Goal: Task Accomplishment & Management: Manage account settings

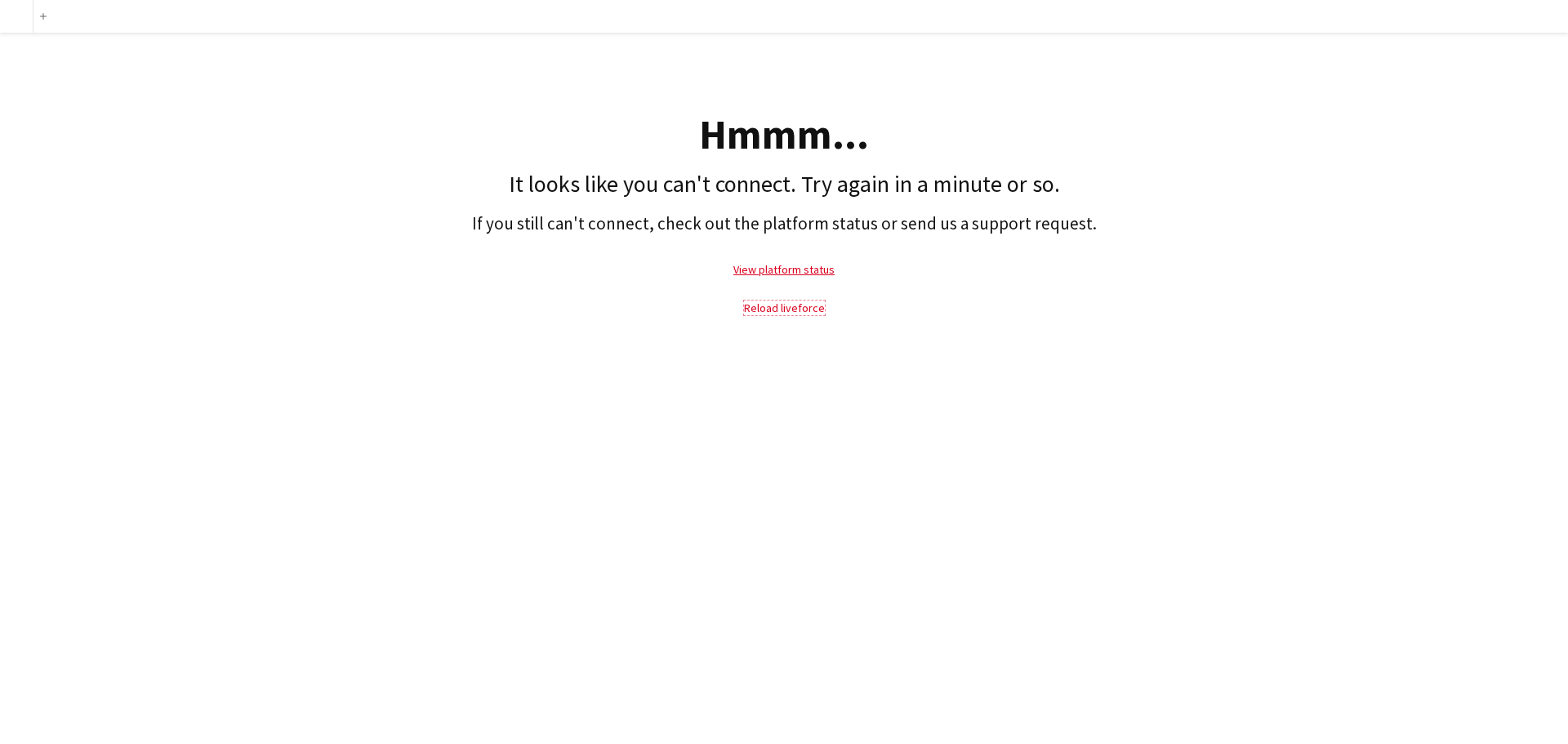
click at [812, 312] on link "Reload liveforce" at bounding box center [784, 307] width 80 height 15
click at [810, 312] on link "Reload liveforce" at bounding box center [784, 307] width 80 height 15
click at [780, 274] on link "View platform status" at bounding box center [784, 270] width 102 height 15
click at [771, 309] on link "Reload liveforce" at bounding box center [784, 307] width 80 height 15
click at [778, 267] on link "View platform status" at bounding box center [784, 270] width 102 height 15
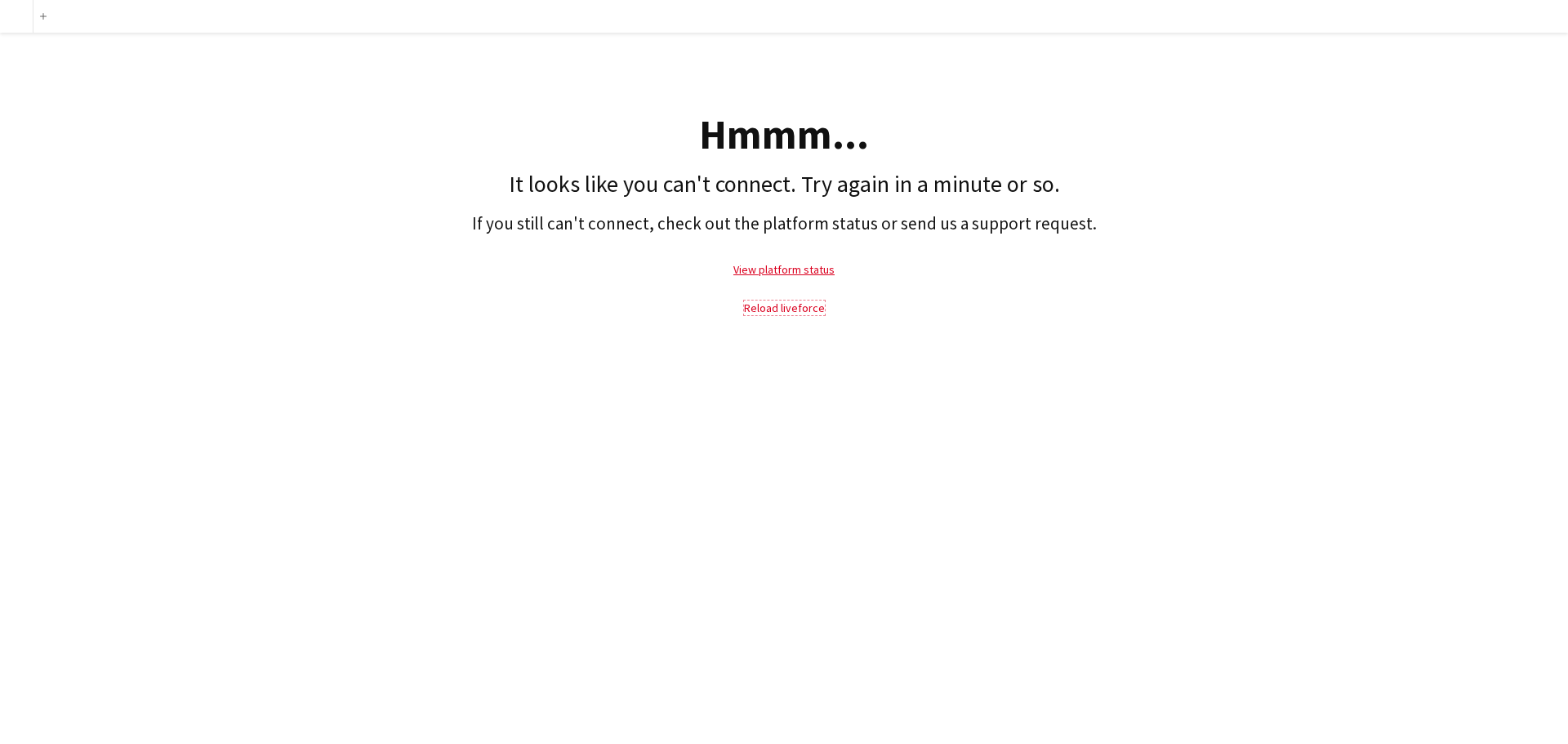
click at [795, 311] on link "Reload liveforce" at bounding box center [784, 307] width 80 height 15
click at [796, 311] on link "Reload liveforce" at bounding box center [784, 307] width 80 height 15
drag, startPoint x: 795, startPoint y: 310, endPoint x: 958, endPoint y: 292, distance: 164.0
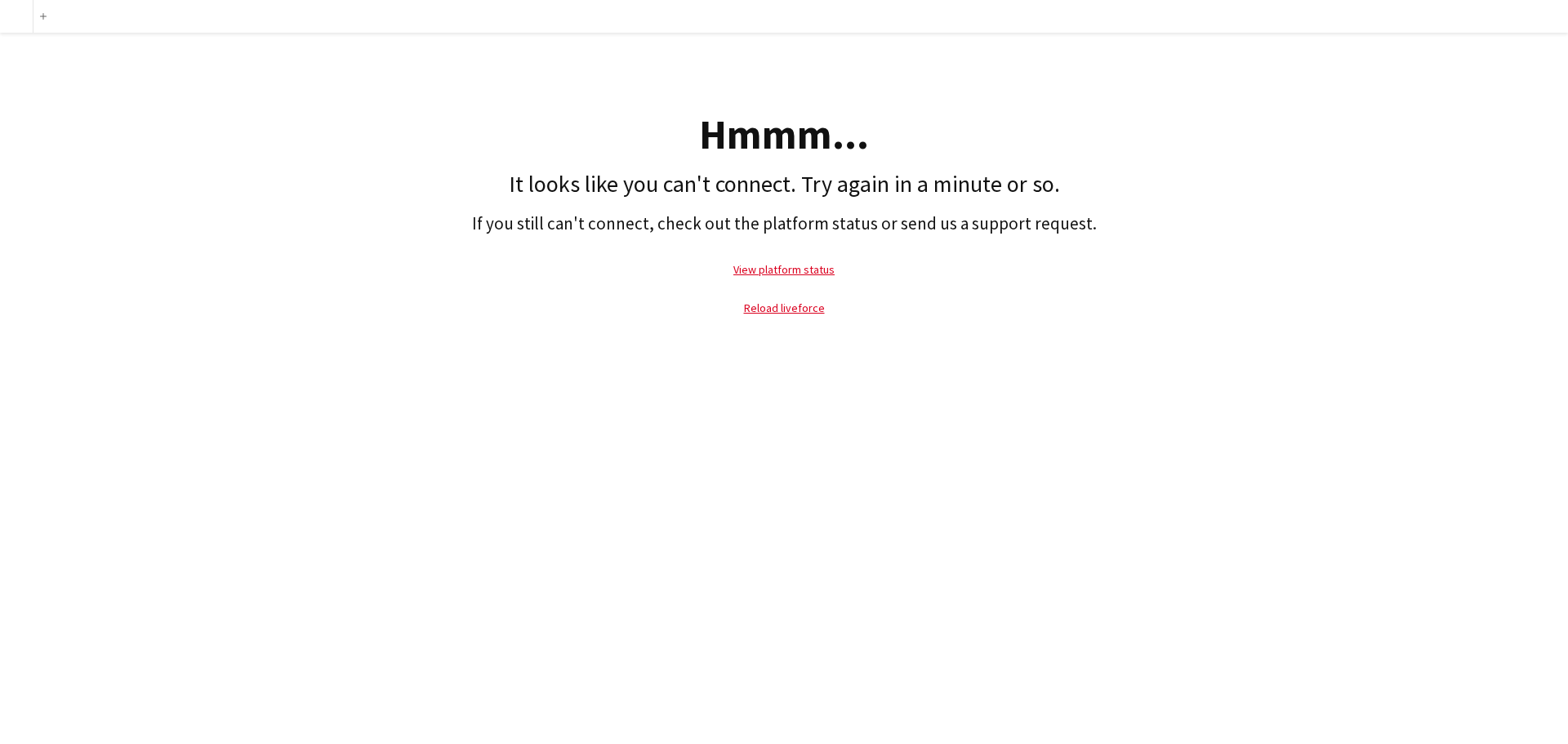
click at [958, 292] on p "Reload liveforce" at bounding box center [783, 307] width 1551 height 38
click at [794, 308] on link "Reload liveforce" at bounding box center [784, 307] width 80 height 15
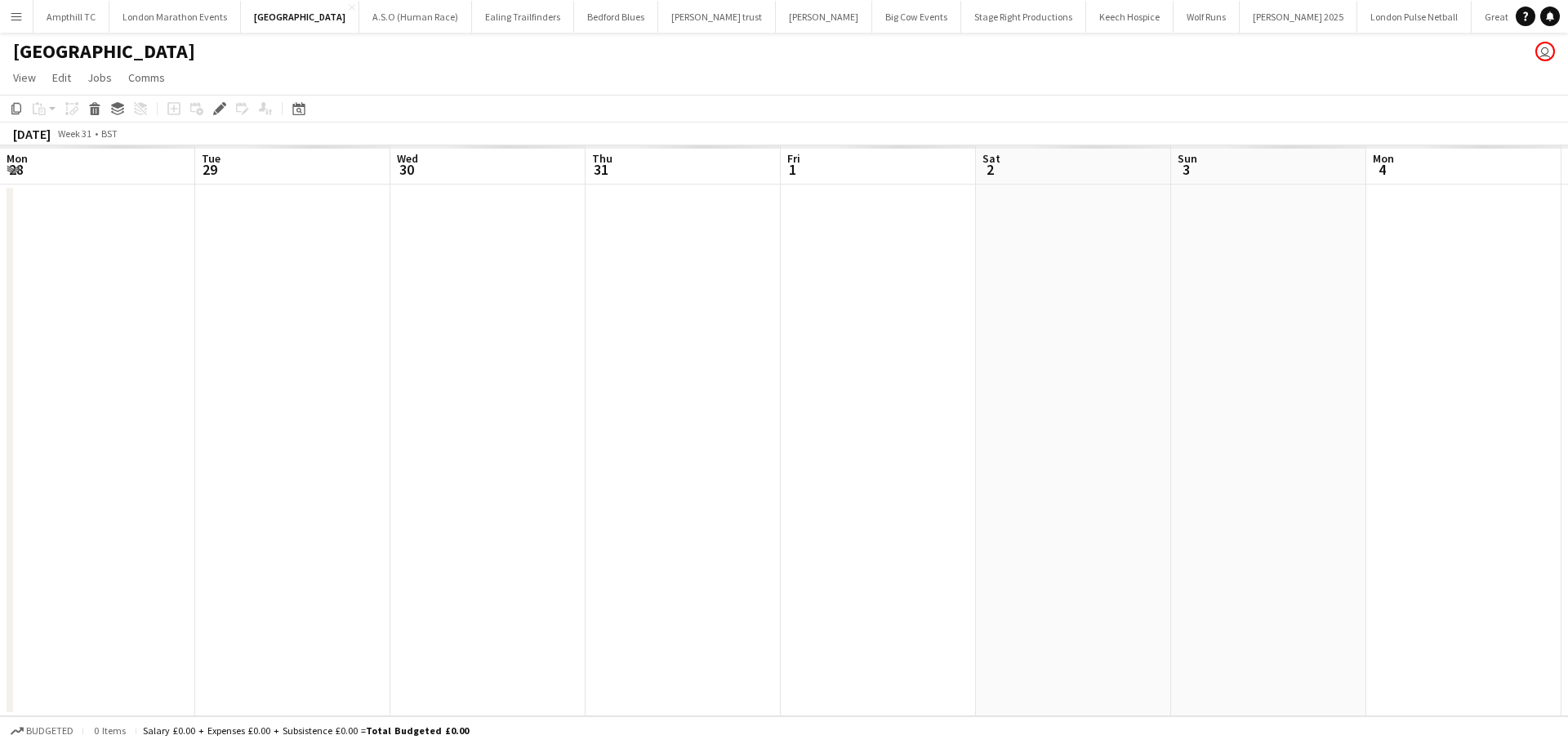
scroll to position [0, 562]
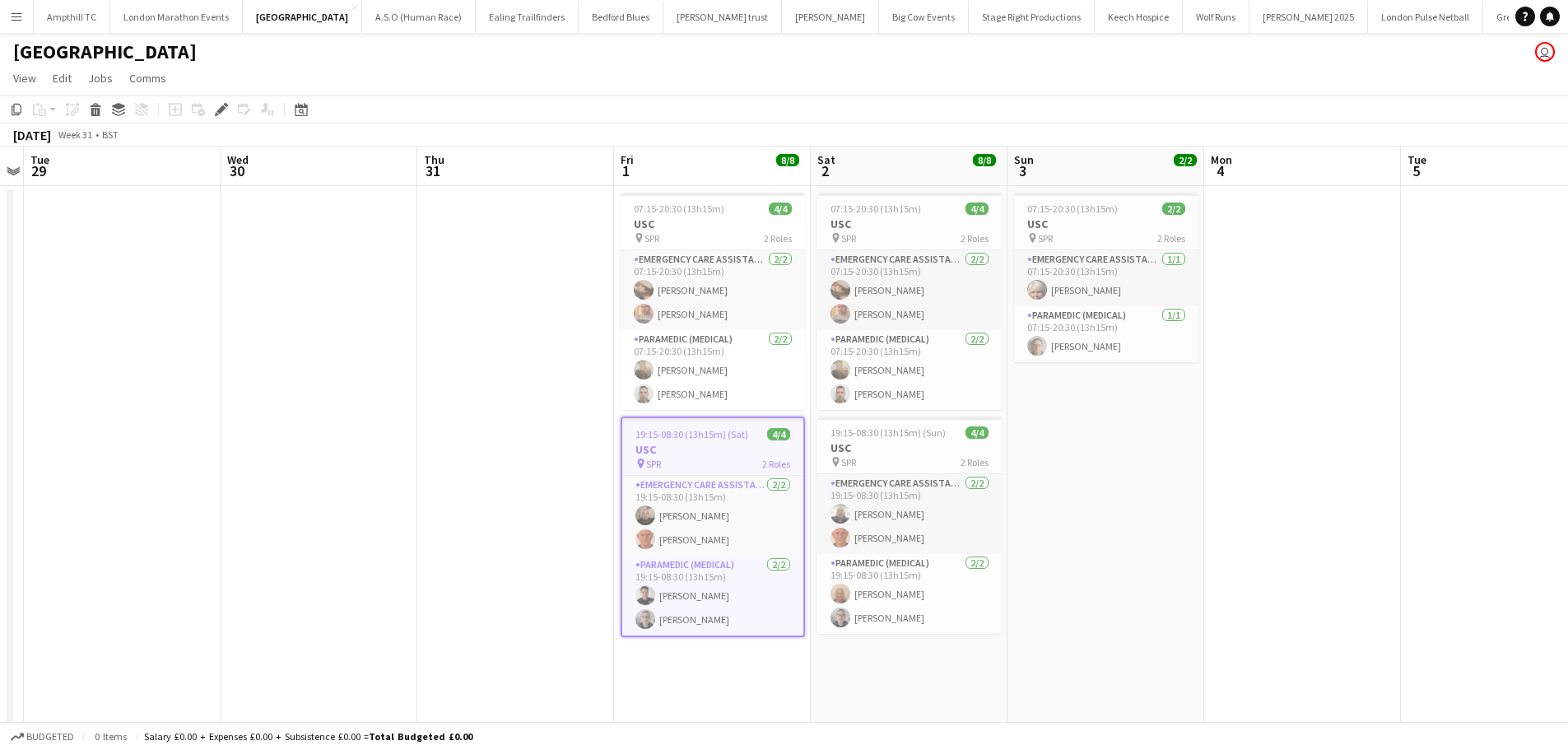
drag, startPoint x: 9, startPoint y: 13, endPoint x: 21, endPoint y: 19, distance: 13.4
click at [9, 12] on button "Menu" at bounding box center [16, 16] width 33 height 33
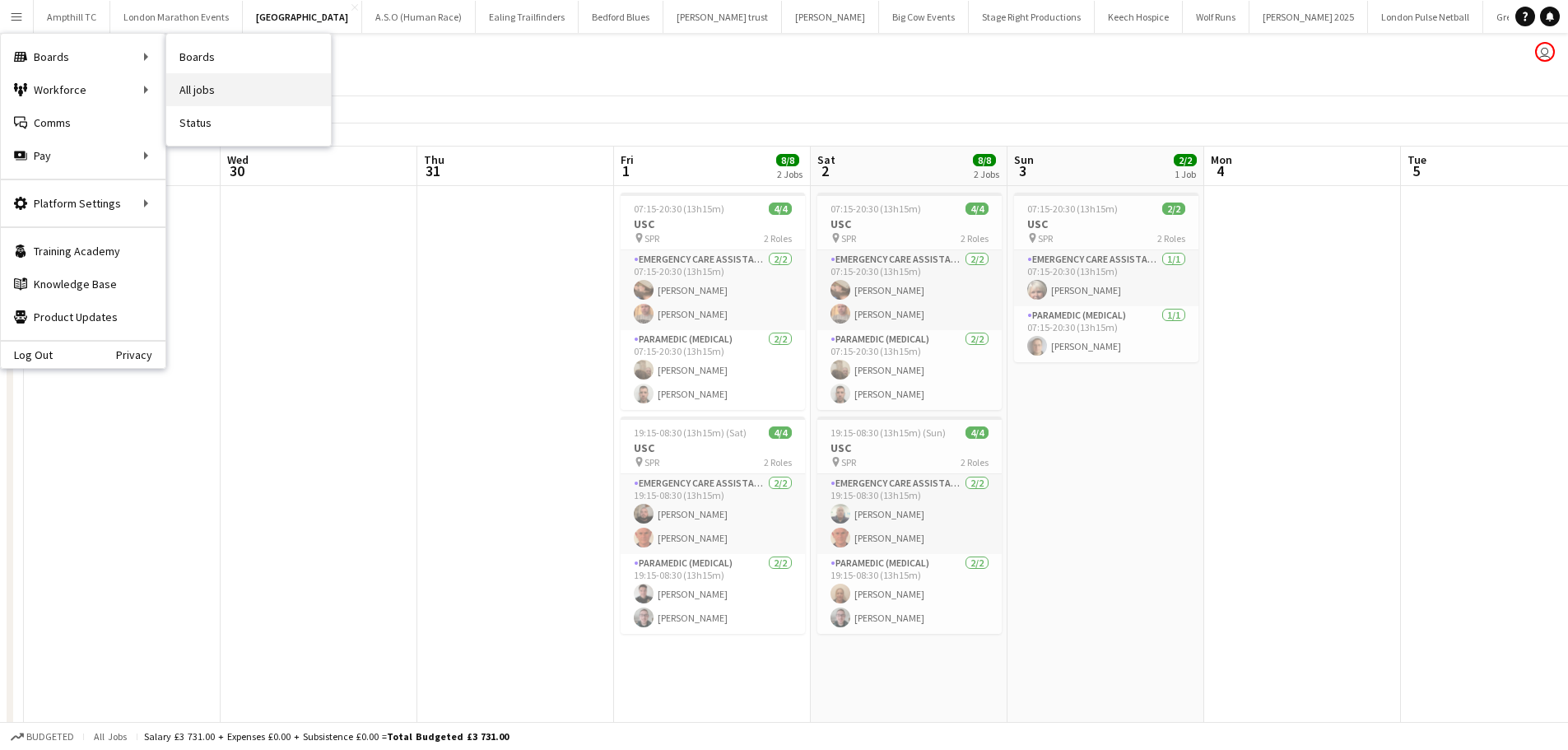
click at [206, 83] on link "All jobs" at bounding box center [249, 89] width 165 height 33
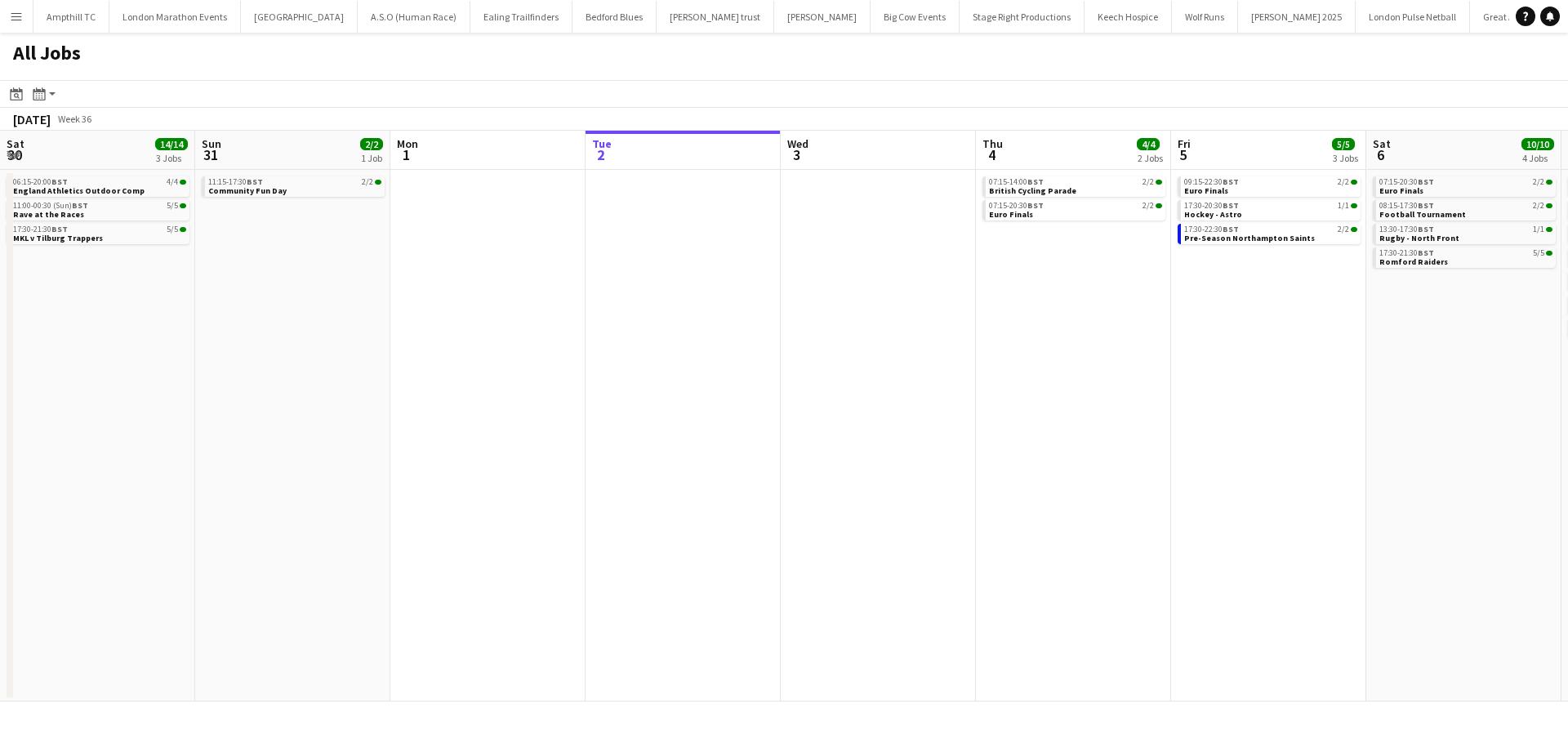
scroll to position [0, 390]
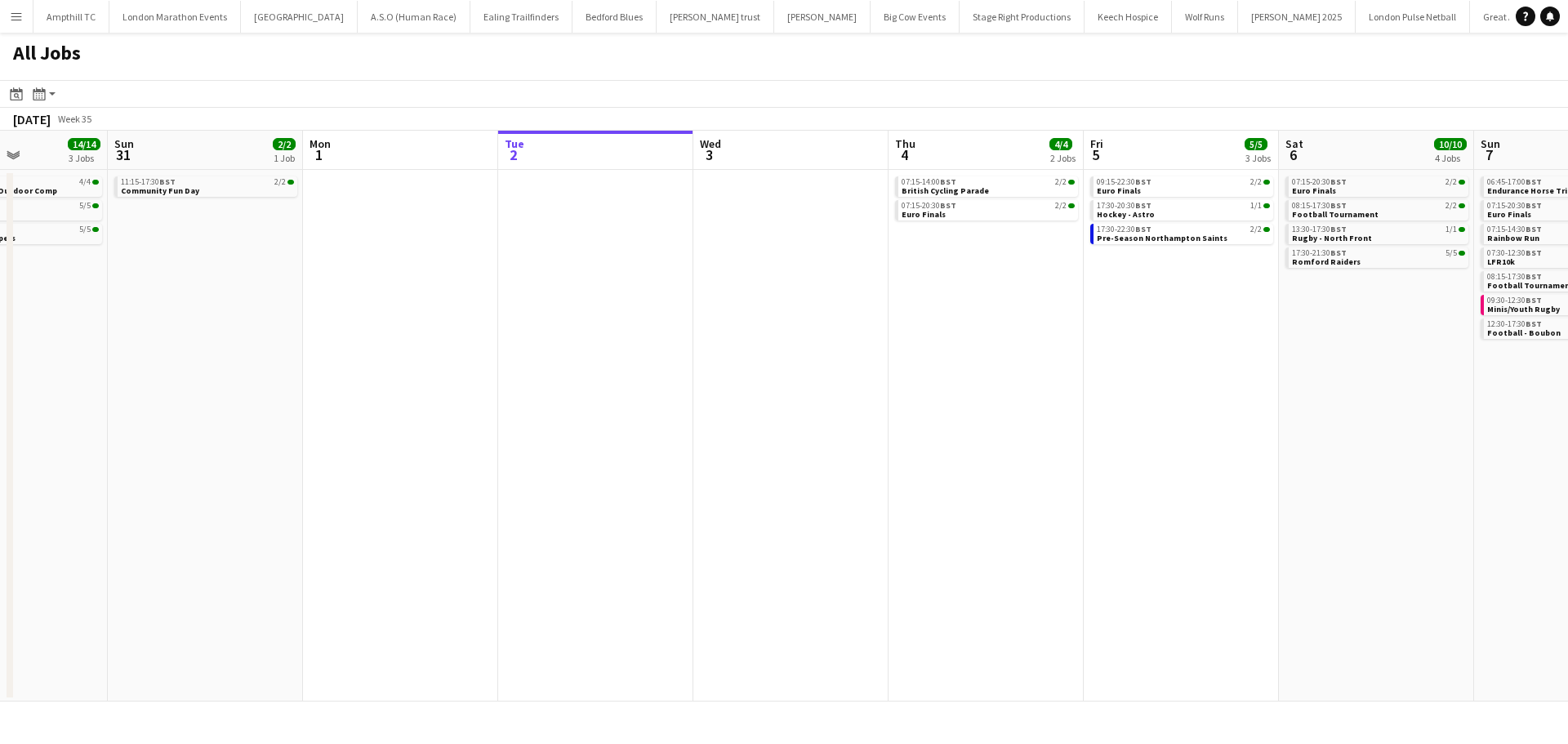
drag, startPoint x: 1069, startPoint y: 361, endPoint x: 1546, endPoint y: 375, distance: 477.2
click at [1566, 375] on app-calendar-viewport "Thu 28 Fri 29 Sat 30 14/14 3 Jobs Sun 31 2/2 1 Job Mon 1 Tue 2 Wed 3 Thu 4 4/4 …" at bounding box center [784, 416] width 1568 height 571
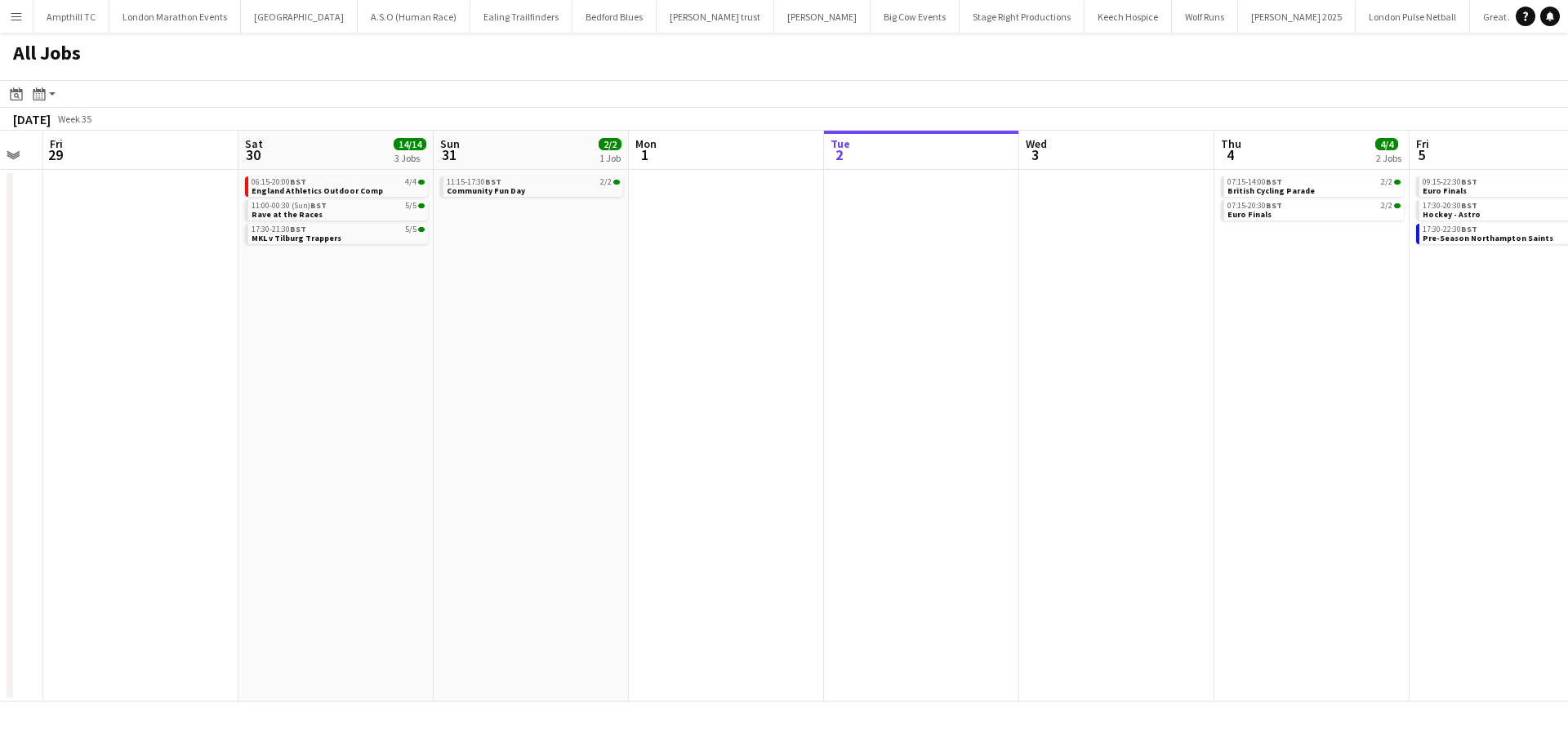
click at [1108, 334] on app-all-jobs "All Jobs Date picker SEP 2025 SEP 2025 Monday M Tuesday T Wednesday W Thursday …" at bounding box center [784, 367] width 1568 height 669
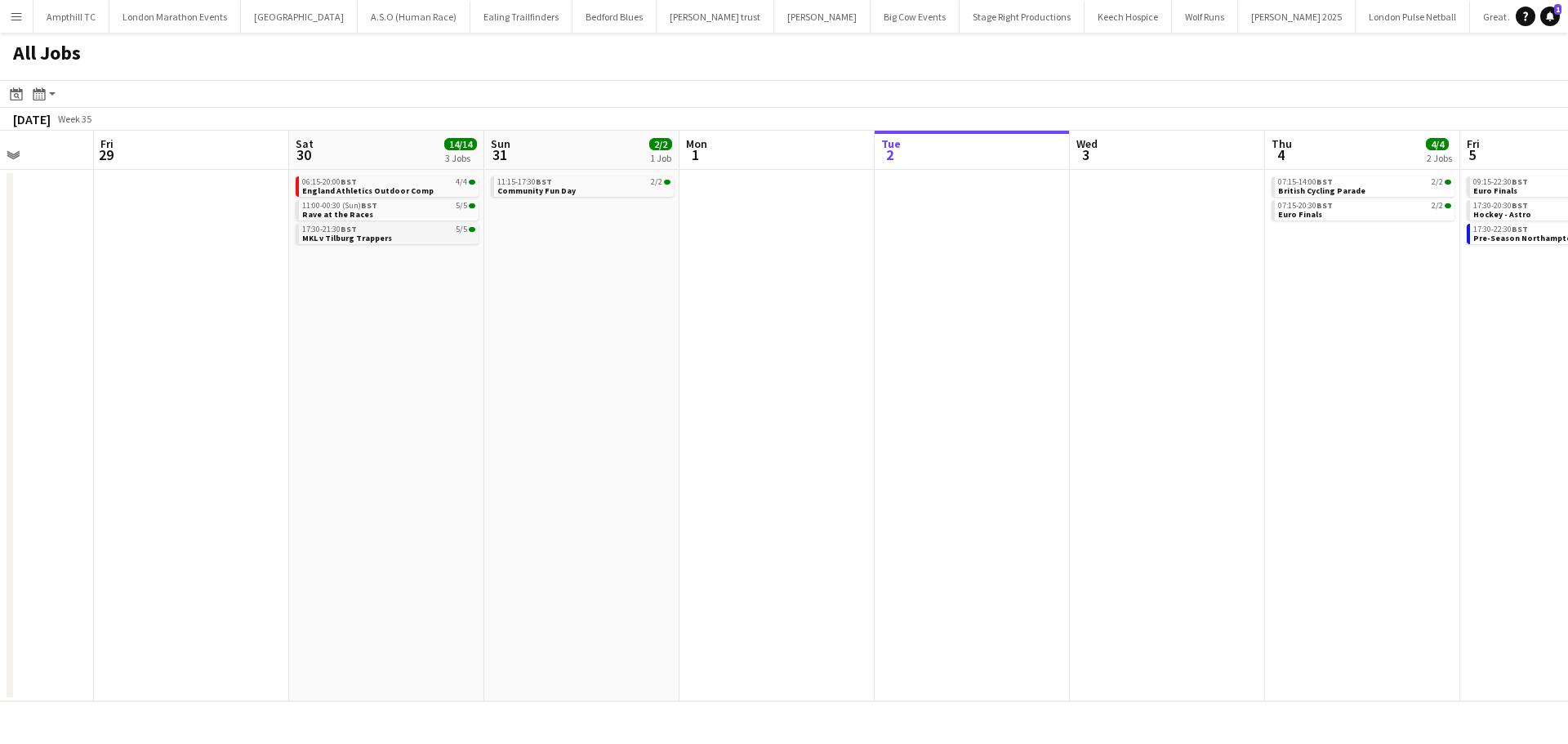
click at [408, 228] on div "17:30-21:30 BST 5/5" at bounding box center [388, 229] width 173 height 8
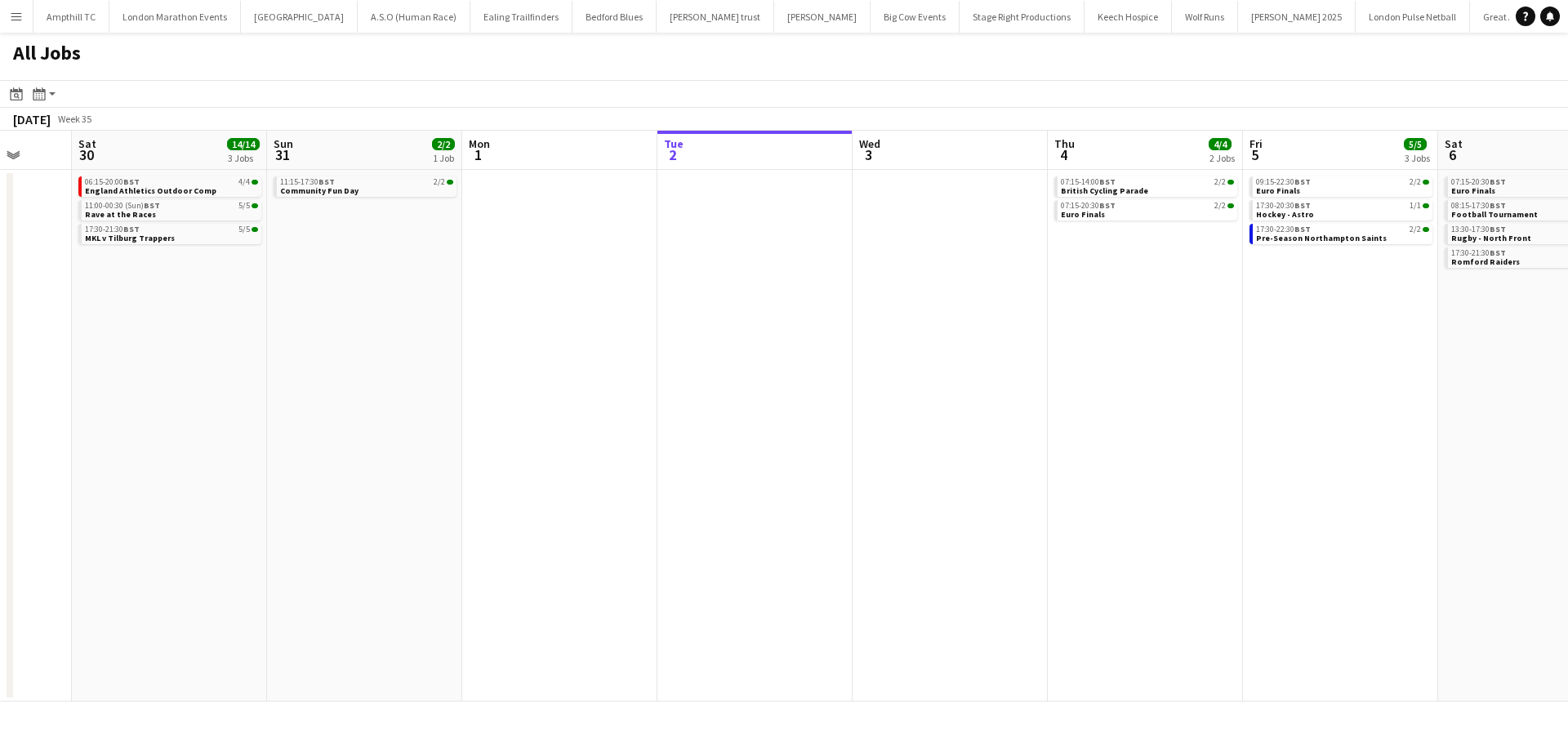
drag, startPoint x: 781, startPoint y: 232, endPoint x: 607, endPoint y: 232, distance: 174.0
click at [607, 232] on app-calendar-viewport "Tue 26 Wed 27 Thu 28 Fri 29 Sat 30 14/14 3 Jobs Sun 31 2/2 1 Job Mon 1 Tue 2 We…" at bounding box center [784, 416] width 1568 height 571
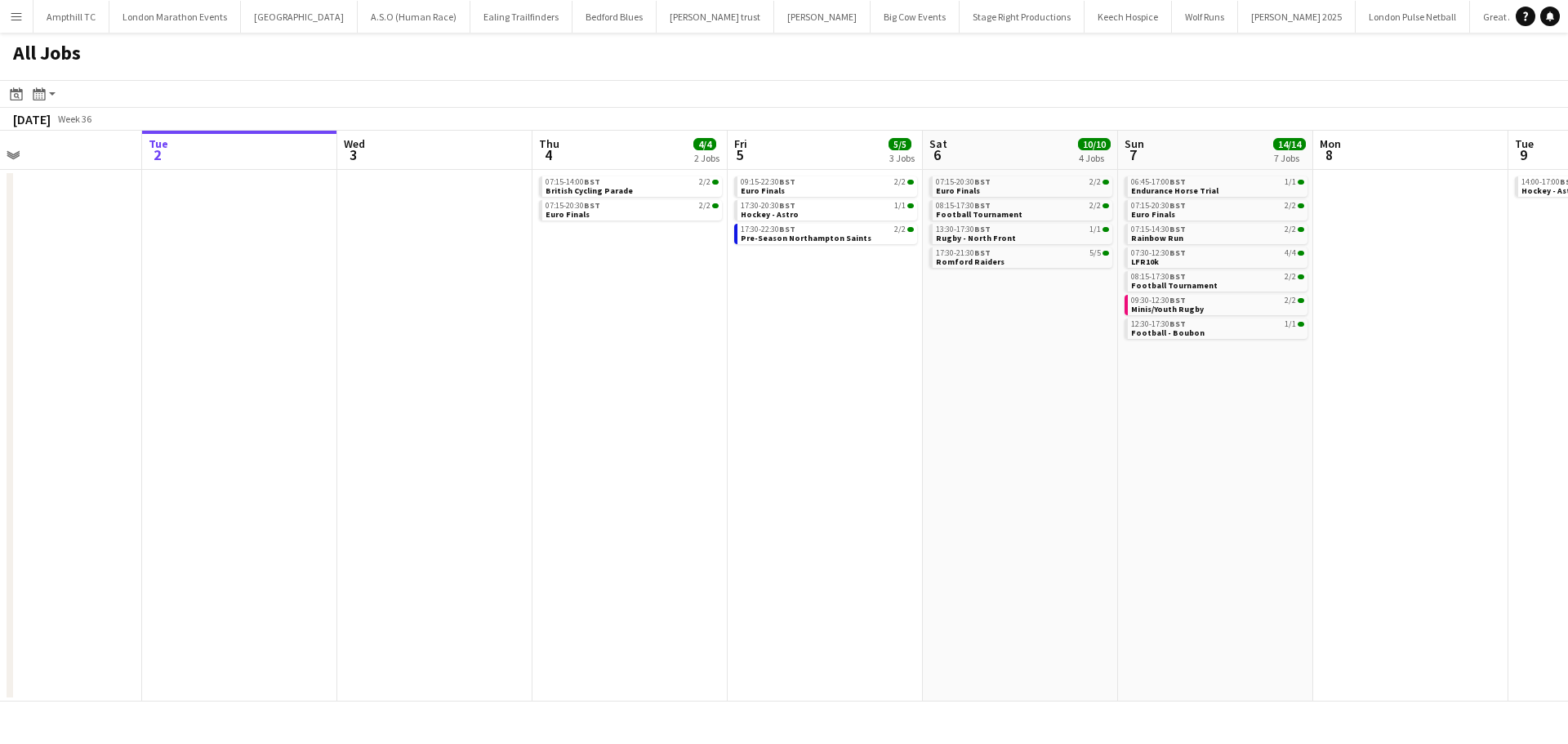
drag, startPoint x: 886, startPoint y: 235, endPoint x: 415, endPoint y: 234, distance: 471.0
click at [415, 234] on app-calendar-viewport "Thu 28 Fri 29 Sat 30 14/14 3 Jobs Sun 31 2/2 1 Job Mon 1 Tue 2 Wed 3 Thu 4 4/4 …" at bounding box center [784, 416] width 1568 height 571
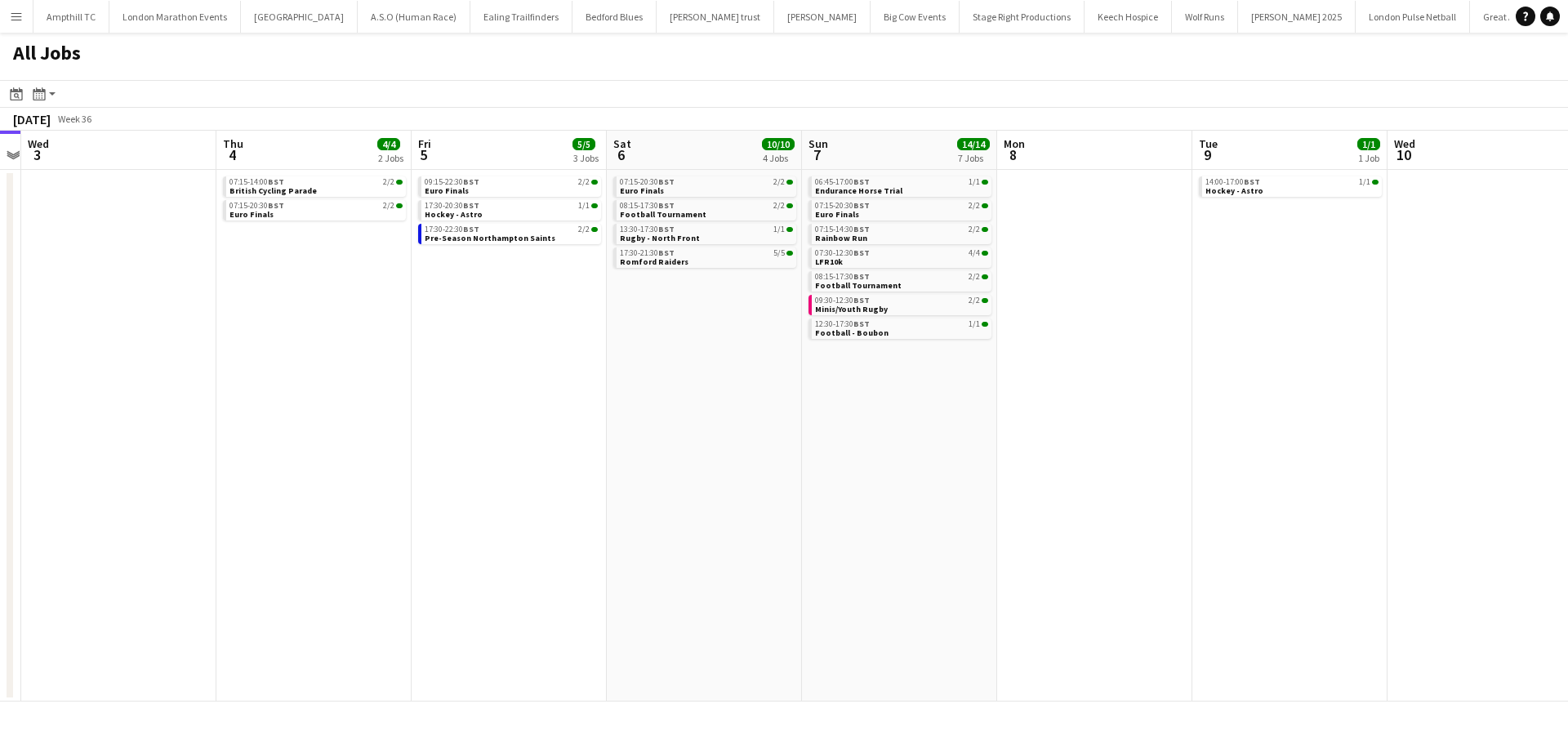
drag, startPoint x: 766, startPoint y: 287, endPoint x: 424, endPoint y: 261, distance: 343.0
click at [430, 269] on app-calendar-viewport "Sat 30 14/14 3 Jobs Sun 31 2/2 1 Job Mon 1 Tue 2 Wed 3 Thu 4 4/4 2 Jobs Fri 5 5…" at bounding box center [784, 416] width 1568 height 571
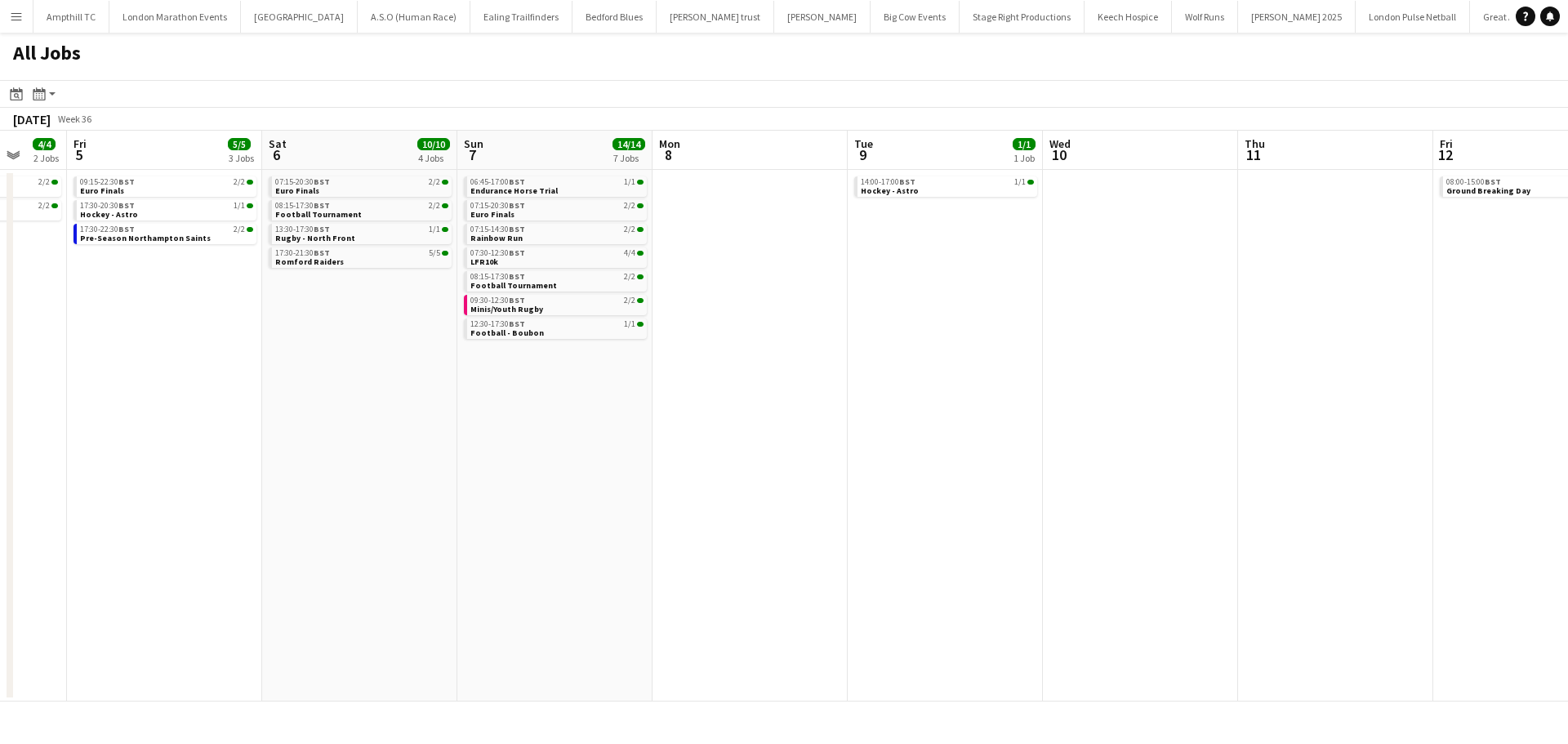
click at [568, 270] on app-all-jobs "All Jobs Date picker SEP 2025 SEP 2025 Monday M Tuesday T Wednesday W Thursday …" at bounding box center [784, 367] width 1568 height 669
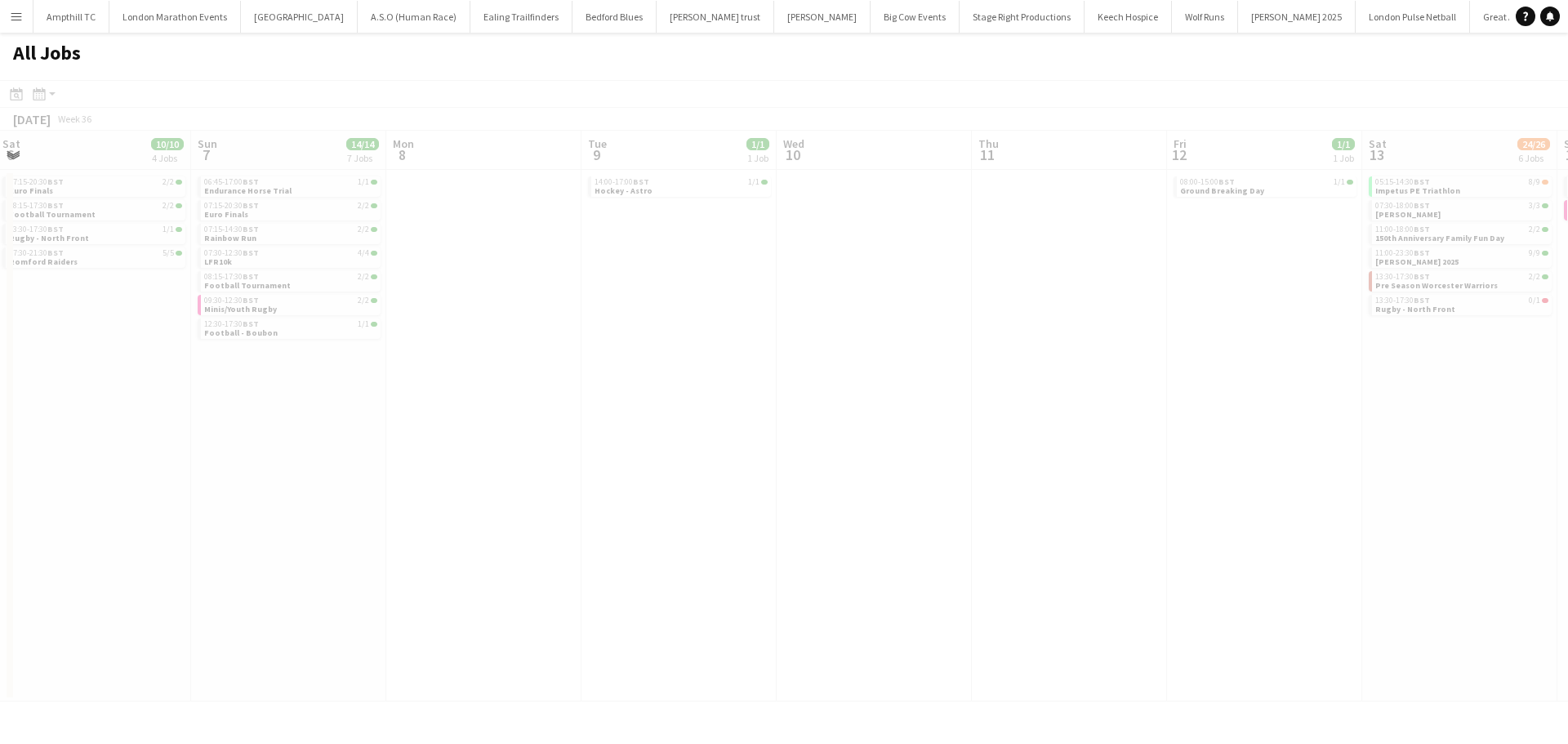
drag, startPoint x: 815, startPoint y: 316, endPoint x: 481, endPoint y: 251, distance: 340.3
click at [589, 279] on app-calendar-viewport "Wed 3 Thu 4 4/4 2 Jobs Fri 5 5/5 3 Jobs Sat 6 10/10 4 Jobs Sun 7 14/14 7 Jobs M…" at bounding box center [784, 416] width 1568 height 571
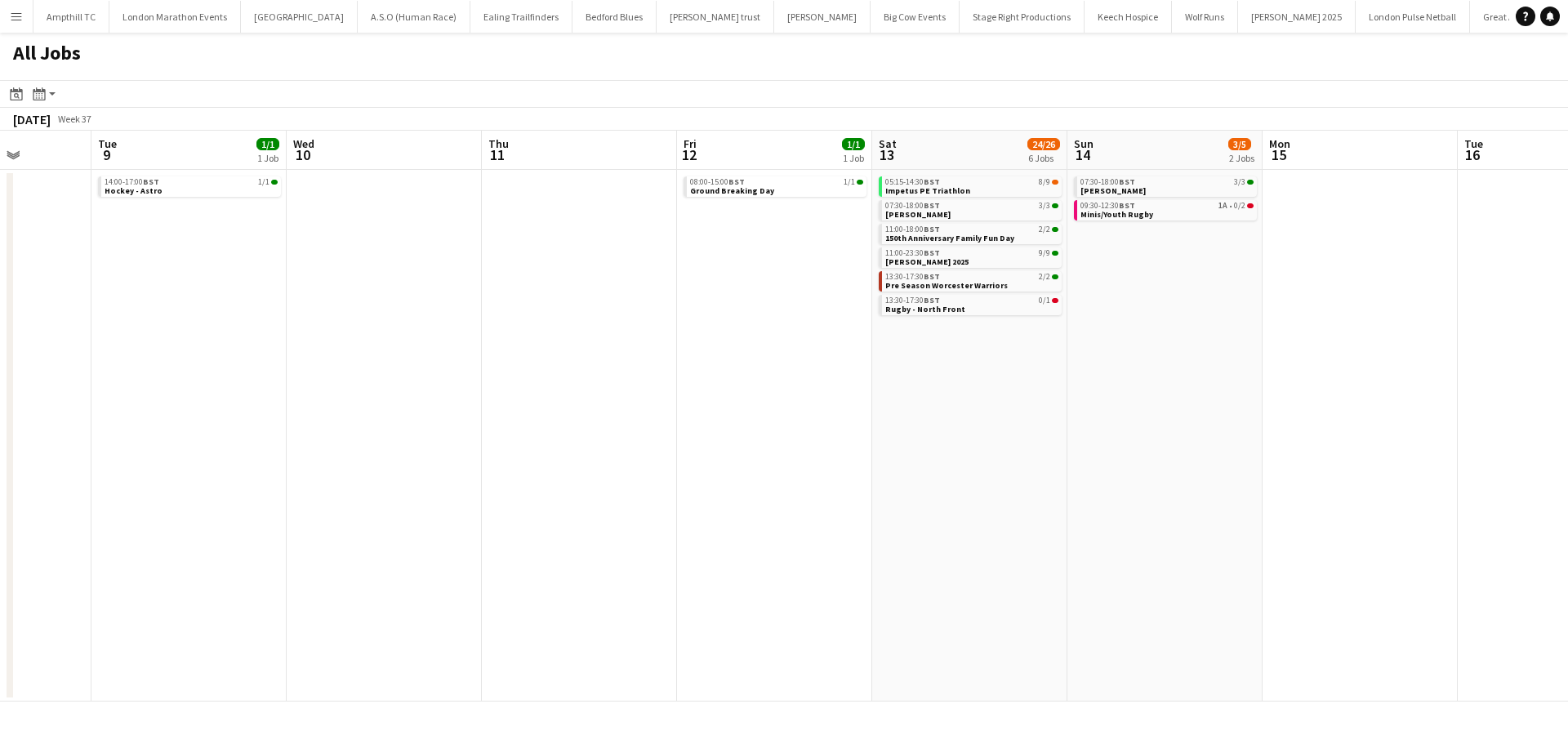
drag, startPoint x: 1194, startPoint y: 324, endPoint x: 1127, endPoint y: 276, distance: 82.4
click at [1096, 326] on app-calendar-viewport "Fri 5 5/5 3 Jobs Sat 6 10/10 4 Jobs Sun 7 14/14 7 Jobs Mon 8 Tue 9 1/1 1 Job We…" at bounding box center [784, 416] width 1568 height 571
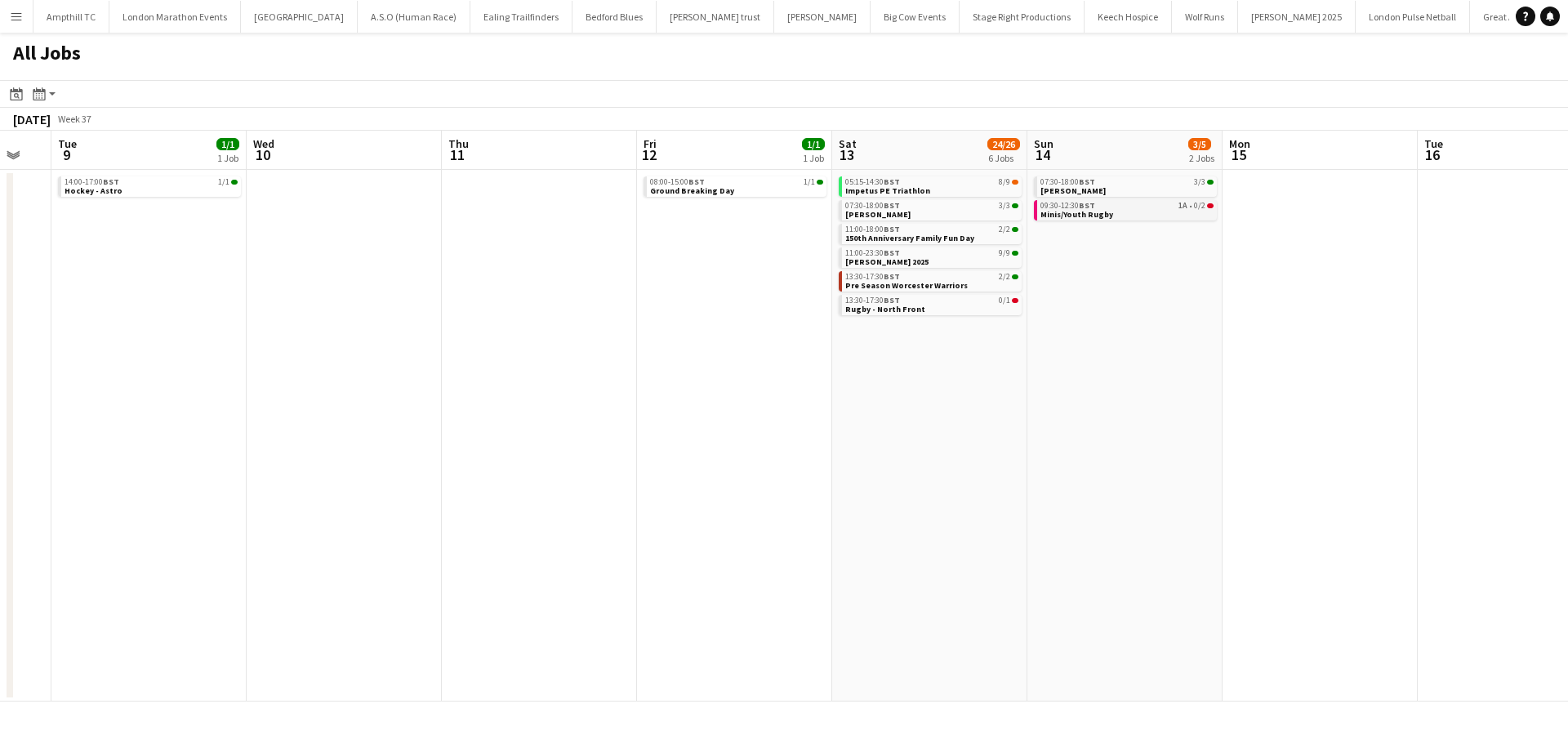
click at [1138, 213] on link "09:30-12:30 BST 1A • 0/2 Minis/Youth Rugby" at bounding box center [1127, 209] width 173 height 18
click at [956, 183] on div "05:15-14:30 BST 8/9" at bounding box center [932, 181] width 173 height 8
click at [957, 185] on div "05:15-14:30 BST 8/9" at bounding box center [932, 181] width 173 height 8
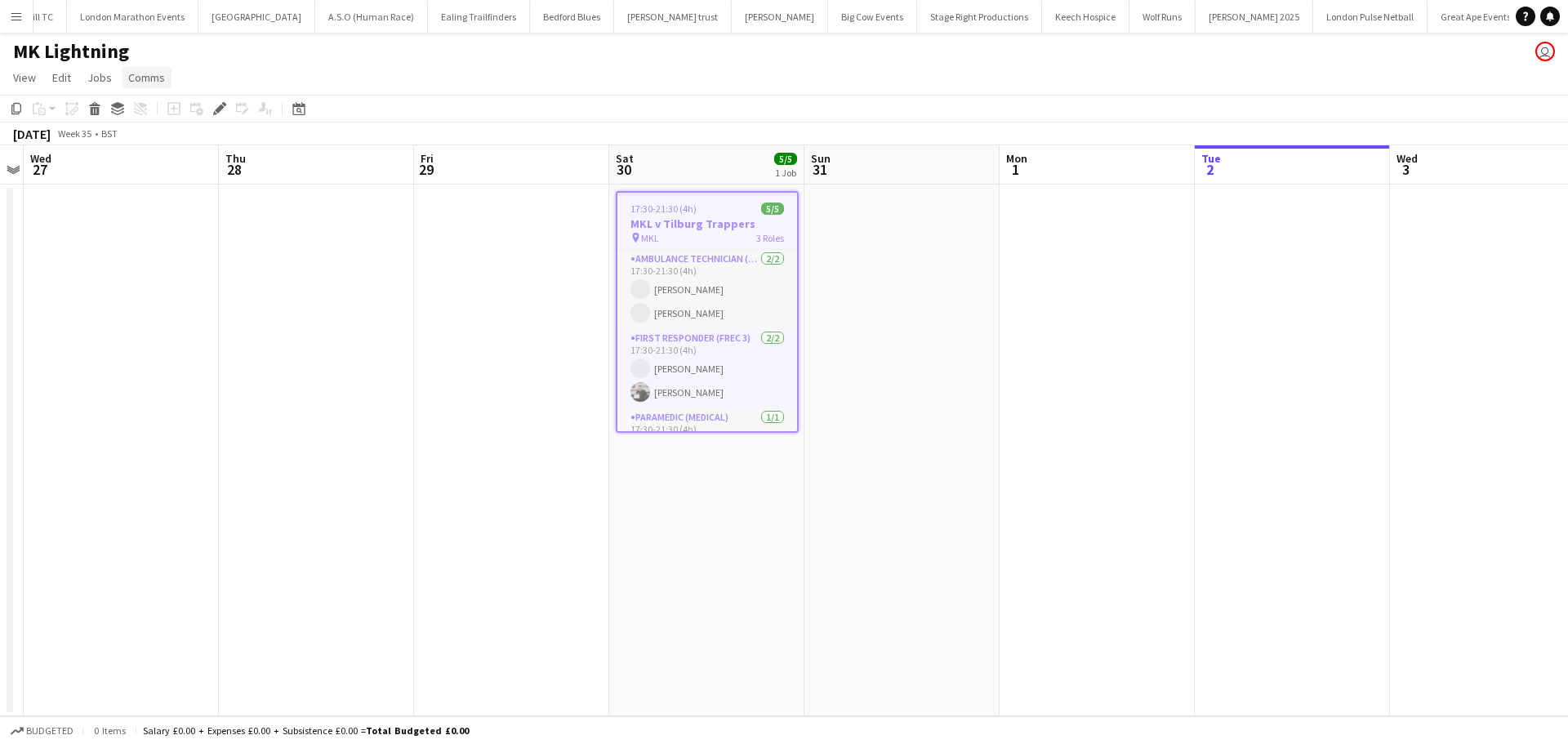
scroll to position [0, 137]
click at [152, 83] on span "Comms" at bounding box center [147, 77] width 37 height 15
click at [177, 146] on span "Create chat" at bounding box center [162, 147] width 57 height 15
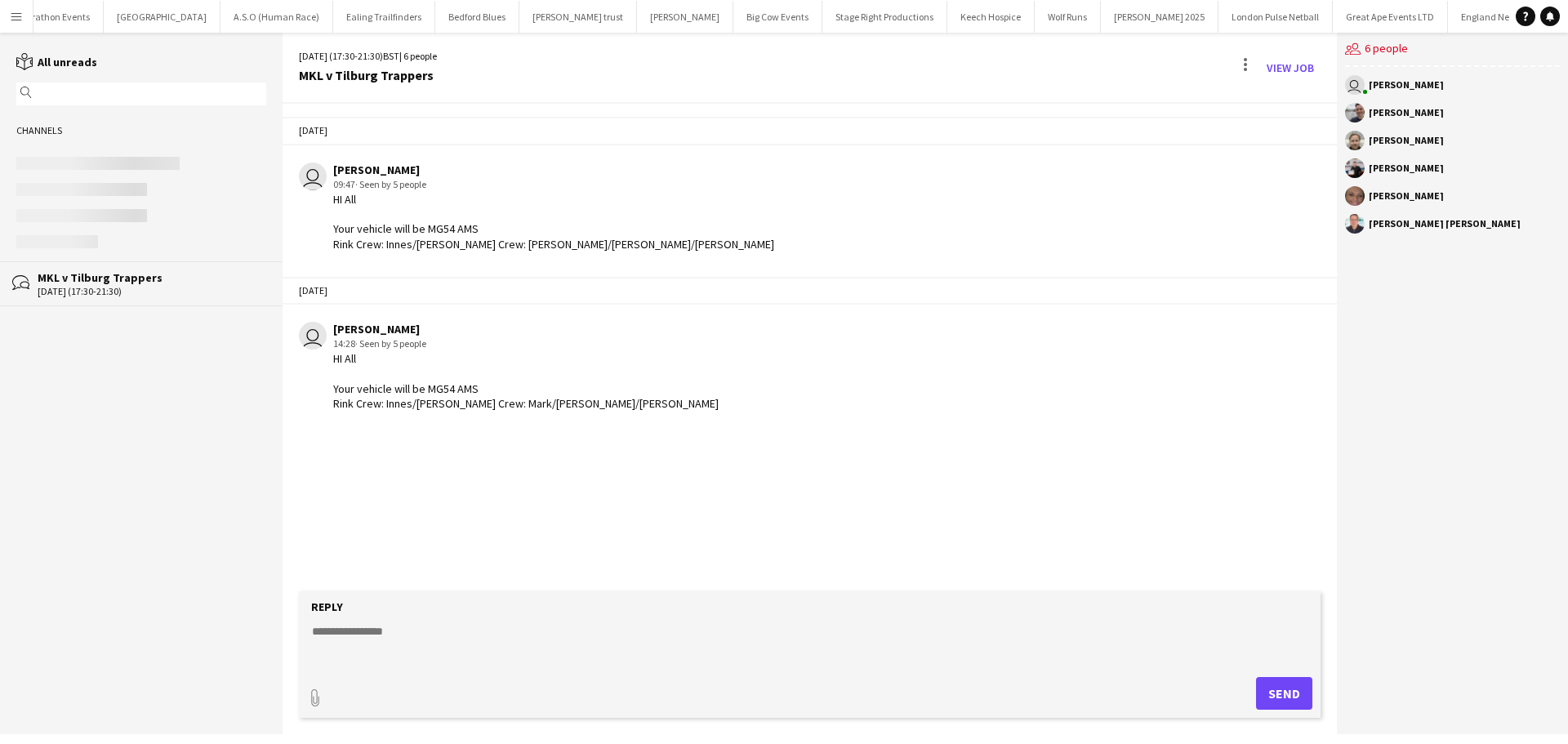
click at [429, 642] on textarea at bounding box center [813, 644] width 1005 height 43
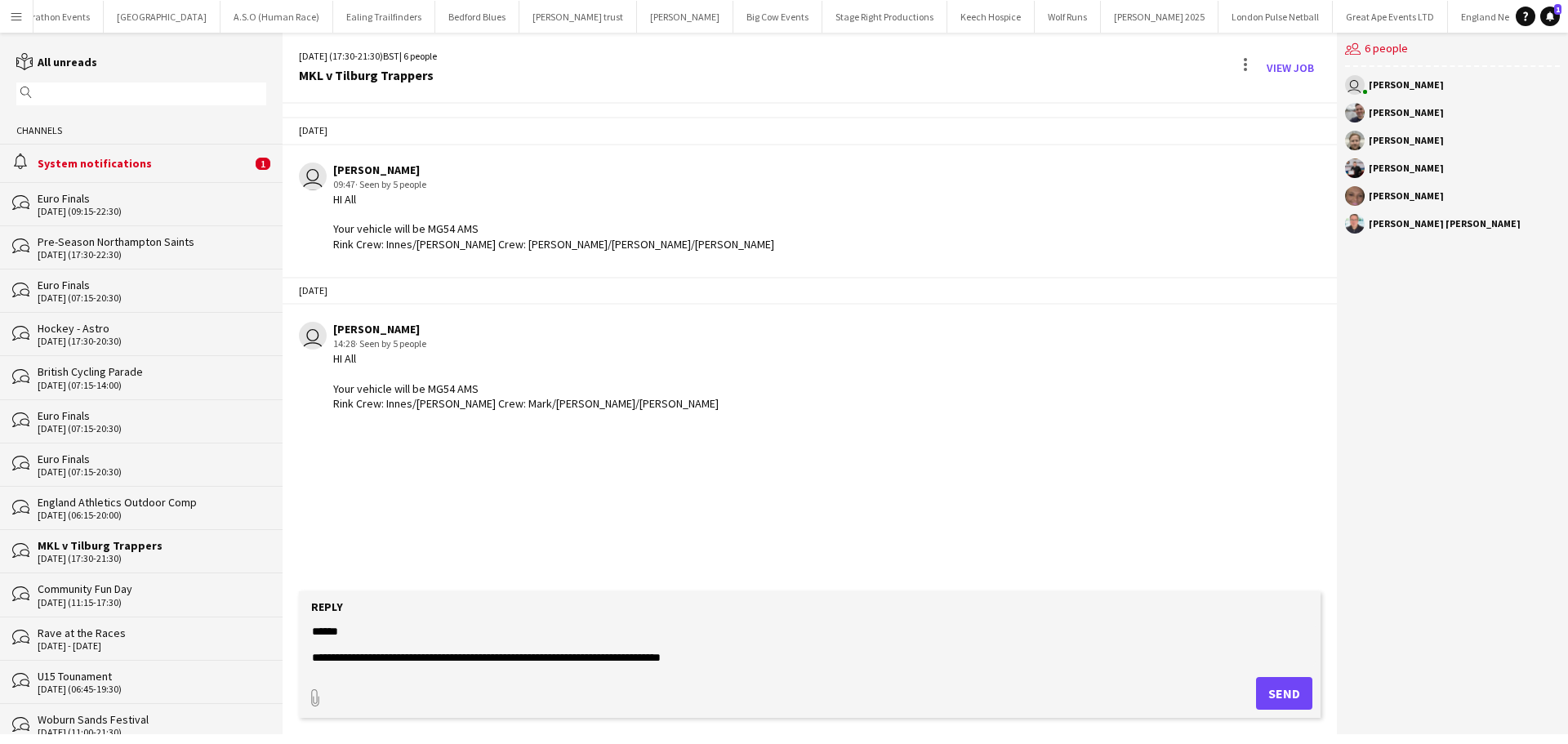
type textarea "**********"
click at [1297, 691] on button "Send" at bounding box center [1284, 693] width 56 height 32
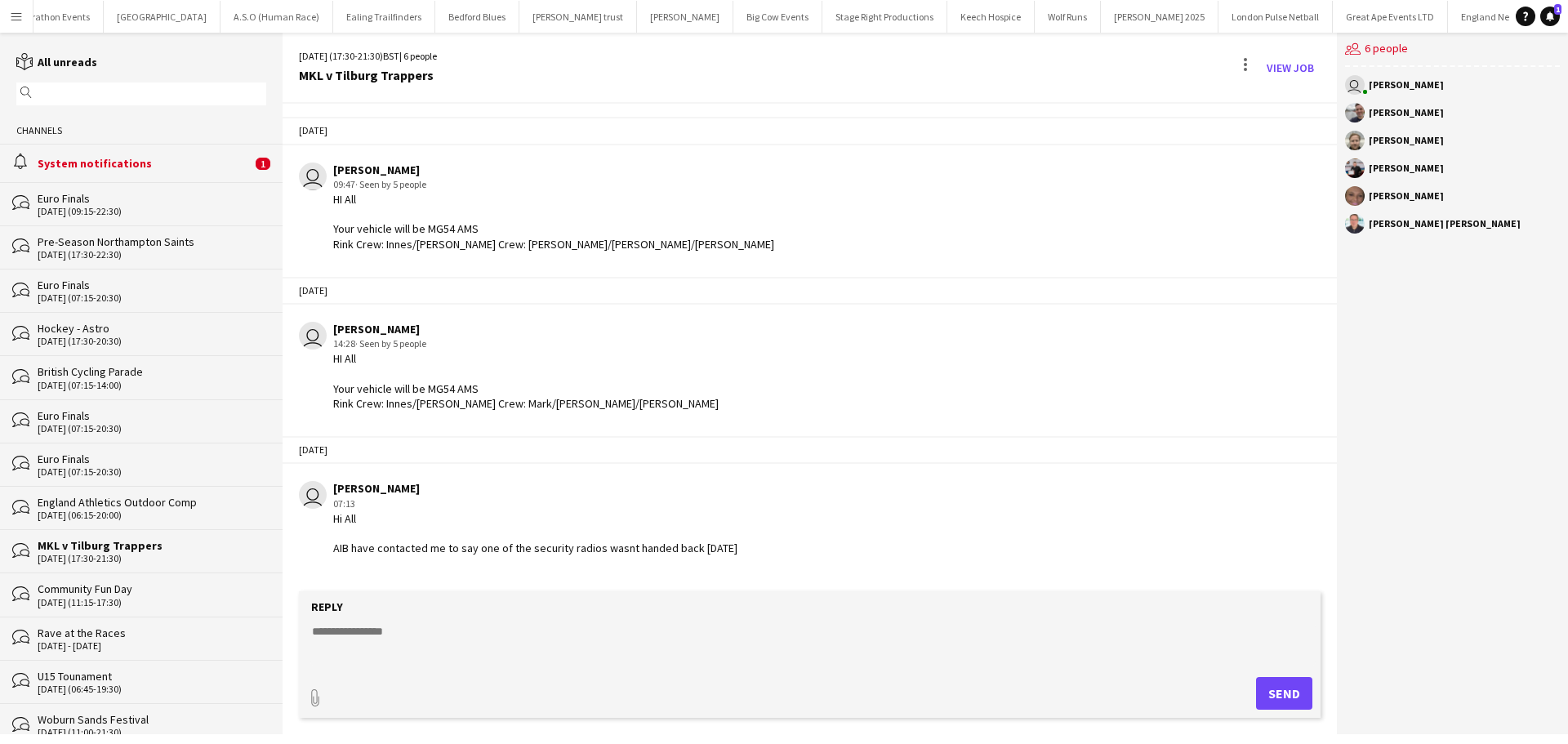
click at [210, 165] on div "System notifications" at bounding box center [144, 163] width 214 height 15
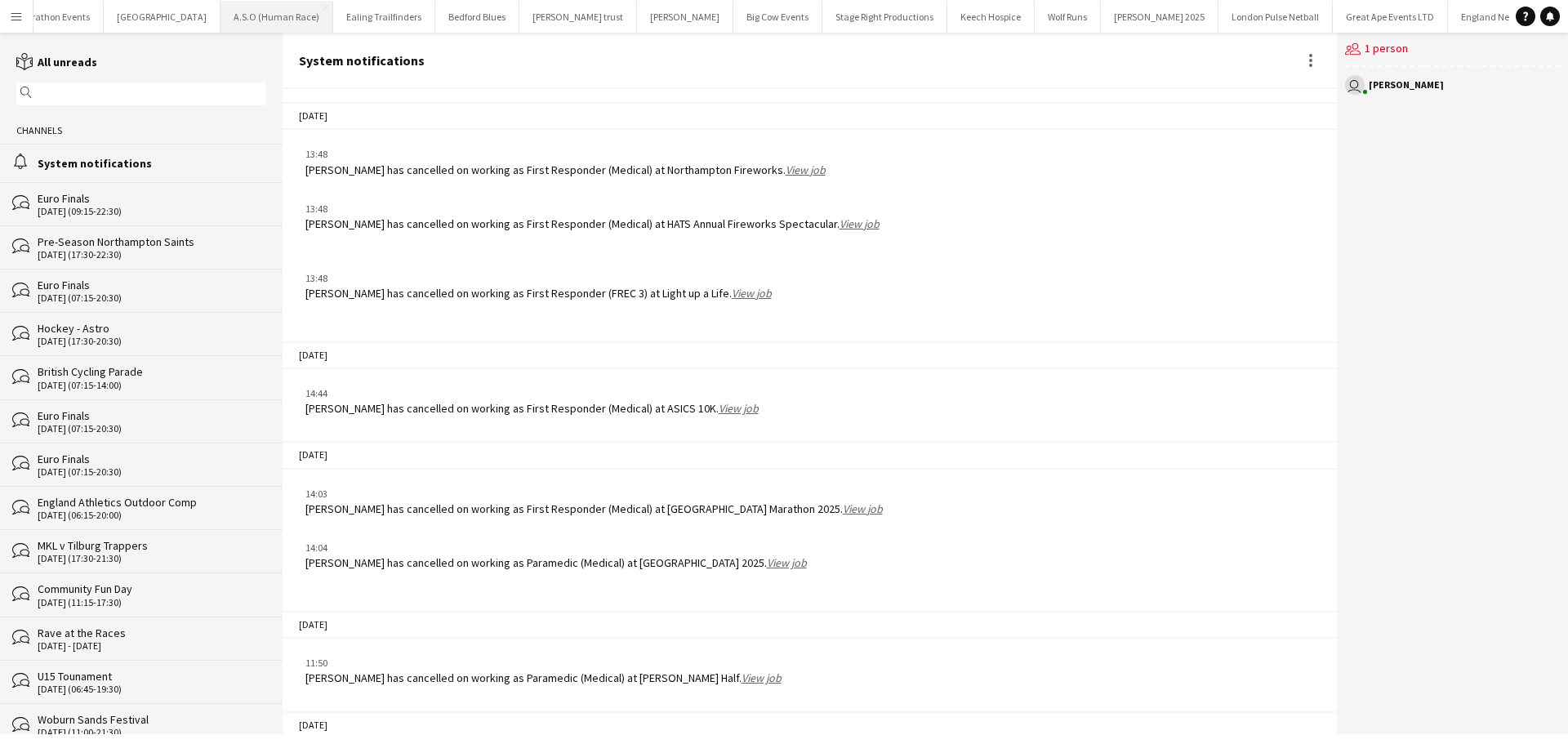
scroll to position [1983, 0]
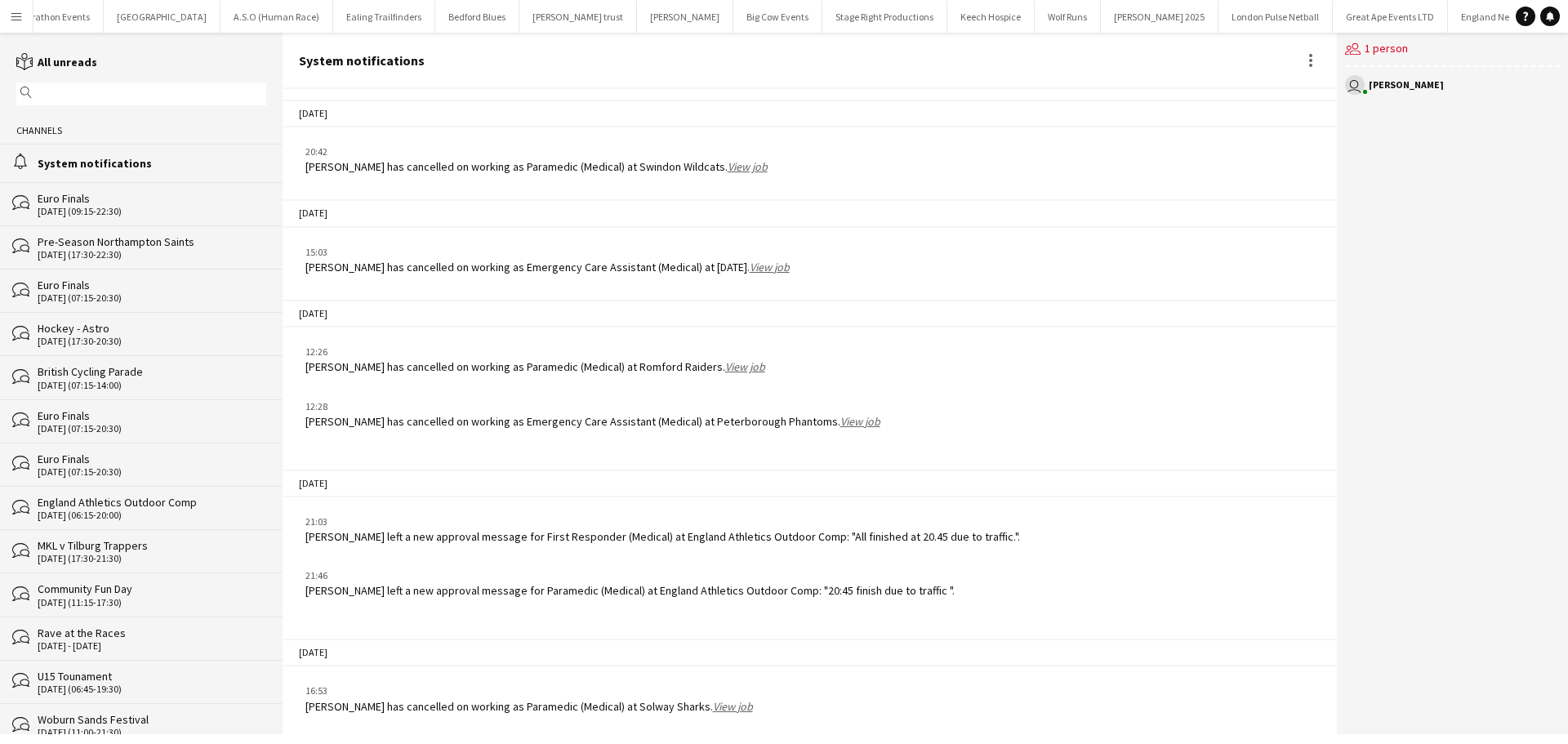
click at [714, 705] on link "View job" at bounding box center [733, 706] width 40 height 15
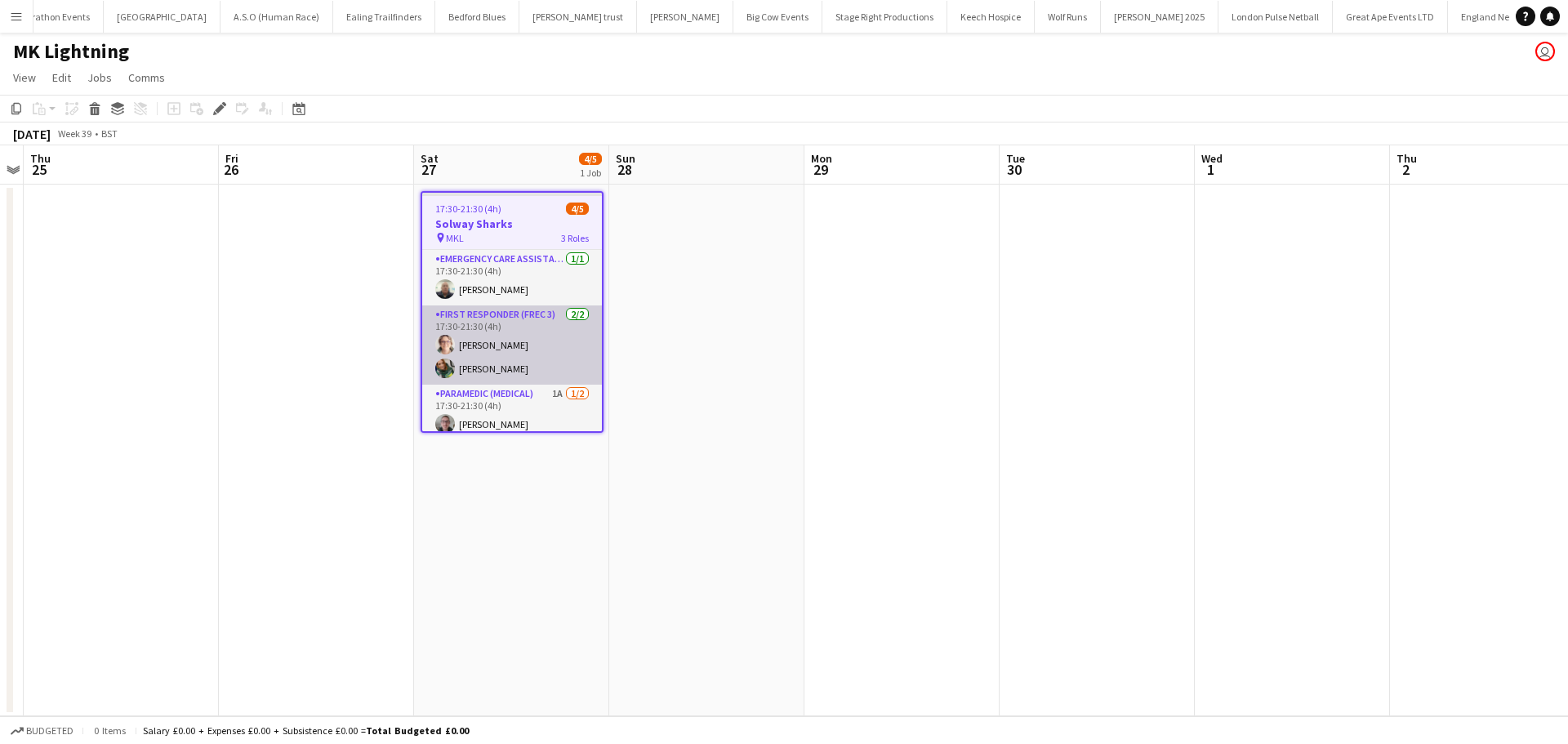
scroll to position [32, 0]
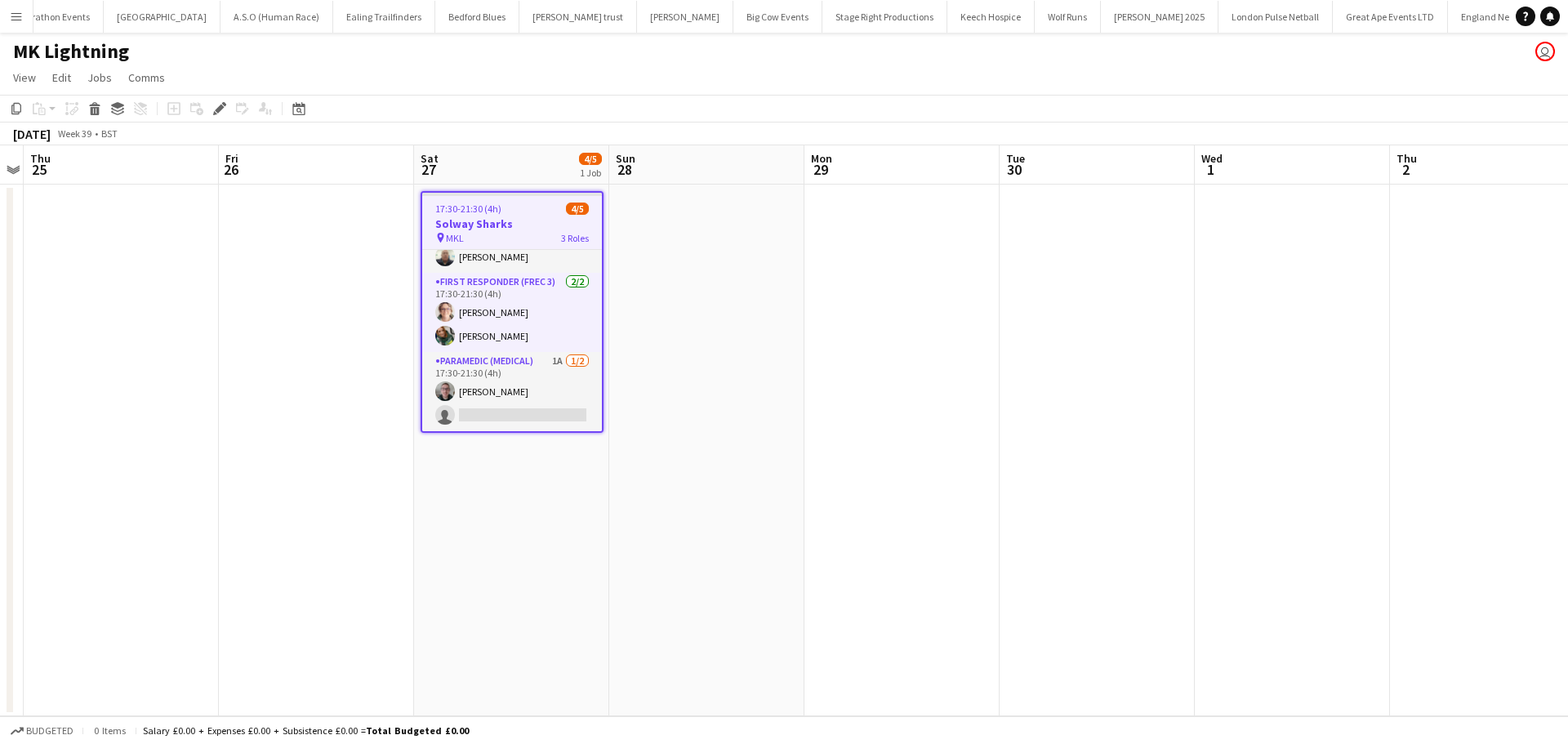
click at [510, 358] on app-card-role "Paramedic (Medical) 1A 1/2 17:30-21:30 (4h) Ashley Jones single-neutral-actions" at bounding box center [512, 391] width 179 height 80
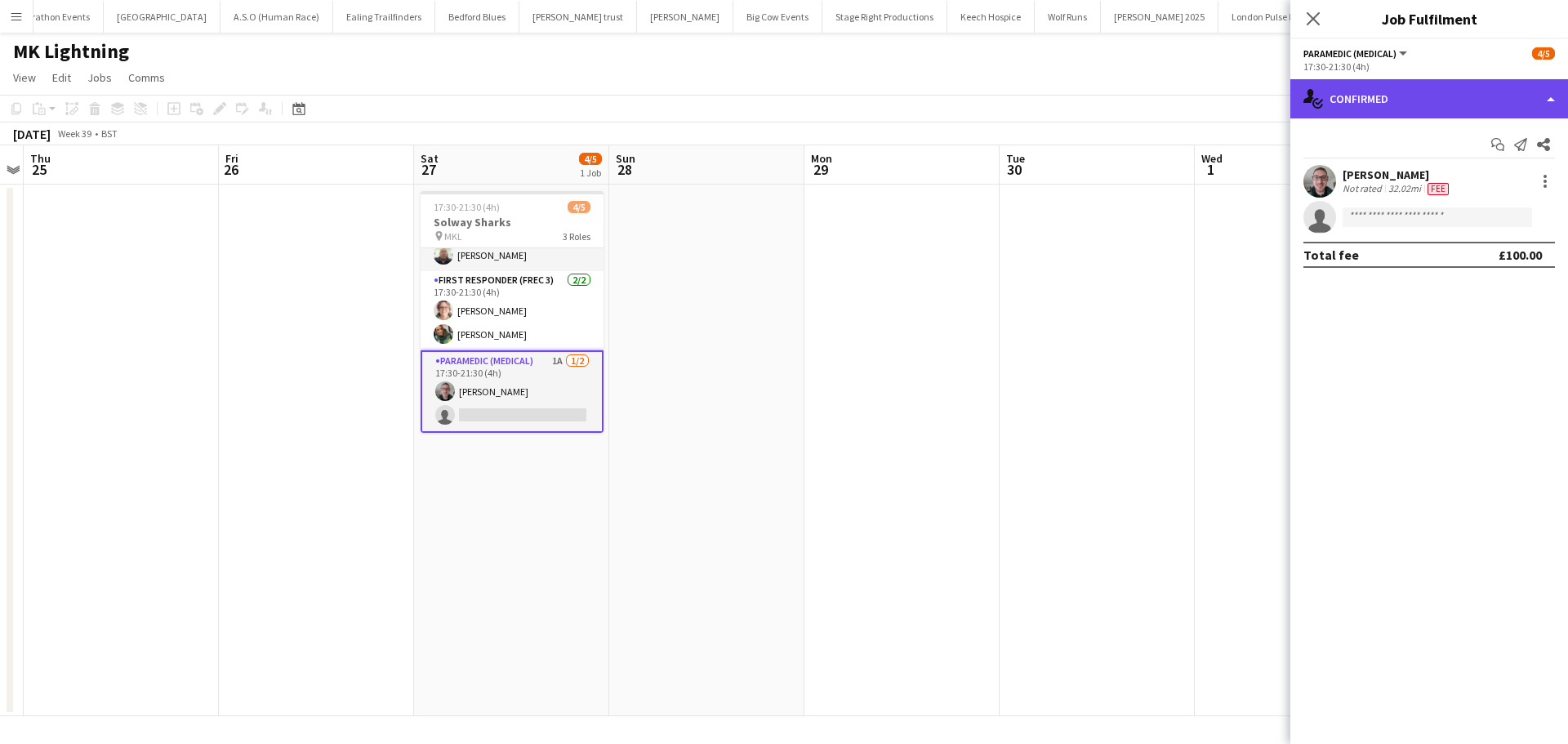
click at [1417, 90] on div "single-neutral-actions-check-2 Confirmed" at bounding box center [1429, 99] width 277 height 39
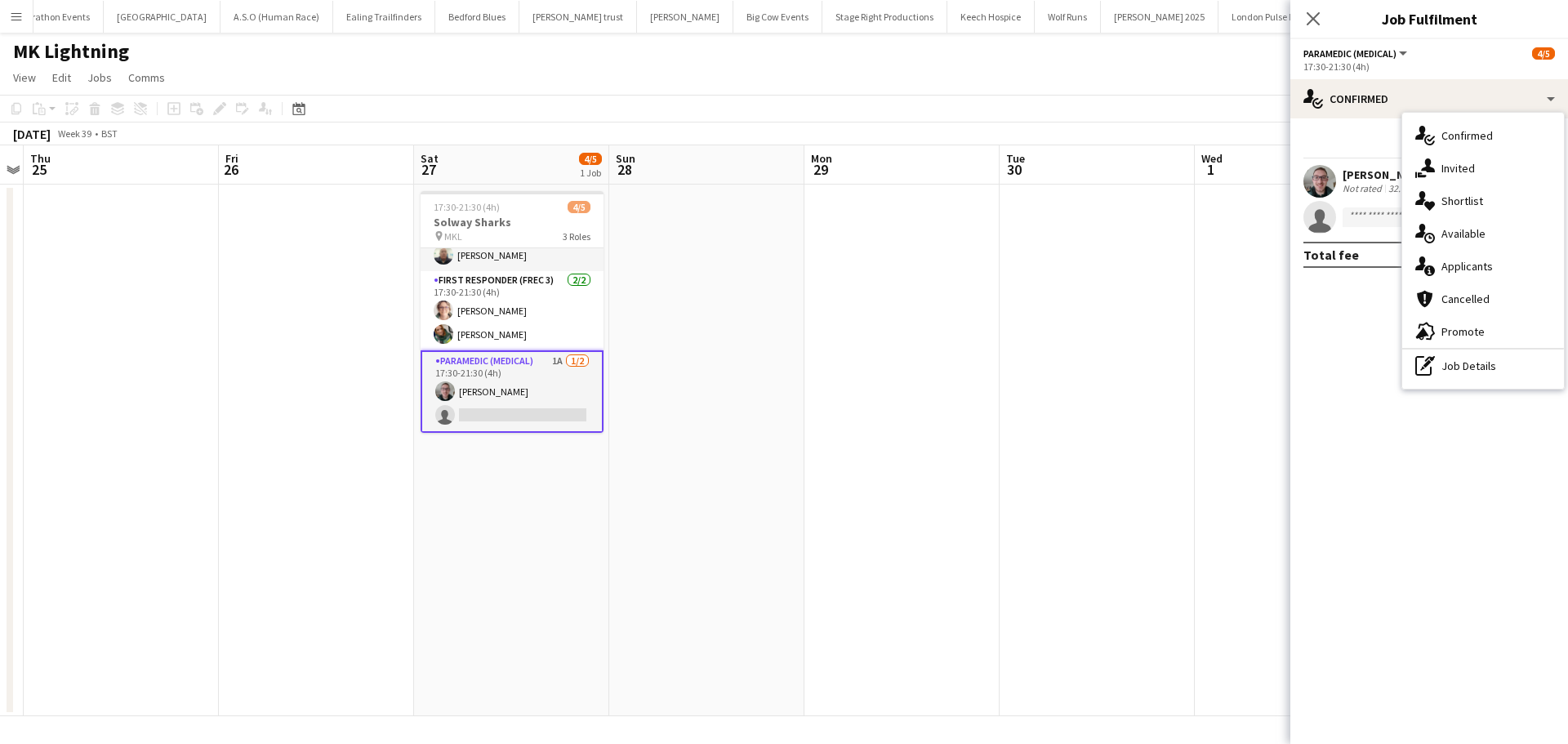
click at [1460, 270] on span "Applicants" at bounding box center [1466, 266] width 52 height 15
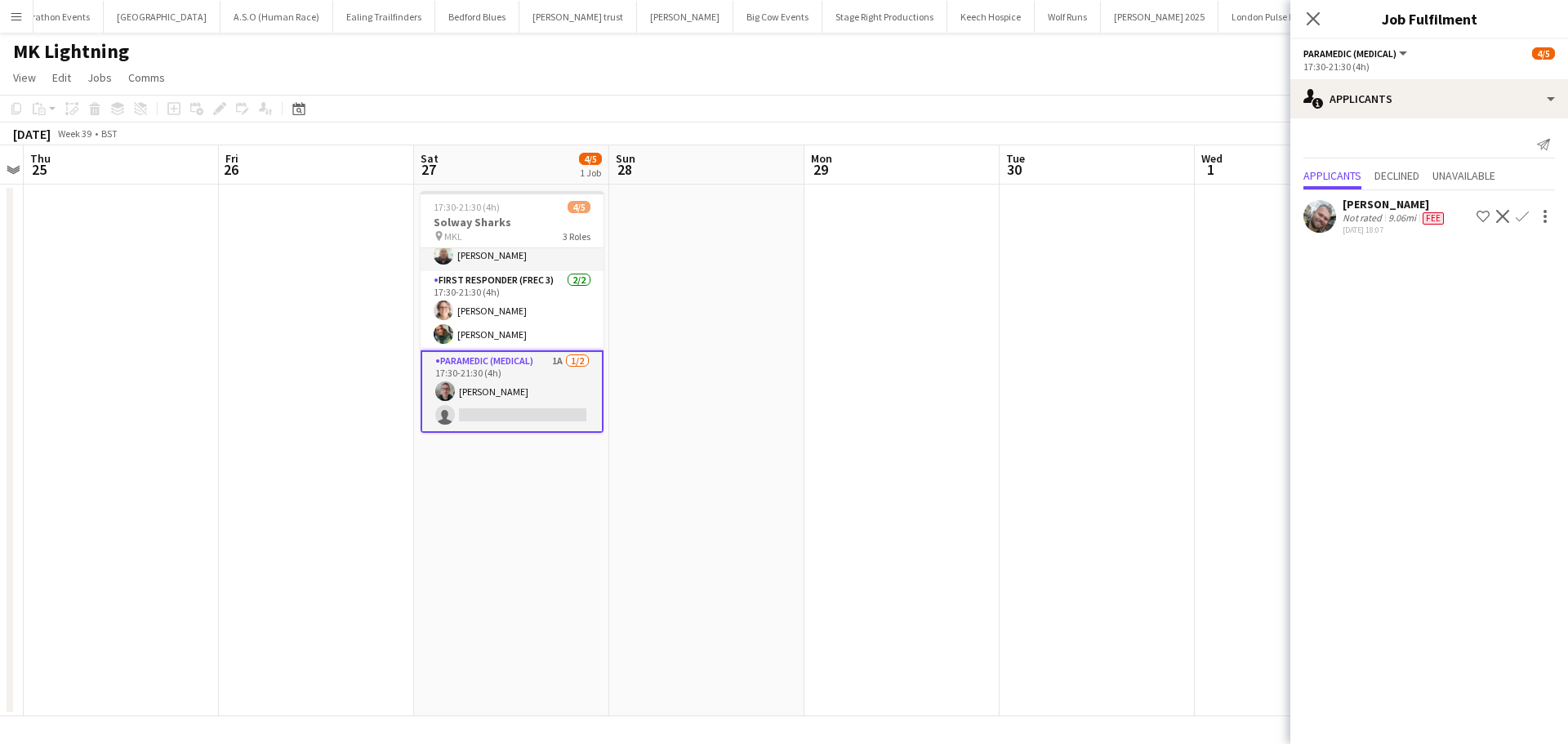
drag, startPoint x: 1521, startPoint y: 218, endPoint x: 1523, endPoint y: 241, distance: 23.1
click at [1522, 218] on app-icon "Confirm" at bounding box center [1522, 216] width 13 height 13
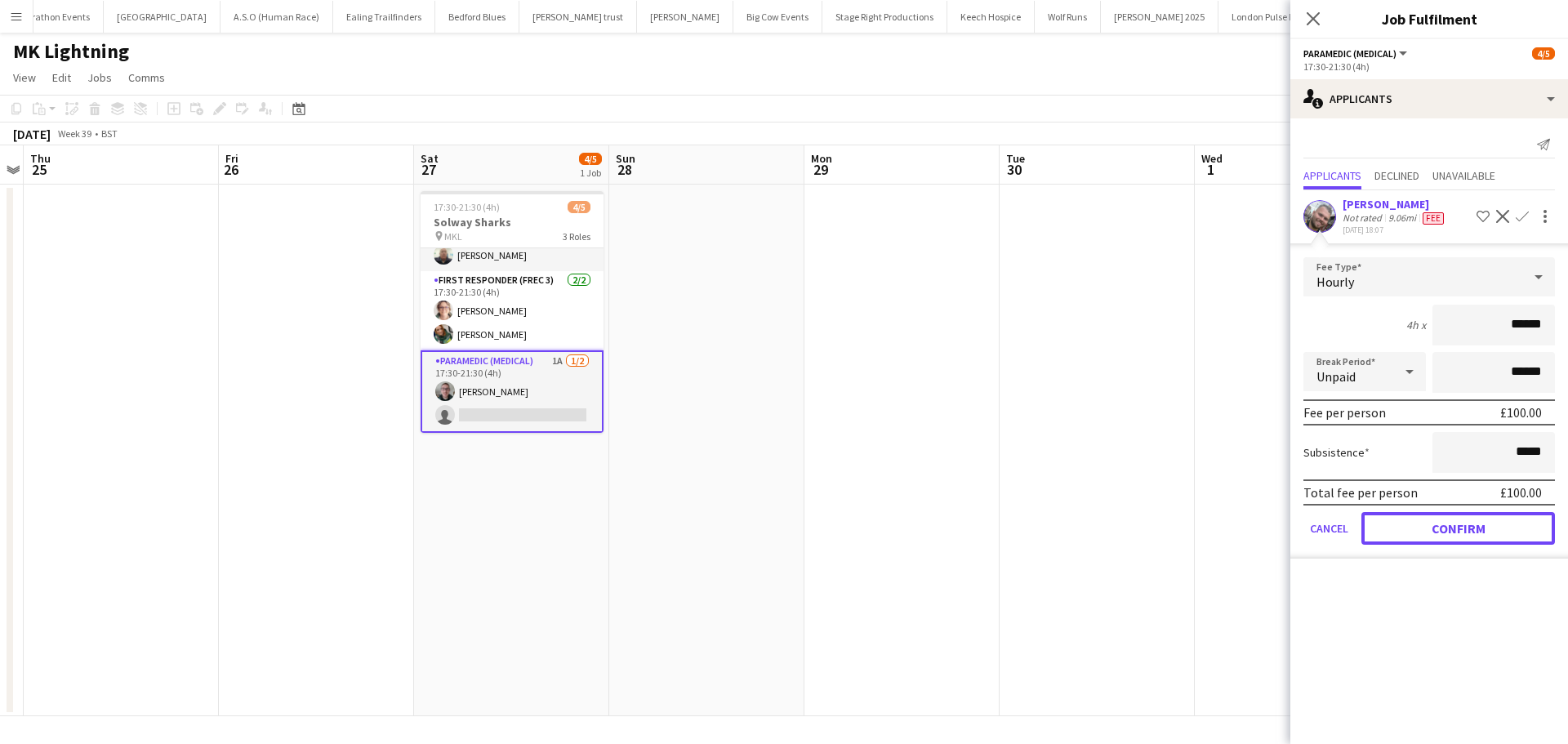
drag, startPoint x: 1409, startPoint y: 522, endPoint x: 1389, endPoint y: 381, distance: 142.4
click at [1409, 523] on button "Confirm" at bounding box center [1458, 528] width 193 height 32
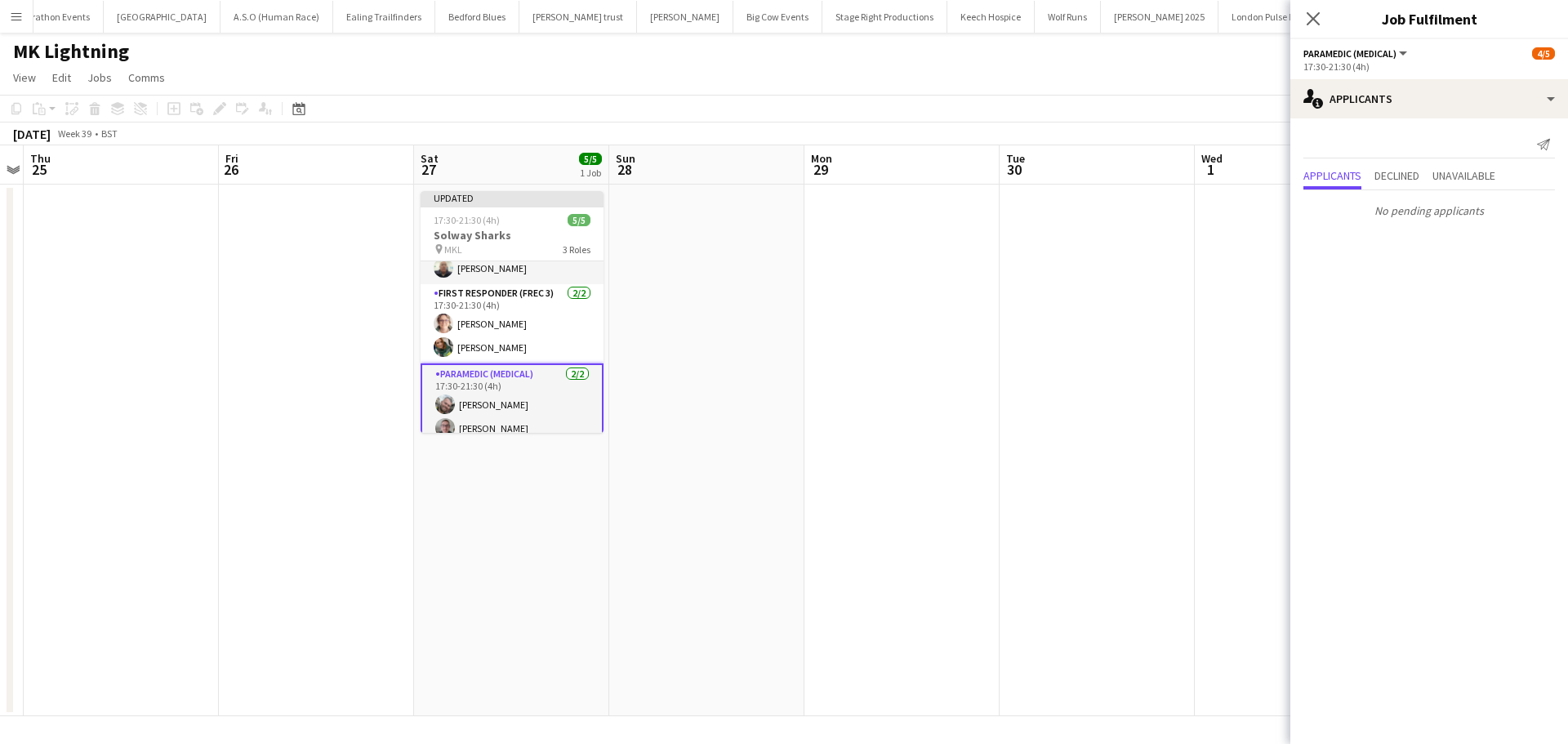
click at [1307, 15] on icon "Close pop-in" at bounding box center [1312, 18] width 13 height 13
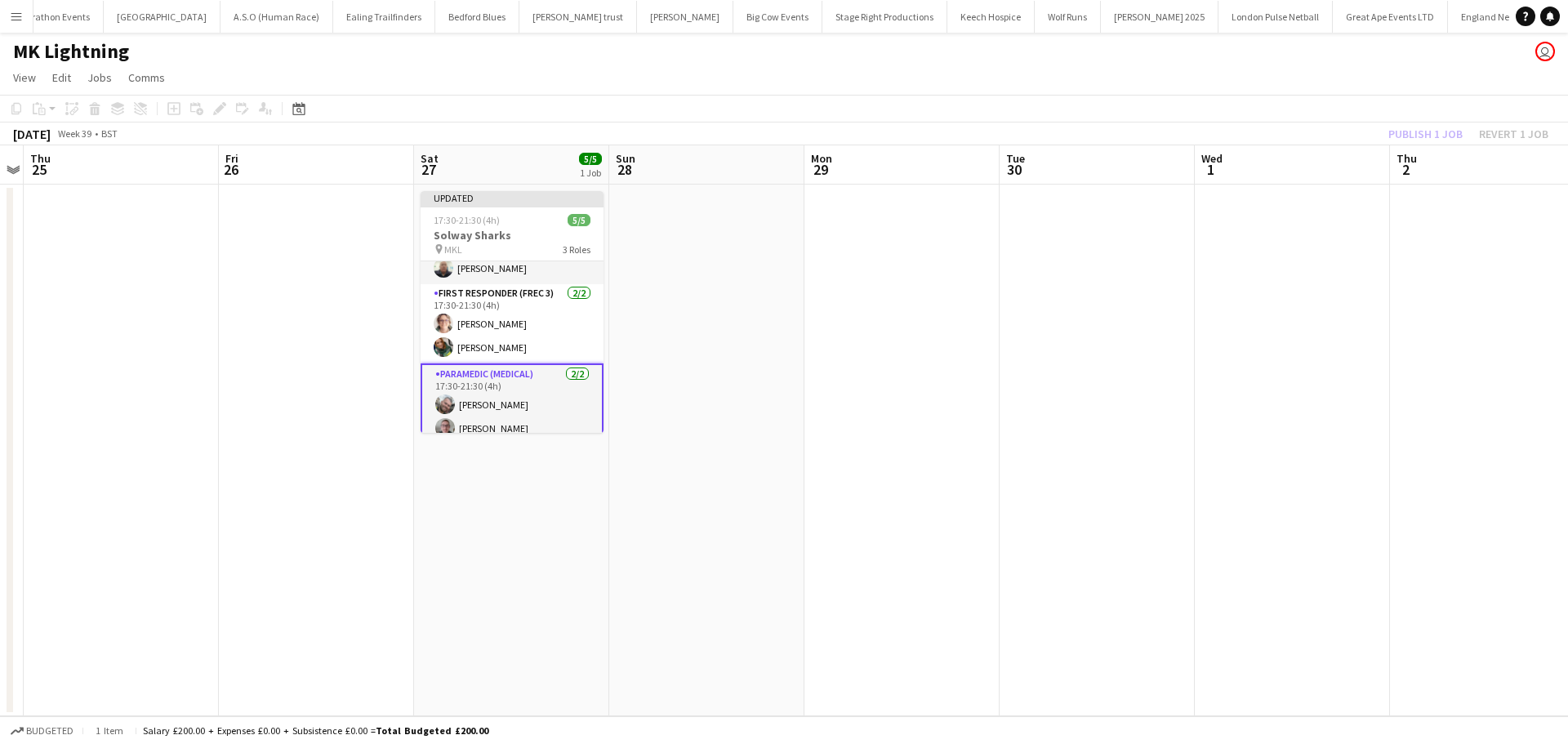
click at [760, 282] on app-date-cell at bounding box center [706, 451] width 195 height 532
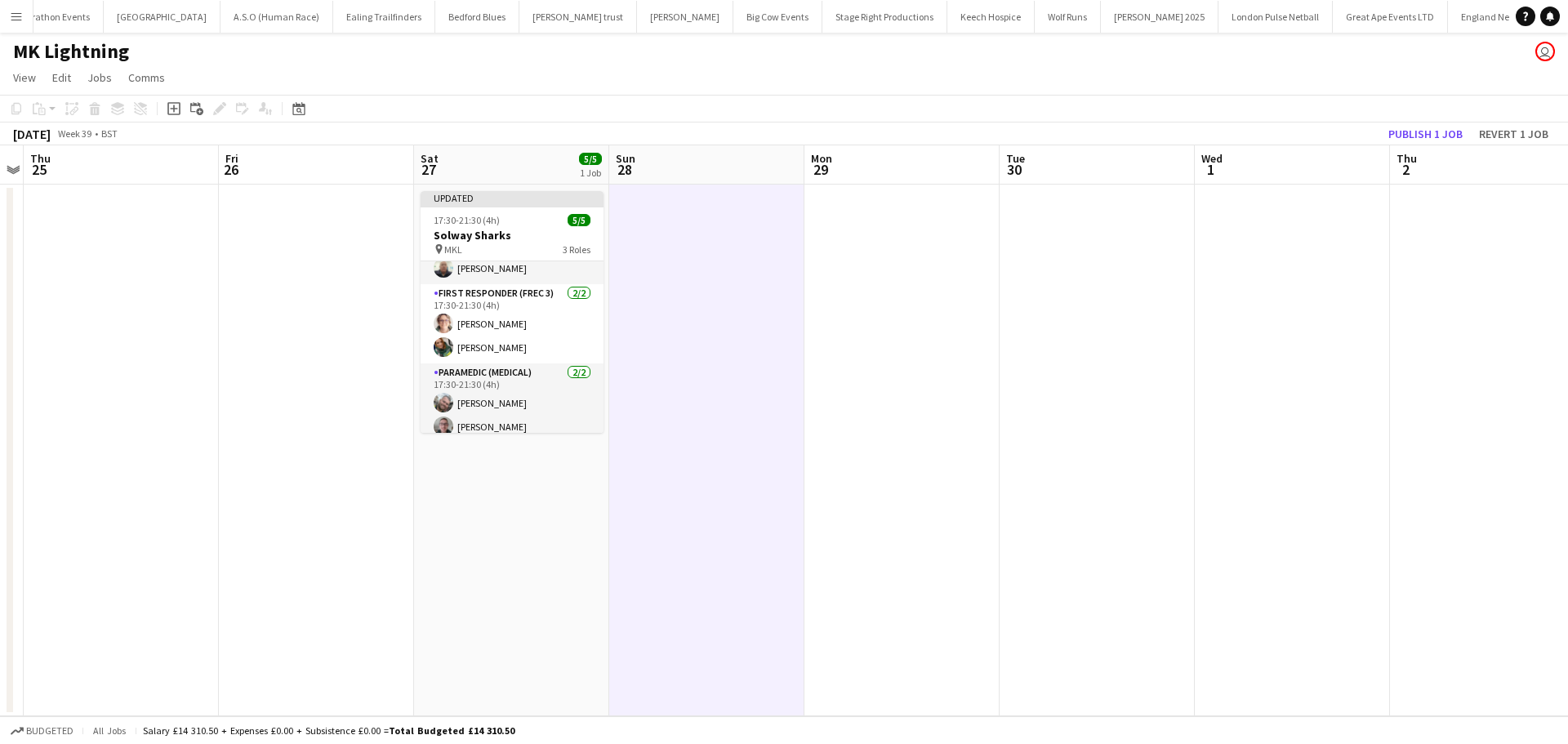
scroll to position [0, 559]
click at [1404, 130] on button "Publish 1 job" at bounding box center [1425, 134] width 88 height 21
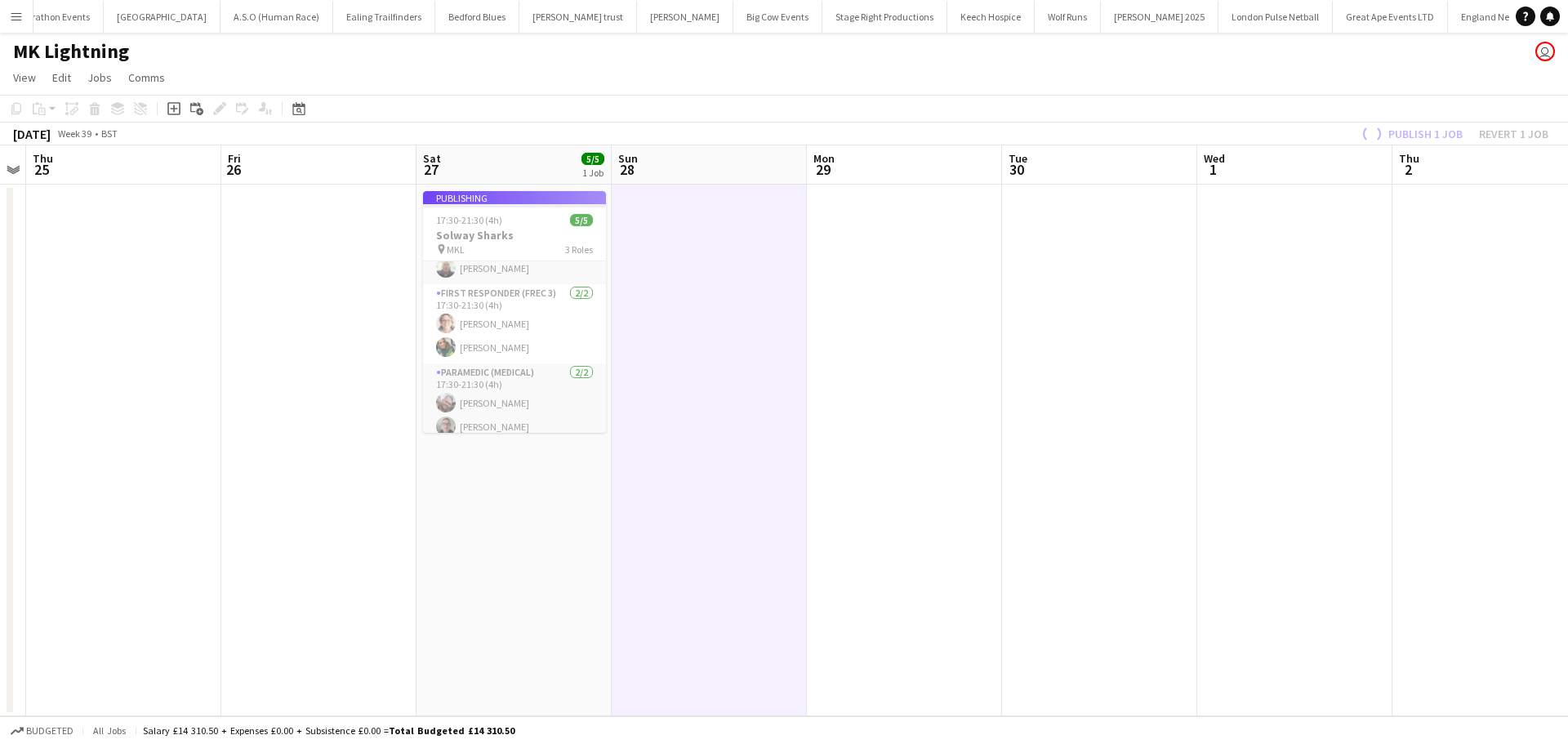
scroll to position [30, 0]
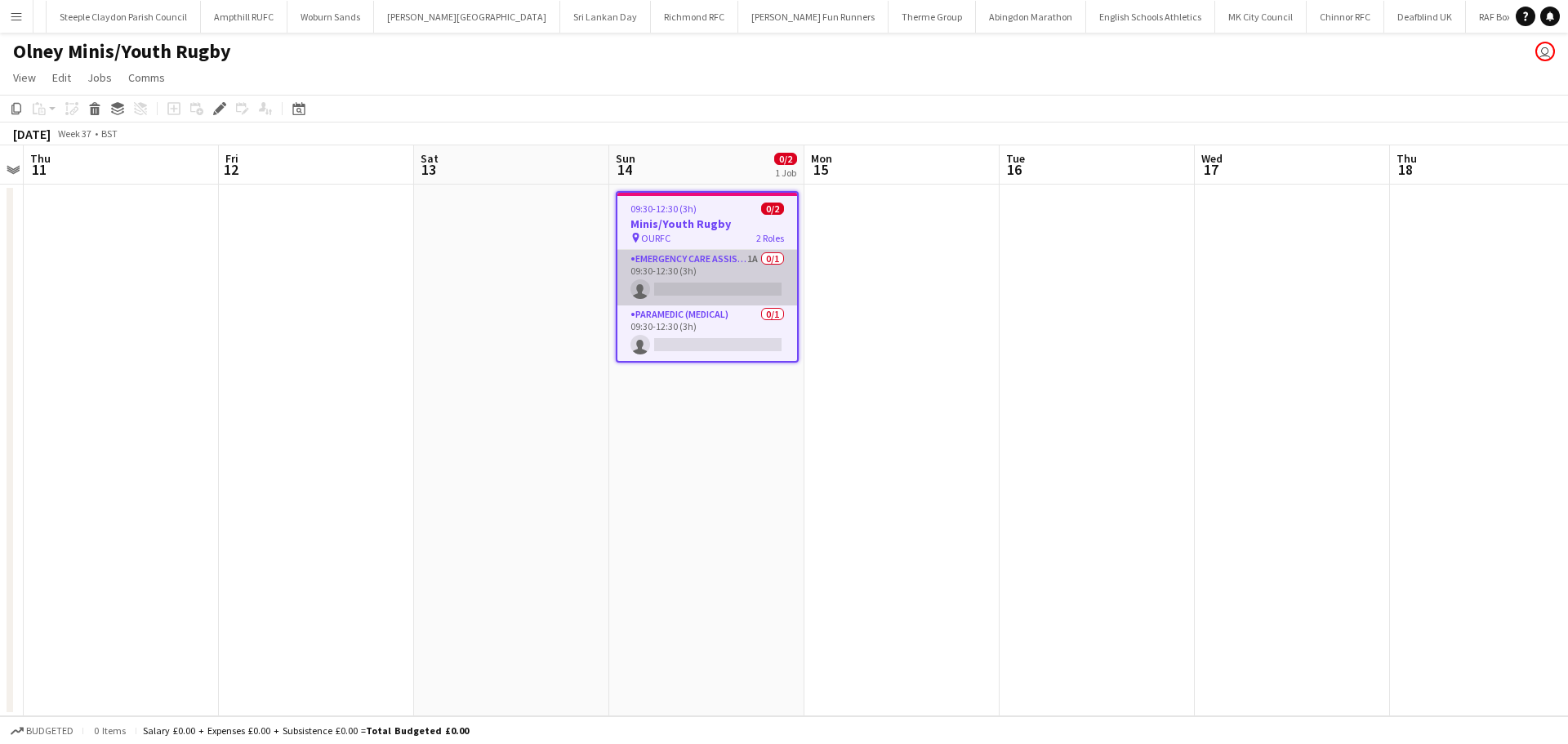
scroll to position [0, 1959]
click at [700, 264] on app-card-role "Emergency Care Assistant (Medical) 1A 0/1 09:30-12:30 (3h) single-neutral-actio…" at bounding box center [707, 277] width 179 height 55
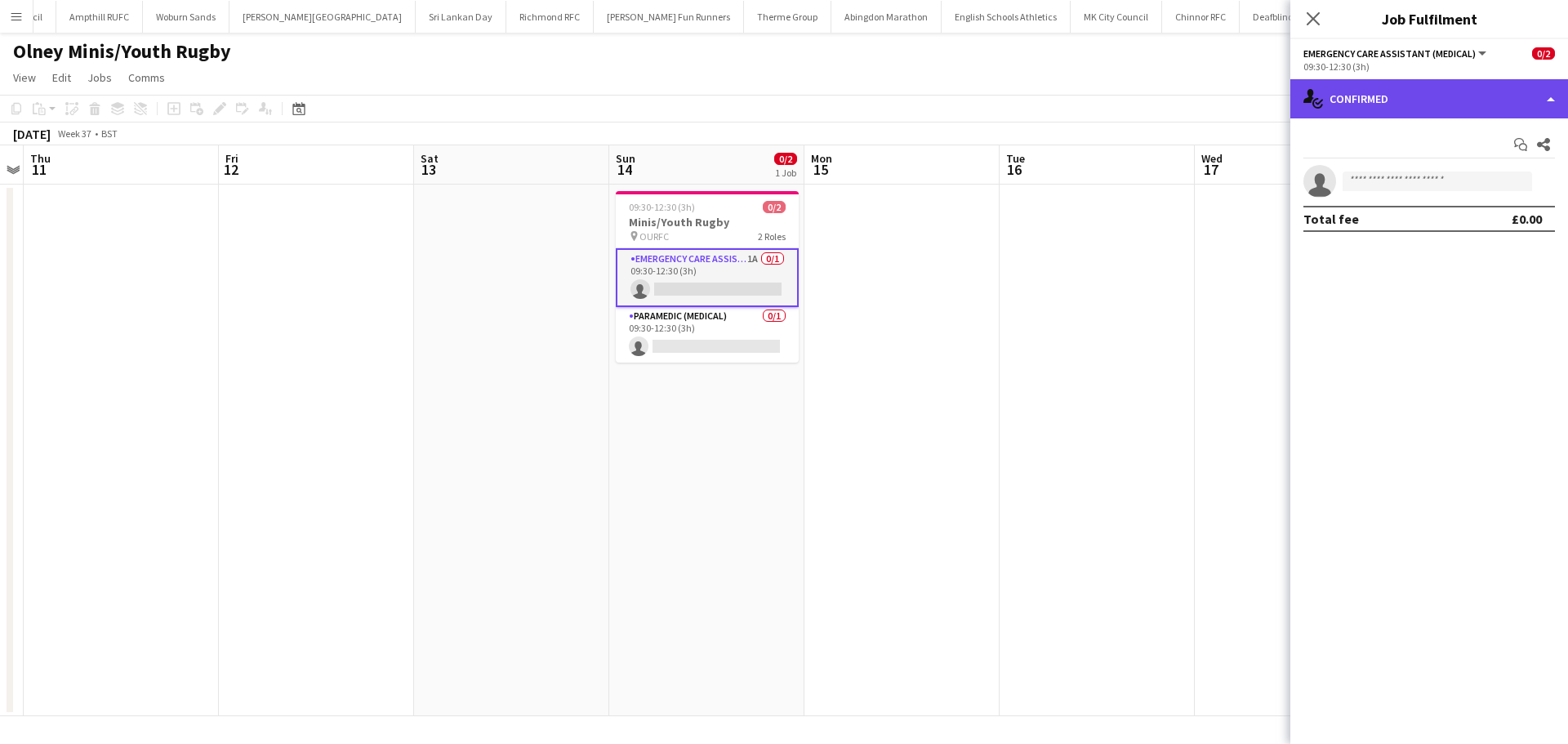
click at [1444, 95] on div "single-neutral-actions-check-2 Confirmed" at bounding box center [1429, 99] width 277 height 39
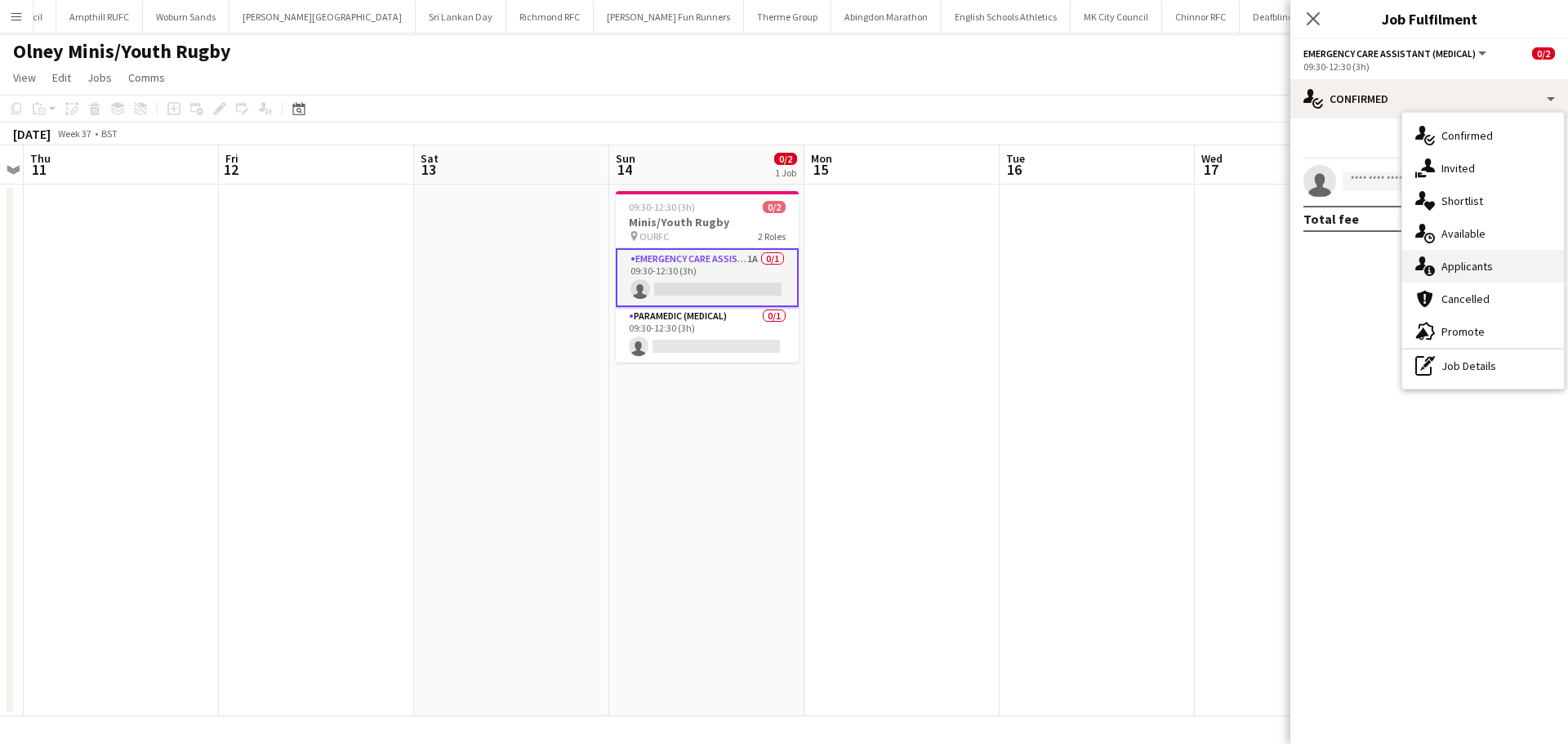
click at [1460, 264] on span "Applicants" at bounding box center [1466, 266] width 52 height 15
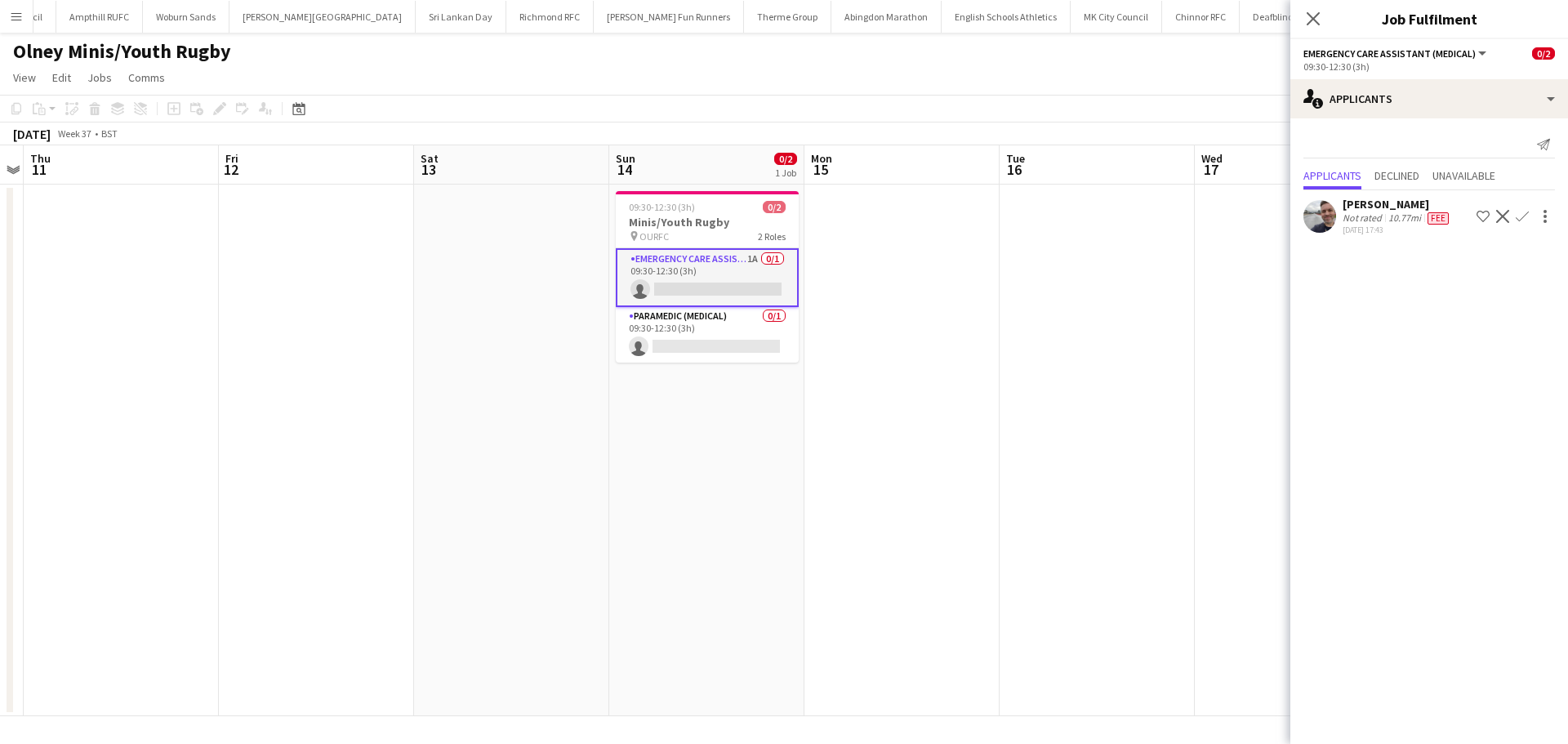
click at [1516, 213] on app-icon "Confirm" at bounding box center [1522, 216] width 13 height 13
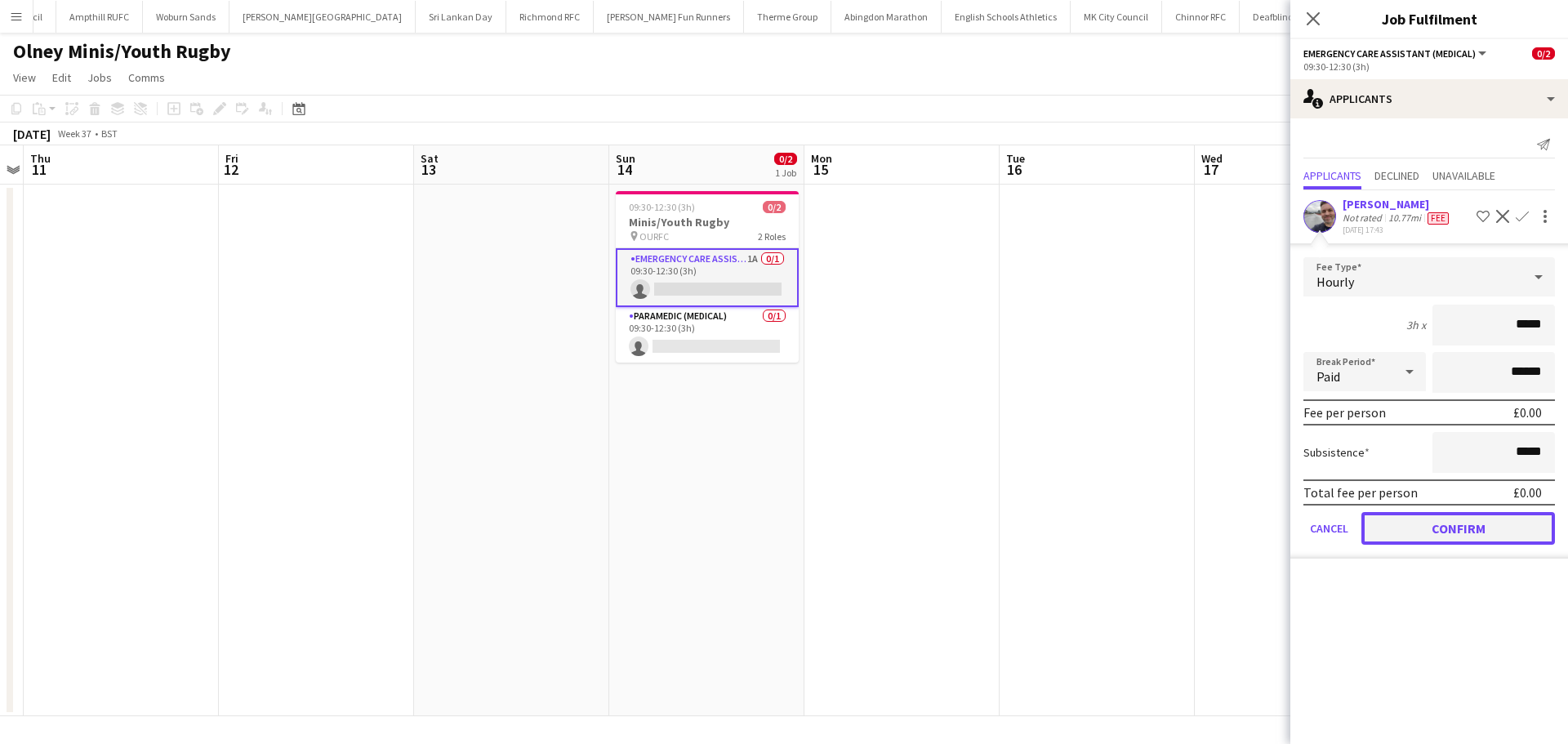
click at [1452, 539] on button "Confirm" at bounding box center [1458, 528] width 193 height 32
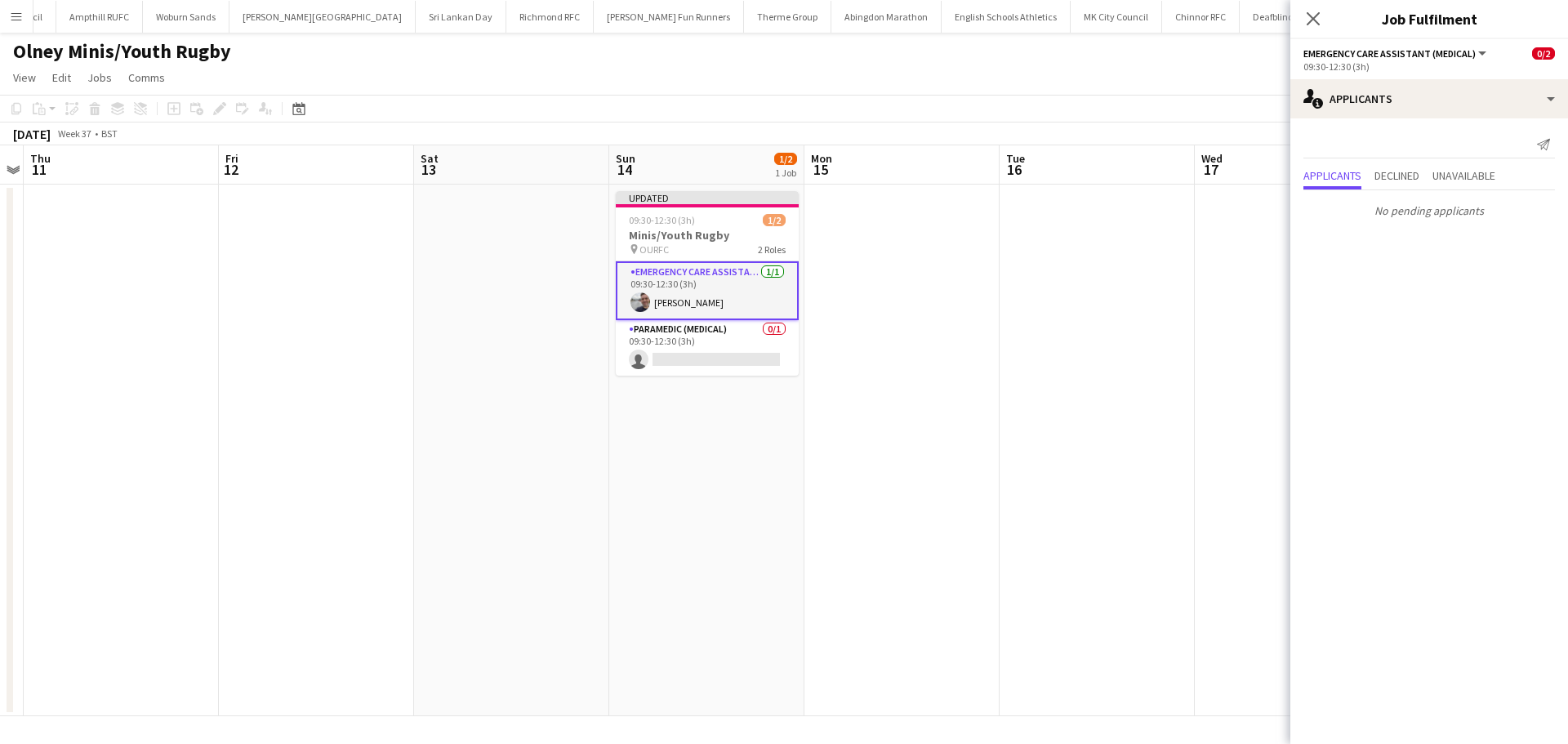
click at [1311, 21] on icon "Close pop-in" at bounding box center [1312, 18] width 13 height 13
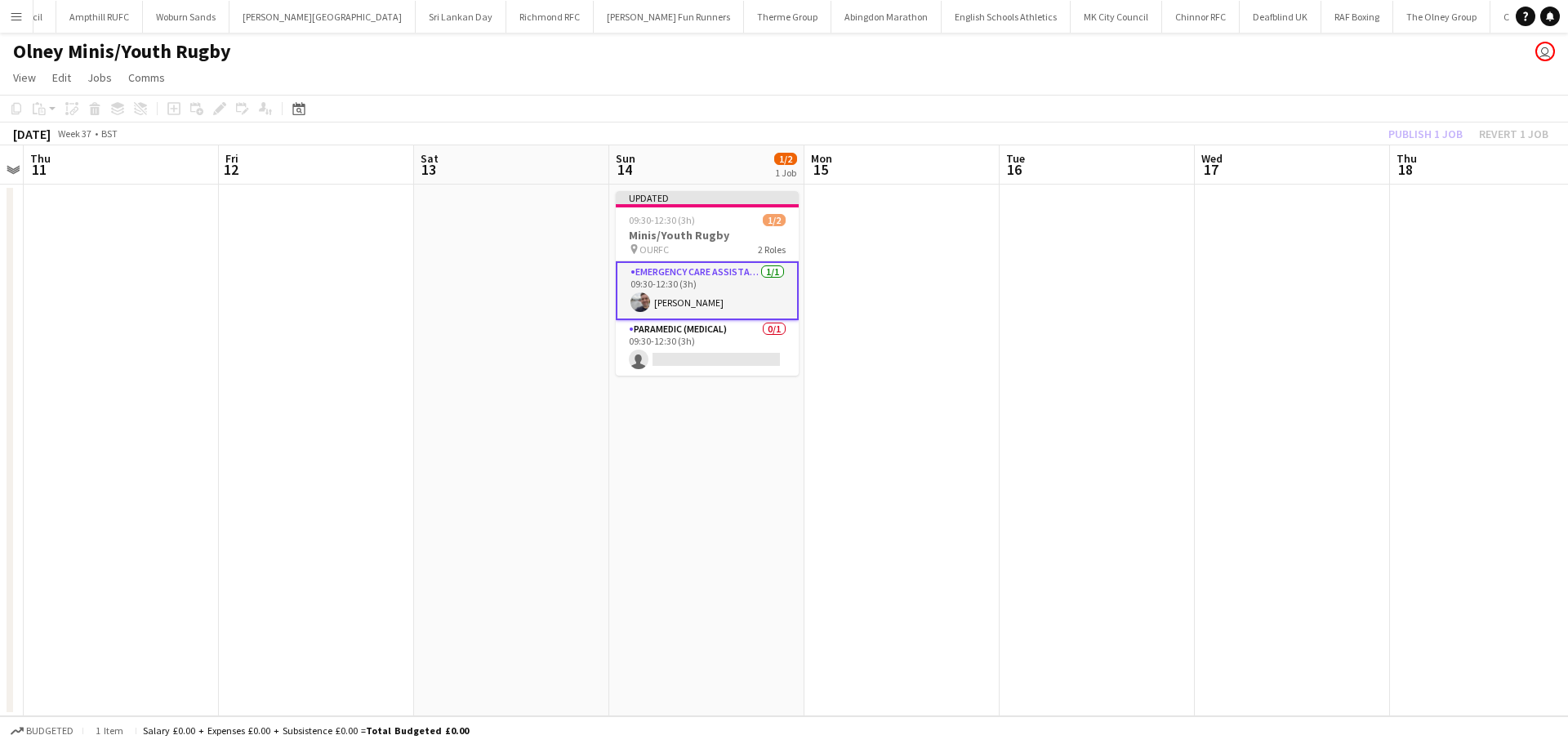
click at [1362, 174] on app-board-header-date "Wed 17" at bounding box center [1292, 165] width 195 height 39
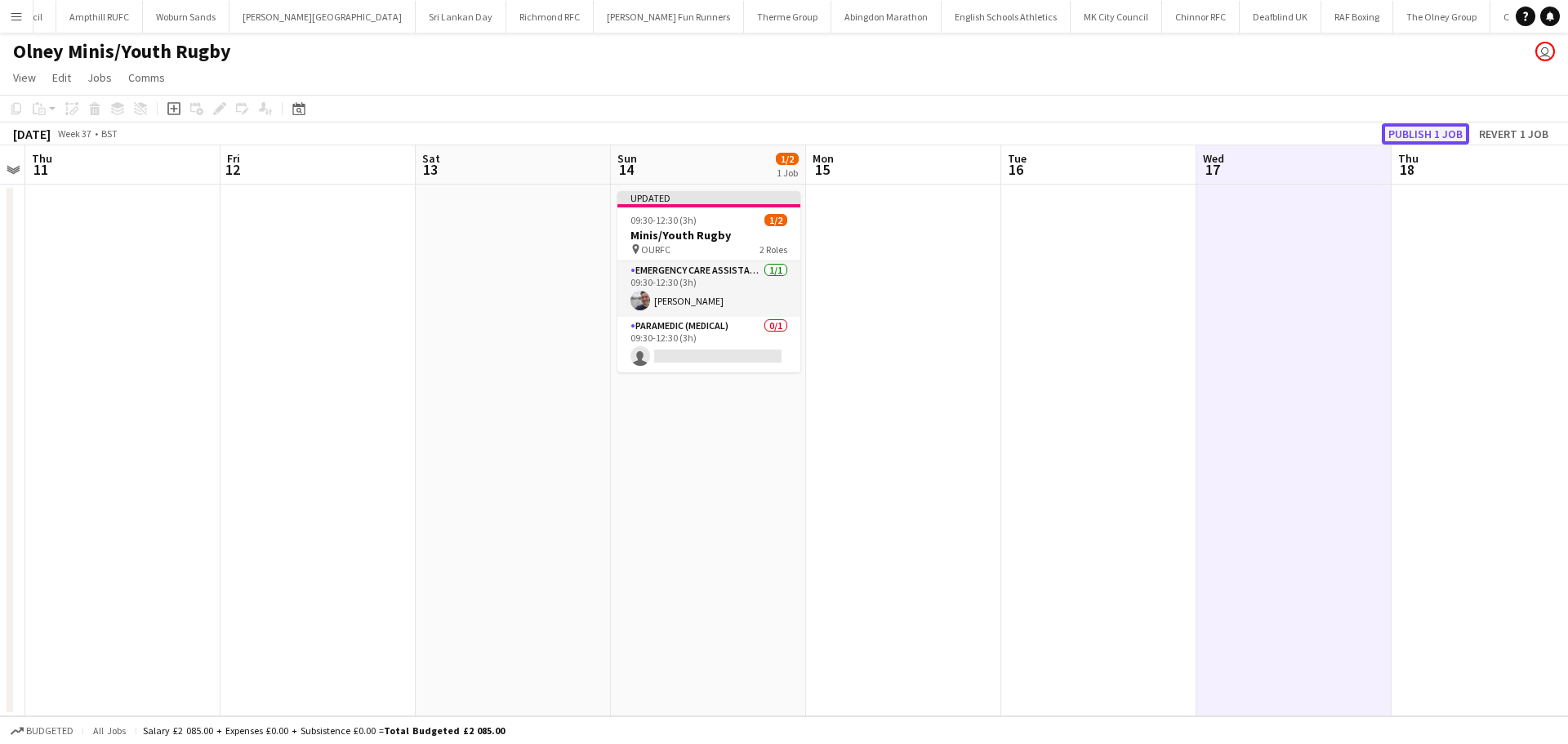
click at [1409, 132] on button "Publish 1 job" at bounding box center [1425, 134] width 88 height 21
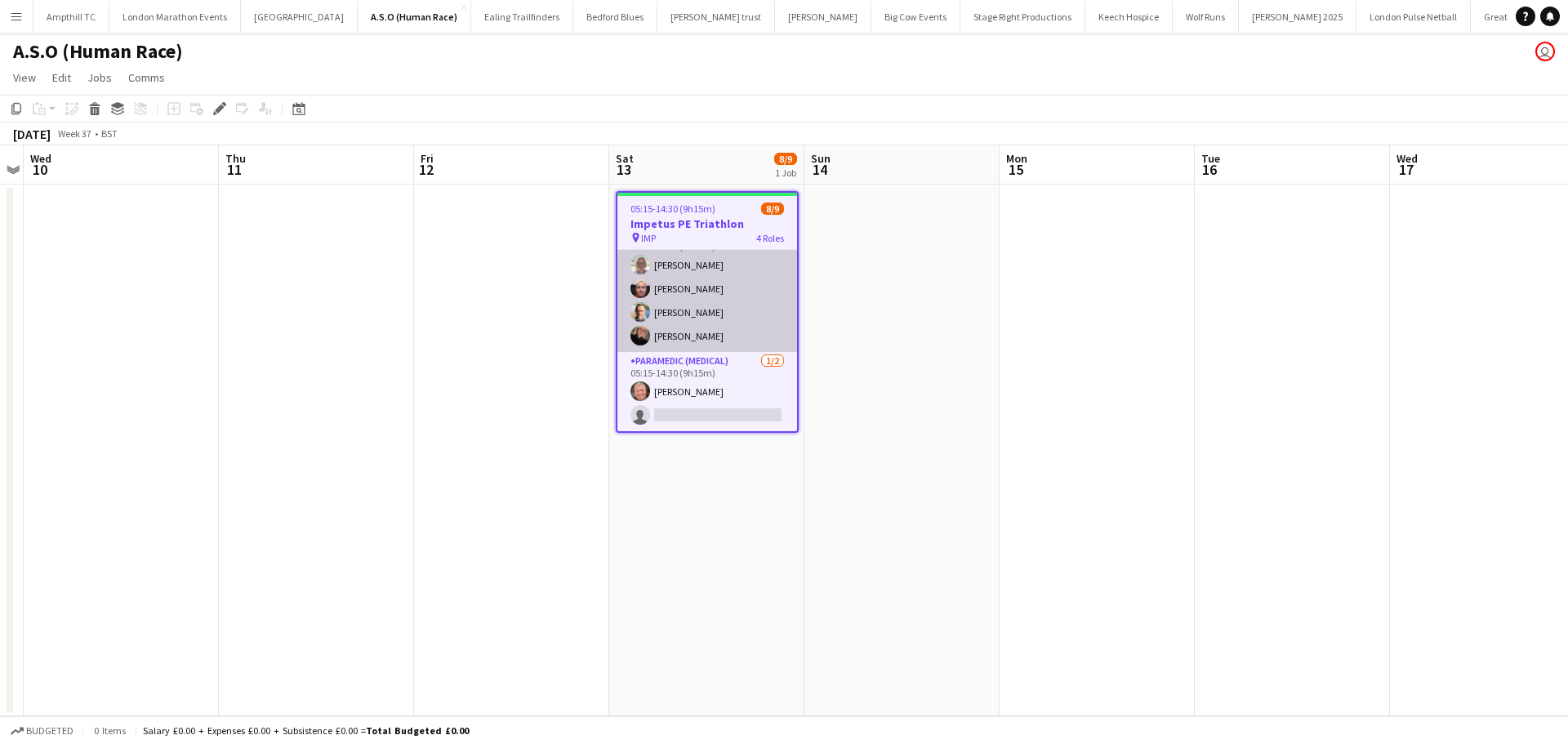
scroll to position [78, 0]
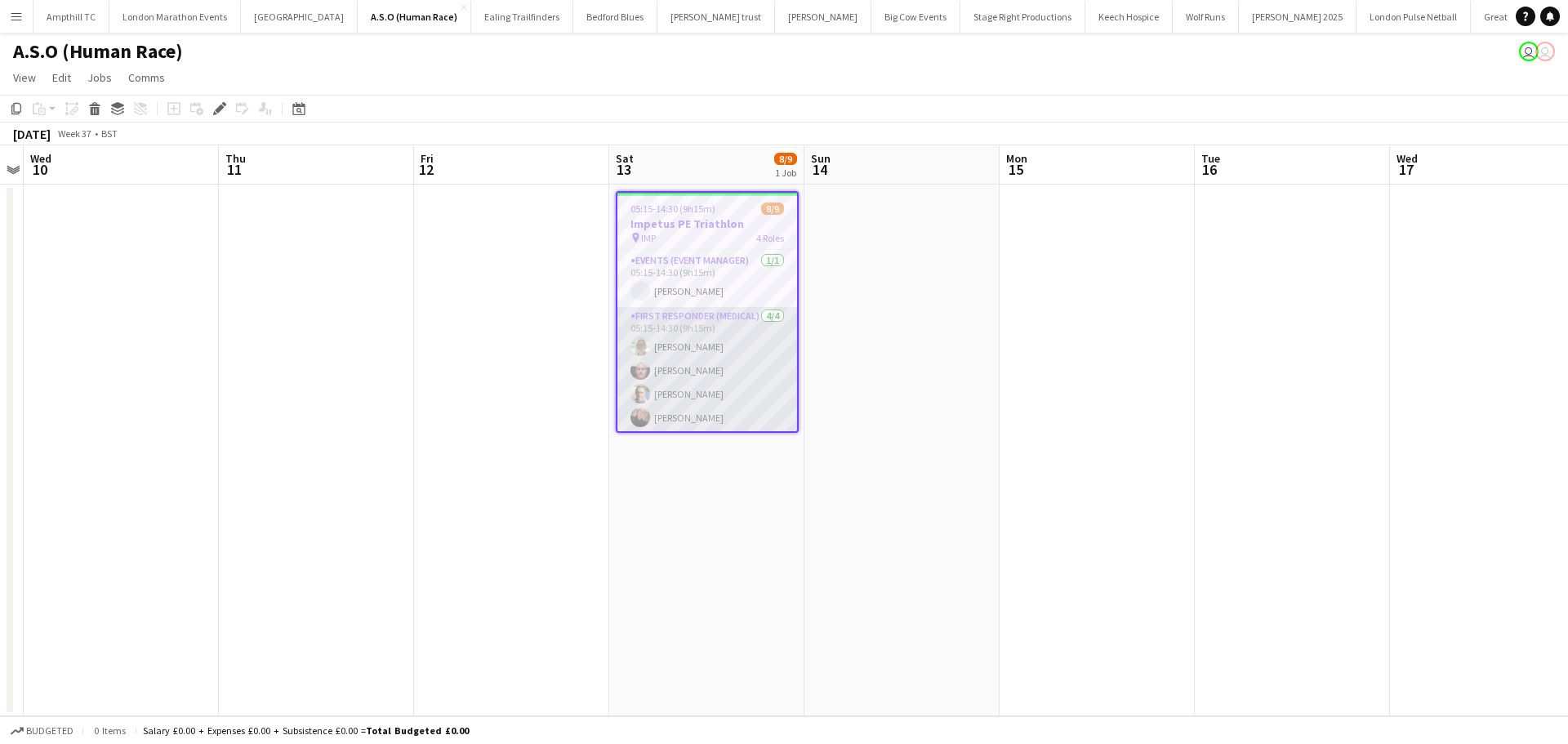
scroll to position [78, 0]
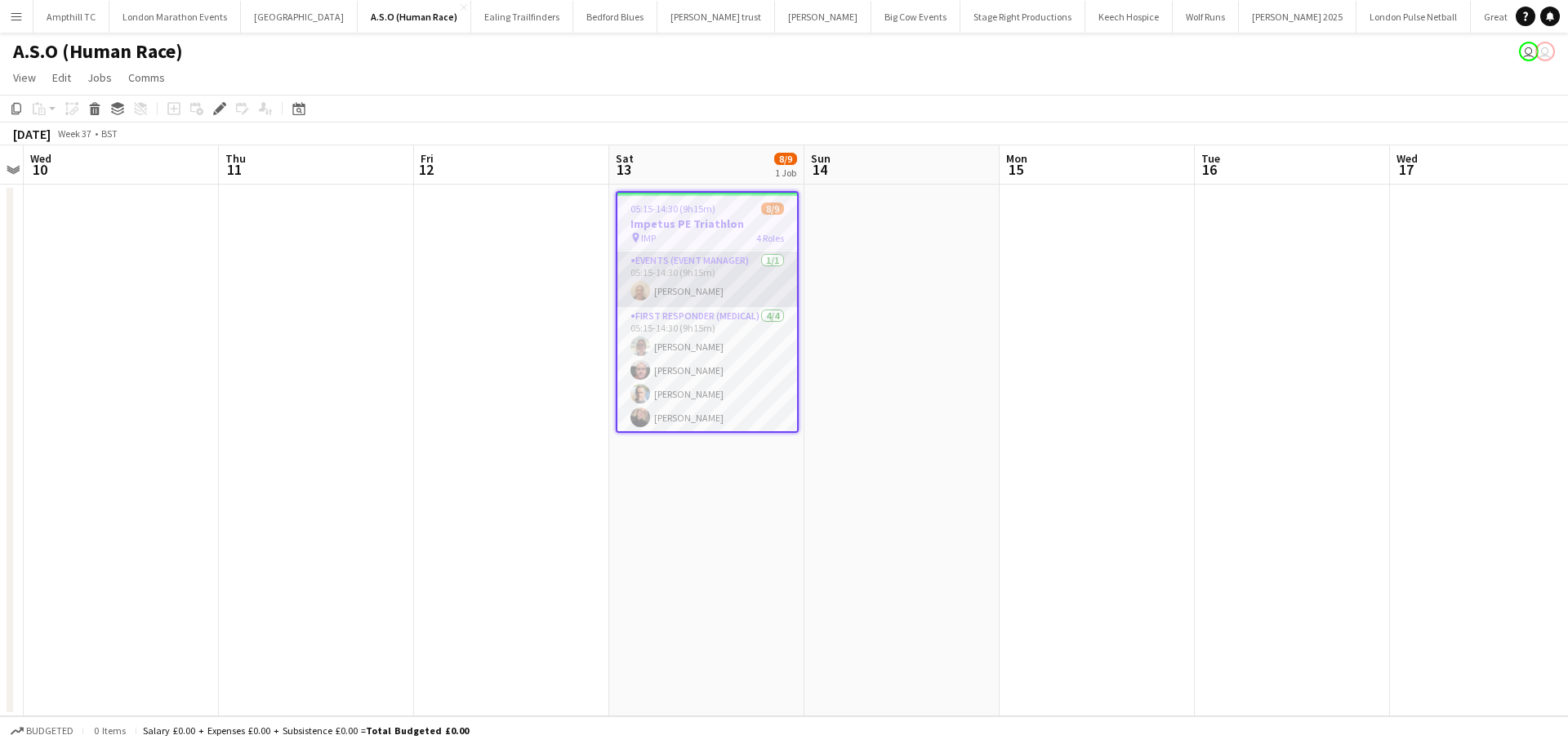
click at [718, 284] on app-card-role "Events (Event Manager) [DATE] 05:15-14:30 (9h15m) [PERSON_NAME]" at bounding box center [707, 278] width 179 height 55
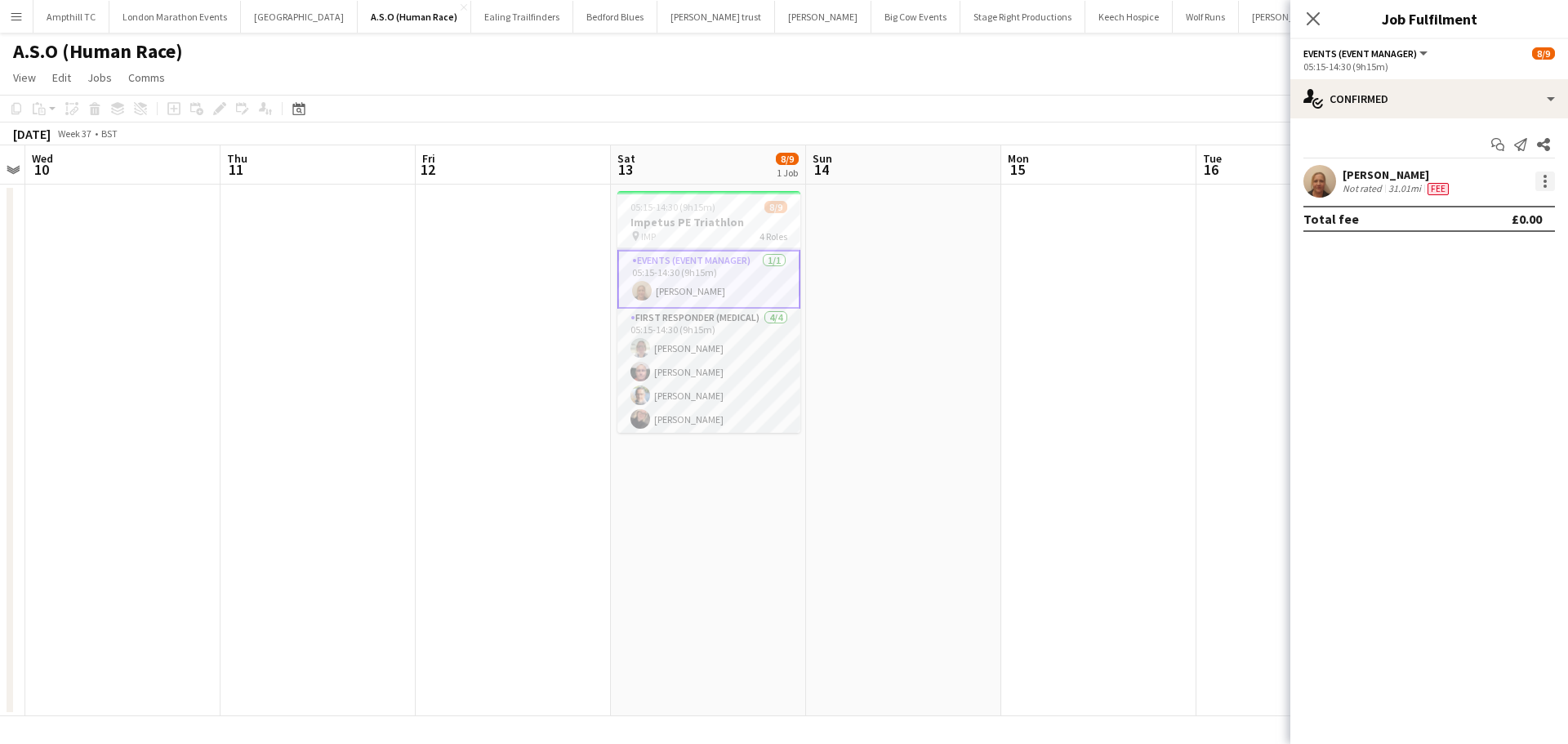
click at [1541, 184] on div at bounding box center [1545, 181] width 19 height 19
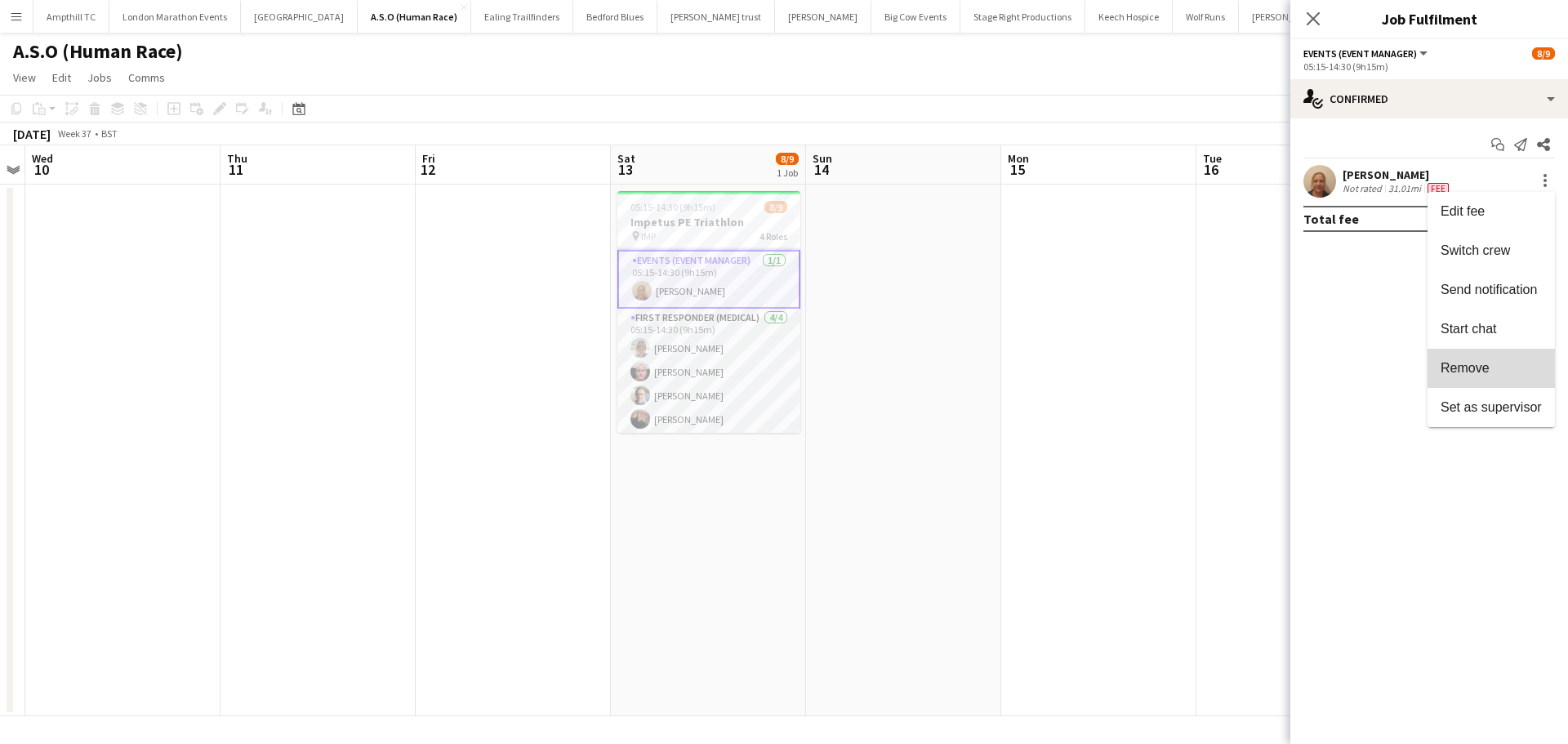
click at [1479, 361] on span "Remove" at bounding box center [1465, 368] width 49 height 14
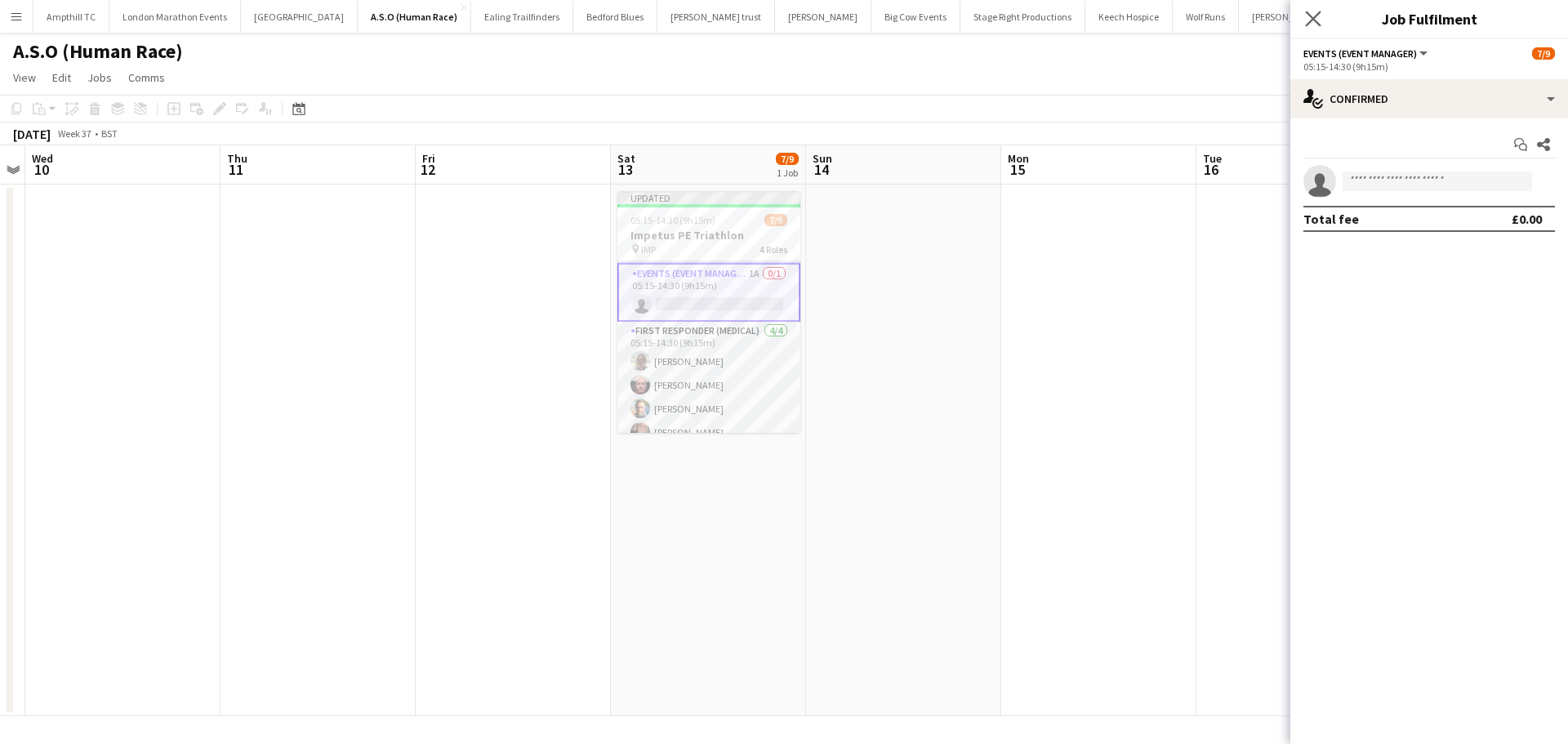
click at [1317, 25] on icon "Close pop-in" at bounding box center [1312, 18] width 16 height 16
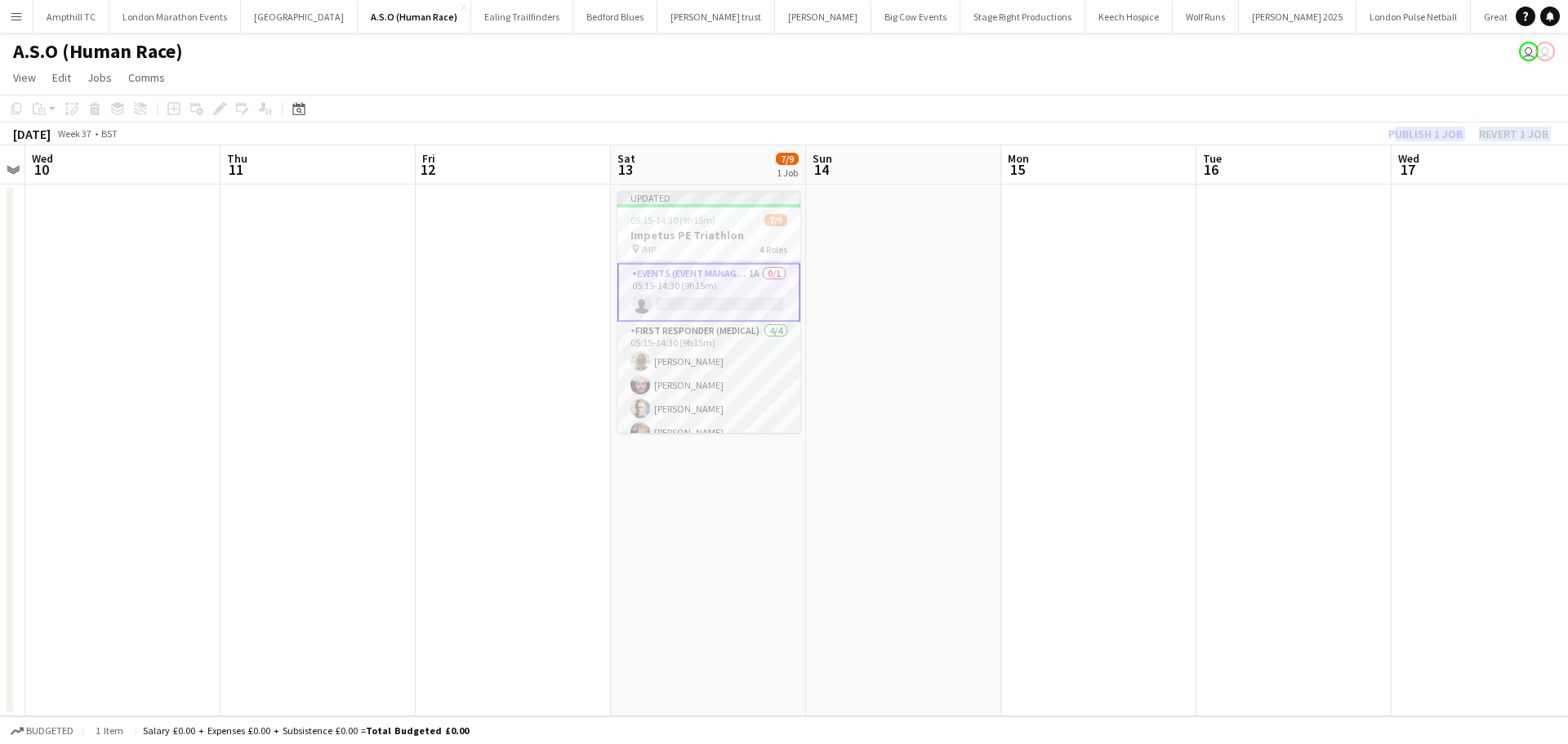
click at [1274, 145] on app-calendar "Copy Paste Paste Ctrl+V Paste with crew Ctrl+Shift+V Paste linked Job [GEOGRAPH…" at bounding box center [784, 405] width 1568 height 621
click at [1406, 138] on button "Publish 1 job" at bounding box center [1425, 134] width 88 height 21
click at [1179, 316] on app-date-cell at bounding box center [1098, 451] width 195 height 532
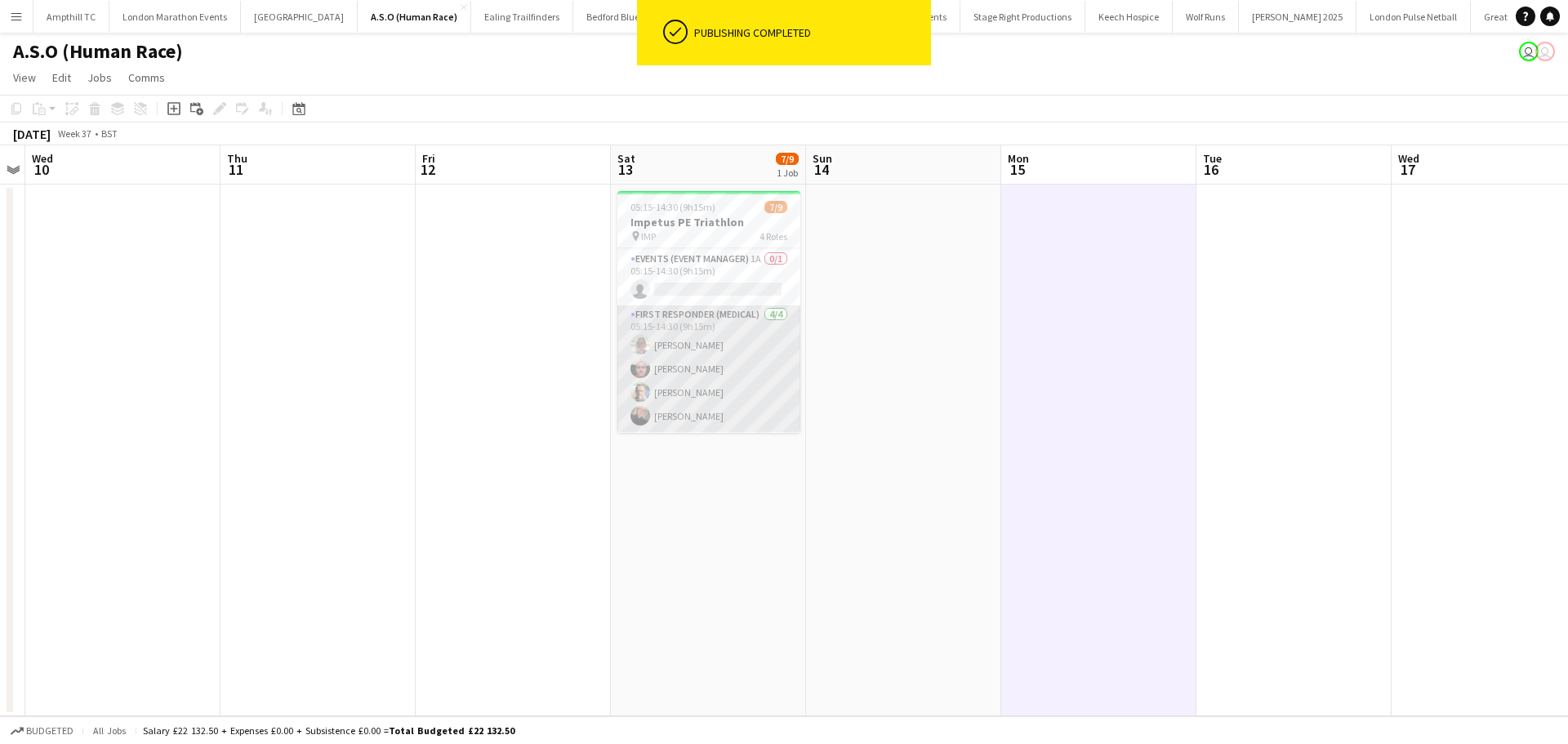
scroll to position [156, 0]
click at [688, 411] on app-card-role "Paramedic (Medical) 1/2 05:15-14:30 (9h15m) Duncan Millar single-neutral-actions" at bounding box center [709, 393] width 183 height 80
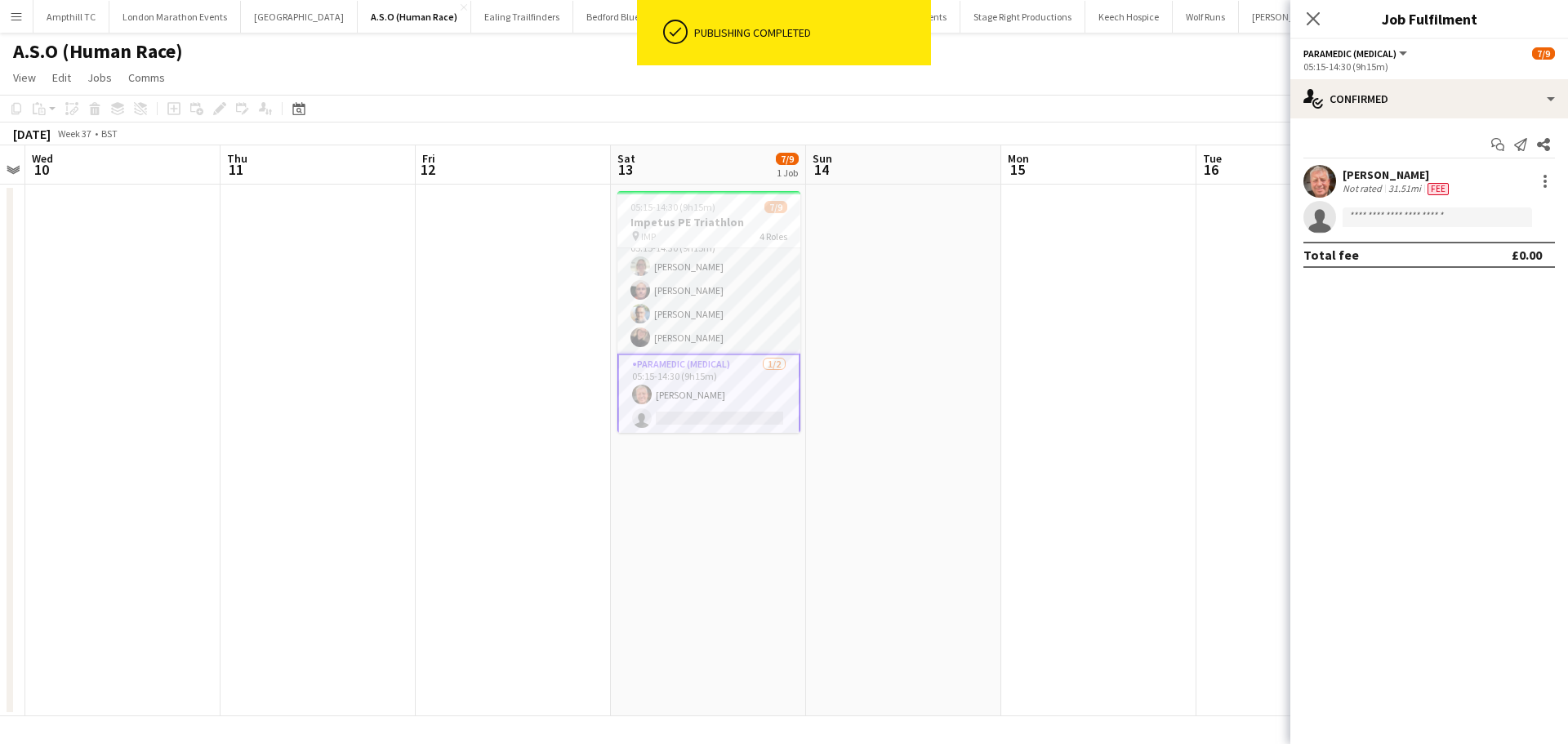
click at [1386, 227] on app-invite-slot "single-neutral-actions" at bounding box center [1429, 217] width 277 height 32
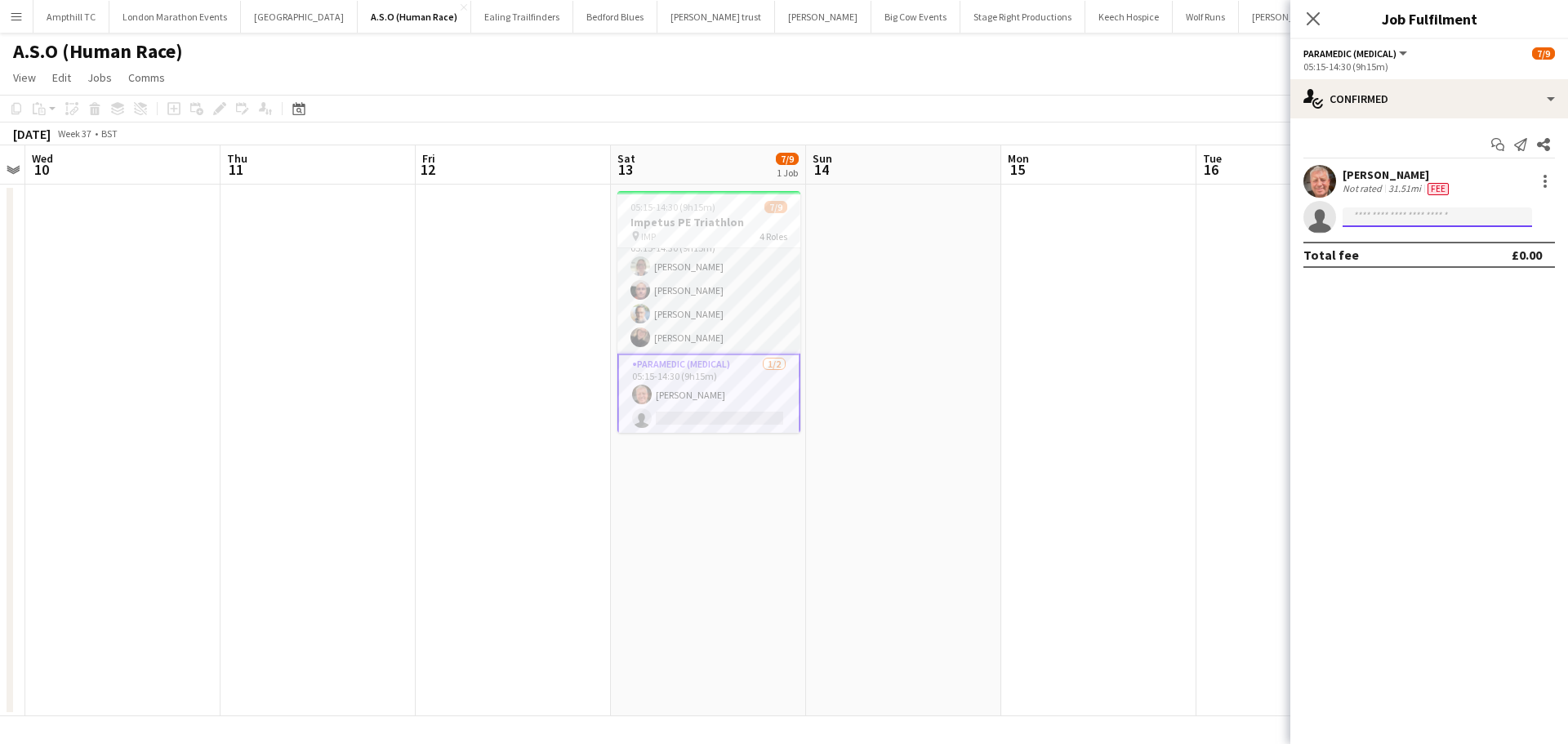
click at [1481, 209] on input at bounding box center [1437, 217] width 190 height 19
type input "*****"
click at [1415, 267] on span "+447869700055" at bounding box center [1437, 267] width 164 height 13
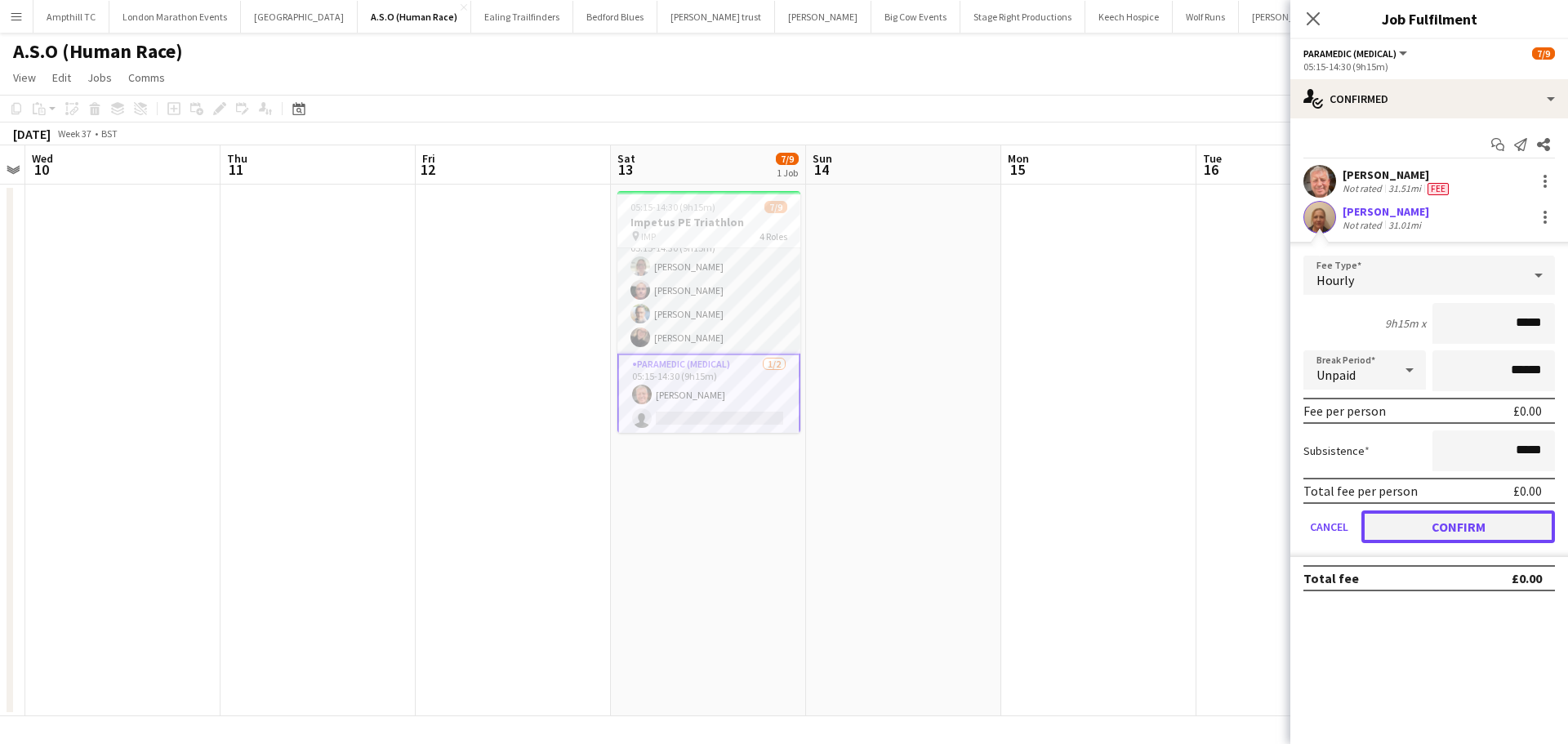
click at [1415, 524] on button "Confirm" at bounding box center [1458, 526] width 193 height 32
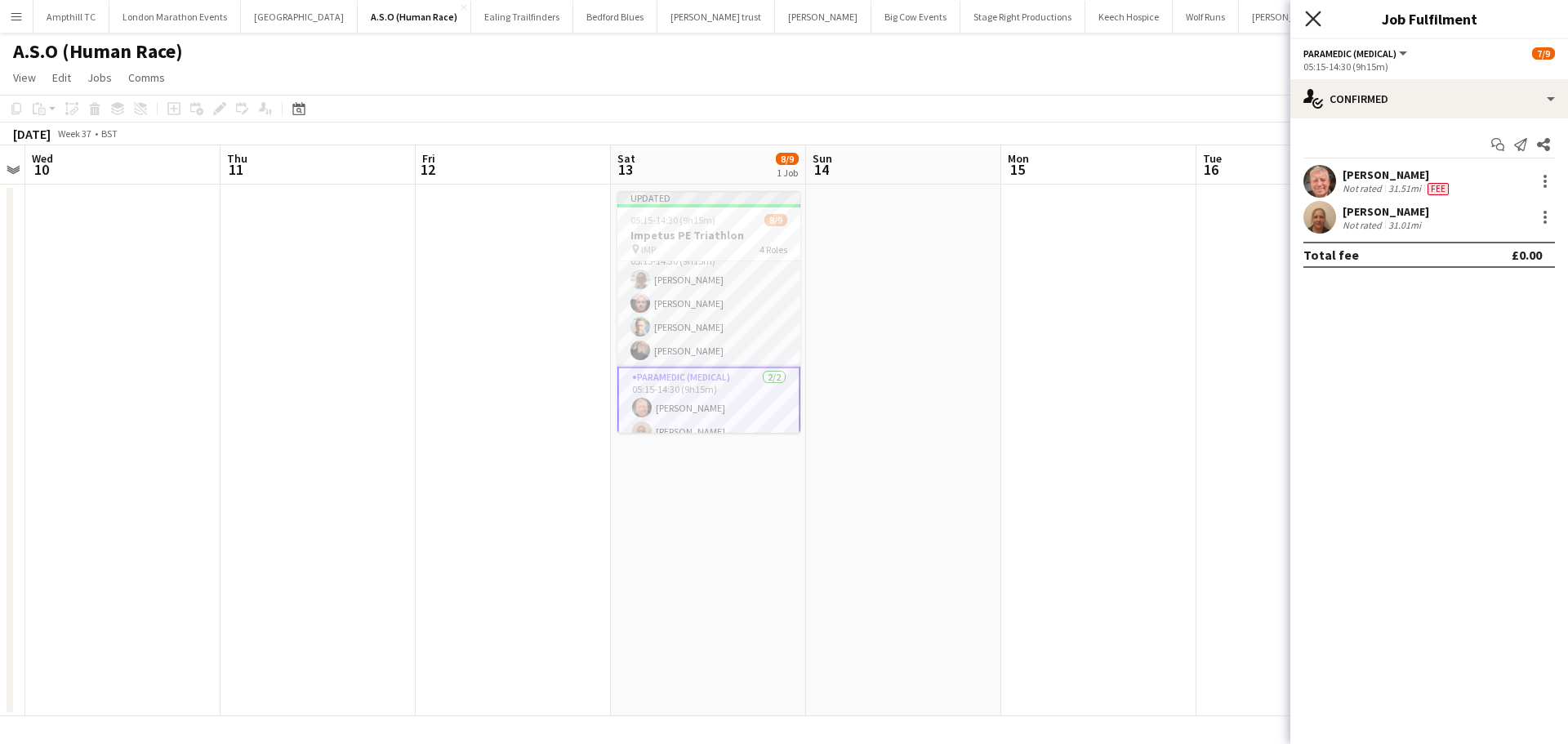
click at [1318, 18] on icon "Close pop-in" at bounding box center [1312, 18] width 16 height 16
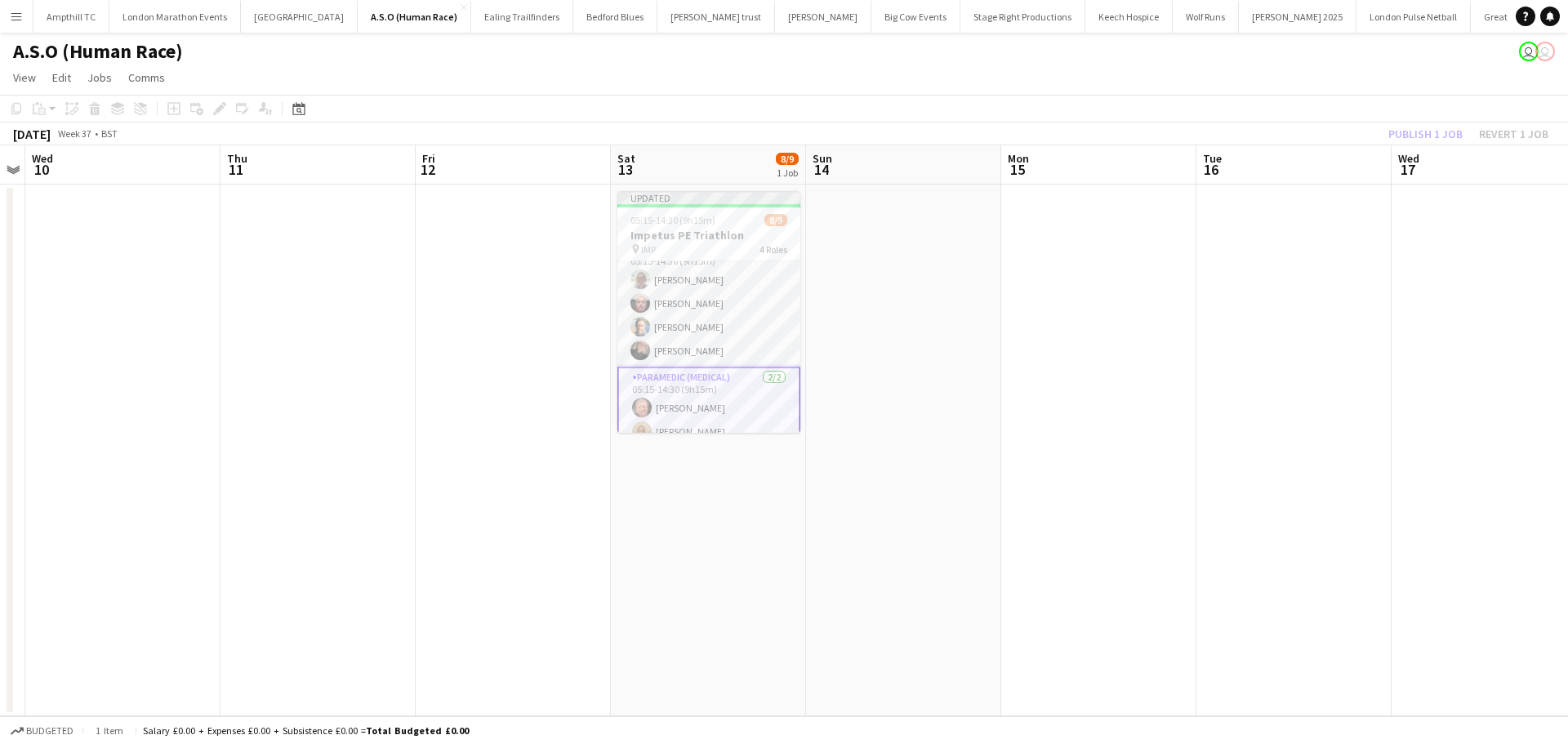
drag, startPoint x: 1005, startPoint y: 203, endPoint x: 1050, endPoint y: 186, distance: 48.1
click at [1010, 202] on app-date-cell at bounding box center [1098, 451] width 195 height 532
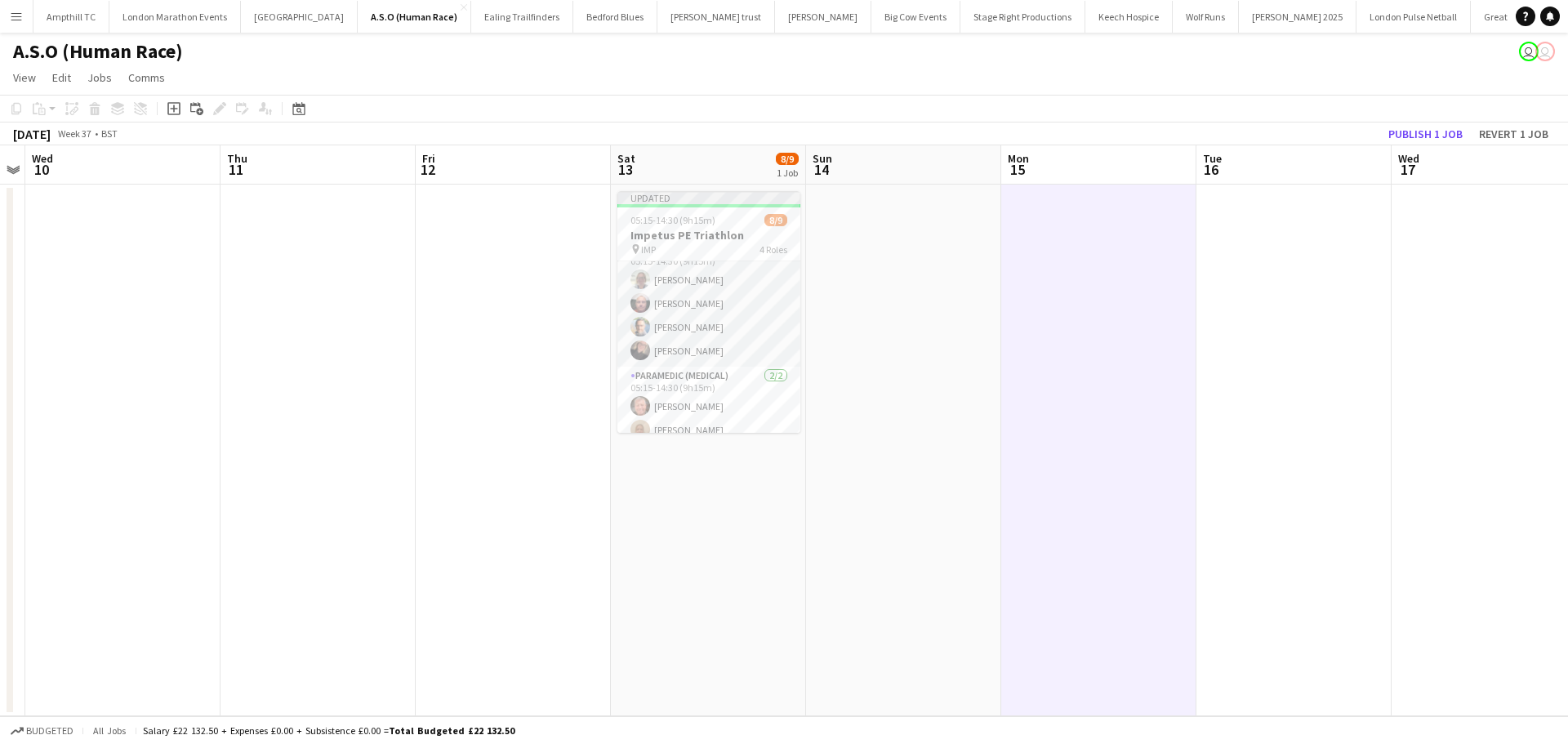
scroll to position [0, 556]
click at [1414, 139] on button "Publish 1 job" at bounding box center [1425, 134] width 88 height 21
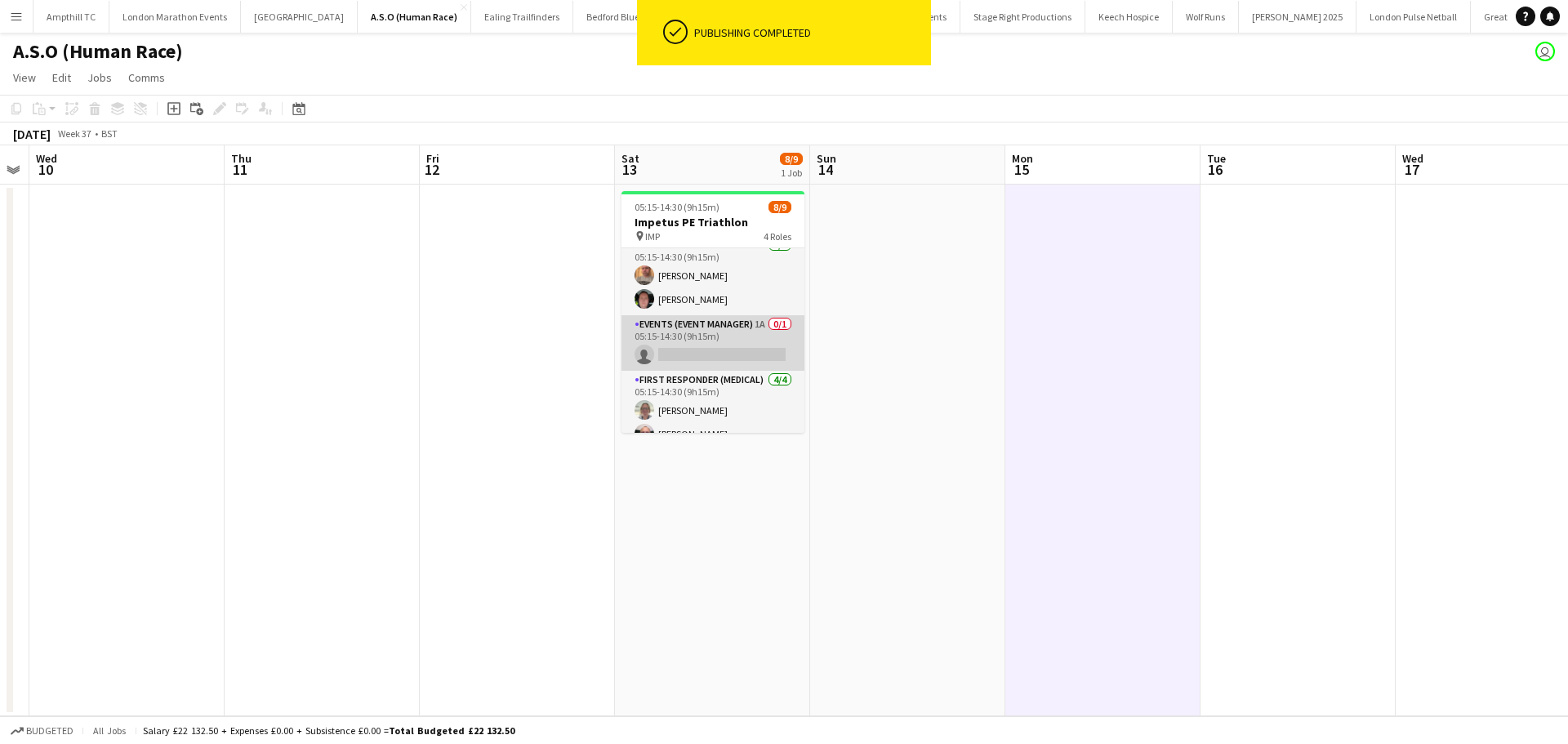
scroll to position [0, 0]
click at [721, 331] on app-card-role "Events (Event Manager) 1A 0/1 05:15-14:30 (9h15m) single-neutral-actions" at bounding box center [712, 354] width 183 height 55
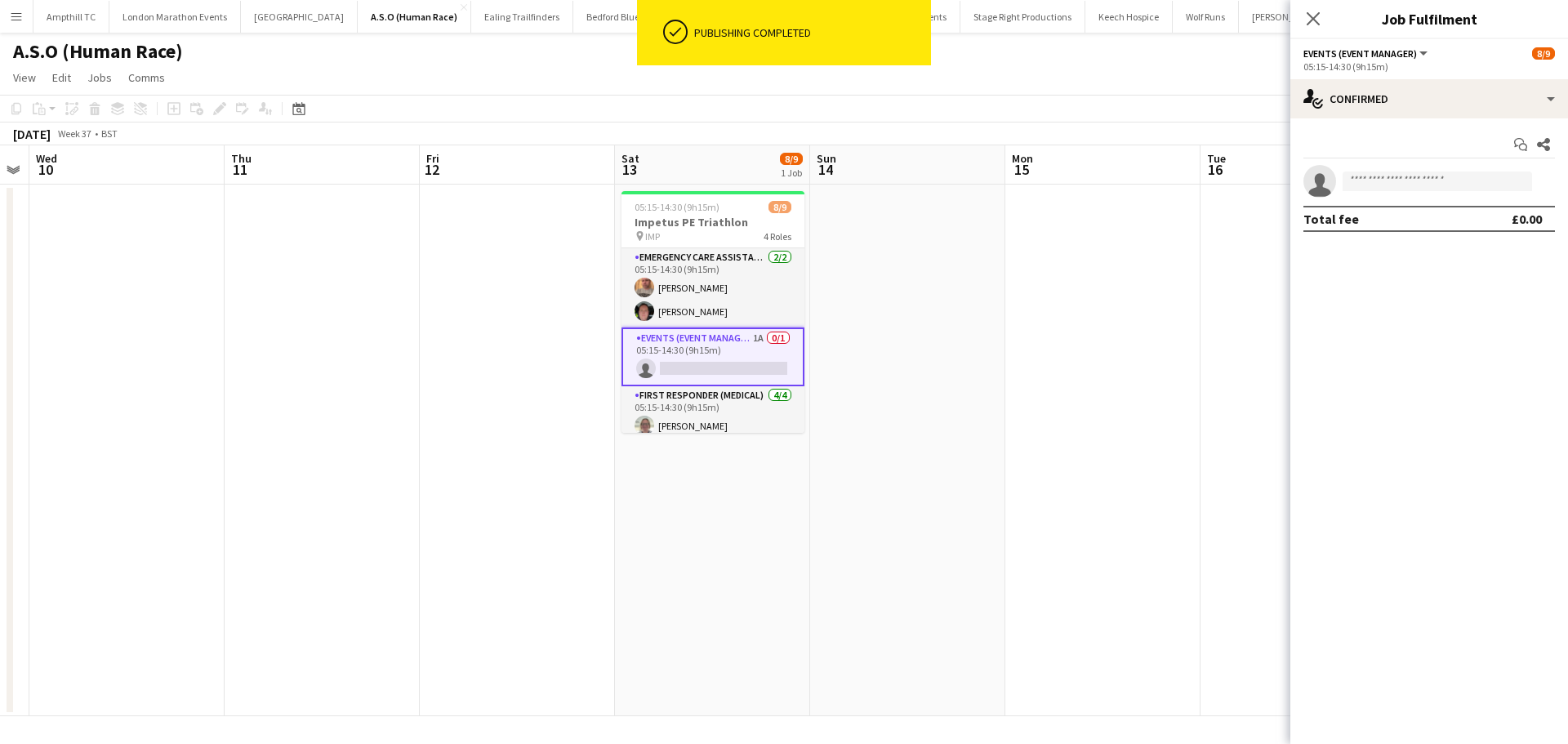
drag, startPoint x: 732, startPoint y: 247, endPoint x: 419, endPoint y: 172, distance: 321.9
click at [732, 246] on app-job-card "05:15-14:30 (9h15m) 8/9 Impetus PE Triathlon pin IMP 4 Roles Emergency Care Ass…" at bounding box center [712, 312] width 183 height 242
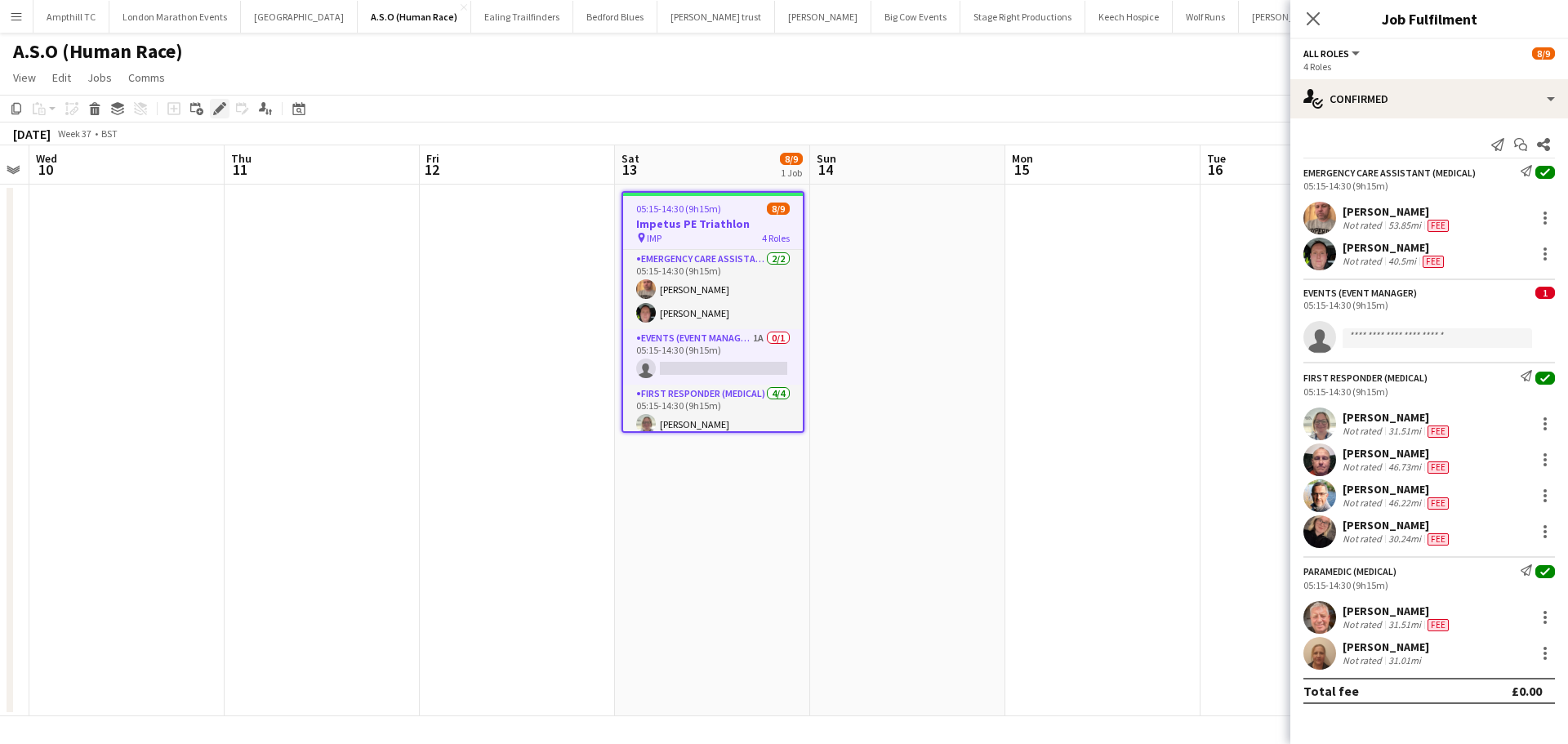
click at [220, 110] on icon at bounding box center [219, 109] width 9 height 9
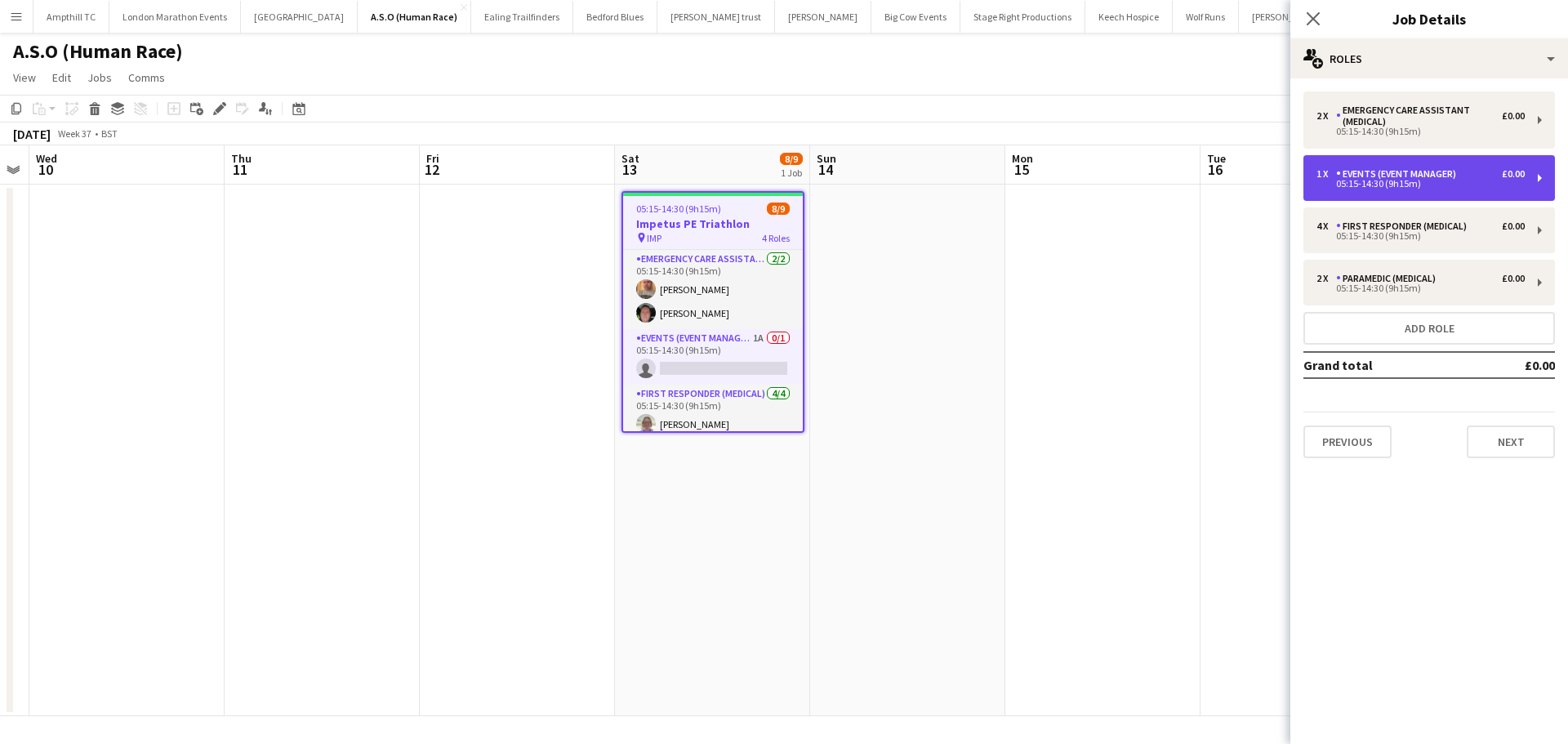
click at [1531, 178] on div "1 x Events (Event Manager) £0.00 05:15-14:30 (9h15m)" at bounding box center [1429, 178] width 251 height 46
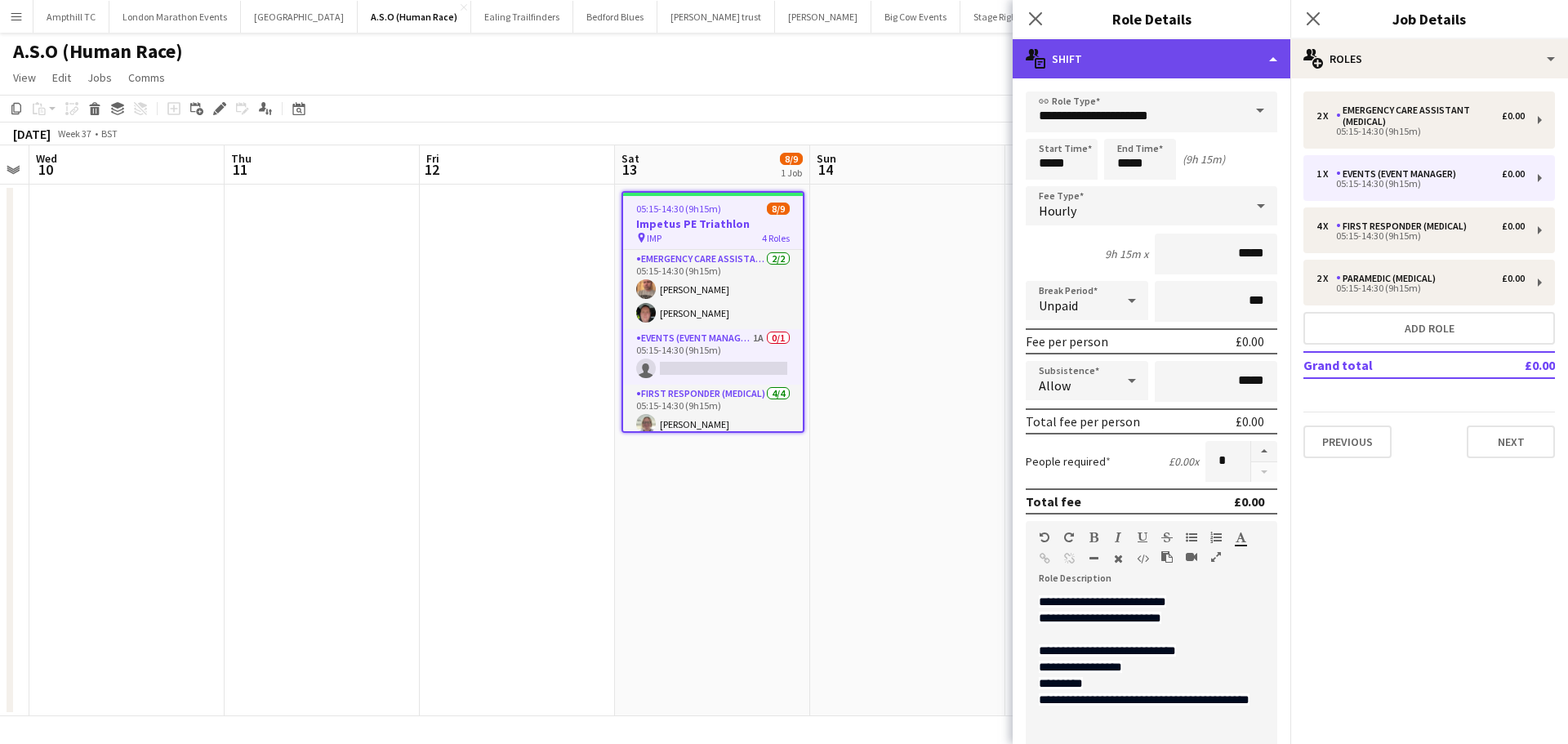
click at [1195, 55] on div "multiple-actions-text Shift" at bounding box center [1151, 59] width 277 height 39
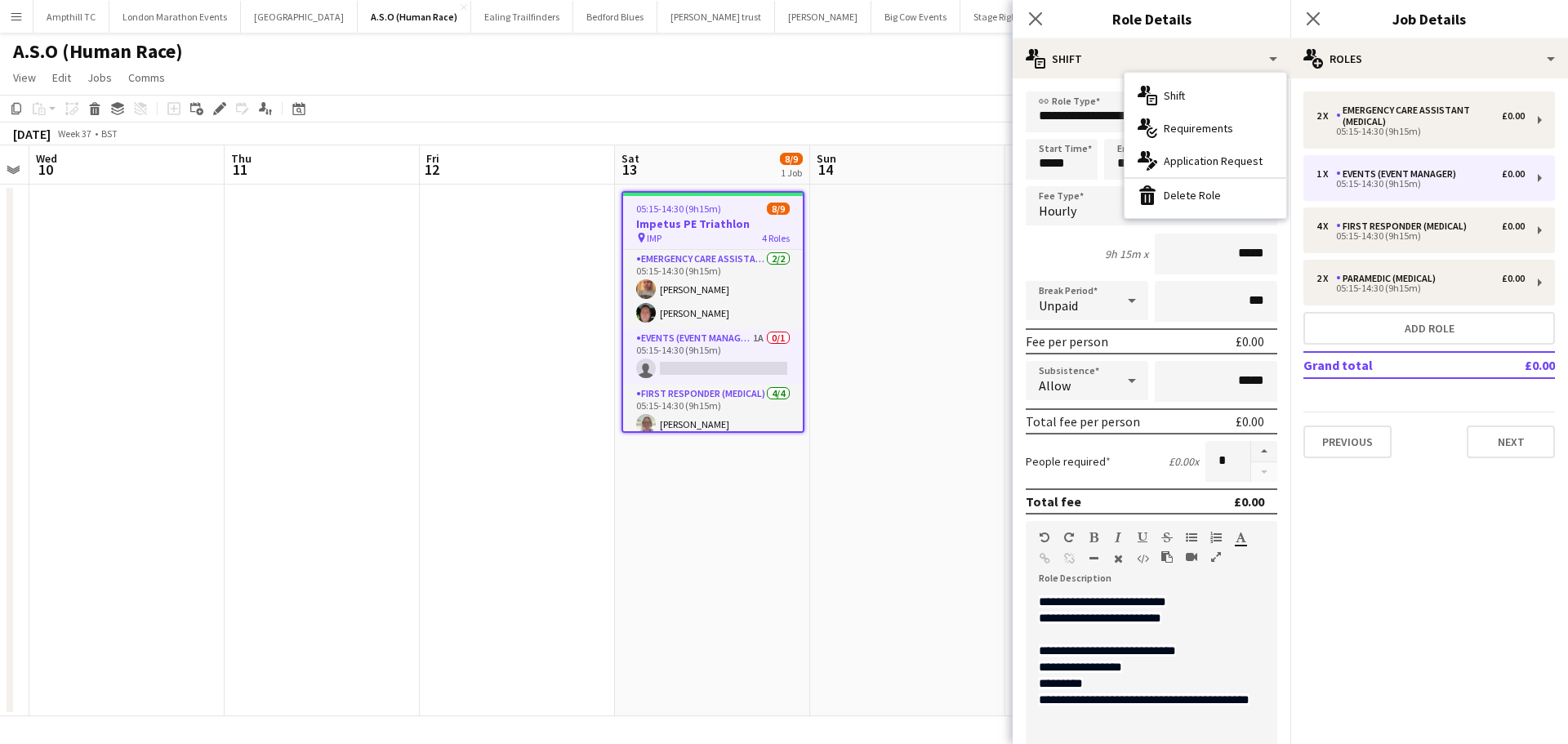
drag, startPoint x: 1208, startPoint y: 193, endPoint x: 1222, endPoint y: 197, distance: 14.6
click at [1208, 193] on div "bin-2 Delete Role" at bounding box center [1205, 194] width 162 height 32
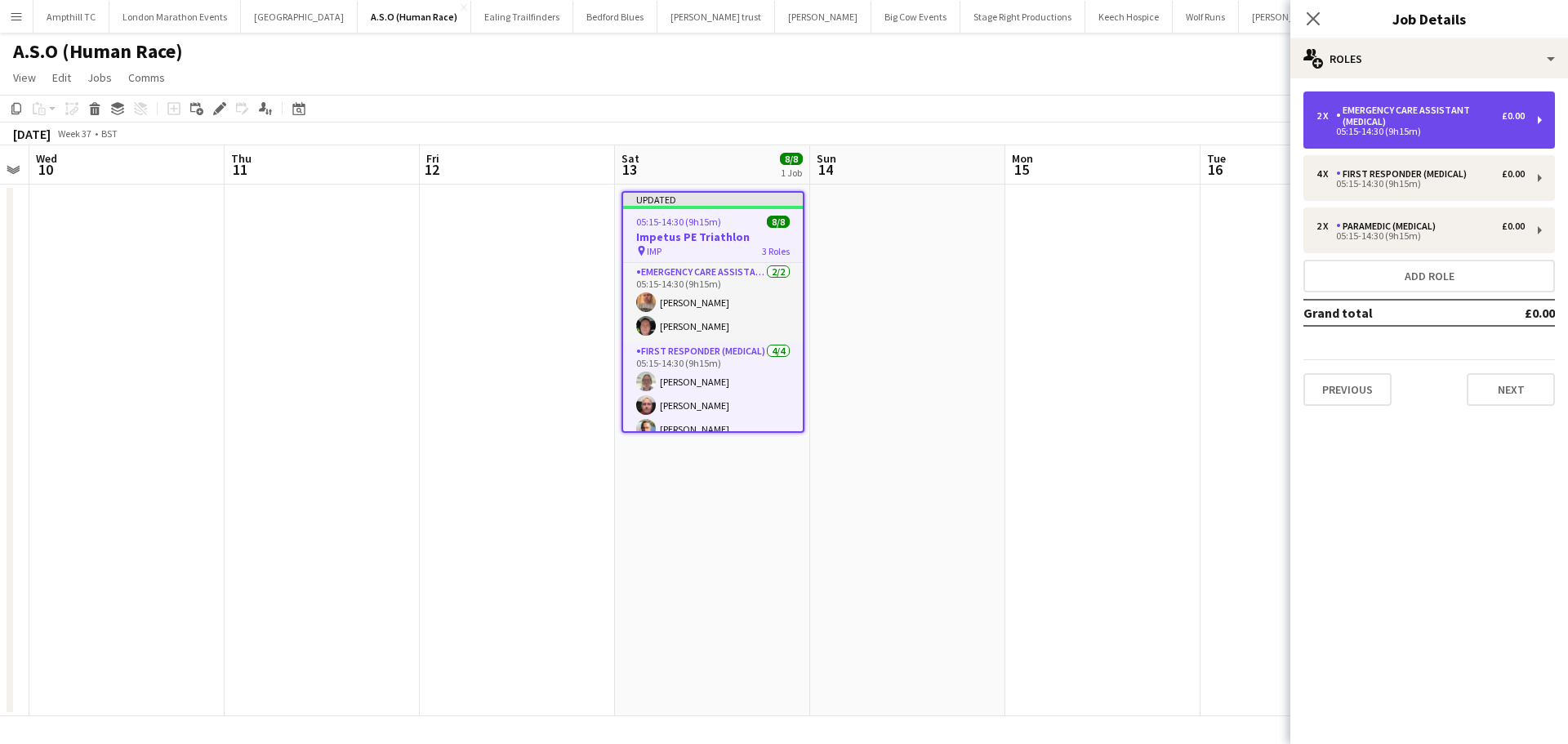
drag, startPoint x: 1504, startPoint y: 130, endPoint x: 1503, endPoint y: 140, distance: 10.0
click at [1505, 130] on div "05:15-14:30 (9h15m)" at bounding box center [1421, 131] width 208 height 8
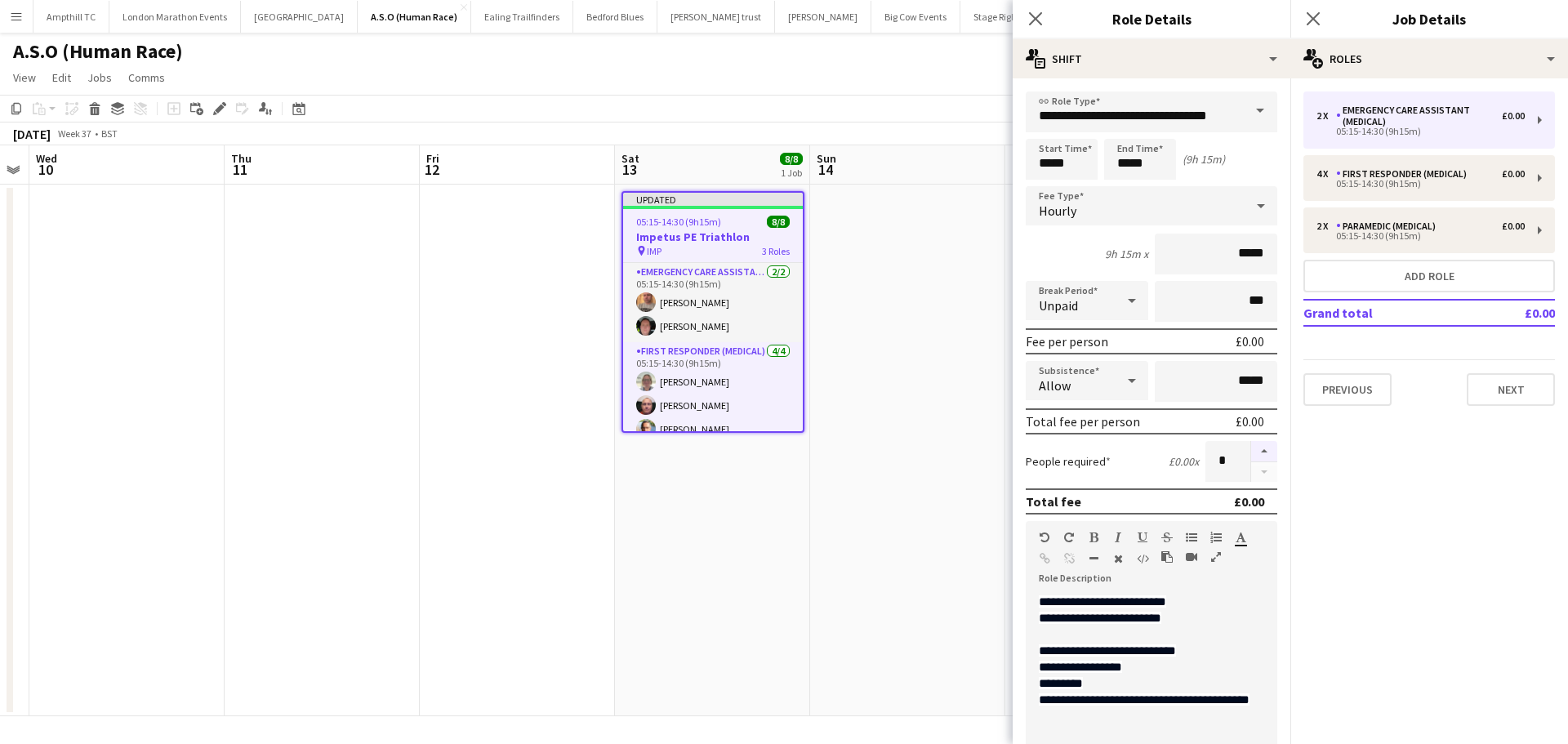
click at [1251, 447] on button "button" at bounding box center [1264, 452] width 26 height 21
type input "*"
drag, startPoint x: 1306, startPoint y: 21, endPoint x: 1280, endPoint y: 45, distance: 35.4
click at [1306, 20] on icon "Close pop-in" at bounding box center [1312, 18] width 13 height 13
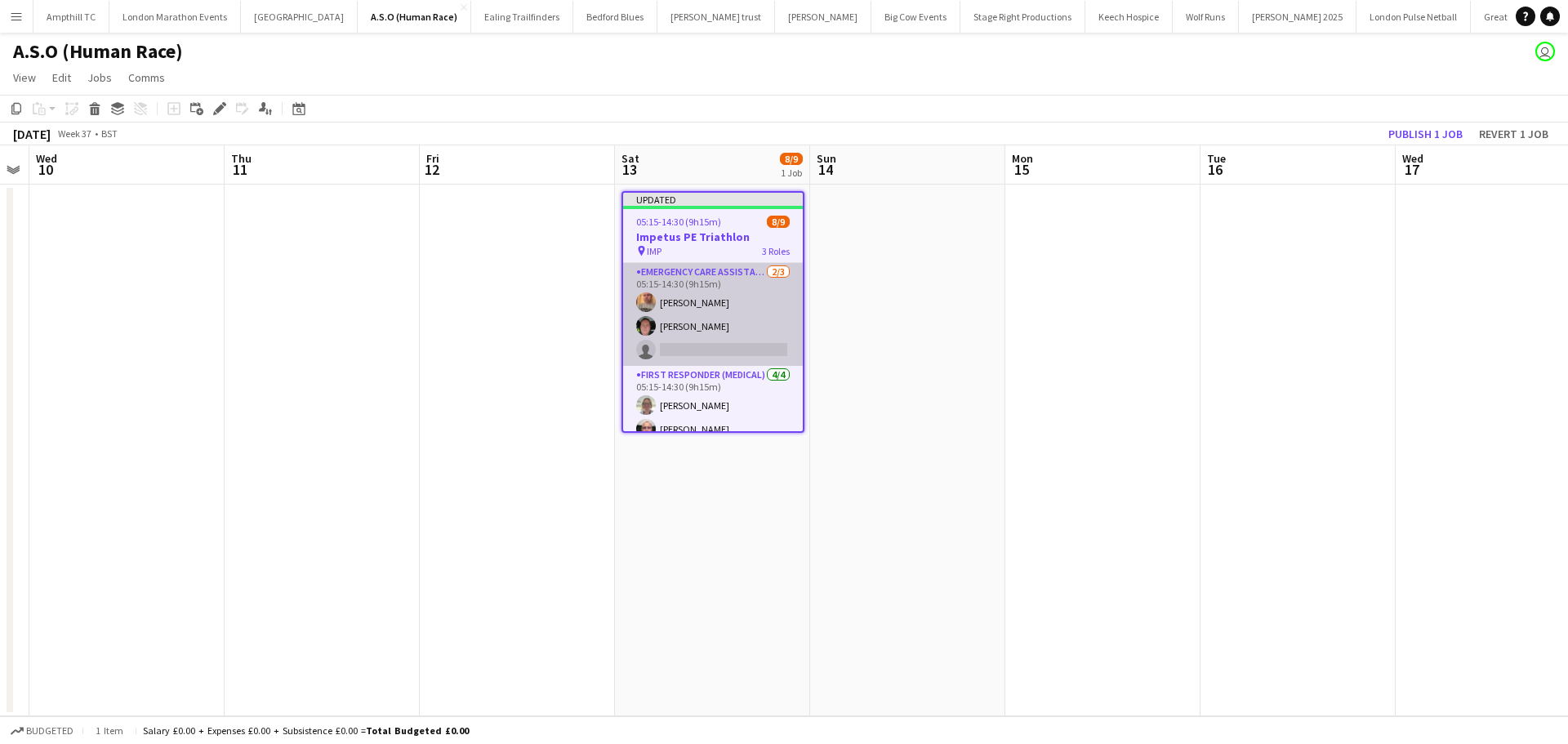
drag, startPoint x: 751, startPoint y: 350, endPoint x: 782, endPoint y: 348, distance: 31.1
click at [750, 350] on app-card-role "Emergency Care Assistant (Medical) 2/3 05:15-14:30 (9h15m) Adrian Kaczmarczyk S…" at bounding box center [712, 315] width 179 height 103
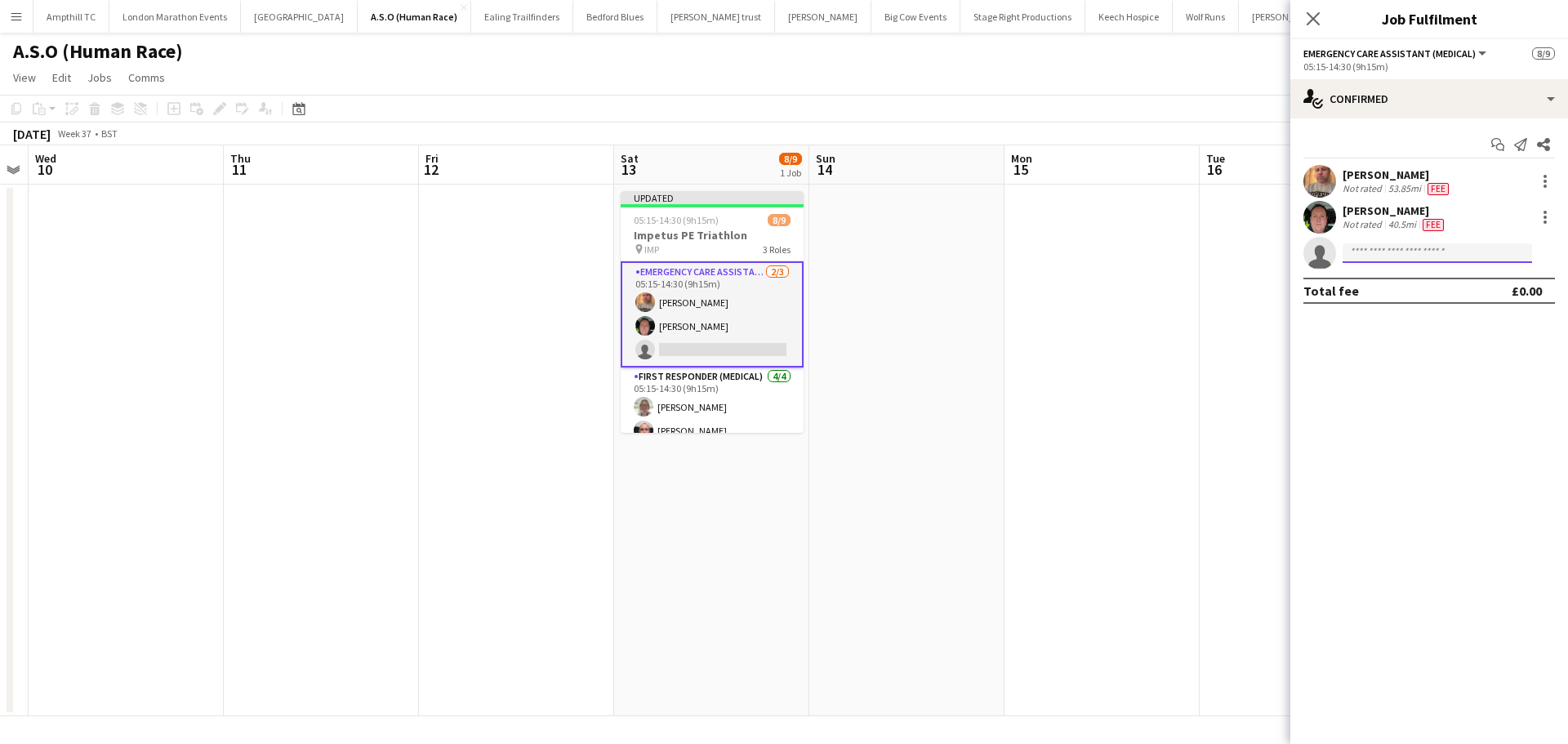
click at [1379, 250] on input at bounding box center [1437, 253] width 190 height 19
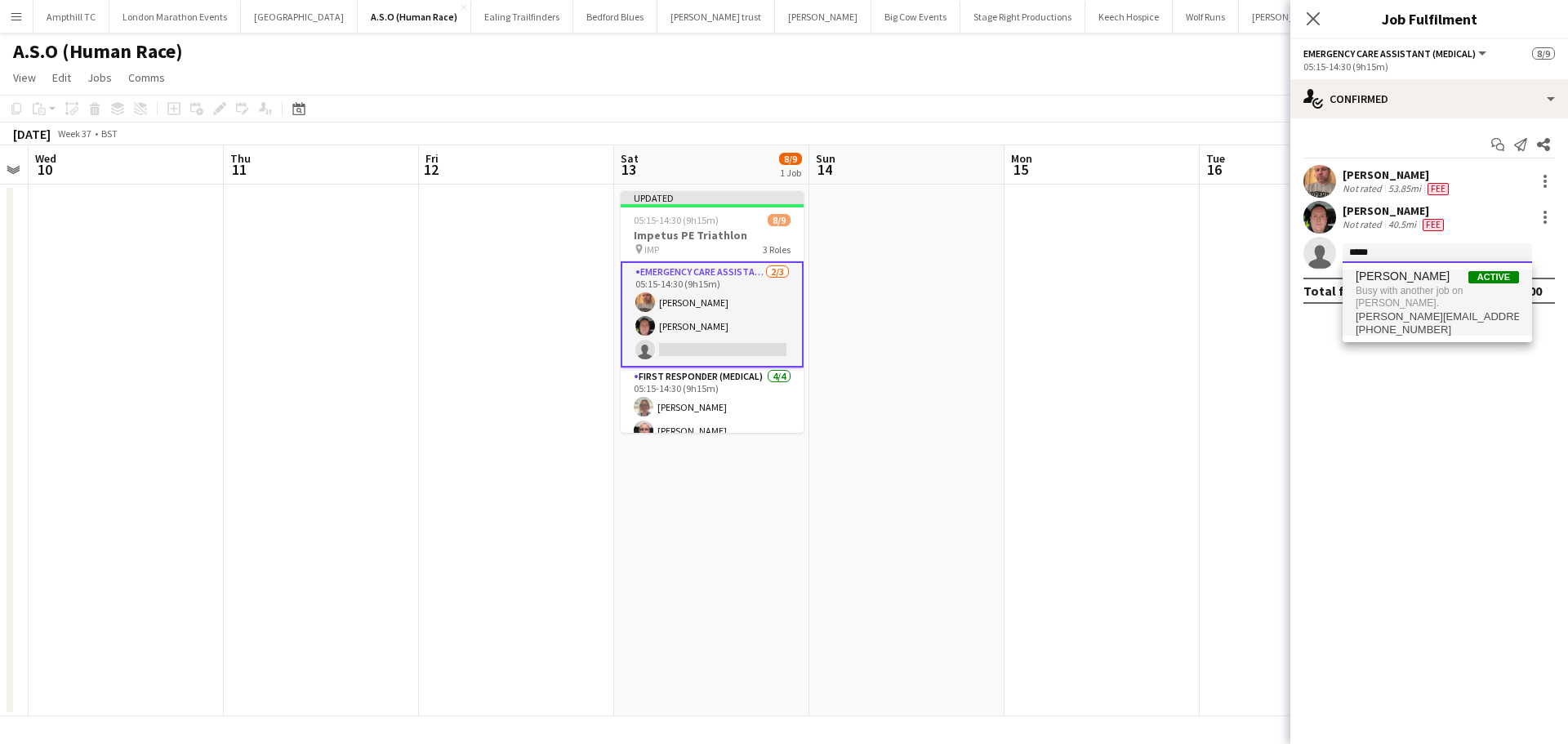
type input "*****"
click at [1374, 278] on span "Julie Cottis" at bounding box center [1402, 277] width 94 height 14
type input "****"
click at [1308, 15] on icon at bounding box center [1312, 18] width 16 height 16
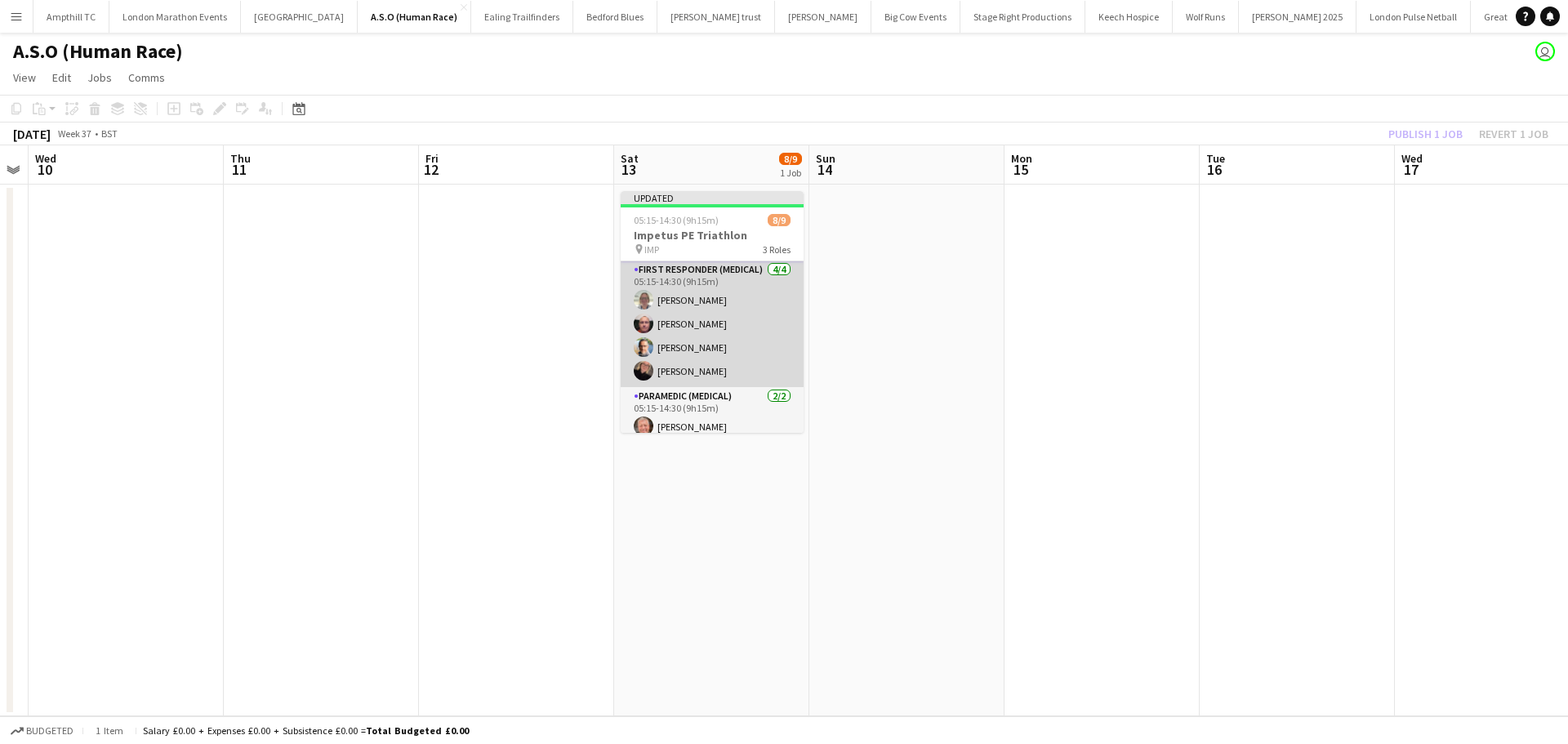
scroll to position [141, 0]
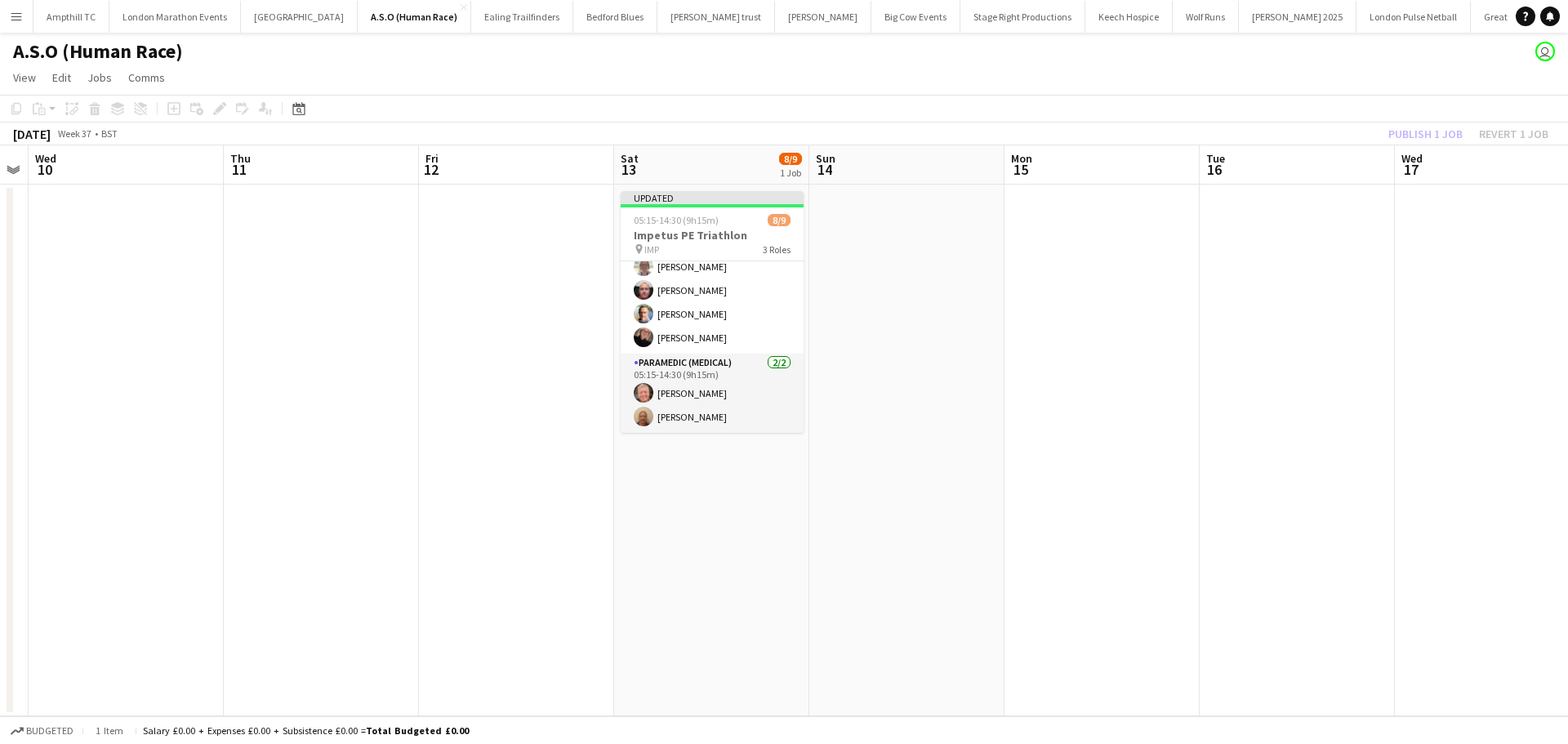
click at [1424, 115] on app-toolbar "Copy Paste Paste Ctrl+V Paste with crew Ctrl+Shift+V Paste linked Job Delete Gr…" at bounding box center [784, 109] width 1568 height 28
click at [1427, 136] on button "Publish 1 job" at bounding box center [1425, 134] width 88 height 21
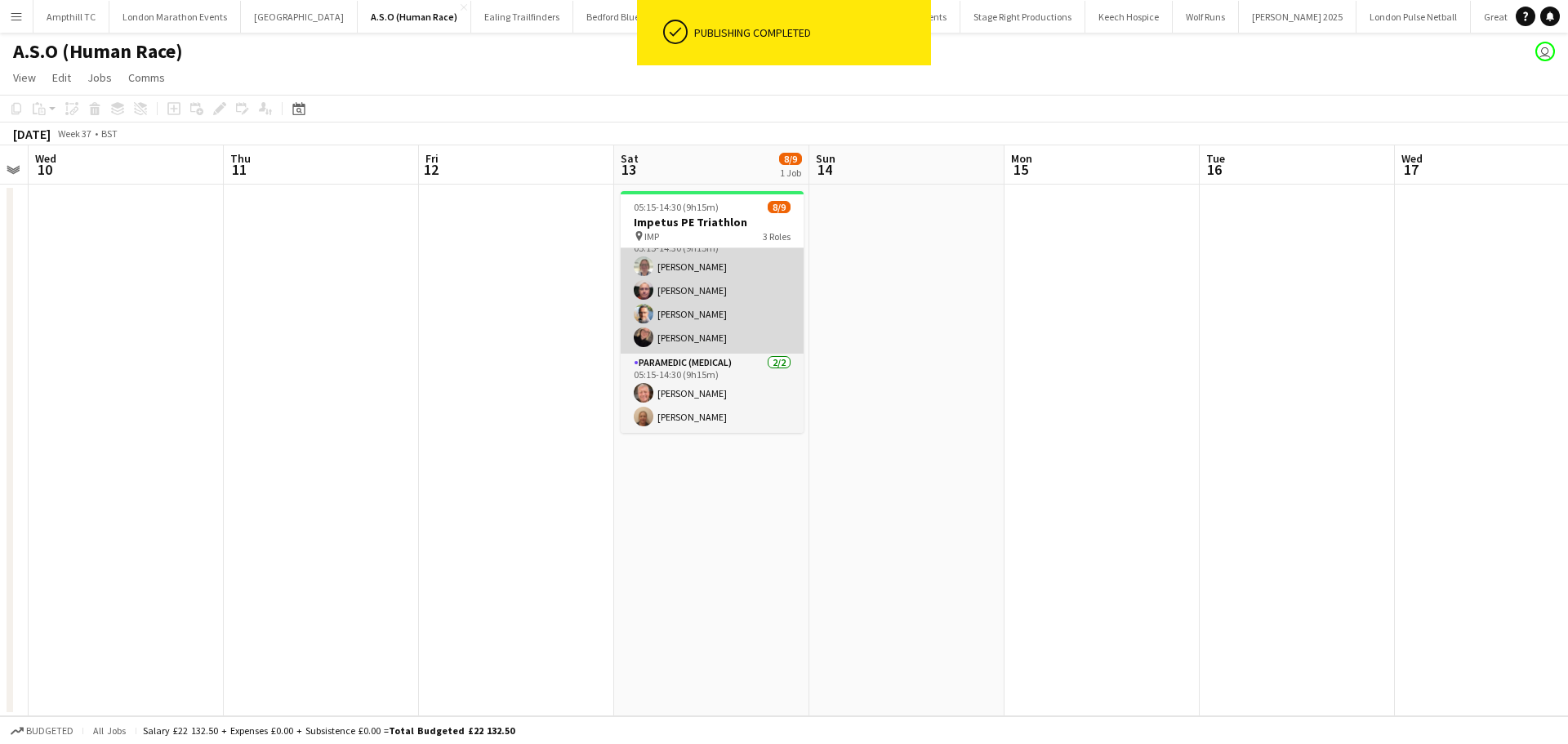
scroll to position [124, 0]
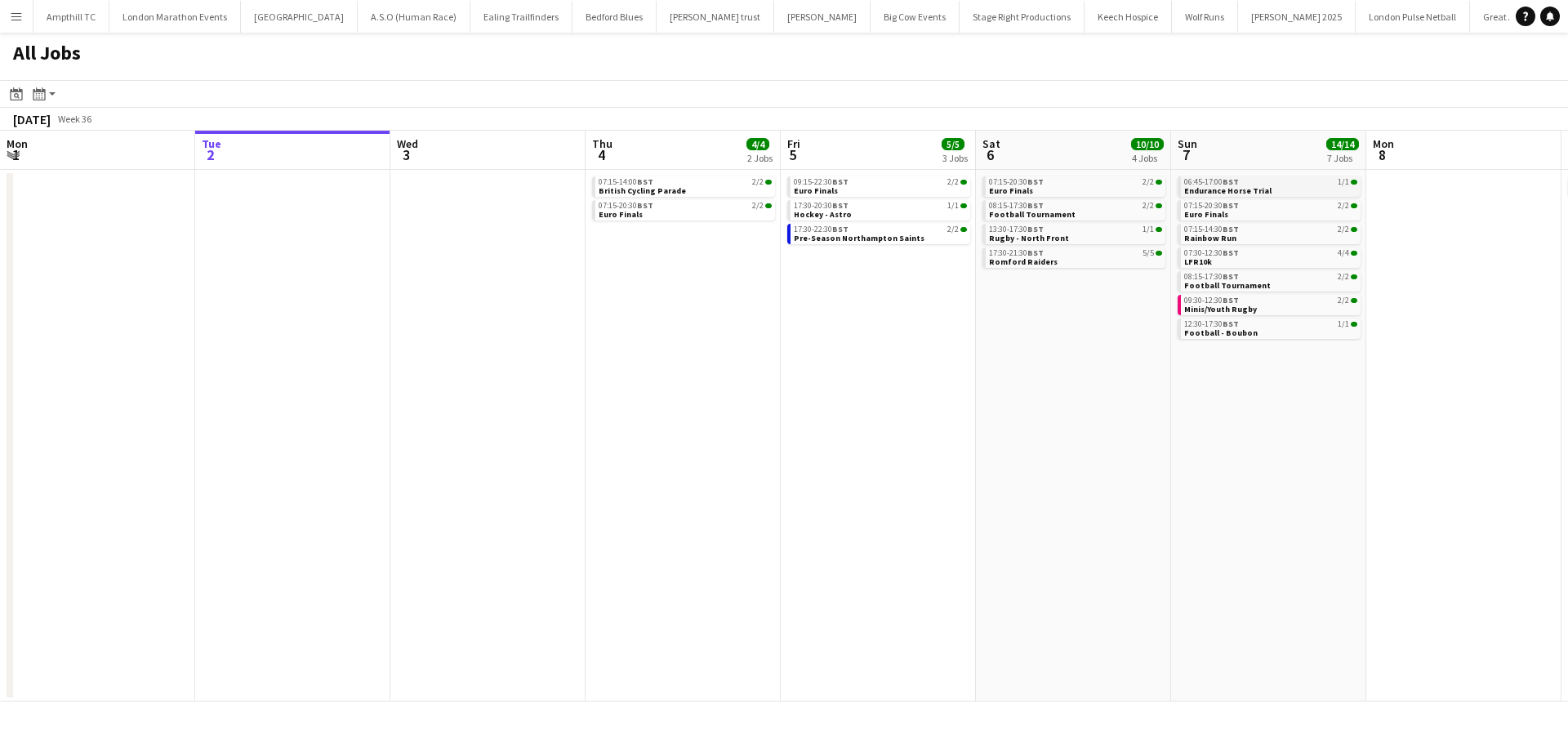
click at [1283, 186] on link "06:45-17:00 BST 1/1 Endurance Horse Trial" at bounding box center [1270, 186] width 173 height 18
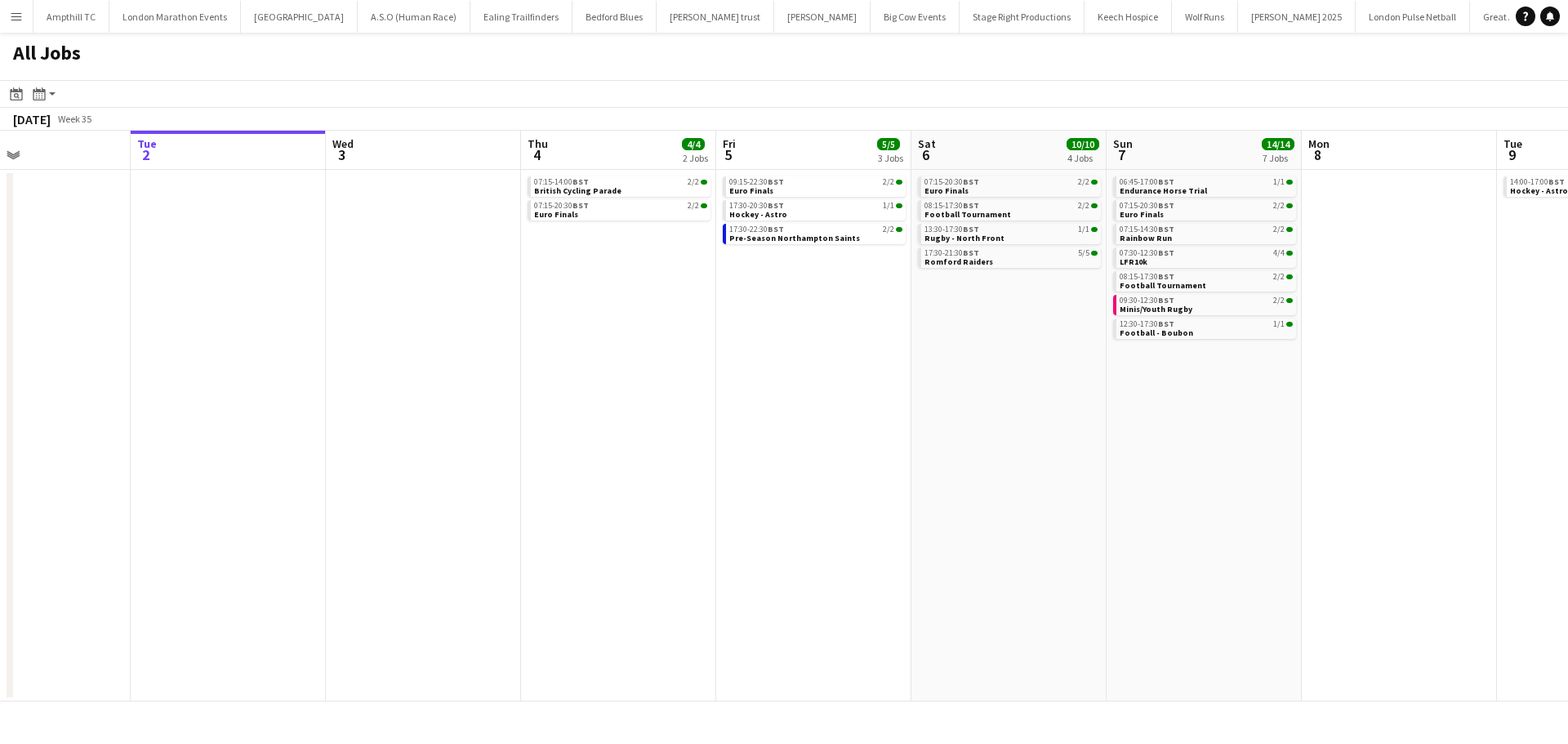
drag, startPoint x: 1098, startPoint y: 337, endPoint x: 452, endPoint y: 408, distance: 649.9
click at [454, 407] on app-calendar-viewport "Sat 30 14/14 3 Jobs Sun 31 2/2 1 Job Mon 1 Tue 2 Wed 3 Thu 4 4/4 2 Jobs Fri 5 5…" at bounding box center [784, 416] width 1568 height 571
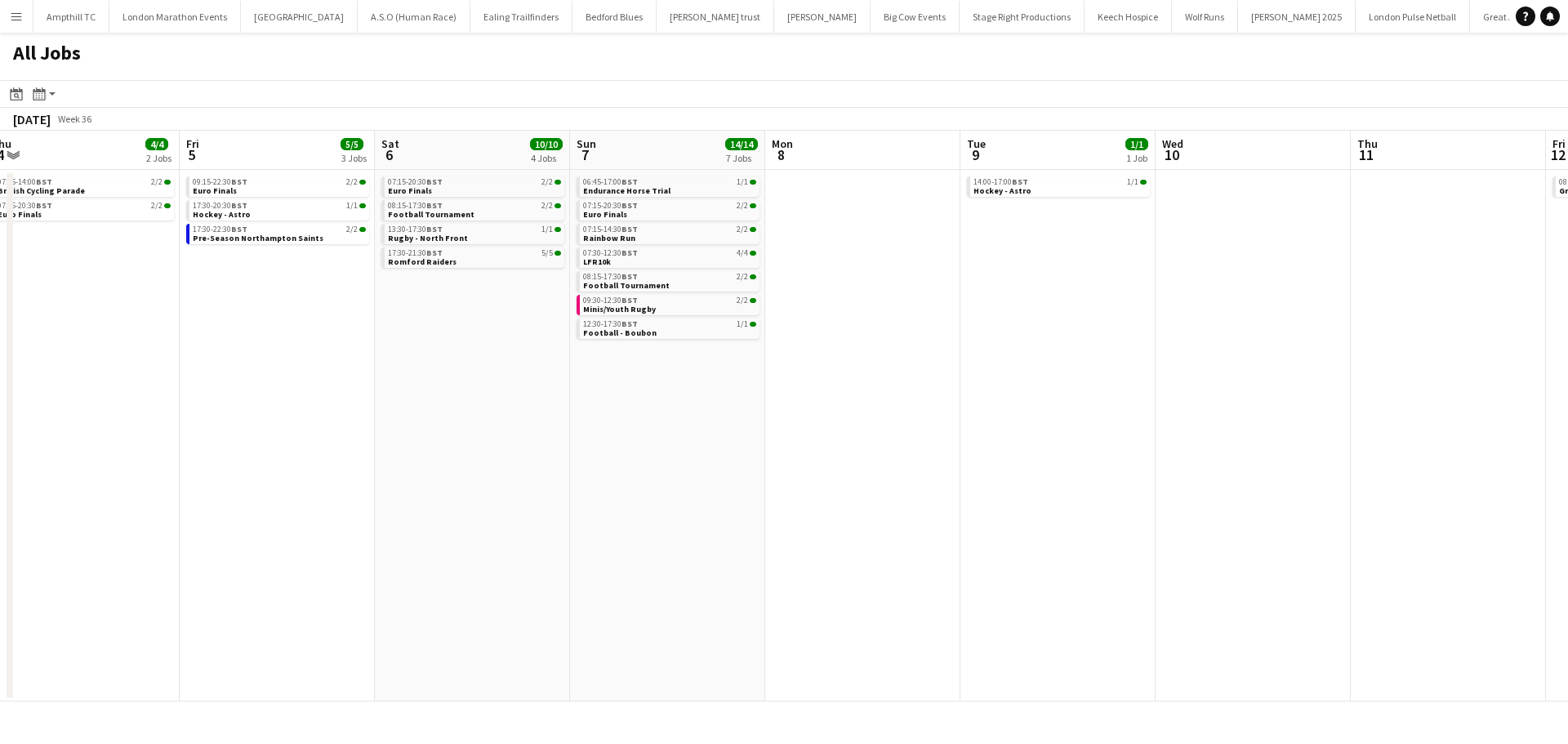
click at [382, 414] on app-all-jobs "All Jobs Date picker SEP 2025 SEP 2025 Monday M Tuesday T Wednesday W Thursday …" at bounding box center [784, 367] width 1568 height 669
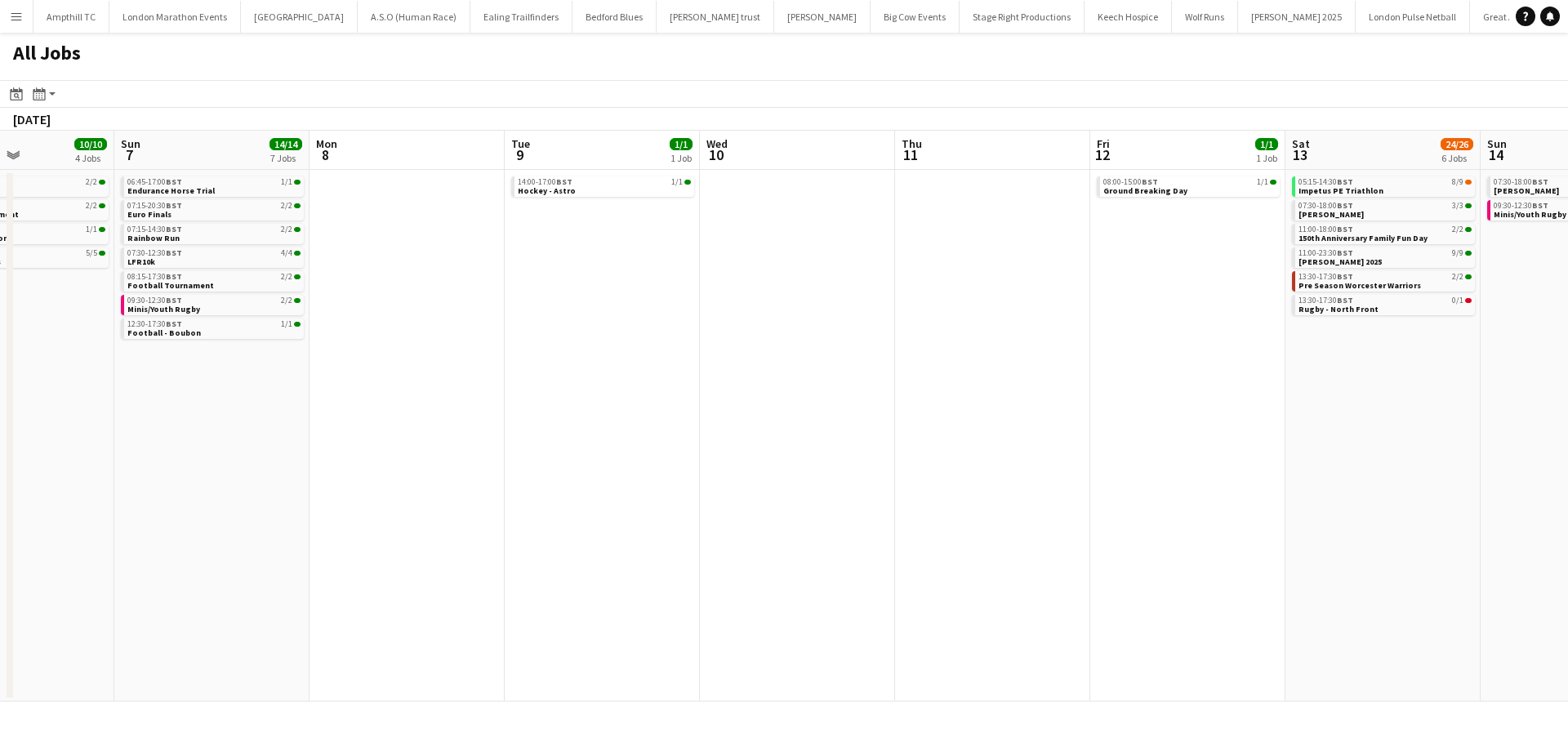
drag, startPoint x: 966, startPoint y: 400, endPoint x: 378, endPoint y: 421, distance: 588.4
click at [371, 422] on app-calendar-viewport "Wed 3 Thu 4 4/4 2 Jobs Fri 5 5/5 3 Jobs Sat 6 10/10 4 Jobs Sun 7 14/14 7 Jobs M…" at bounding box center [784, 416] width 1568 height 571
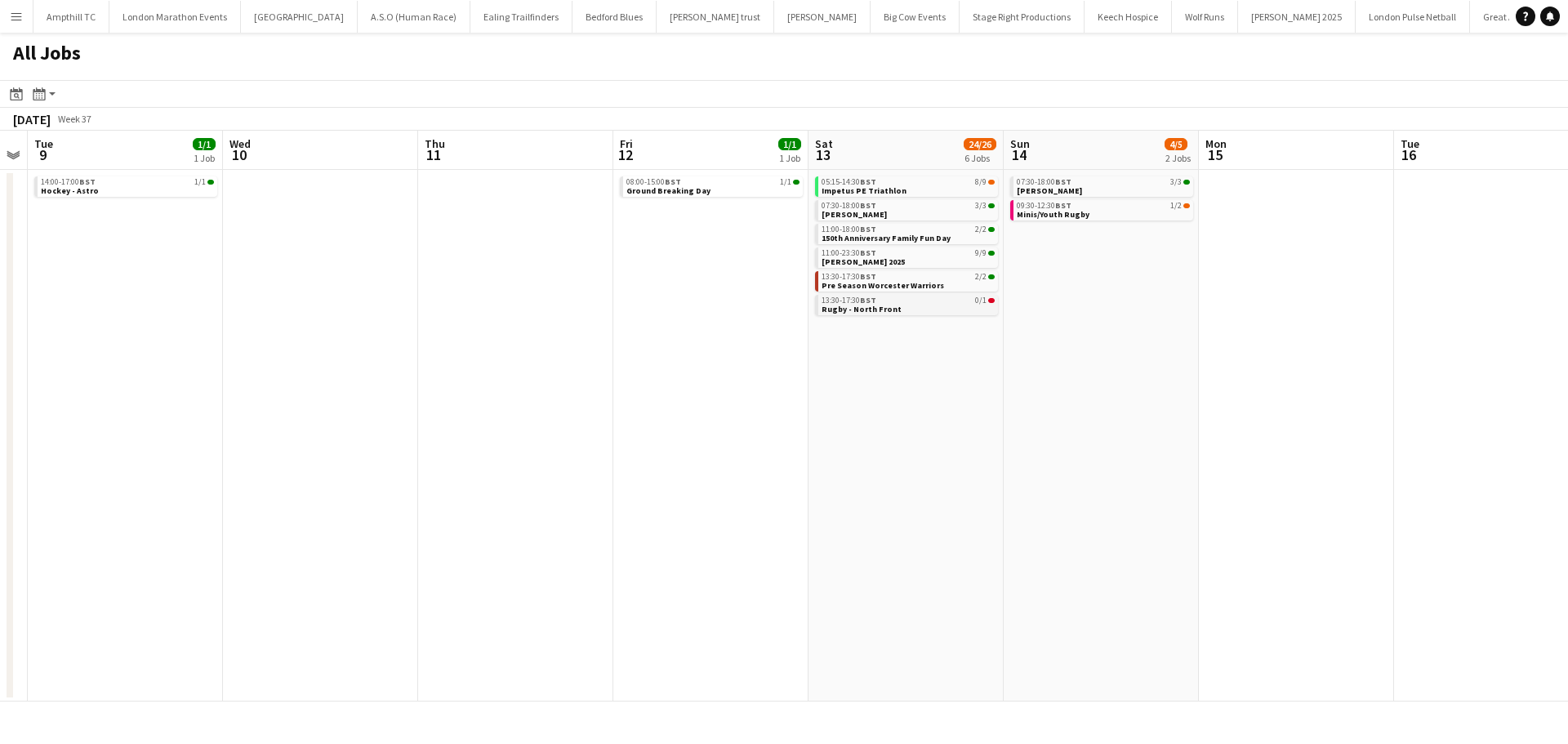
click at [936, 312] on link "13:30-17:30 BST 0/1 Rugby - North Front" at bounding box center [908, 304] width 173 height 18
click at [200, 9] on button "London Marathon Events Close" at bounding box center [175, 17] width 131 height 32
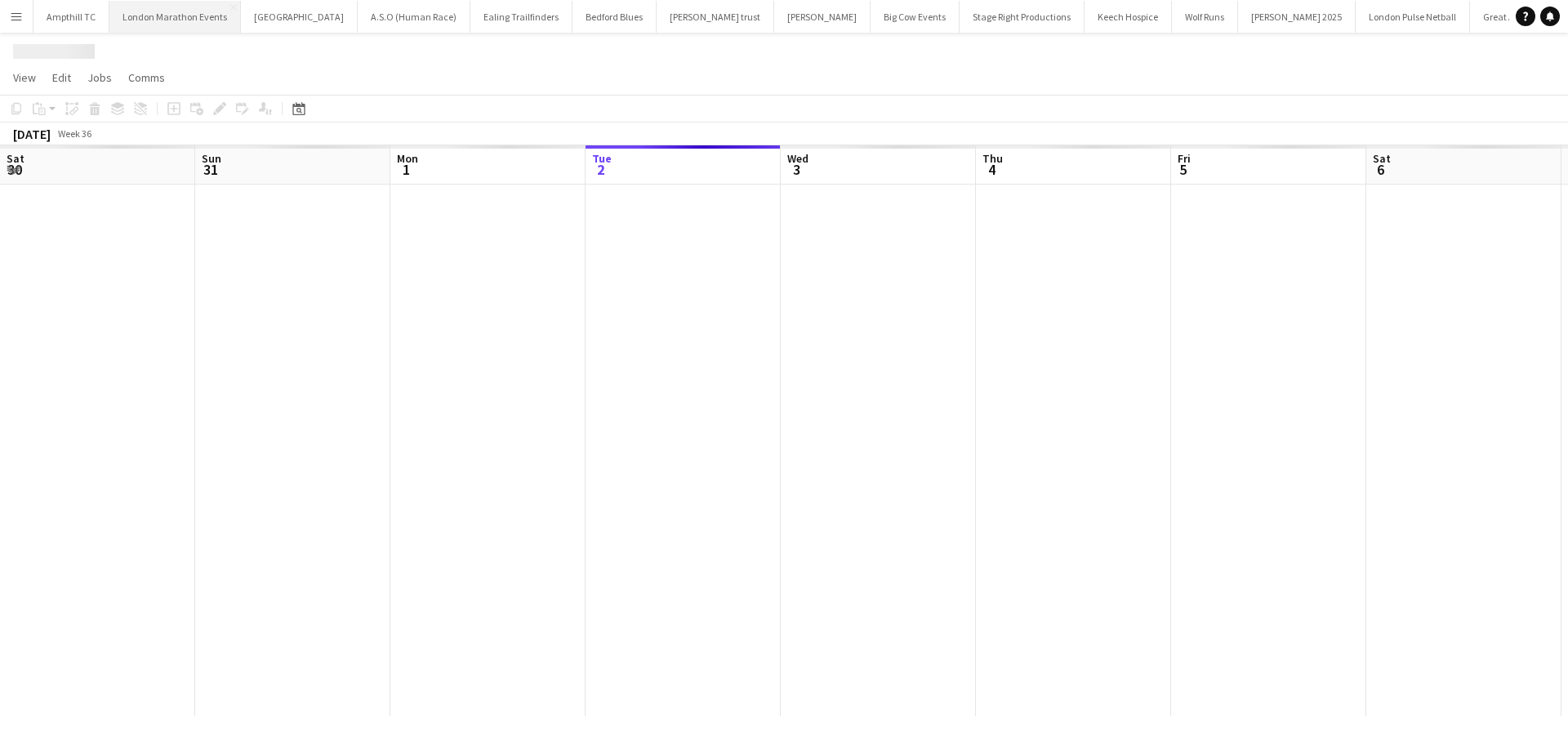
scroll to position [0, 390]
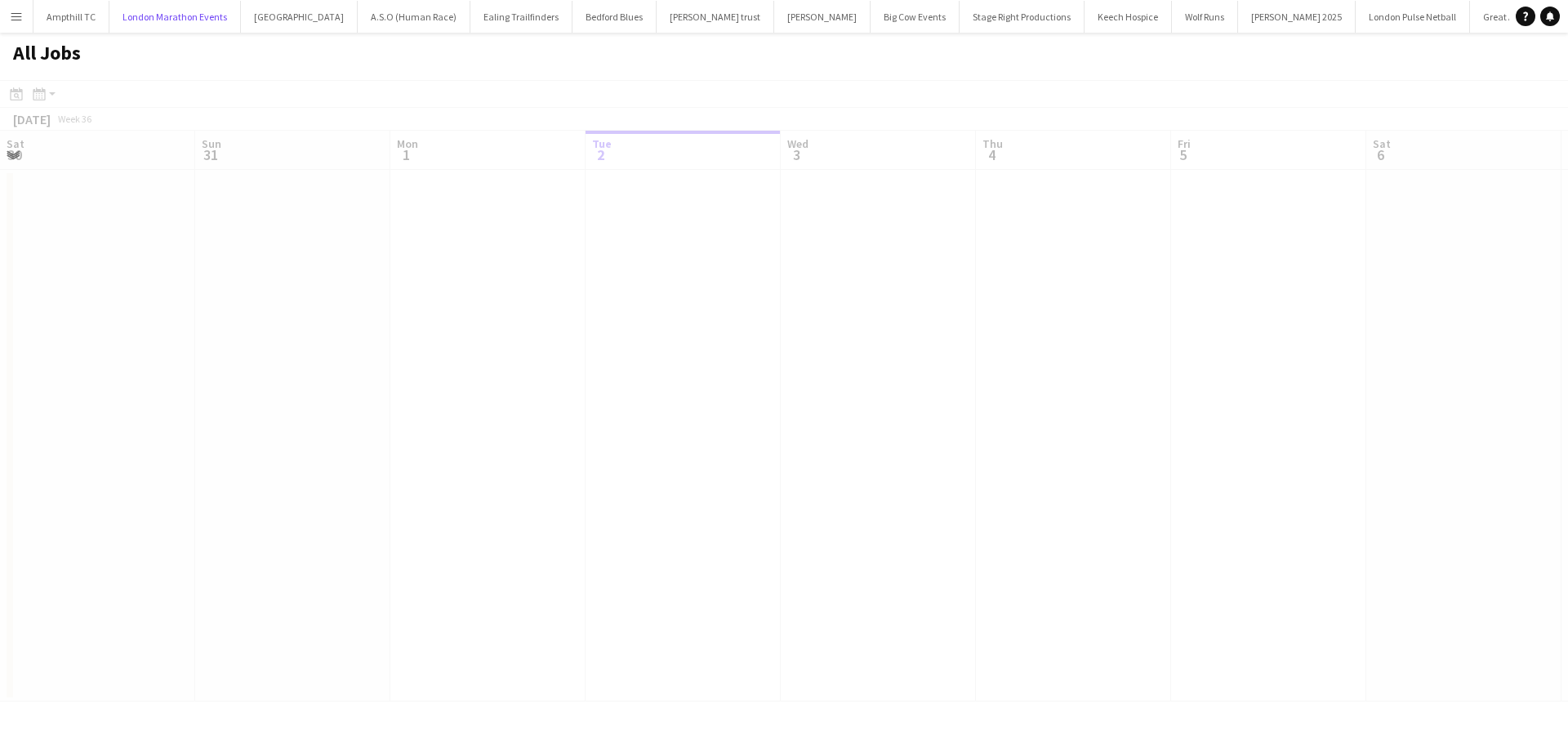
scroll to position [0, 390]
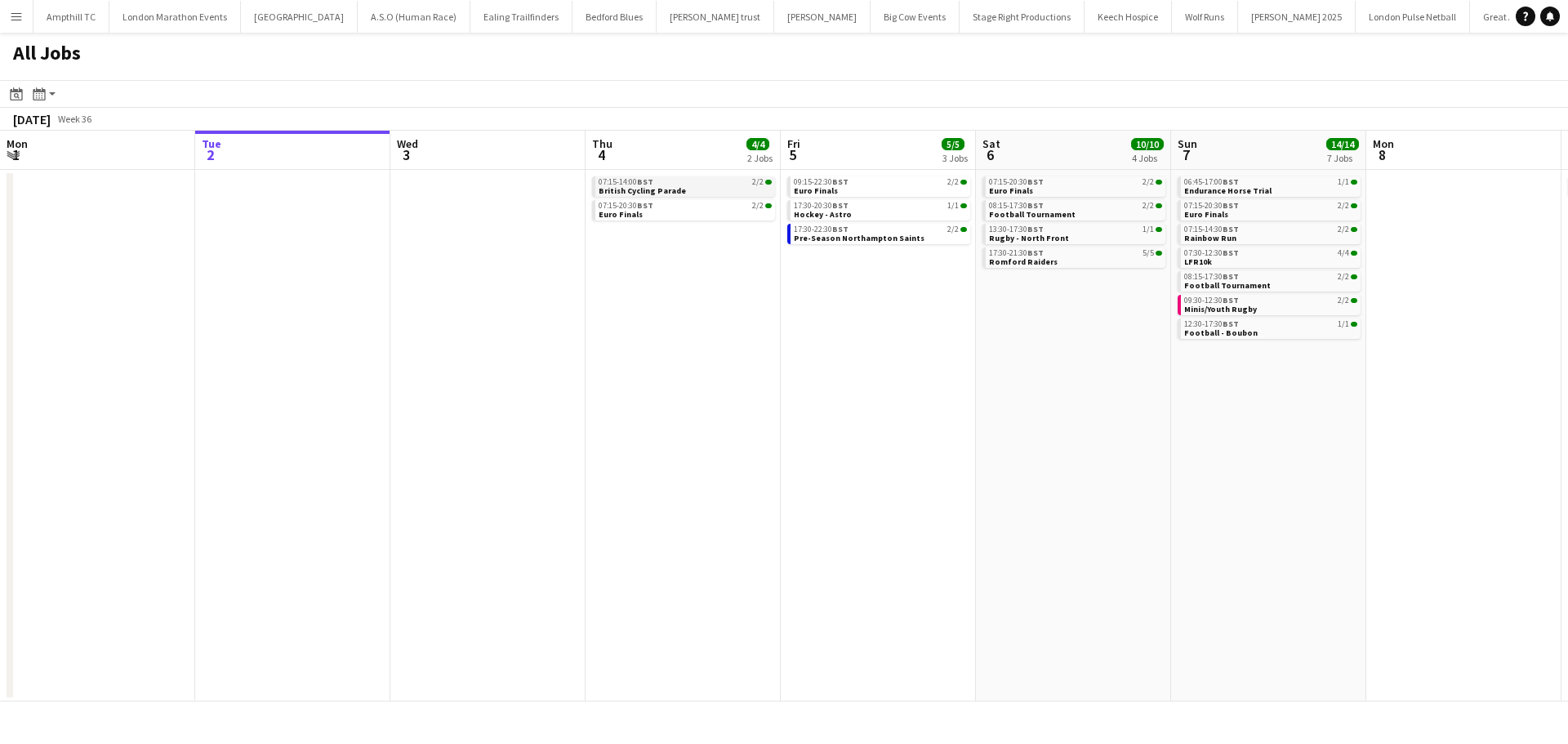
click at [726, 196] on div "07:15-14:00 BST 2/2 British Cycling Parade" at bounding box center [683, 188] width 183 height 24
click at [723, 193] on link "07:15-14:00 BST 2/2 British Cycling Parade" at bounding box center [684, 186] width 173 height 18
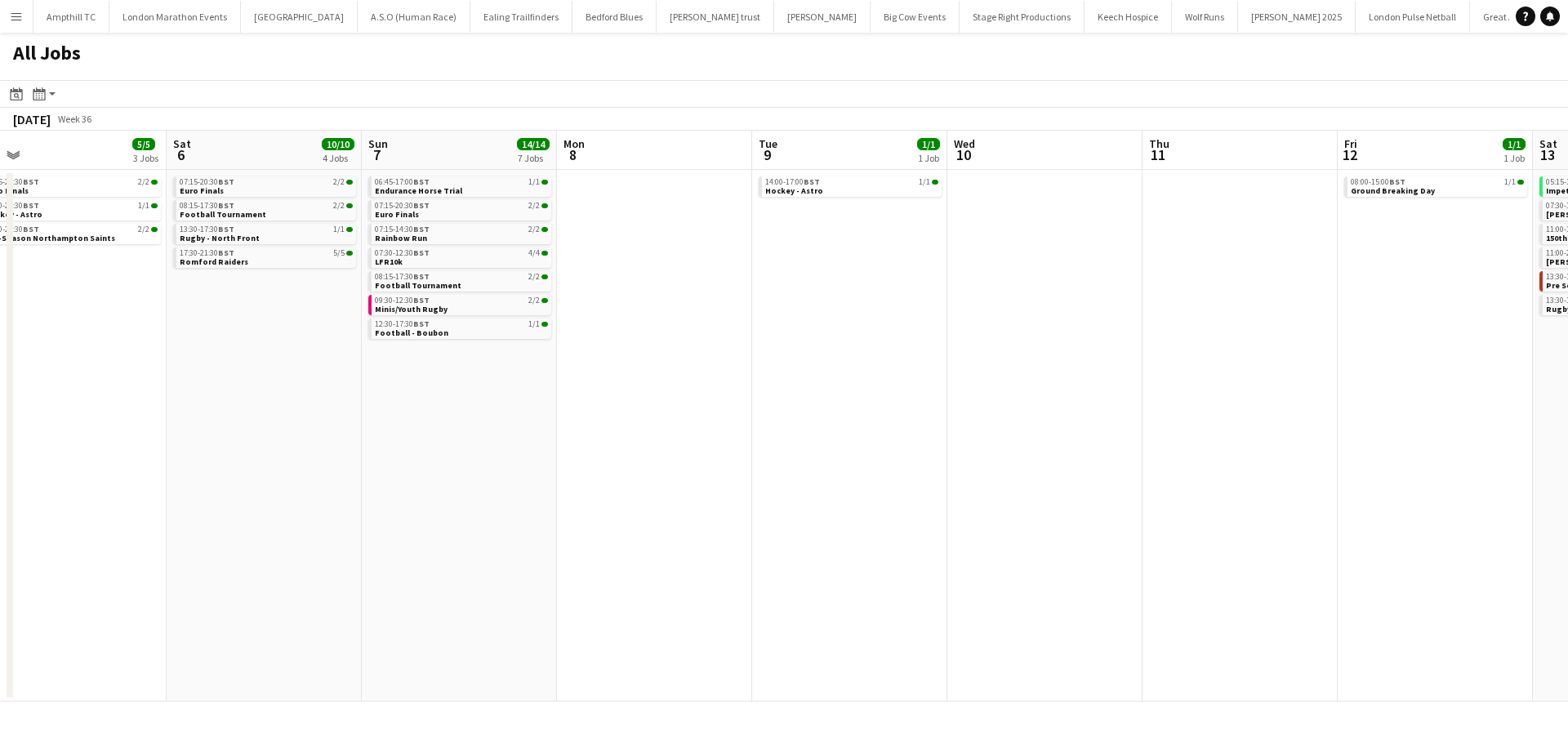
drag, startPoint x: 1302, startPoint y: 306, endPoint x: 511, endPoint y: 375, distance: 794.0
click at [511, 375] on app-calendar-viewport "Mon 1 Tue 2 Wed 3 Thu 4 4/4 2 Jobs Fri 5 5/5 3 Jobs Sat 6 10/10 4 Jobs Sun 7 14…" at bounding box center [784, 416] width 1568 height 571
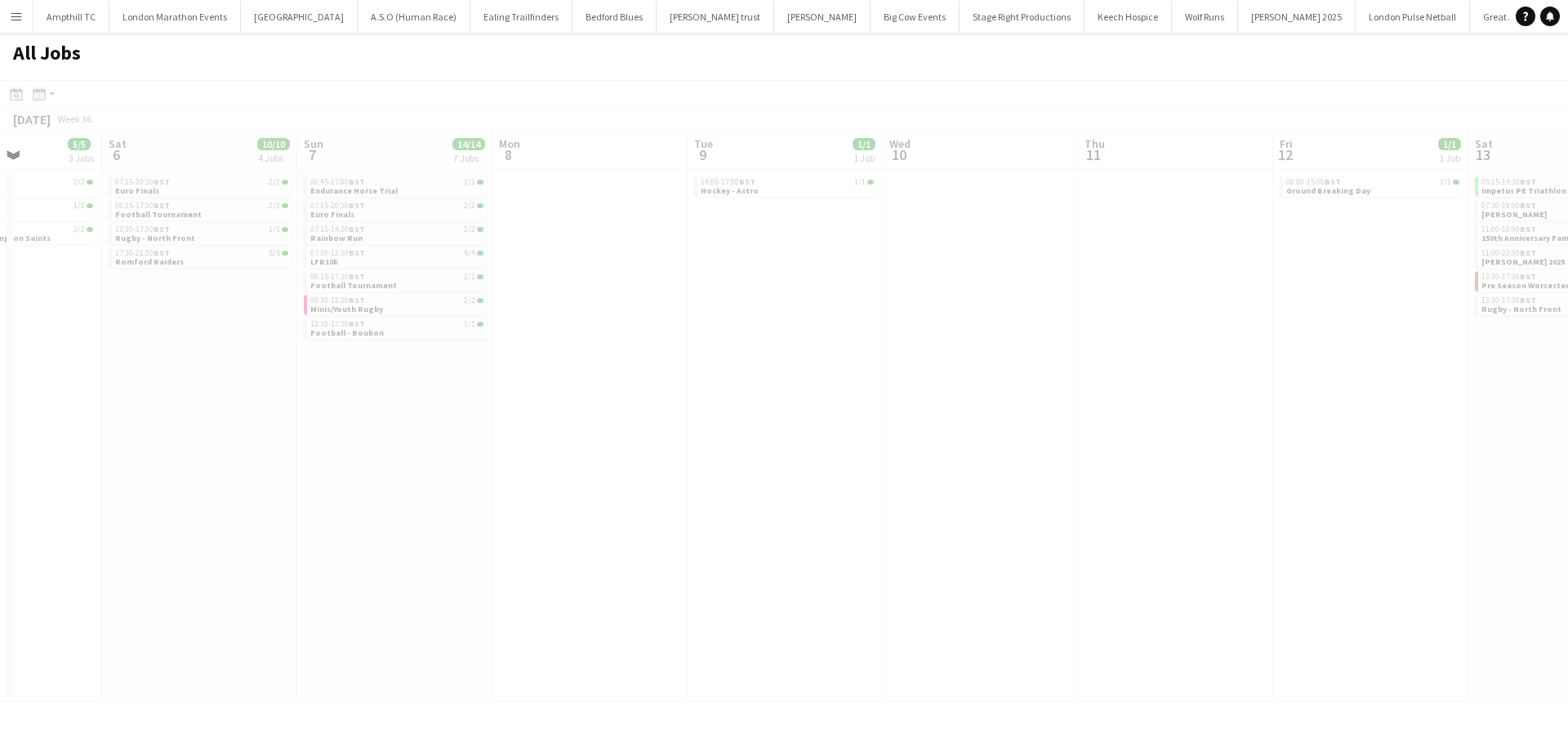
drag, startPoint x: 1108, startPoint y: 267, endPoint x: 1014, endPoint y: 267, distance: 94.0
click at [586, 268] on app-all-jobs "All Jobs Date picker SEP 2025 SEP 2025 Monday M Tuesday T Wednesday W Thursday …" at bounding box center [784, 367] width 1568 height 669
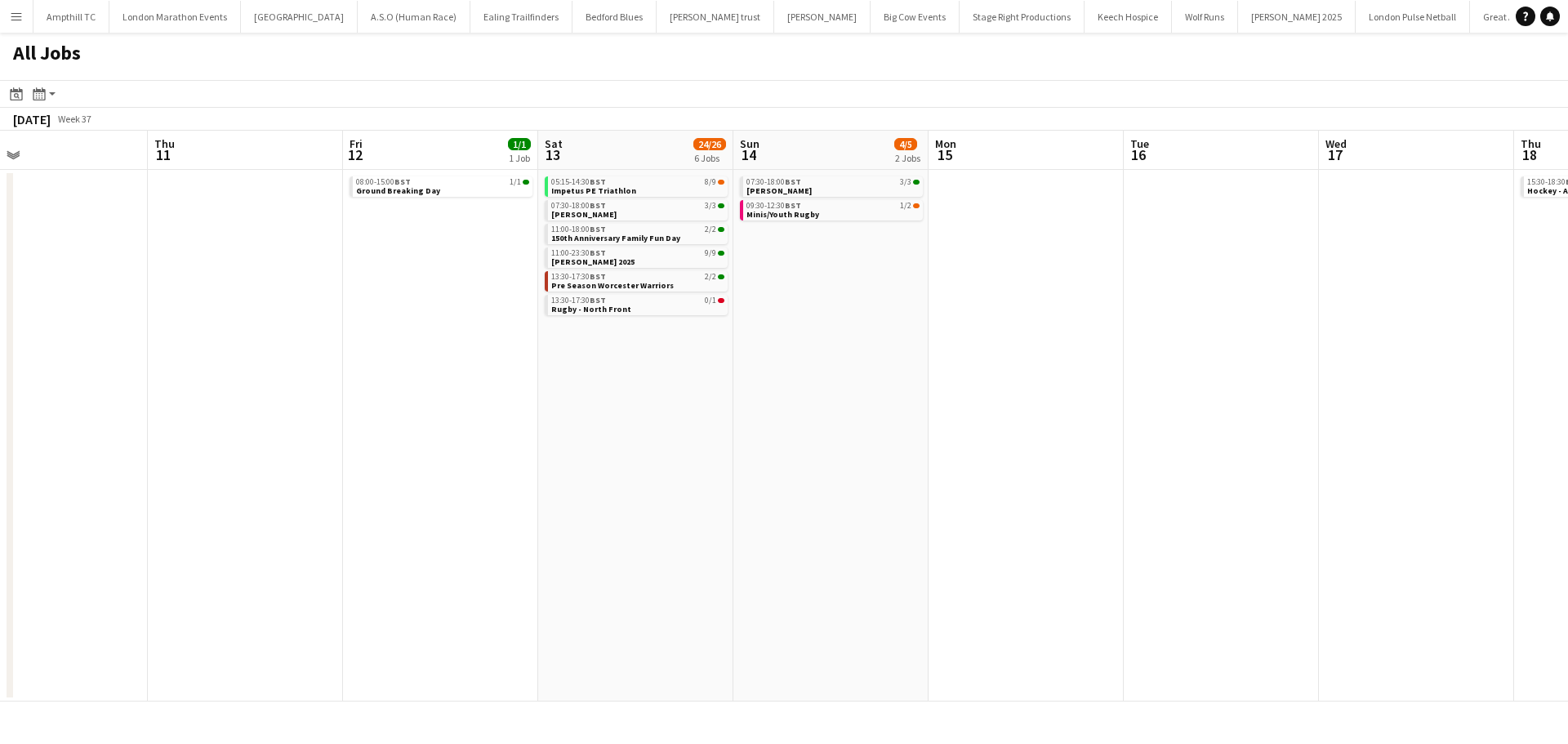
drag, startPoint x: 976, startPoint y: 272, endPoint x: 311, endPoint y: 276, distance: 665.0
click at [311, 276] on app-calendar-viewport "Sat 6 10/10 4 Jobs Sun 7 14/14 7 Jobs Mon 8 Tue 9 1/1 1 Job Wed 10 Thu 11 Fri 1…" at bounding box center [784, 416] width 1568 height 571
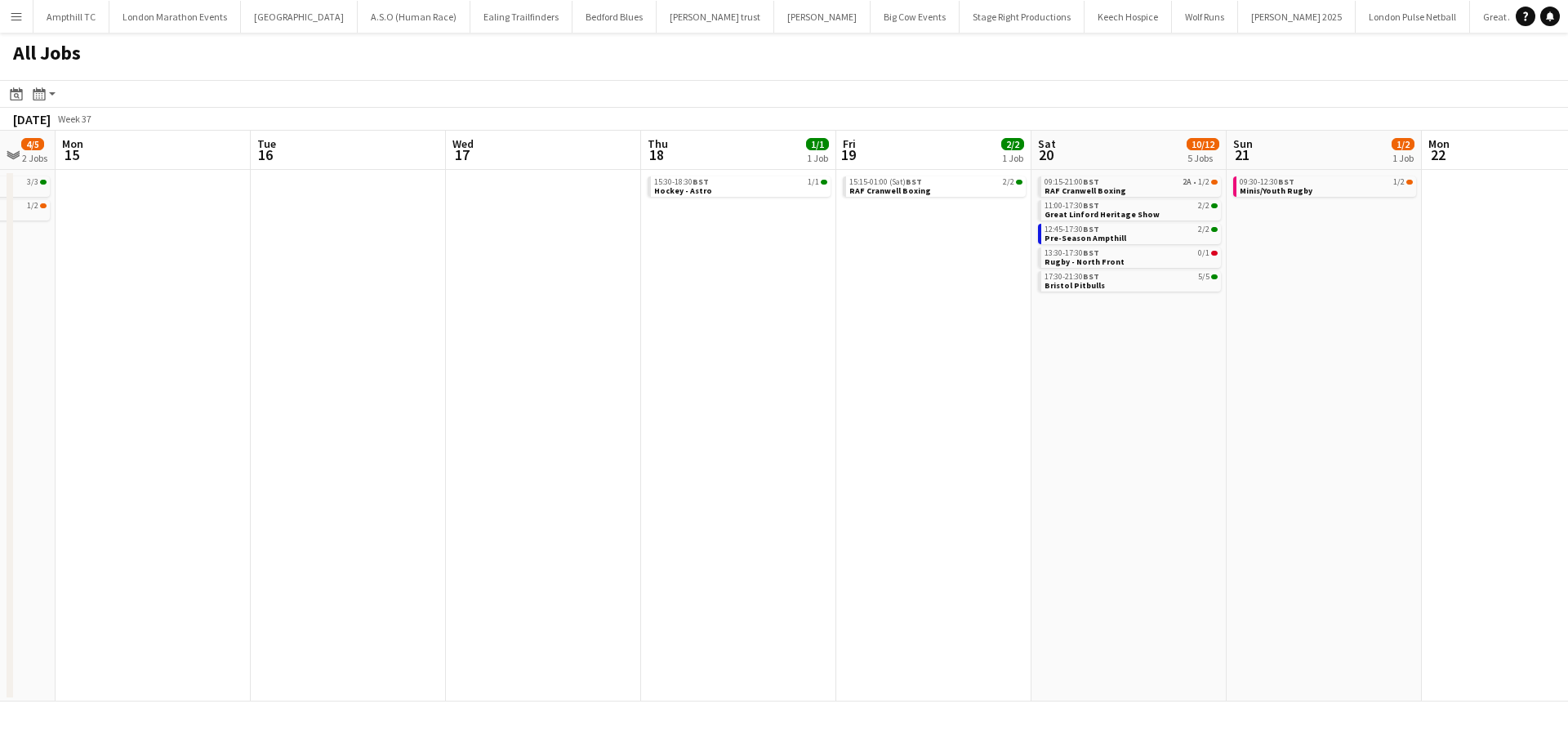
drag, startPoint x: 1202, startPoint y: 368, endPoint x: 162, endPoint y: 536, distance: 1053.5
click at [164, 536] on app-calendar-viewport "Thu 11 Fri 12 1/1 1 Job Sat 13 24/26 6 Jobs Sun 14 4/5 2 Jobs Mon 15 Tue 16 Wed…" at bounding box center [784, 416] width 1568 height 571
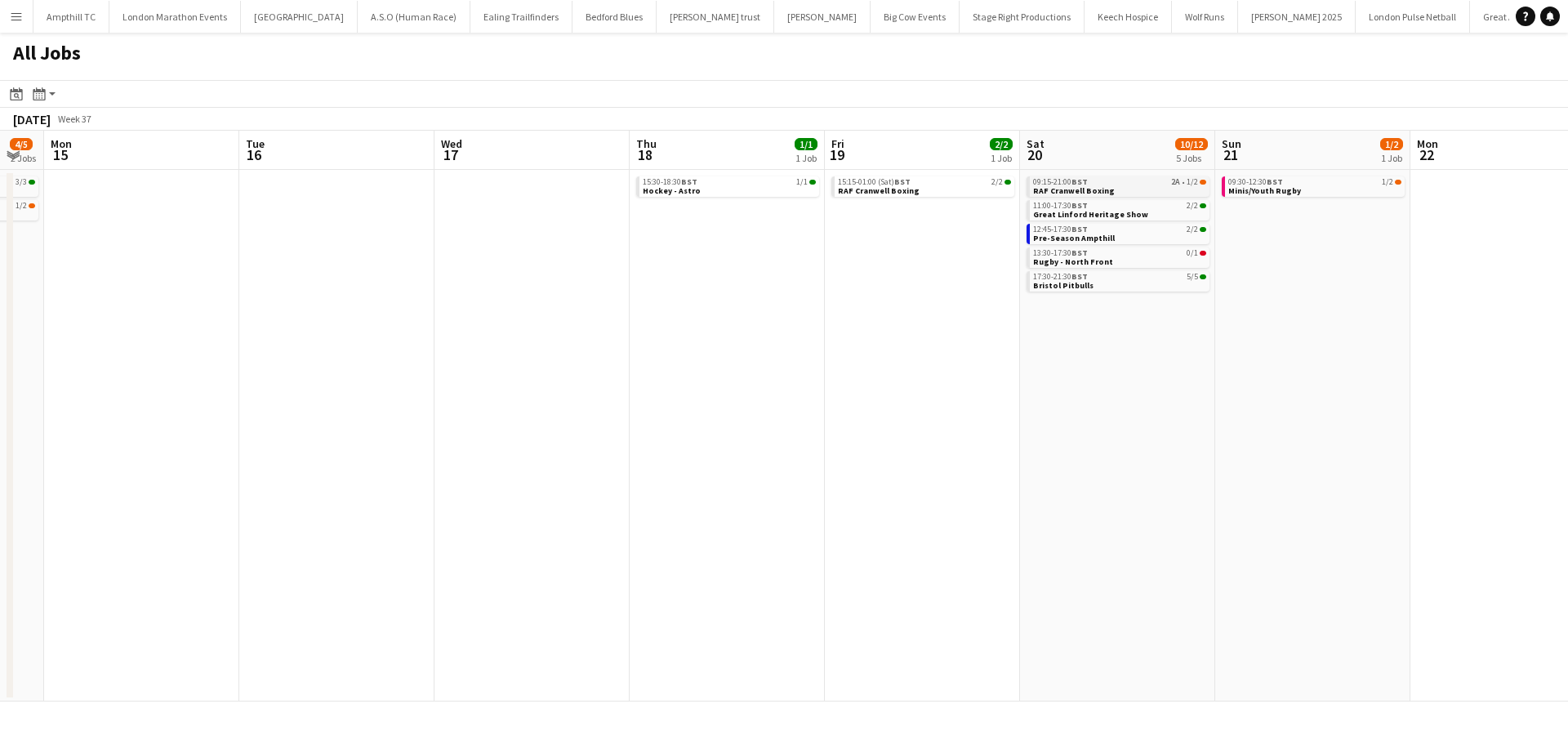
click at [1146, 183] on div "09:15-21:00 BST 2A • 1/2" at bounding box center [1120, 181] width 173 height 8
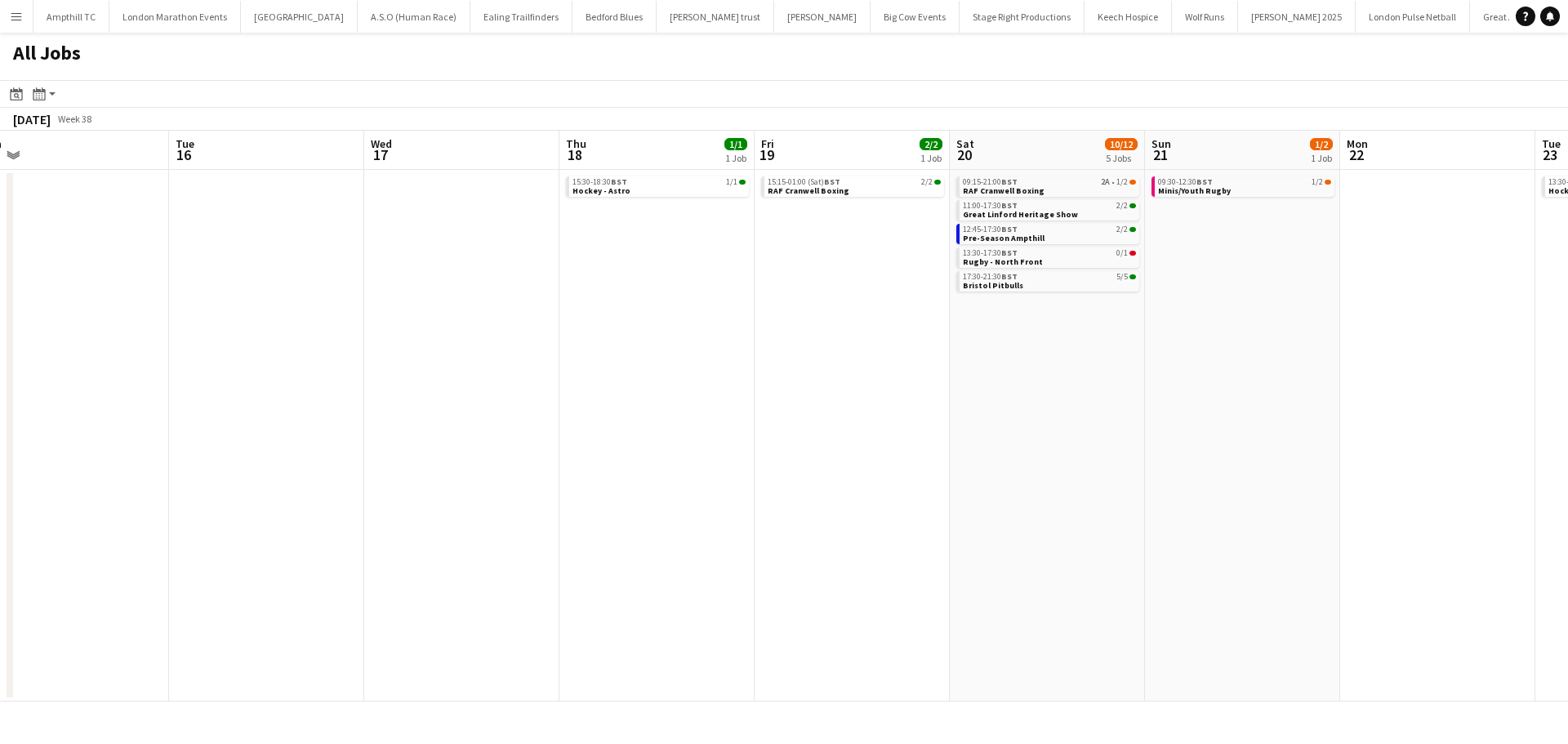
drag, startPoint x: 1188, startPoint y: 347, endPoint x: 1108, endPoint y: 398, distance: 94.9
click at [1112, 398] on app-calendar-viewport "Thu 11 Fri 12 1/1 1 Job Sat 13 24/26 6 Jobs Sun 14 4/5 2 Jobs Mon 15 Tue 16 Wed…" at bounding box center [784, 416] width 1568 height 571
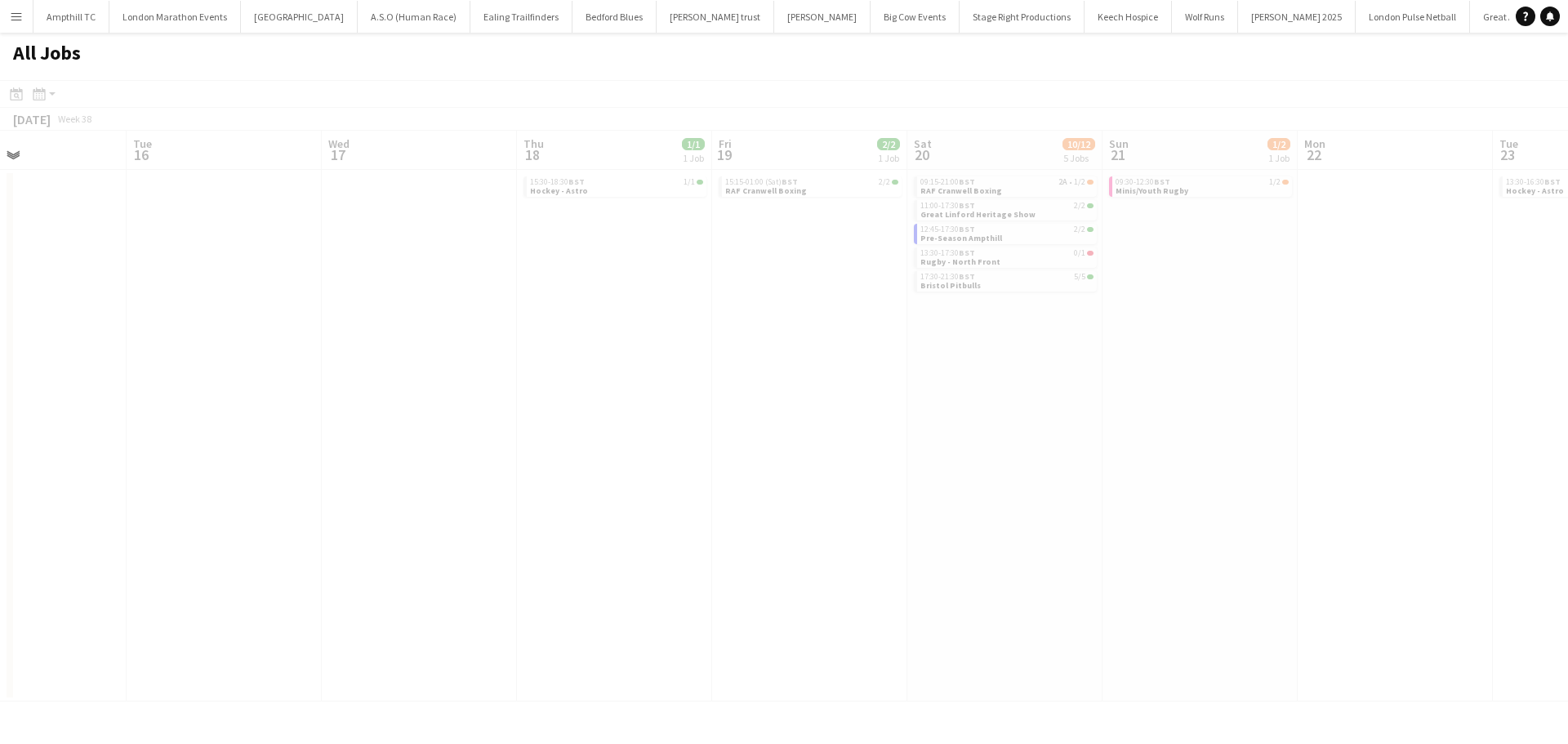
drag, startPoint x: 1289, startPoint y: 296, endPoint x: 791, endPoint y: 392, distance: 507.2
click at [774, 387] on app-all-jobs "All Jobs Date picker SEP 2025 SEP 2025 Monday M Tuesday T Wednesday W Thursday …" at bounding box center [784, 367] width 1568 height 669
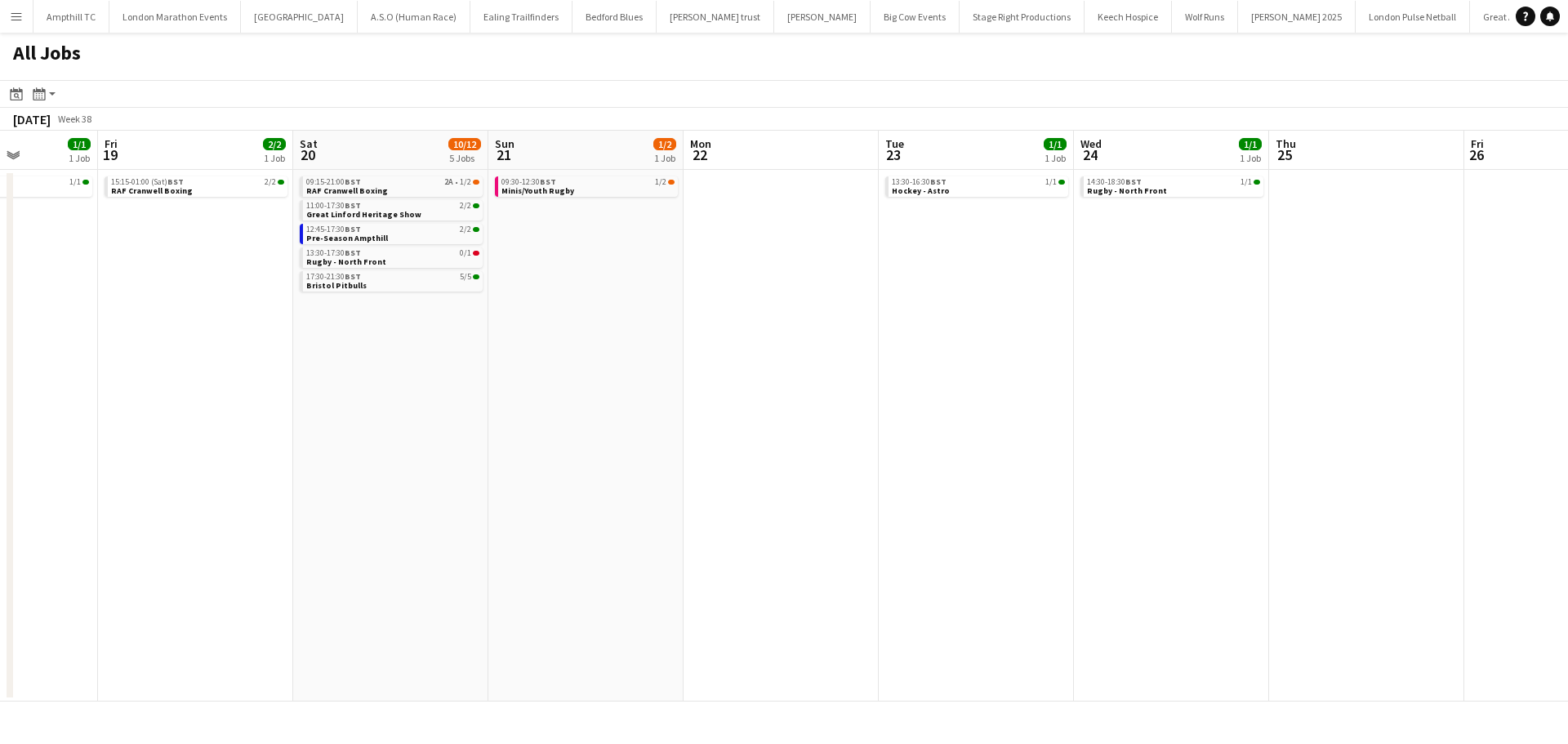
drag, startPoint x: 1135, startPoint y: 400, endPoint x: 643, endPoint y: 412, distance: 492.1
click at [643, 412] on app-calendar-viewport "Mon 15 Tue 16 Wed 17 Thu 18 1/1 1 Job Fri 19 2/2 1 Job Sat 20 10/12 5 Jobs Sun …" at bounding box center [784, 416] width 1568 height 571
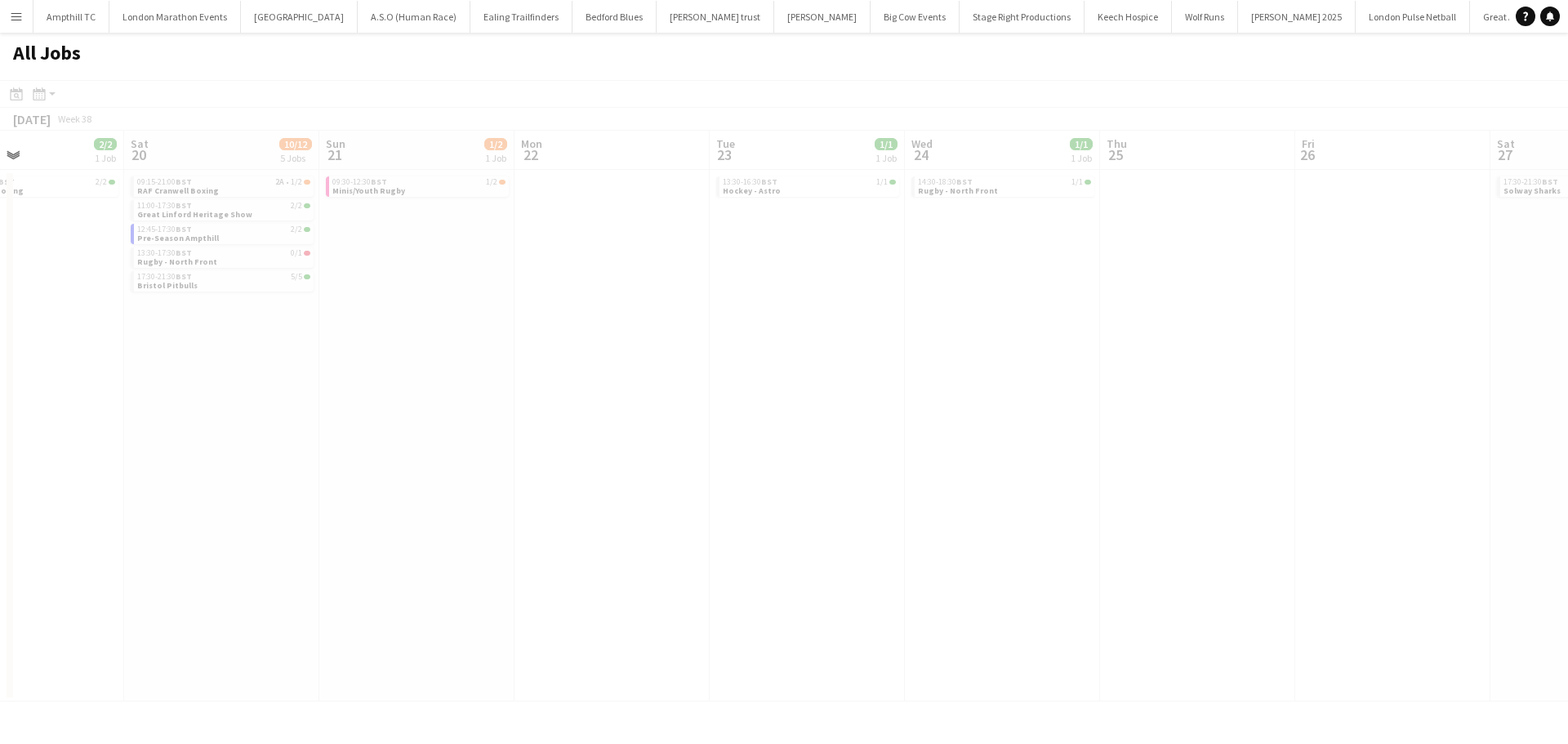
drag, startPoint x: 923, startPoint y: 407, endPoint x: 664, endPoint y: 408, distance: 259.0
click at [666, 408] on app-all-jobs "All Jobs Date picker SEP 2025 SEP 2025 Monday M Tuesday T Wednesday W Thursday …" at bounding box center [784, 367] width 1568 height 669
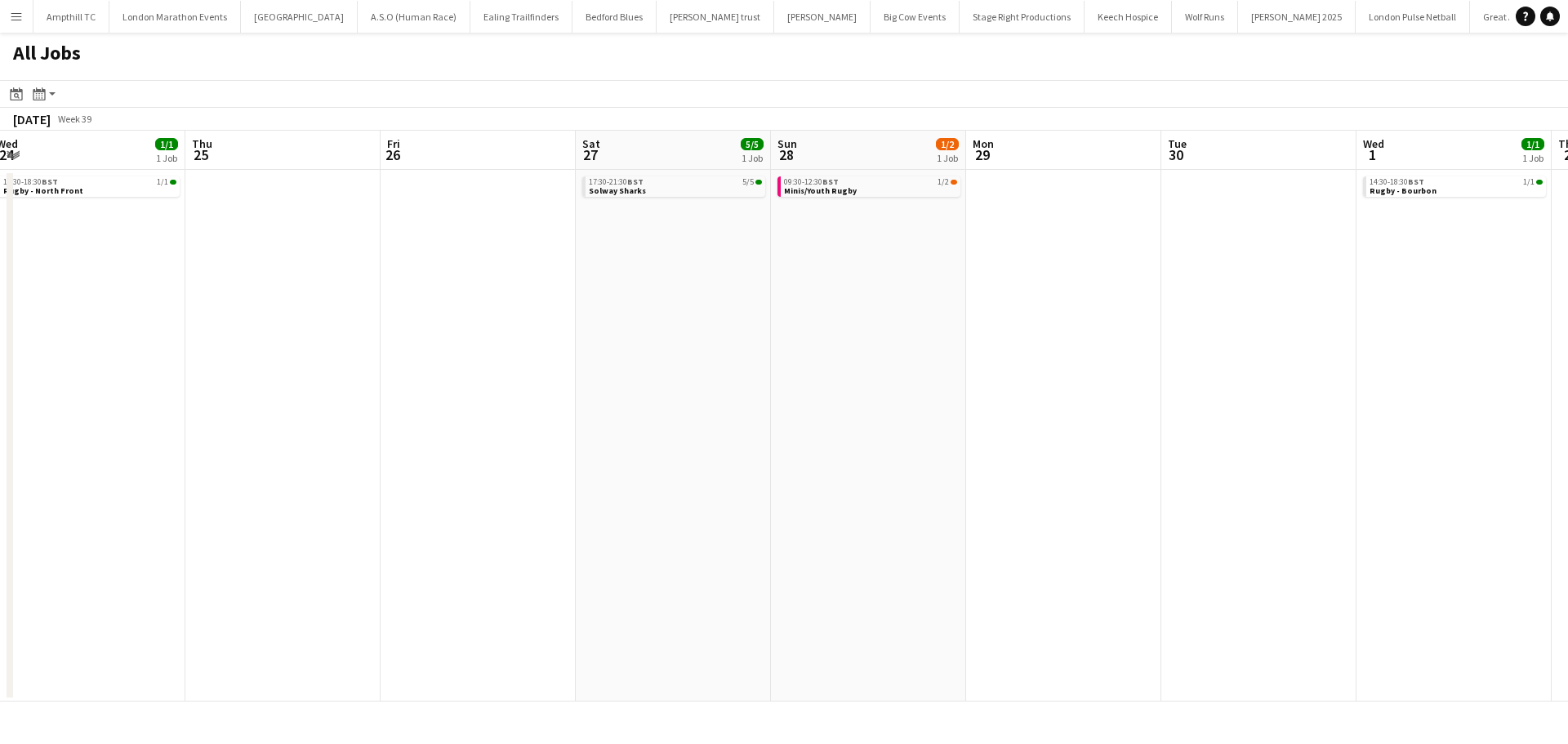
drag, startPoint x: 915, startPoint y: 427, endPoint x: 471, endPoint y: 425, distance: 444.0
click at [472, 427] on app-calendar-viewport "Sat 20 10/12 5 Jobs Sun 21 1/2 1 Job Mon 22 Tue 23 1/1 1 Job Wed 24 1/1 1 Job T…" at bounding box center [784, 416] width 1568 height 571
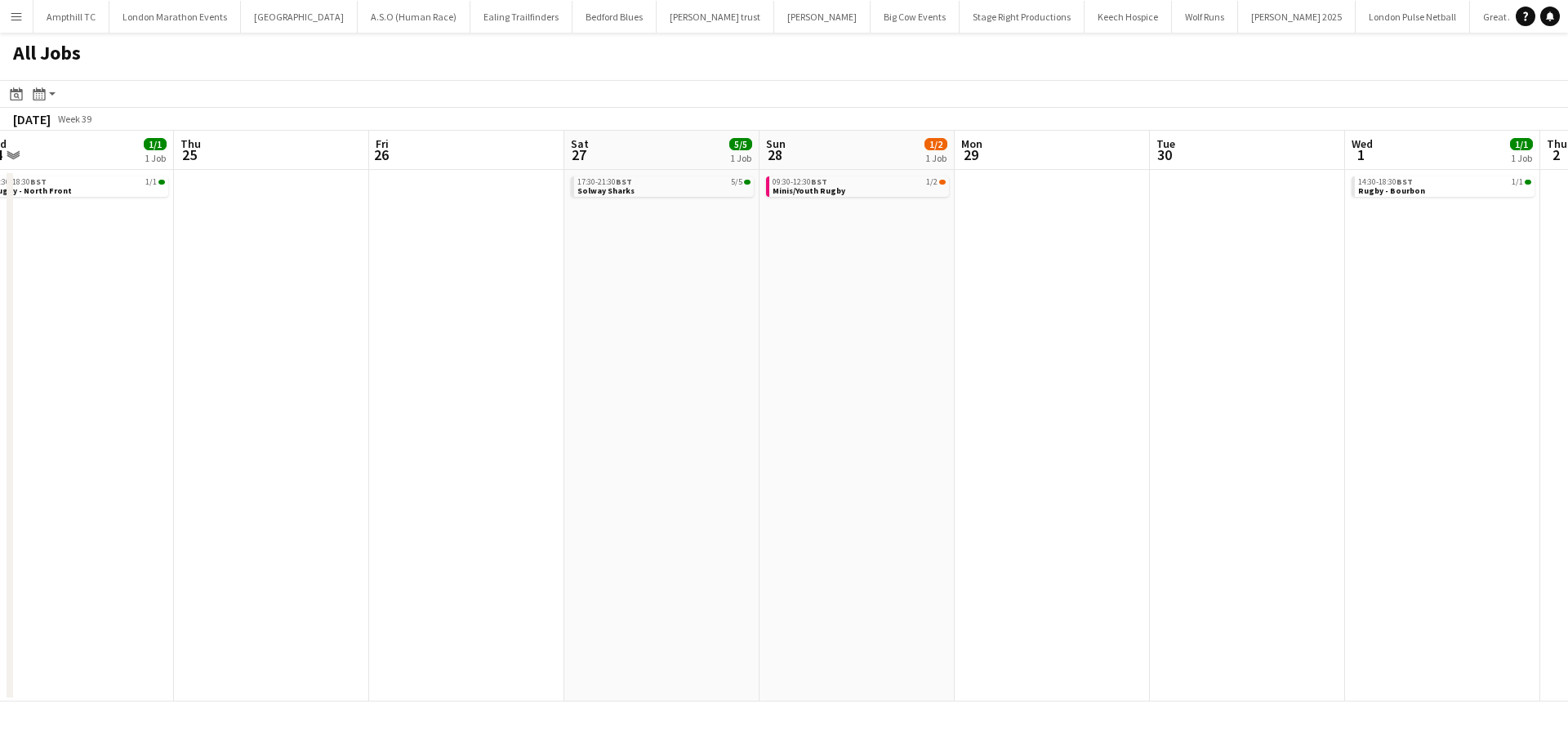
click at [696, 413] on app-all-jobs "All Jobs Date picker SEP 2025 SEP 2025 Monday M Tuesday T Wednesday W Thursday …" at bounding box center [784, 367] width 1568 height 669
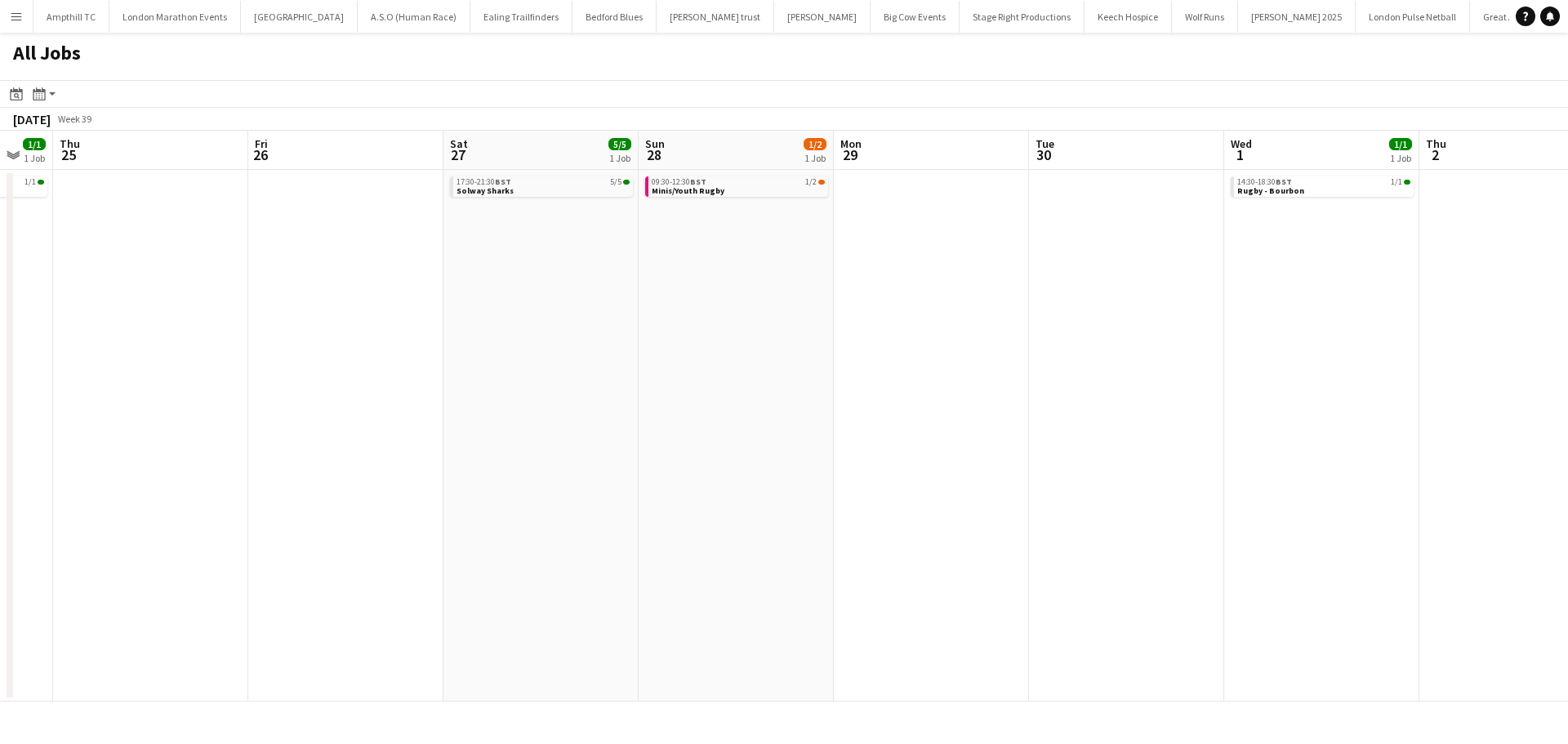
drag, startPoint x: 897, startPoint y: 408, endPoint x: 589, endPoint y: 408, distance: 308.0
click at [589, 408] on app-calendar-viewport "Mon 22 Tue 23 1/1 1 Job Wed 24 1/1 1 Job Thu 25 Fri 26 Sat 27 5/5 1 Job Sun 28 …" at bounding box center [784, 416] width 1568 height 571
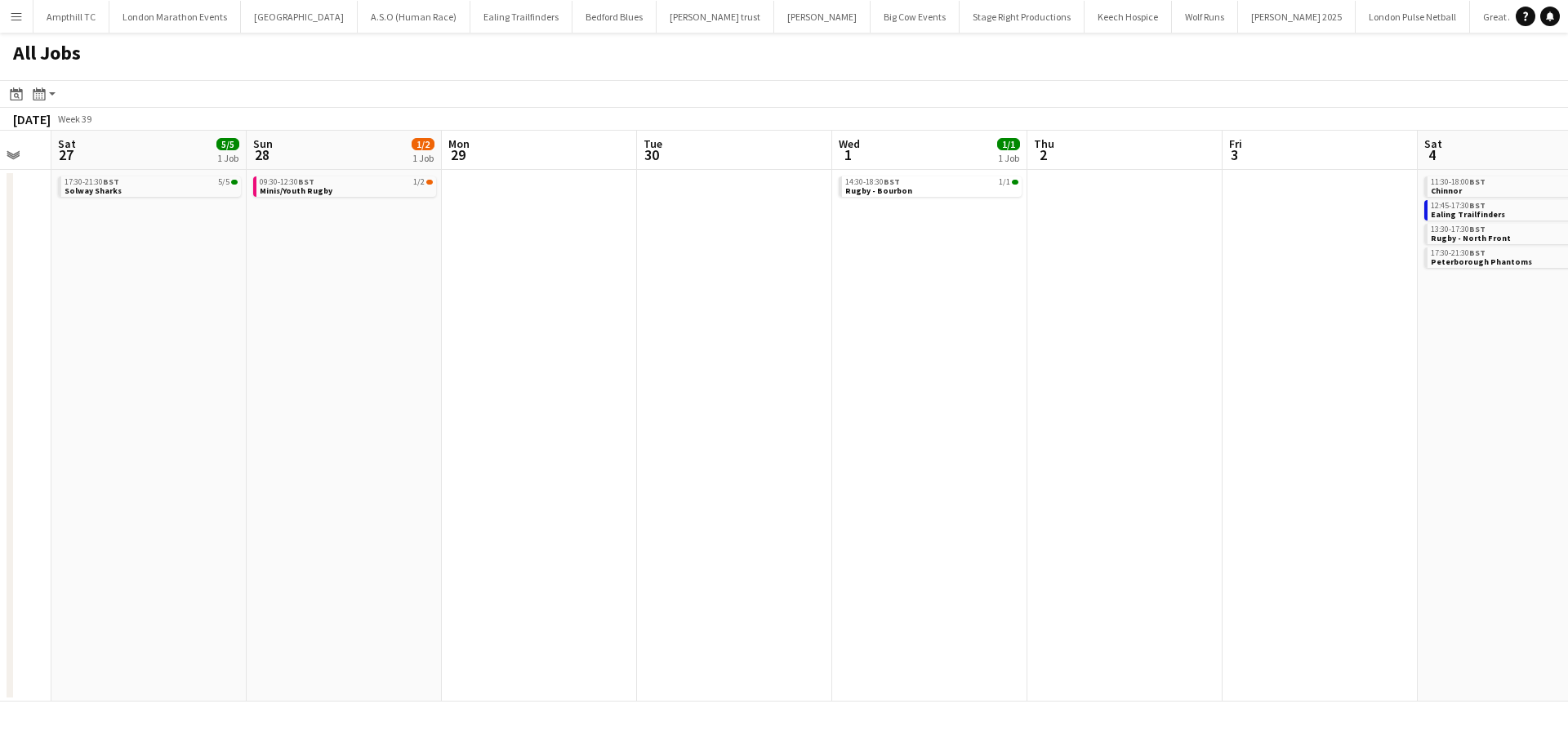
click at [473, 405] on app-all-jobs "All Jobs Date picker SEP 2025 SEP 2025 Monday M Tuesday T Wednesday W Thursday …" at bounding box center [784, 367] width 1568 height 669
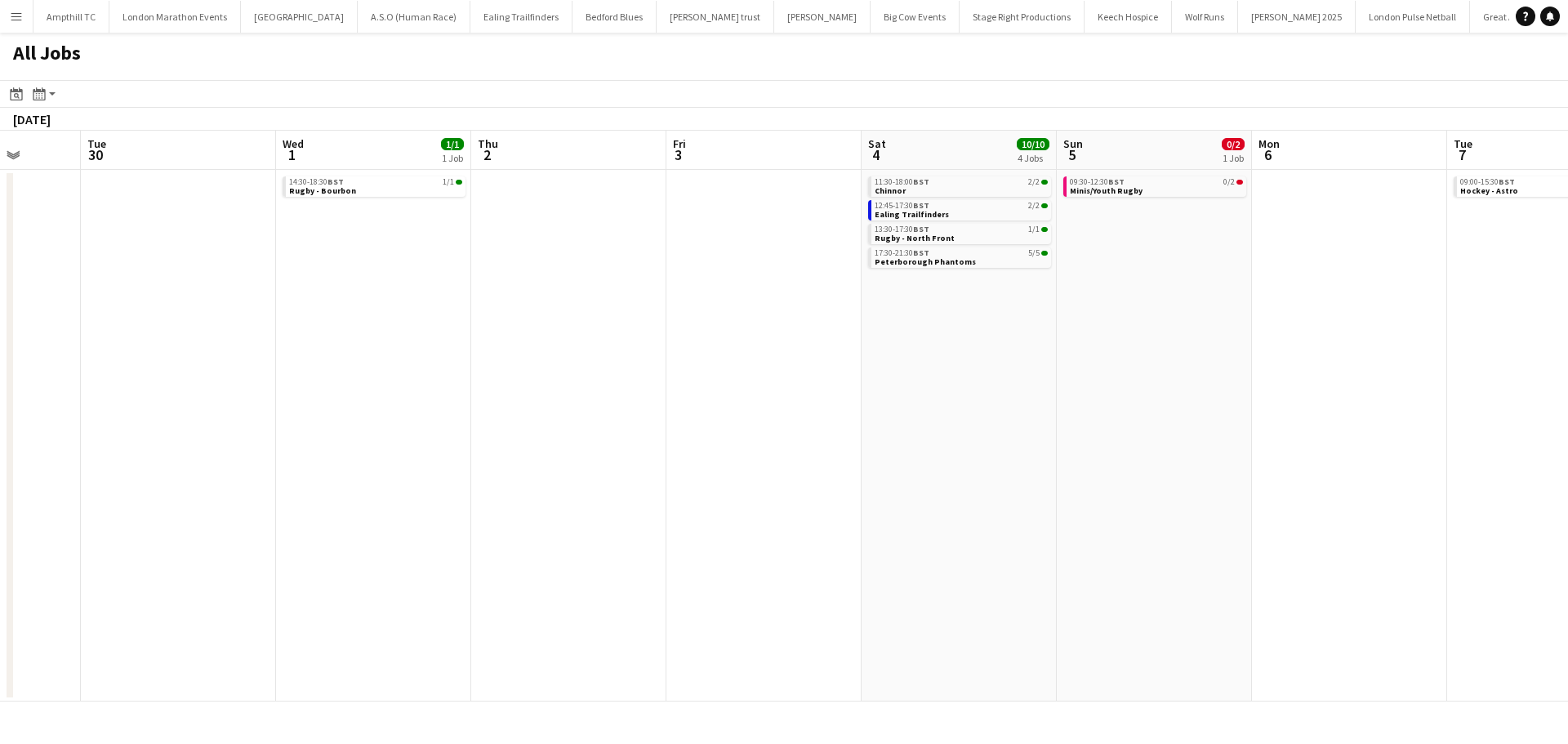
drag, startPoint x: 930, startPoint y: 397, endPoint x: 452, endPoint y: 392, distance: 478.0
click at [445, 393] on app-calendar-viewport "Fri 26 Sat 27 5/5 1 Job Sun 28 1/2 1 Job Mon 29 Tue 30 Wed 1 1/1 1 Job Thu 2 Fr…" at bounding box center [784, 416] width 1568 height 571
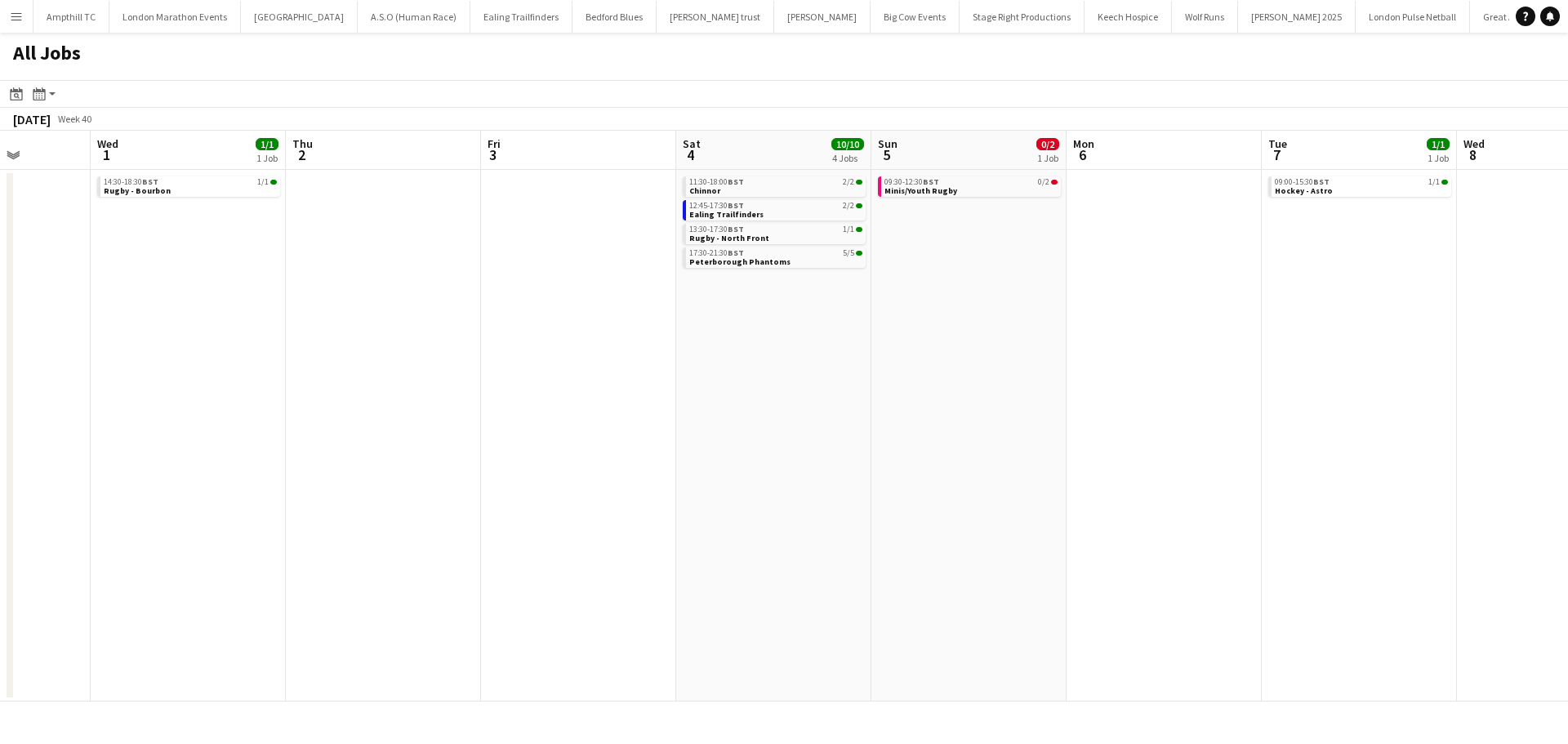
click at [438, 398] on app-all-jobs "All Jobs Date picker SEP 2025 SEP 2025 Monday M Tuesday T Wednesday W Thursday …" at bounding box center [784, 367] width 1568 height 669
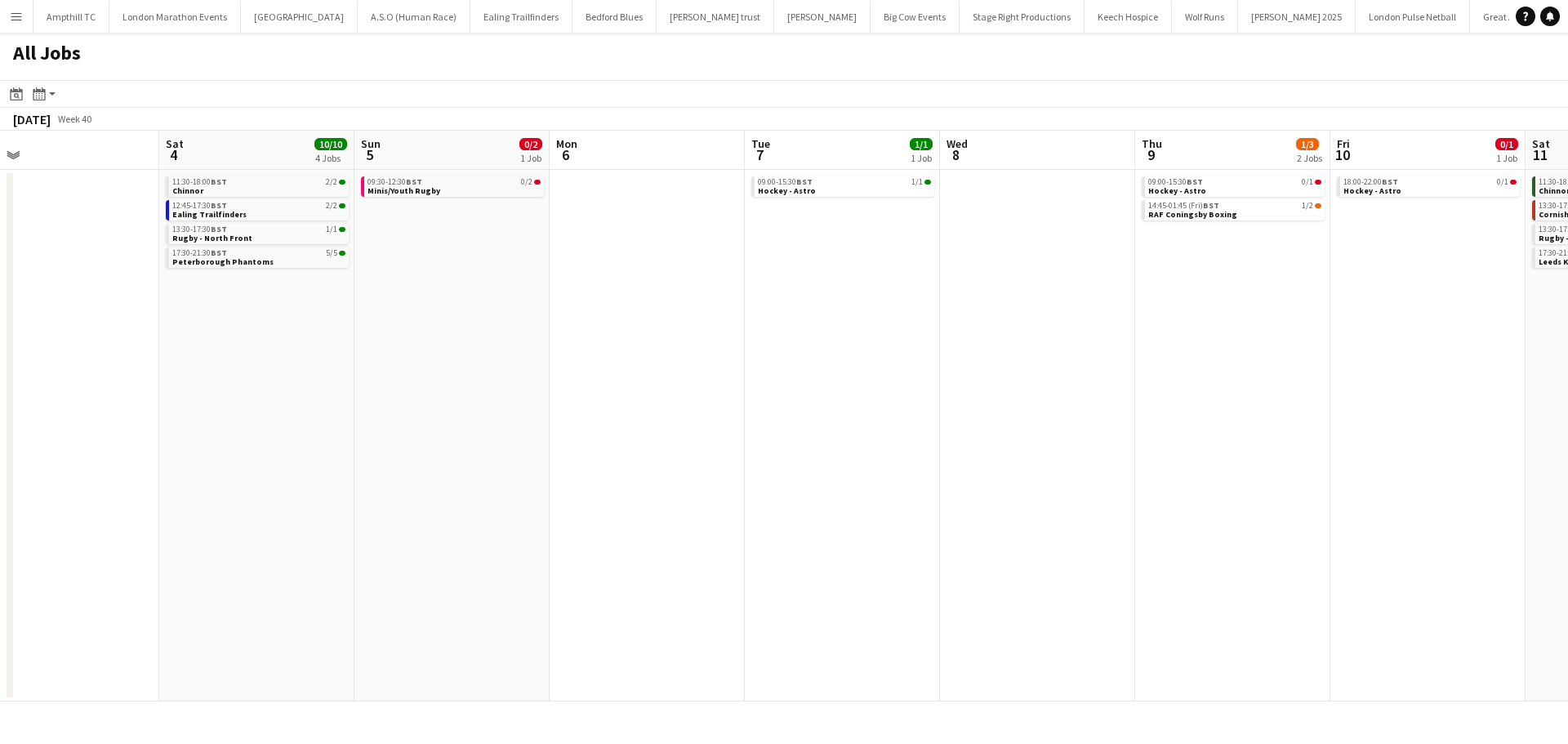
drag, startPoint x: 606, startPoint y: 412, endPoint x: 414, endPoint y: 404, distance: 192.2
click at [404, 412] on app-calendar-viewport "Tue 30 Wed 1 1/1 1 Job Thu 2 Fri 3 Sat 4 10/10 4 Jobs Sun 5 0/2 1 Job Mon 6 Tue…" at bounding box center [784, 416] width 1568 height 571
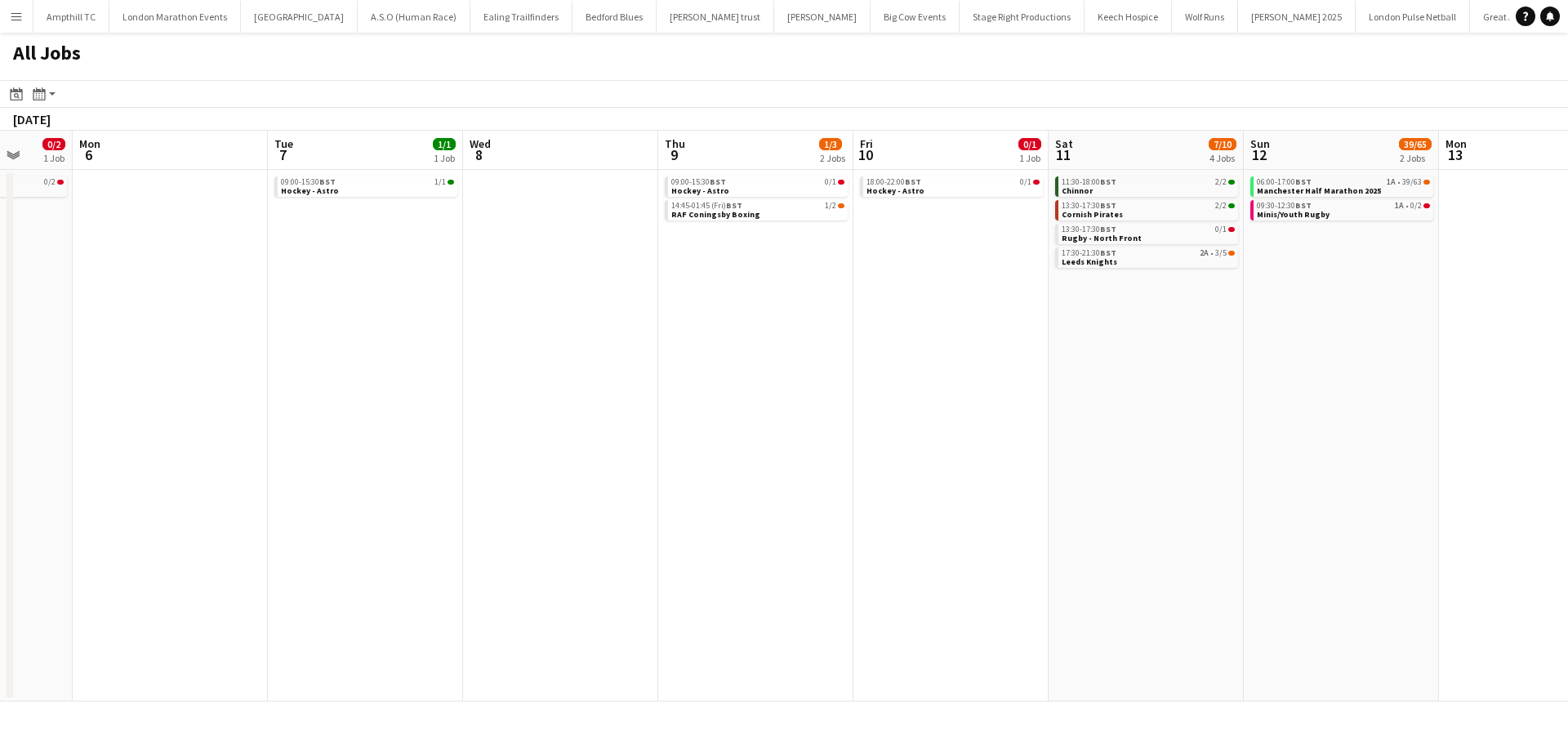
click at [456, 422] on app-all-jobs "All Jobs Date picker SEP 2025 SEP 2025 Monday M Tuesday T Wednesday W Thursday …" at bounding box center [784, 367] width 1568 height 669
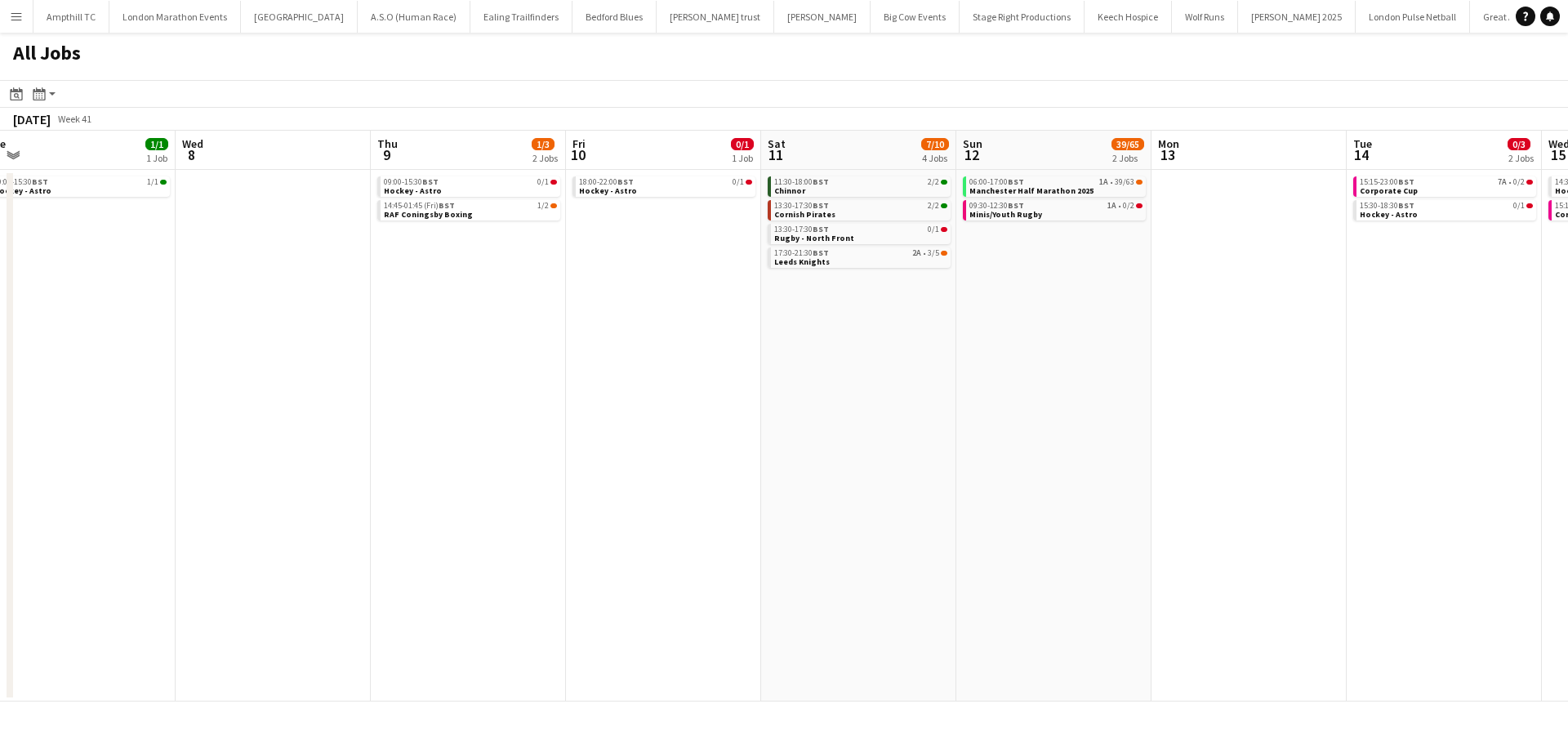
drag, startPoint x: 836, startPoint y: 308, endPoint x: 663, endPoint y: 337, distance: 175.4
click at [663, 337] on app-calendar-viewport "Sat 4 10/10 4 Jobs Sun 5 0/2 1 Job Mon 6 Tue 7 1/1 1 Job Wed 8 Thu 9 1/3 2 Jobs…" at bounding box center [784, 416] width 1568 height 571
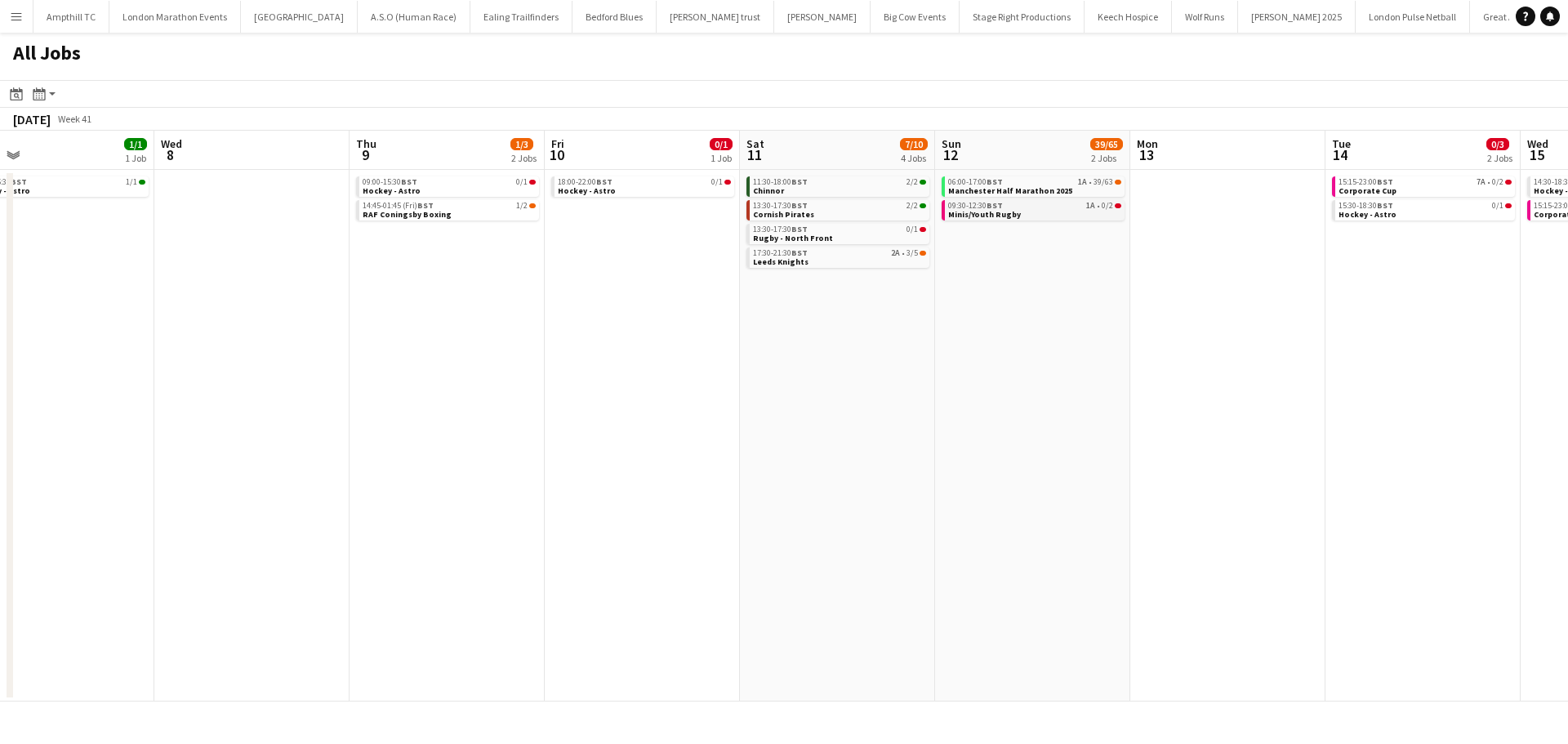
click at [1071, 209] on div "09:30-12:30 BST 1A • 0/2" at bounding box center [1035, 206] width 173 height 8
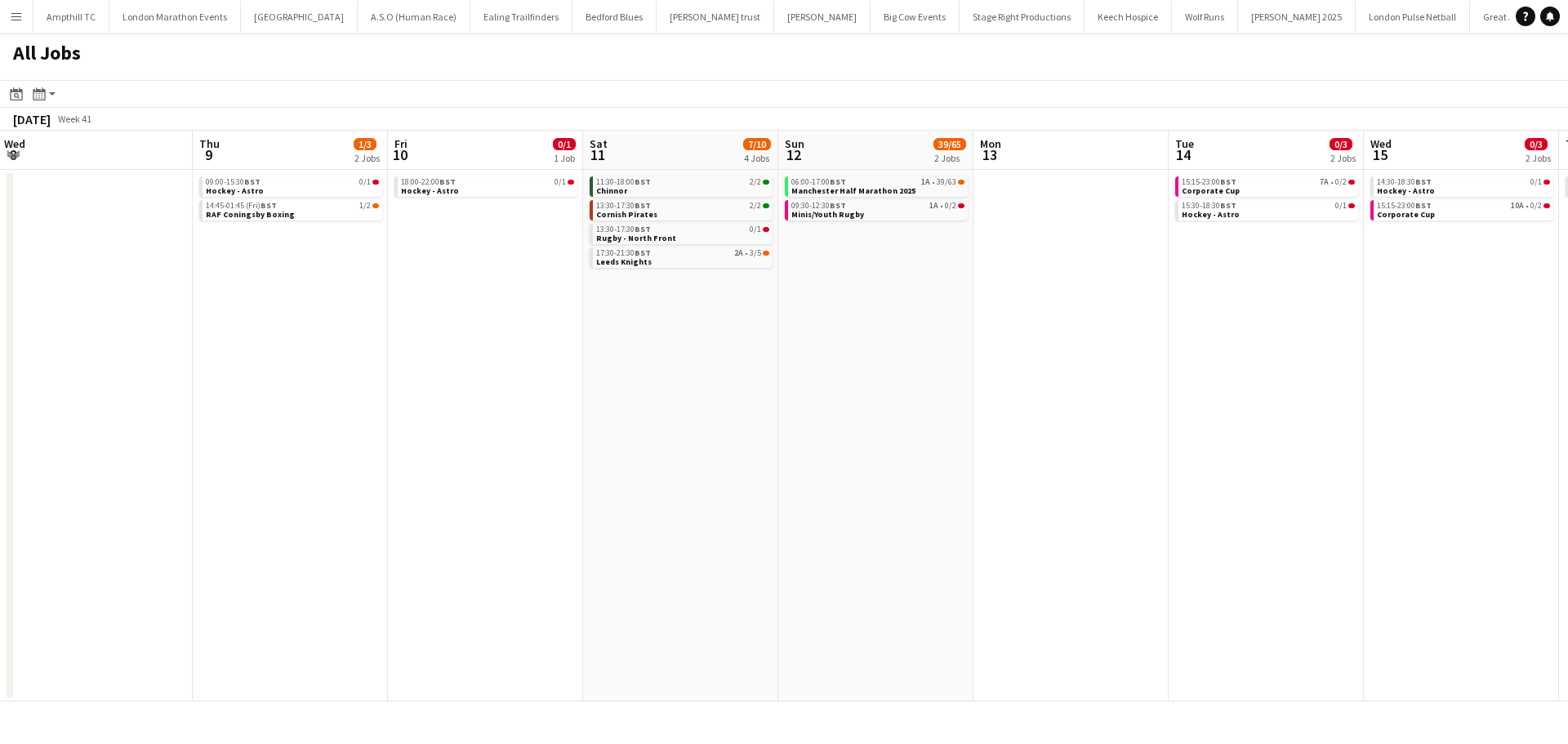
scroll to position [0, 517]
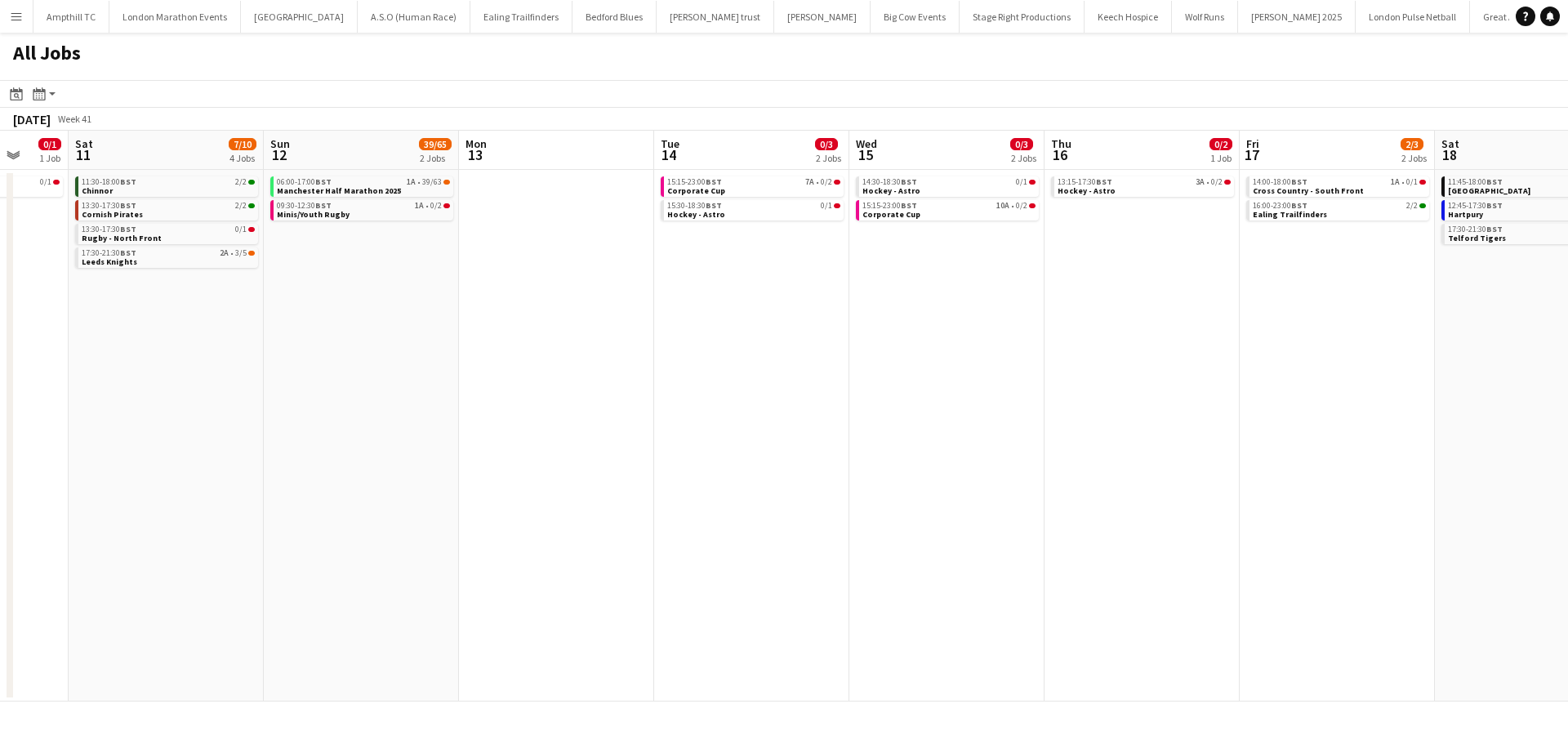
drag, startPoint x: 1284, startPoint y: 261, endPoint x: 612, endPoint y: 307, distance: 673.6
click at [514, 311] on app-calendar-viewport "Wed 8 Thu 9 1/3 2 Jobs Fri 10 0/1 1 Job Sat 11 7/10 4 Jobs Sun 12 39/65 2 Jobs …" at bounding box center [784, 416] width 1568 height 571
click at [405, 181] on div "06:00-17:00 BST 1A • 39/63" at bounding box center [363, 181] width 173 height 8
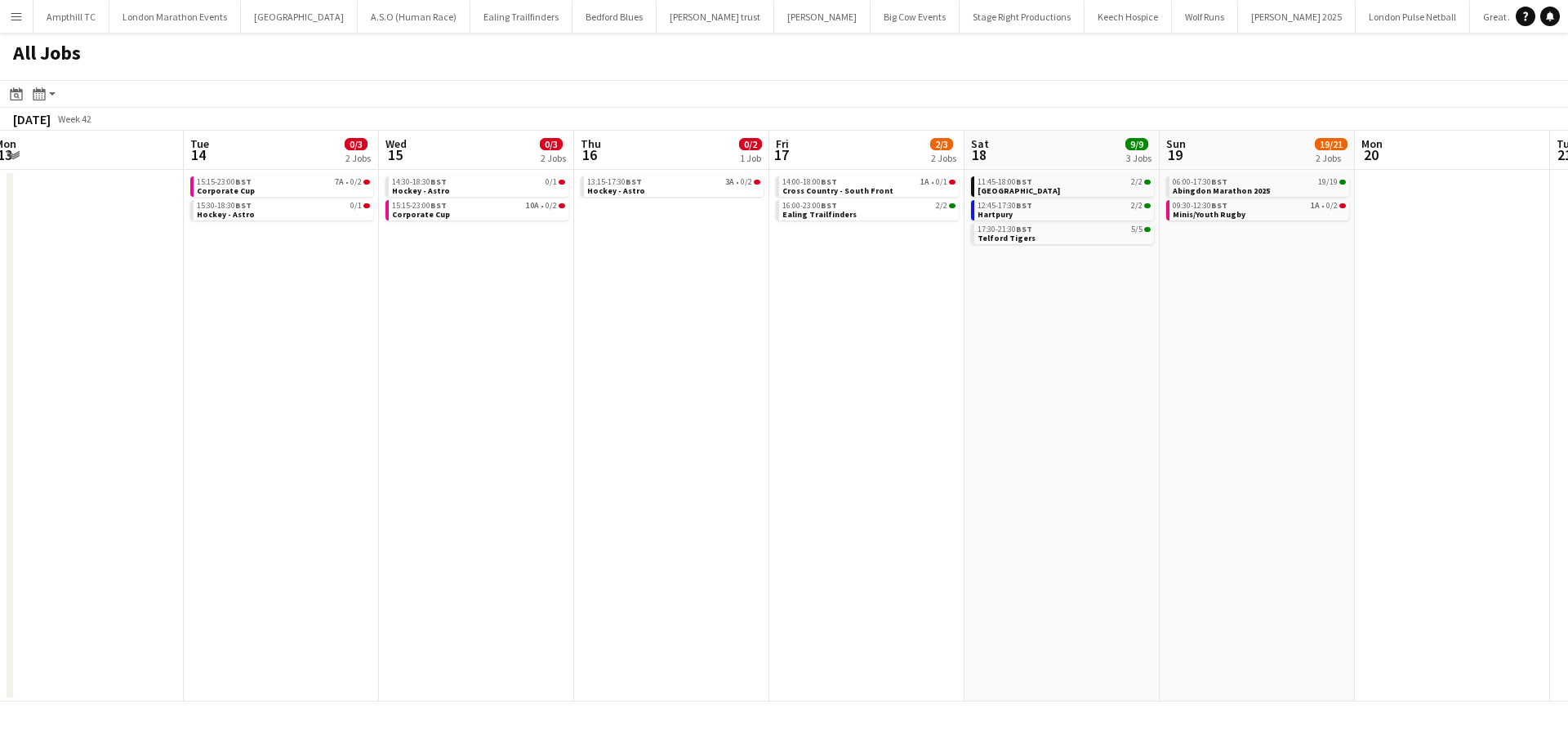
scroll to position [0, 601]
drag, startPoint x: 1305, startPoint y: 337, endPoint x: 830, endPoint y: 346, distance: 475.1
click at [830, 346] on app-calendar-viewport "Fri 10 0/1 1 Job Sat 11 7/10 4 Jobs Sun 12 39/65 2 Jobs Mon 13 Tue 14 0/3 2 Job…" at bounding box center [784, 416] width 1568 height 571
click at [886, 180] on div "14:00-18:00 BST 1A • 0/1" at bounding box center [864, 181] width 173 height 8
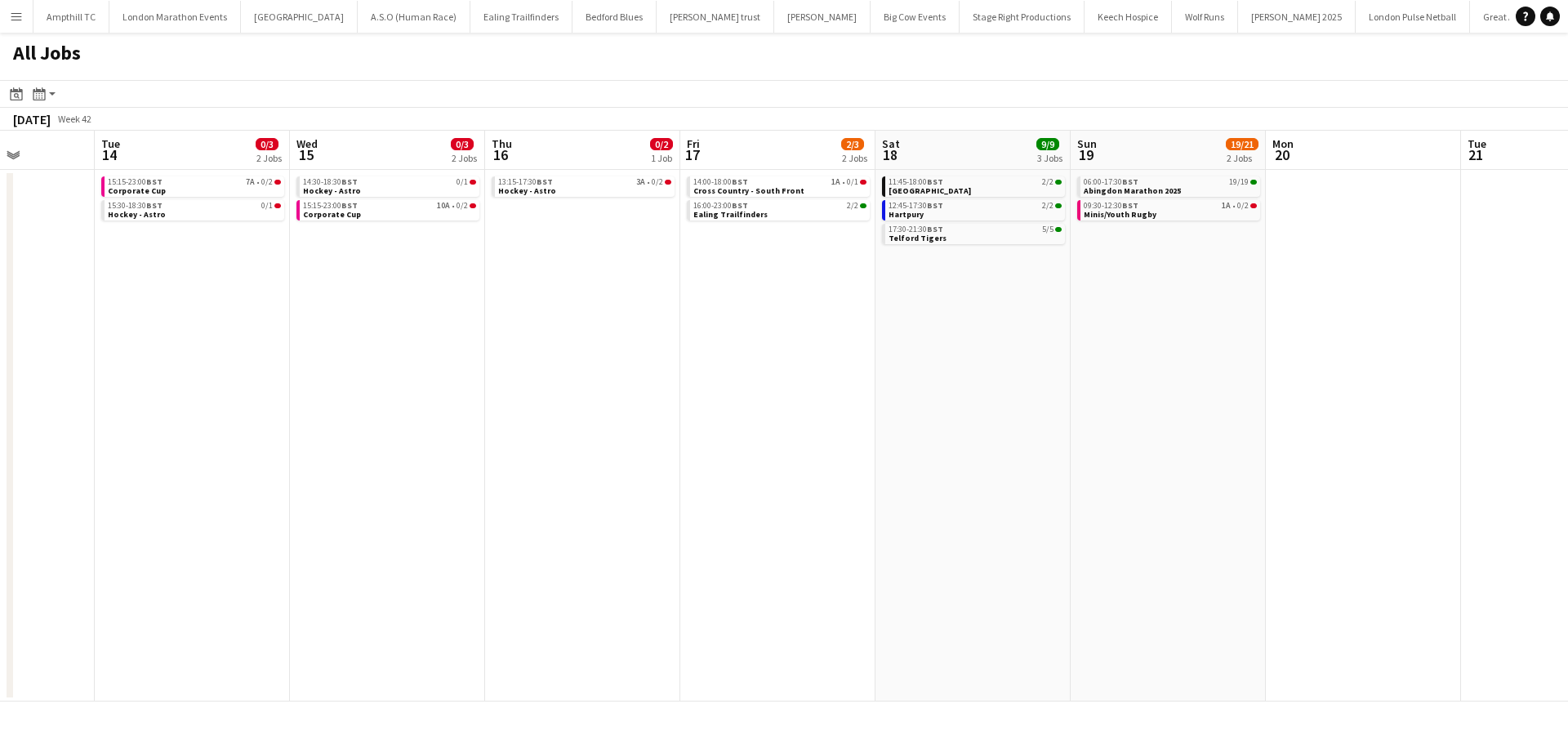
scroll to position [0, 805]
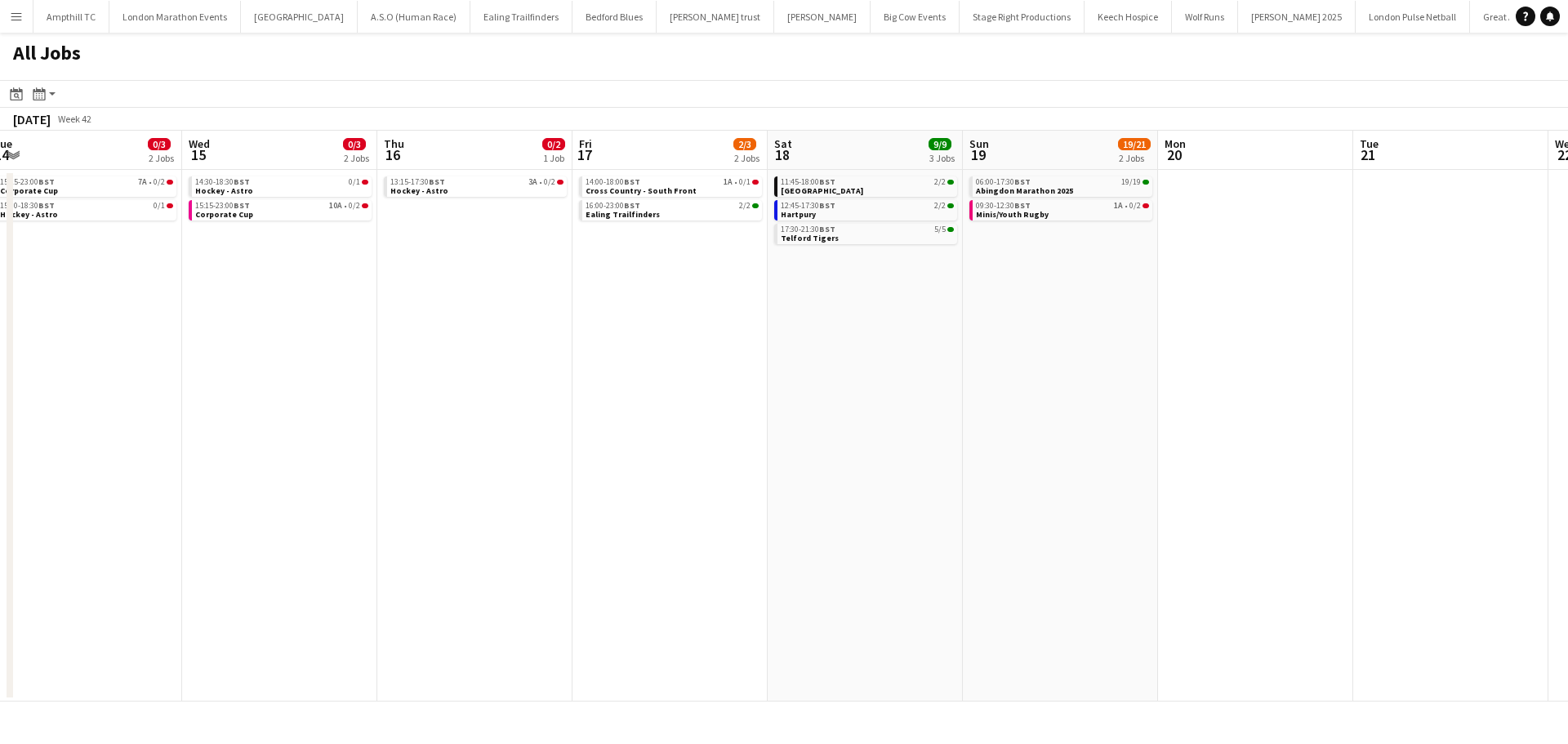
drag, startPoint x: 1208, startPoint y: 328, endPoint x: 1003, endPoint y: 327, distance: 205.0
click at [1004, 329] on app-calendar-viewport "Fri 10 0/1 1 Job Sat 11 7/10 4 Jobs Sun 12 39/65 2 Jobs Mon 13 Tue 14 0/3 2 Job…" at bounding box center [784, 416] width 1568 height 571
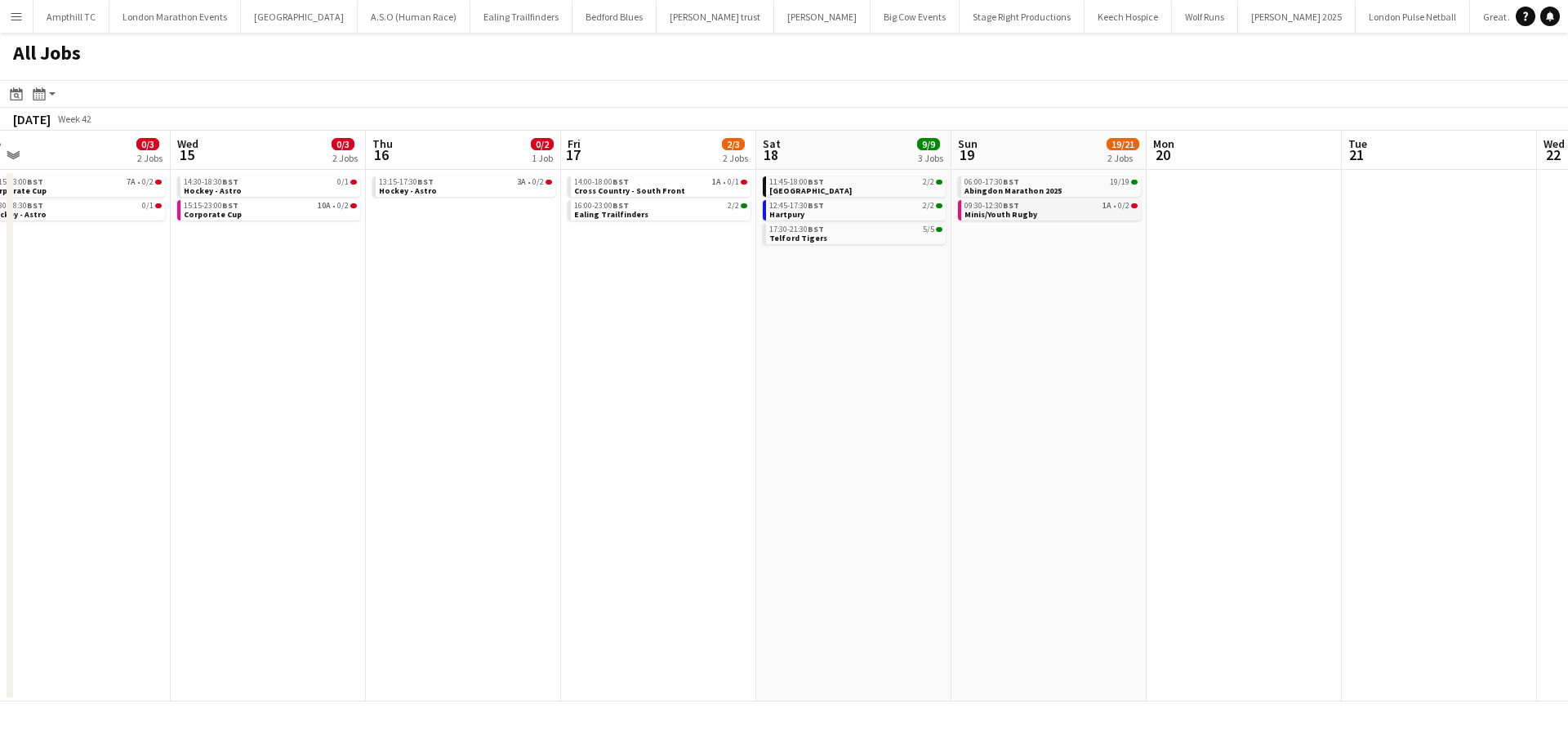
click at [1073, 214] on link "09:30-12:30 BST 1A • 0/2 Minis/Youth Rugby" at bounding box center [1051, 209] width 173 height 18
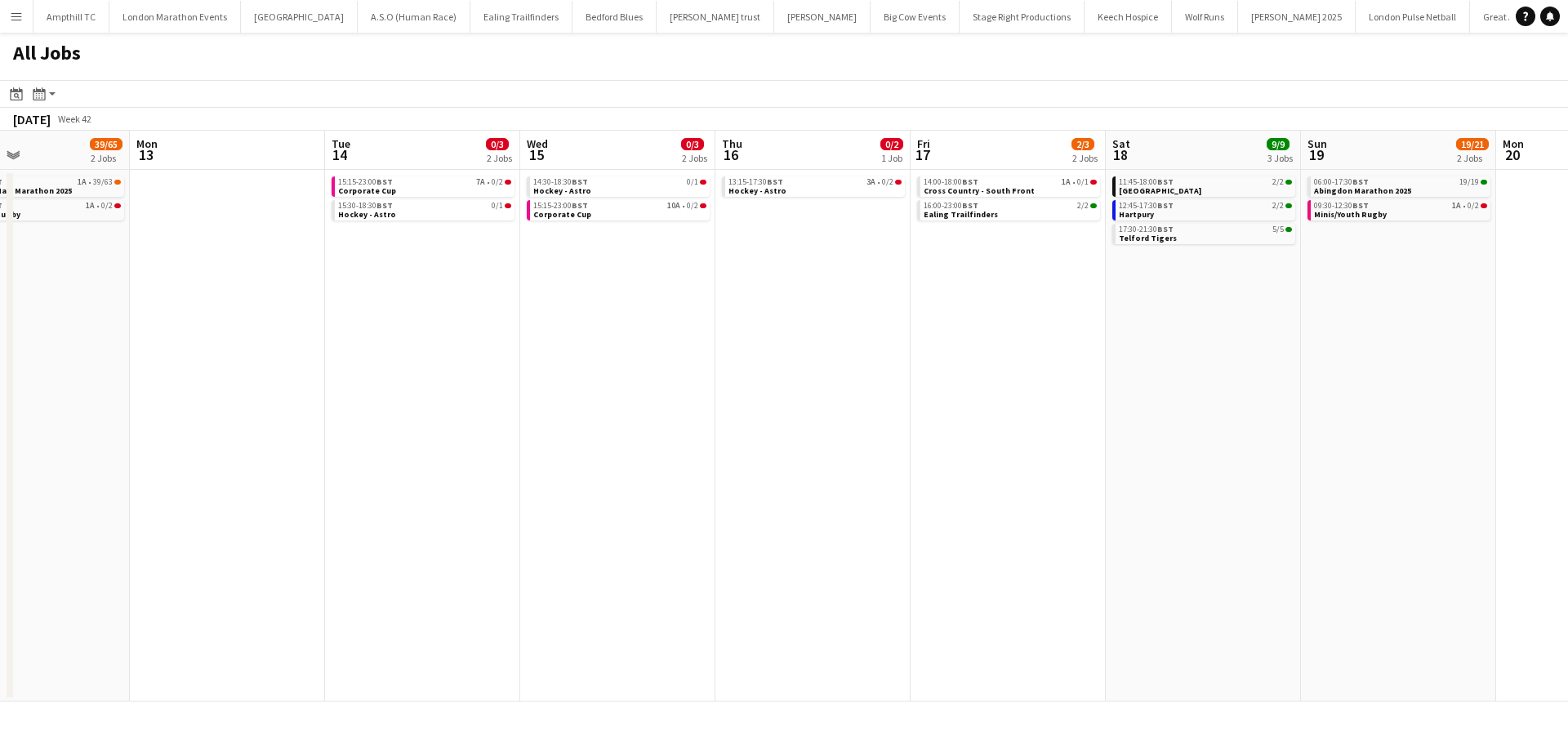
drag, startPoint x: 1032, startPoint y: 284, endPoint x: 362, endPoint y: 319, distance: 670.9
click at [362, 319] on app-calendar-viewport "Fri 10 0/1 1 Job Sat 11 7/10 4 Jobs Sun 12 39/65 2 Jobs Mon 13 Tue 14 0/3 2 Job…" at bounding box center [784, 416] width 1568 height 571
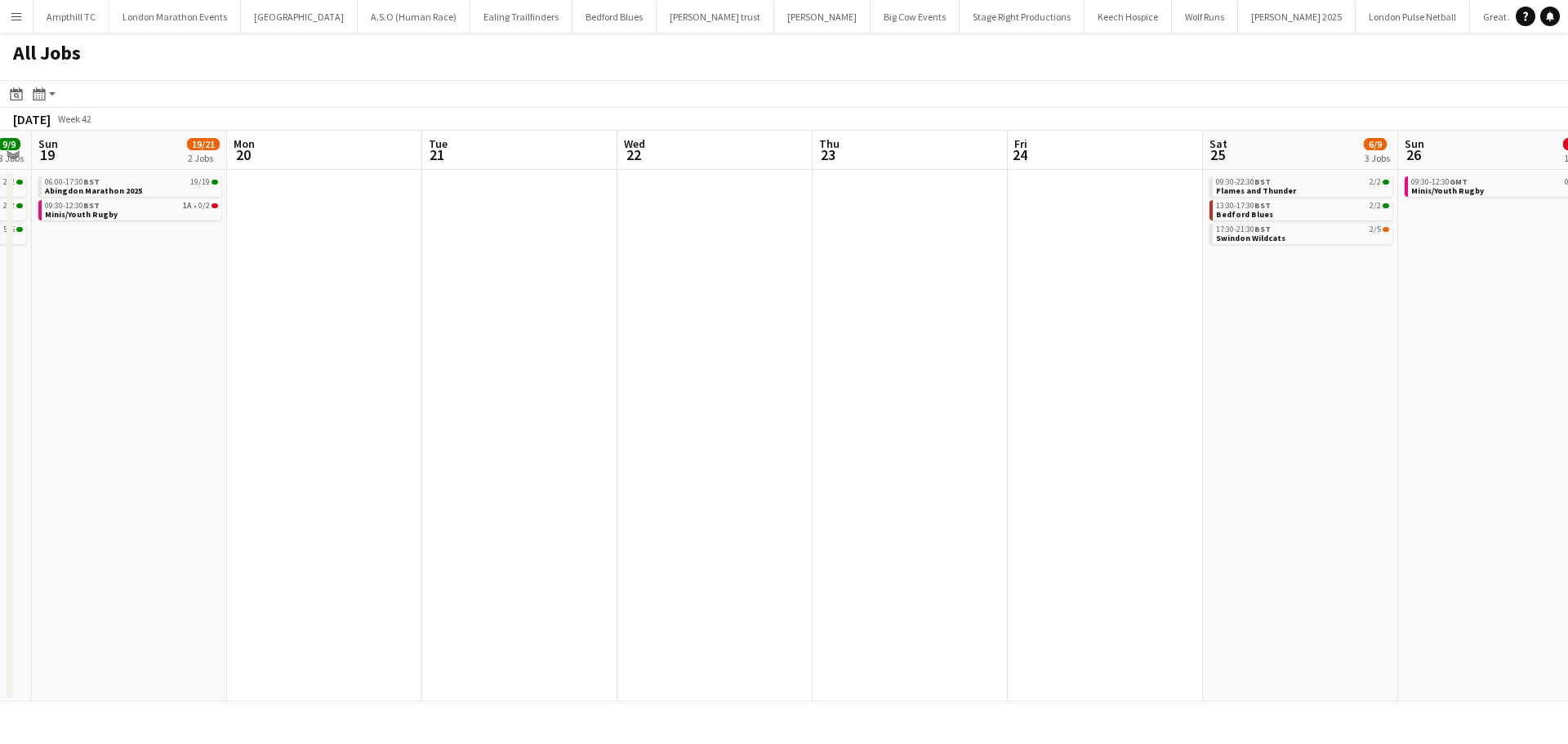
click at [464, 333] on app-all-jobs "All Jobs Date picker SEP 2025 SEP 2025 Monday M Tuesday T Wednesday W Thursday …" at bounding box center [784, 367] width 1568 height 669
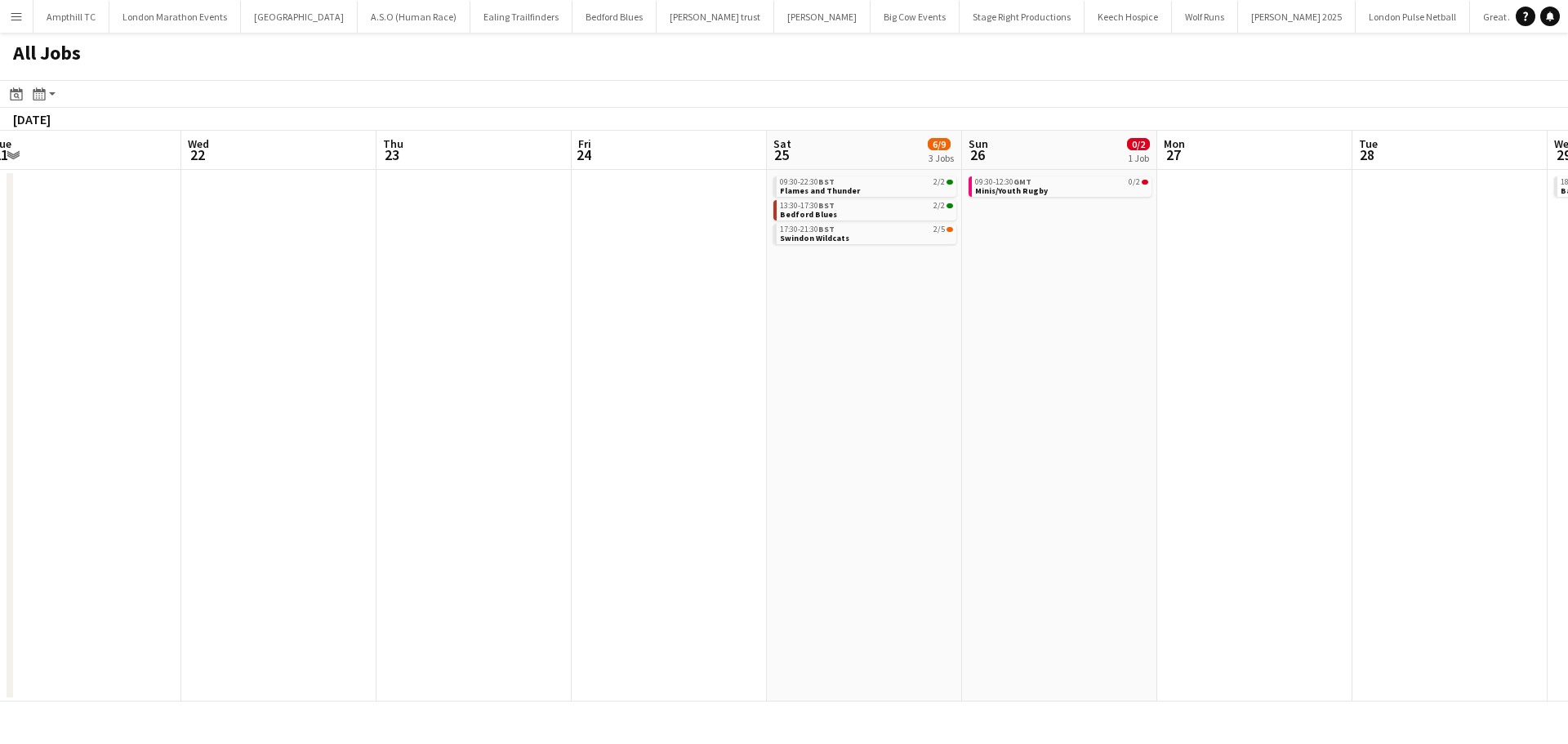
drag, startPoint x: 1115, startPoint y: 306, endPoint x: 733, endPoint y: 307, distance: 382.0
click at [735, 307] on app-calendar-viewport "Fri 17 2/3 2 Jobs Sat 18 9/9 3 Jobs Sun 19 19/21 2 Jobs Mon 20 Tue 21 Wed 22 Th…" at bounding box center [784, 416] width 1568 height 571
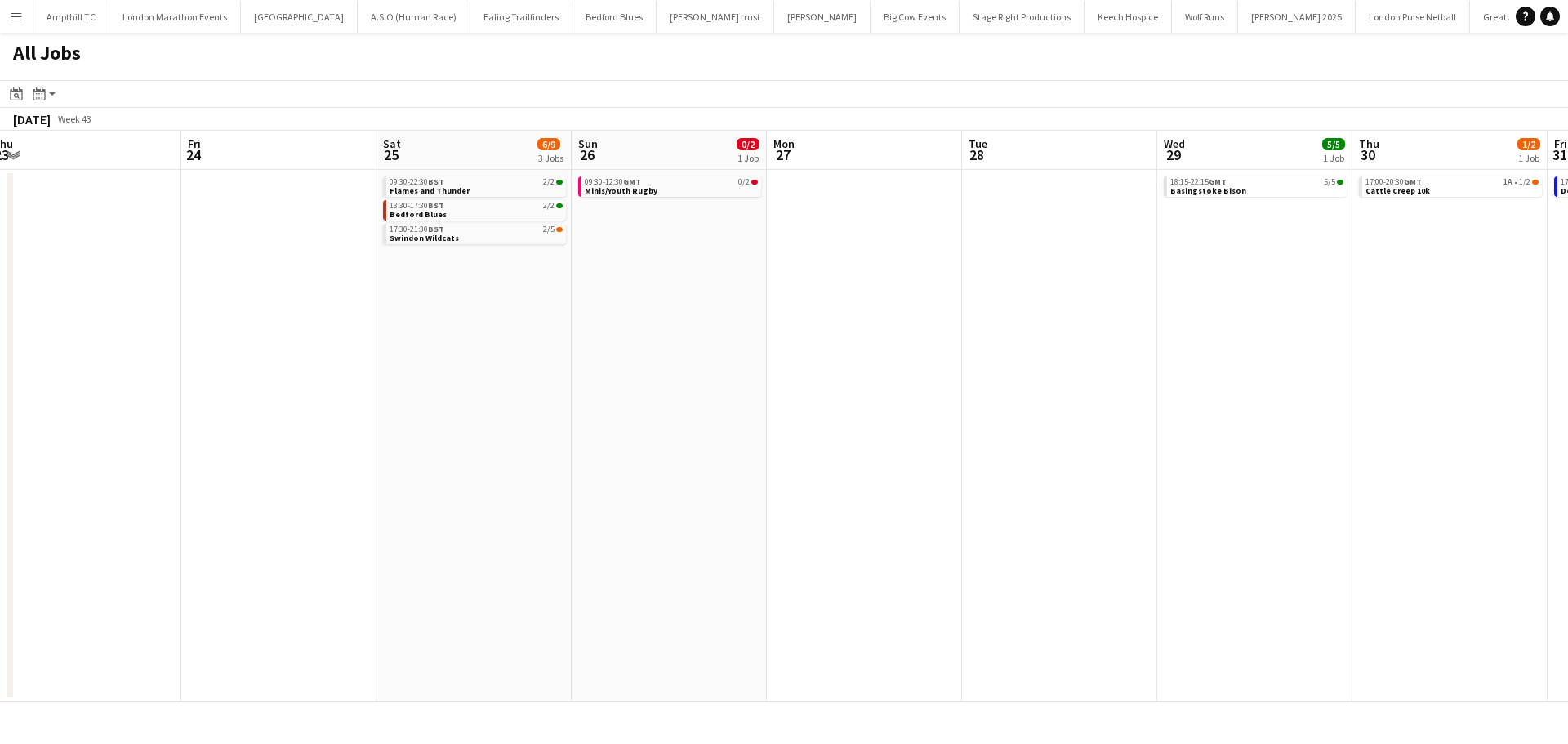
scroll to position [0, 543]
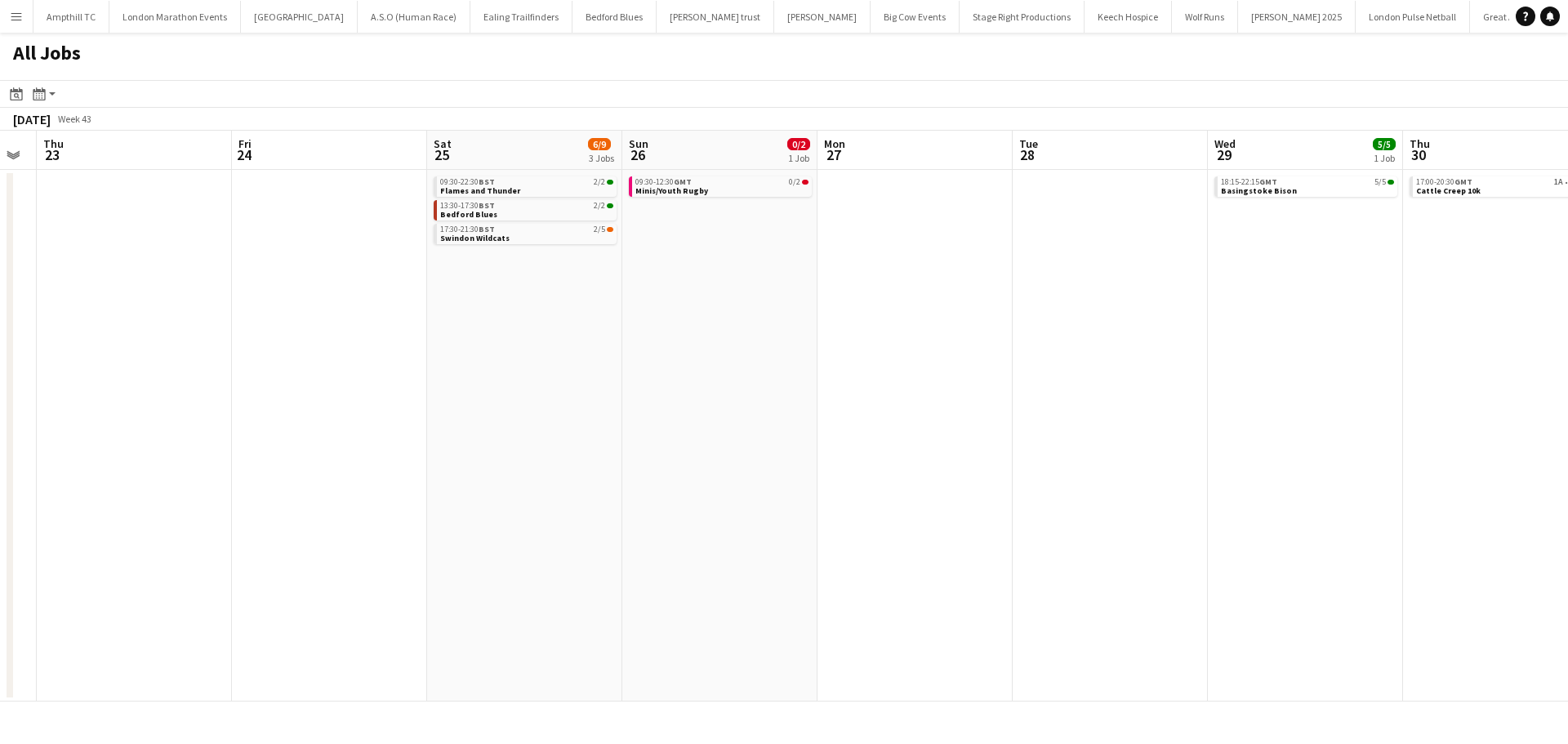
click at [533, 329] on app-all-jobs "All Jobs Date picker SEP 2025 SEP 2025 Monday M Tuesday T Wednesday W Thursday …" at bounding box center [784, 367] width 1568 height 669
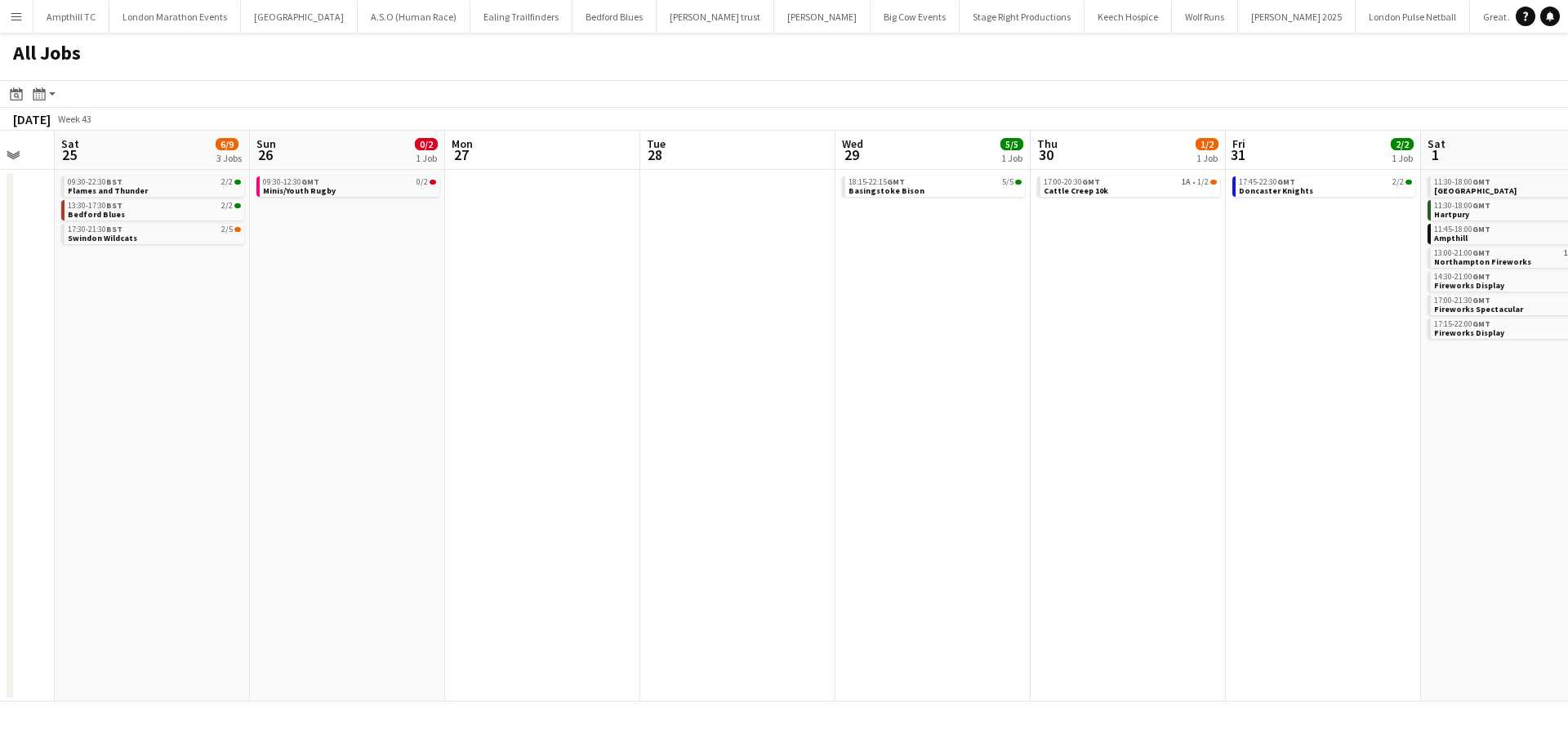
drag, startPoint x: 985, startPoint y: 332, endPoint x: 648, endPoint y: 325, distance: 337.1
click at [644, 332] on app-calendar-viewport "Tue 21 Wed 22 Thu 23 Fri 24 Sat 25 6/9 3 Jobs Sun 26 0/2 1 Job Mon 27 Tue 28 We…" at bounding box center [784, 416] width 1568 height 571
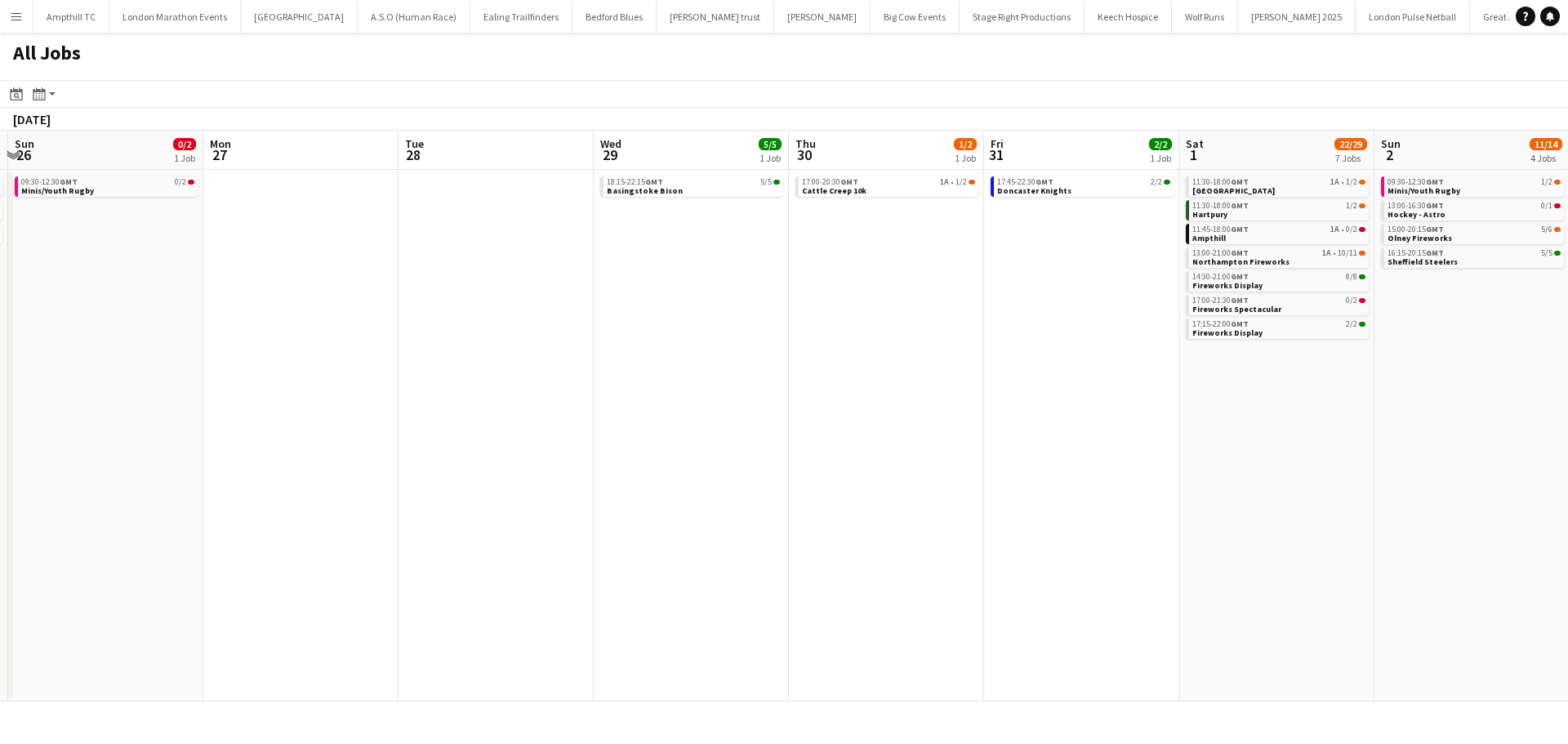
click at [677, 316] on app-all-jobs "All Jobs Date picker SEP 2025 SEP 2025 Monday M Tuesday T Wednesday W Thursday …" at bounding box center [784, 367] width 1568 height 669
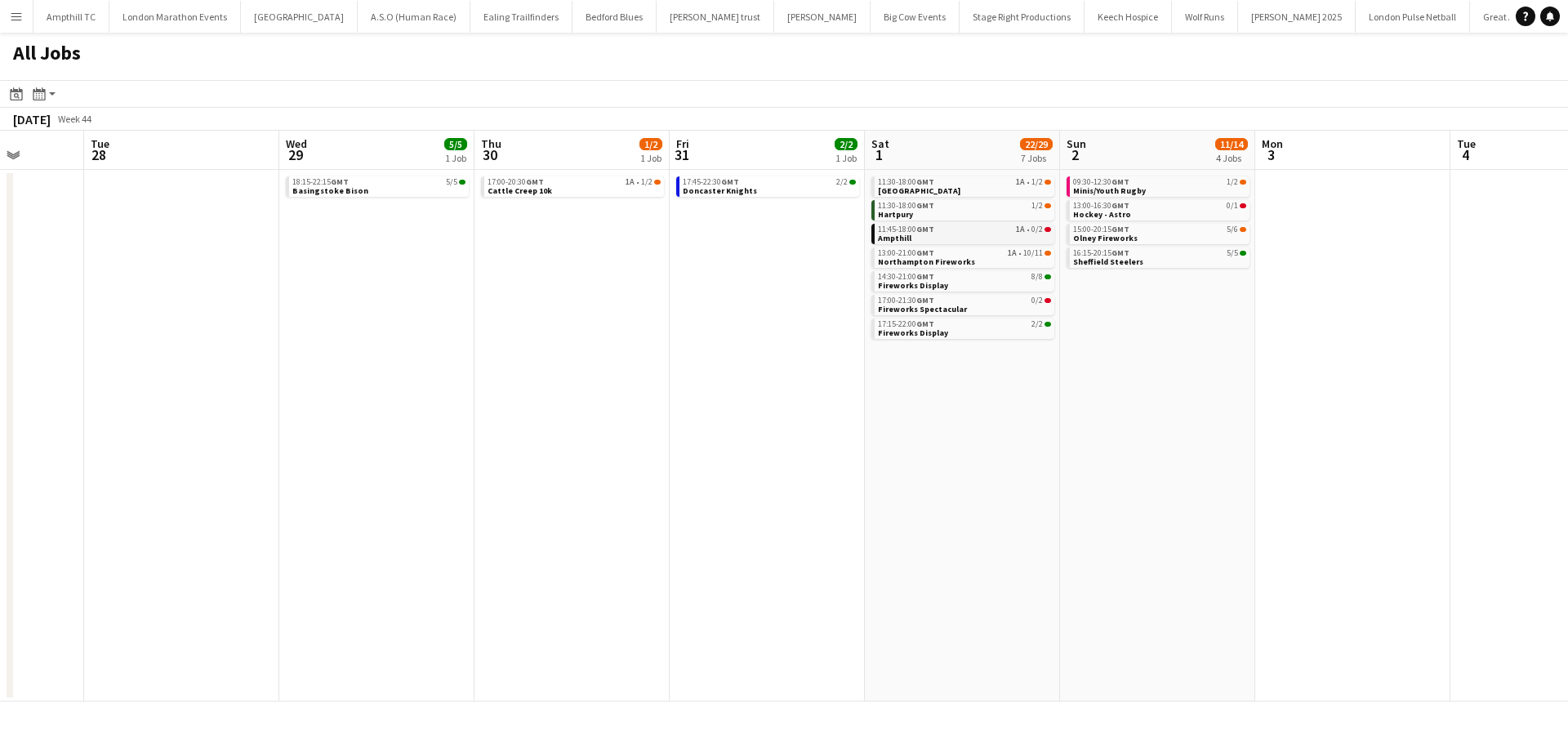
click at [1000, 233] on div "11:45-18:00 GMT 1A • 0/2" at bounding box center [964, 229] width 173 height 8
click at [1189, 189] on link "09:30-12:30 GMT 1/2 Minis/Youth Rugby" at bounding box center [1159, 186] width 173 height 18
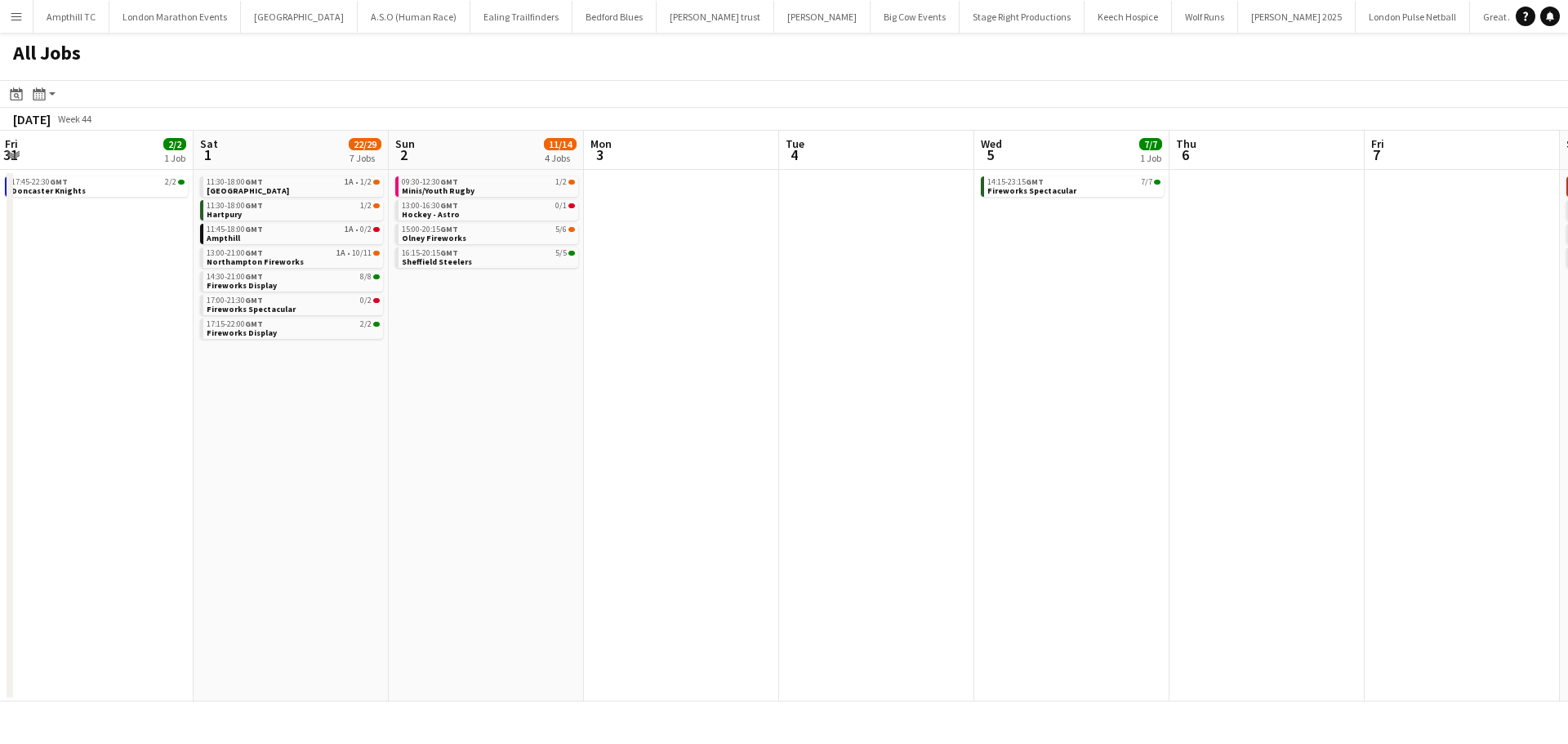
drag, startPoint x: 1202, startPoint y: 419, endPoint x: 529, endPoint y: 411, distance: 673.0
click at [501, 432] on app-calendar-viewport "Mon 27 Tue 28 Wed 29 5/5 1 Job Thu 30 1/2 1 Job Fri 31 2/2 1 Job Sat 1 22/29 7 …" at bounding box center [784, 416] width 1568 height 571
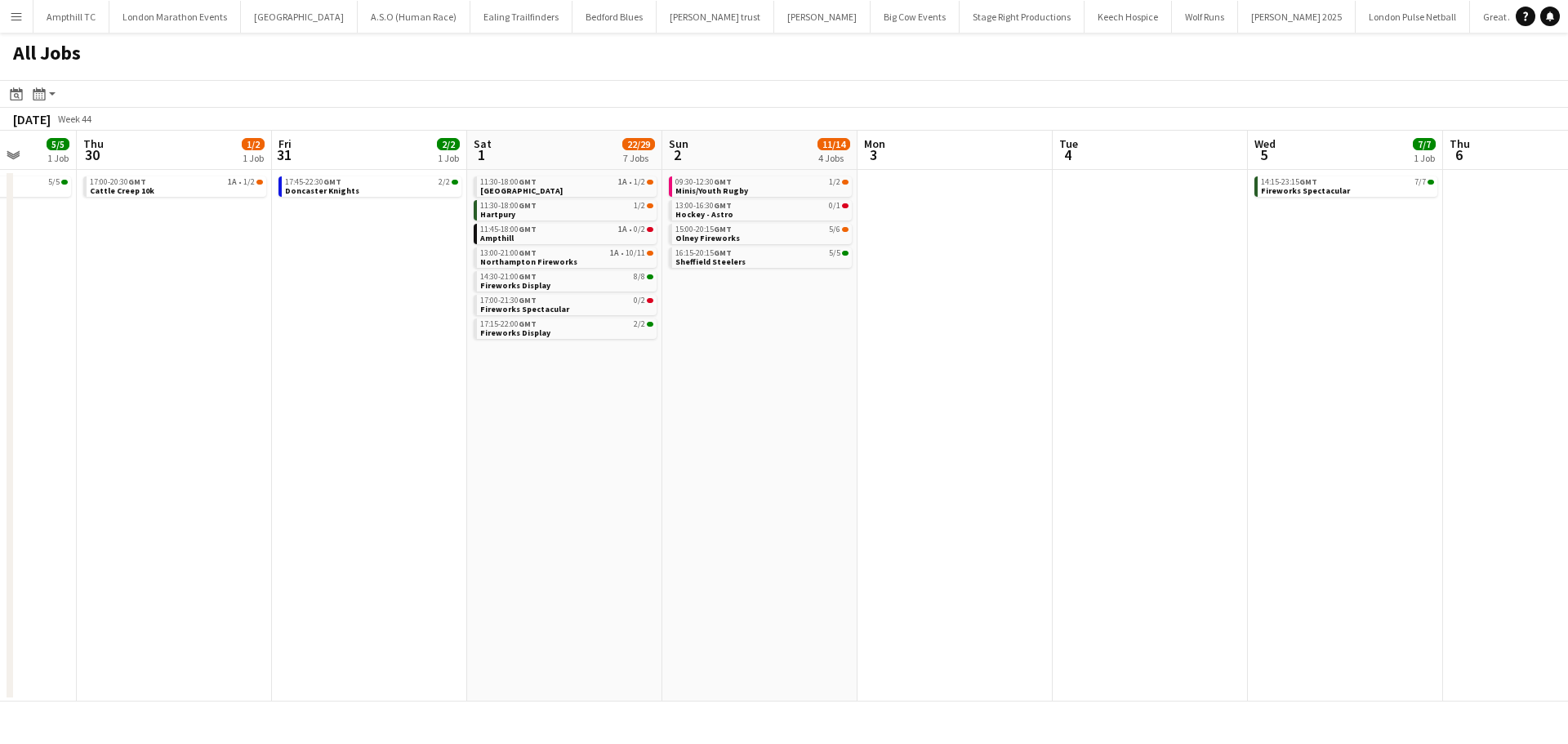
drag, startPoint x: 844, startPoint y: 408, endPoint x: 513, endPoint y: 431, distance: 331.8
click at [513, 431] on app-calendar-viewport "Mon 27 Tue 28 Wed 29 5/5 1 Job Thu 30 1/2 1 Job Fri 31 2/2 1 Job Sat 1 22/29 7 …" at bounding box center [784, 416] width 1568 height 571
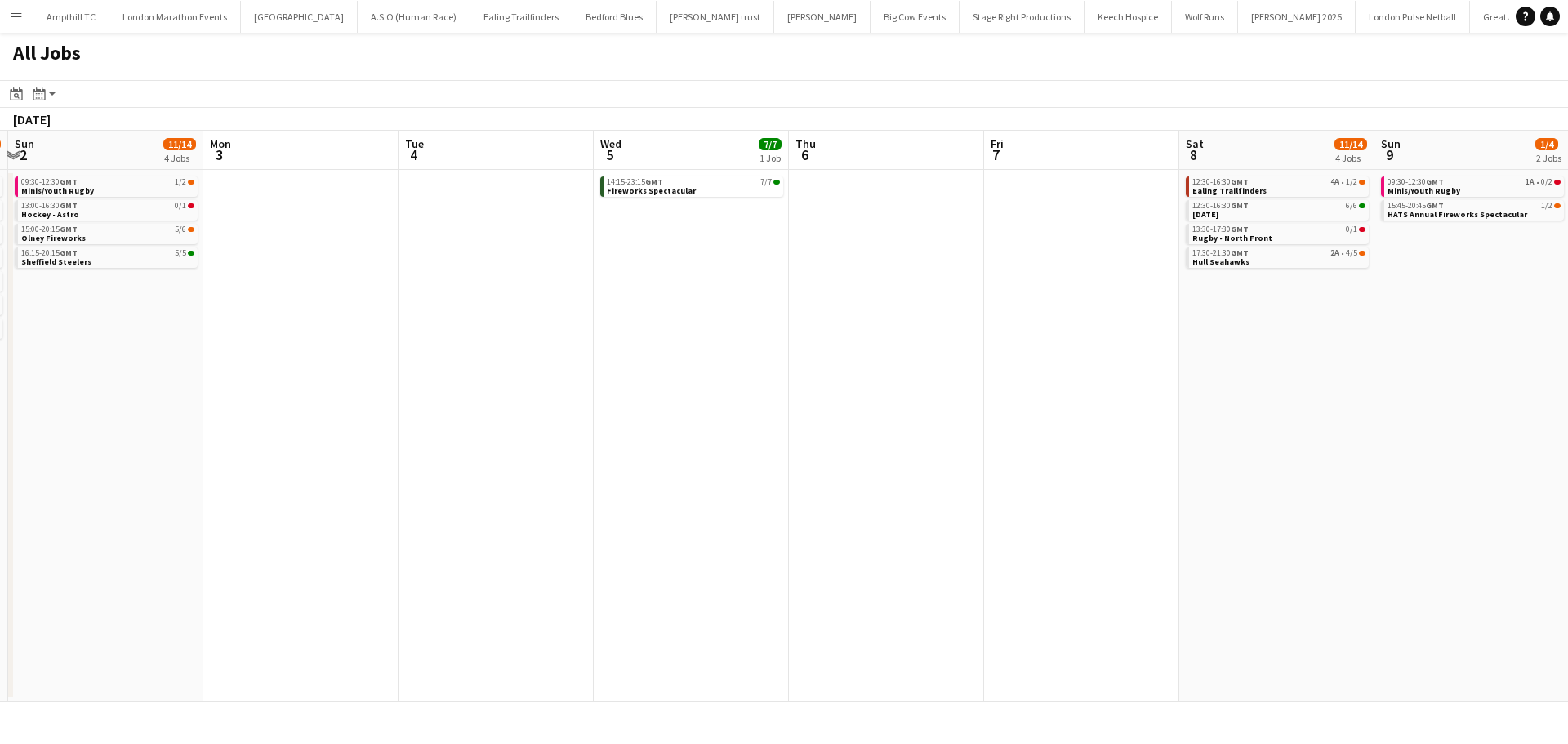
drag, startPoint x: 807, startPoint y: 408, endPoint x: 408, endPoint y: 381, distance: 399.9
click at [409, 383] on app-calendar-viewport "Wed 29 5/5 1 Job Thu 30 1/2 1 Job Fri 31 2/2 1 Job Sat 1 22/29 7 Jobs Sun 2 11/…" at bounding box center [784, 416] width 1568 height 571
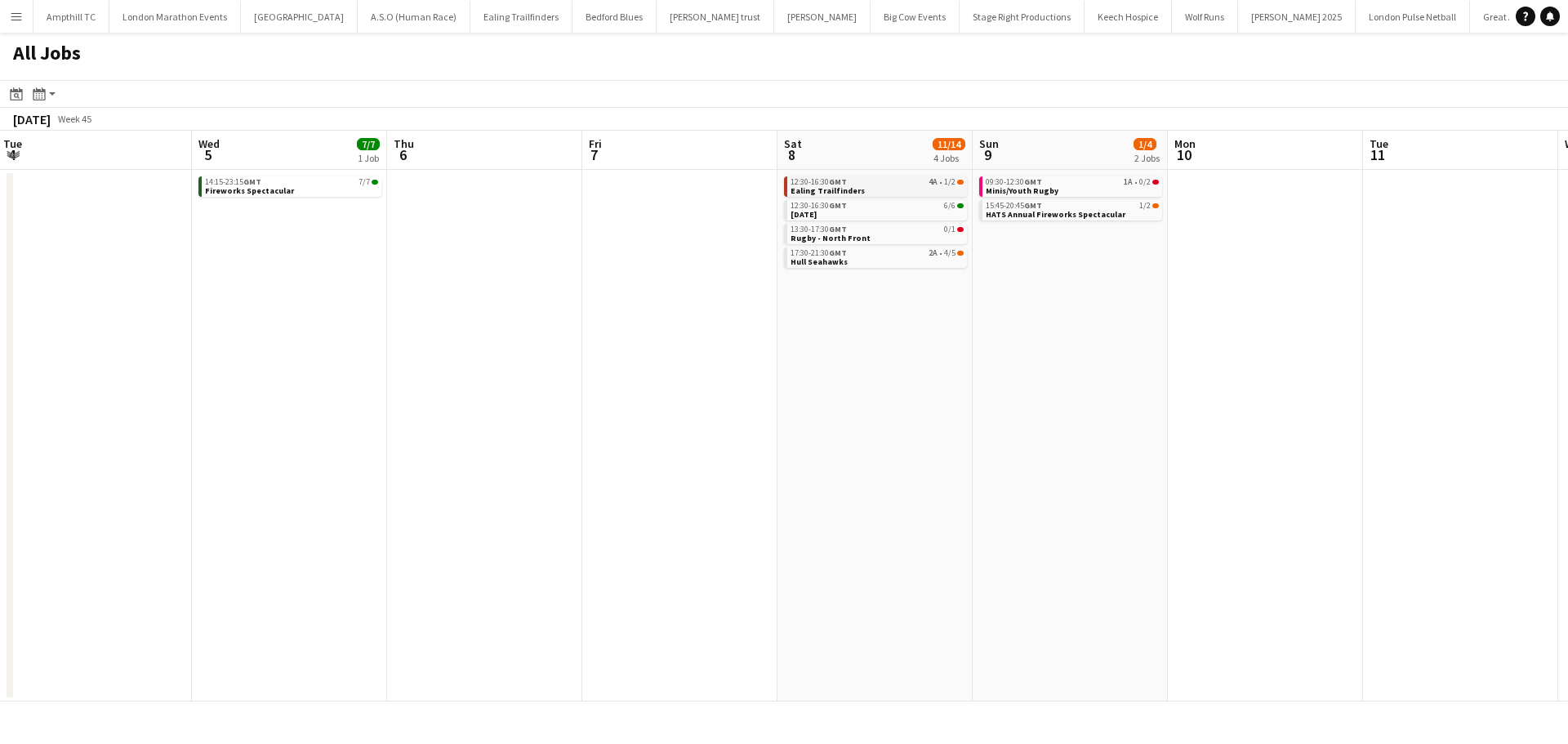
click at [914, 188] on link "12:30-16:30 GMT 4A • 1/2 Ealing Trailfinders" at bounding box center [877, 186] width 173 height 18
click at [906, 235] on link "13:30-17:30 GMT 0/1 Rugby - North Front" at bounding box center [877, 233] width 173 height 18
click at [923, 263] on link "17:30-21:30 GMT 2A • 4/5 Hull Seahawks" at bounding box center [877, 256] width 173 height 18
click at [1074, 188] on link "09:30-12:30 GMT 1A • 0/2 Minis/Youth Rugby" at bounding box center [1074, 186] width 173 height 18
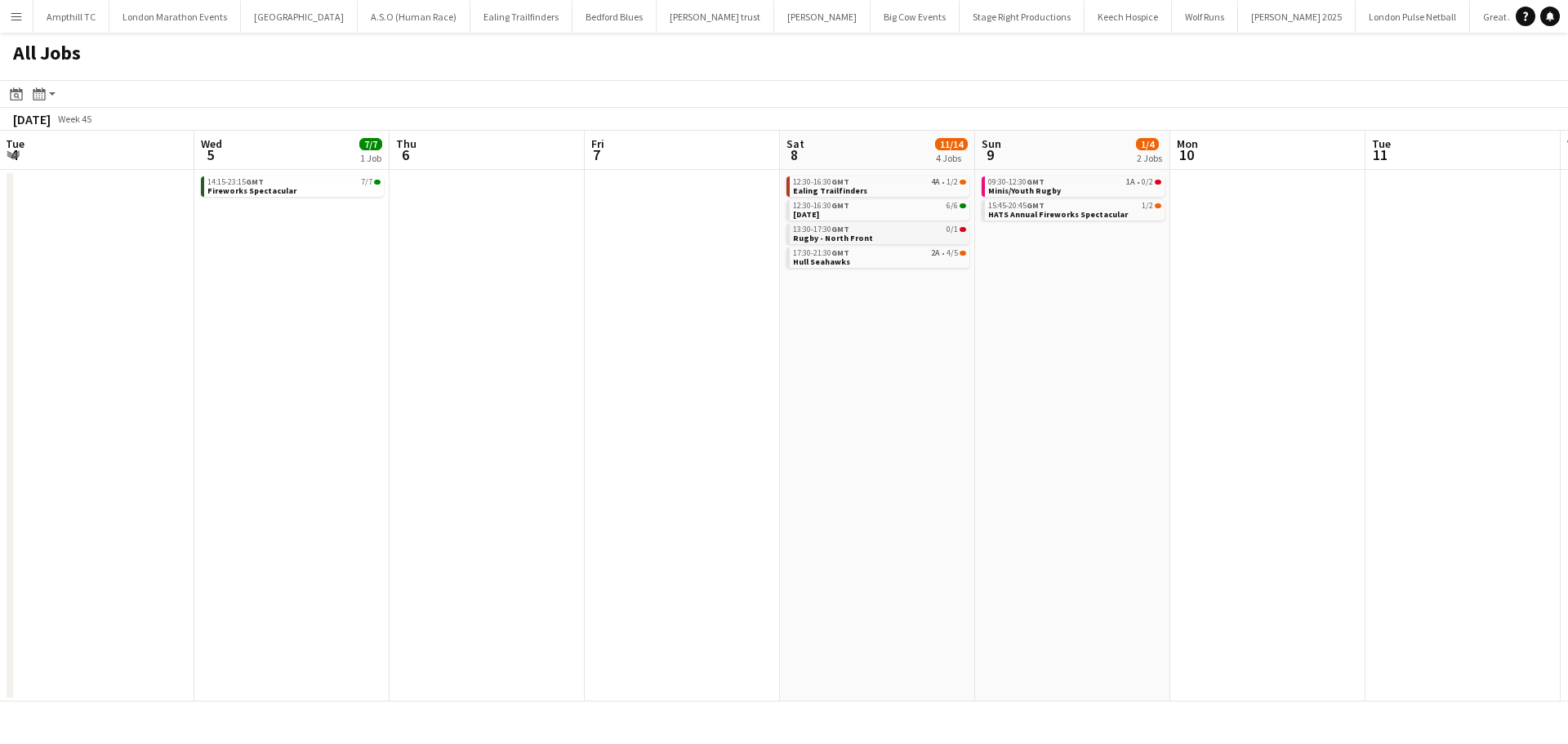
click at [911, 234] on link "13:30-17:30 GMT 0/1 Rugby - North Front" at bounding box center [879, 233] width 173 height 18
click at [901, 185] on div "12:30-16:30 GMT 4A • 1/2" at bounding box center [879, 181] width 173 height 8
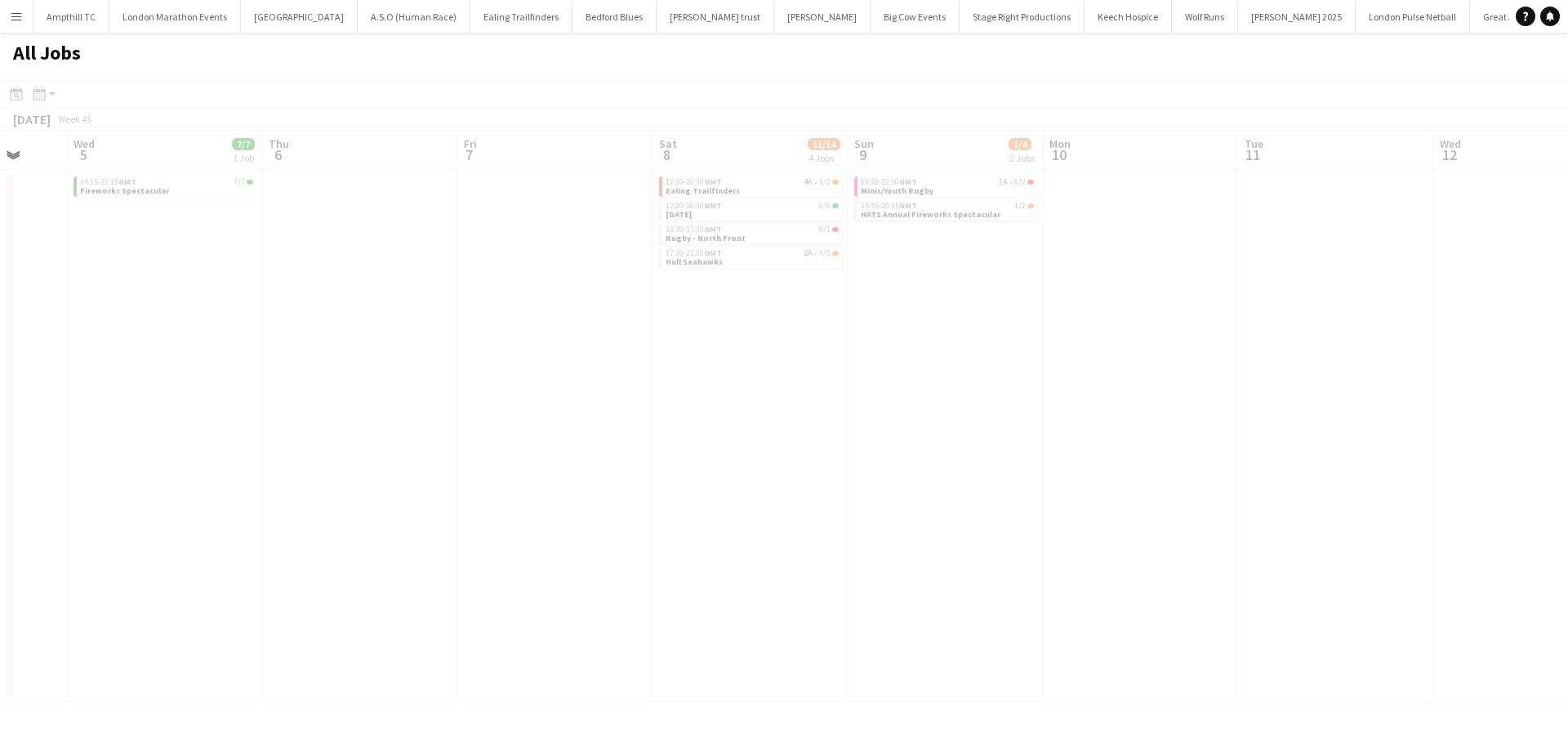
drag, startPoint x: 567, startPoint y: 239, endPoint x: 284, endPoint y: 256, distance: 283.5
click at [206, 239] on app-all-jobs "All Jobs Date picker SEP 2025 SEP 2025 Monday M Tuesday T Wednesday W Thursday …" at bounding box center [784, 367] width 1568 height 669
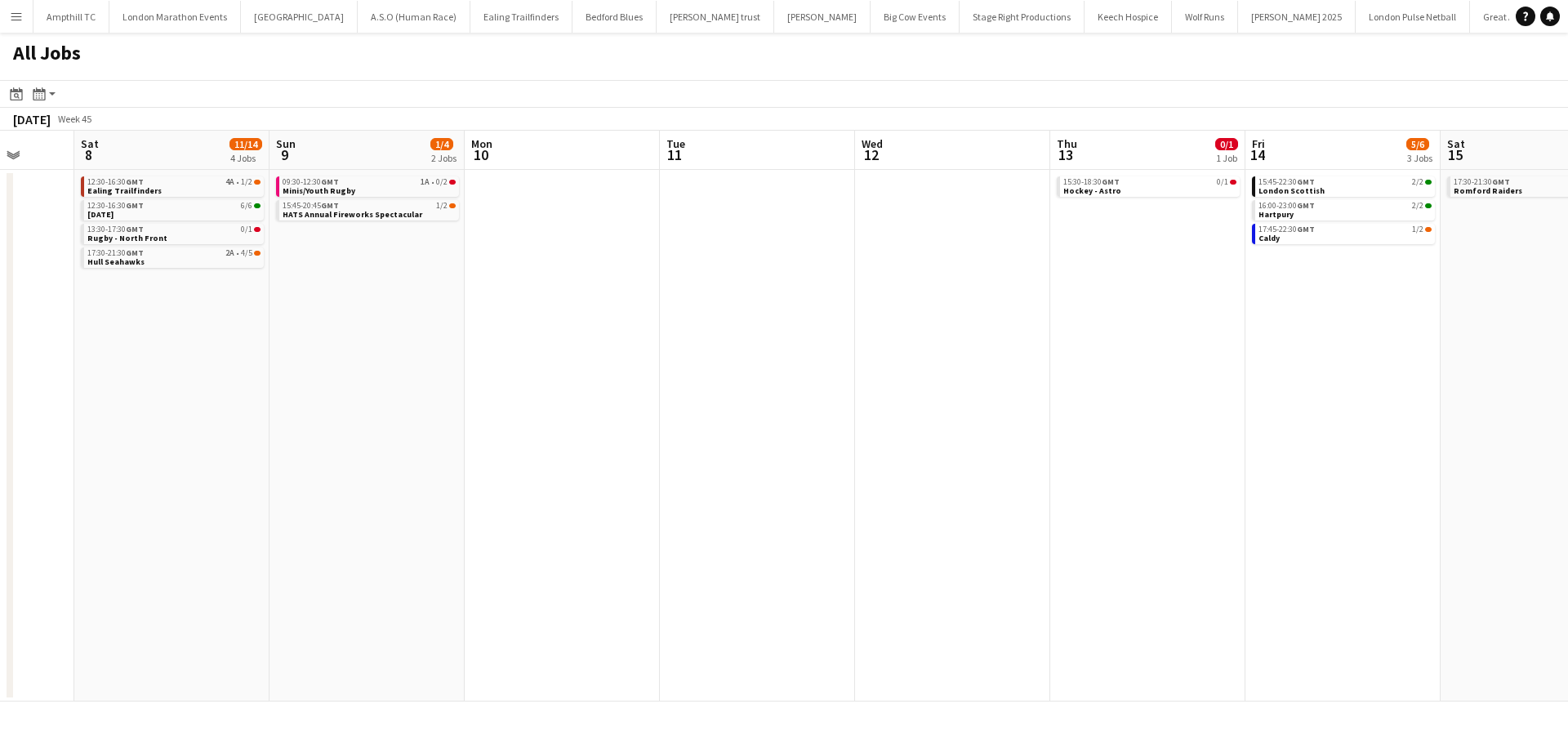
drag, startPoint x: 974, startPoint y: 412, endPoint x: 516, endPoint y: 387, distance: 458.7
click at [396, 418] on app-calendar-viewport "Tue 4 Wed 5 7/7 1 Job Thu 6 Fri 7 Sat 8 11/14 4 Jobs Sun 9 1/4 2 Jobs Mon 10 Tu…" at bounding box center [784, 416] width 1568 height 571
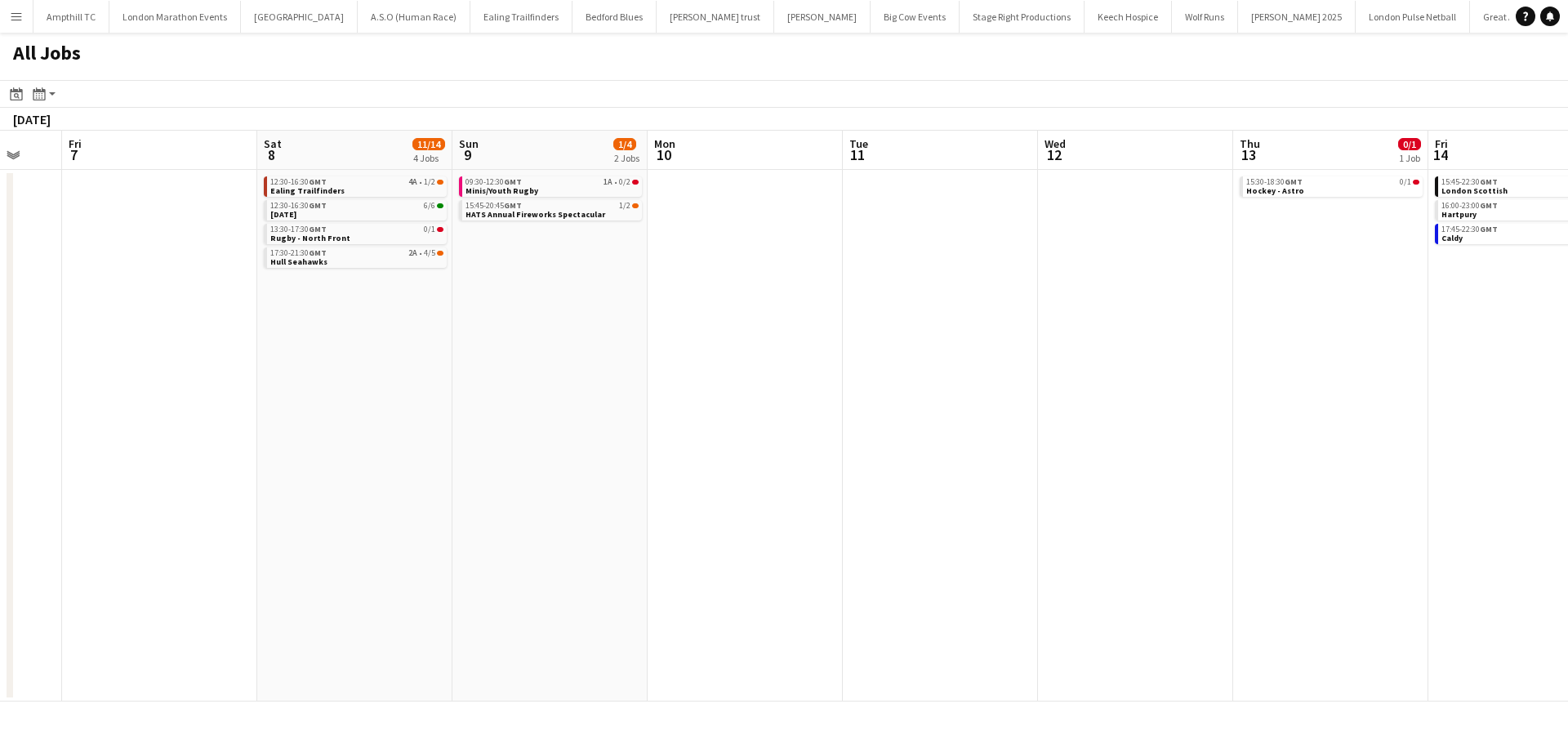
drag, startPoint x: 1044, startPoint y: 378, endPoint x: 312, endPoint y: 364, distance: 732.1
click at [312, 364] on app-calendar-viewport "Tue 4 Wed 5 7/7 1 Job Thu 6 Fri 7 Sat 8 11/14 4 Jobs Sun 9 1/4 2 Jobs Mon 10 Tu…" at bounding box center [784, 416] width 1568 height 571
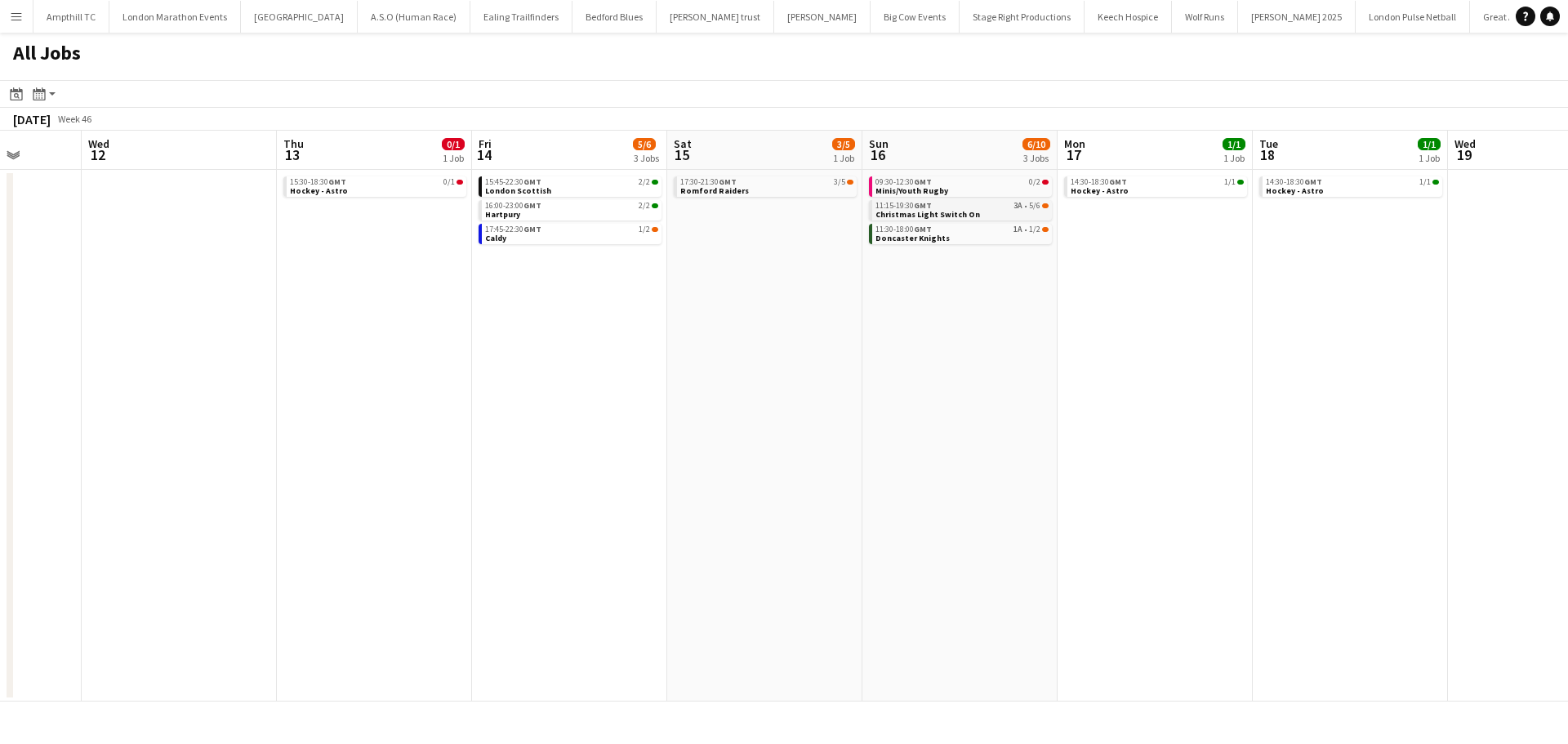
scroll to position [0, 501]
click at [984, 216] on link "11:15-19:30 GMT 3A • 5/6 Christmas Light Switch On" at bounding box center [964, 209] width 173 height 18
click at [972, 239] on link "11:30-18:00 GMT 1A • 1/2 Doncaster Knights" at bounding box center [964, 233] width 173 height 18
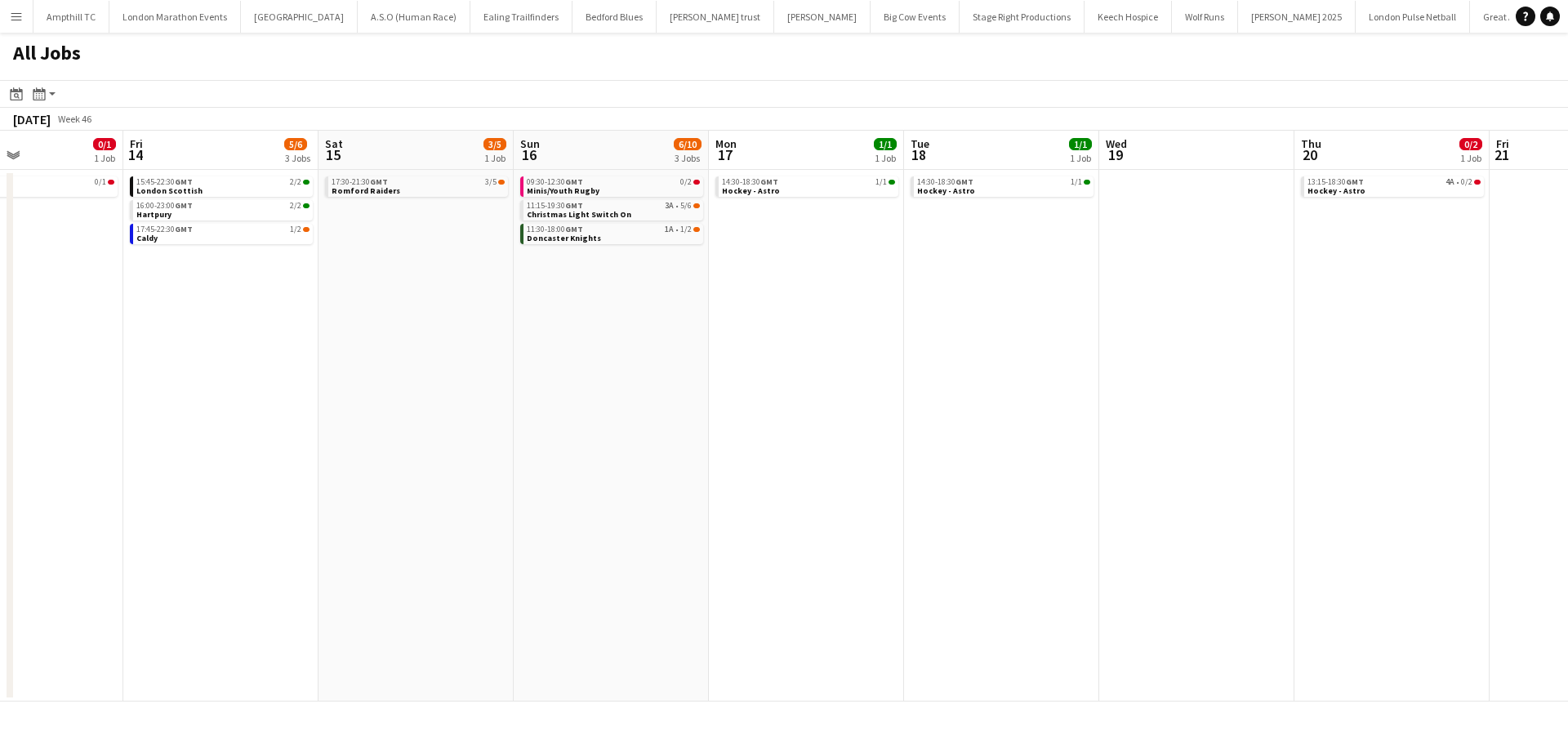
drag, startPoint x: 1204, startPoint y: 295, endPoint x: 639, endPoint y: 263, distance: 565.9
click at [652, 320] on app-calendar-viewport "Tue 11 Wed 12 Thu 13 0/1 1 Job Fri 14 5/6 3 Jobs Sat 15 3/5 1 Job Sun 16 6/10 3…" at bounding box center [784, 416] width 1568 height 571
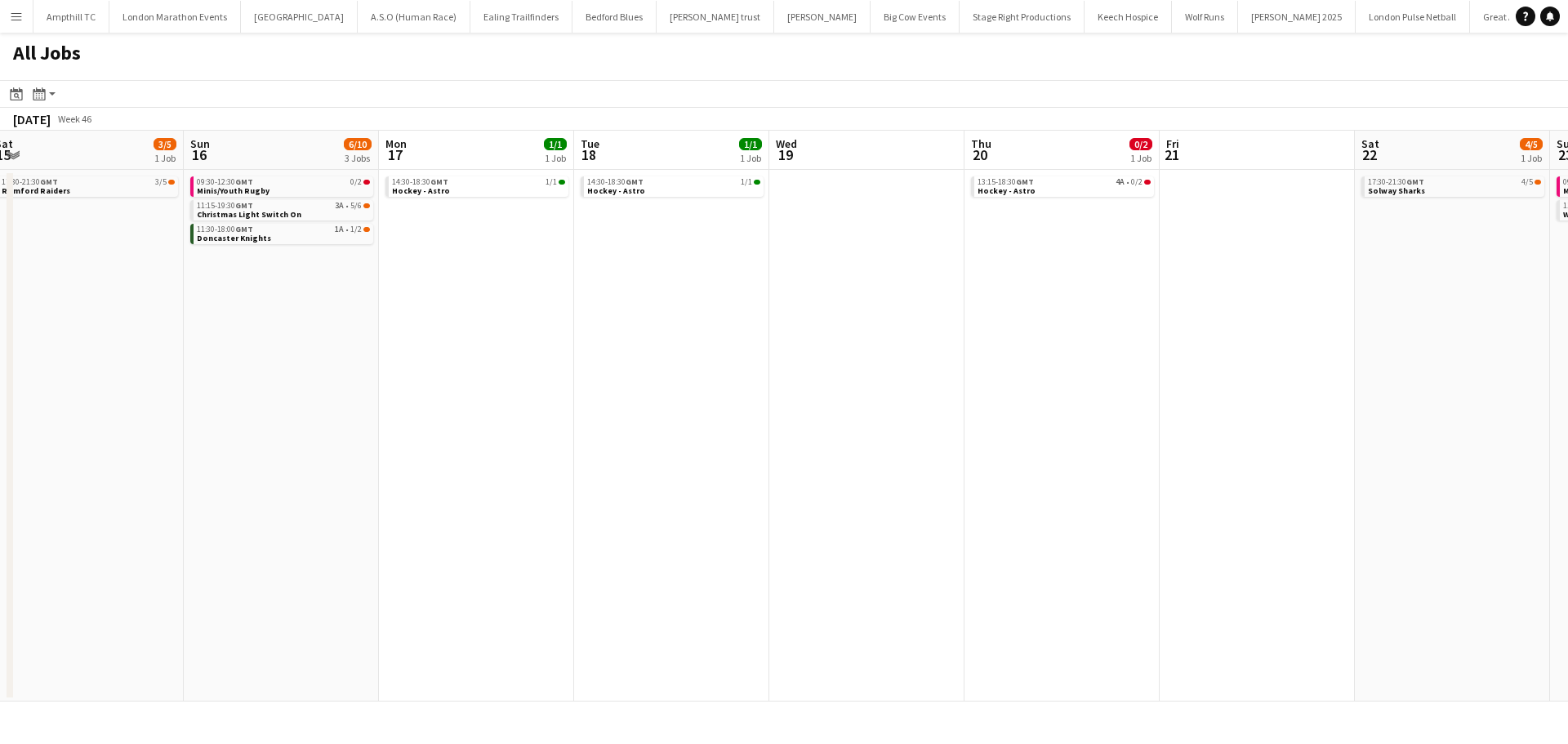
scroll to position [0, 654]
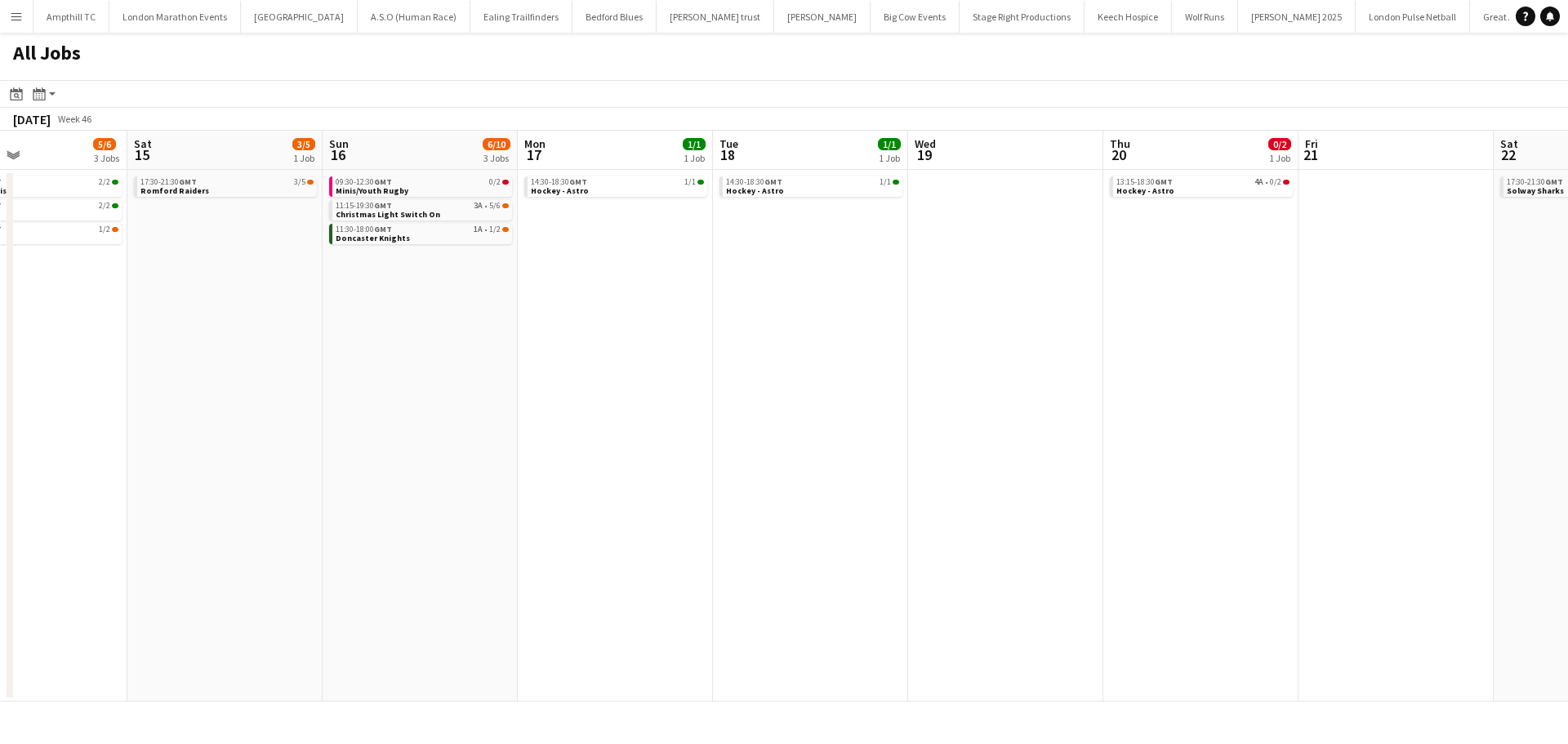
drag, startPoint x: 965, startPoint y: 286, endPoint x: 598, endPoint y: 292, distance: 367.0
click at [598, 291] on app-calendar-viewport "Tue 11 Wed 12 Thu 13 0/1 1 Job Fri 14 5/6 3 Jobs Sat 15 3/5 1 Job Sun 16 6/10 3…" at bounding box center [784, 416] width 1568 height 571
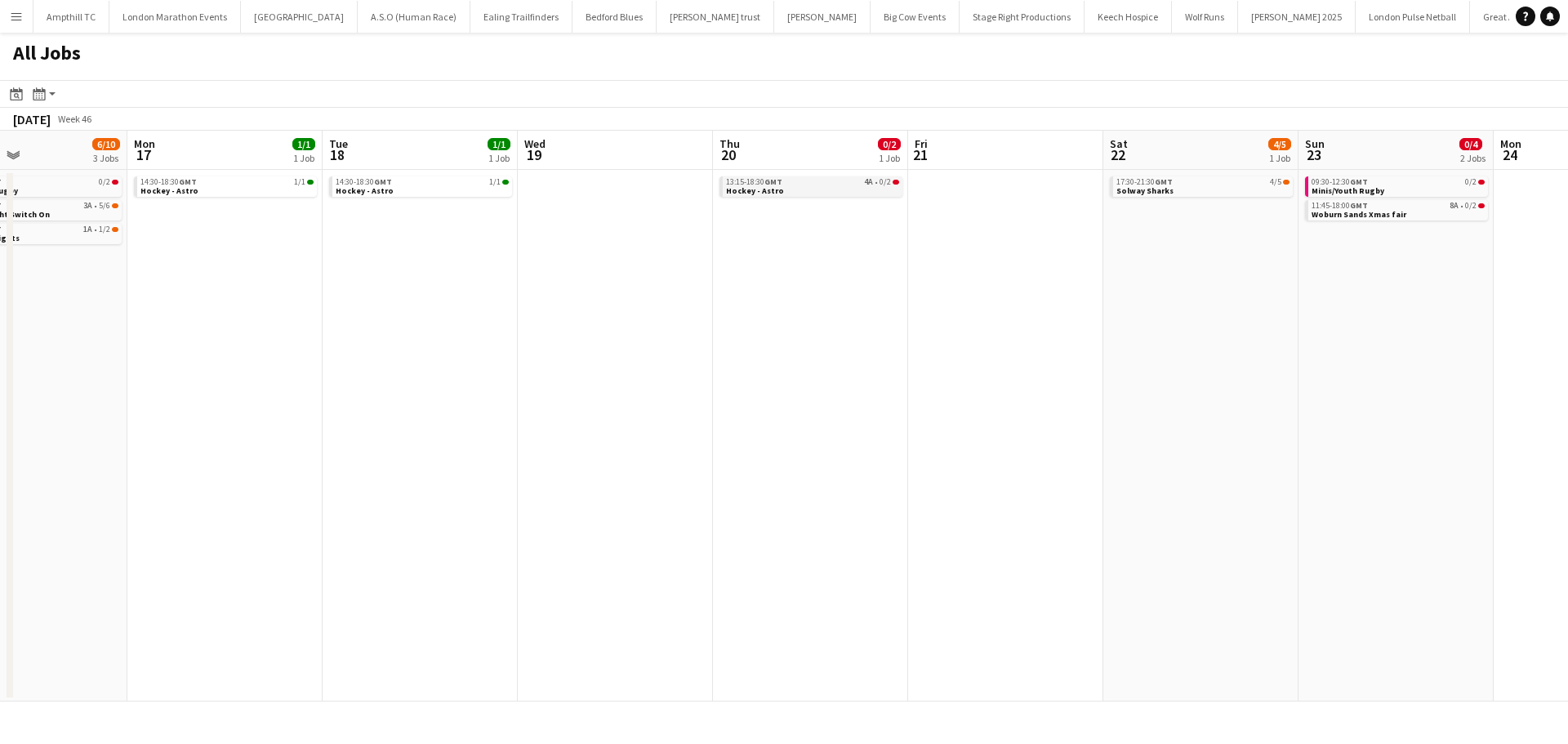
click at [822, 190] on link "13:15-18:30 GMT 4A • 0/2 Hockey - Astro" at bounding box center [813, 186] width 173 height 18
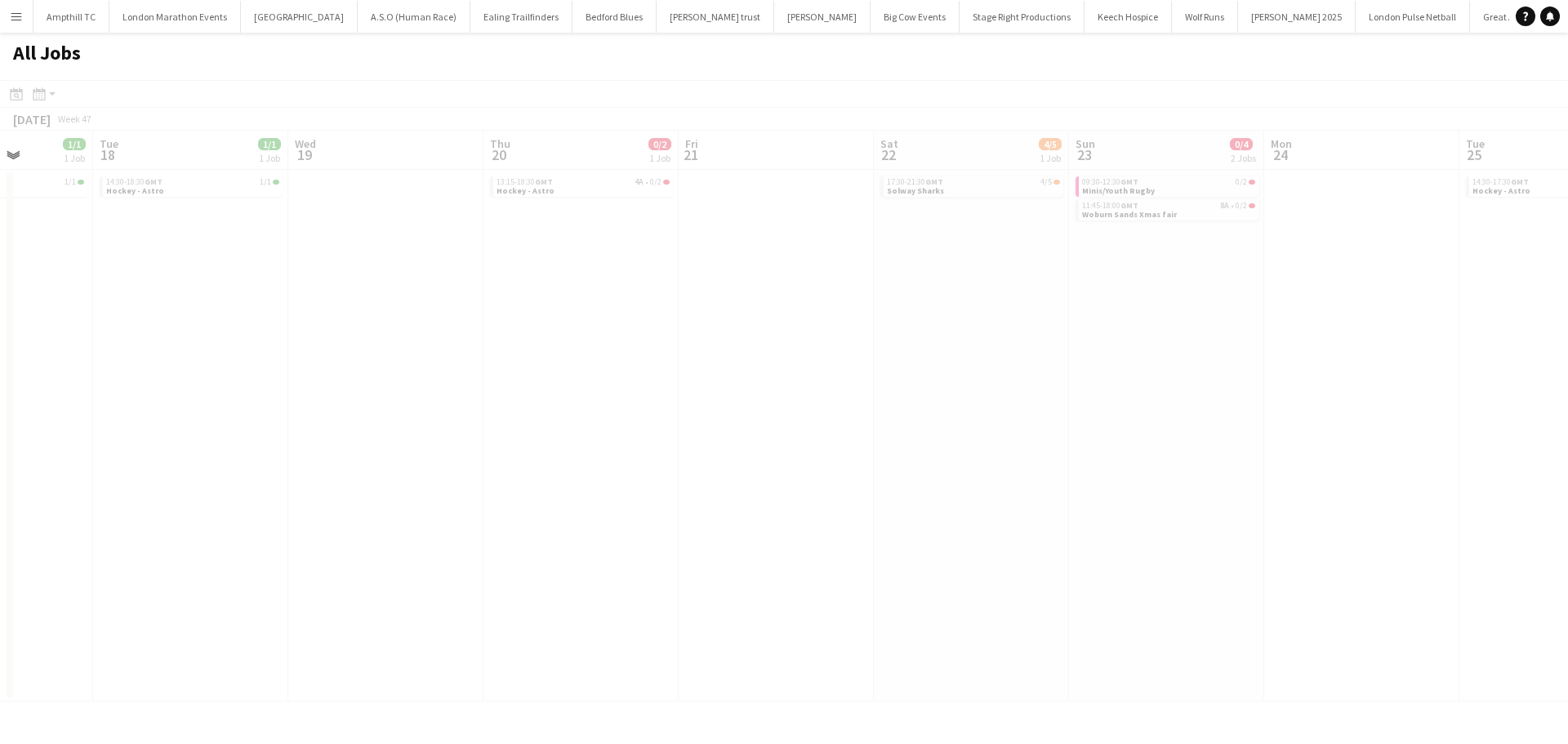
drag, startPoint x: 1250, startPoint y: 300, endPoint x: 584, endPoint y: 291, distance: 666.1
click at [584, 291] on app-calendar-viewport "Sat 15 3/5 1 Job Sun 16 6/10 3 Jobs Mon 17 1/1 1 Job Tue 18 1/1 1 Job Wed 19 Th…" at bounding box center [784, 416] width 1568 height 571
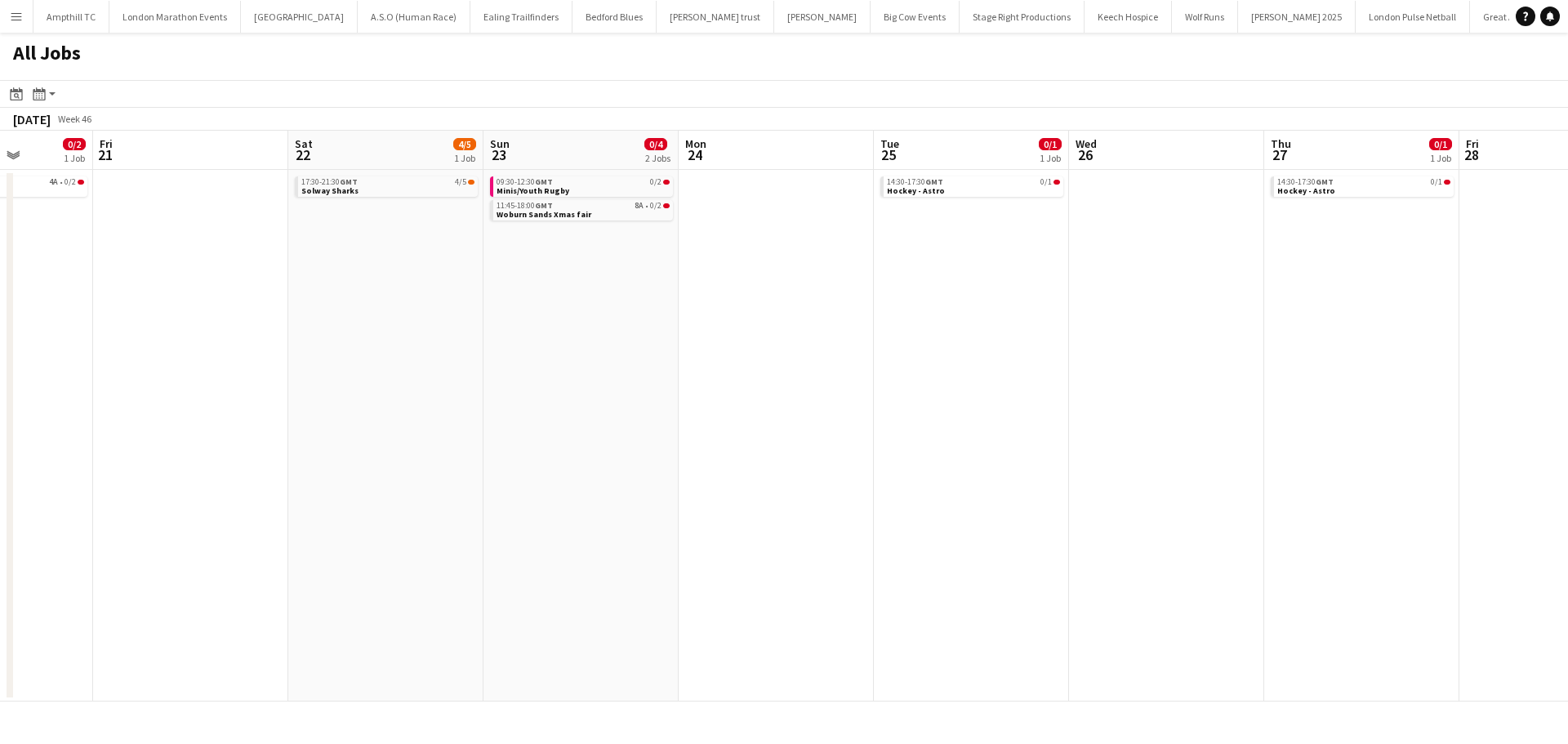
scroll to position [0, 432]
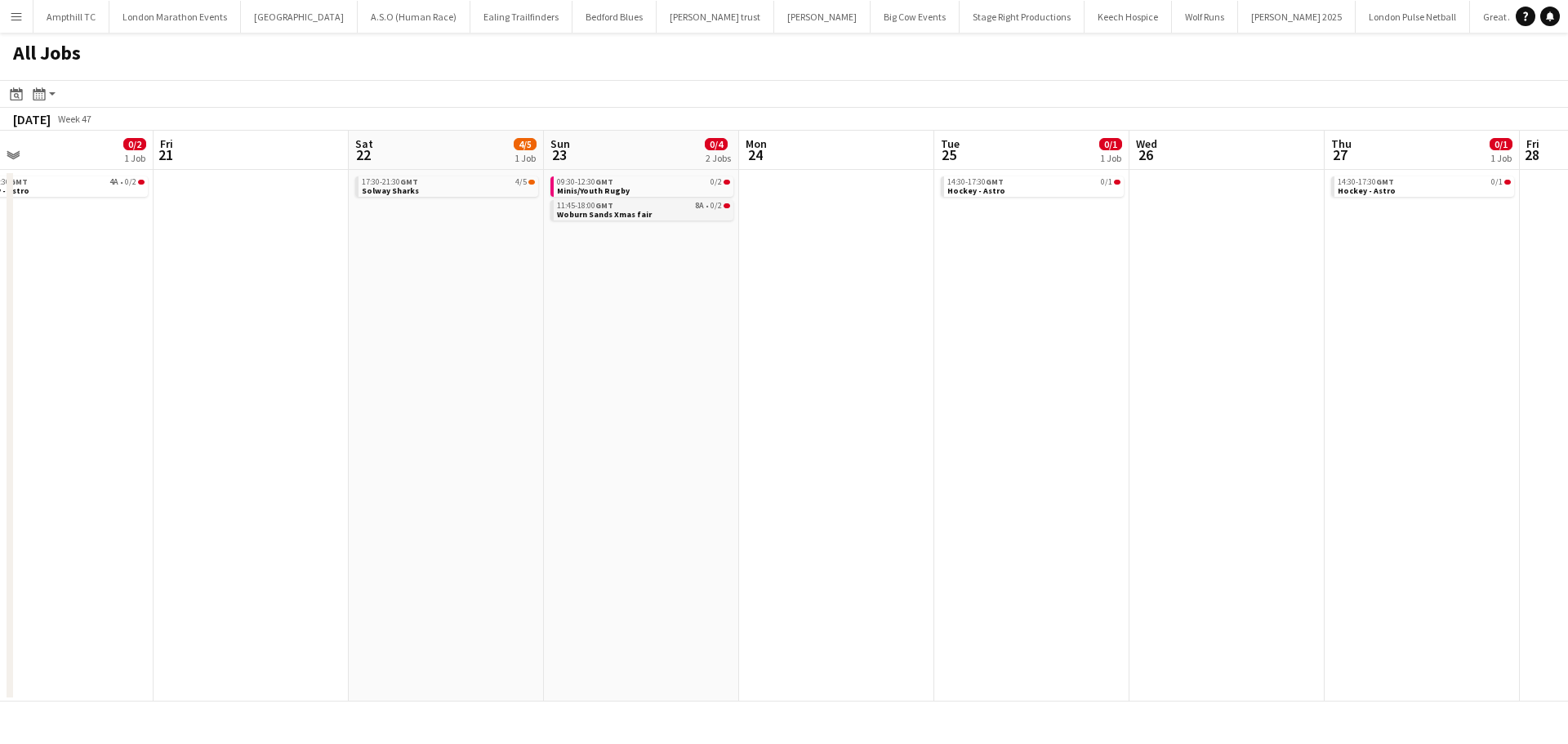
click at [676, 211] on link "11:45-18:00 GMT 8A • 0/2 Woburn Sands Xmas fair" at bounding box center [644, 209] width 173 height 18
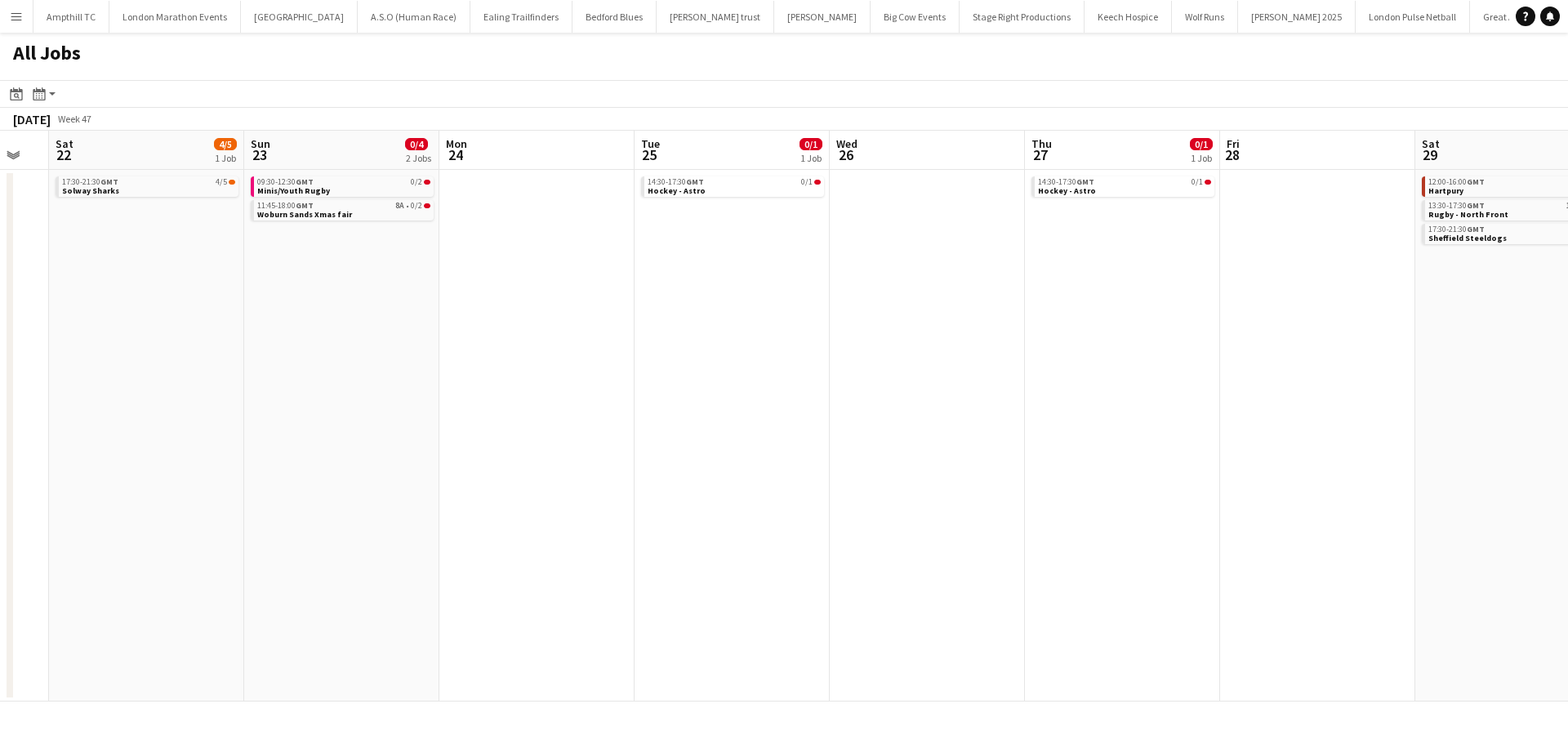
click at [452, 368] on app-all-jobs "All Jobs Date picker SEP 2025 SEP 2025 Monday M Tuesday T Wednesday W Thursday …" at bounding box center [784, 367] width 1568 height 669
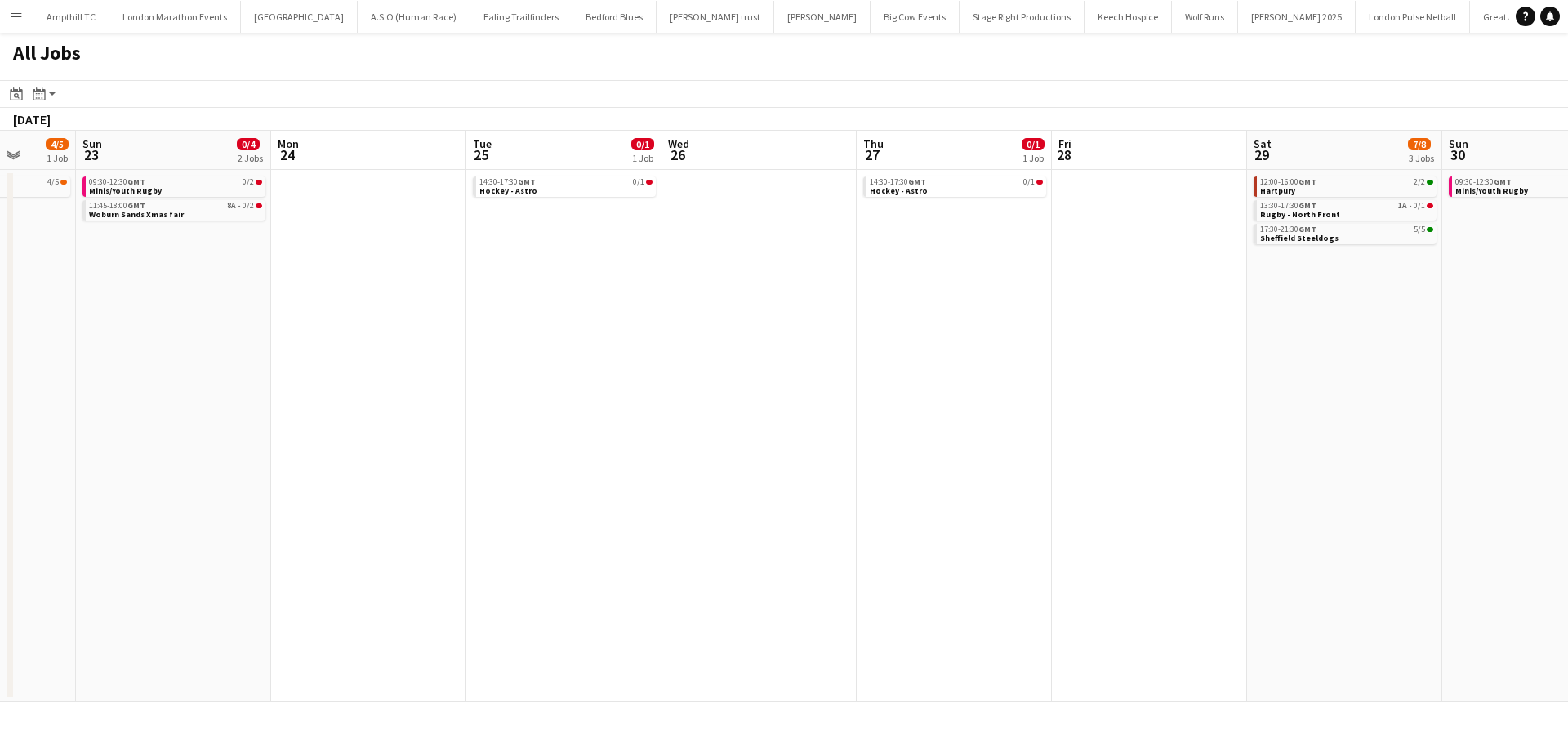
drag, startPoint x: 864, startPoint y: 339, endPoint x: 344, endPoint y: 331, distance: 520.1
click at [386, 333] on app-calendar-viewport "Thu 20 0/2 1 Job Fri 21 Sat 22 4/5 1 Job Sun 23 0/4 2 Jobs Mon 24 Tue 25 0/1 1 …" at bounding box center [784, 416] width 1568 height 571
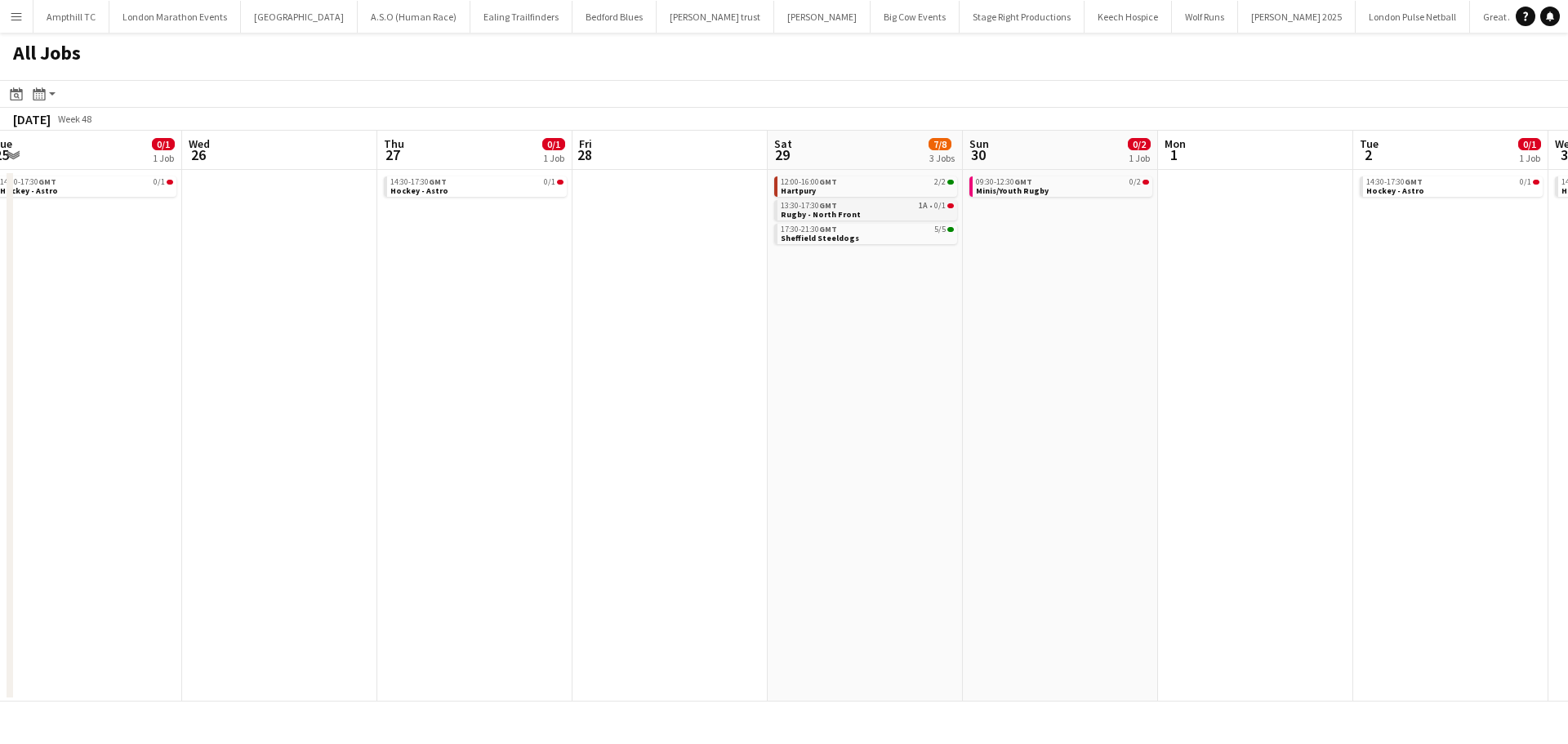
click at [903, 210] on link "13:30-17:30 GMT 1A • 0/1 Rugby - North Front" at bounding box center [867, 209] width 173 height 18
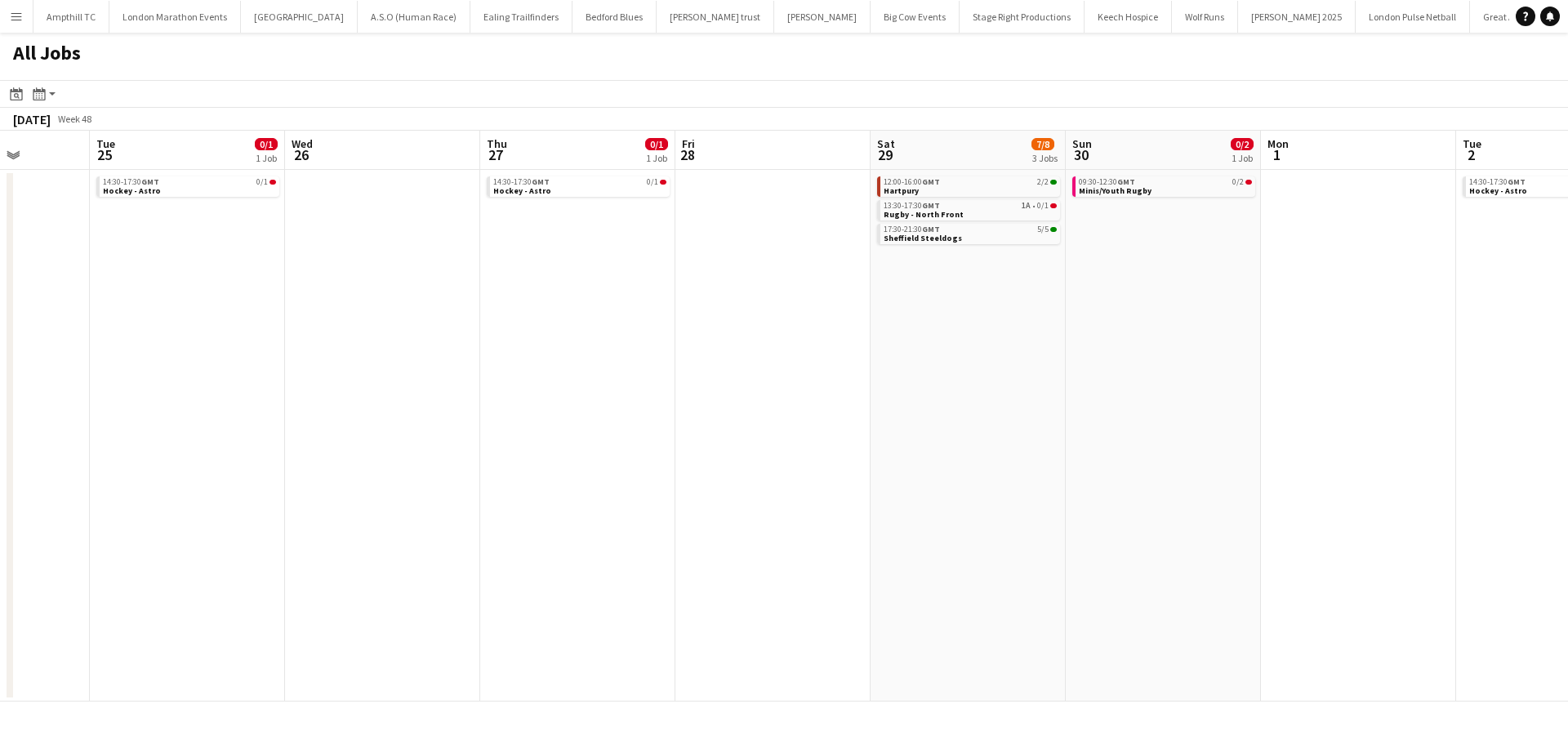
click at [434, 275] on app-all-jobs "All Jobs Date picker SEP 2025 SEP 2025 Monday M Tuesday T Wednesday W Thursday …" at bounding box center [784, 367] width 1568 height 669
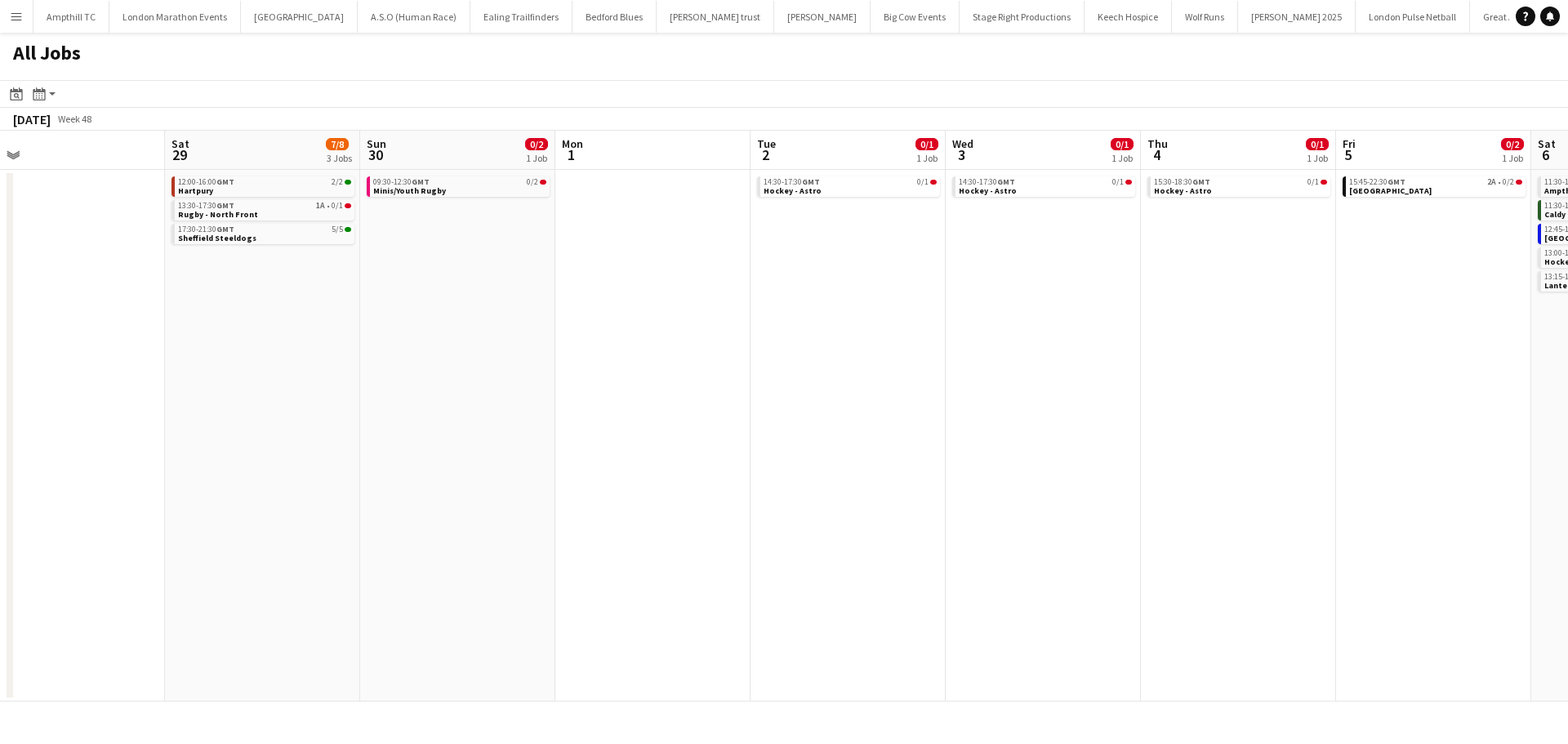
drag, startPoint x: 913, startPoint y: 281, endPoint x: 285, endPoint y: 312, distance: 628.8
click at [317, 312] on app-calendar-viewport "Mon 24 Tue 25 0/1 1 Job Wed 26 Thu 27 0/1 1 Job Fri 28 Sat 29 7/8 3 Jobs Sun 30…" at bounding box center [784, 416] width 1568 height 571
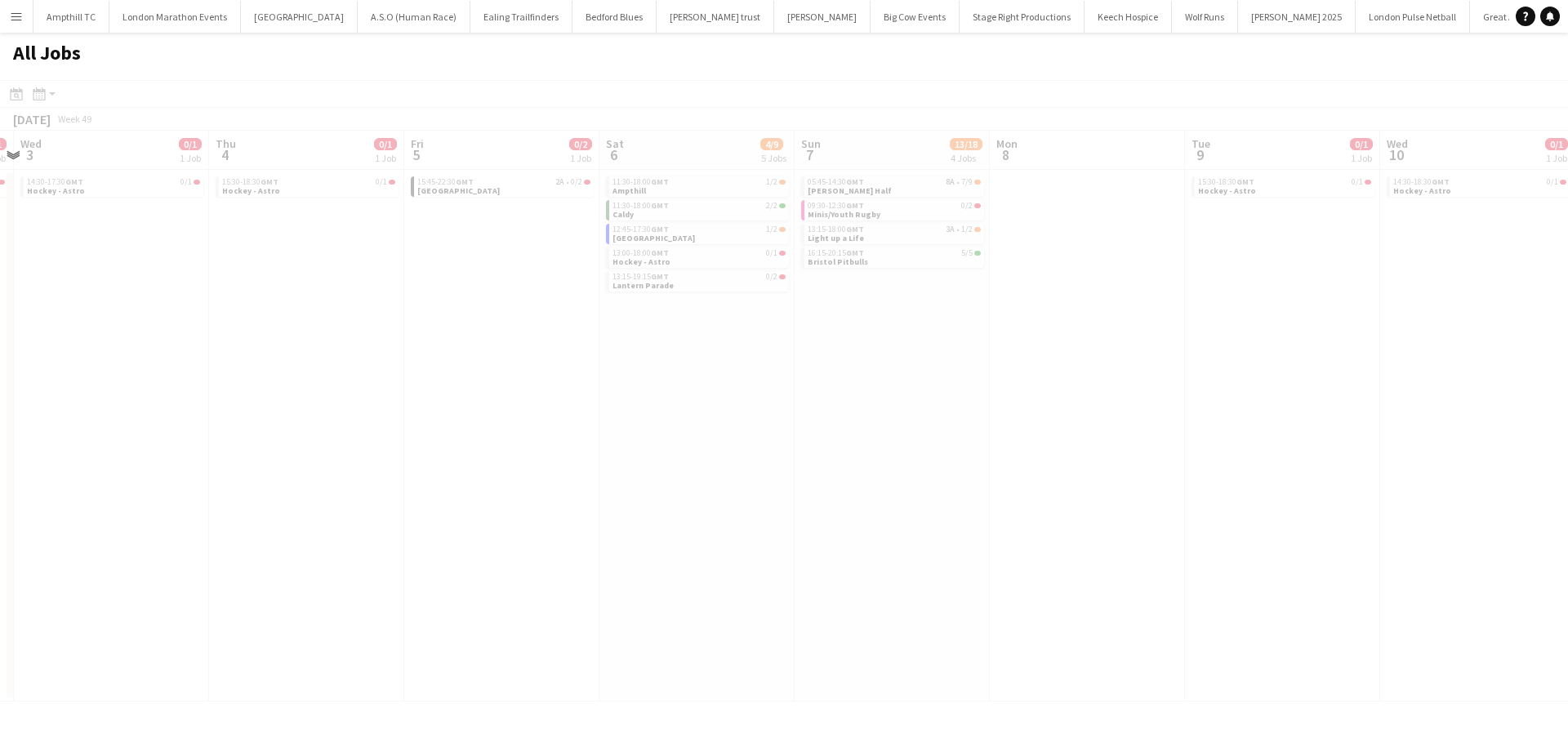
drag, startPoint x: 930, startPoint y: 305, endPoint x: 368, endPoint y: 305, distance: 562.0
click at [374, 305] on app-all-jobs "All Jobs Date picker SEP 2025 SEP 2025 Monday M Tuesday T Wednesday W Thursday …" at bounding box center [784, 367] width 1568 height 669
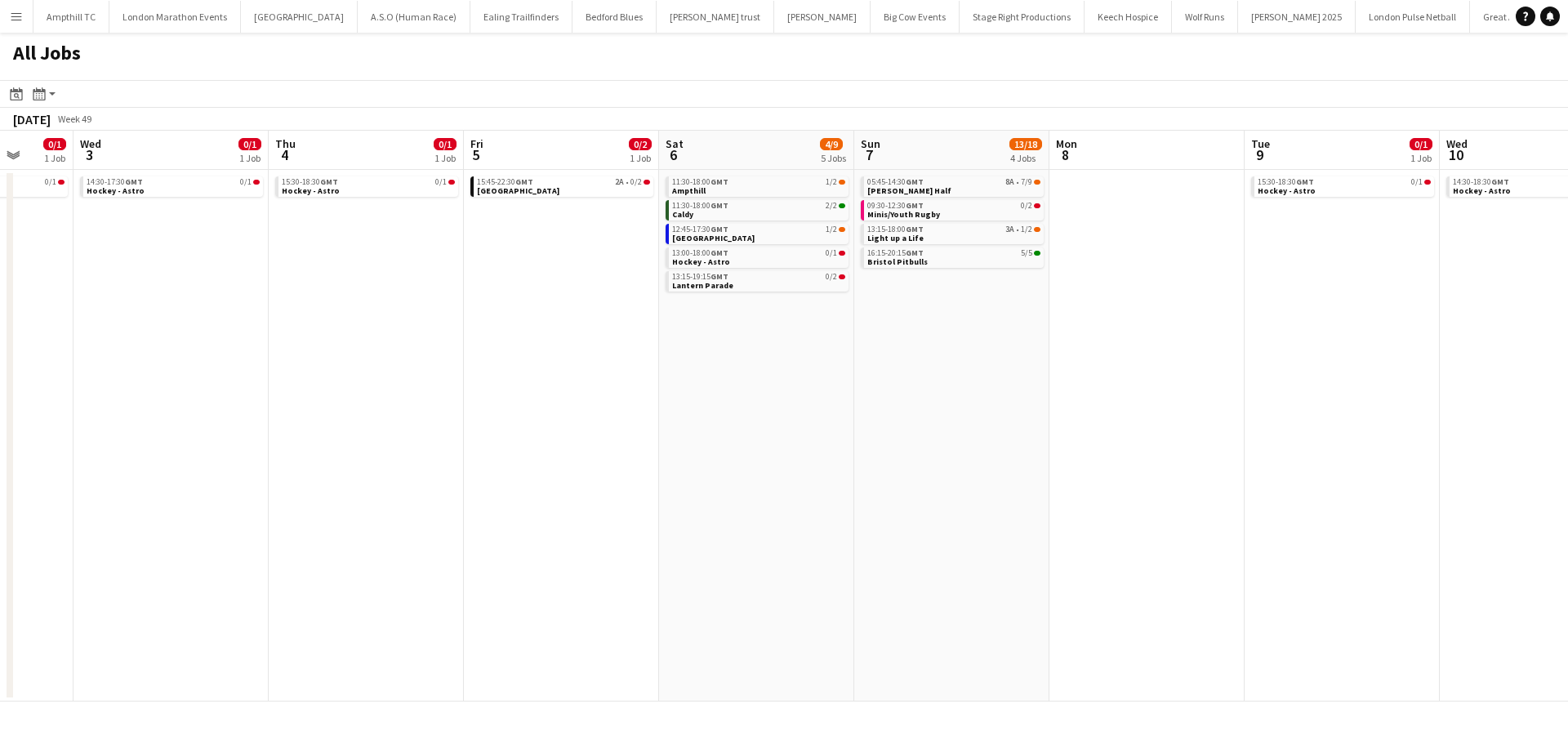
drag, startPoint x: 1040, startPoint y: 354, endPoint x: 873, endPoint y: 348, distance: 167.1
click at [873, 348] on app-calendar-viewport "Sat 29 7/8 3 Jobs Sun 30 0/2 1 Job Mon 1 Tue 2 0/1 1 Job Wed 3 0/1 1 Job Thu 4 …" at bounding box center [784, 416] width 1568 height 571
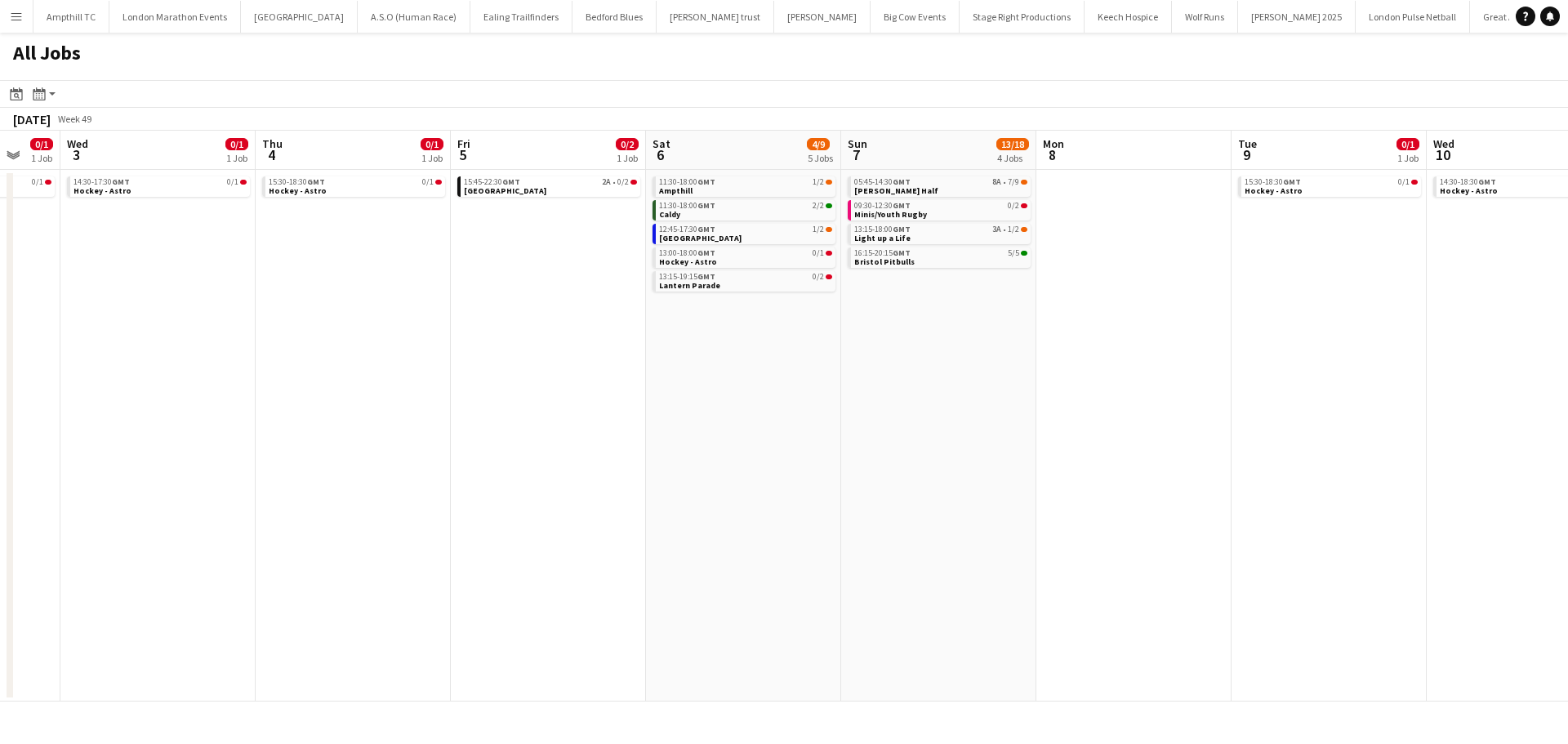
click at [638, 282] on app-all-jobs "All Jobs Date picker SEP 2025 SEP 2025 Monday M Tuesday T Wednesday W Thursday …" at bounding box center [784, 367] width 1568 height 669
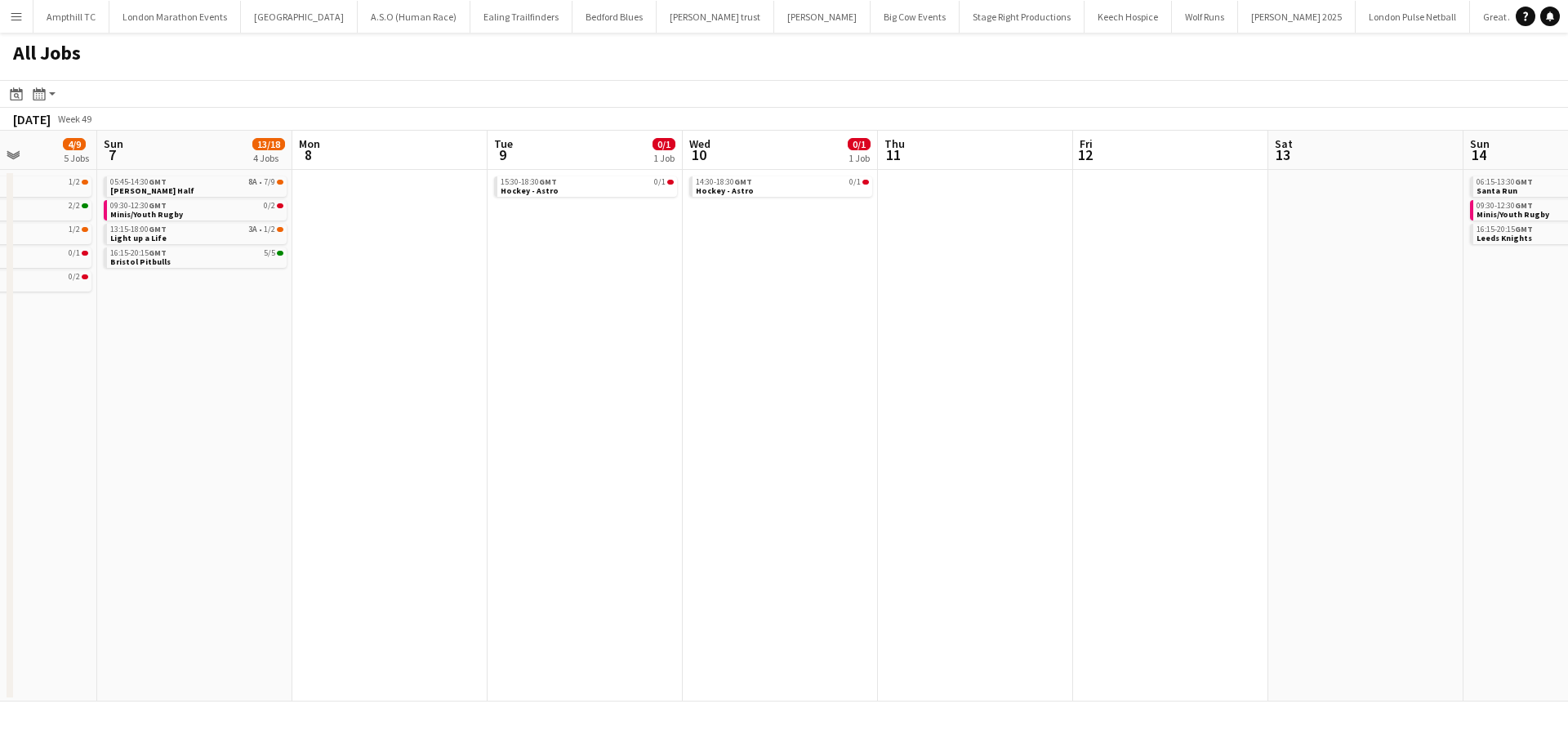
drag, startPoint x: 934, startPoint y: 295, endPoint x: 703, endPoint y: 297, distance: 231.0
click at [469, 297] on app-calendar-viewport "Wed 3 0/1 1 Job Thu 4 0/1 1 Job Fri 5 0/2 1 Job Sat 6 4/9 5 Jobs Sun 7 13/18 4 …" at bounding box center [784, 416] width 1568 height 571
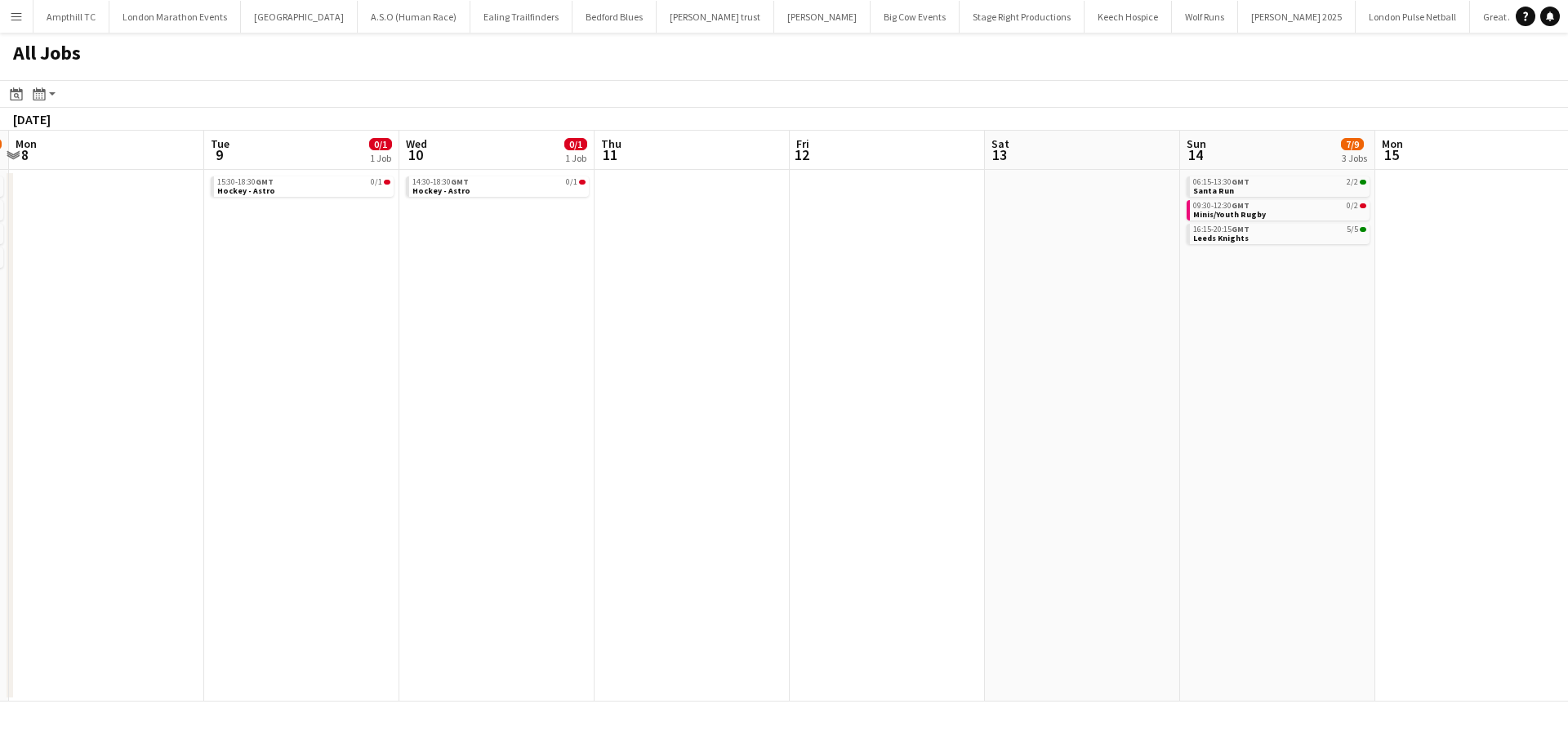
scroll to position [0, 402]
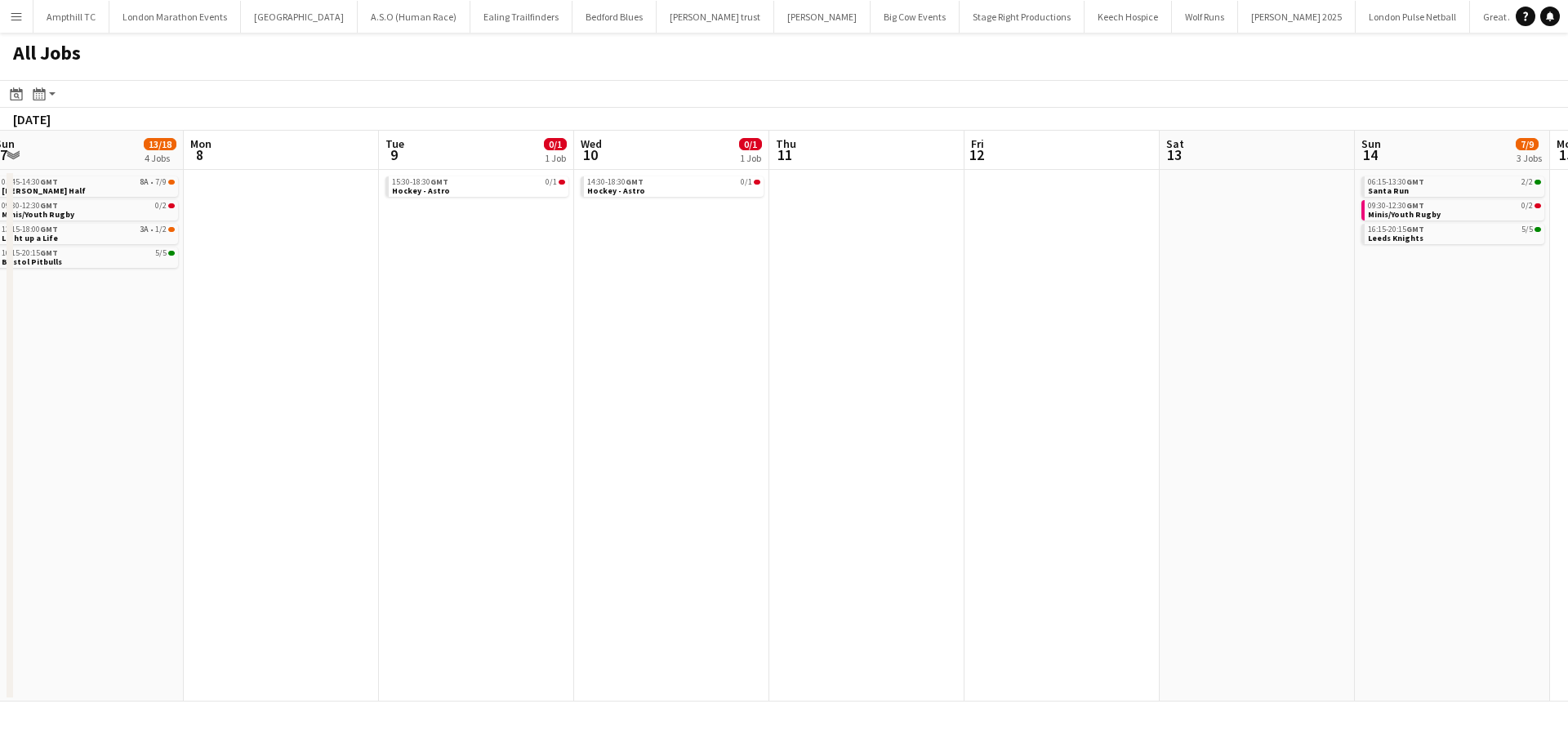
click at [470, 300] on app-all-jobs "All Jobs Date picker SEP 2025 SEP 2025 Monday M Tuesday T Wednesday W Thursday …" at bounding box center [784, 367] width 1568 height 669
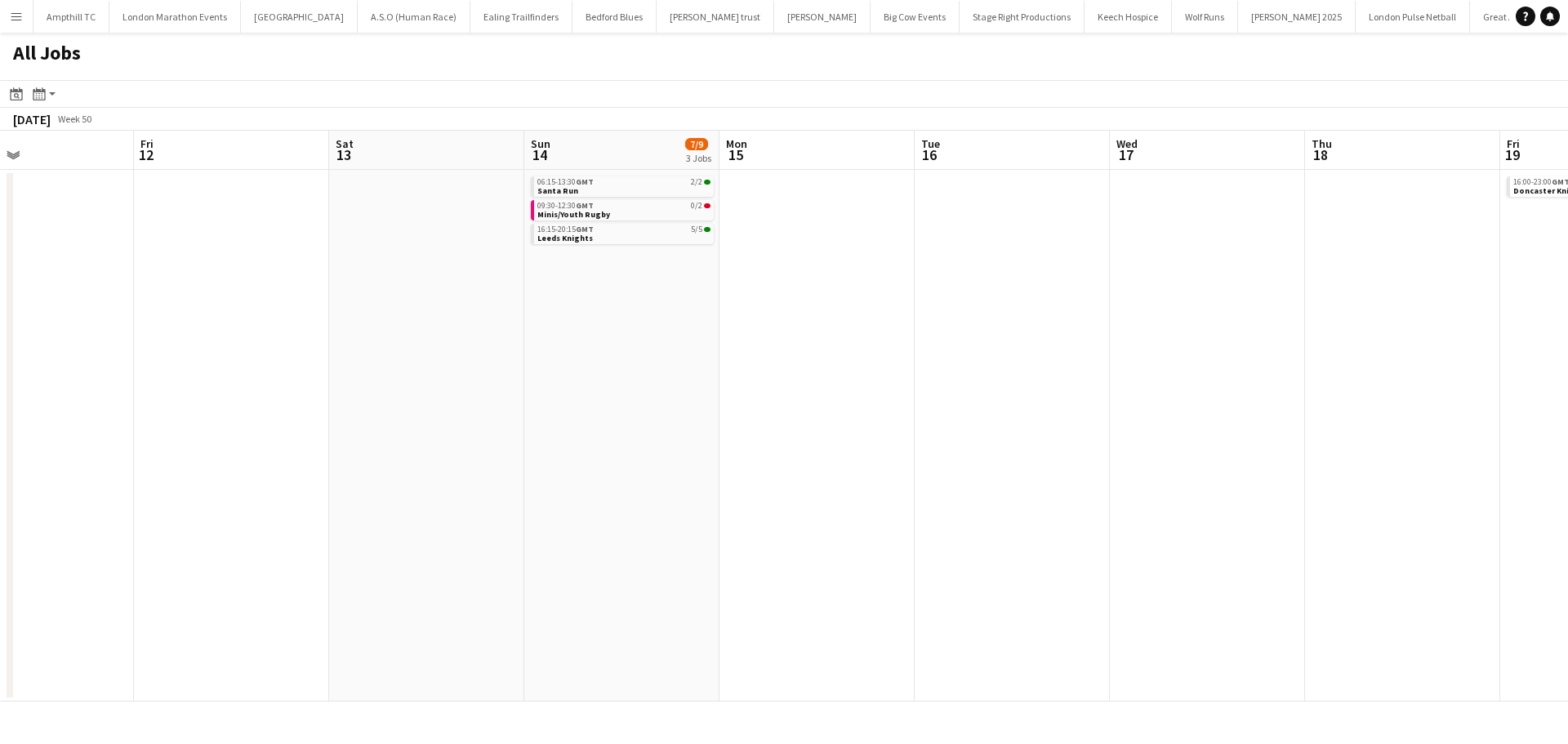
drag, startPoint x: 862, startPoint y: 311, endPoint x: 556, endPoint y: 312, distance: 306.0
click at [570, 314] on app-calendar-viewport "Mon 8 Tue 9 0/1 1 Job Wed 10 0/1 1 Job Thu 11 Fri 12 Sat 13 Sun 14 7/9 3 Jobs M…" at bounding box center [784, 416] width 1568 height 571
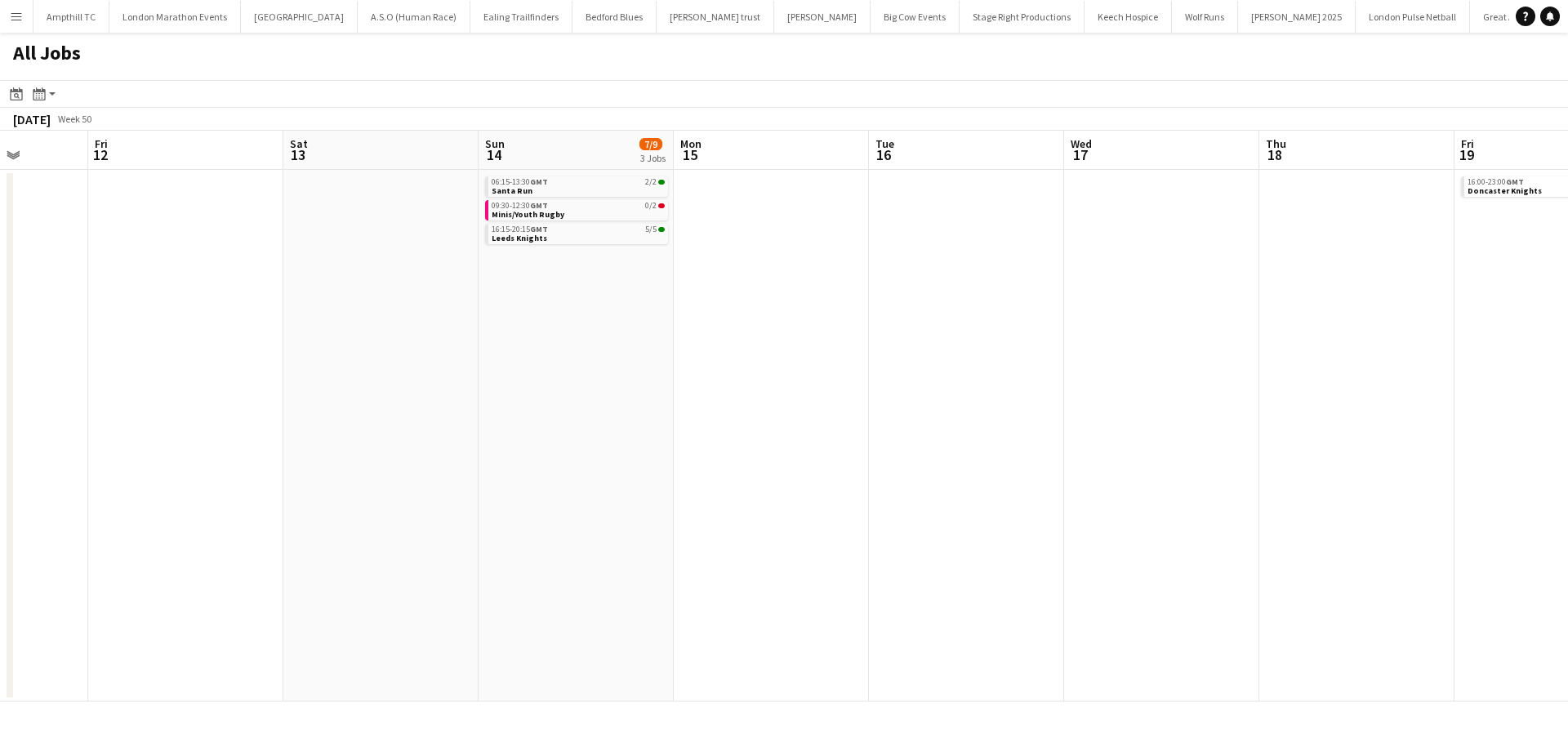
drag, startPoint x: 751, startPoint y: 312, endPoint x: 402, endPoint y: 304, distance: 349.1
click at [248, 312] on app-calendar-viewport "Mon 8 Tue 9 0/1 1 Job Wed 10 0/1 1 Job Thu 11 Fri 12 Sat 13 Sun 14 7/9 3 Jobs M…" at bounding box center [784, 416] width 1568 height 571
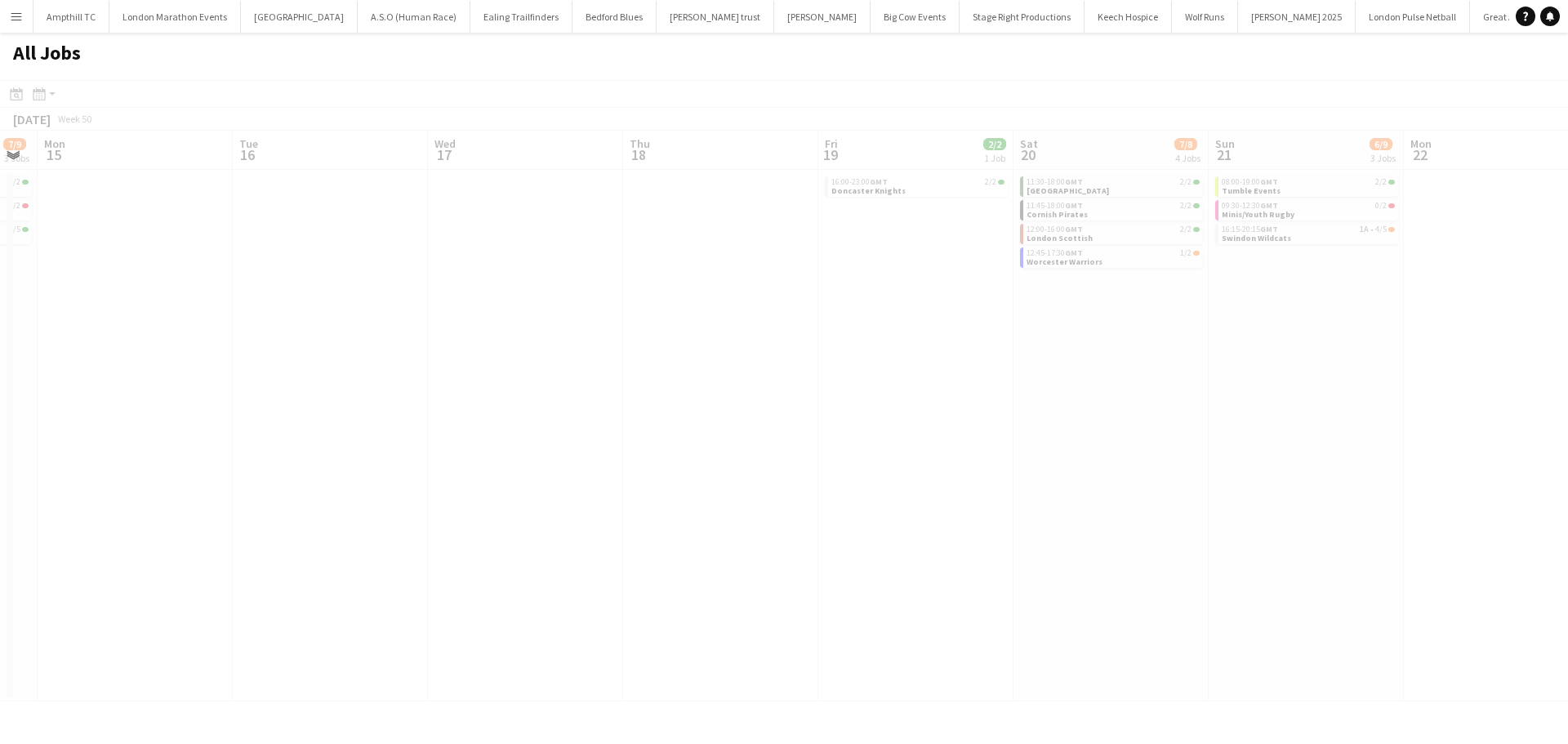
drag, startPoint x: 732, startPoint y: 348, endPoint x: 240, endPoint y: 348, distance: 492.0
click at [248, 352] on app-all-jobs "All Jobs Date picker SEP 2025 SEP 2025 Monday M Tuesday T Wednesday W Thursday …" at bounding box center [784, 367] width 1568 height 669
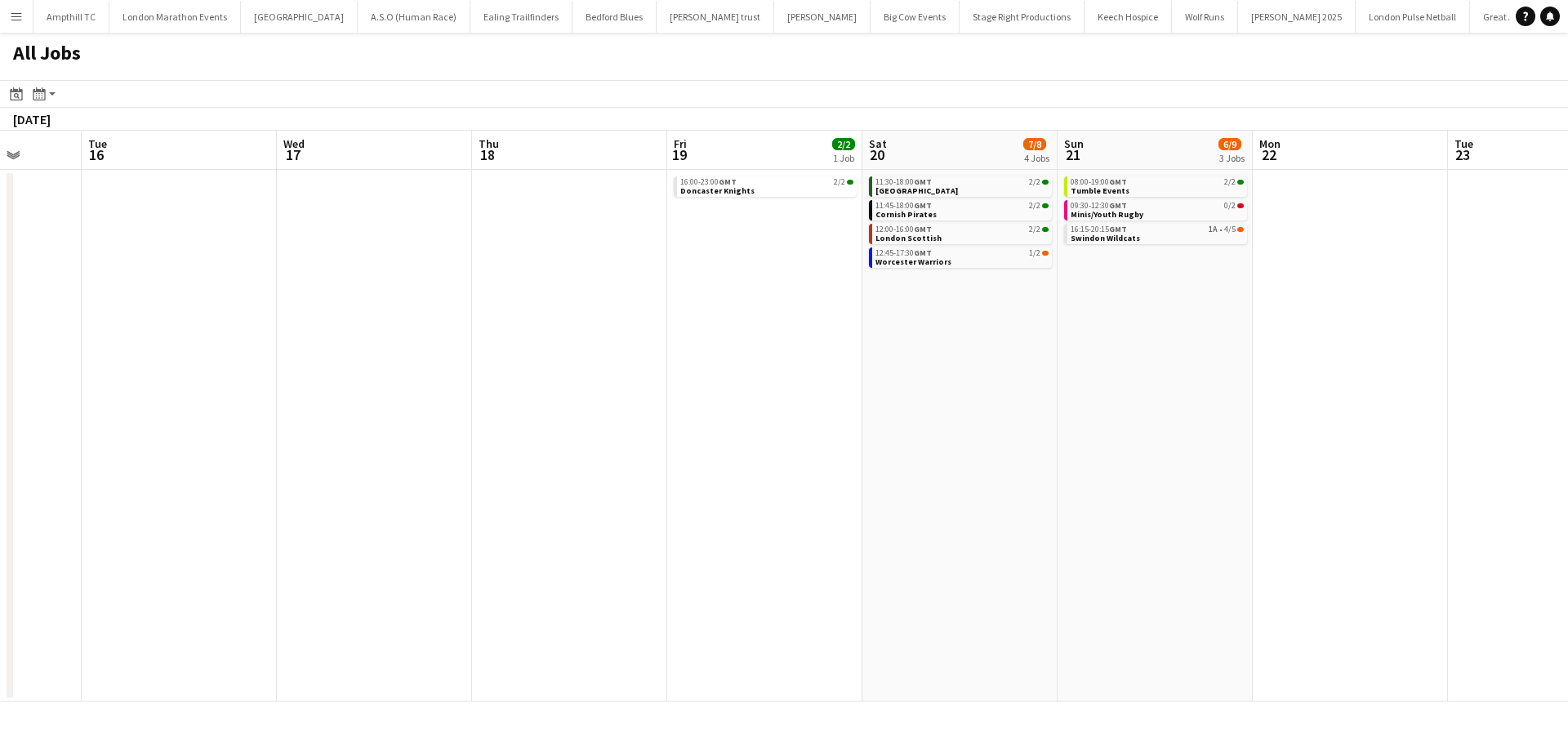
drag, startPoint x: 762, startPoint y: 354, endPoint x: 289, endPoint y: 342, distance: 473.2
click at [306, 346] on app-calendar-viewport "Fri 12 Sat 13 Sun 14 7/9 3 Jobs Mon 15 Tue 16 Wed 17 Thu 18 Fri 19 2/2 1 Job Sa…" at bounding box center [784, 416] width 1568 height 571
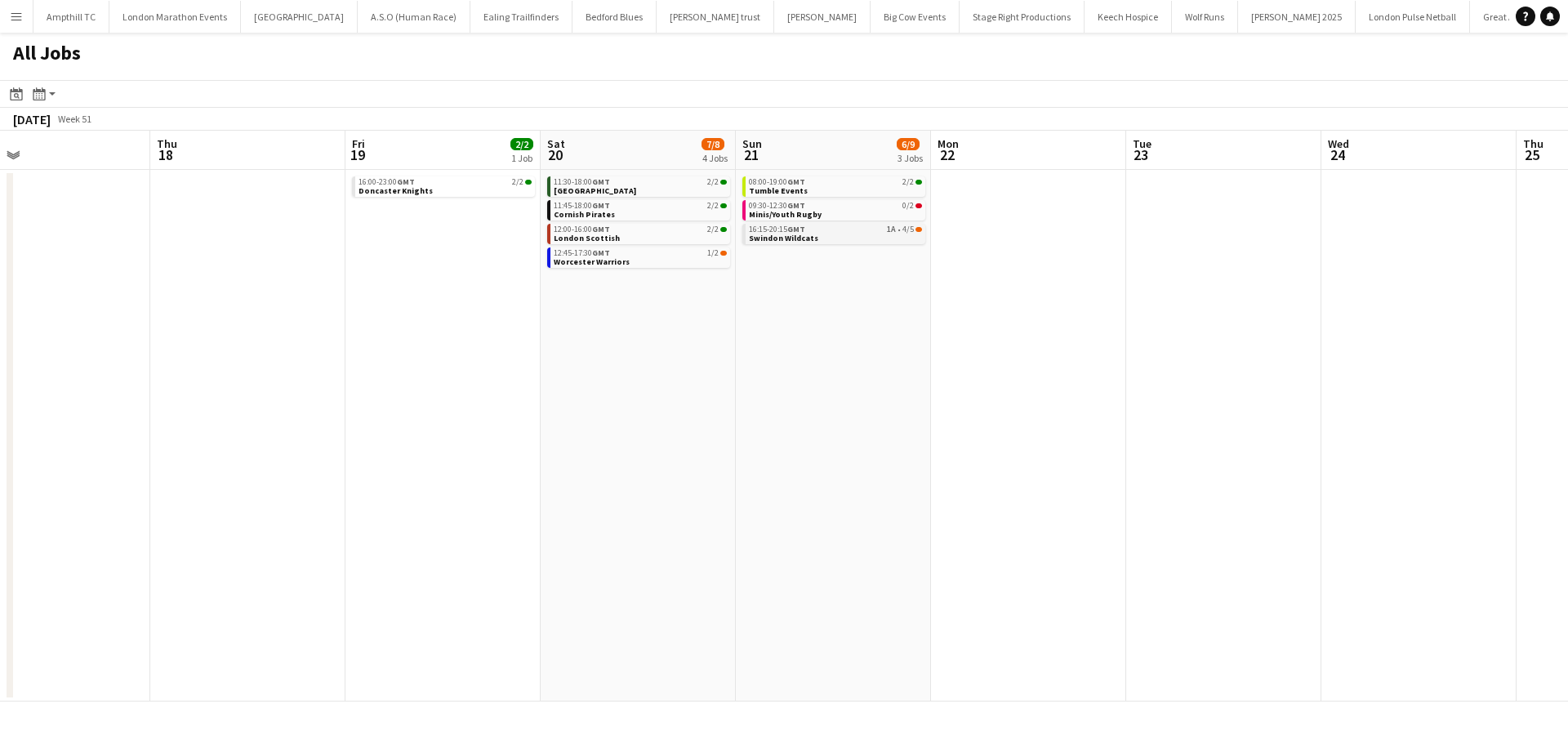
click at [864, 239] on link "16:15-20:15 GMT 1A • 4/5 Swindon Wildcats" at bounding box center [836, 233] width 173 height 18
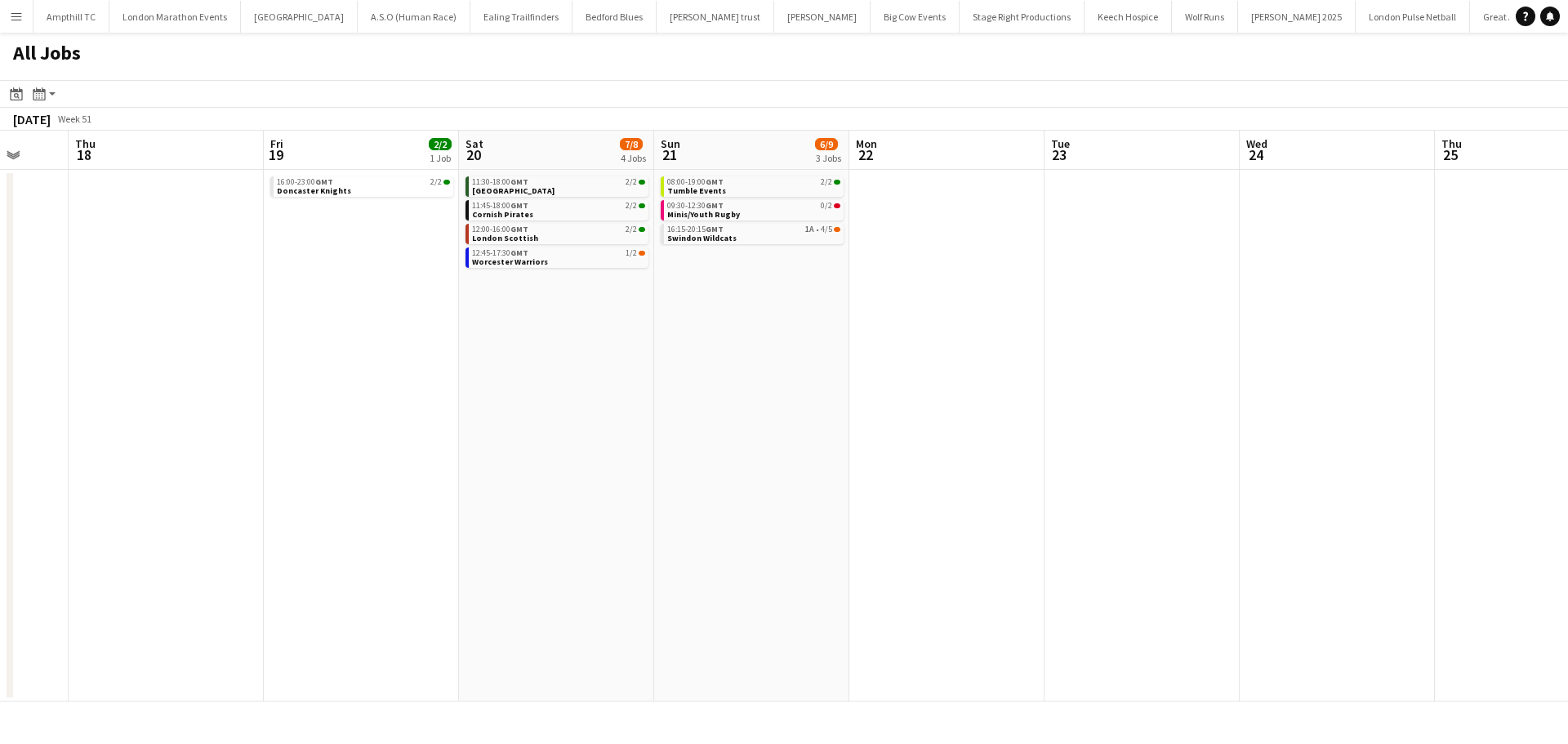
click at [449, 338] on app-all-jobs "All Jobs Date picker SEP 2025 SEP 2025 Monday M Tuesday T Wednesday W Thursday …" at bounding box center [784, 367] width 1568 height 669
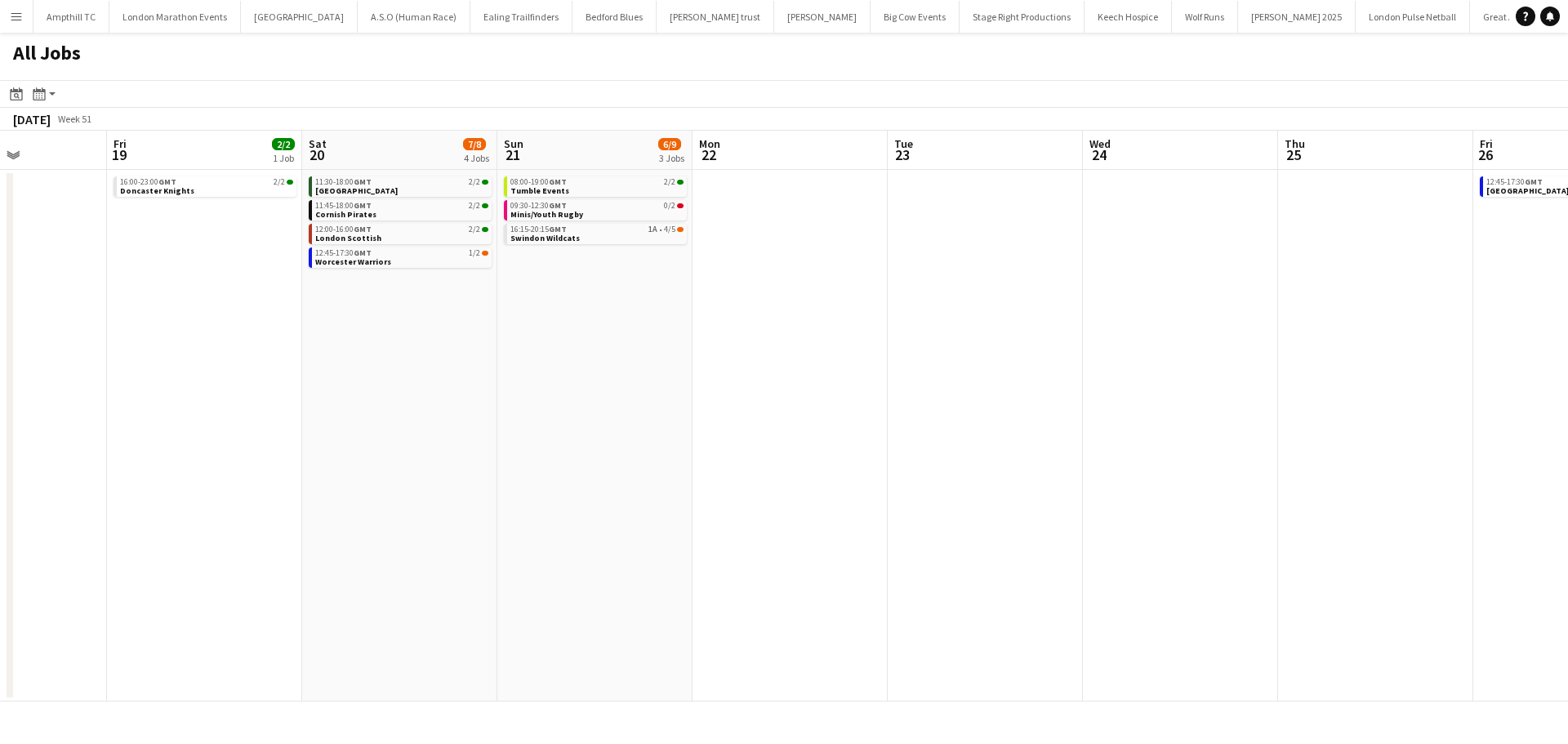
drag, startPoint x: 927, startPoint y: 352, endPoint x: 472, endPoint y: 349, distance: 455.0
click at [483, 349] on app-calendar-viewport "Tue 16 Wed 17 Thu 18 Fri 19 2/2 1 Job Sat 20 7/8 4 Jobs Sun 21 6/9 3 Jobs Mon 2…" at bounding box center [784, 416] width 1568 height 571
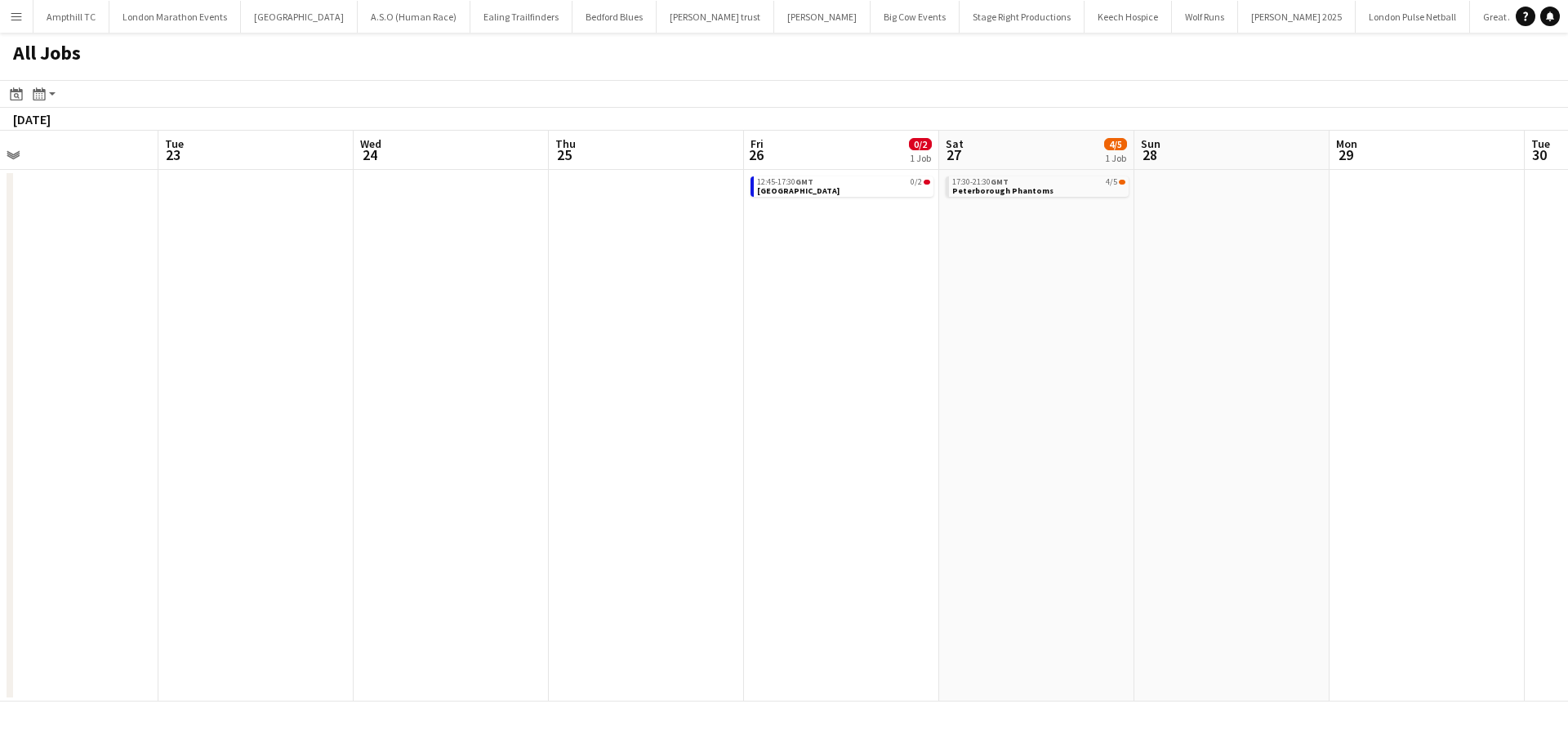
click at [539, 354] on app-all-jobs "All Jobs Date picker SEP 2025 SEP 2025 Monday M Tuesday T Wednesday W Thursday …" at bounding box center [784, 367] width 1568 height 669
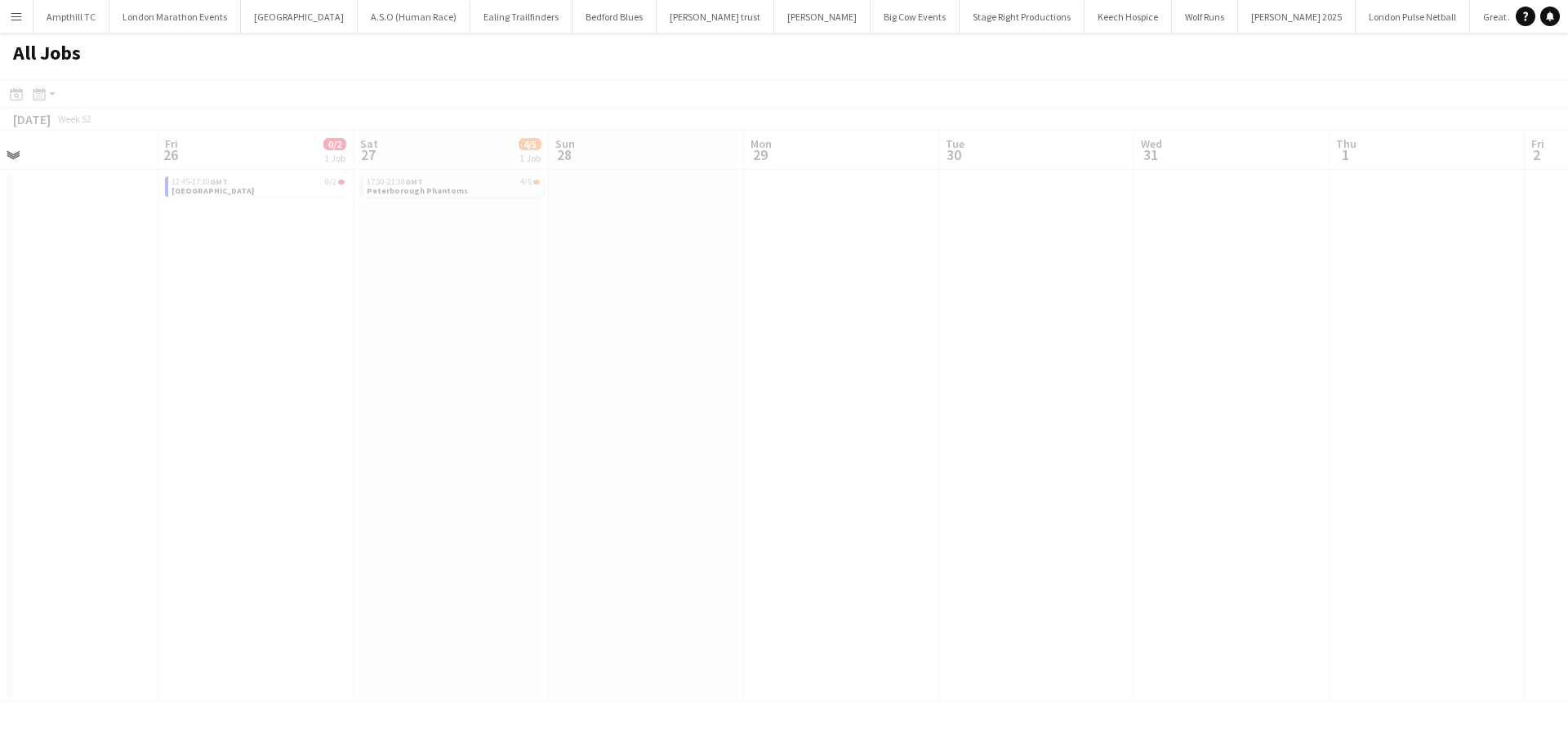
scroll to position [0, 398]
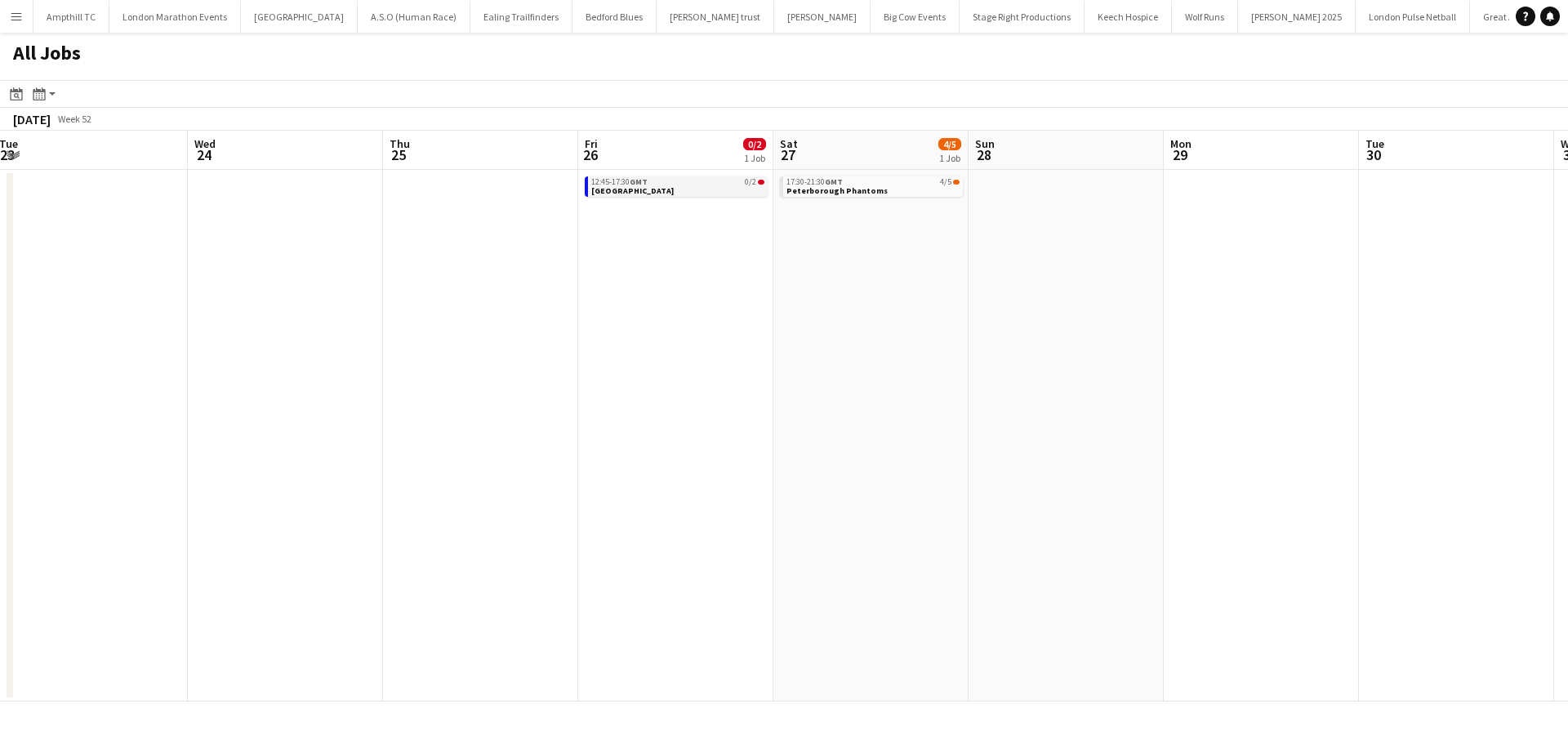
click at [685, 190] on link "12:45-17:30 GMT 0/2 Richmond" at bounding box center [678, 186] width 173 height 18
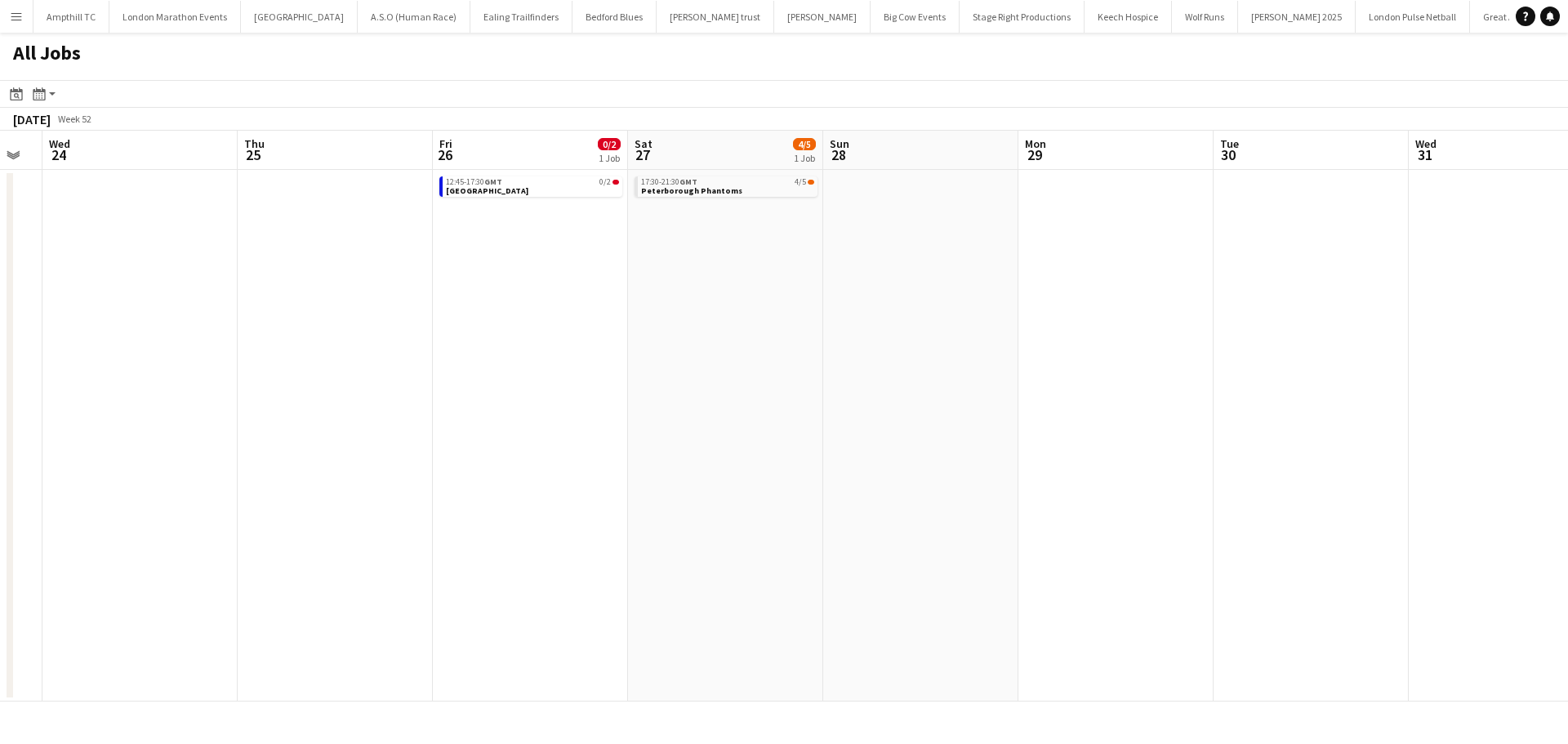
click at [177, 426] on app-all-jobs "All Jobs Date picker SEP 2025 SEP 2025 Monday M Tuesday T Wednesday W Thursday …" at bounding box center [784, 367] width 1568 height 669
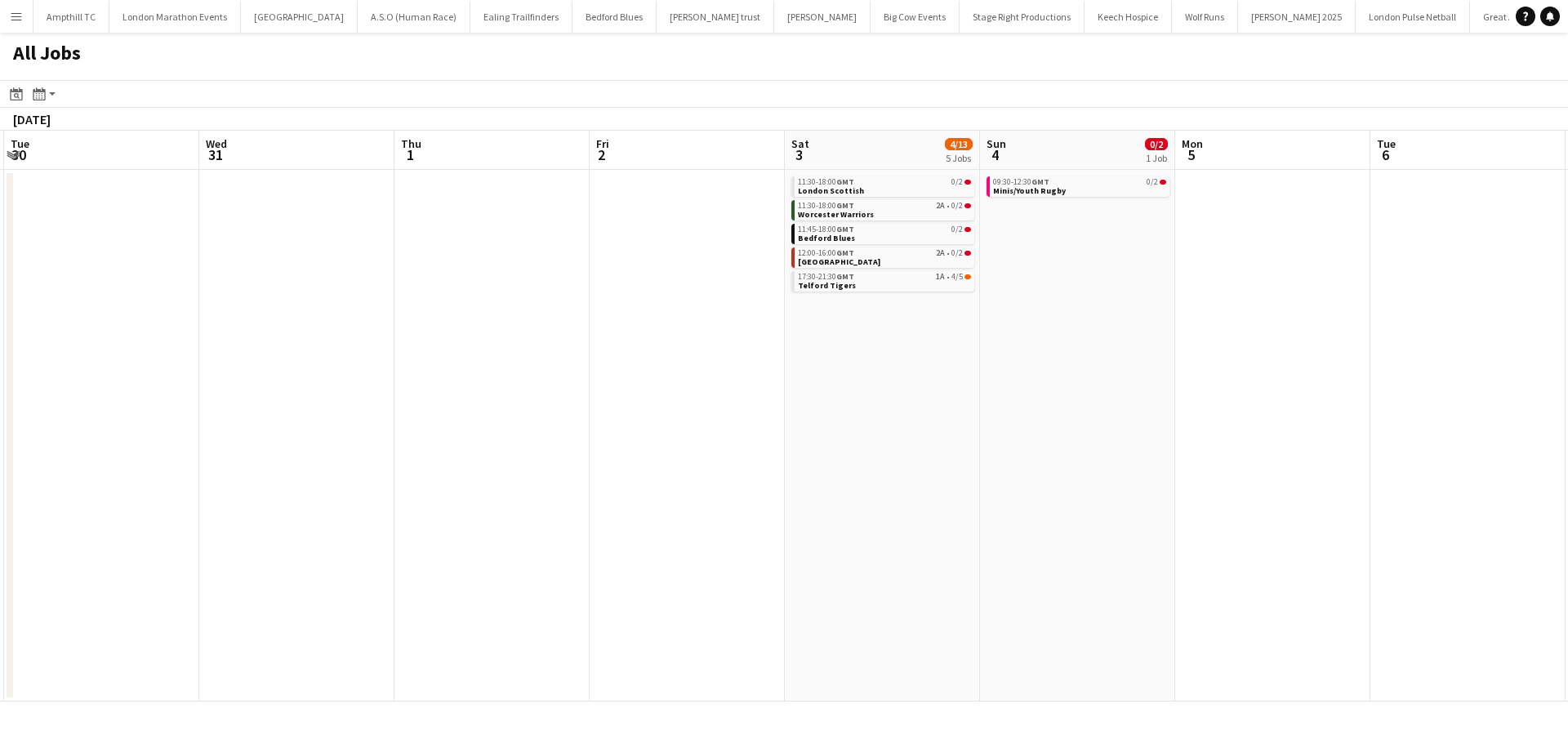
drag, startPoint x: 620, startPoint y: 451, endPoint x: 294, endPoint y: 382, distance: 333.2
click at [62, 456] on app-calendar-viewport "Thu 25 Fri 26 0/2 1 Job Sat 27 4/5 1 Job Sun 28 Mon 29 Tue 30 Wed 31 Thu 1 Fri …" at bounding box center [784, 416] width 1568 height 571
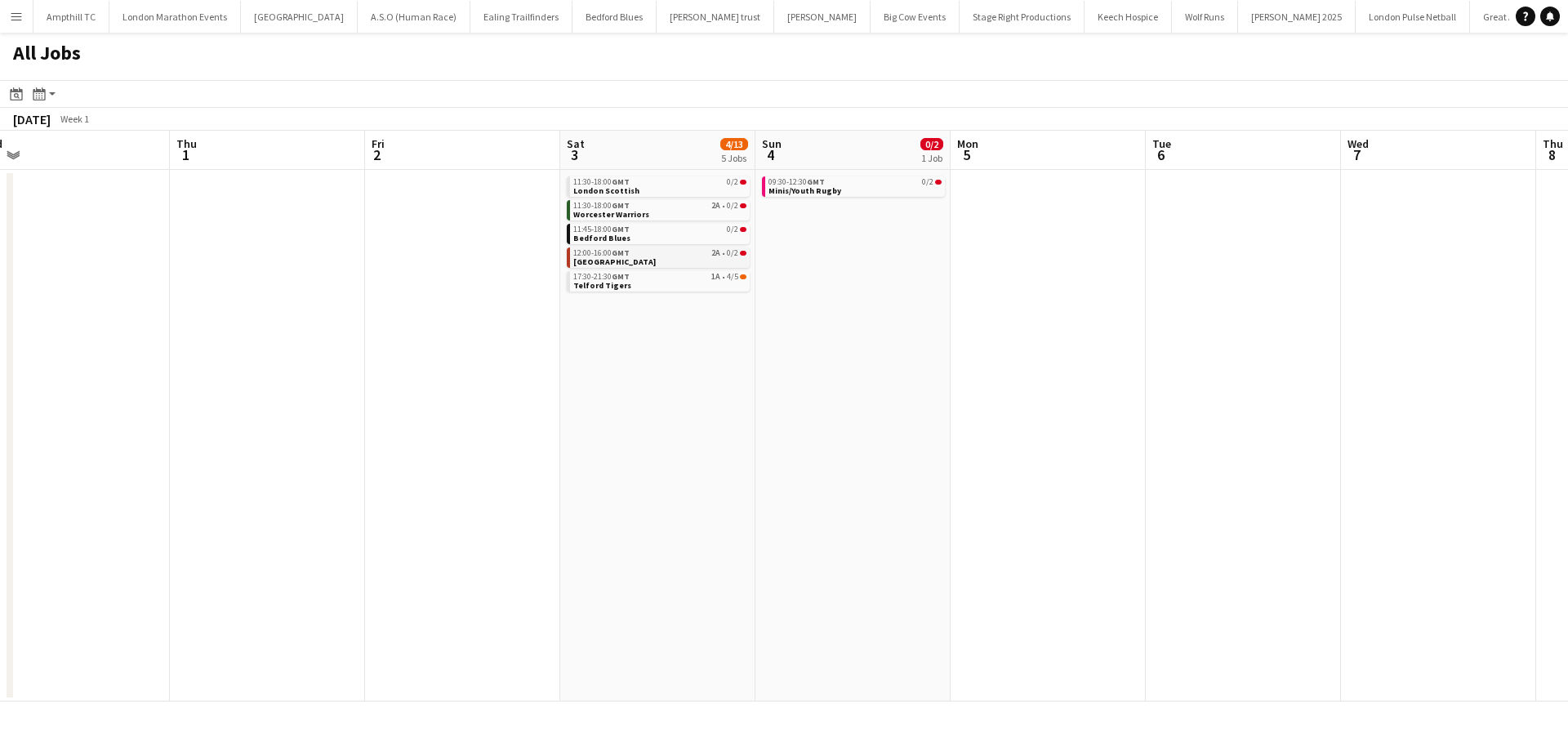
click at [685, 253] on div "12:00-16:00 GMT 2A • 0/2" at bounding box center [660, 253] width 173 height 8
click at [687, 214] on link "11:30-18:00 GMT 2A • 0/2 Worcester Warriors" at bounding box center [660, 209] width 173 height 18
click at [672, 288] on link "17:30-21:30 GMT 1A • 4/5 Telford Tigers" at bounding box center [660, 280] width 173 height 18
click at [695, 182] on div "11:30-18:00 GMT 0/2" at bounding box center [660, 181] width 173 height 8
click at [710, 263] on link "12:00-16:00 GMT 2A • 0/2 Nottingham" at bounding box center [660, 256] width 173 height 18
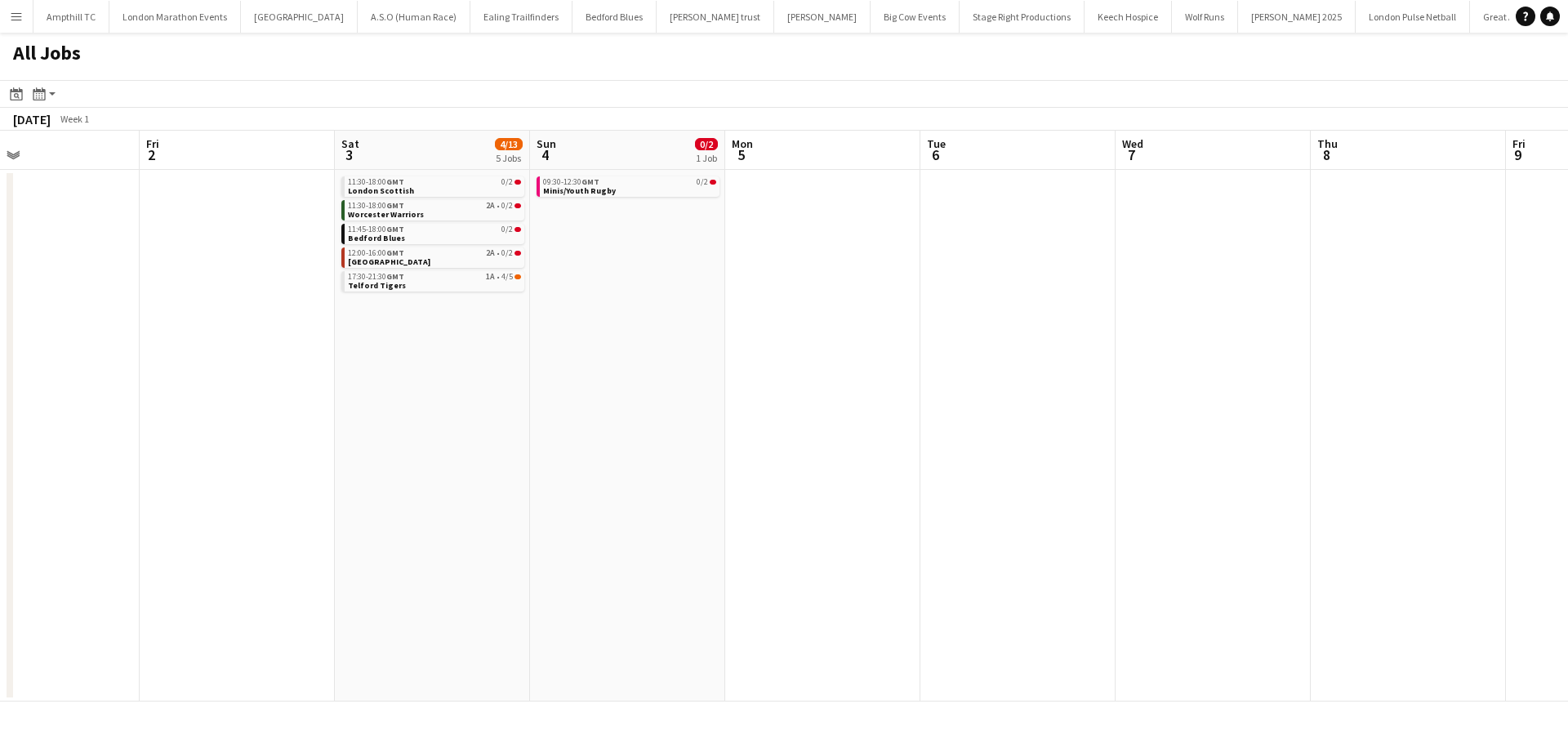
click at [522, 352] on app-all-jobs "All Jobs Date picker SEP 2025 SEP 2025 Monday M Tuesday T Wednesday W Thursday …" at bounding box center [784, 367] width 1568 height 669
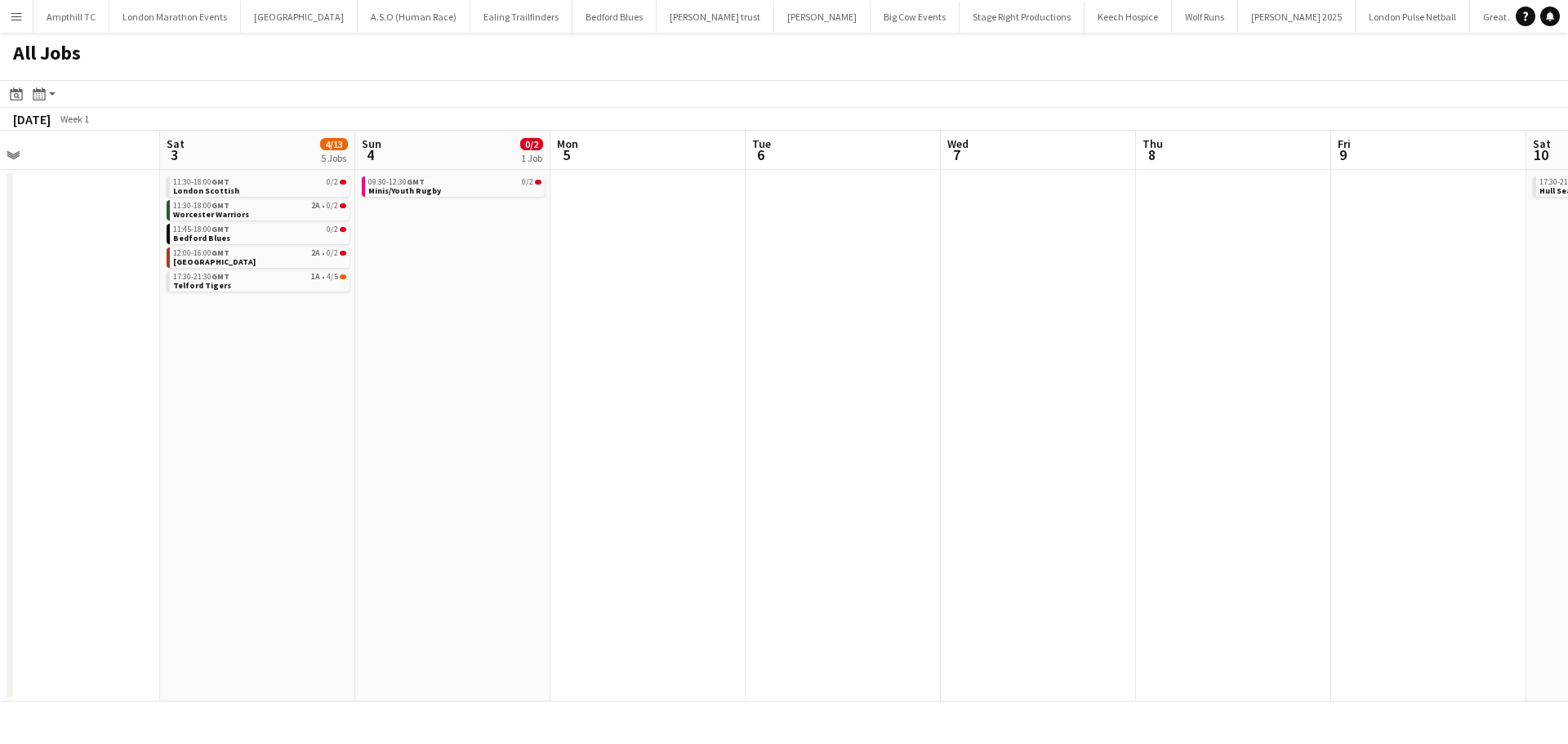
drag, startPoint x: 963, startPoint y: 337, endPoint x: 449, endPoint y: 335, distance: 514.0
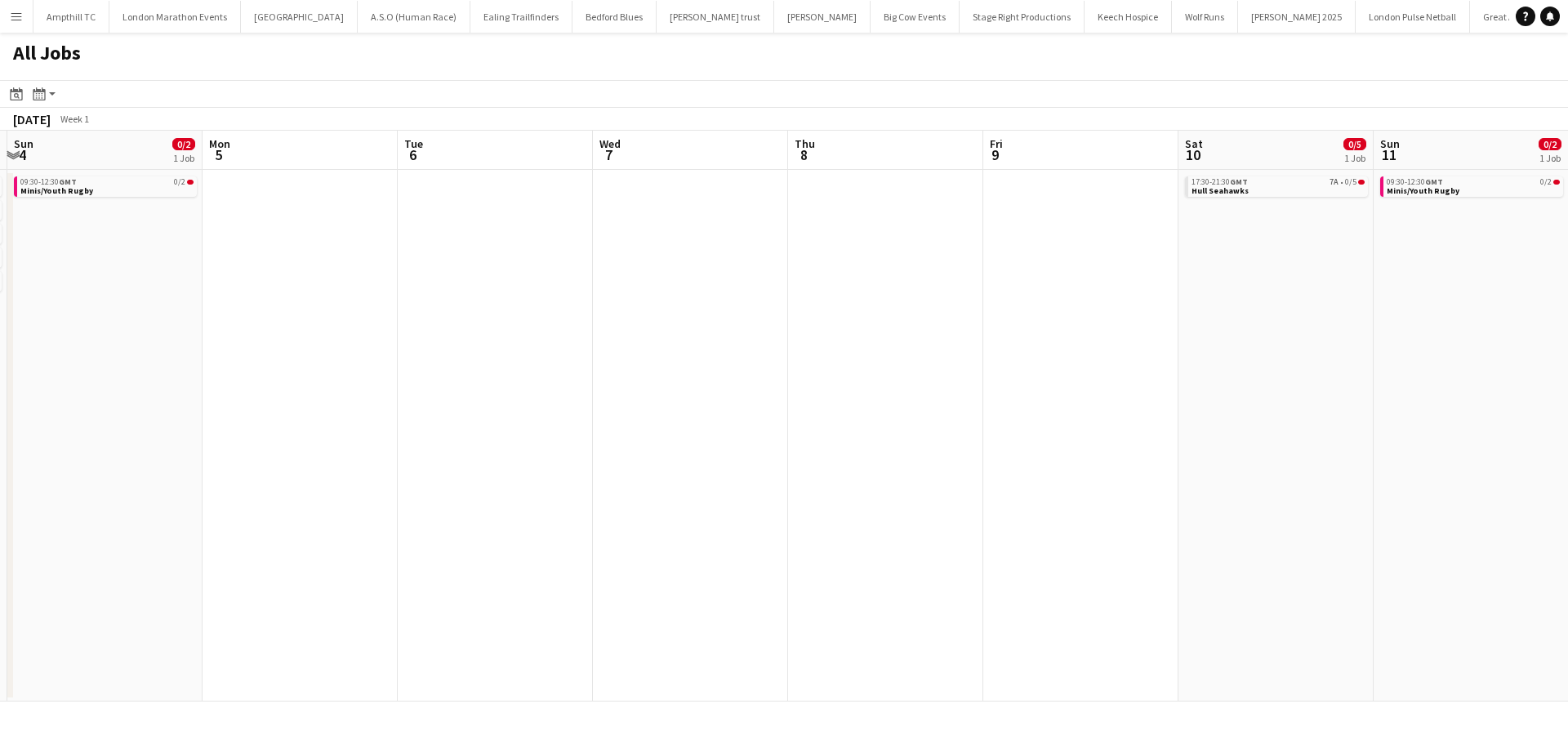
drag, startPoint x: 1082, startPoint y: 333, endPoint x: 459, endPoint y: 341, distance: 623.1
click at [495, 342] on app-calendar-viewport "Wed 31 Thu 1 Fri 2 Sat 3 4/13 5 Jobs Sun 4 0/2 1 Job Mon 5 Tue 6 Wed 7 Thu 8 Fr…" at bounding box center [784, 416] width 1568 height 571
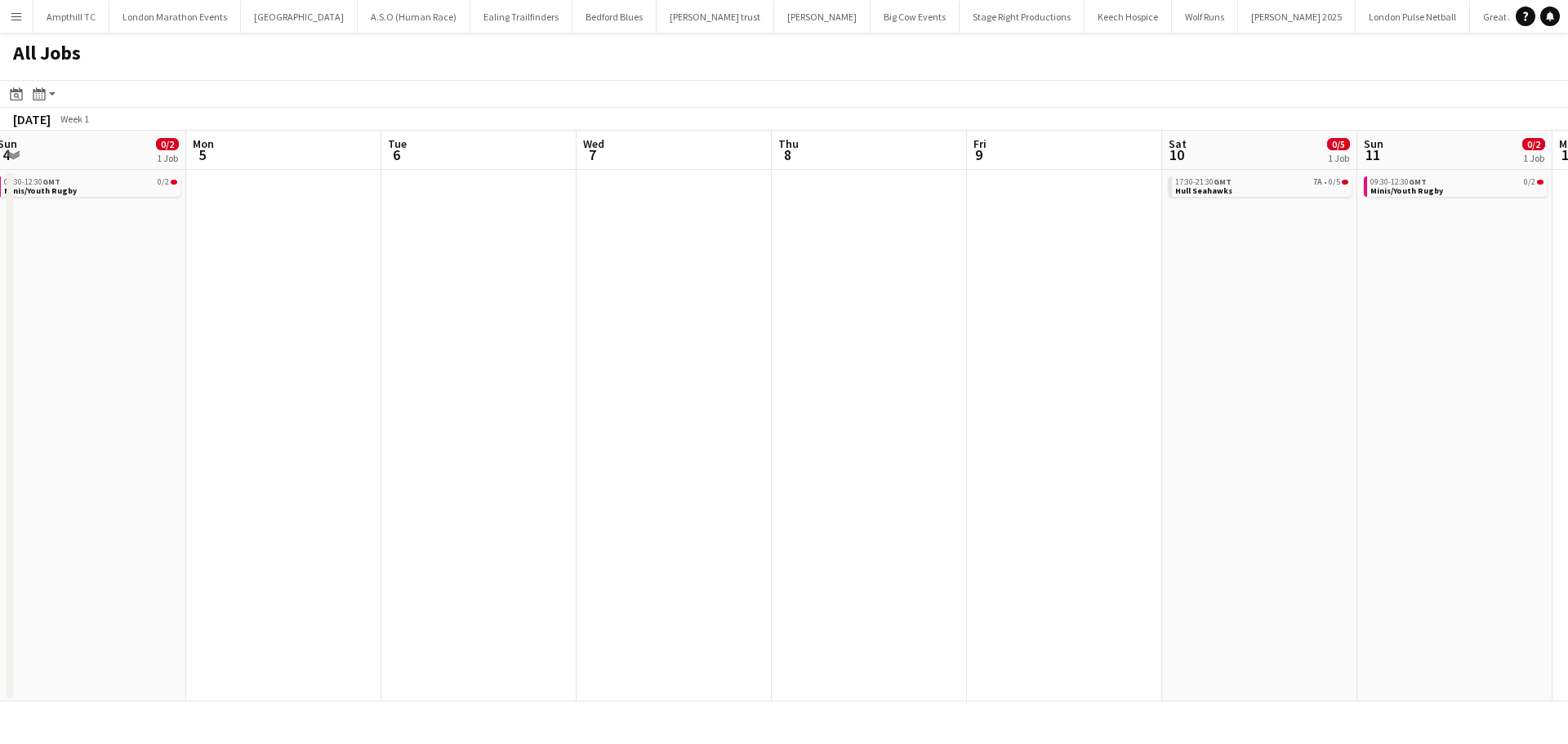
click at [569, 329] on app-all-jobs "All Jobs Date picker SEP 2025 SEP 2025 Monday M Tuesday T Wednesday W Thursday …" at bounding box center [784, 367] width 1568 height 669
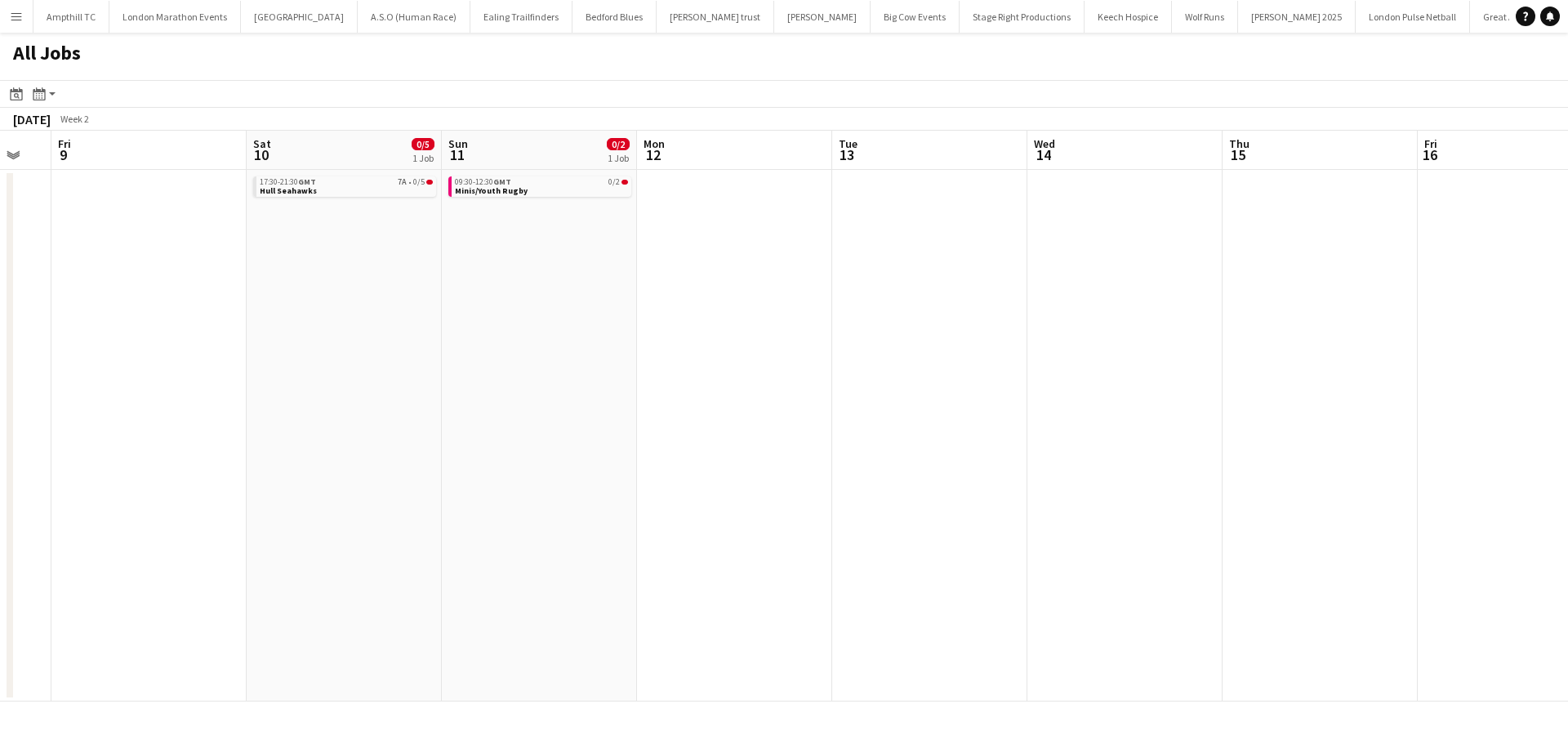
drag, startPoint x: 709, startPoint y: 277, endPoint x: 440, endPoint y: 272, distance: 269.0
click at [353, 277] on app-calendar-viewport "Mon 5 Tue 6 Wed 7 Thu 8 Fri 9 Sat 10 0/5 1 Job Sun 11 0/2 1 Job Mon 12 Tue 13 W…" at bounding box center [784, 416] width 1568 height 571
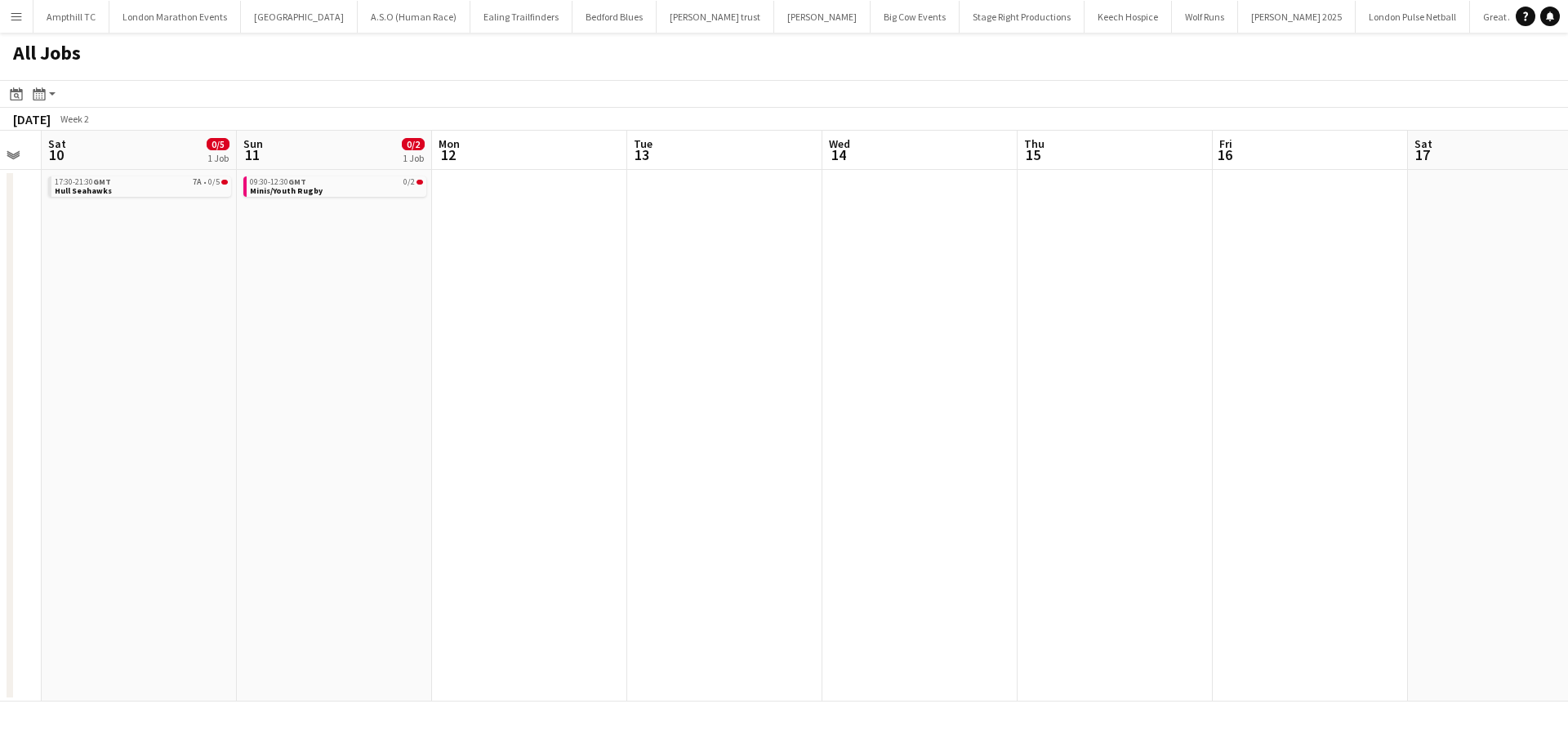
click at [426, 294] on app-all-jobs "All Jobs Date picker SEP 2025 SEP 2025 Monday M Tuesday T Wednesday W Thursday …" at bounding box center [784, 367] width 1568 height 669
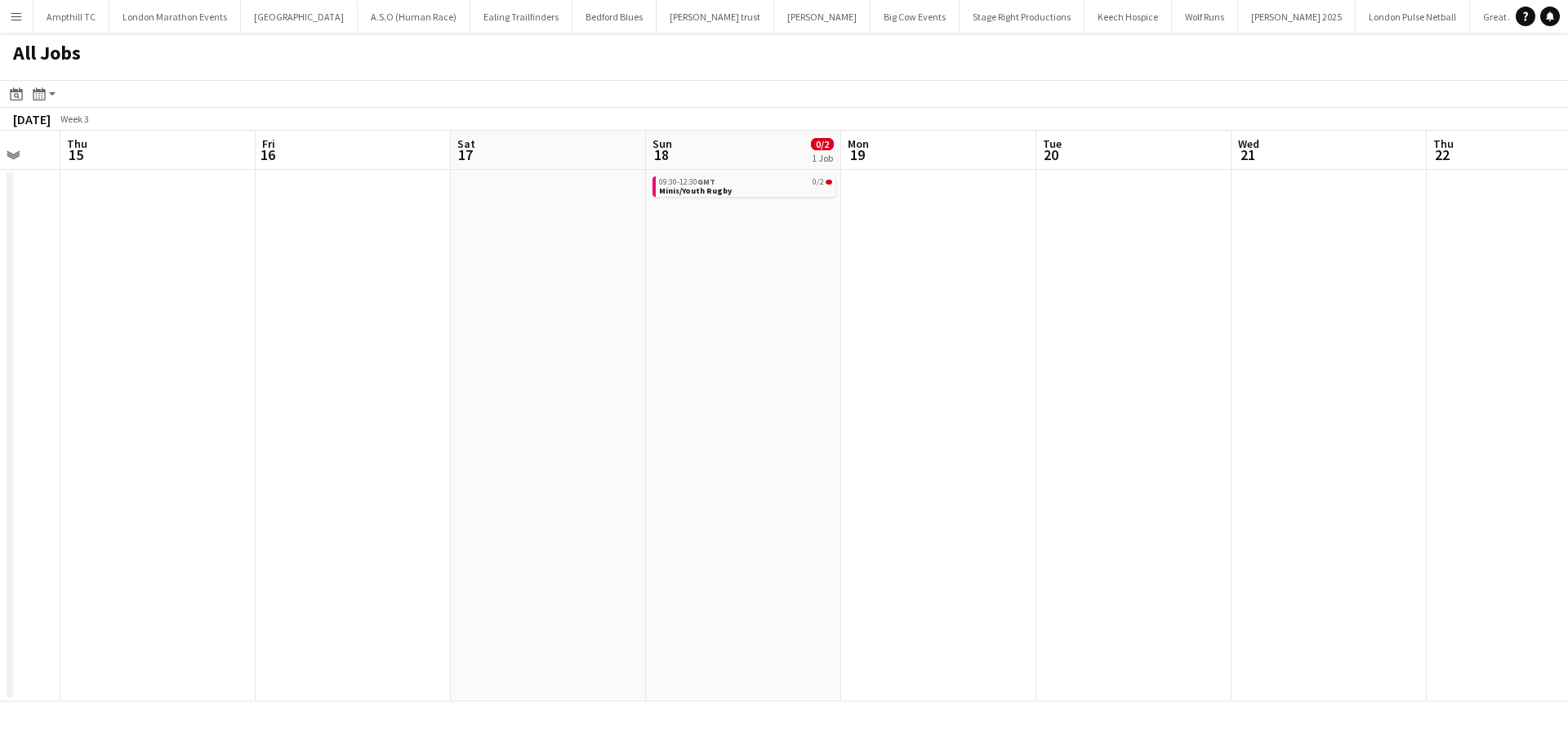
drag, startPoint x: 457, startPoint y: 270, endPoint x: 717, endPoint y: 237, distance: 262.1
click at [432, 270] on app-calendar-viewport "Sun 11 0/2 1 Job Mon 12 Tue 13 Wed 14 Thu 15 Fri 16 Sat 17 Sun 18 0/2 1 Job Mon…" at bounding box center [784, 416] width 1568 height 571
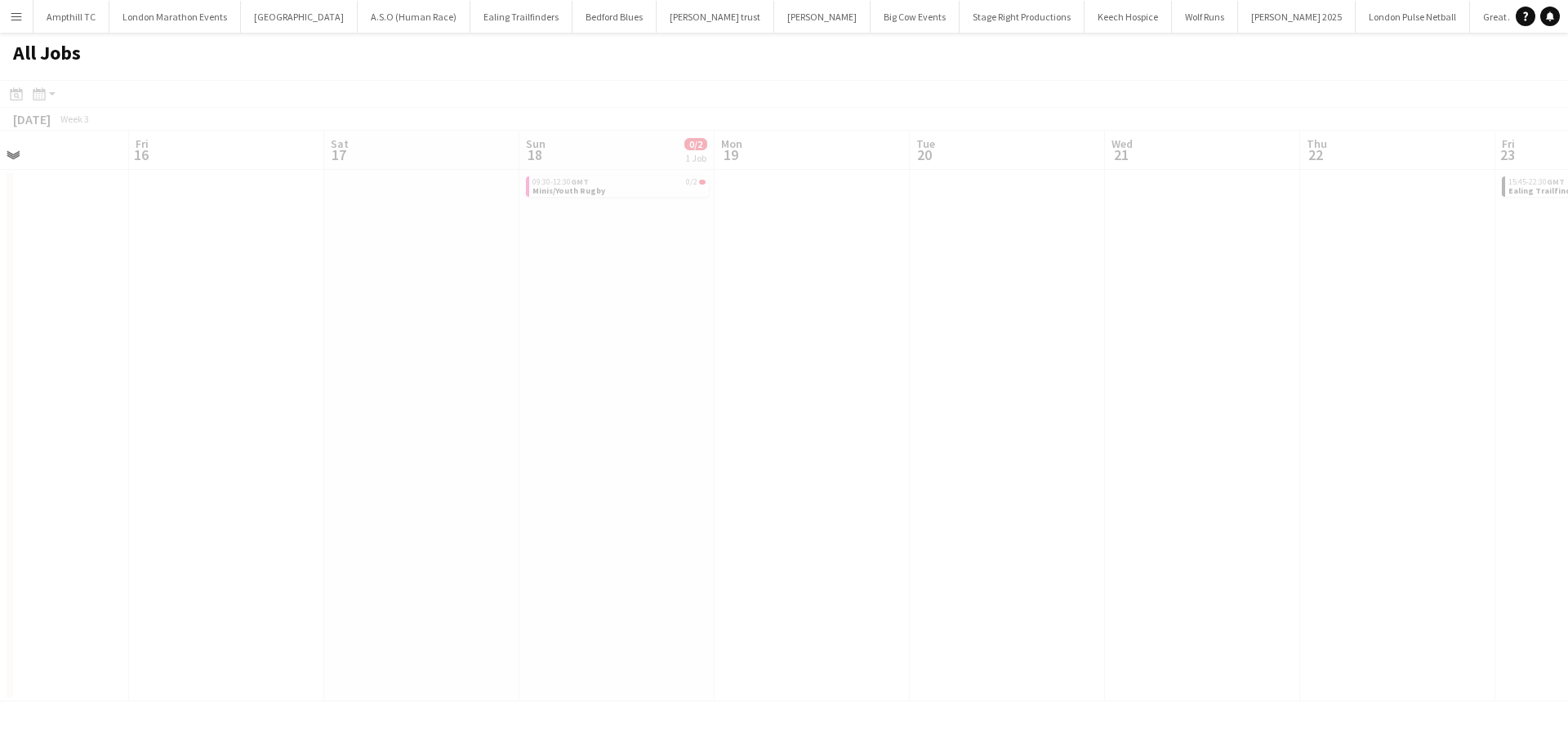
drag, startPoint x: 1092, startPoint y: 231, endPoint x: 373, endPoint y: 231, distance: 719.0
click at [414, 231] on app-calendar-viewport "Tue 13 Wed 14 Thu 15 Fri 16 Sat 17 Sun 18 0/2 1 Job Mon 19 Tue 20 Wed 21 Thu 22…" at bounding box center [784, 416] width 1568 height 571
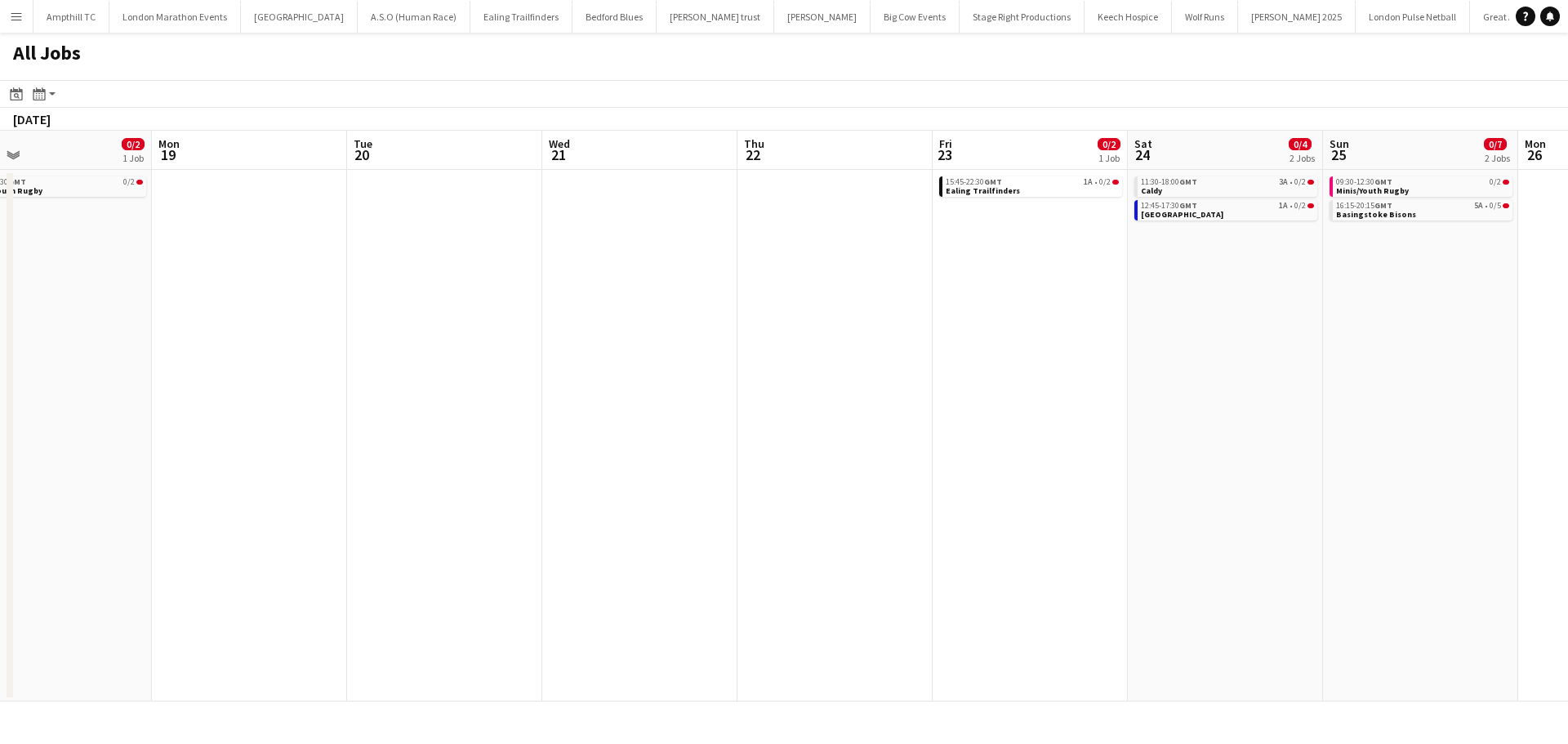
scroll to position [0, 398]
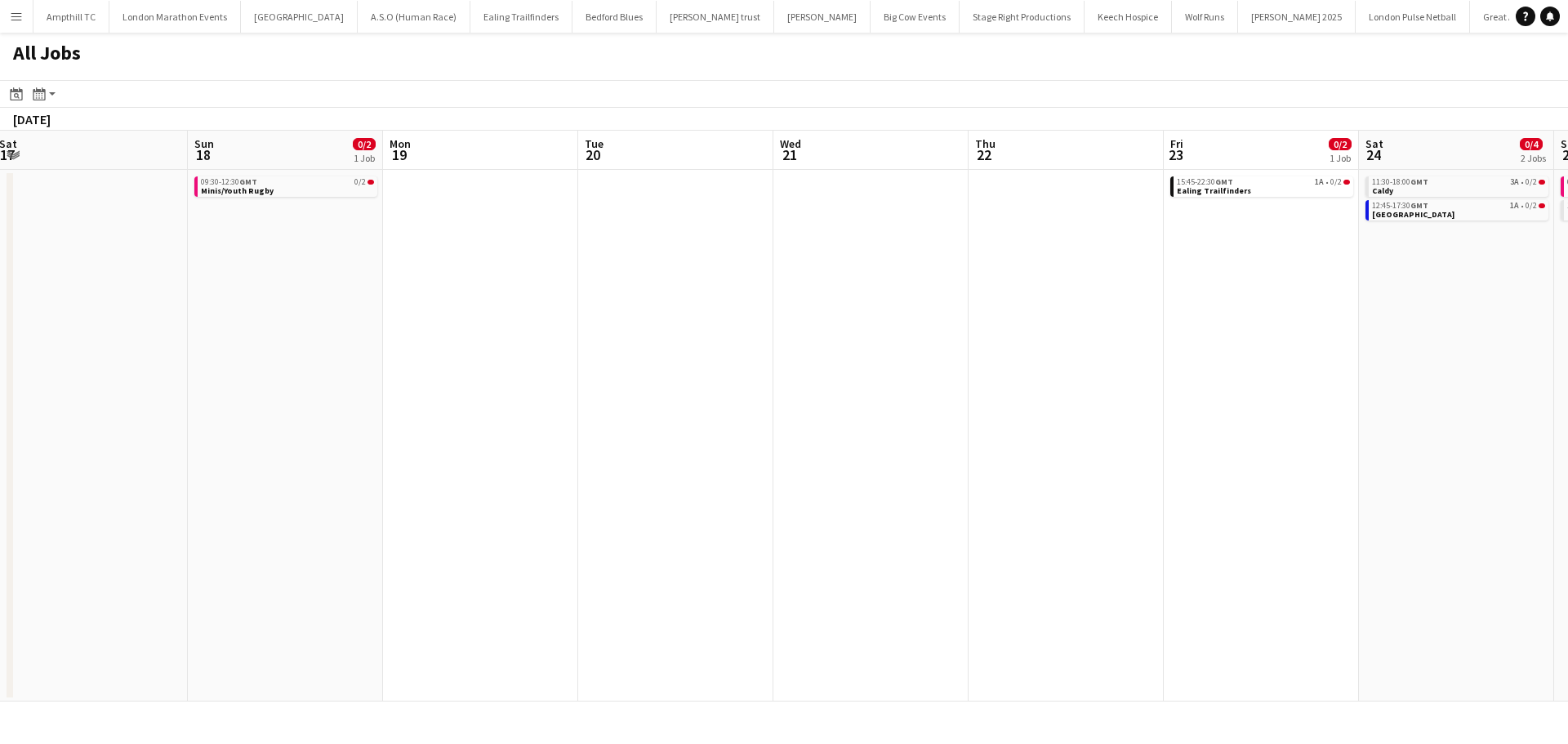
click at [511, 239] on app-all-jobs "All Jobs Date picker SEP 2025 SEP 2025 Monday M Tuesday T Wednesday W Thursday …" at bounding box center [784, 367] width 1568 height 669
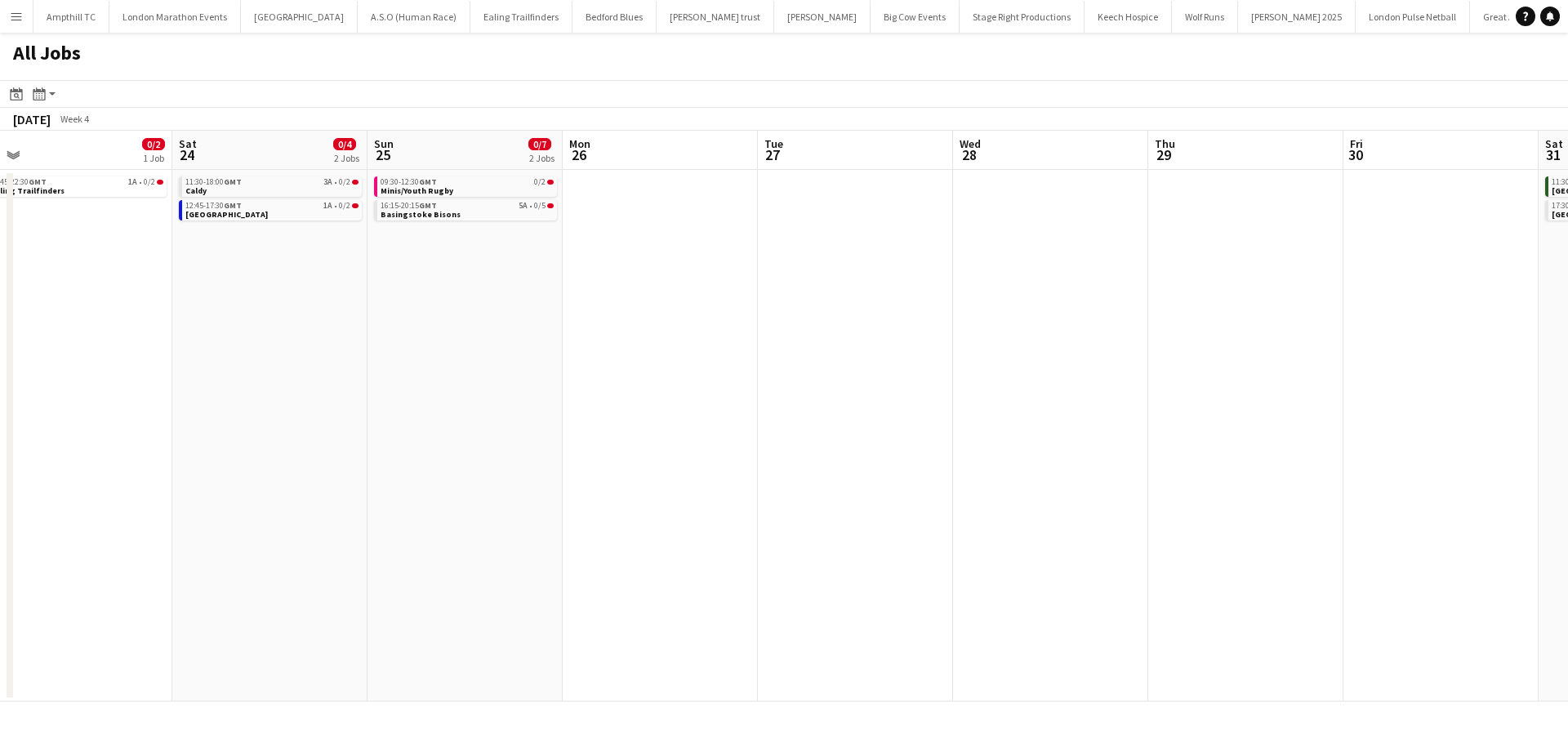
drag, startPoint x: 1121, startPoint y: 410, endPoint x: 528, endPoint y: 418, distance: 593.1
click at [521, 423] on app-calendar-viewport "Tue 20 Wed 21 Thu 22 Fri 23 0/2 1 Job Sat 24 0/4 2 Jobs Sun 25 0/7 2 Jobs Mon 2…" at bounding box center [784, 416] width 1568 height 571
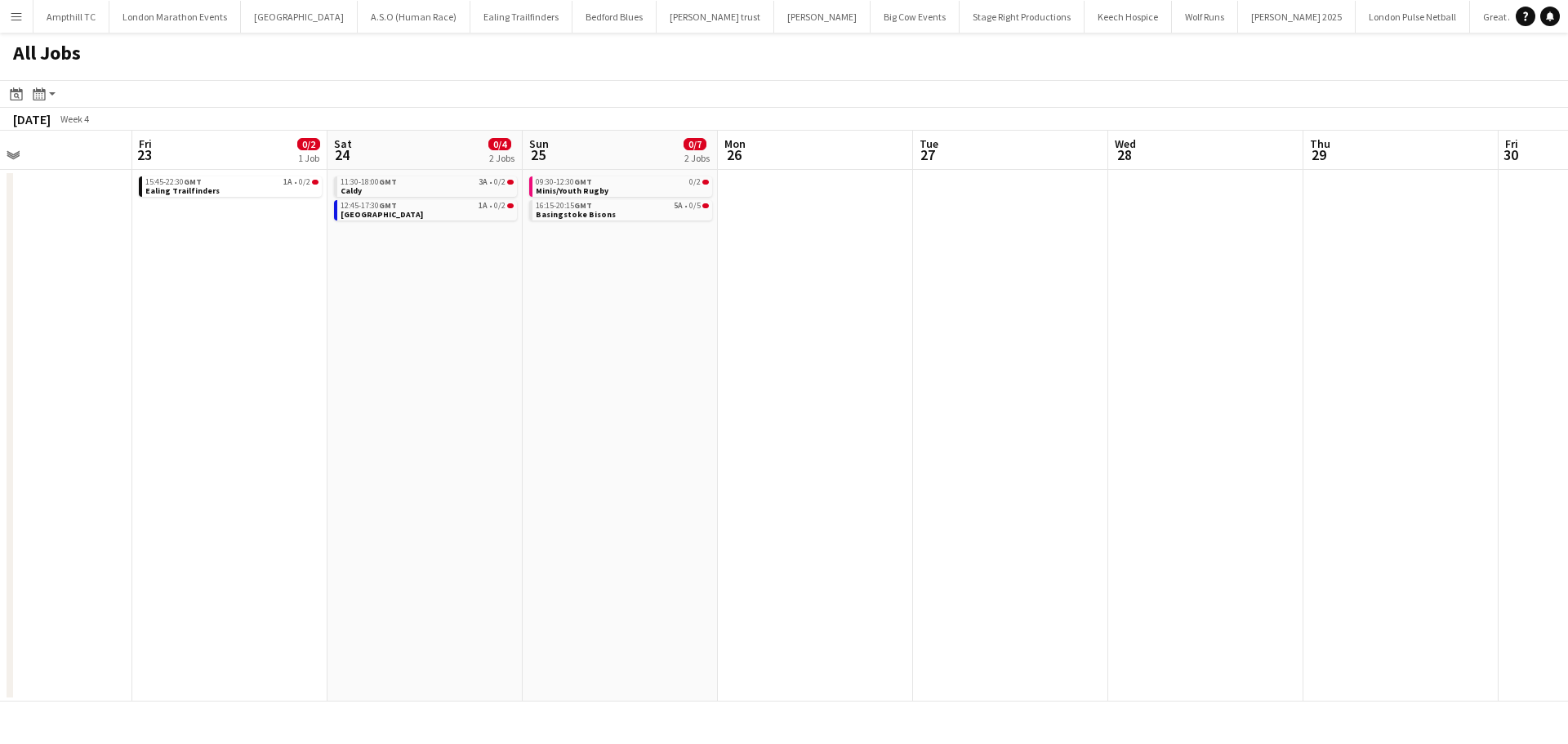
drag, startPoint x: 784, startPoint y: 383, endPoint x: 638, endPoint y: 383, distance: 146.0
click at [389, 383] on app-calendar-viewport "Tue 20 Wed 21 Thu 22 Fri 23 0/2 1 Job Sat 24 0/4 2 Jobs Sun 25 0/7 2 Jobs Mon 2…" at bounding box center [784, 416] width 1568 height 571
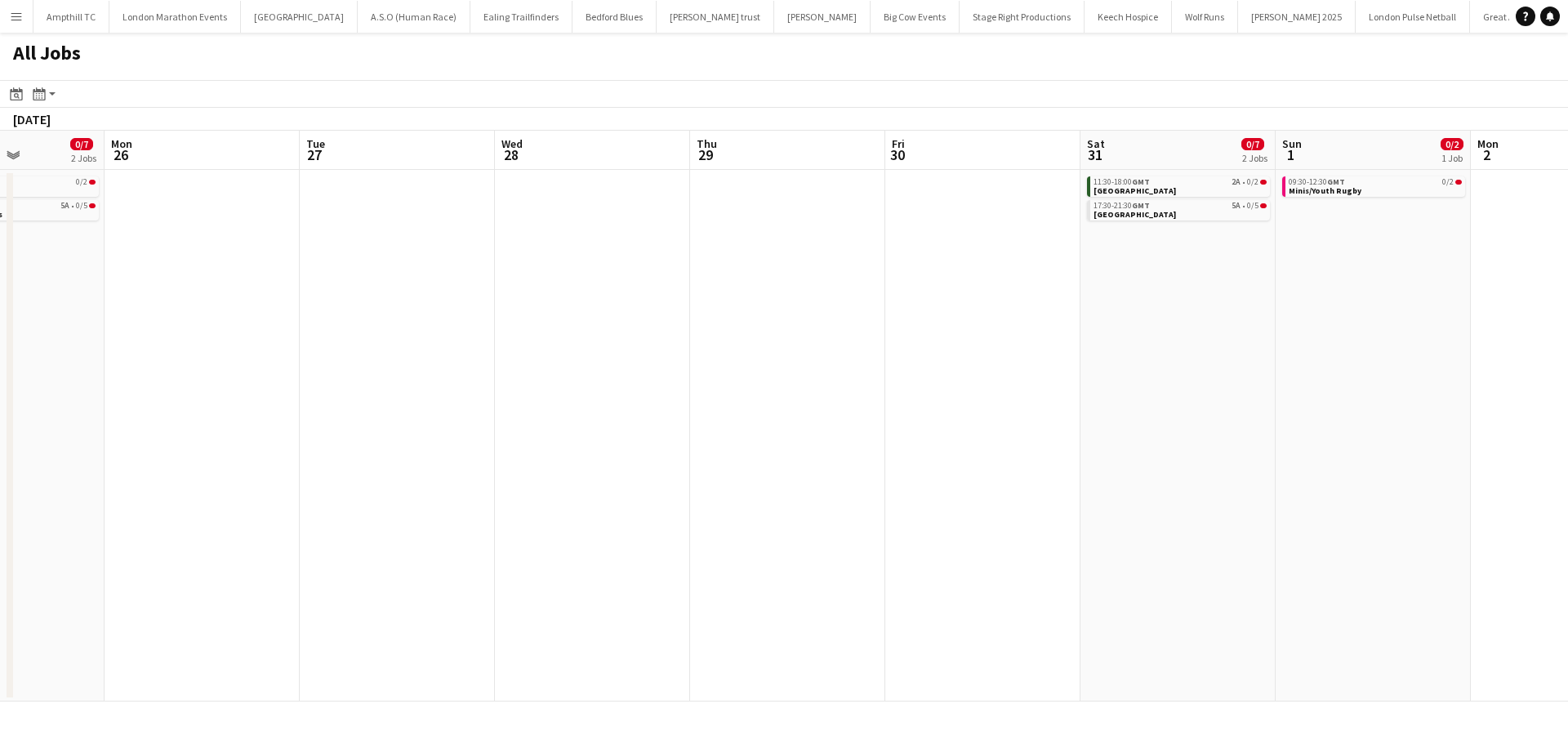
drag, startPoint x: 1178, startPoint y: 369, endPoint x: 557, endPoint y: 375, distance: 621.0
click at [557, 375] on app-calendar-viewport "Thu 22 Fri 23 0/2 1 Job Sat 24 0/4 2 Jobs Sun 25 0/7 2 Jobs Mon 26 Tue 27 Wed 2…" at bounding box center [784, 416] width 1568 height 571
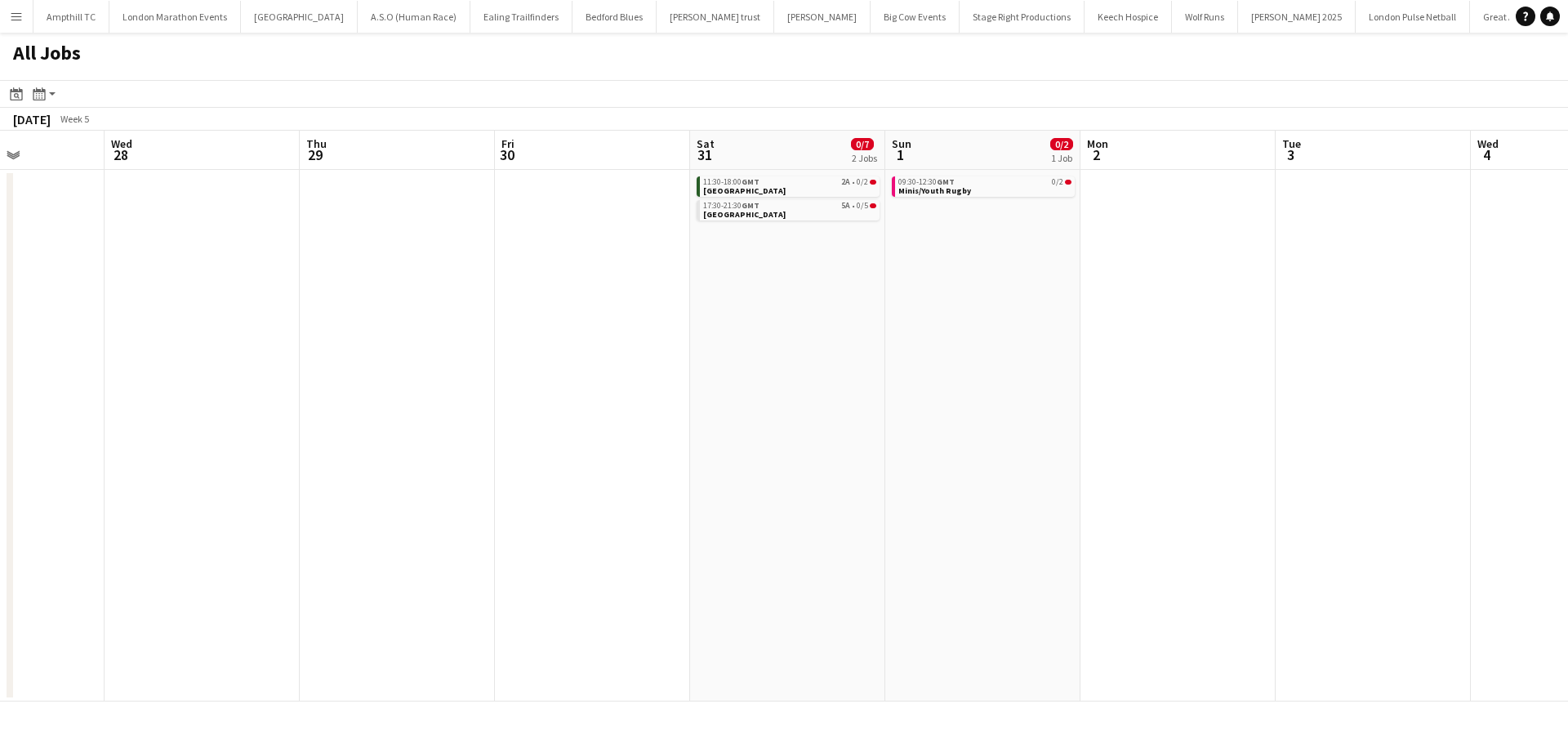
scroll to position [0, 683]
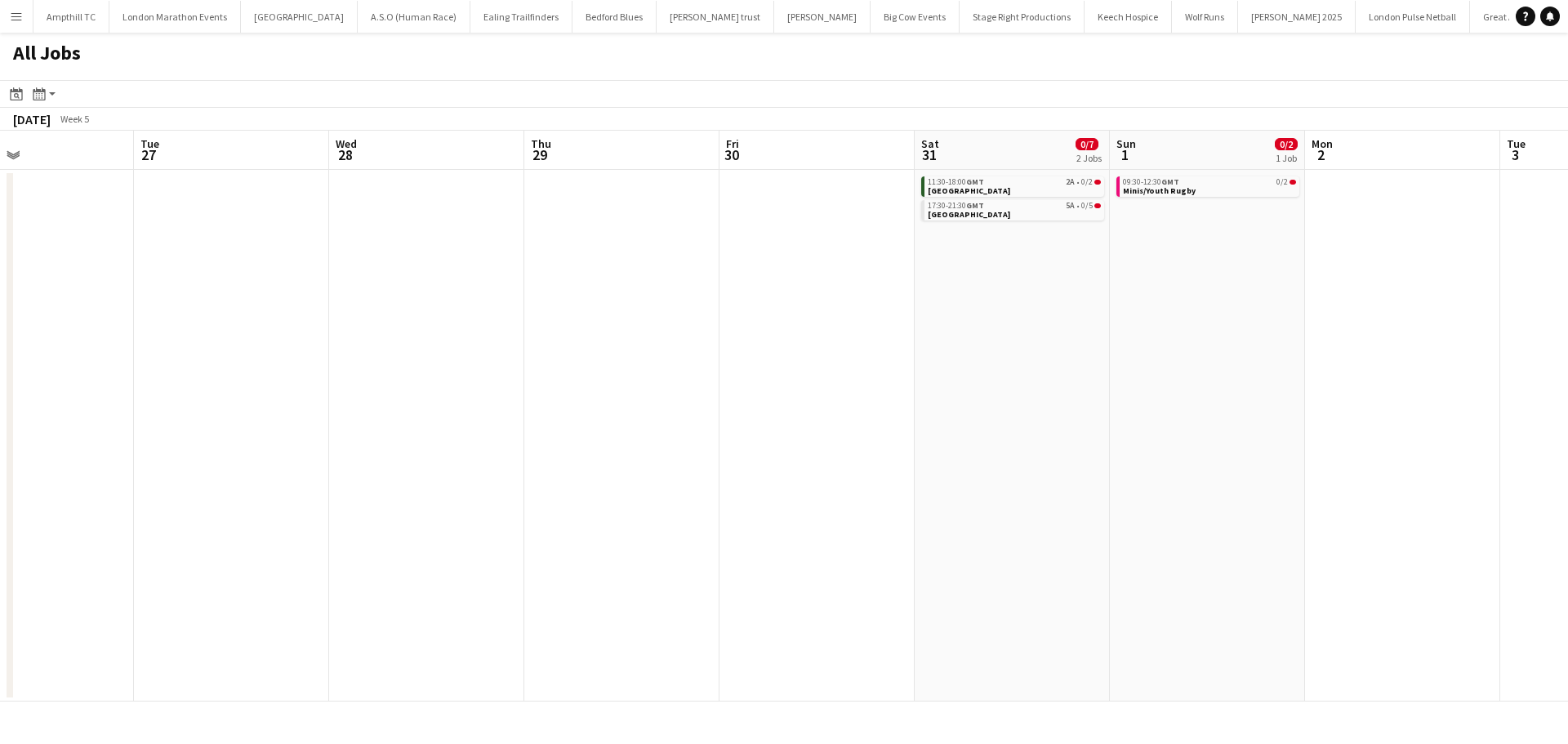
drag, startPoint x: 1020, startPoint y: 390, endPoint x: 429, endPoint y: 397, distance: 591.0
click at [492, 402] on app-calendar-viewport "Sat 24 0/4 2 Jobs Sun 25 0/7 2 Jobs Mon 26 Tue 27 Wed 28 Thu 29 Fri 30 Sat 31 0…" at bounding box center [784, 416] width 1568 height 571
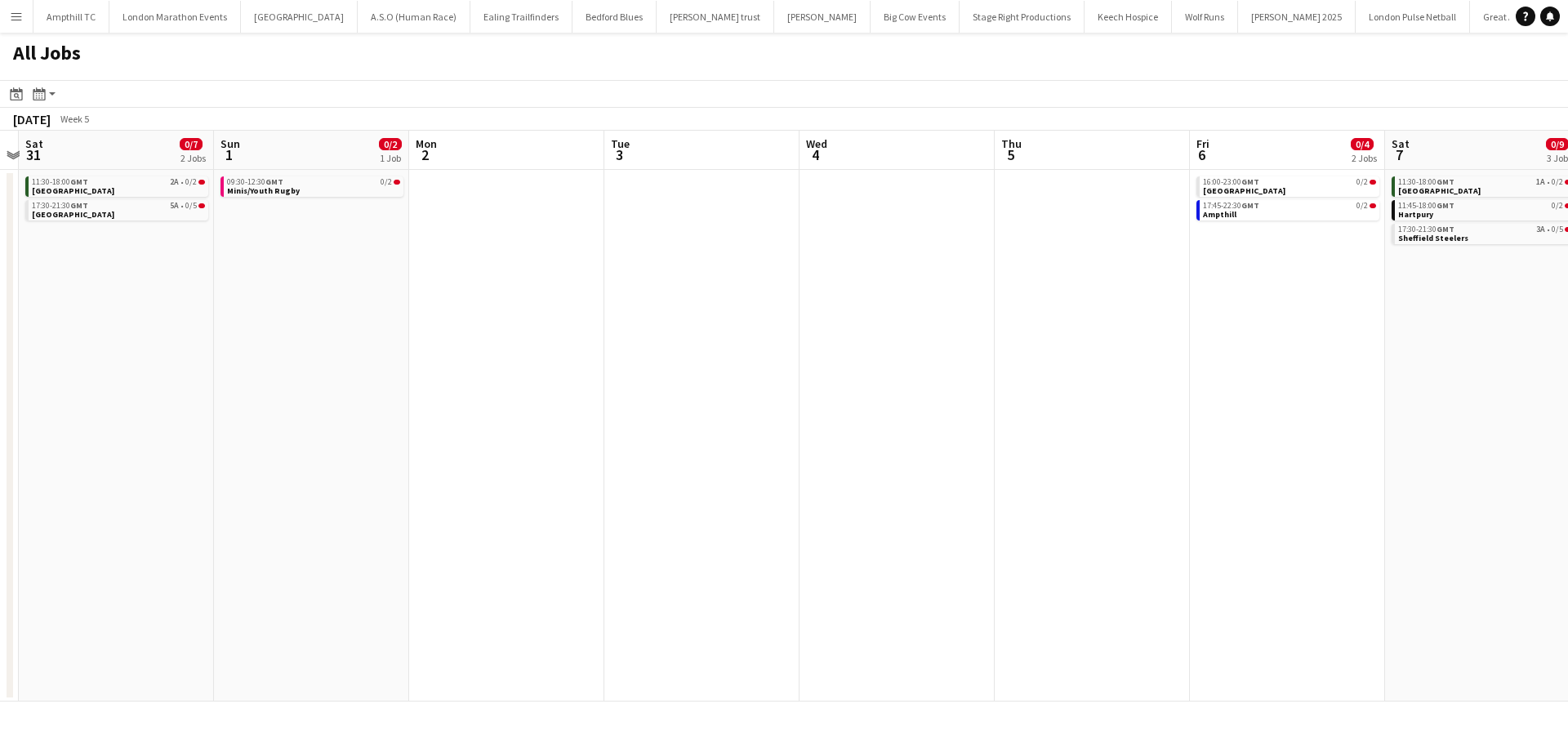
scroll to position [0, 554]
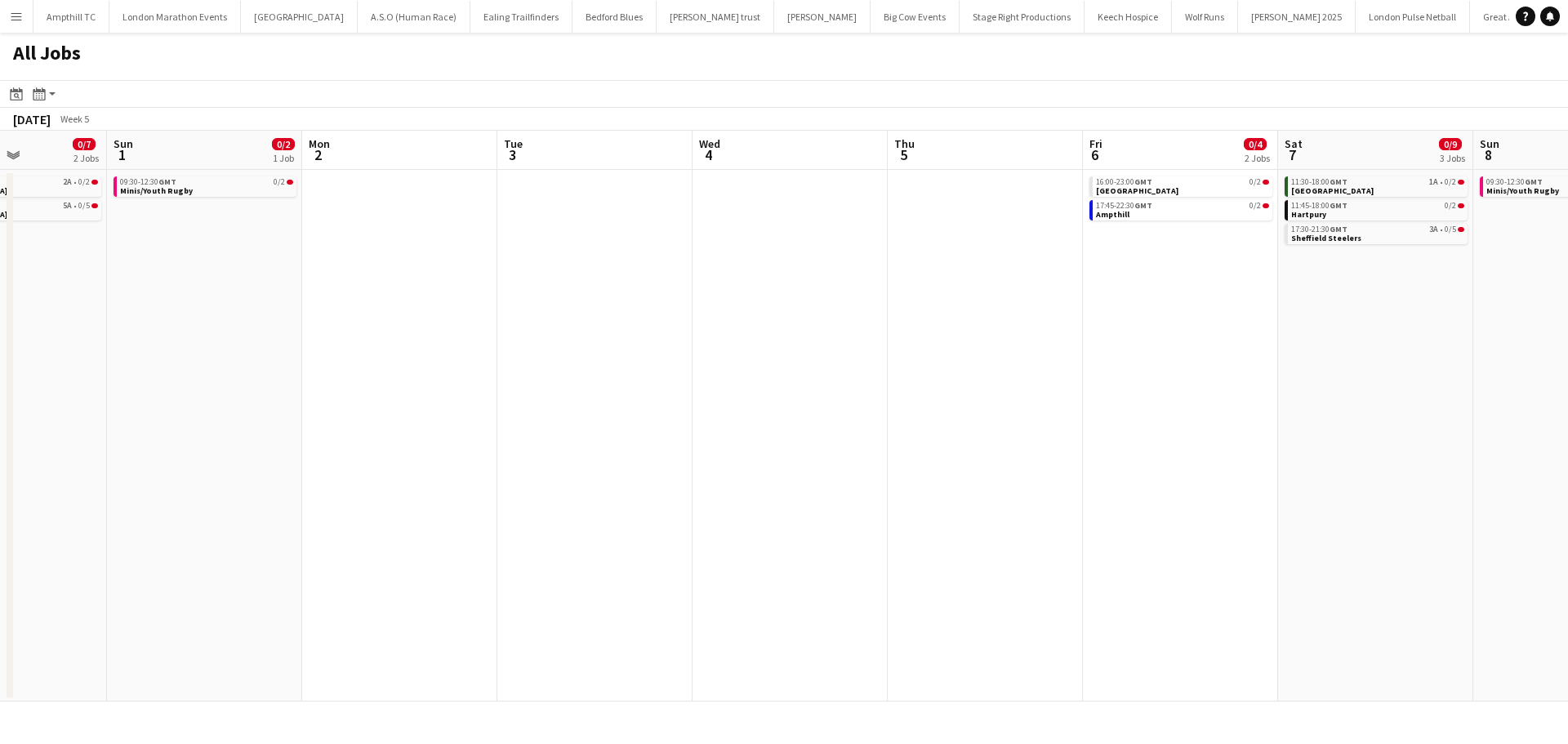
click at [614, 397] on app-all-jobs "All Jobs Date picker SEP 2025 SEP 2025 Monday M Tuesday T Wednesday W Thursday …" at bounding box center [784, 367] width 1568 height 669
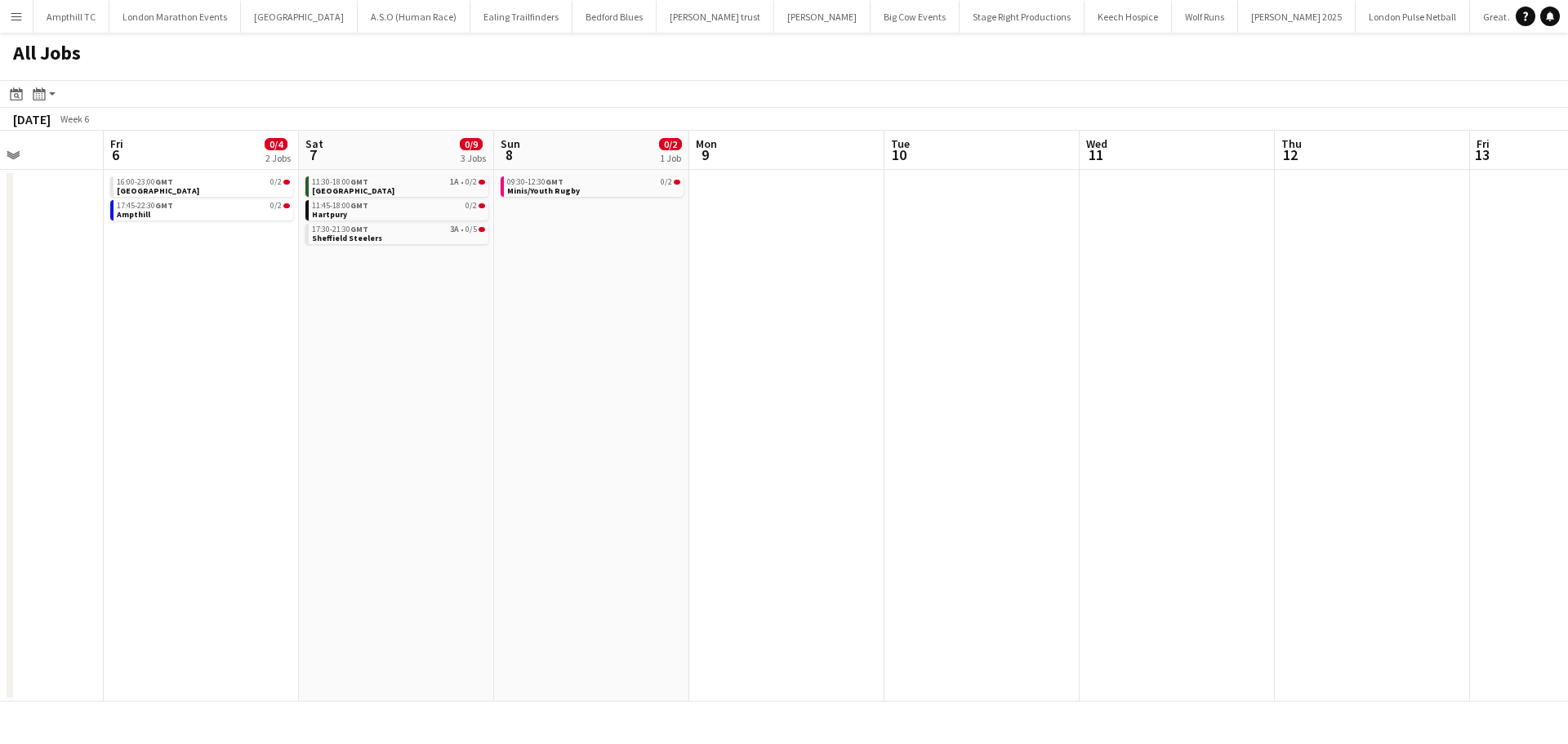
drag, startPoint x: 1246, startPoint y: 361, endPoint x: 569, endPoint y: 349, distance: 677.1
click at [535, 361] on app-calendar-viewport "Mon 2 Tue 3 Wed 4 Thu 5 Fri 6 0/4 2 Jobs Sat 7 0/9 3 Jobs Sun 8 0/2 1 Job Mon 9…" at bounding box center [784, 416] width 1568 height 571
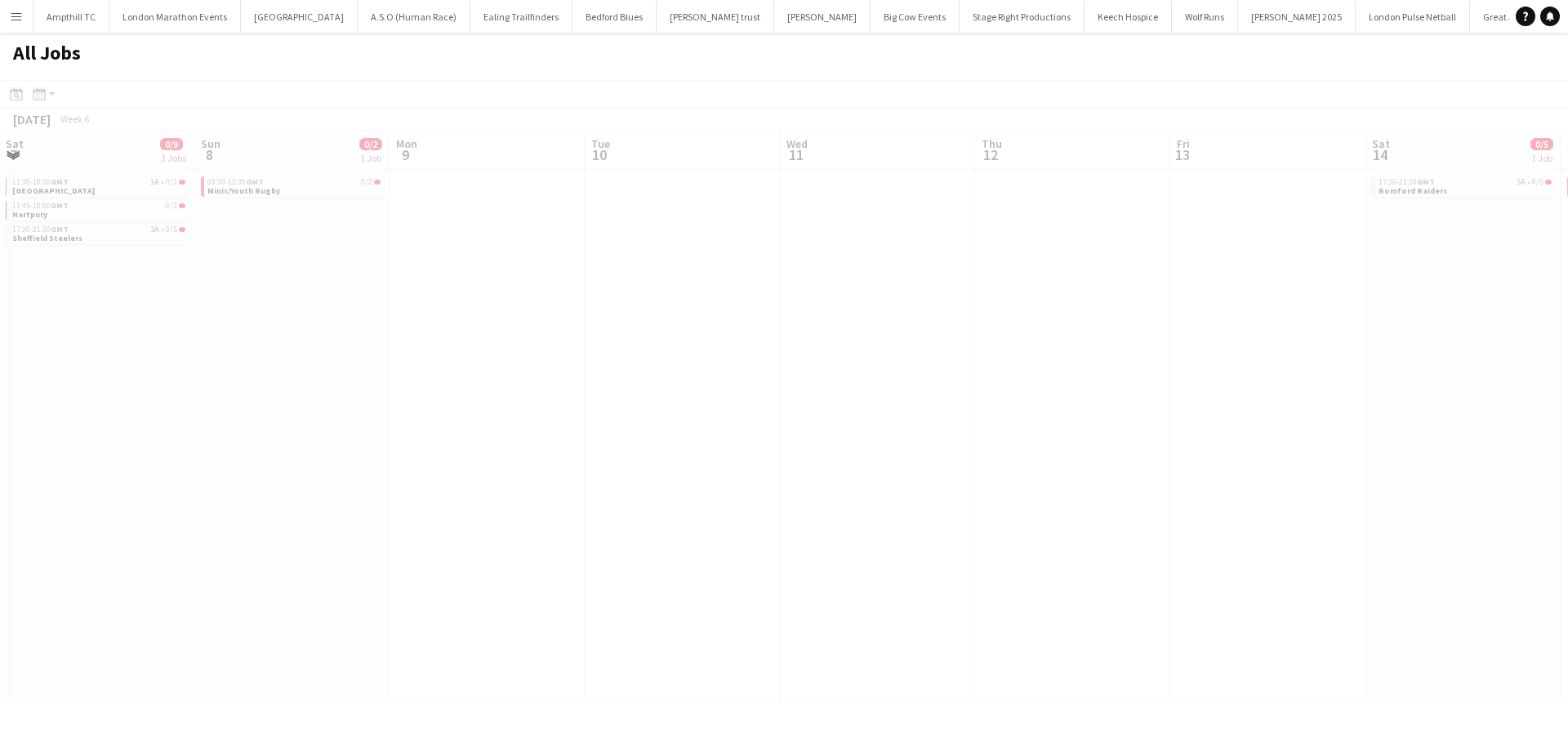
drag, startPoint x: 1156, startPoint y: 357, endPoint x: 368, endPoint y: 382, distance: 788.4
click at [359, 383] on app-all-jobs "All Jobs Date picker SEP 2025 SEP 2025 Monday M Tuesday T Wednesday W Thursday …" at bounding box center [784, 367] width 1568 height 669
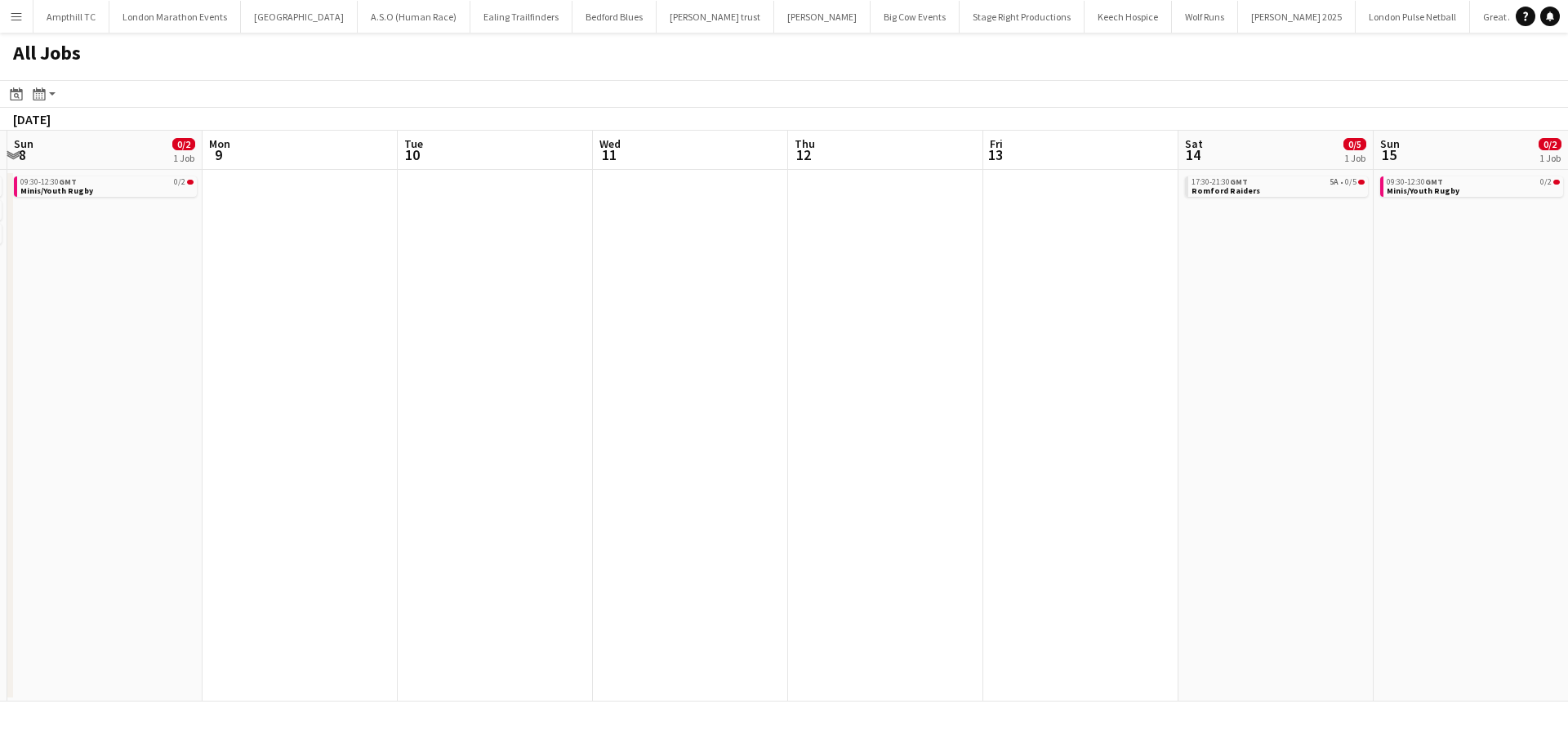
drag, startPoint x: 1133, startPoint y: 446, endPoint x: 628, endPoint y: 413, distance: 506.1
click at [496, 447] on app-calendar-viewport "Thu 5 Fri 6 0/4 2 Jobs Sat 7 0/9 3 Jobs Sun 8 0/2 1 Job Mon 9 Tue 10 Wed 11 Thu…" at bounding box center [784, 416] width 1568 height 571
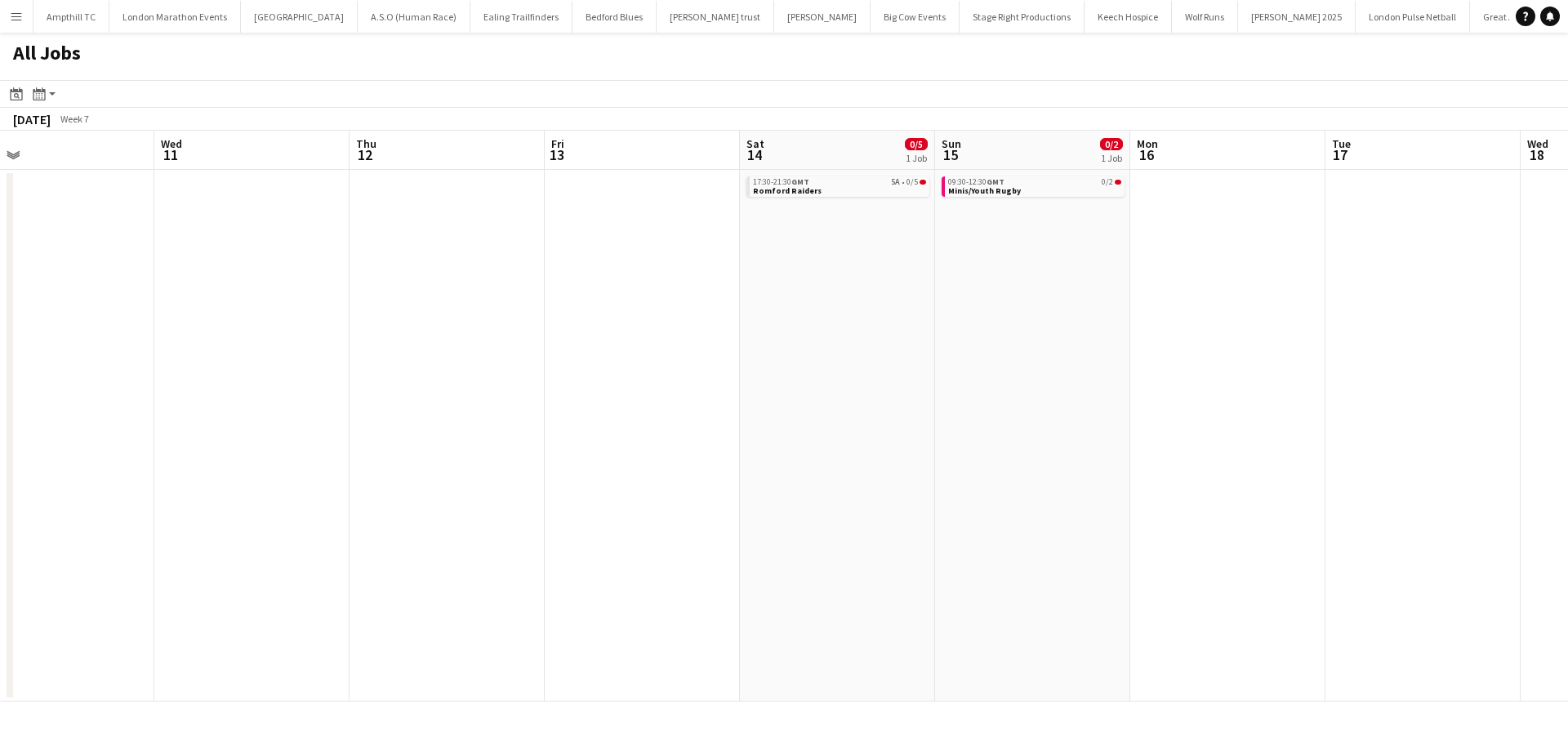
click at [612, 423] on app-all-jobs "All Jobs Date picker SEP 2025 SEP 2025 Monday M Tuesday T Wednesday W Thursday …" at bounding box center [784, 367] width 1568 height 669
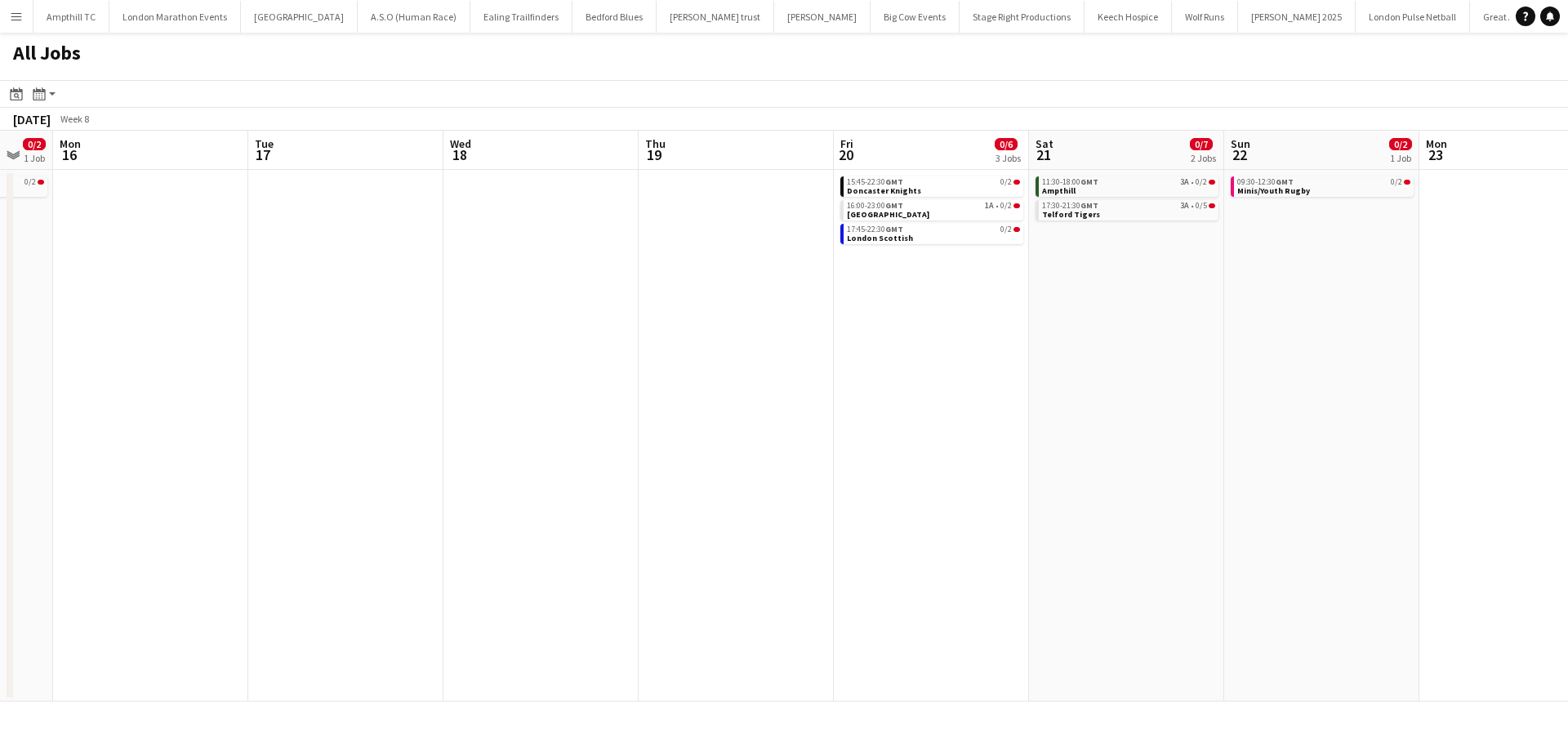
drag, startPoint x: 822, startPoint y: 405, endPoint x: 710, endPoint y: 405, distance: 112.0
click at [705, 406] on app-calendar-viewport "Fri 13 Sat 14 0/5 1 Job Sun 15 0/2 1 Job Mon 16 Tue 17 Wed 18 Thu 19 Fri 20 0/6…" at bounding box center [784, 416] width 1568 height 571
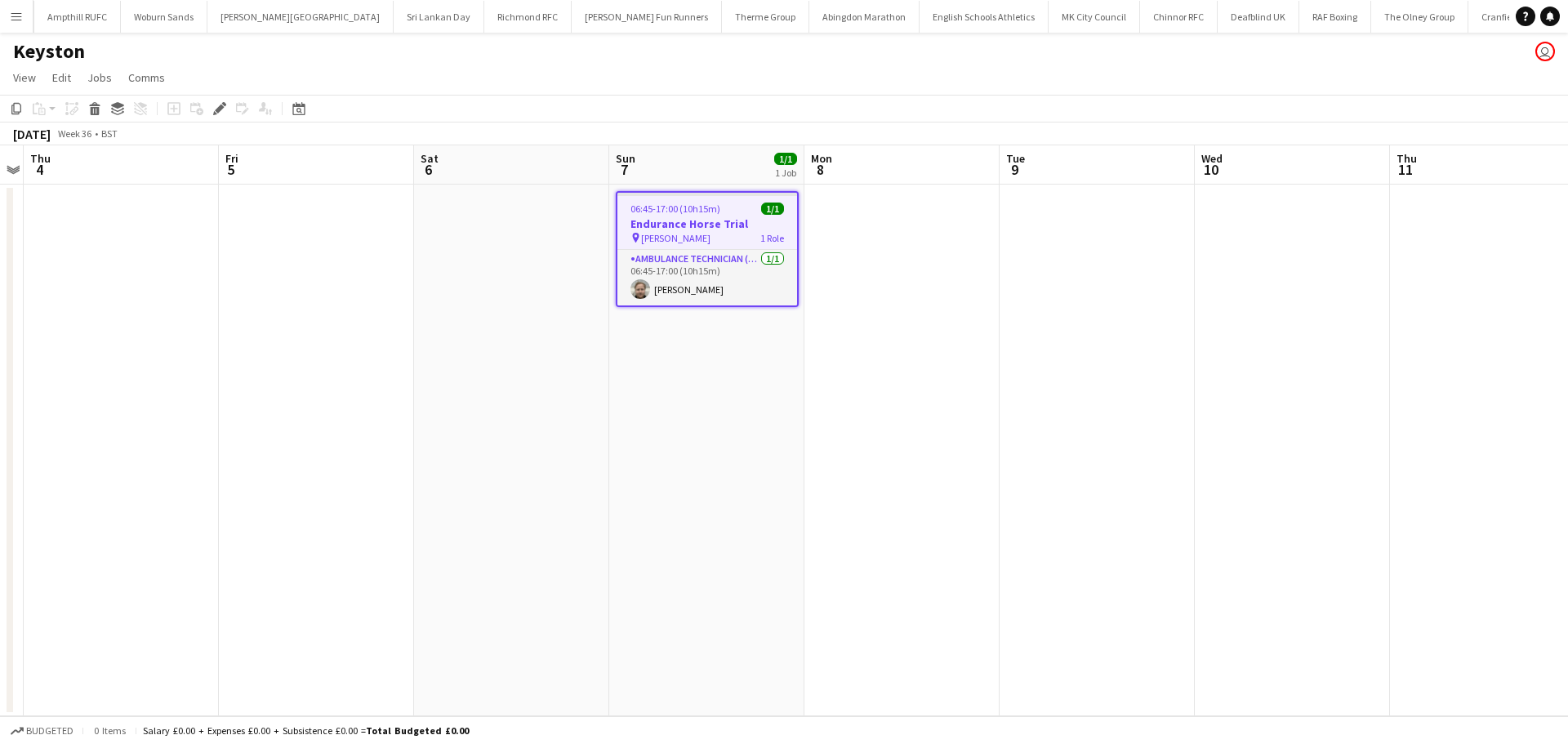
scroll to position [0, 2017]
click at [222, 109] on icon "Edit" at bounding box center [220, 109] width 13 height 13
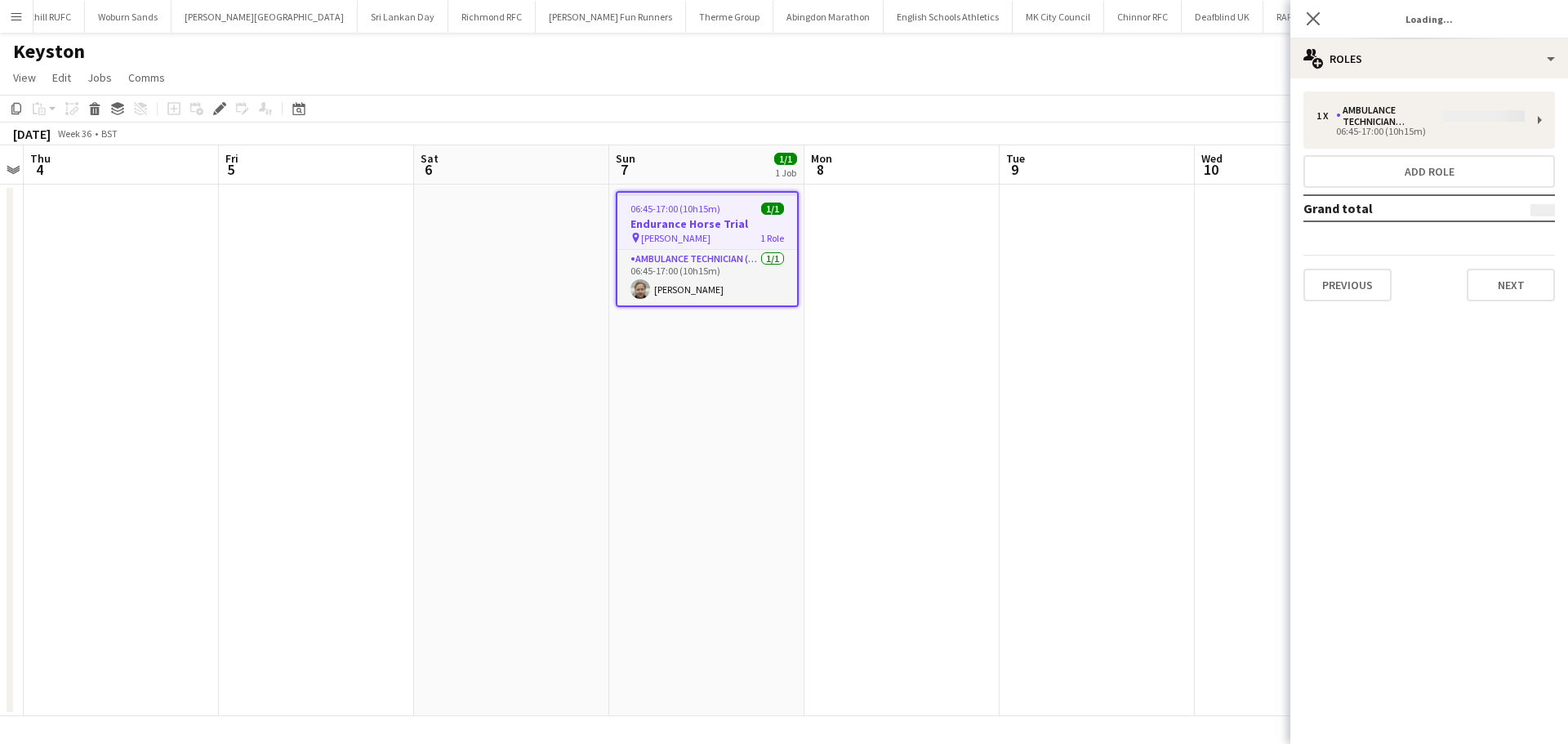
type input "**********"
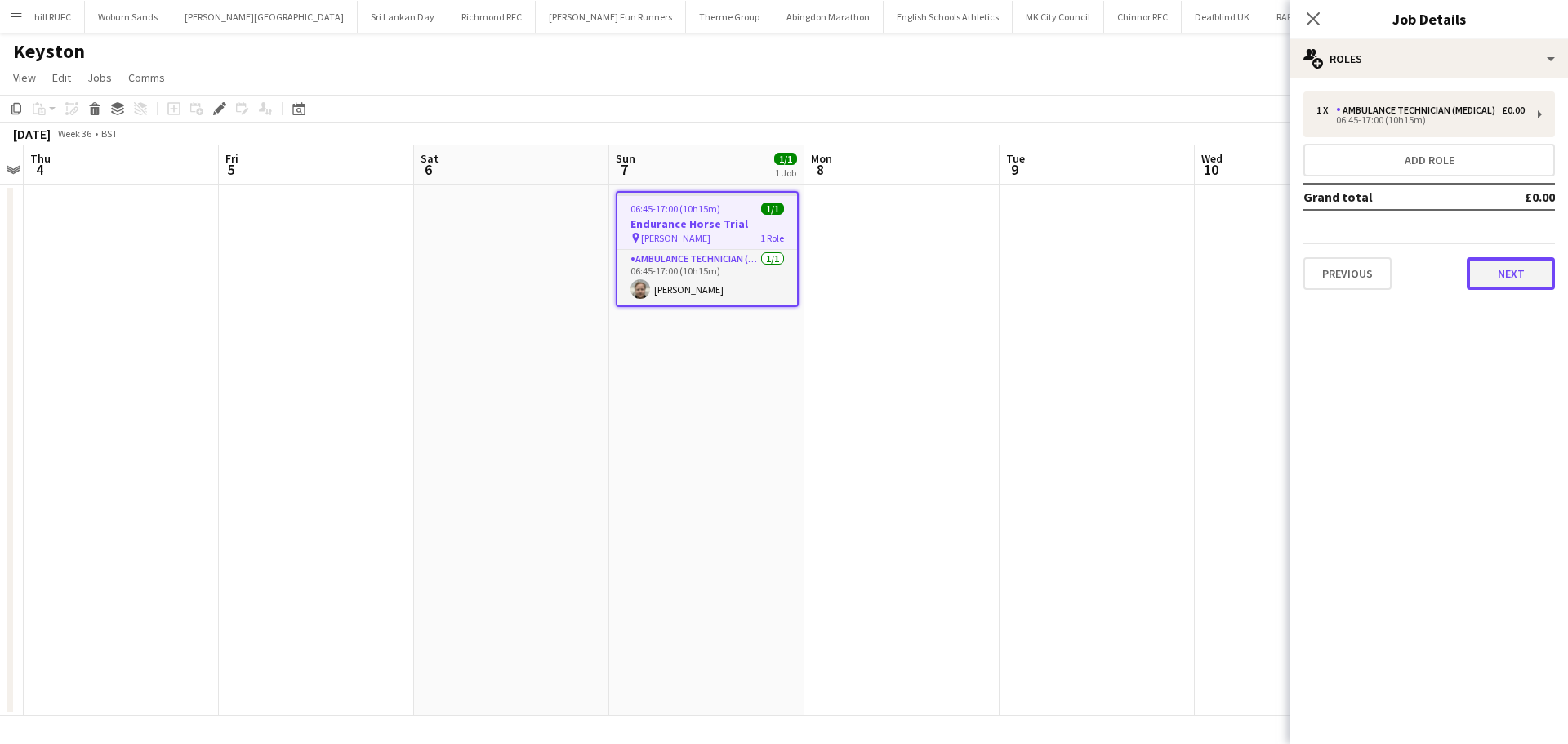
click at [1504, 290] on button "Next" at bounding box center [1510, 273] width 88 height 32
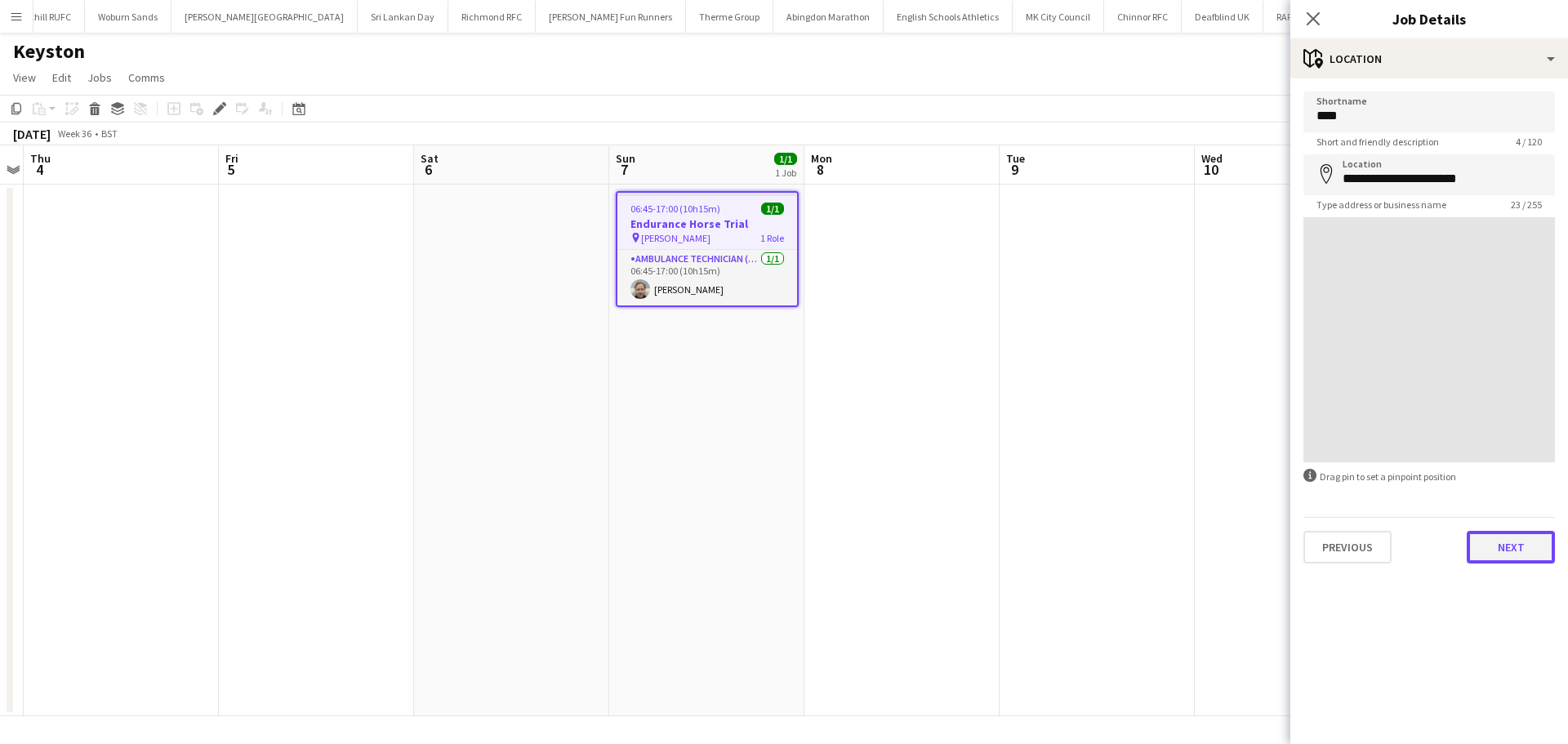
click at [1500, 544] on button "Next" at bounding box center [1510, 547] width 88 height 32
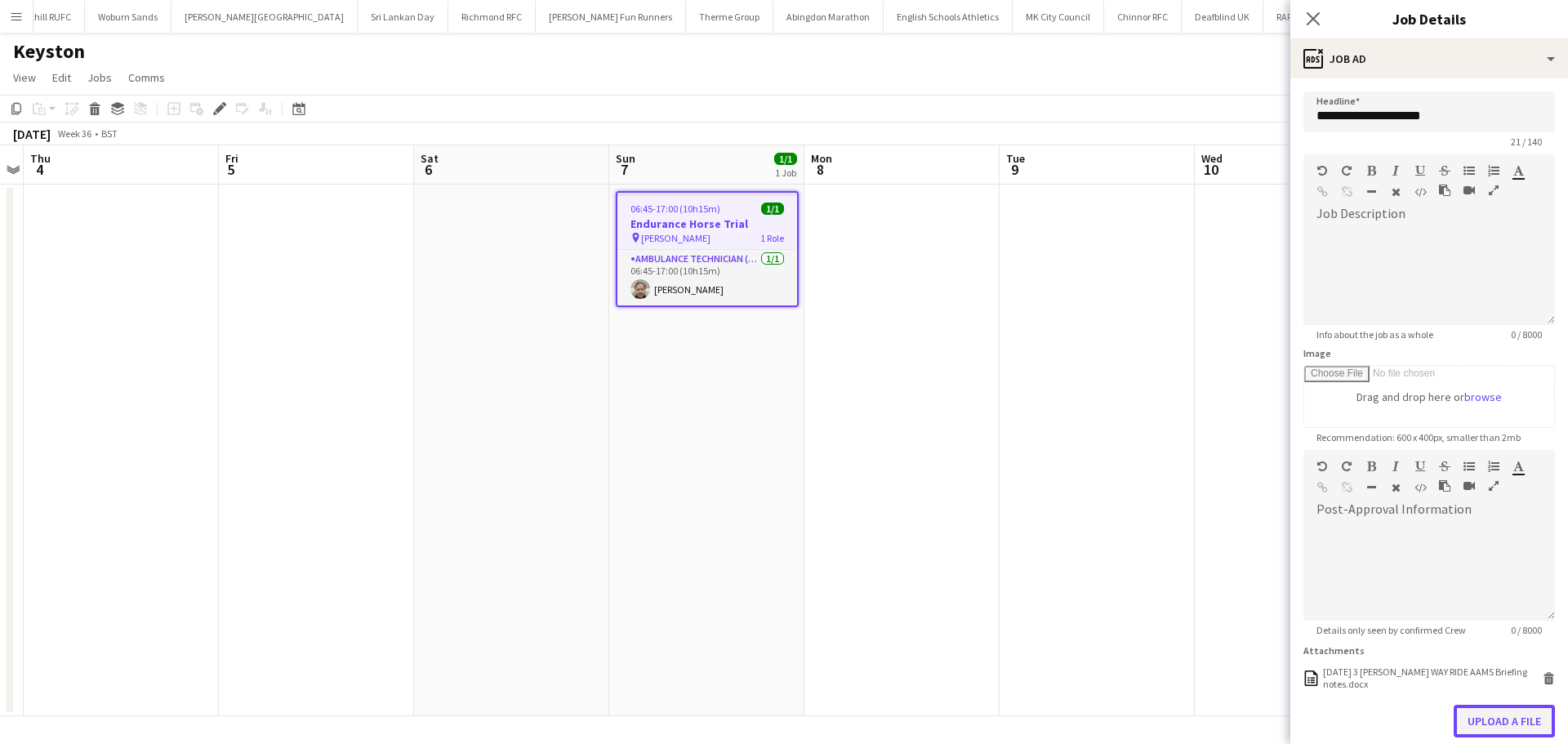
click at [1472, 729] on button "Upload a file" at bounding box center [1504, 720] width 102 height 32
click at [1375, 677] on div "07.09.2025 3 SHIRES WAY RIDE AAMS Briefing notes.docx" at bounding box center [1431, 678] width 215 height 25
click at [1319, 23] on icon "Close pop-in" at bounding box center [1312, 18] width 16 height 16
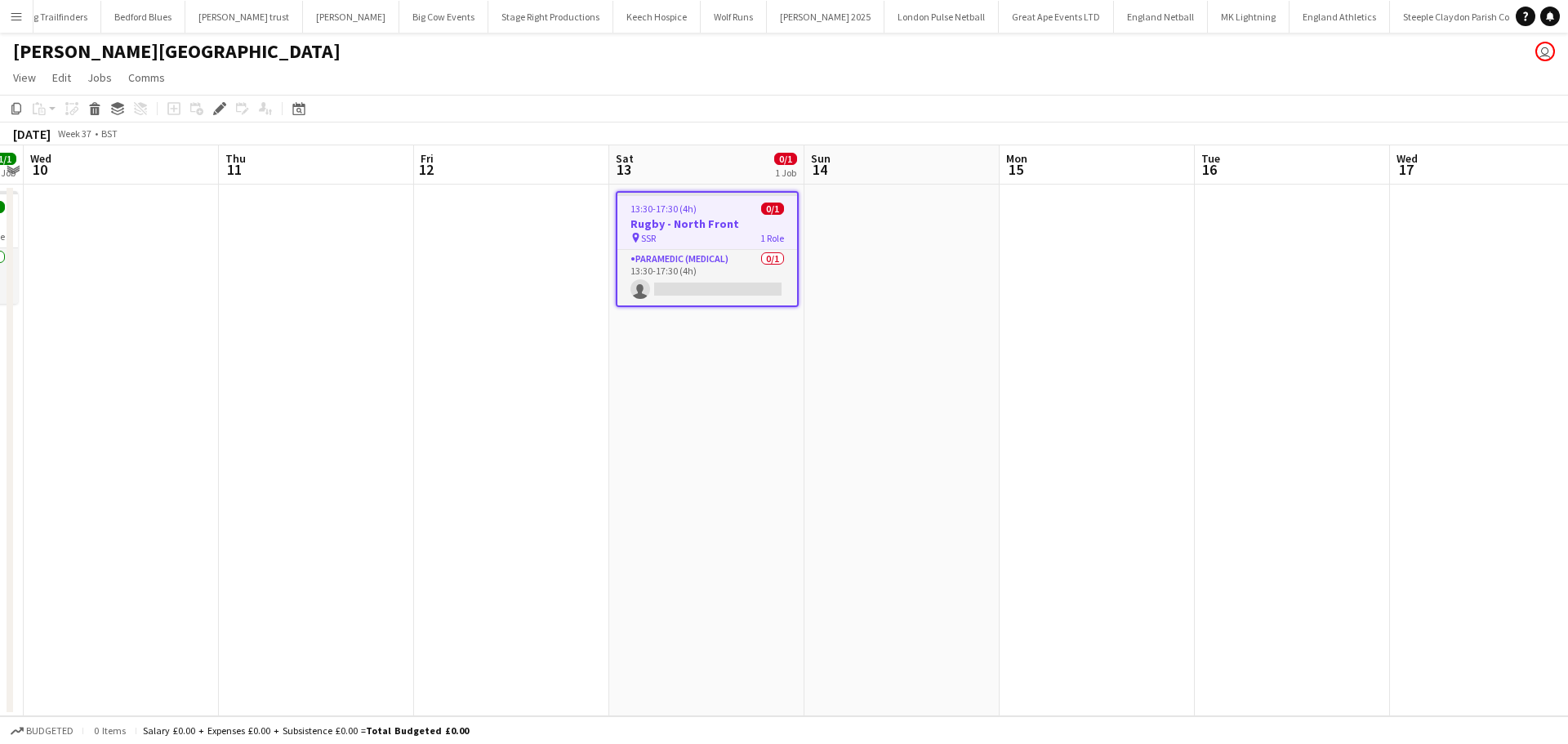
scroll to position [0, 643]
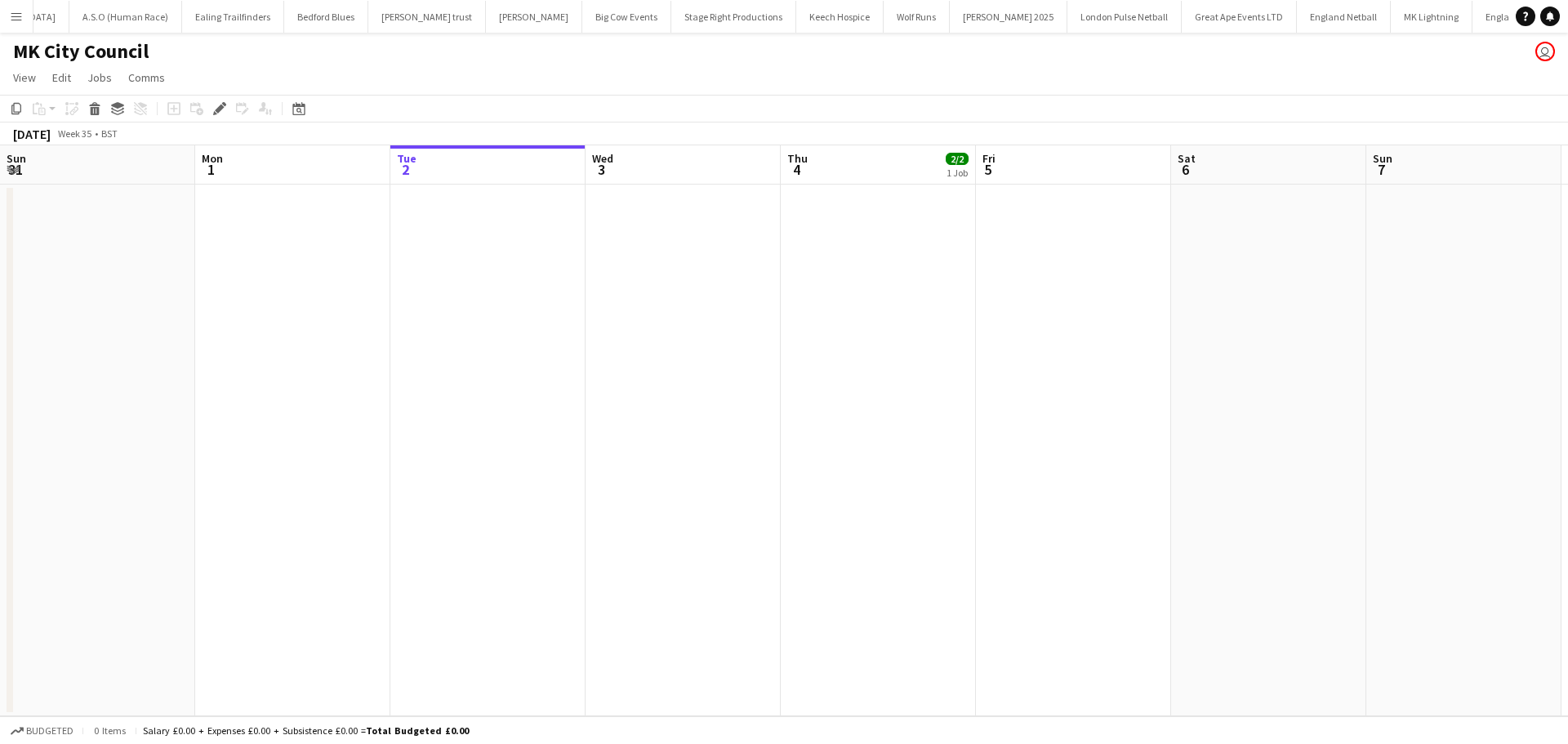
scroll to position [0, 562]
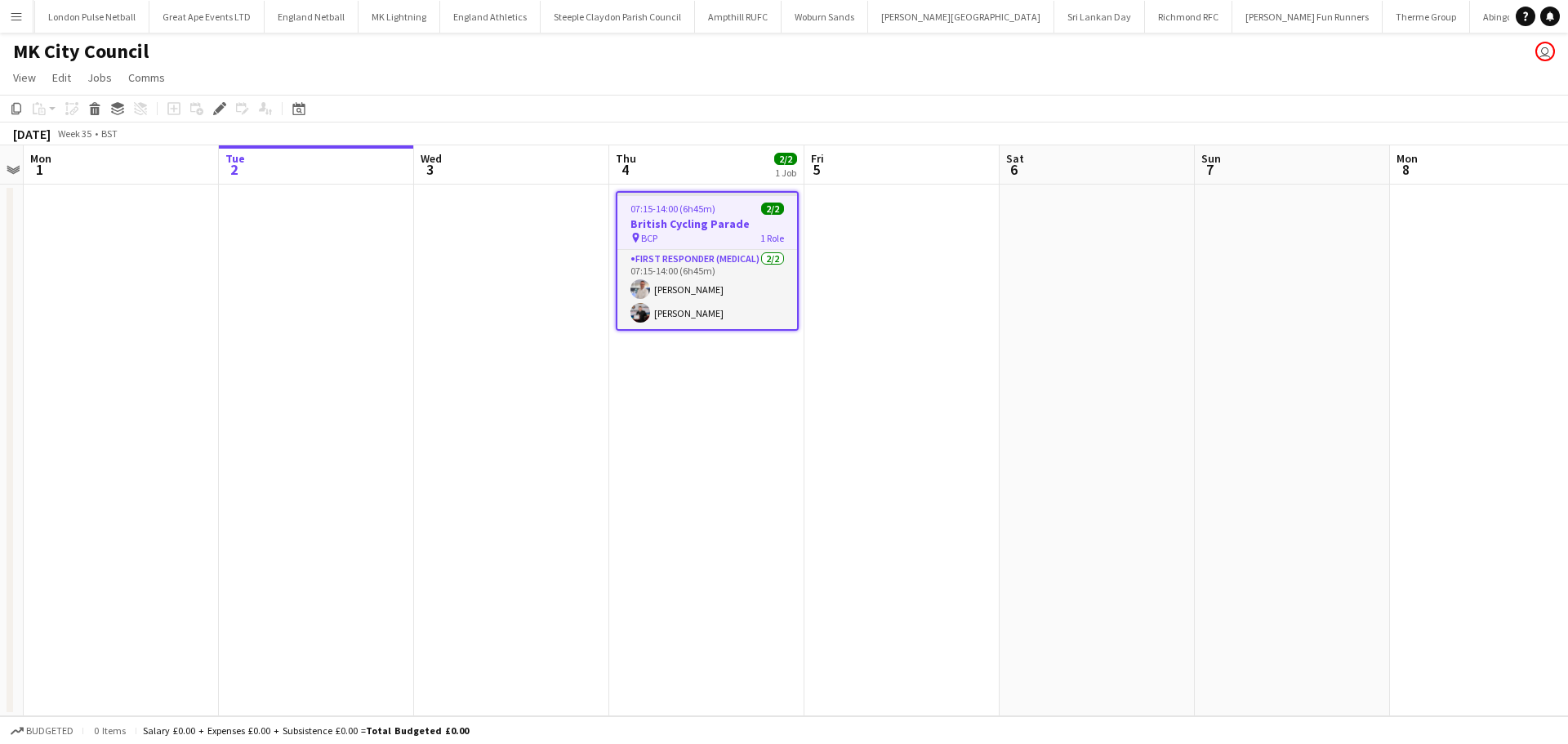
click at [18, 18] on app-icon "Menu" at bounding box center [16, 16] width 13 height 13
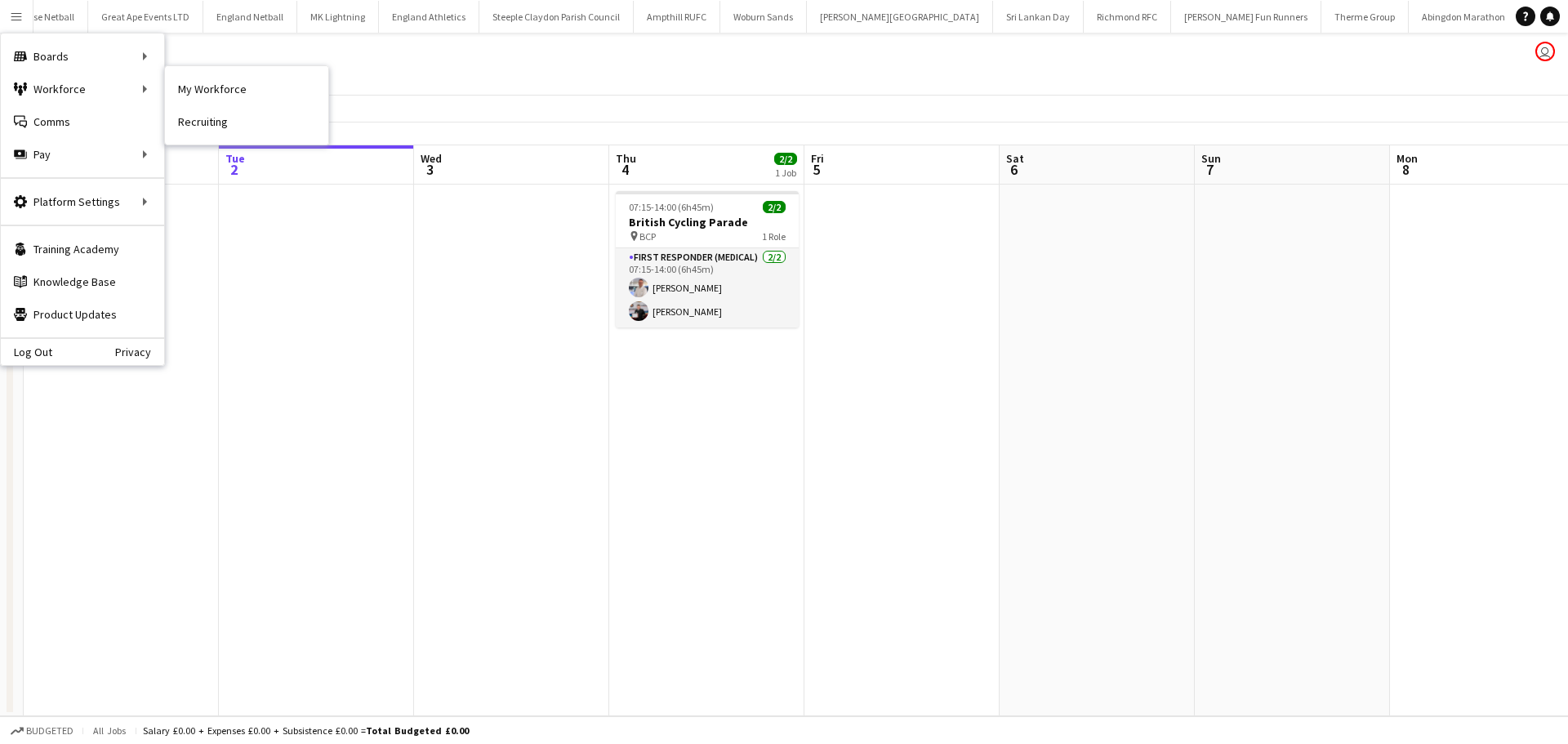
drag, startPoint x: 220, startPoint y: 95, endPoint x: 296, endPoint y: 146, distance: 91.5
click at [220, 94] on link "My Workforce" at bounding box center [247, 88] width 164 height 32
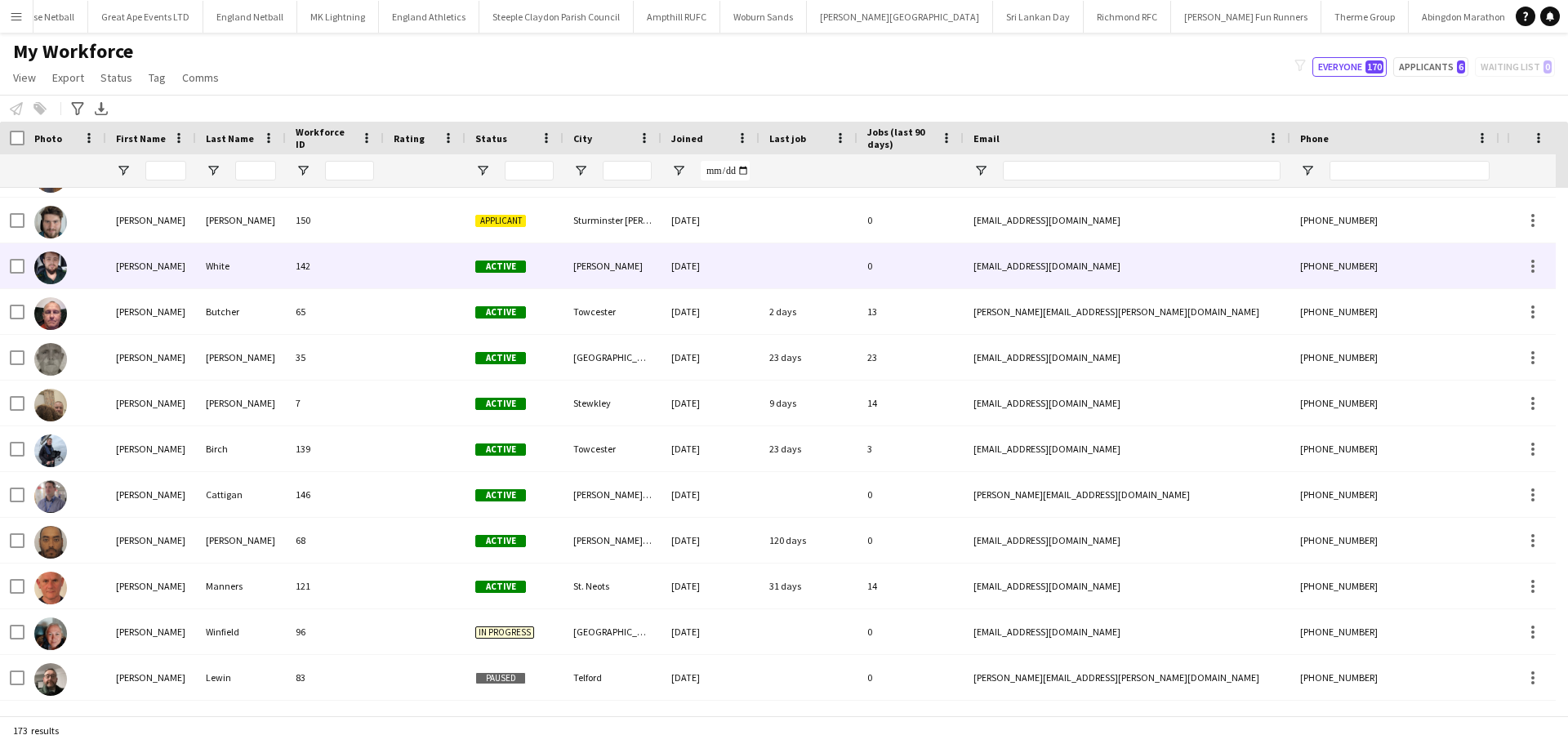
click at [184, 263] on div "Daniel" at bounding box center [150, 265] width 90 height 45
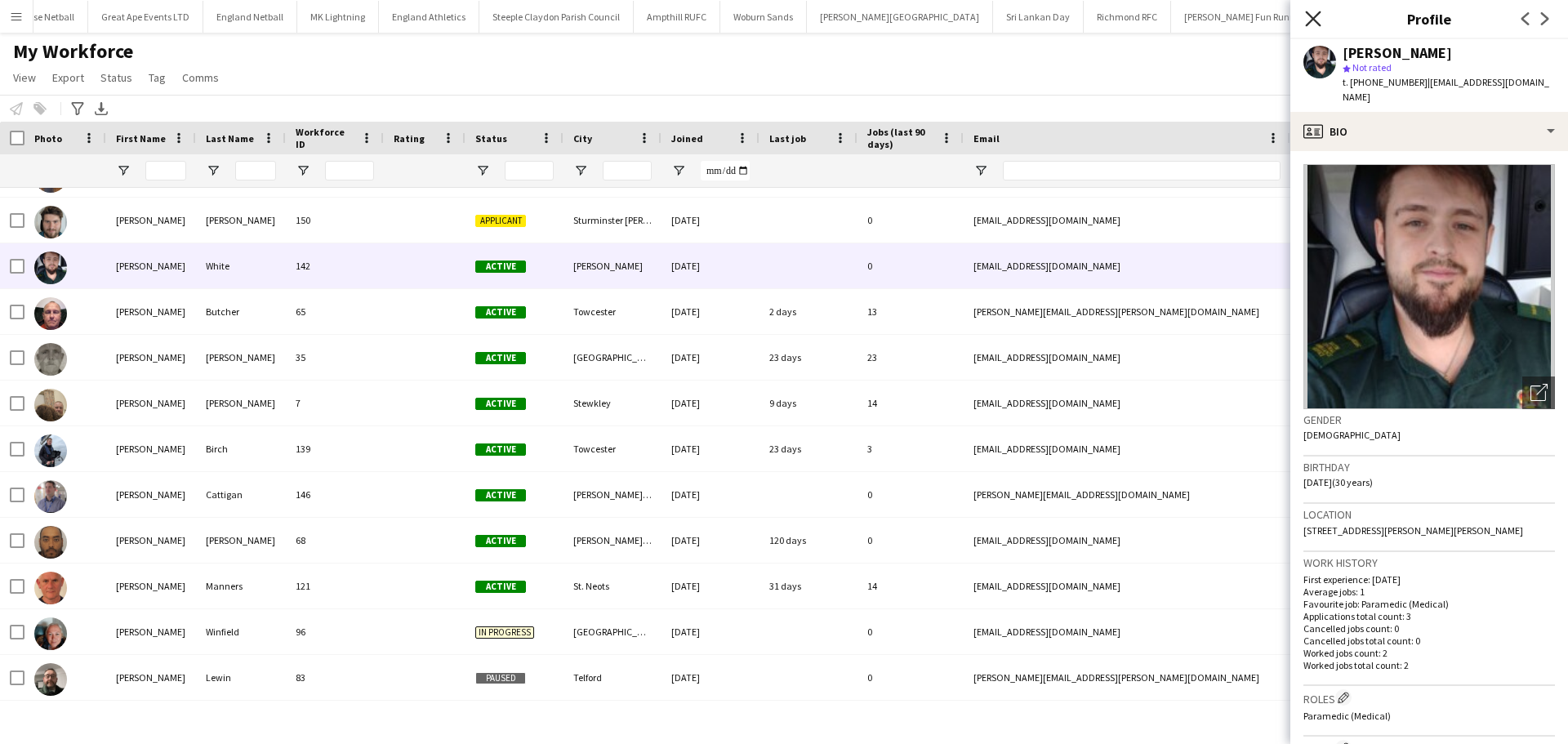
click at [1312, 20] on icon at bounding box center [1312, 18] width 16 height 16
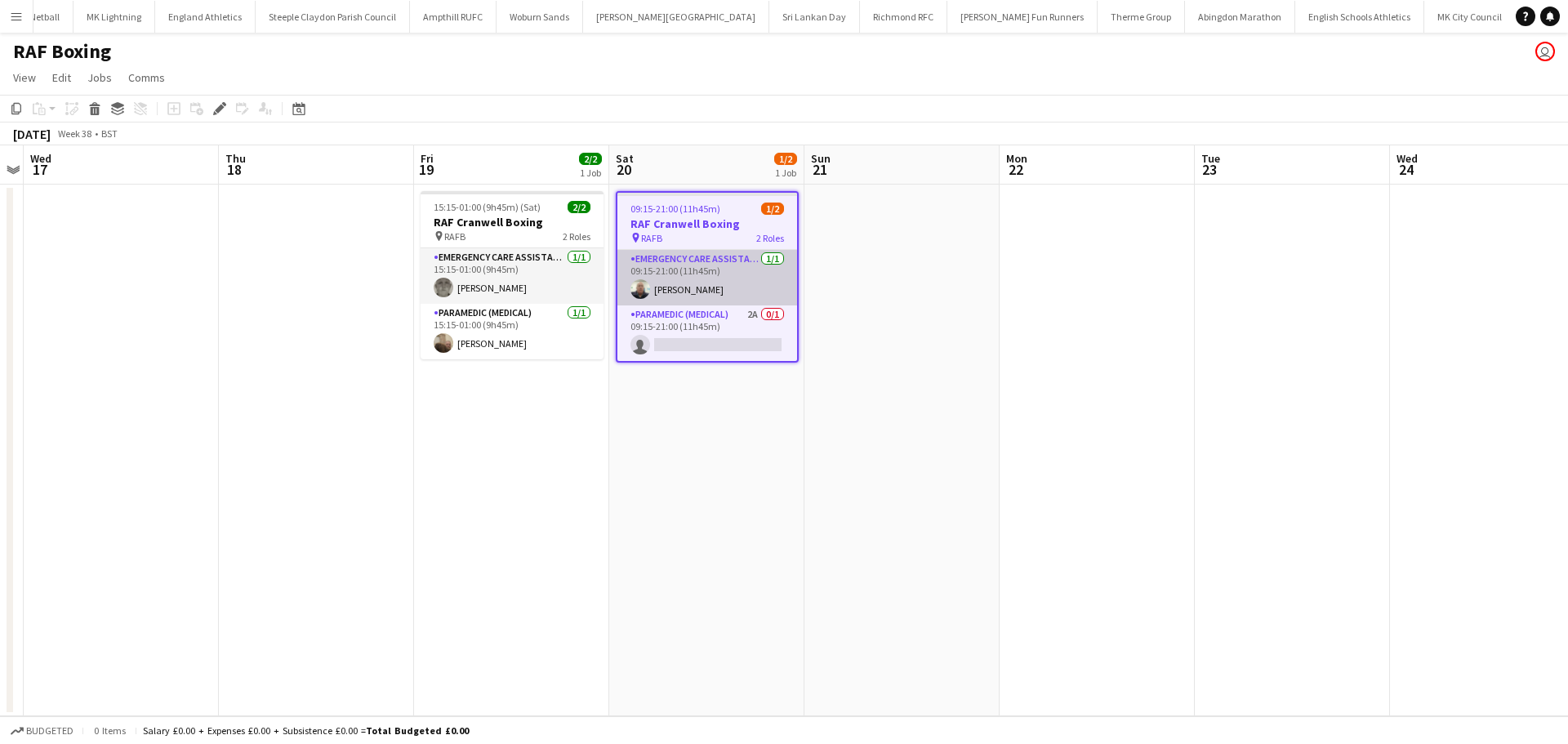
scroll to position [0, 1613]
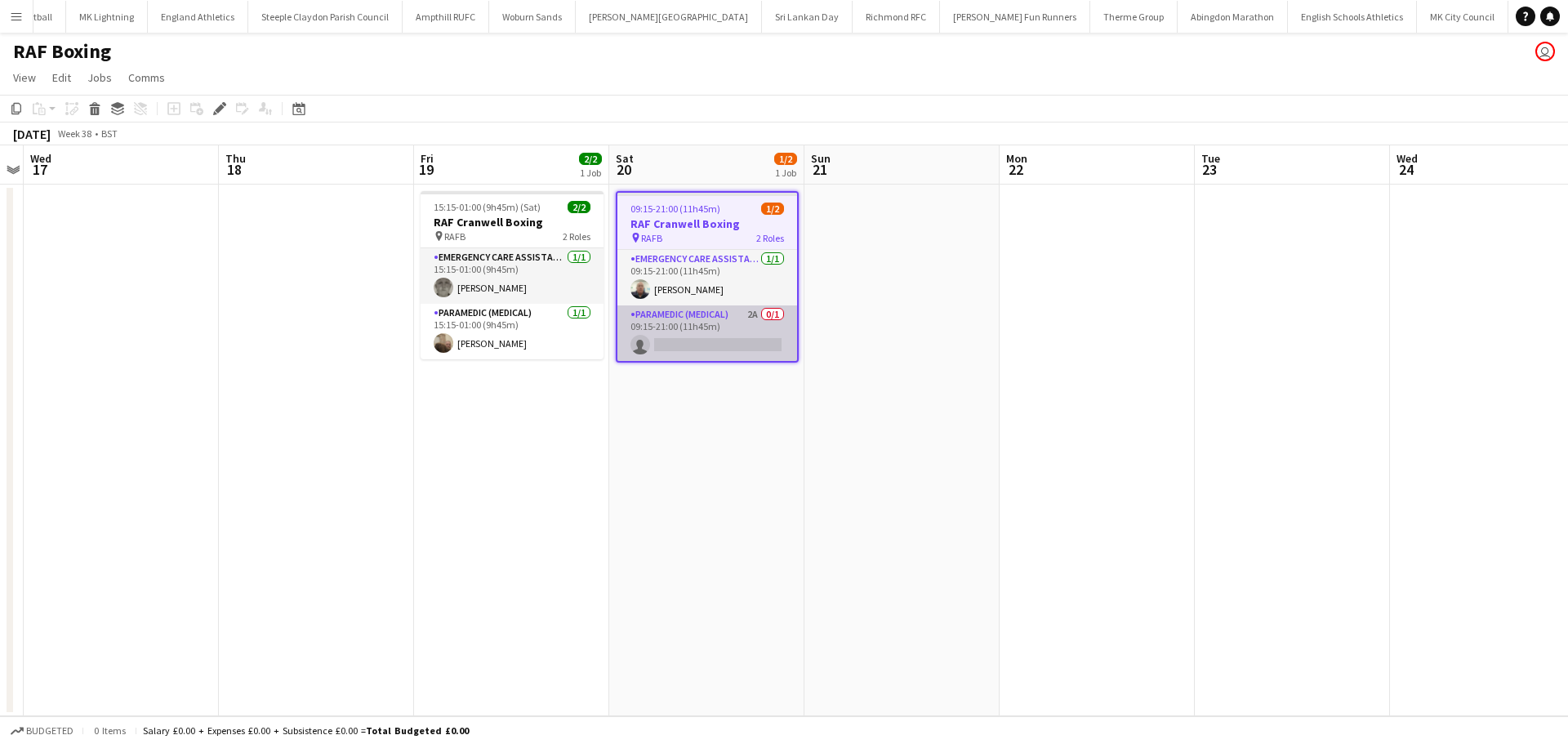
click at [724, 337] on app-card-role "Paramedic (Medical) 2A 0/1 09:15-21:00 (11h45m) single-neutral-actions" at bounding box center [707, 333] width 179 height 55
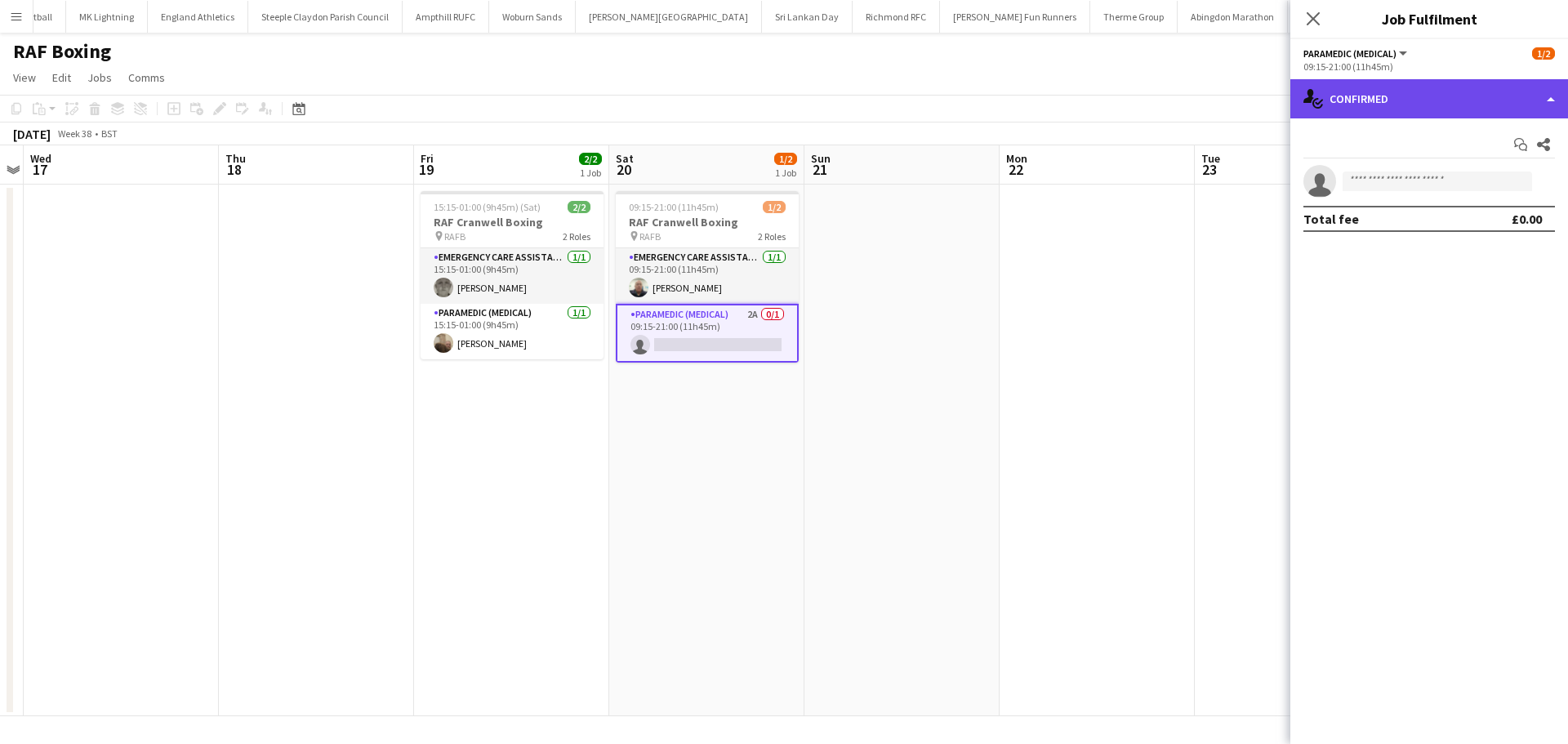
drag, startPoint x: 1450, startPoint y: 84, endPoint x: 1452, endPoint y: 92, distance: 8.2
click at [1451, 85] on div "single-neutral-actions-check-2 Confirmed" at bounding box center [1429, 99] width 277 height 39
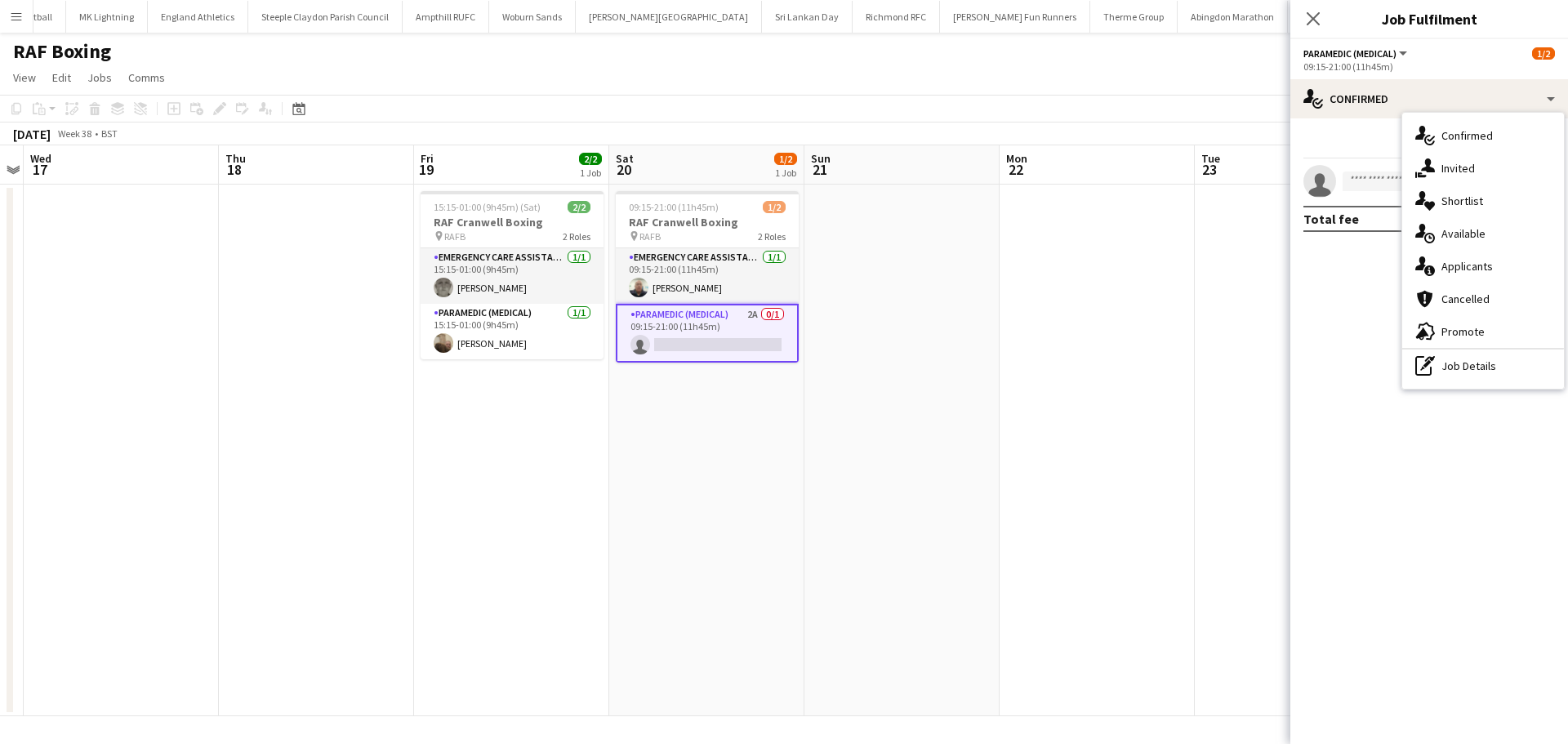
click at [1513, 269] on div "single-neutral-actions-information Applicants" at bounding box center [1483, 266] width 162 height 32
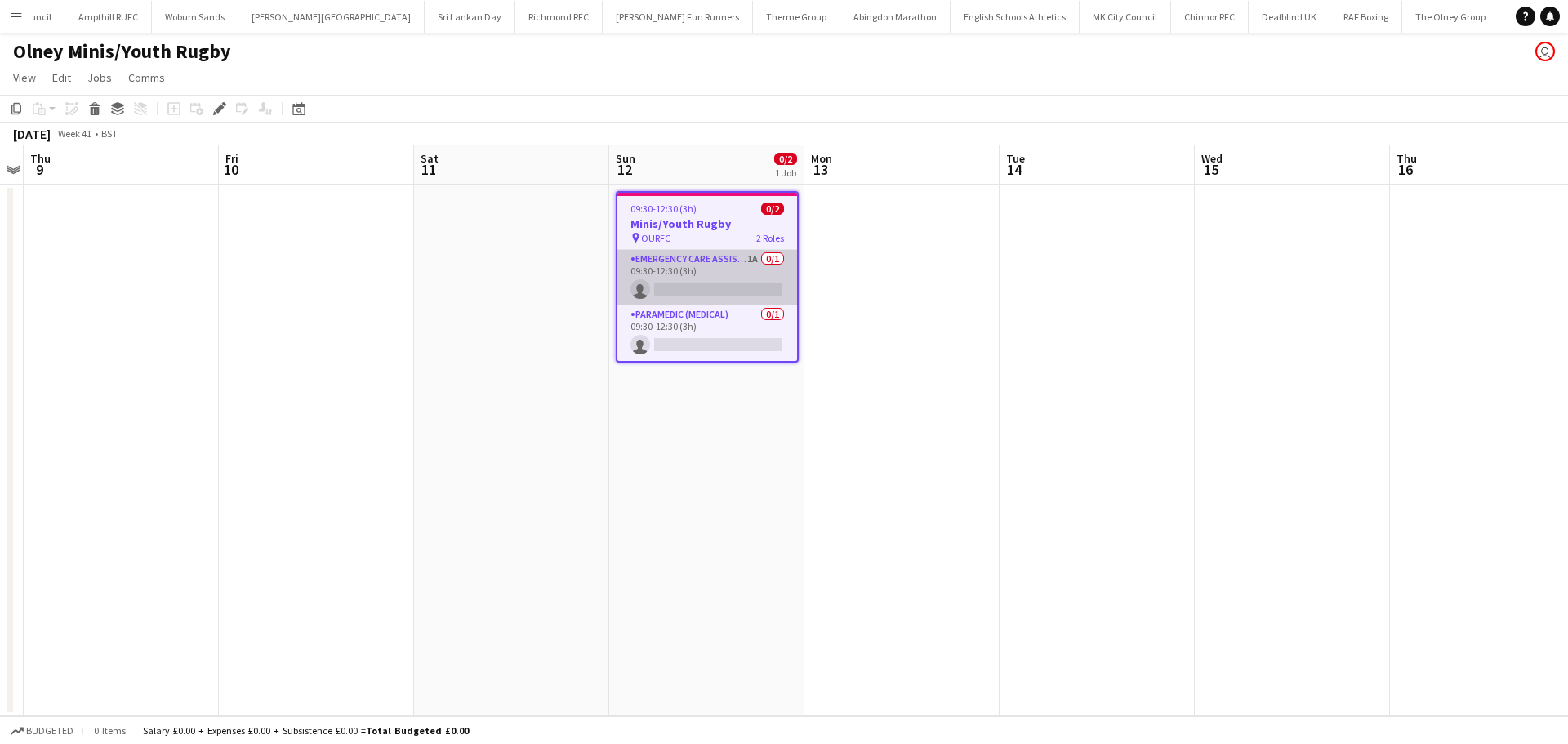
scroll to position [0, 1959]
click at [748, 259] on app-card-role "Emergency Care Assistant (Medical) 1A 0/1 09:30-12:30 (3h) single-neutral-actio…" at bounding box center [707, 277] width 179 height 55
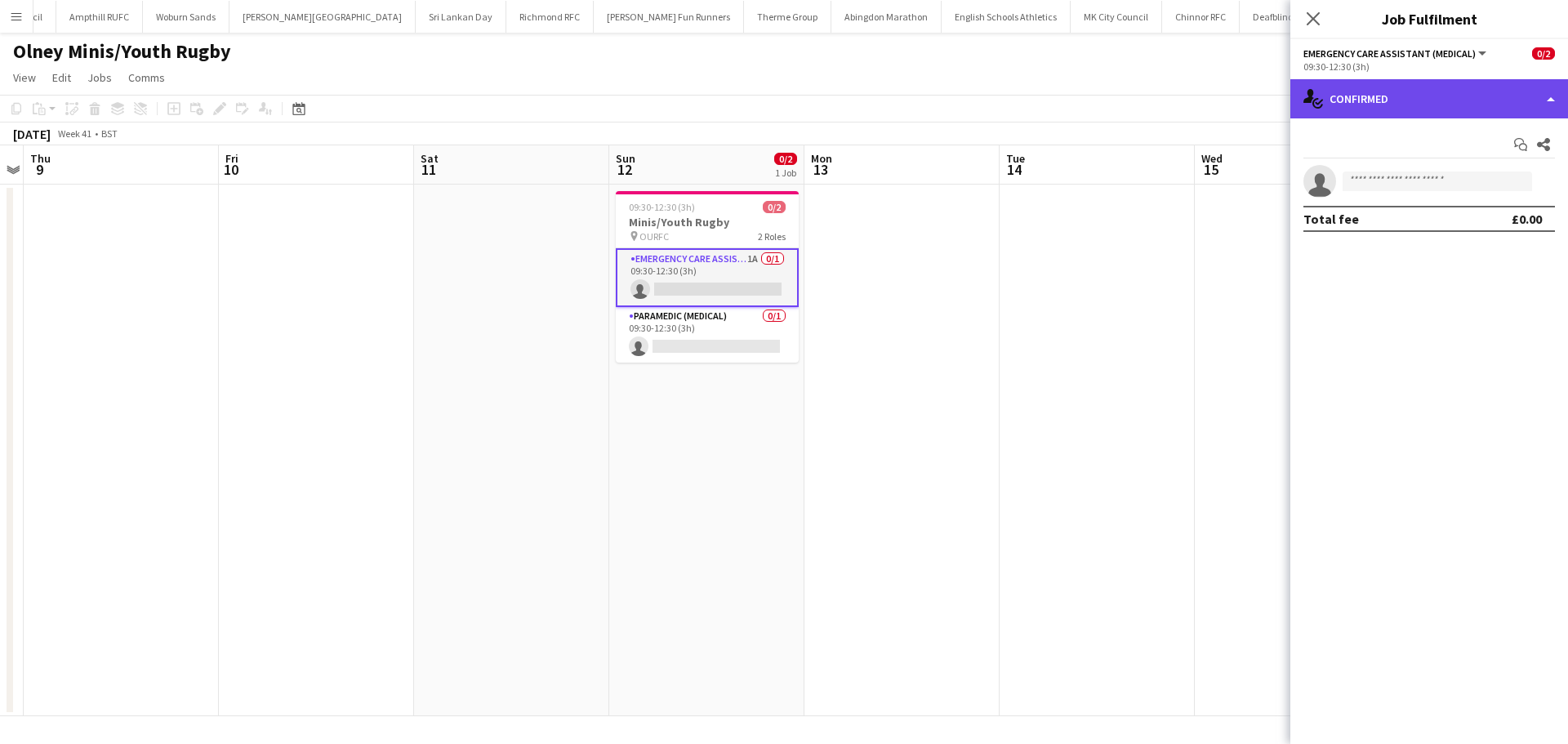
click at [1418, 96] on div "single-neutral-actions-check-2 Confirmed" at bounding box center [1429, 99] width 277 height 39
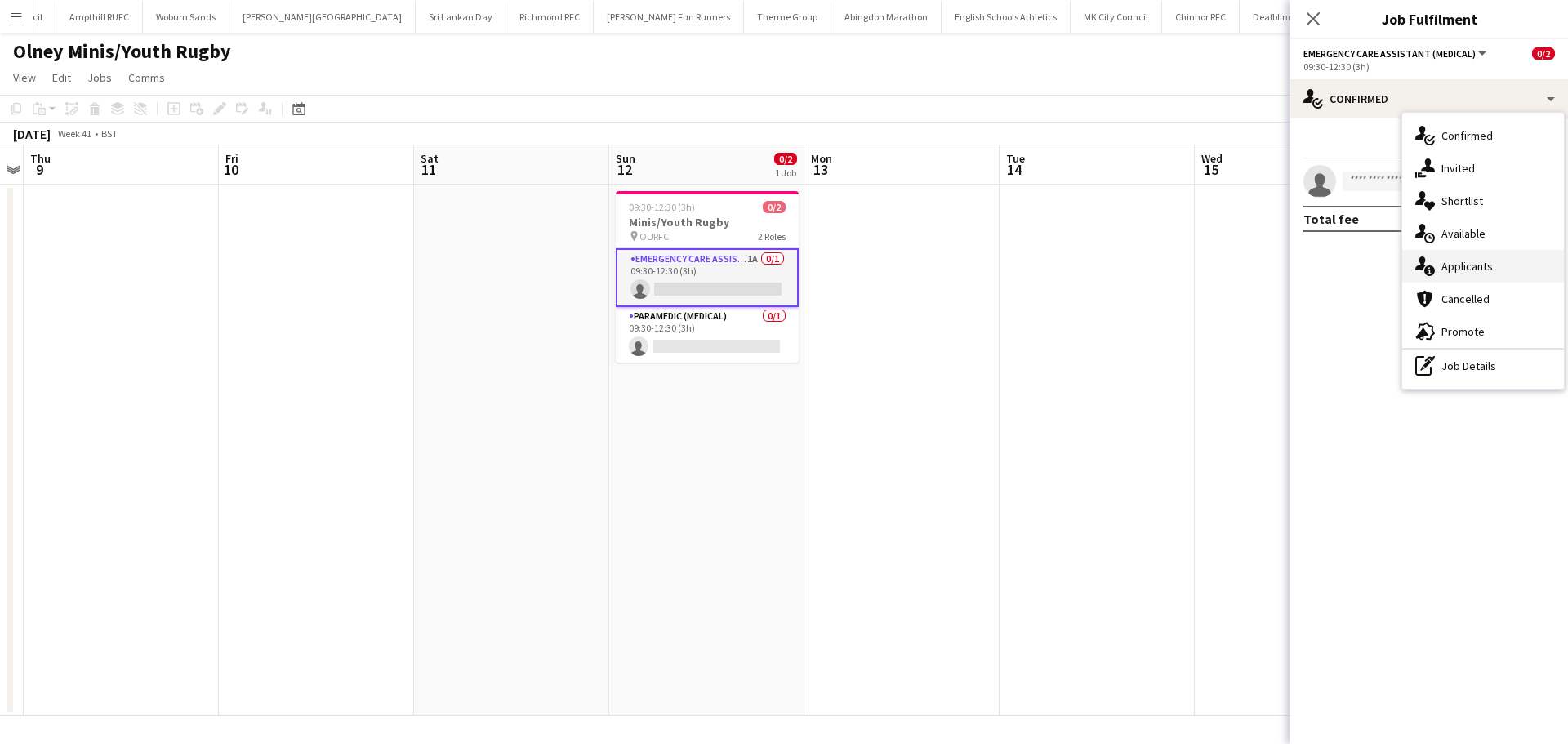
click at [1518, 262] on div "single-neutral-actions-information Applicants" at bounding box center [1483, 266] width 162 height 32
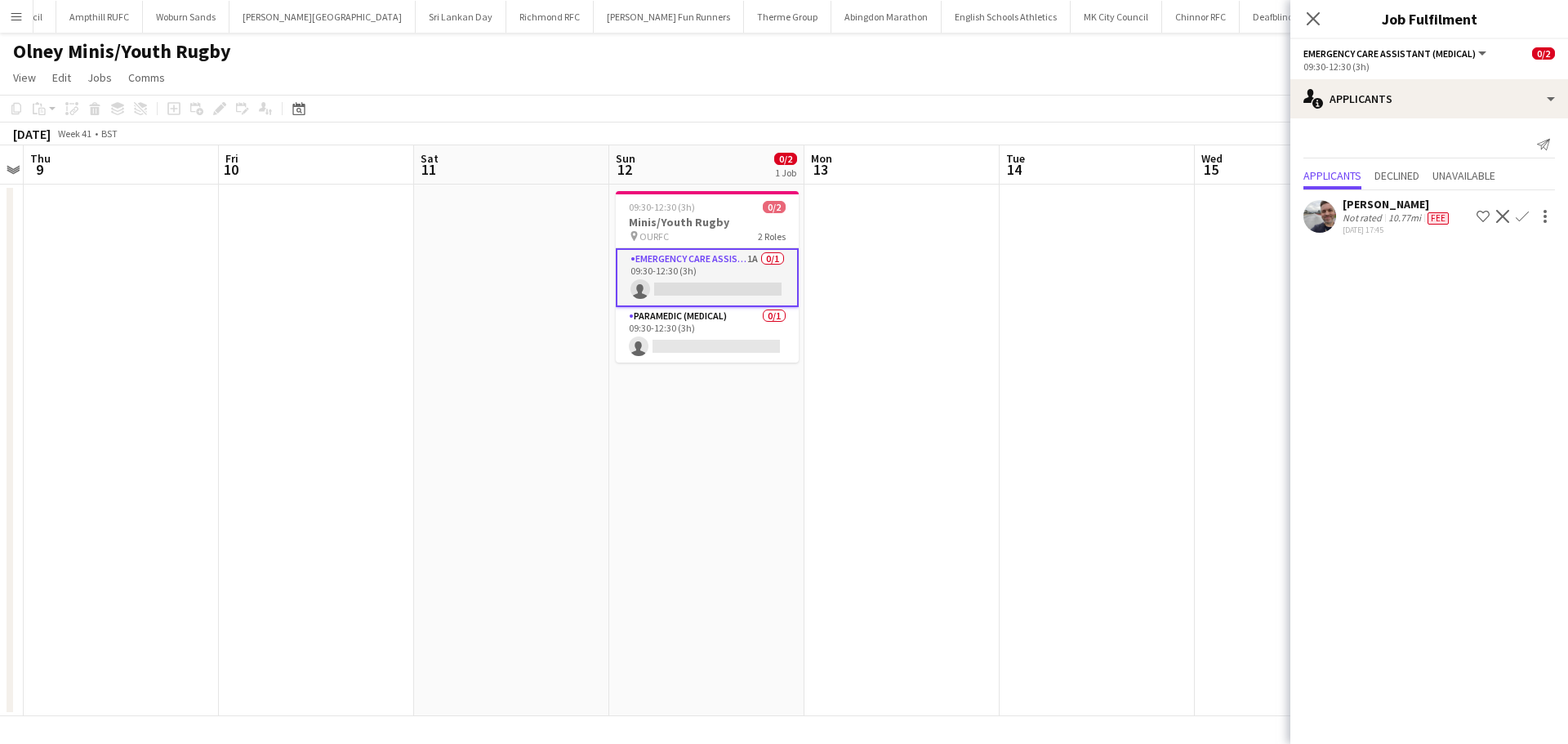
click at [1518, 216] on app-icon "Confirm" at bounding box center [1522, 216] width 13 height 13
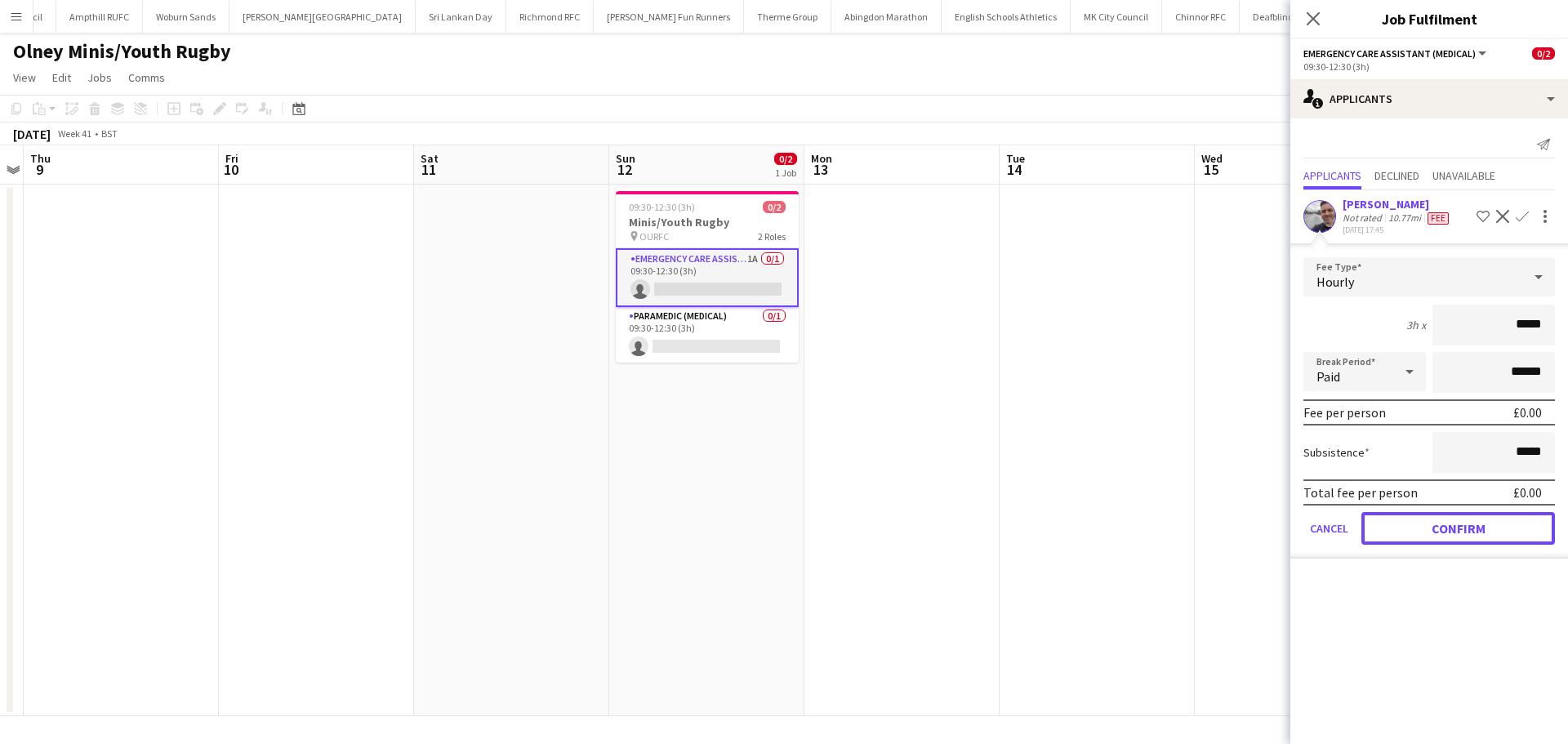
click at [1461, 530] on button "Confirm" at bounding box center [1458, 528] width 193 height 32
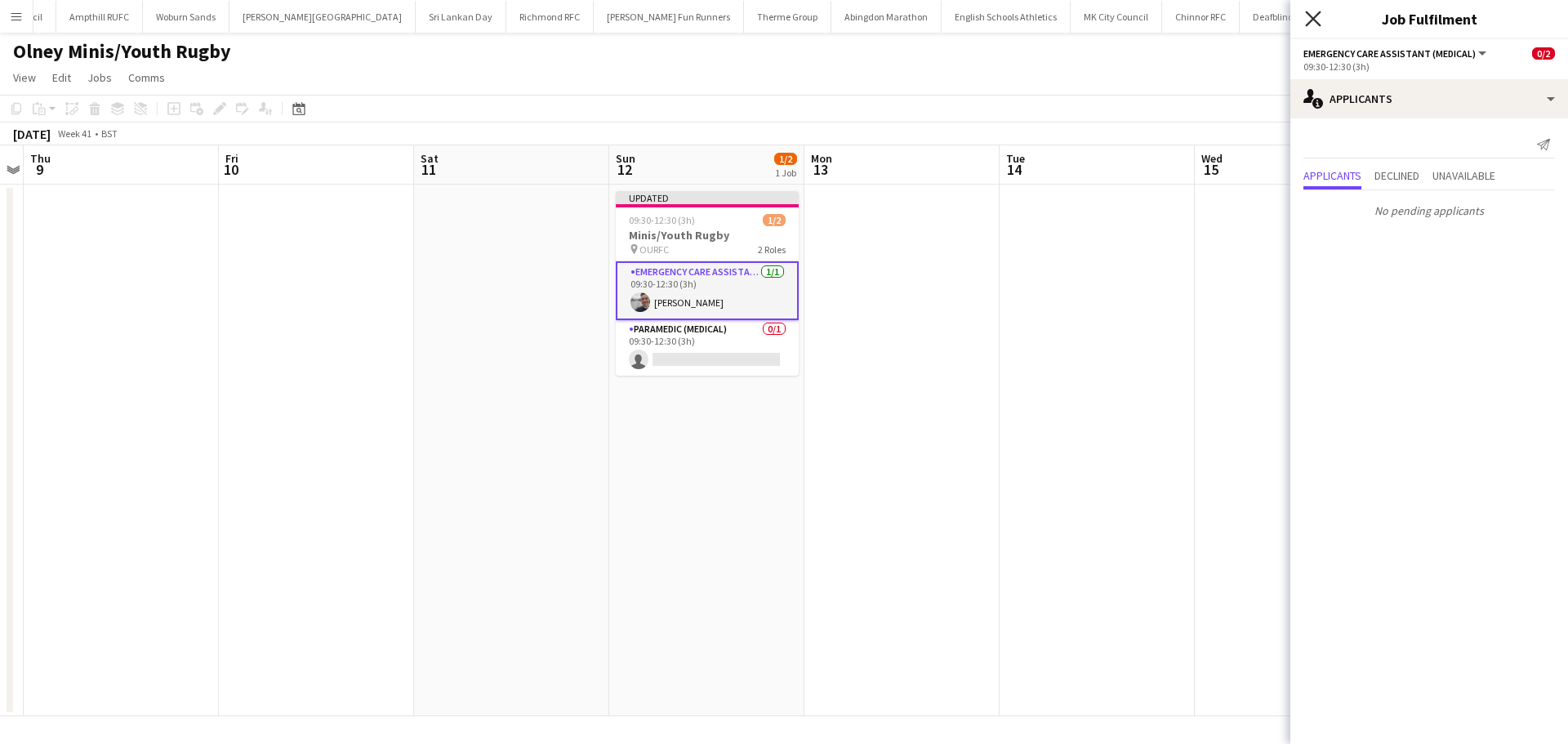
click at [1312, 18] on icon at bounding box center [1312, 18] width 16 height 16
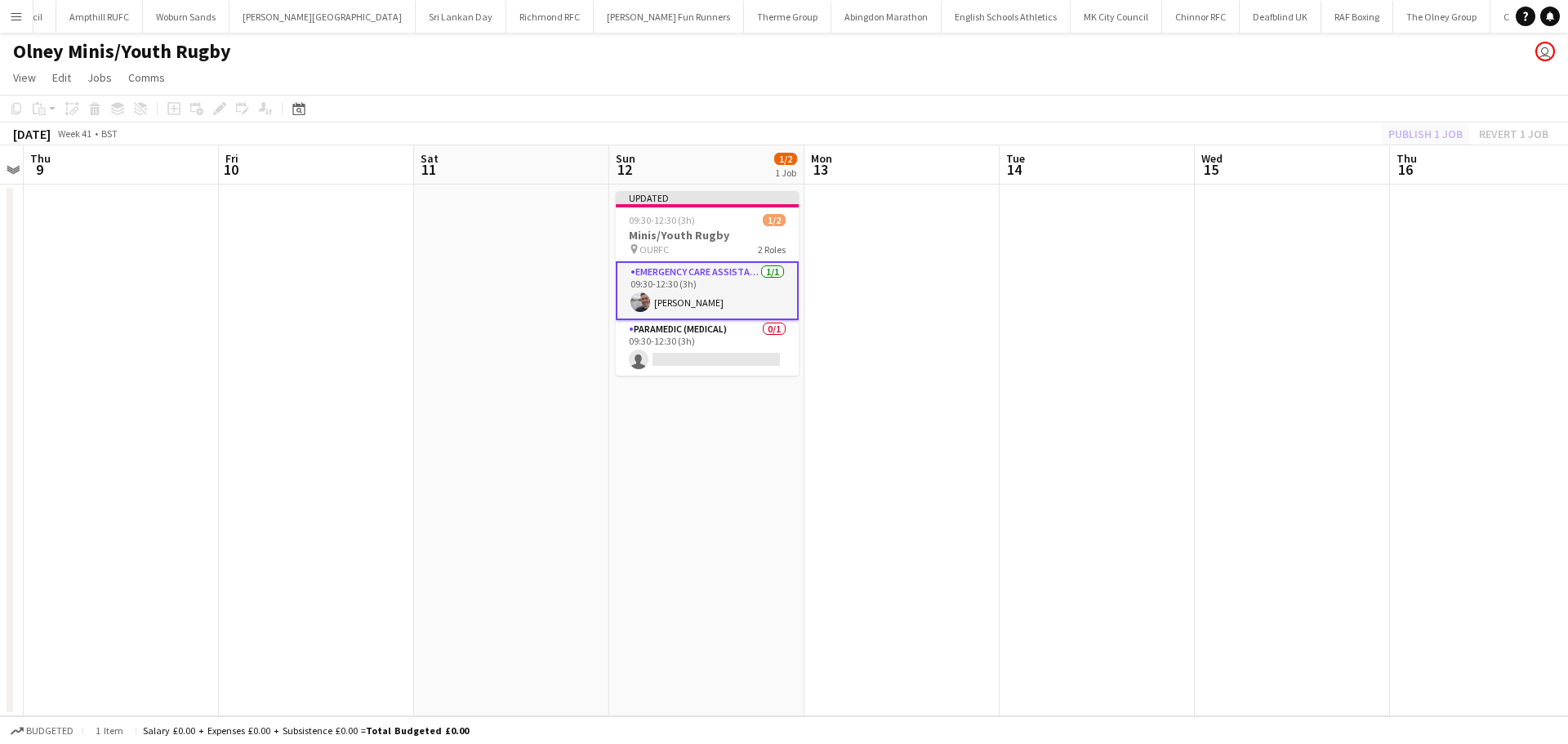
drag, startPoint x: 1378, startPoint y: 141, endPoint x: 1390, endPoint y: 137, distance: 12.6
click at [1381, 139] on div "Publish 1 job Revert 1 job" at bounding box center [1468, 134] width 200 height 21
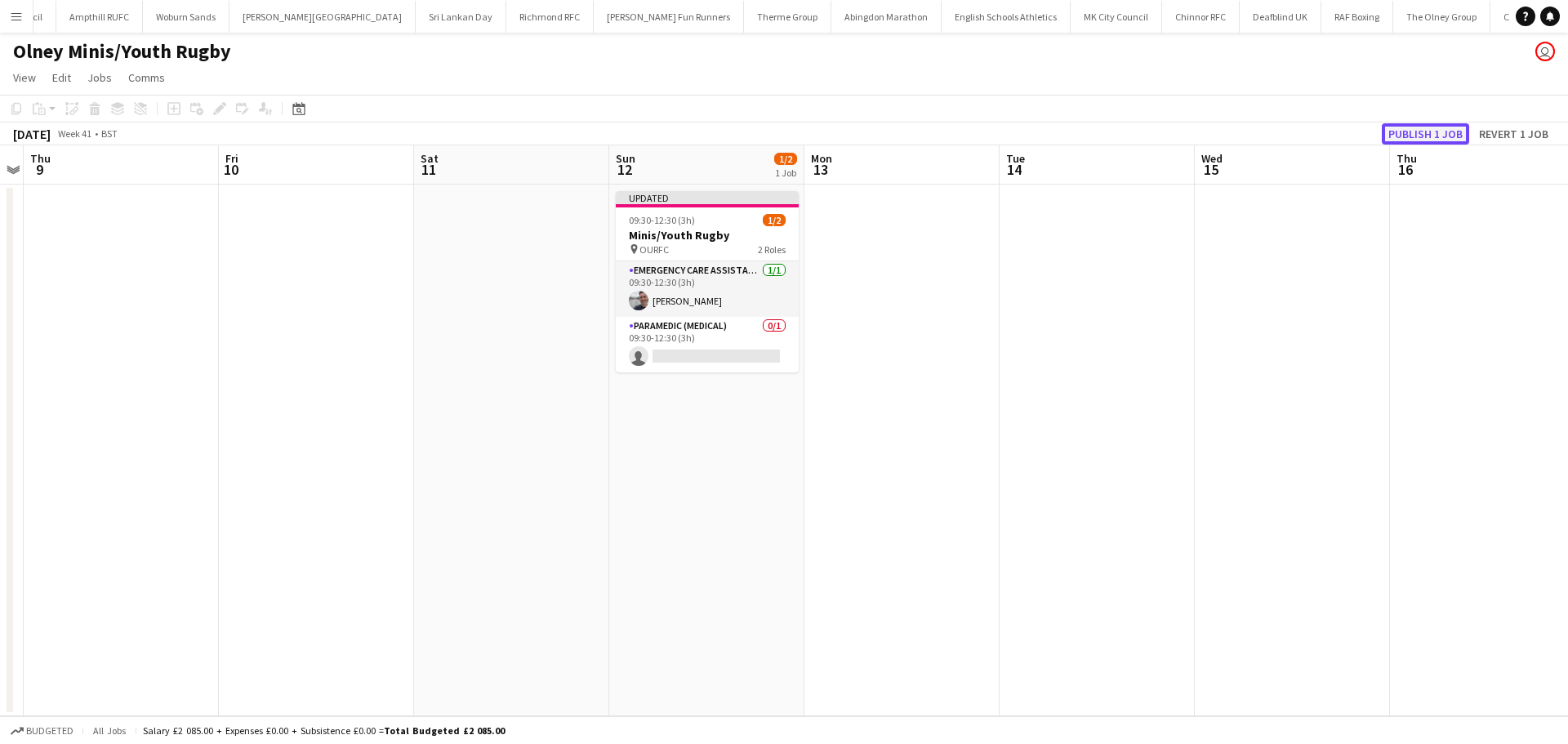
click at [1396, 137] on button "Publish 1 job" at bounding box center [1425, 134] width 88 height 21
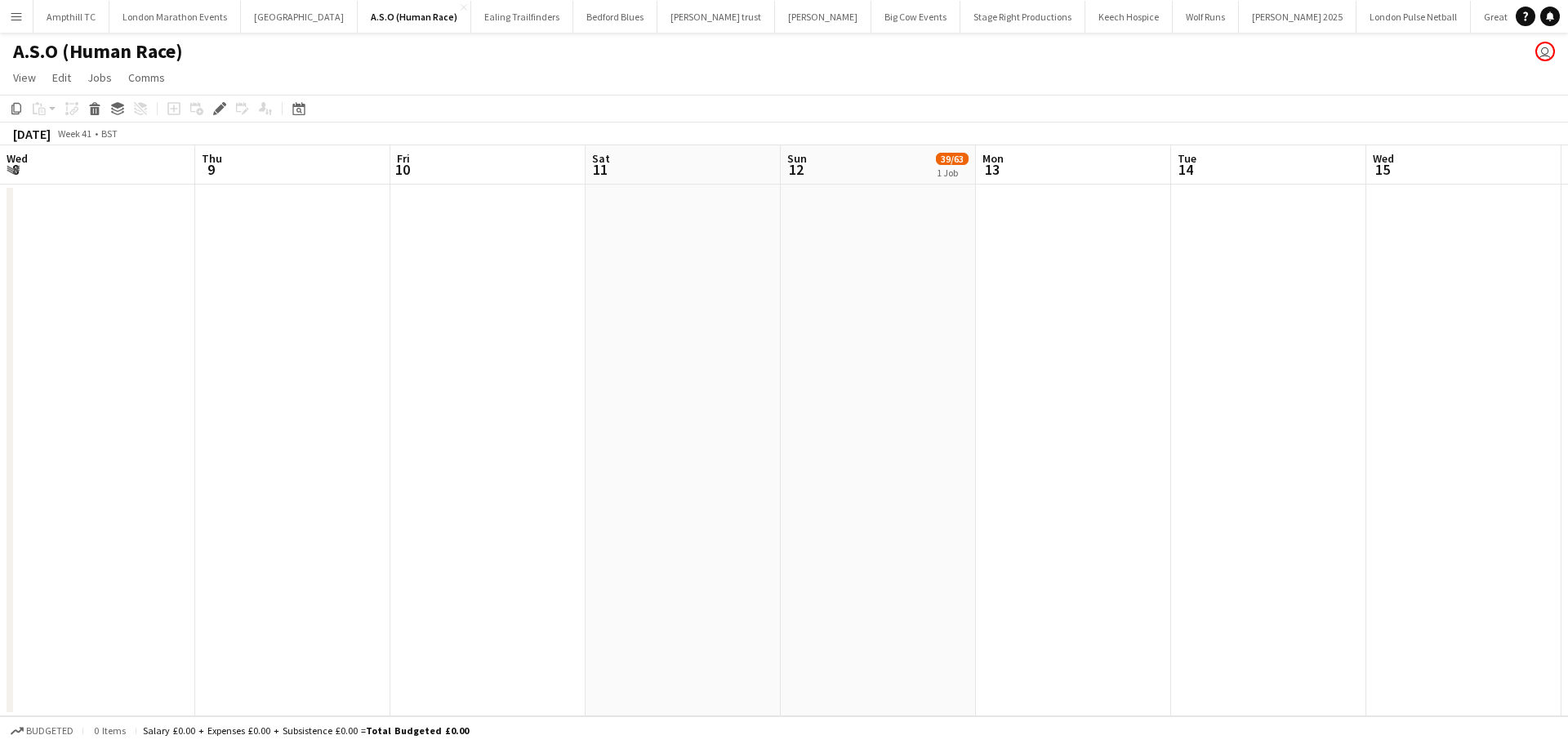
scroll to position [0, 562]
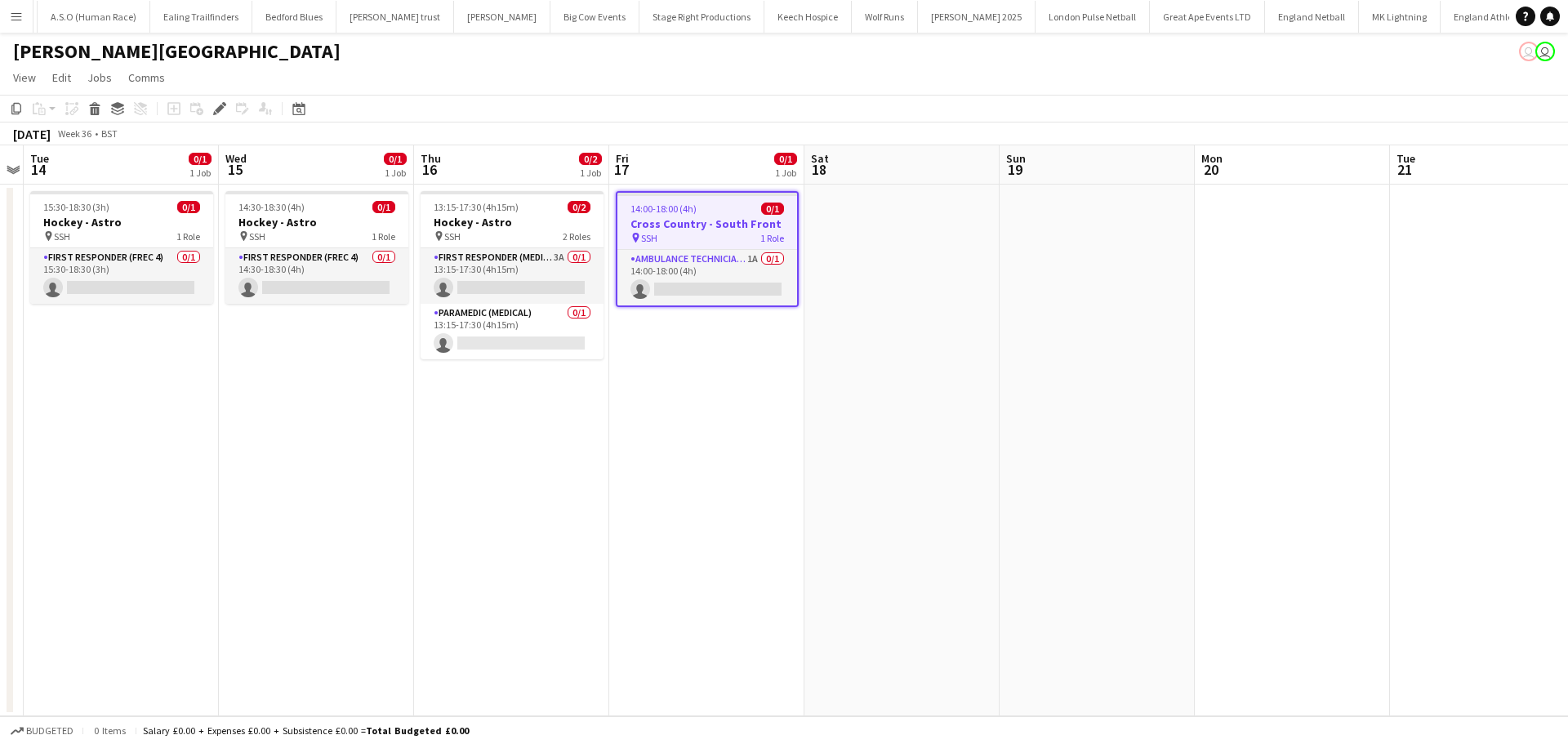
scroll to position [0, 643]
click at [710, 265] on app-card-role "Ambulance Technician (Medical) 1A 0/1 14:00-18:00 (4h) single-neutral-actions" at bounding box center [707, 277] width 179 height 55
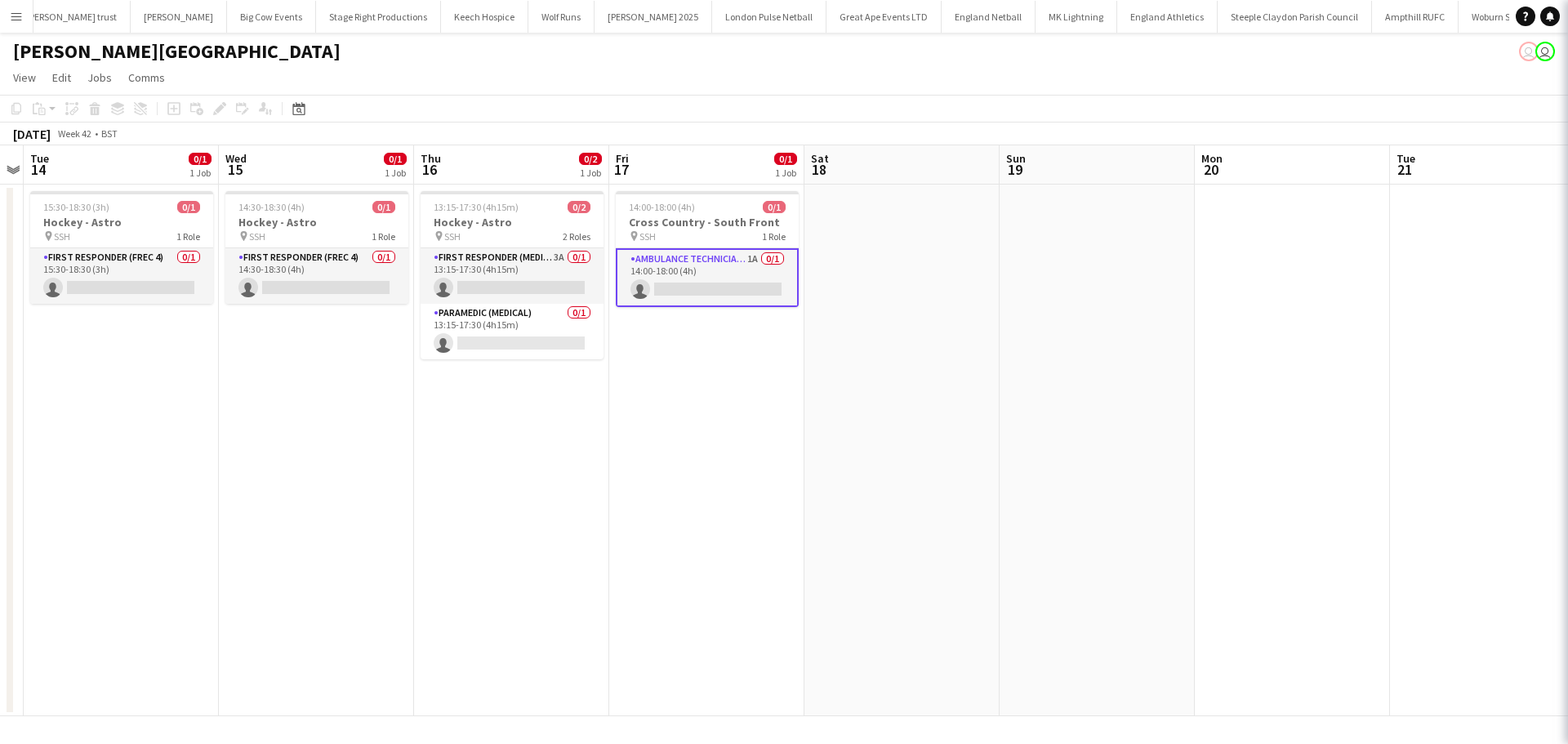
scroll to position [0, 560]
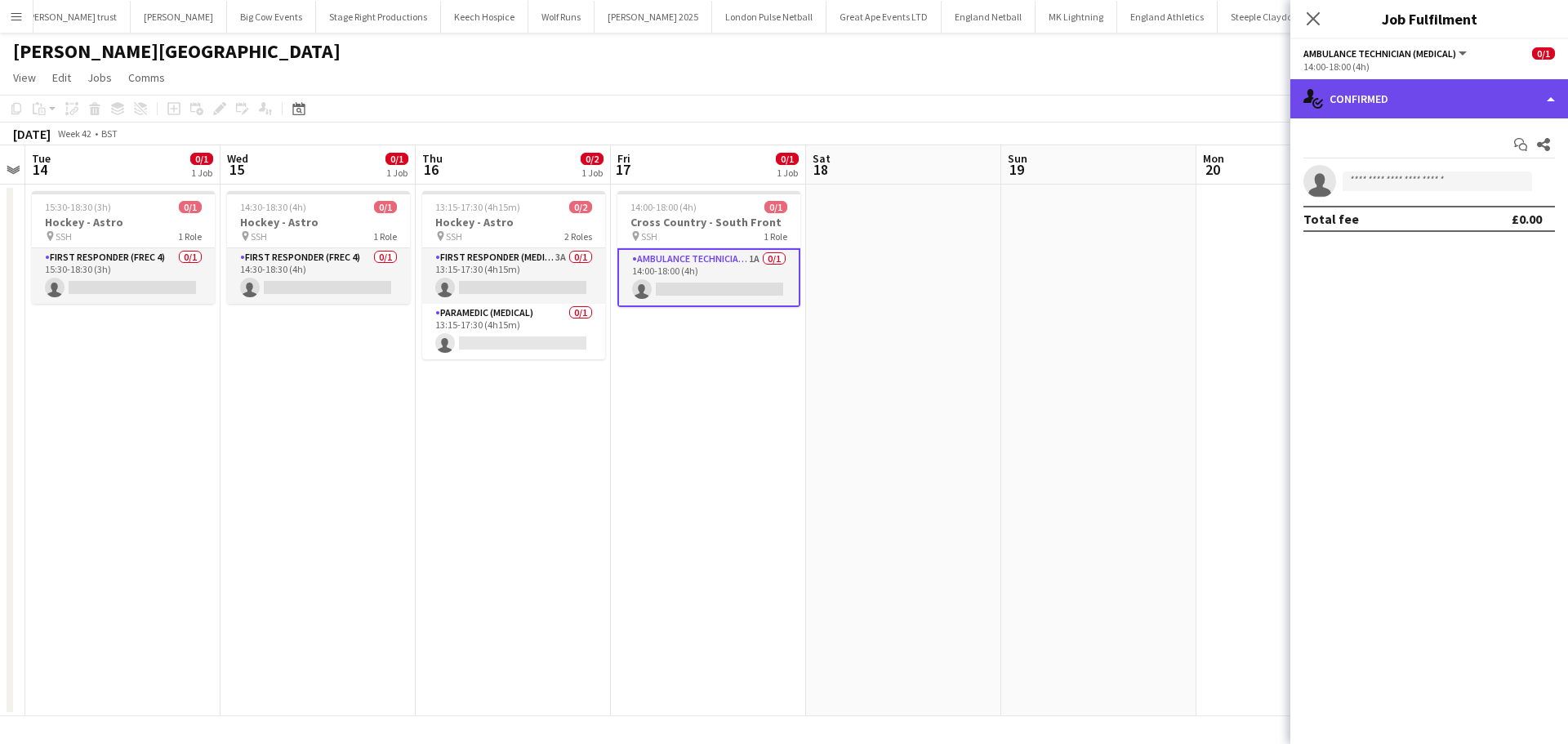
click at [1411, 115] on div "single-neutral-actions-check-2 Confirmed" at bounding box center [1429, 99] width 277 height 39
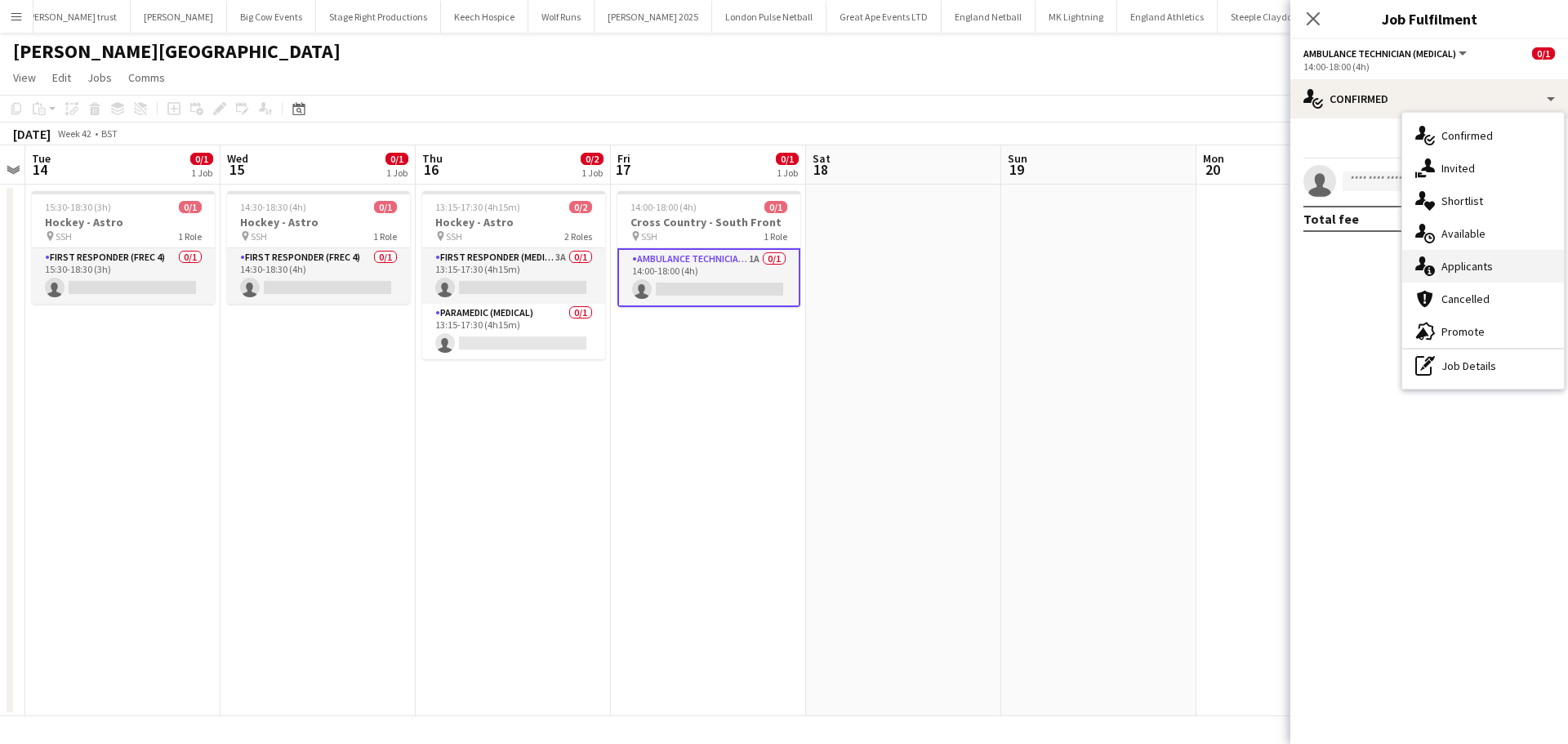
click at [1476, 280] on div "single-neutral-actions-information Applicants" at bounding box center [1483, 266] width 162 height 32
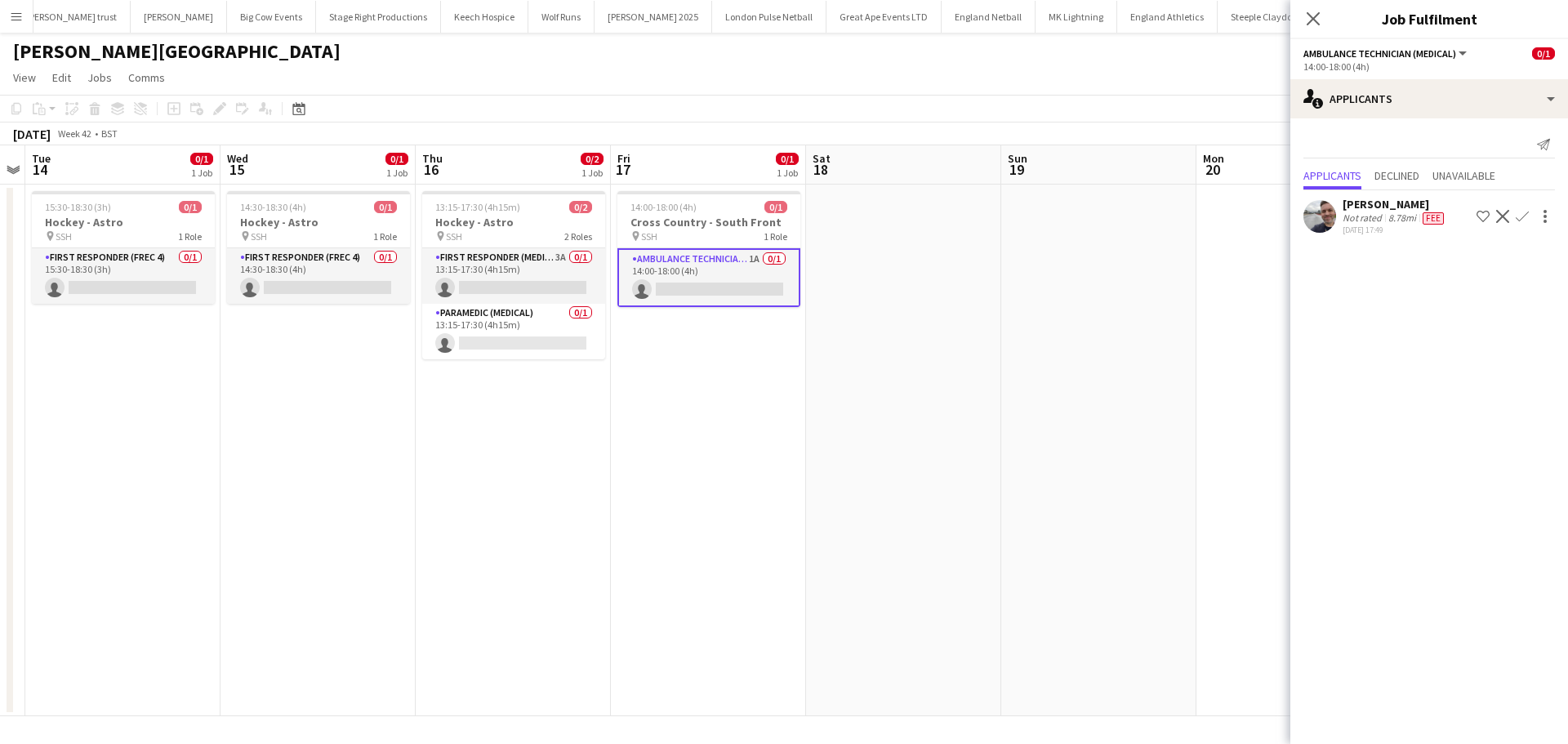
click at [1513, 216] on button "Confirm" at bounding box center [1522, 216] width 19 height 19
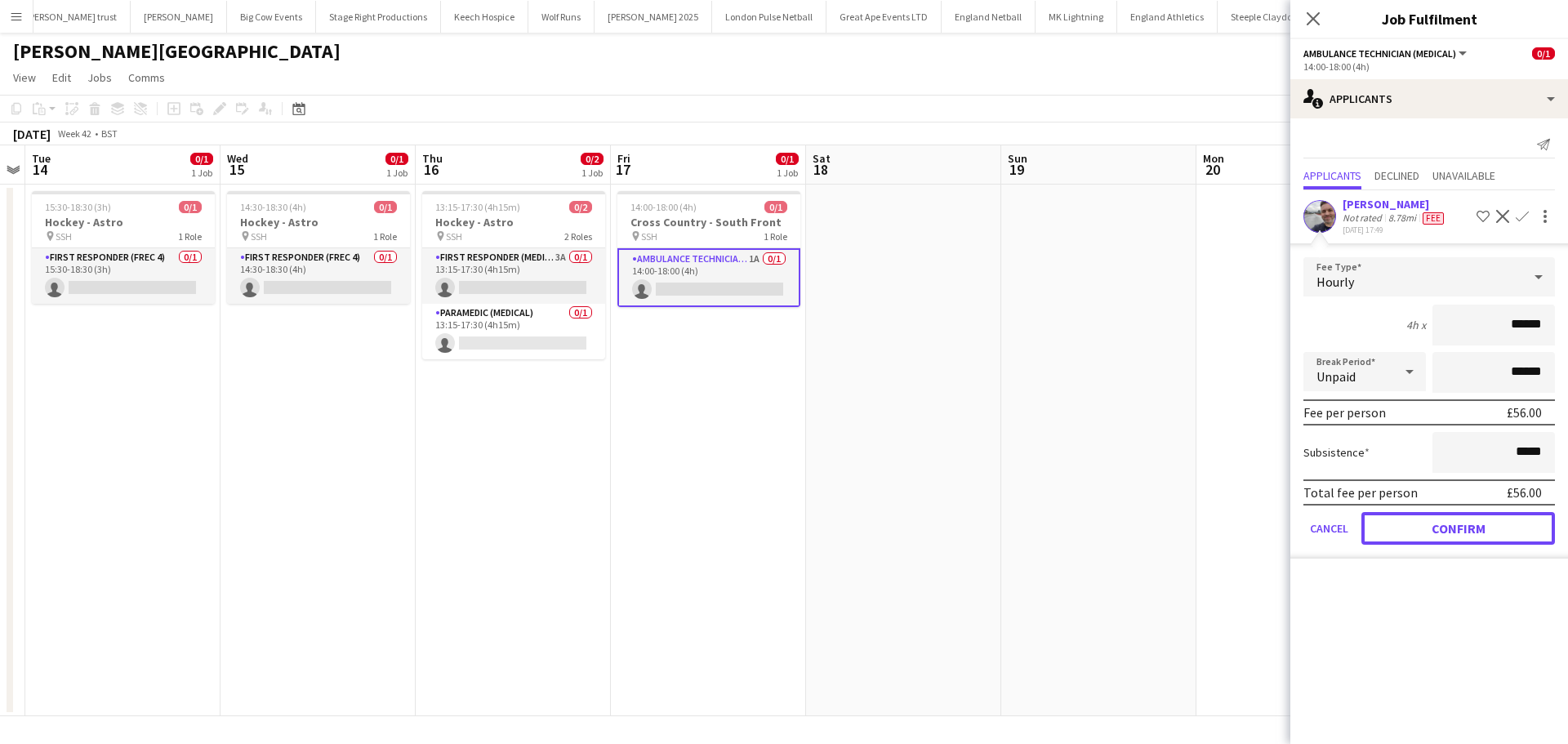
click at [1463, 525] on button "Confirm" at bounding box center [1458, 528] width 193 height 32
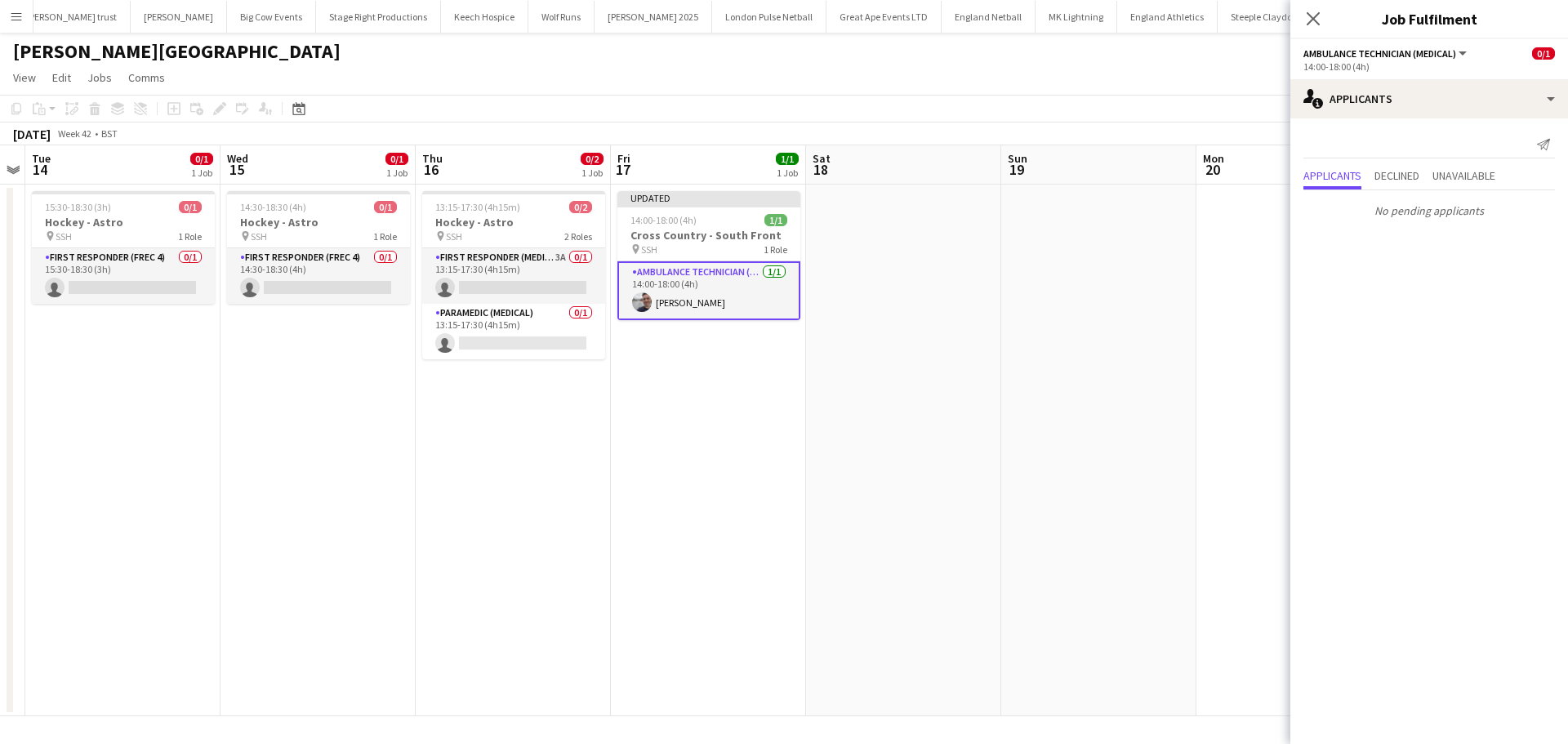
click at [1318, 30] on div "Close pop-in" at bounding box center [1313, 18] width 46 height 38
click at [1309, 15] on icon at bounding box center [1312, 18] width 13 height 13
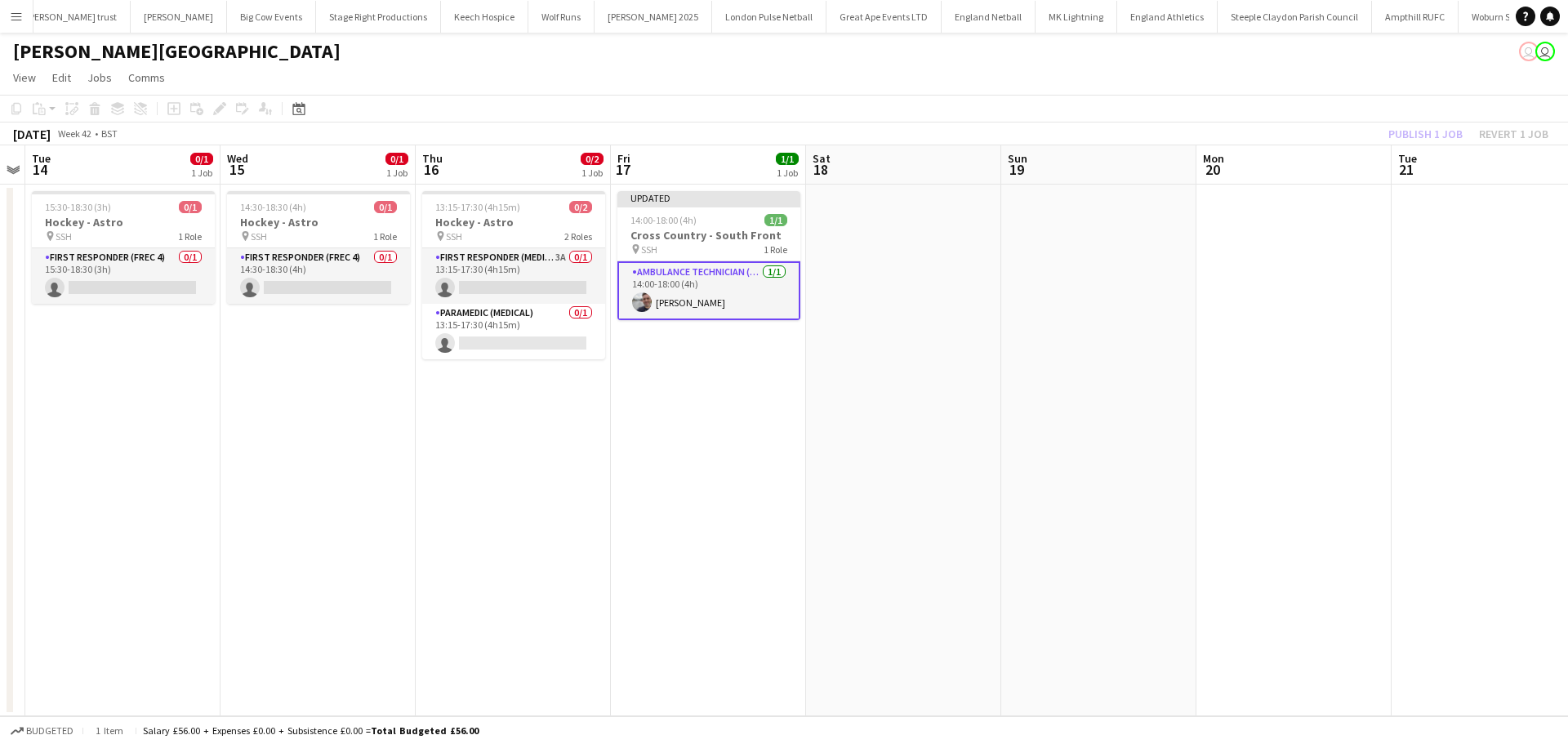
click at [1417, 135] on div "Publish 1 job Revert 1 job" at bounding box center [1468, 134] width 200 height 21
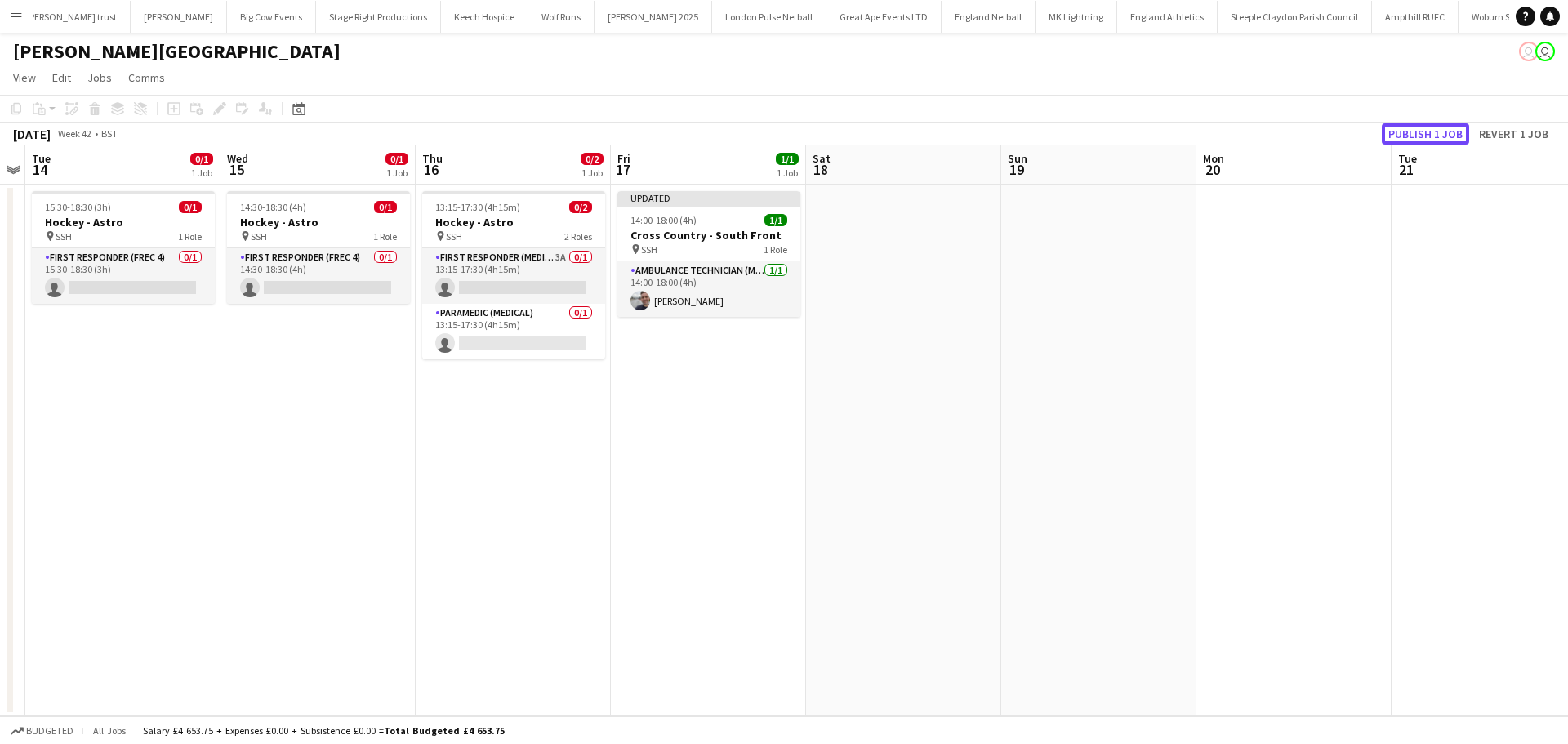
click at [1417, 135] on button "Publish 1 job" at bounding box center [1425, 134] width 88 height 21
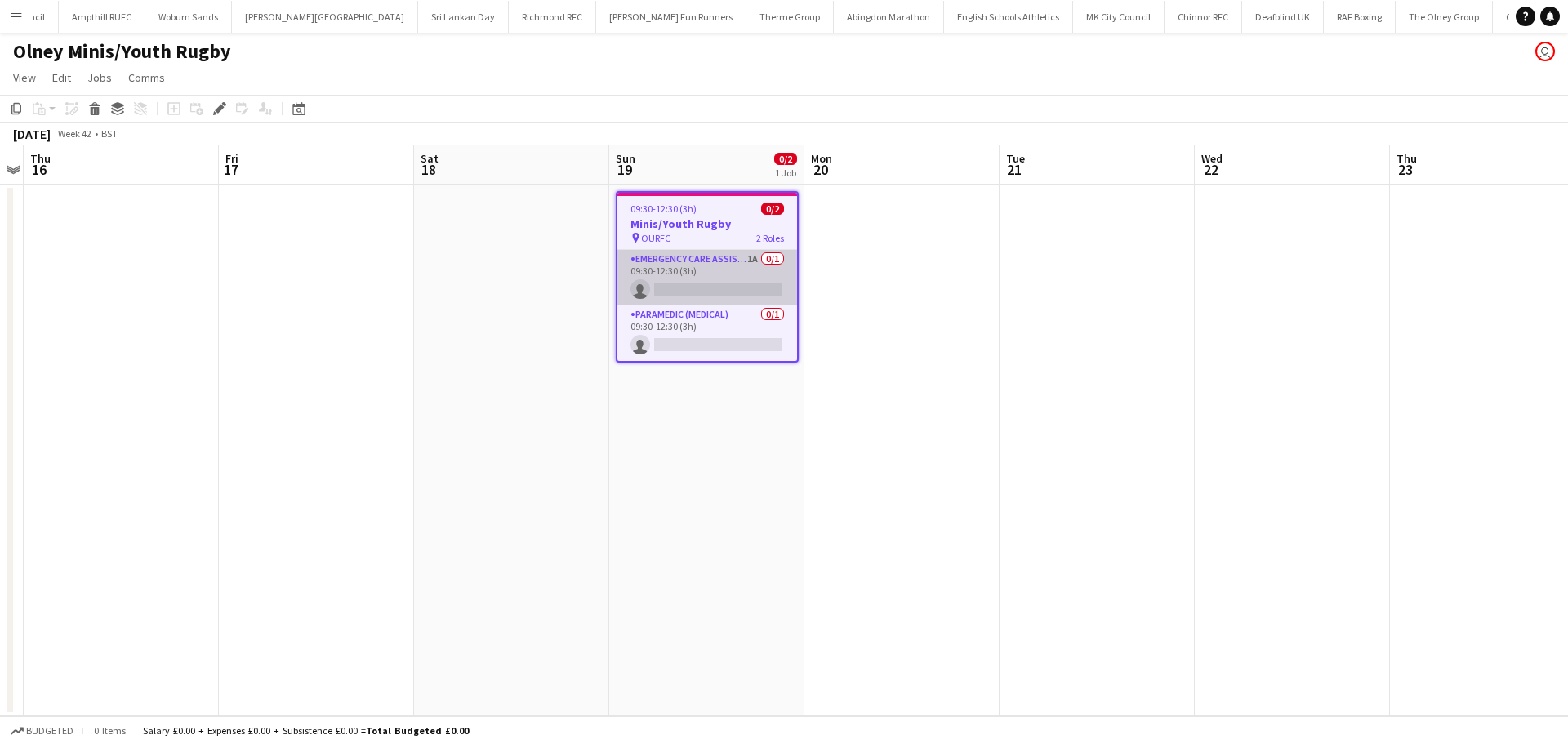
scroll to position [0, 1959]
click at [747, 262] on app-card-role "Emergency Care Assistant (Medical) 1A 0/1 09:30-12:30 (3h) single-neutral-actio…" at bounding box center [707, 277] width 179 height 55
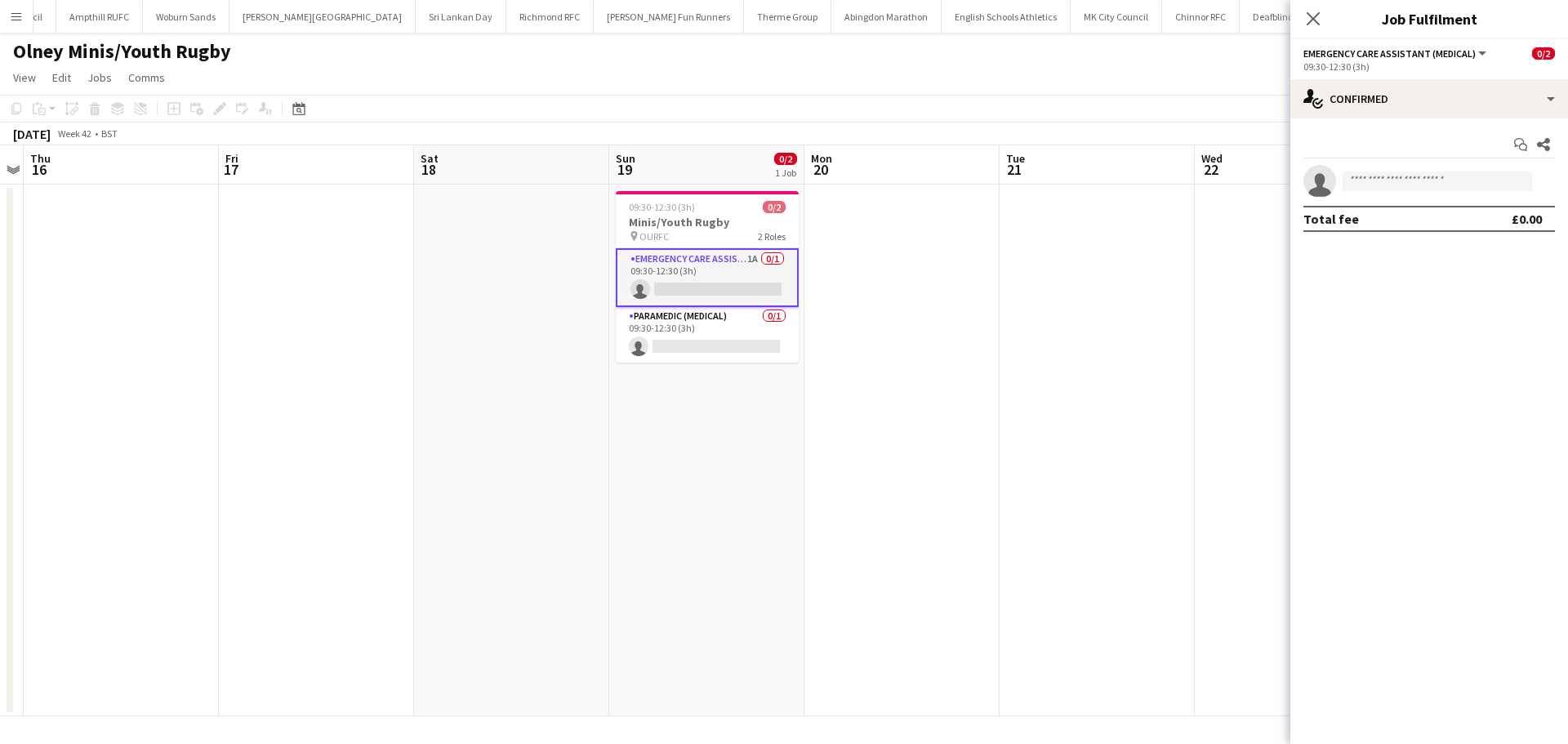
scroll to position [0, 561]
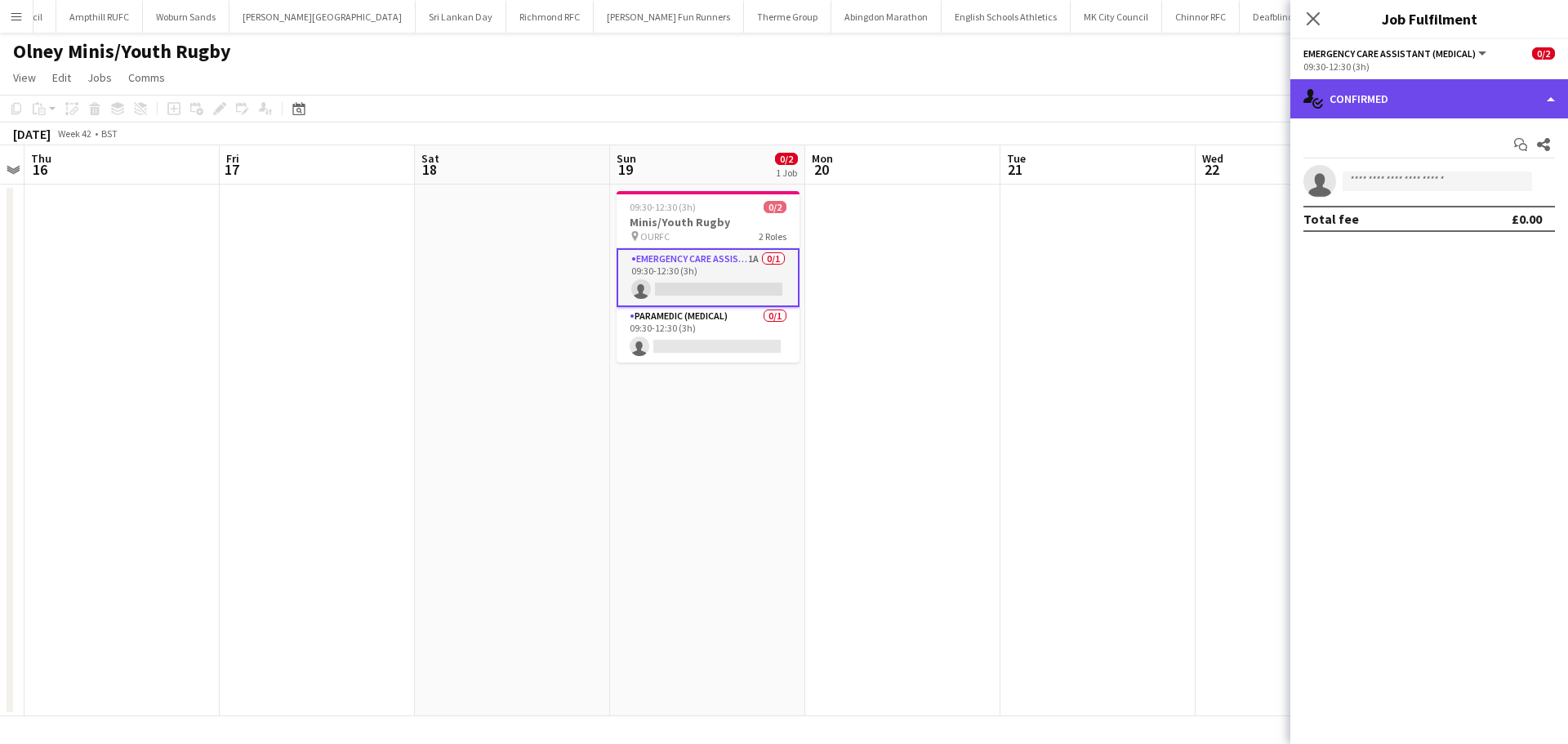
click at [1467, 92] on div "single-neutral-actions-check-2 Confirmed" at bounding box center [1429, 99] width 277 height 39
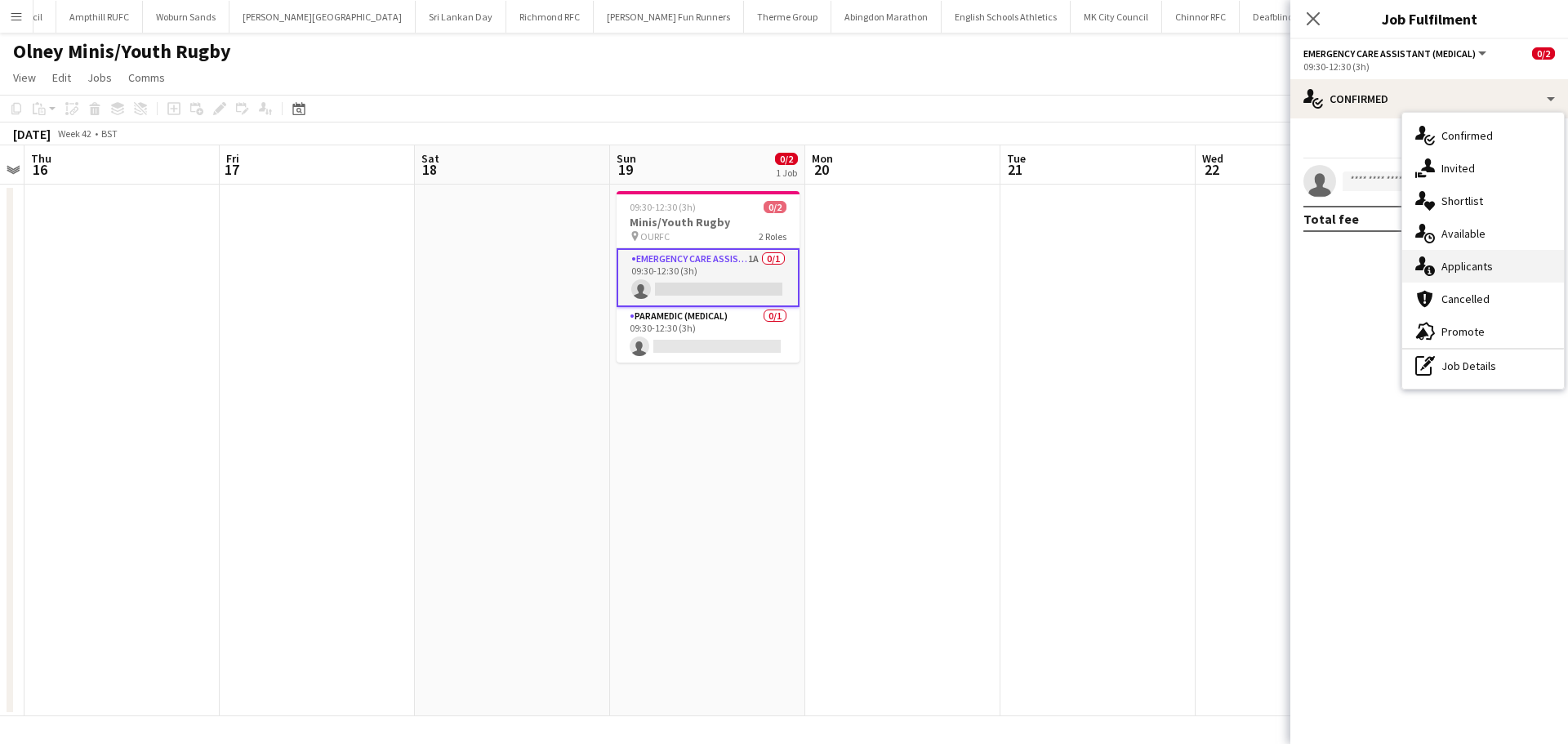
click at [1492, 270] on div "single-neutral-actions-information Applicants" at bounding box center [1483, 266] width 162 height 32
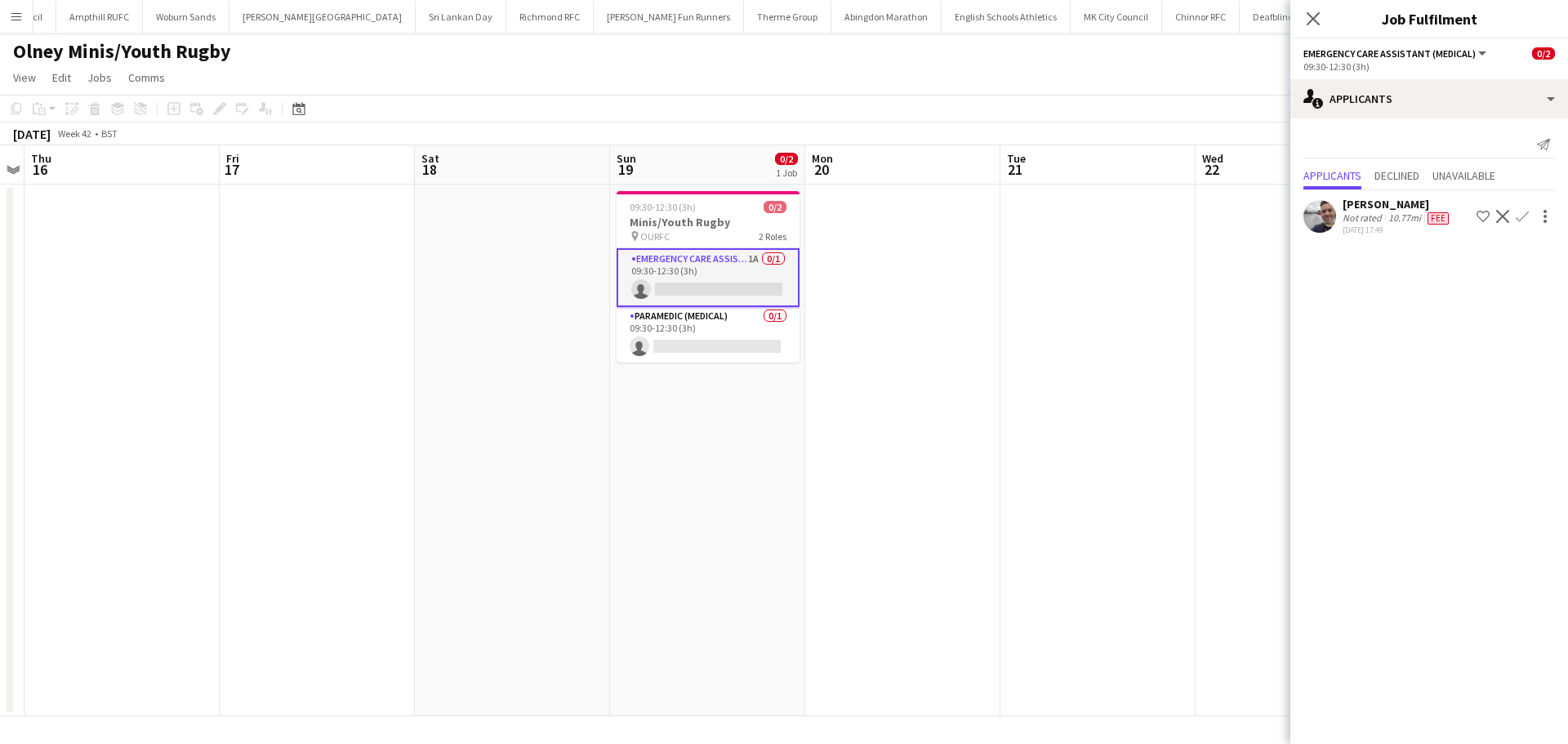
click at [1521, 214] on app-icon "Confirm" at bounding box center [1522, 216] width 13 height 13
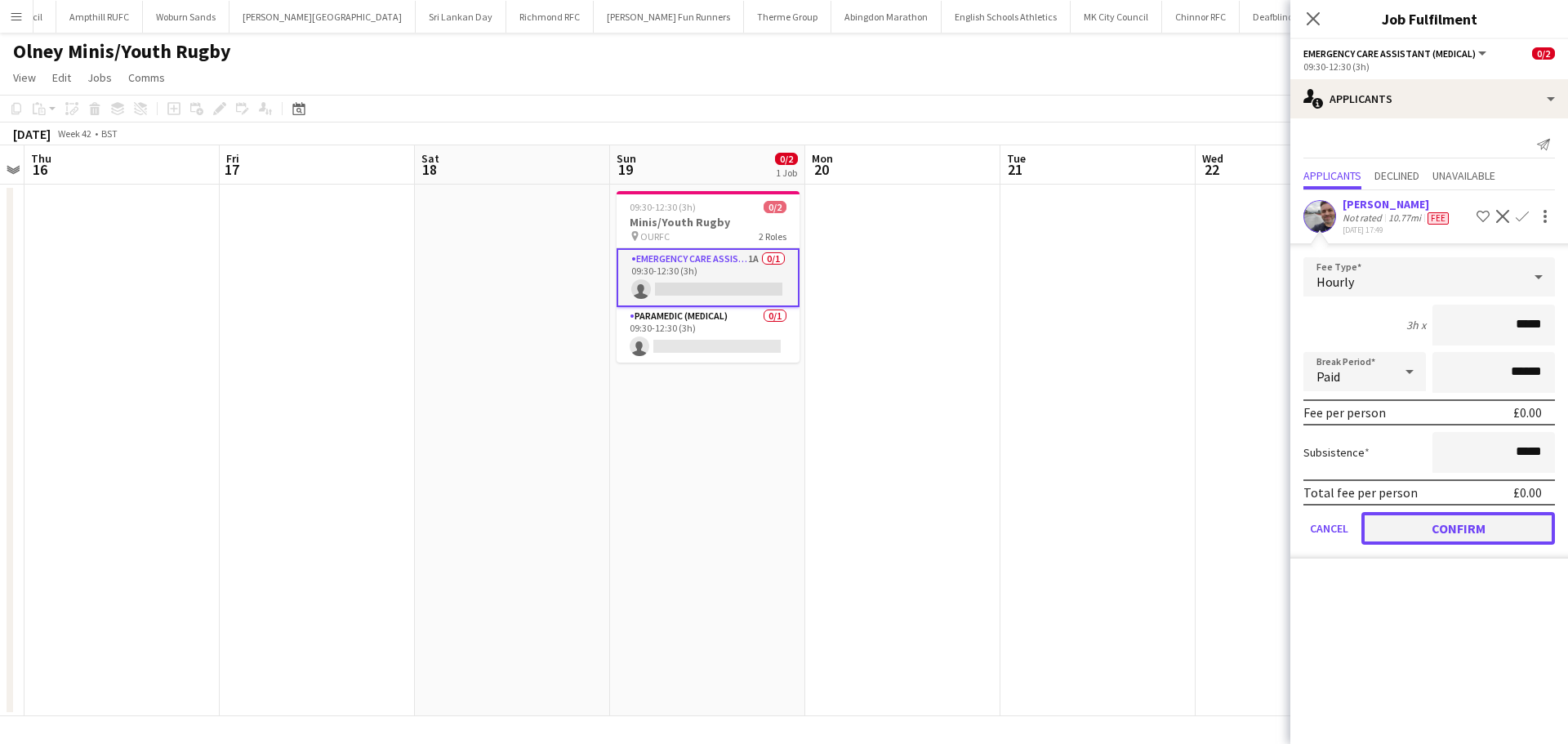
drag, startPoint x: 1438, startPoint y: 525, endPoint x: 1430, endPoint y: 516, distance: 12.0
click at [1438, 526] on button "Confirm" at bounding box center [1458, 528] width 193 height 32
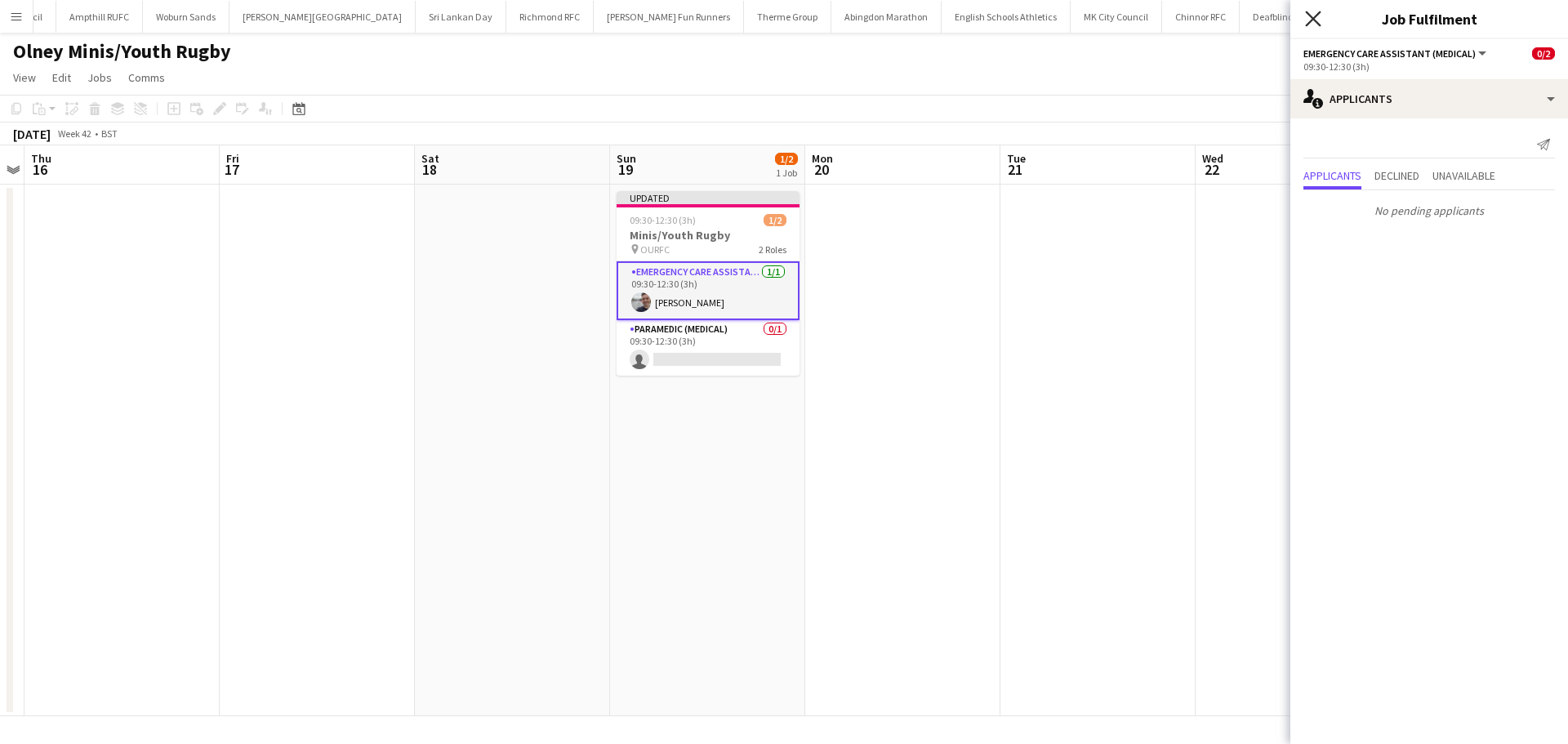
click at [1314, 11] on icon "Close pop-in" at bounding box center [1312, 18] width 16 height 16
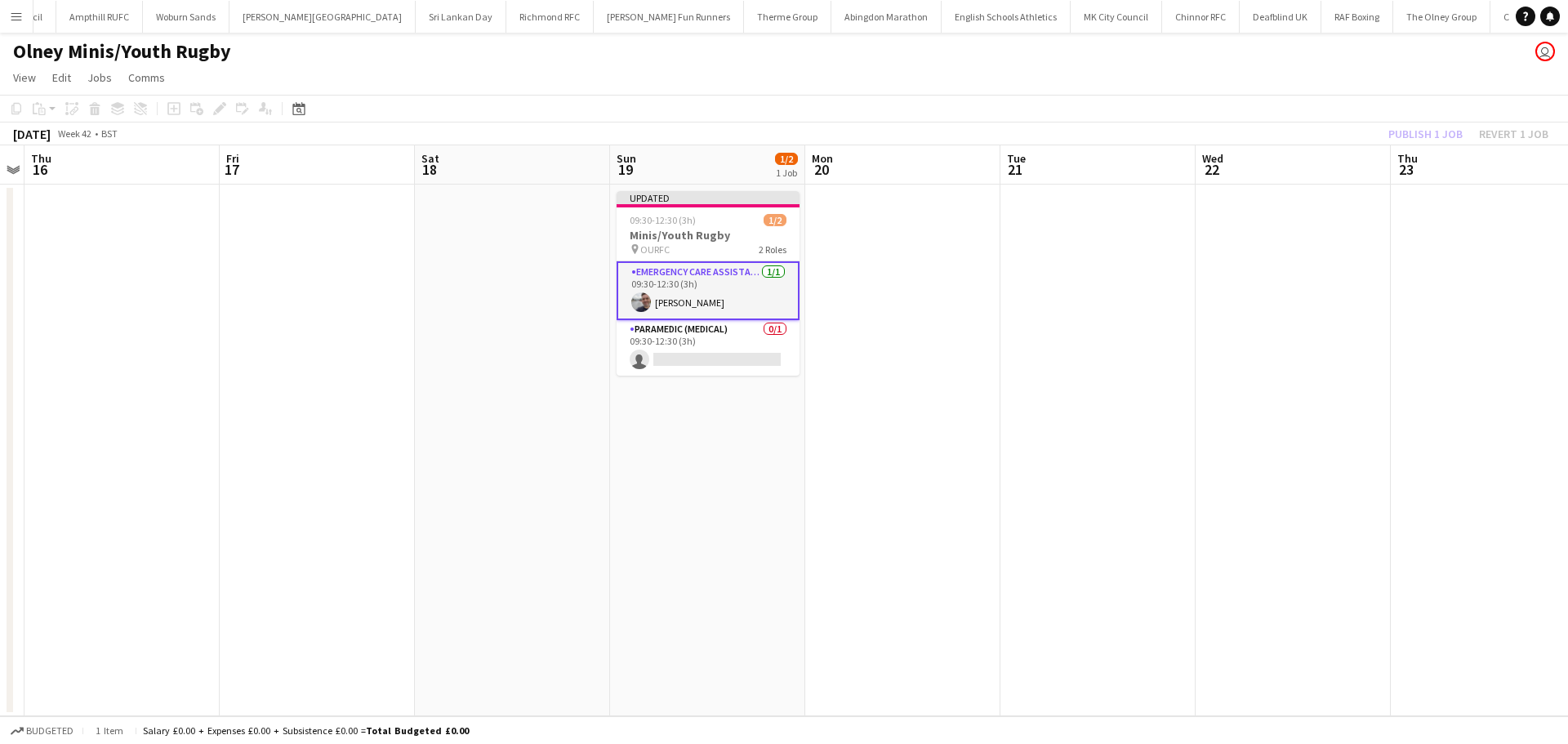
click at [1124, 231] on app-date-cell at bounding box center [1097, 451] width 195 height 532
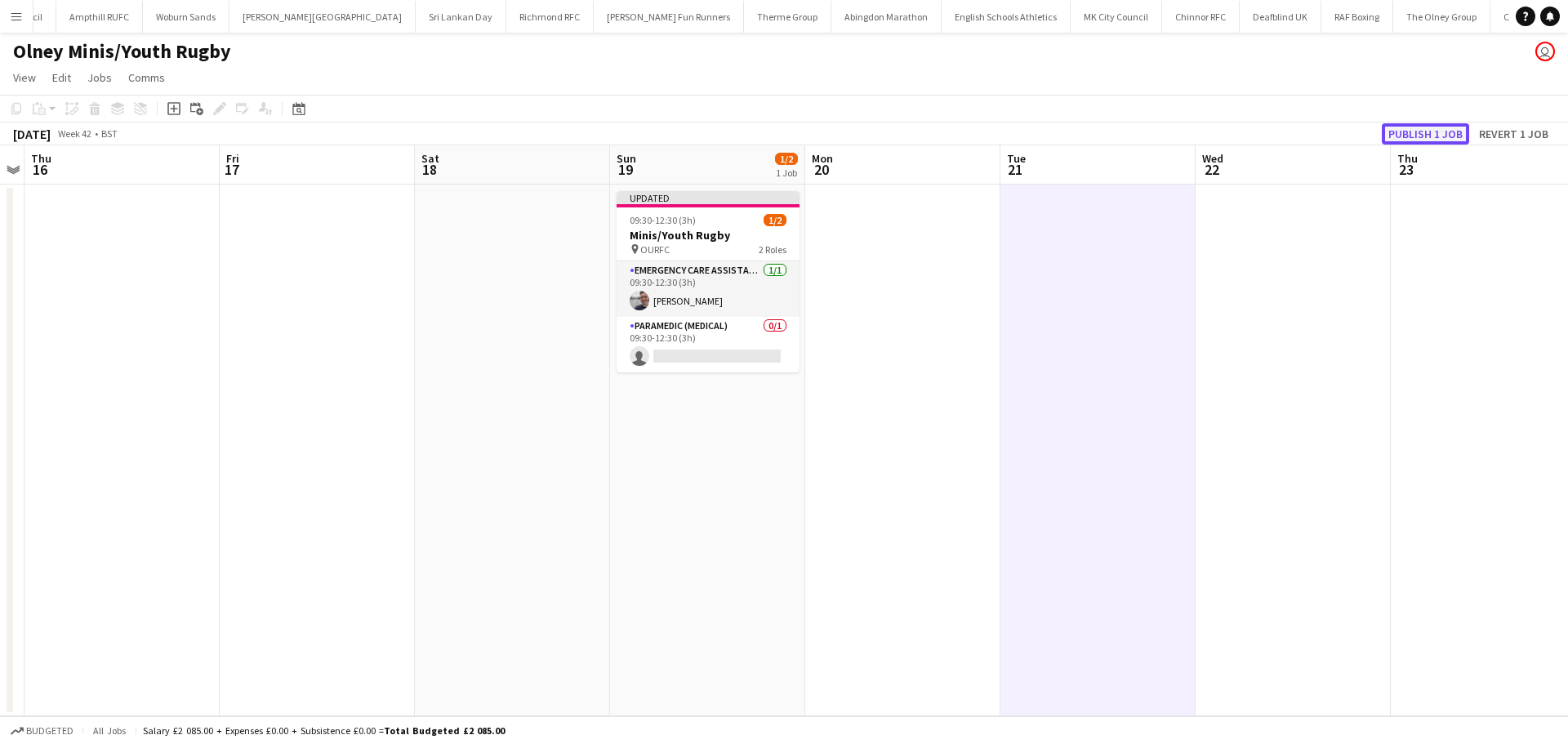
click at [1403, 136] on button "Publish 1 job" at bounding box center [1425, 134] width 88 height 21
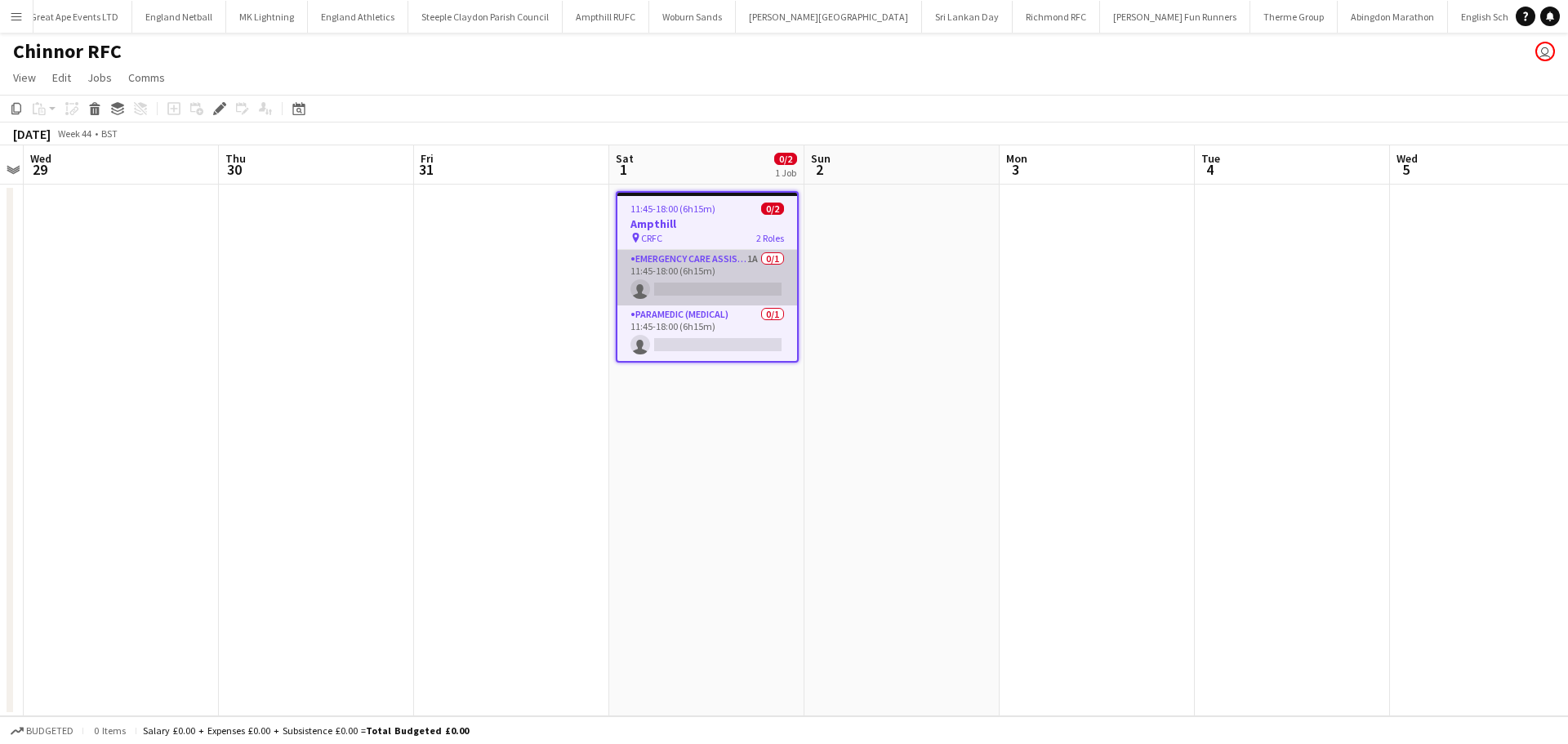
scroll to position [0, 1460]
click at [724, 263] on app-card-role "Emergency Care Assistant (Medical) 1A 0/1 11:45-18:00 (6h15m) single-neutral-ac…" at bounding box center [707, 277] width 179 height 55
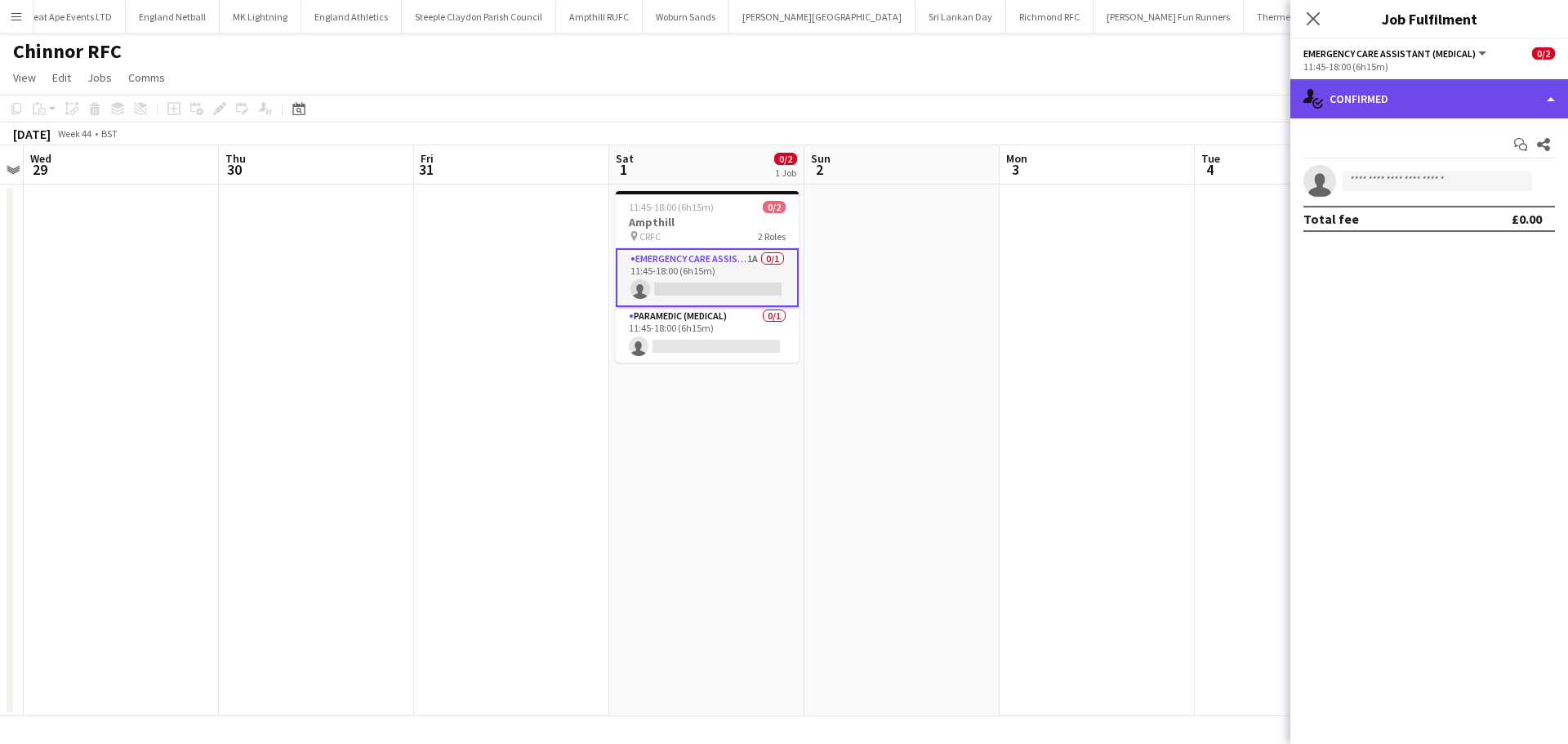
click at [1447, 109] on div "single-neutral-actions-check-2 Confirmed" at bounding box center [1429, 99] width 277 height 39
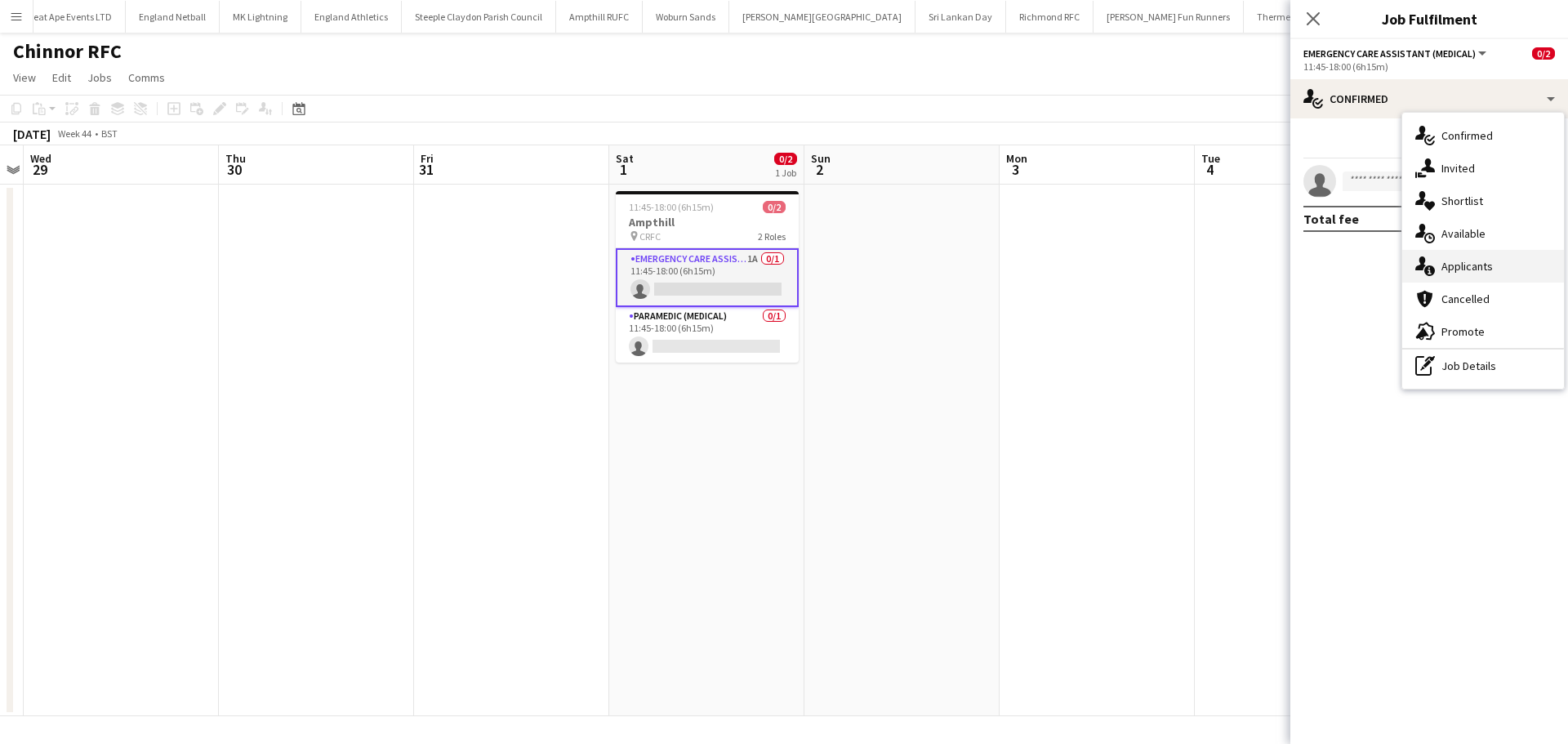
click at [1452, 259] on span "Applicants" at bounding box center [1466, 266] width 52 height 15
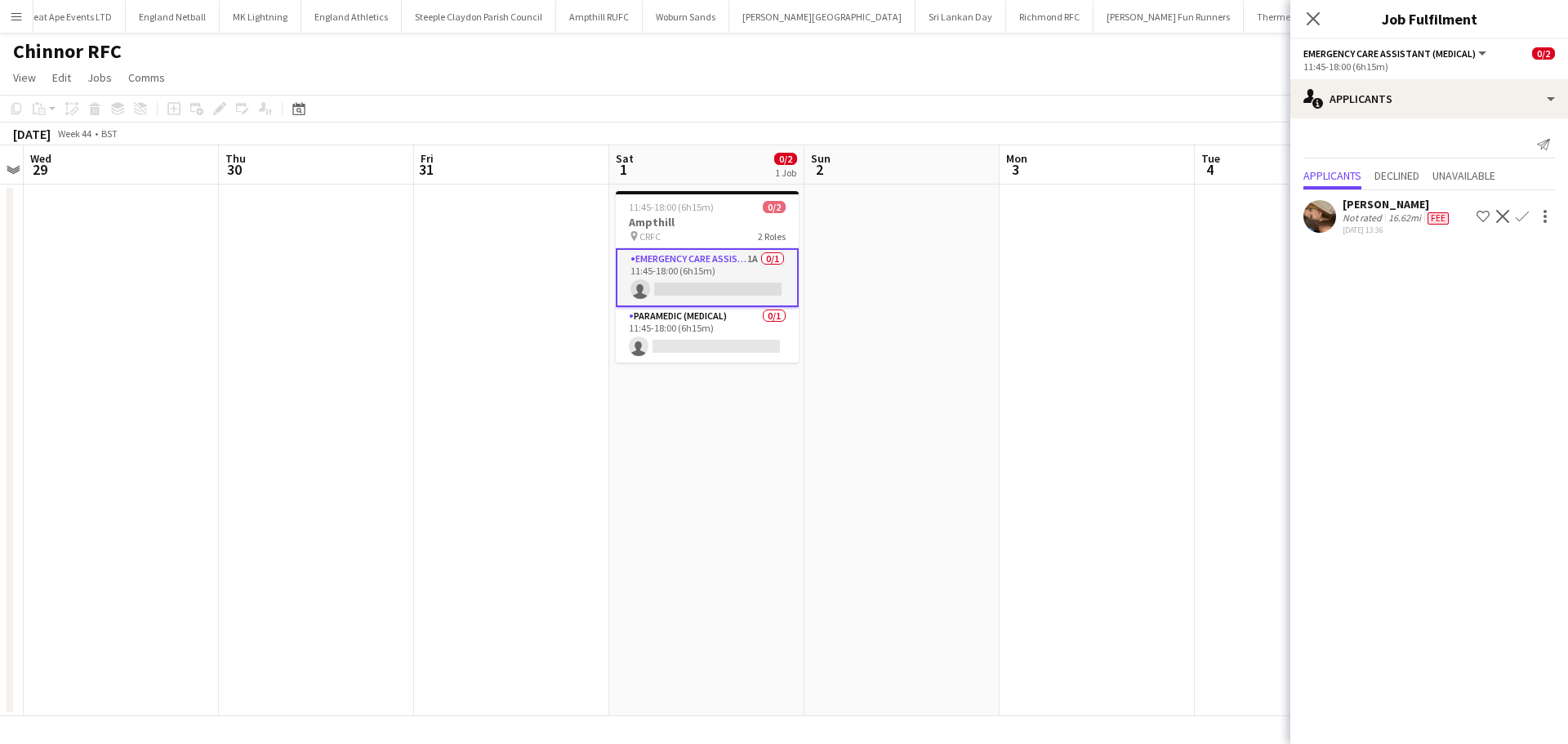
click at [1312, 18] on icon at bounding box center [1312, 18] width 13 height 13
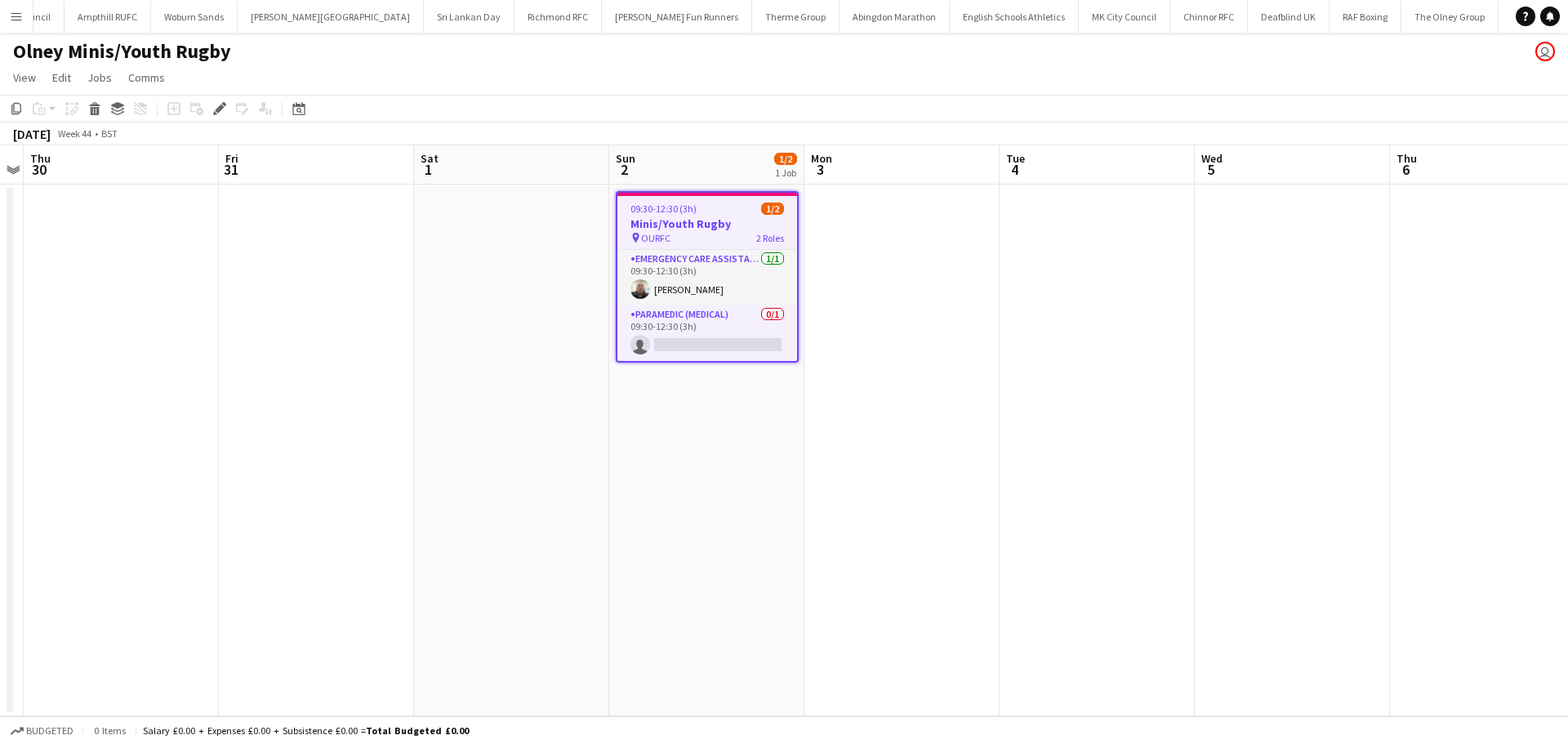
scroll to position [0, 1959]
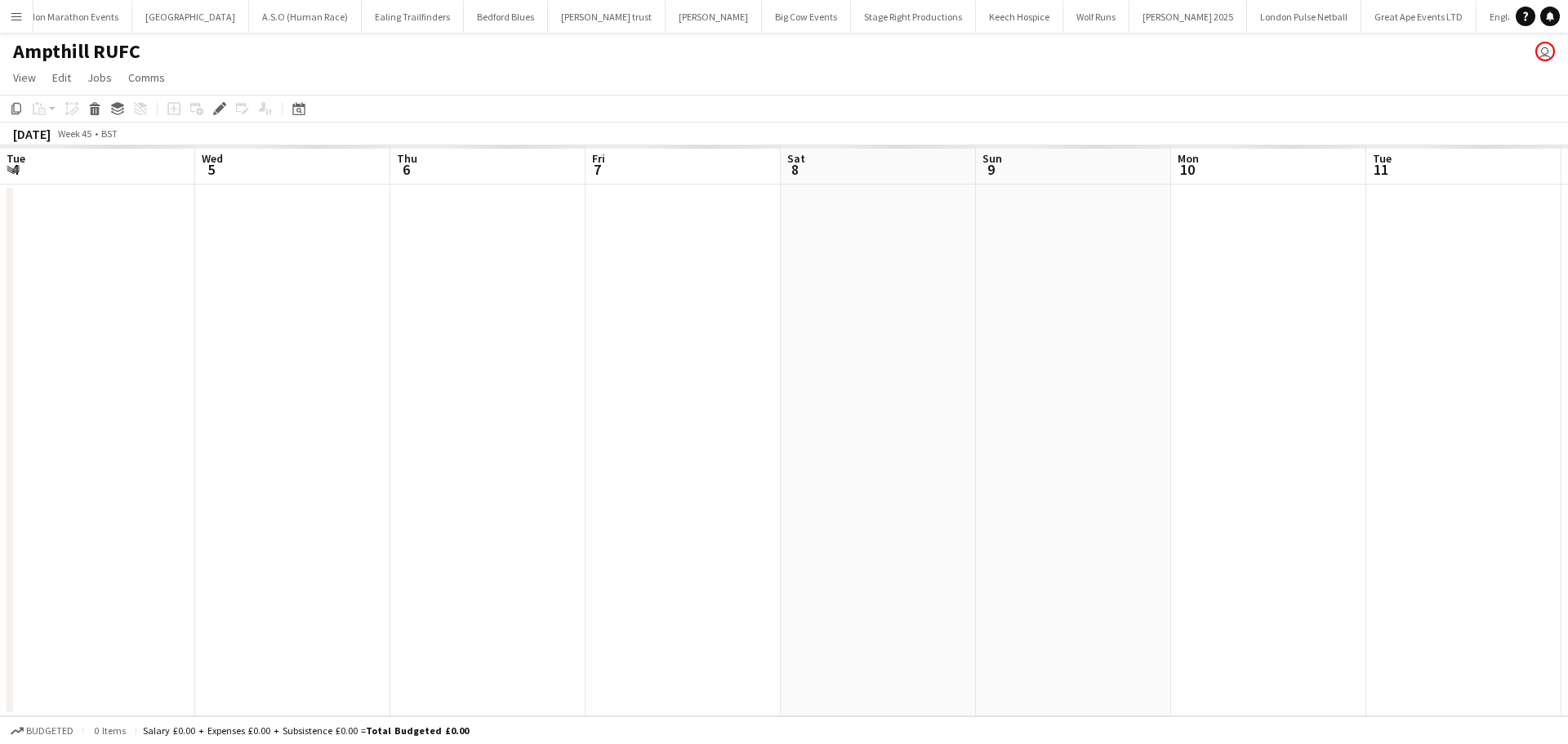
scroll to position [0, 562]
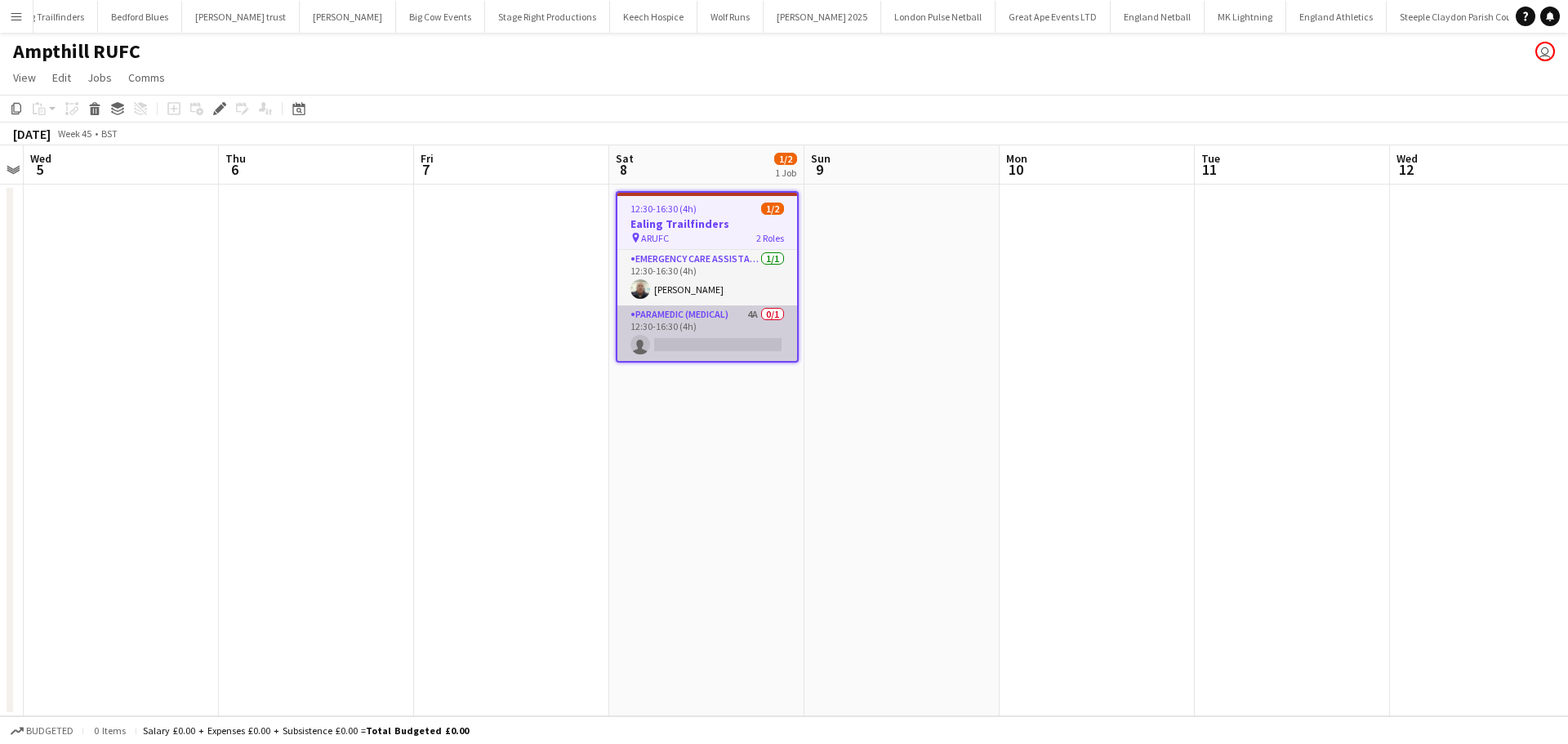
click at [710, 319] on app-card-role "Paramedic (Medical) 4A 0/1 12:30-16:30 (4h) single-neutral-actions" at bounding box center [707, 333] width 179 height 55
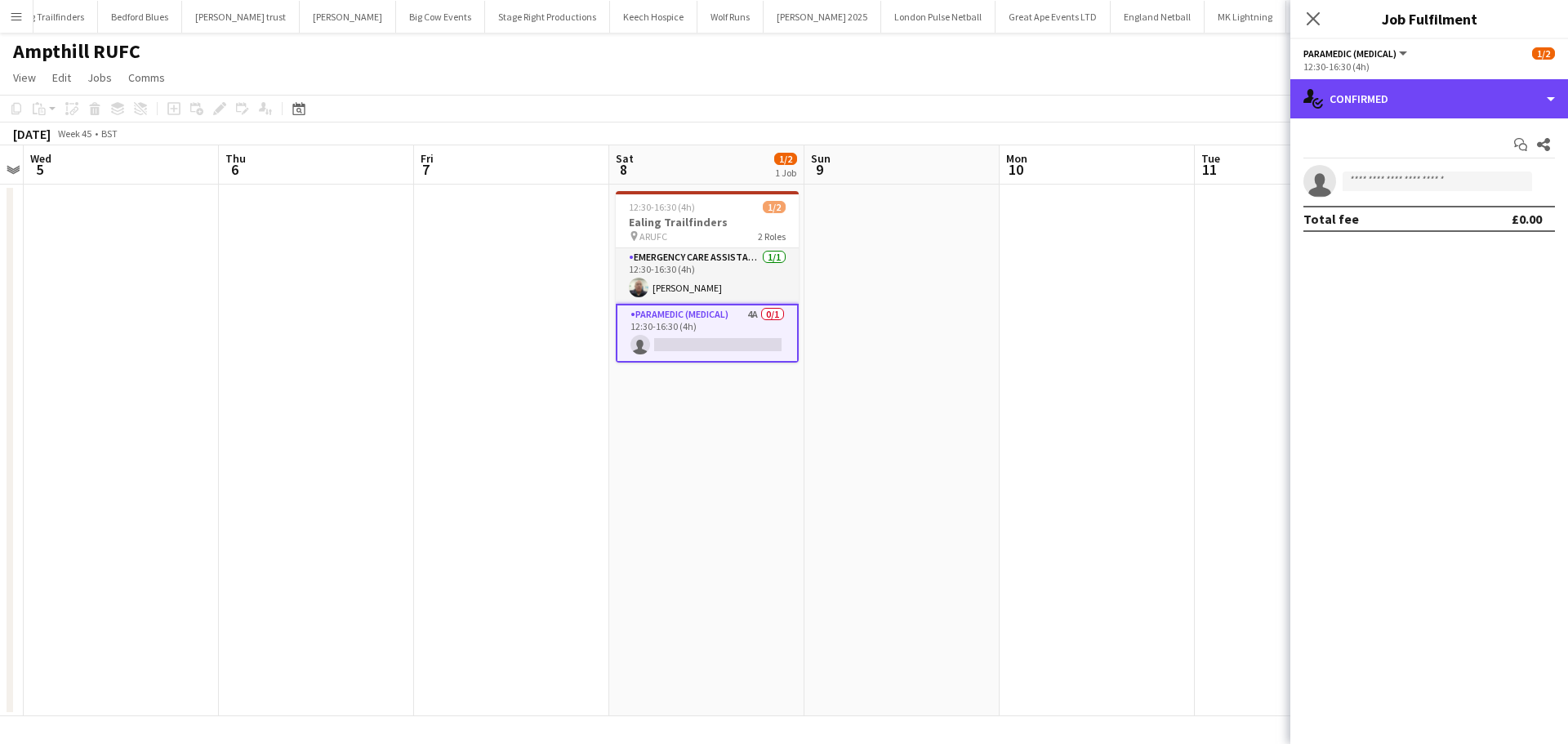
drag, startPoint x: 1390, startPoint y: 110, endPoint x: 1411, endPoint y: 119, distance: 22.8
click at [1391, 110] on div "single-neutral-actions-check-2 Confirmed" at bounding box center [1429, 99] width 277 height 39
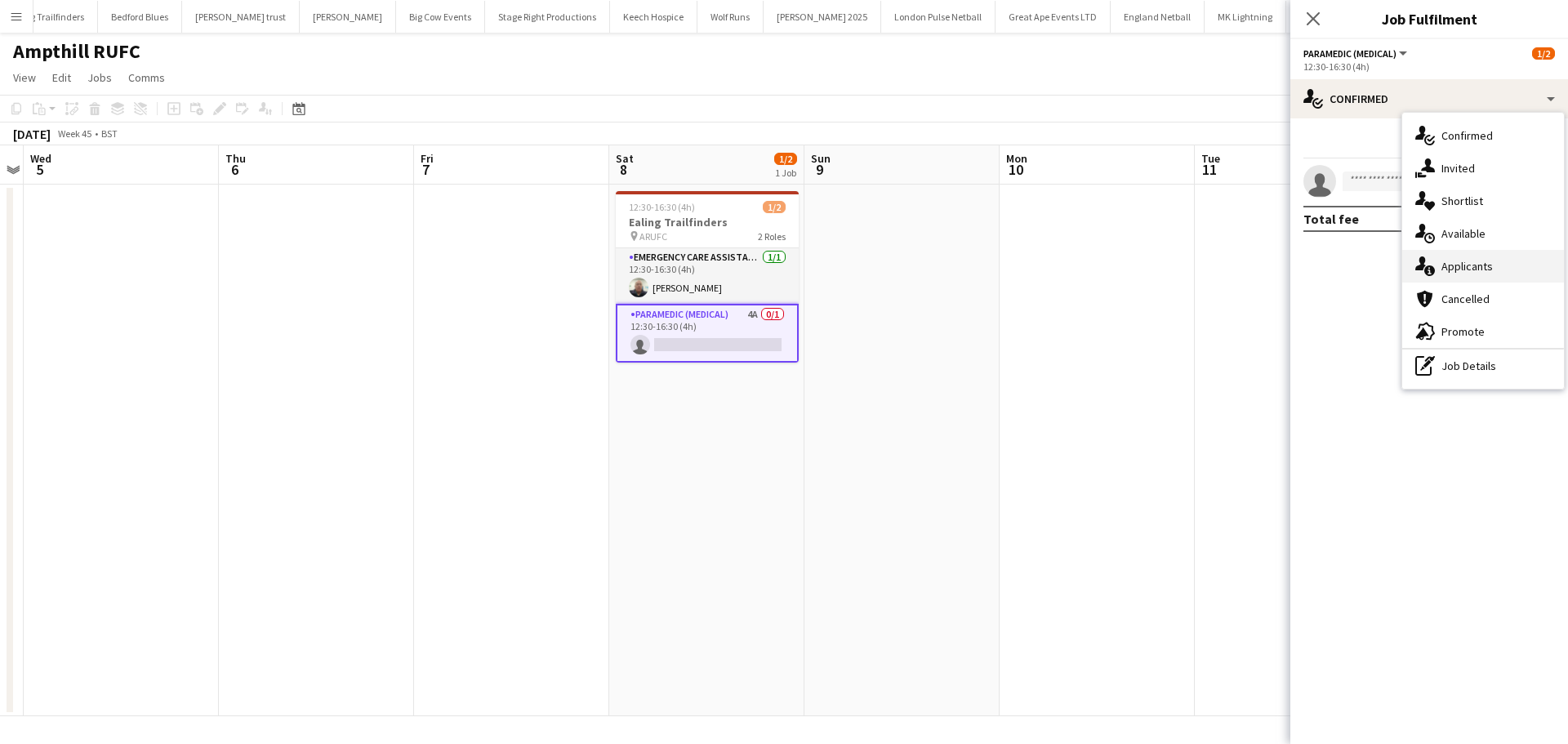
click at [1460, 270] on span "Applicants" at bounding box center [1466, 266] width 52 height 15
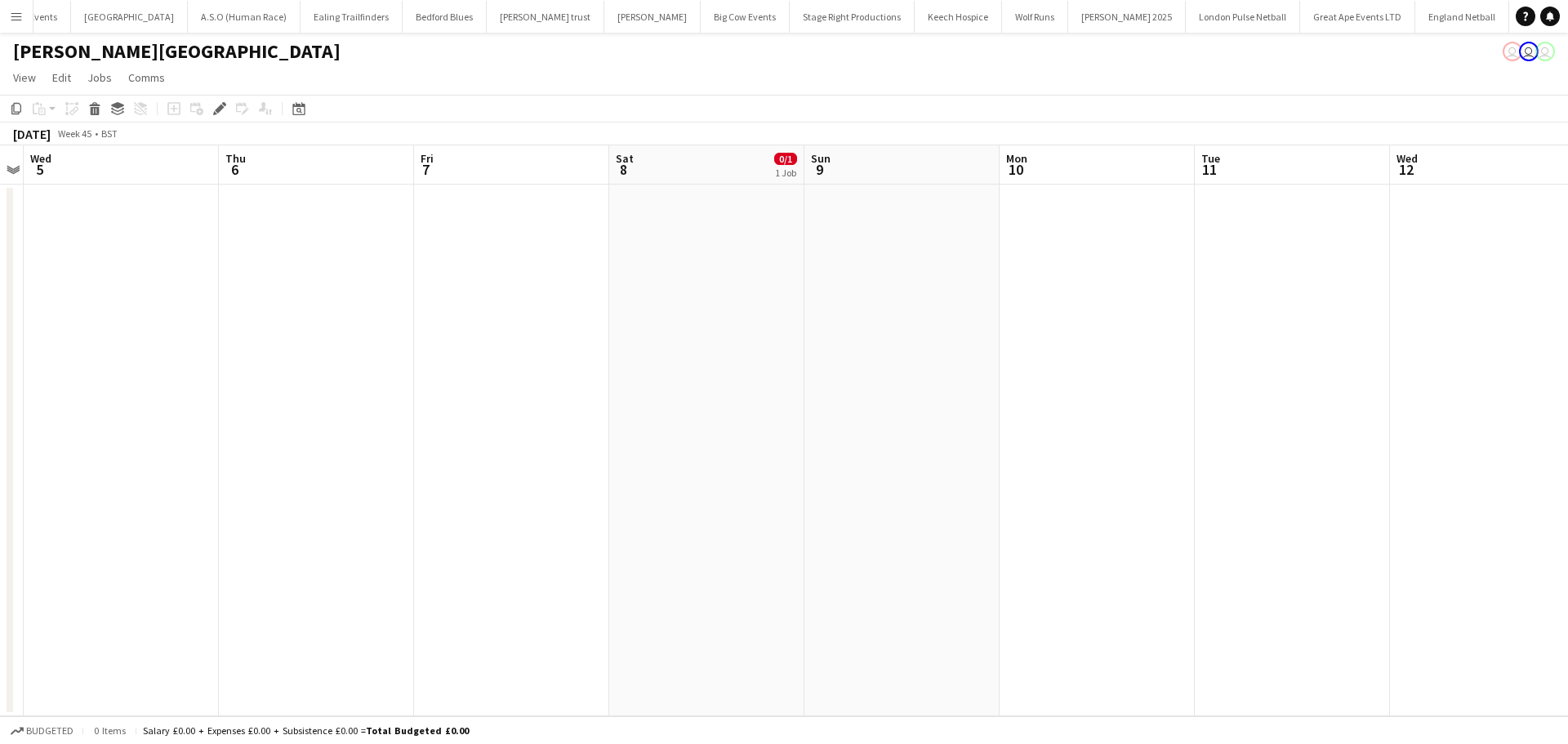
scroll to position [0, 643]
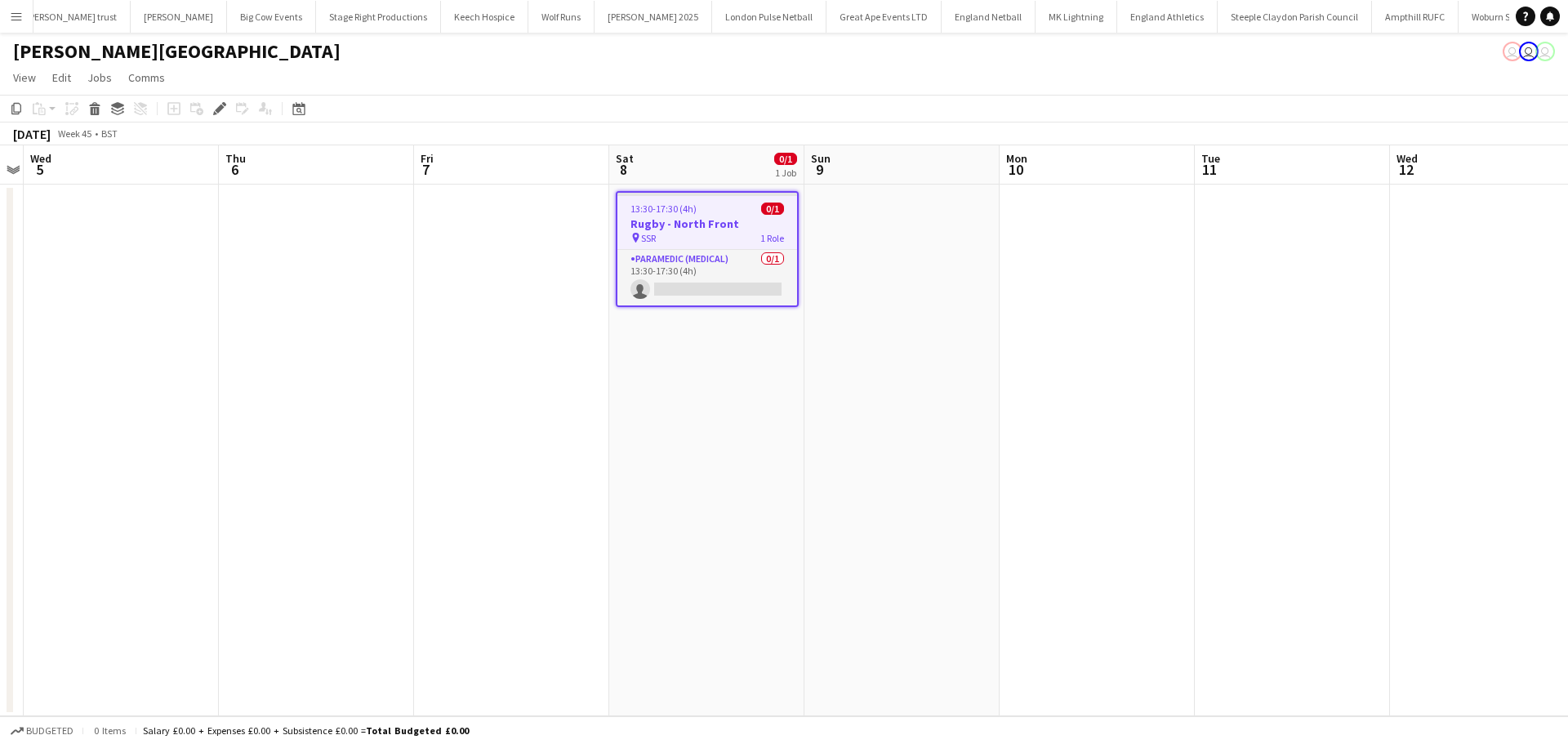
drag, startPoint x: 741, startPoint y: 289, endPoint x: 1418, endPoint y: 223, distance: 680.2
click at [741, 288] on app-card-role "Paramedic (Medical) 0/1 13:30-17:30 (4h) single-neutral-actions" at bounding box center [707, 277] width 179 height 55
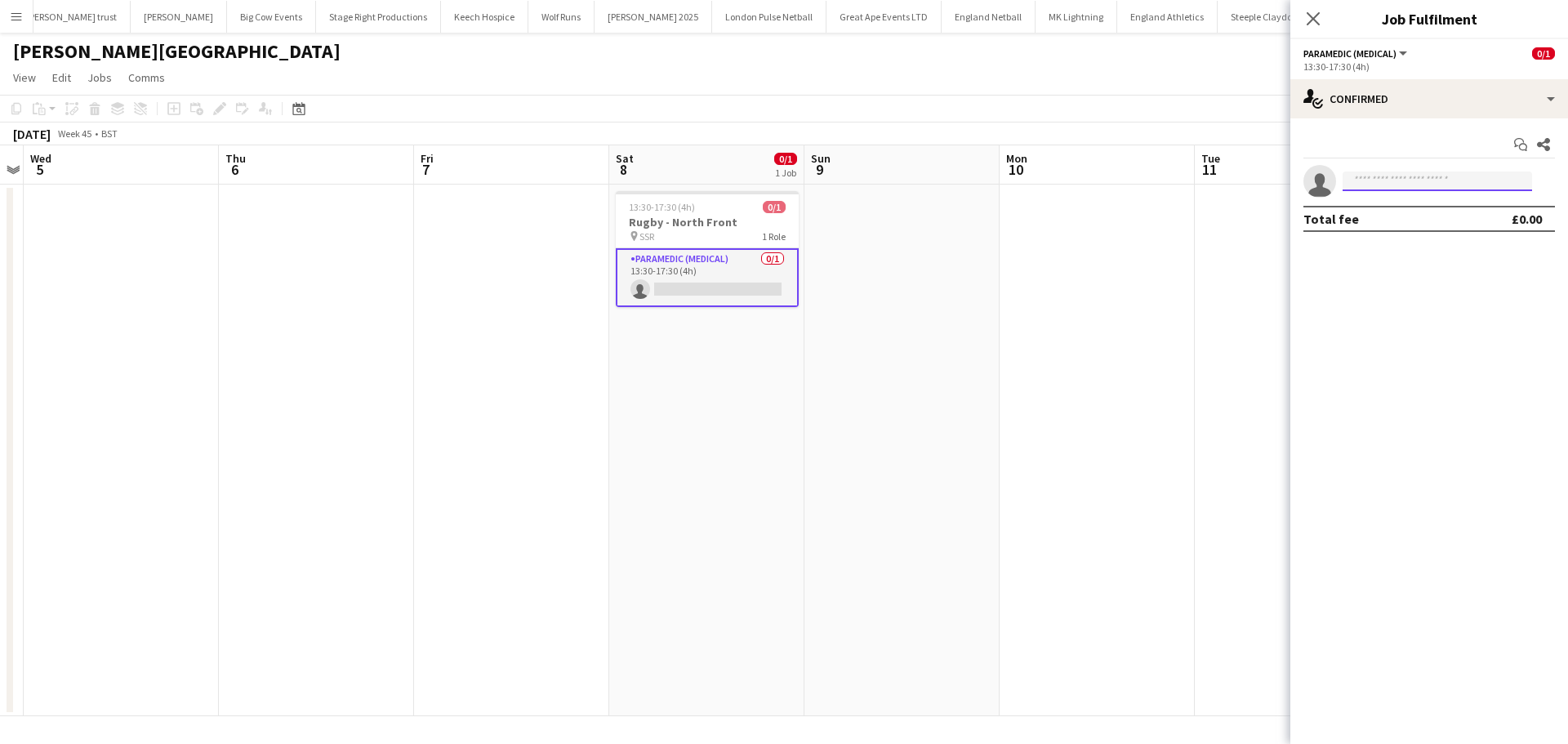
click at [1467, 187] on input at bounding box center [1437, 181] width 190 height 19
type input "****"
click at [1466, 219] on span "davetheambo@msn.com" at bounding box center [1437, 218] width 164 height 13
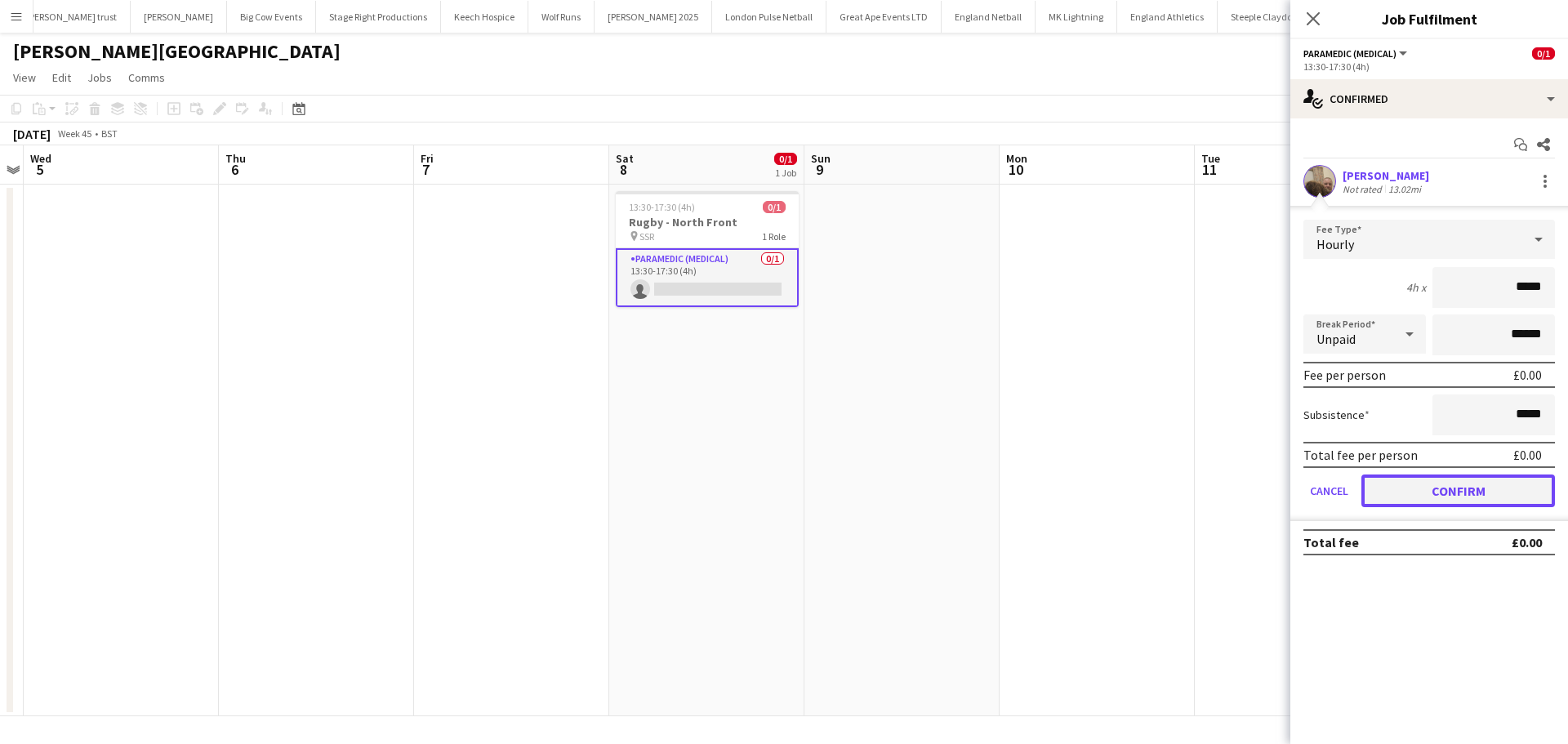
click at [1472, 490] on button "Confirm" at bounding box center [1458, 490] width 193 height 32
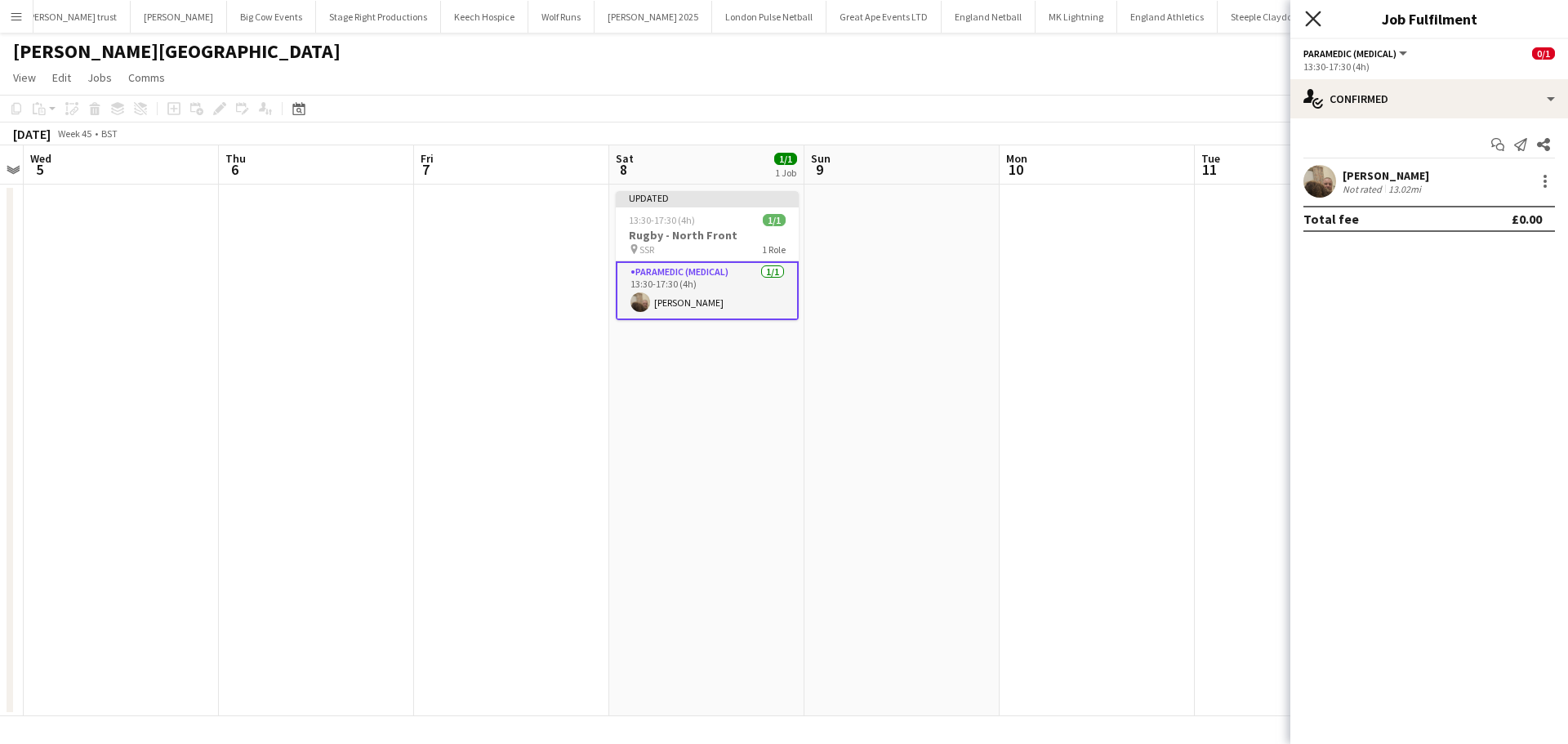
click at [1313, 21] on icon "Close pop-in" at bounding box center [1312, 18] width 16 height 16
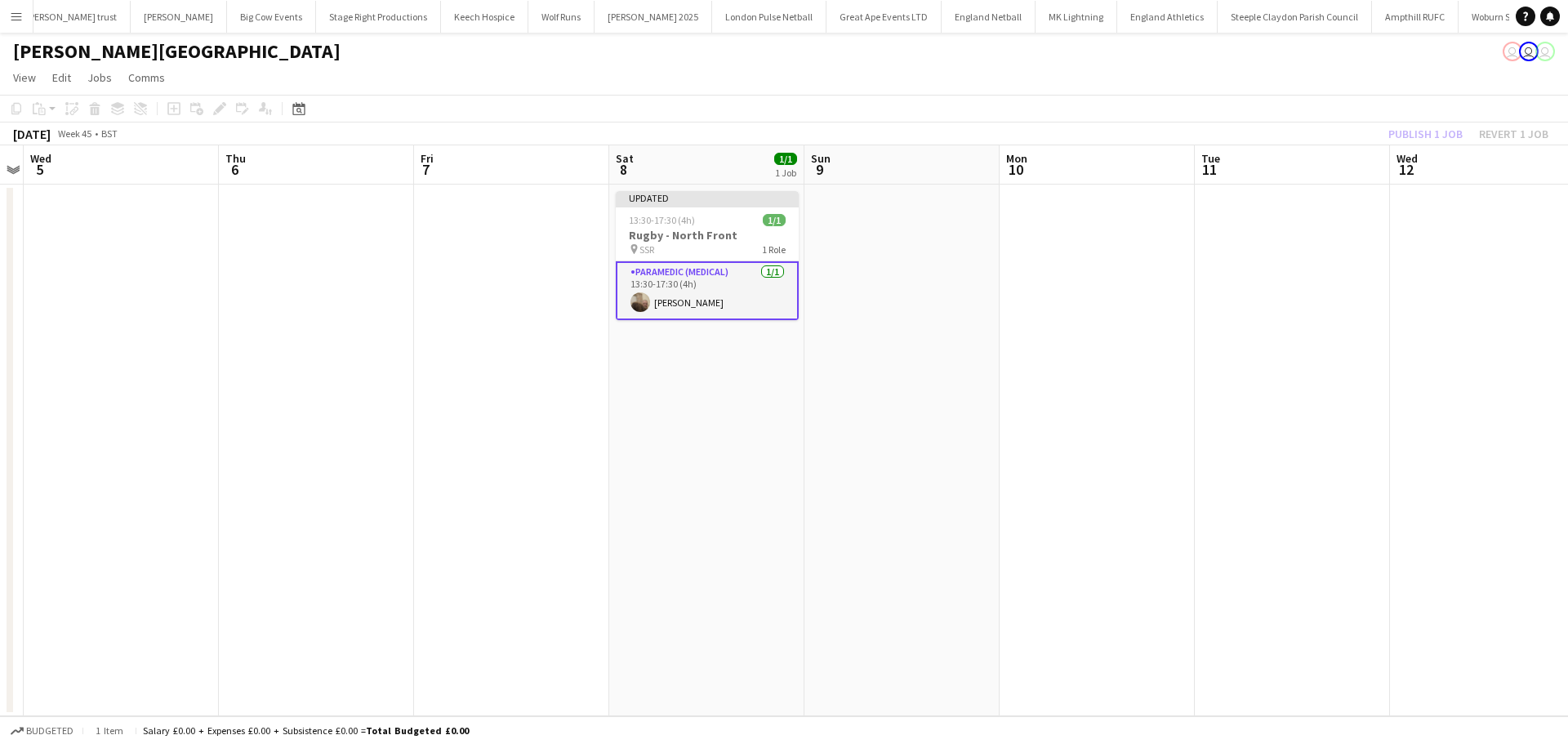
click at [1399, 123] on div "Publish 1 job Revert 1 job" at bounding box center [1468, 134] width 200 height 21
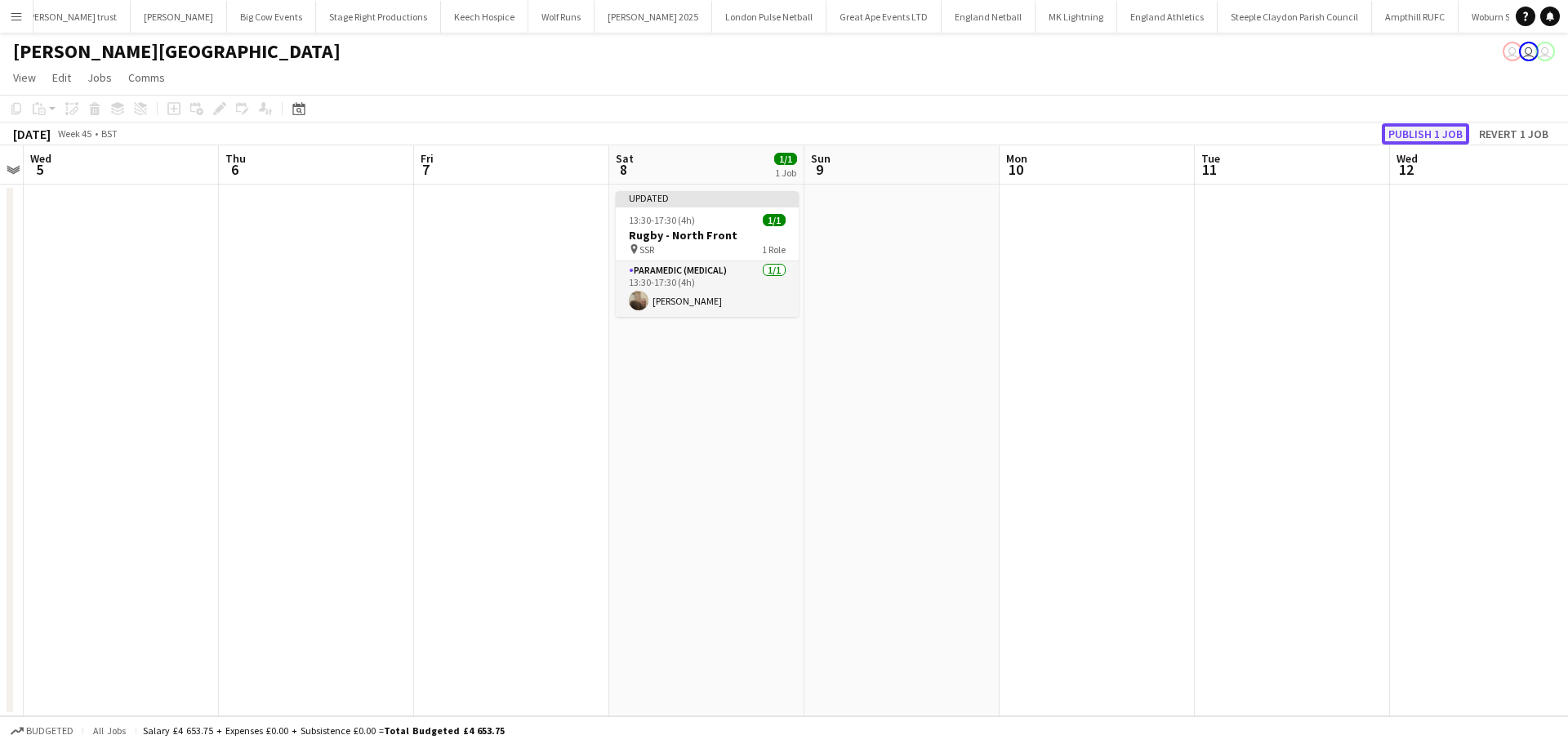
click at [1400, 137] on button "Publish 1 job" at bounding box center [1425, 134] width 88 height 21
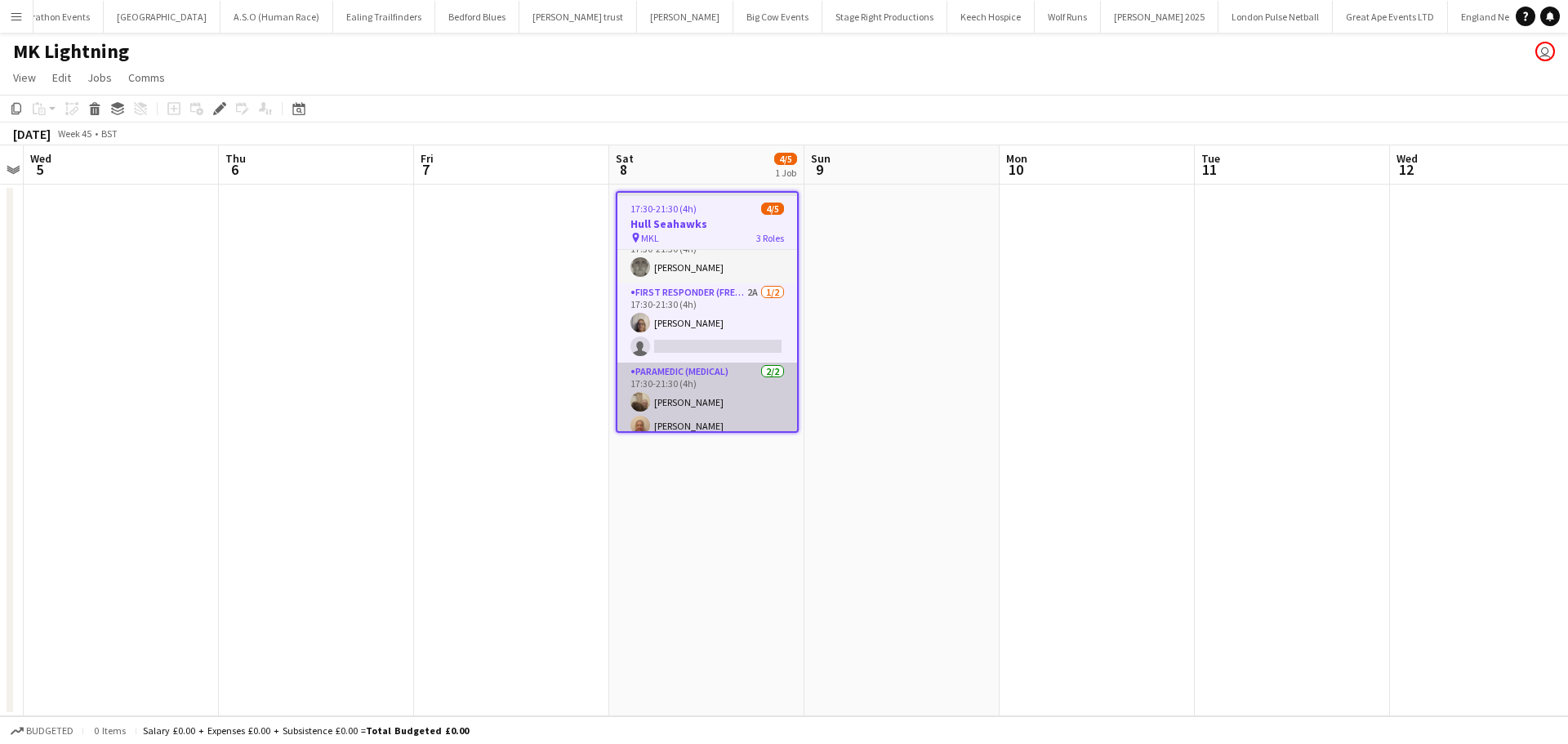
scroll to position [32, 0]
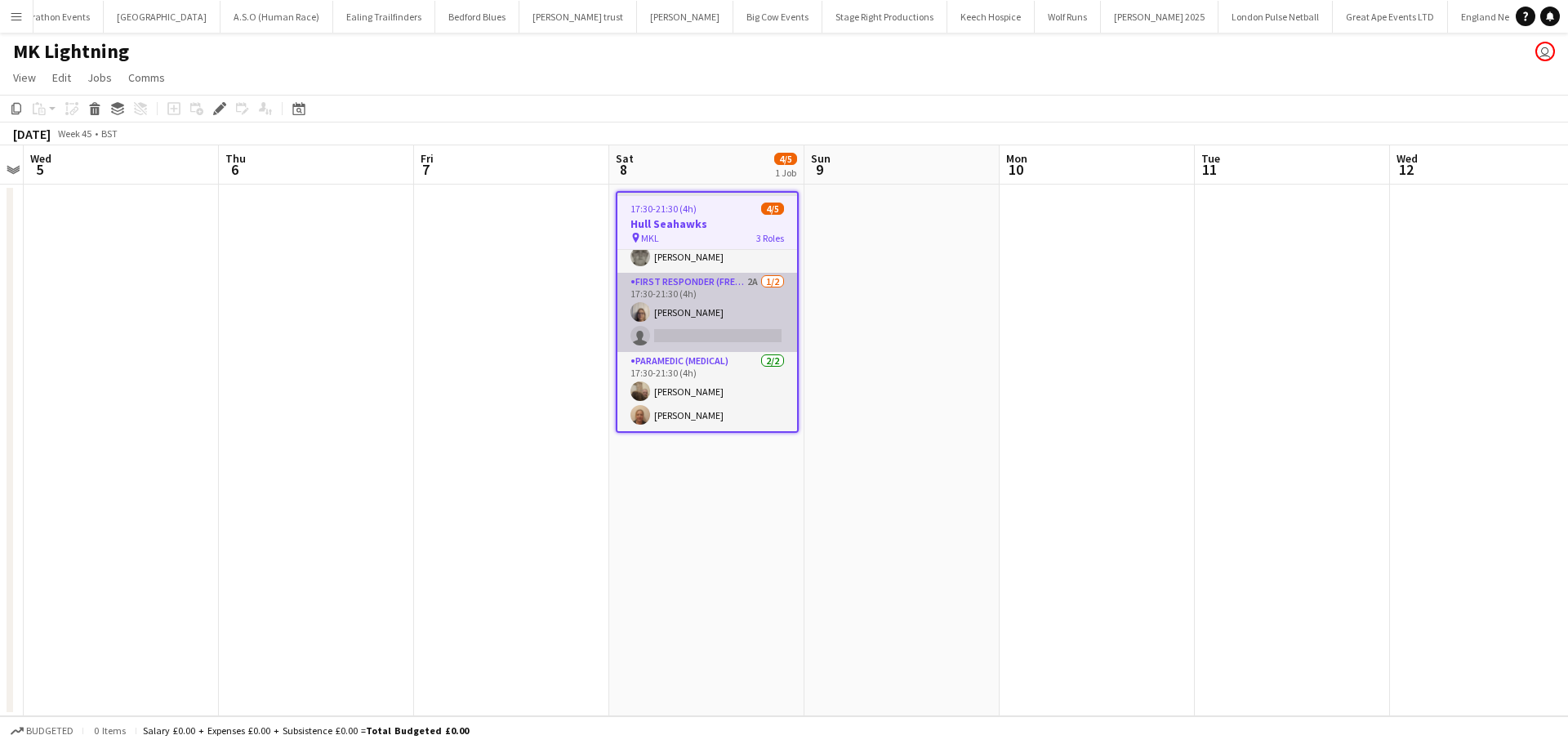
click at [704, 282] on app-card-role "First Responder (FREC 3) 2A [DATE] 17:30-21:30 (4h) [PERSON_NAME] single-neutra…" at bounding box center [707, 312] width 179 height 80
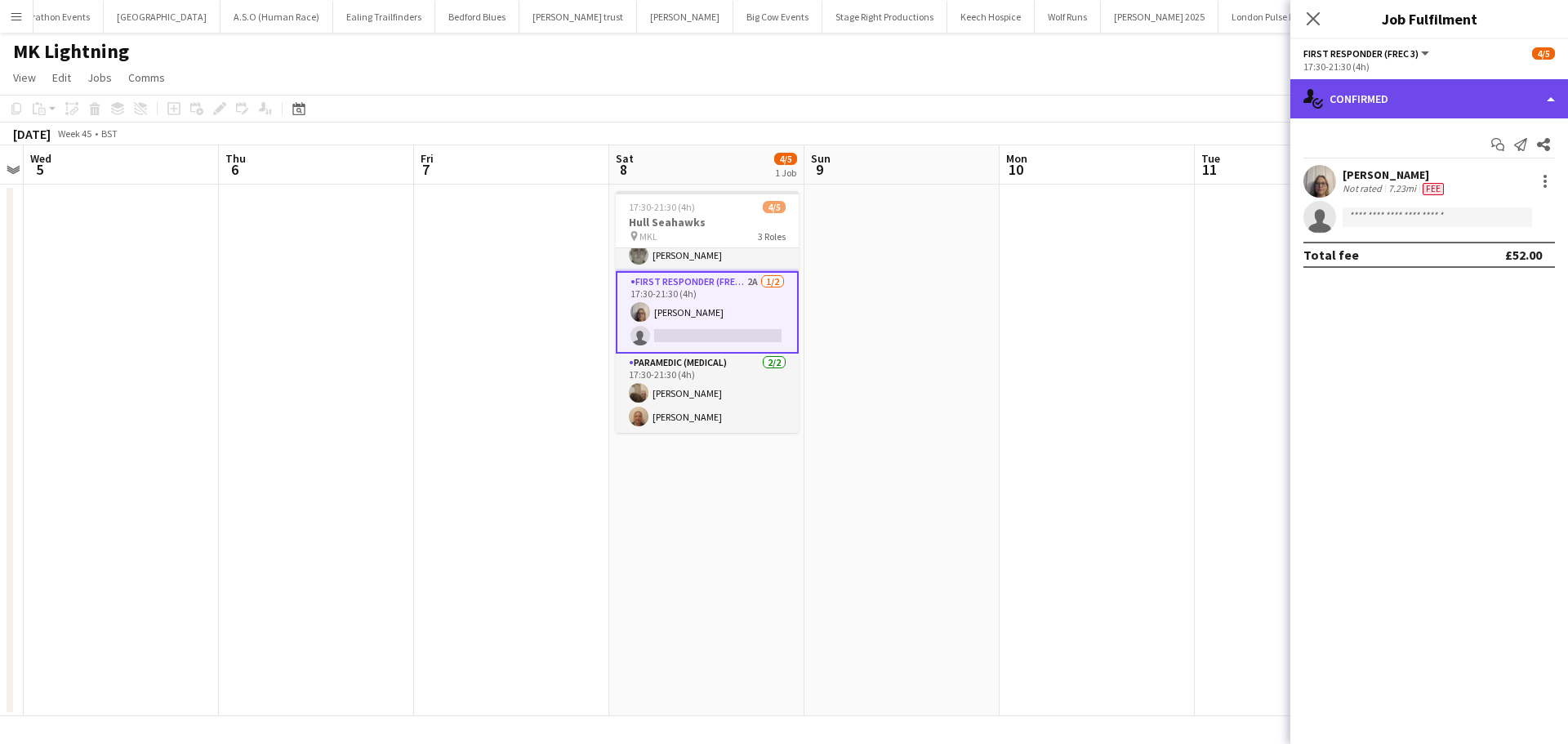
click at [1395, 100] on div "single-neutral-actions-check-2 Confirmed" at bounding box center [1429, 99] width 277 height 39
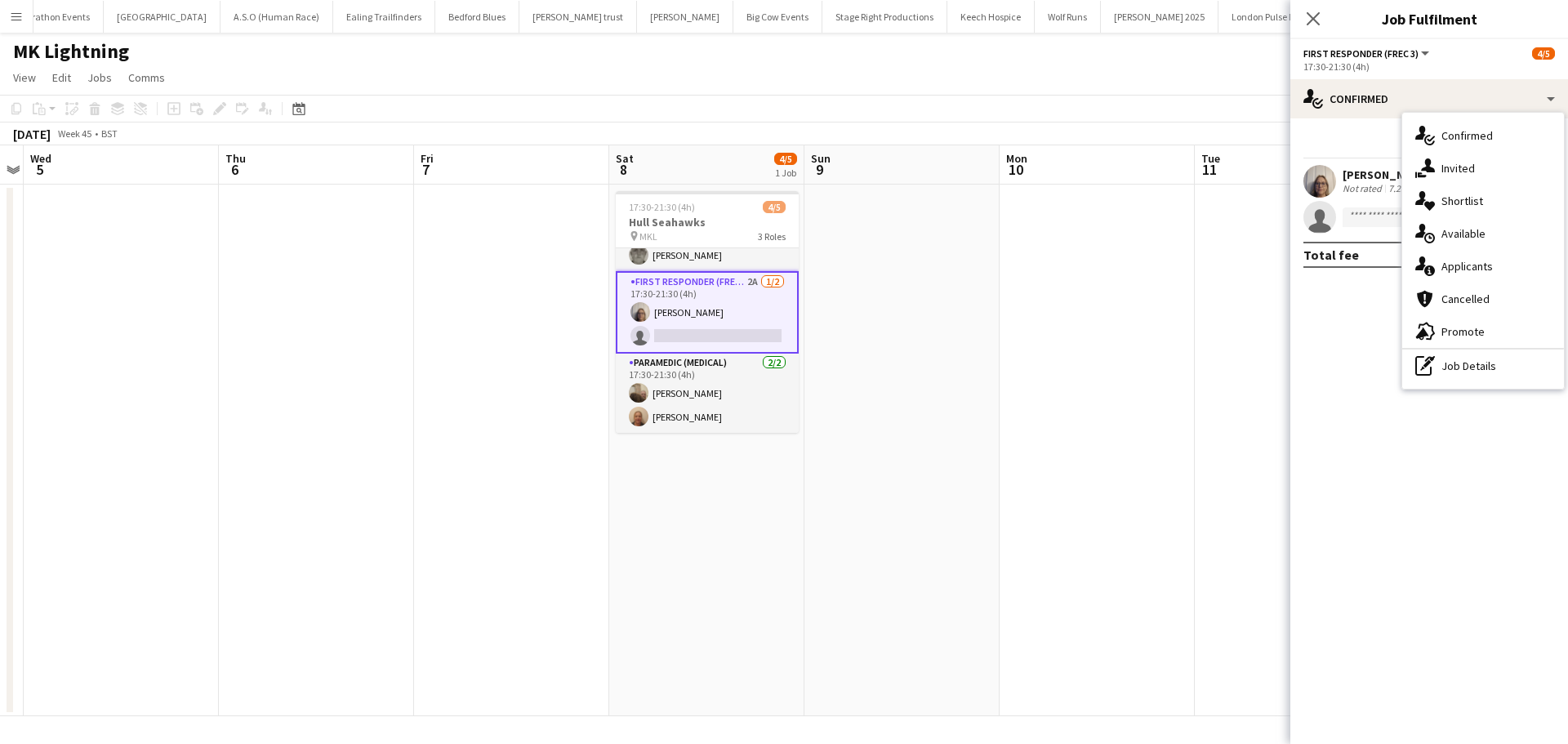
click at [1474, 268] on span "Applicants" at bounding box center [1466, 266] width 52 height 15
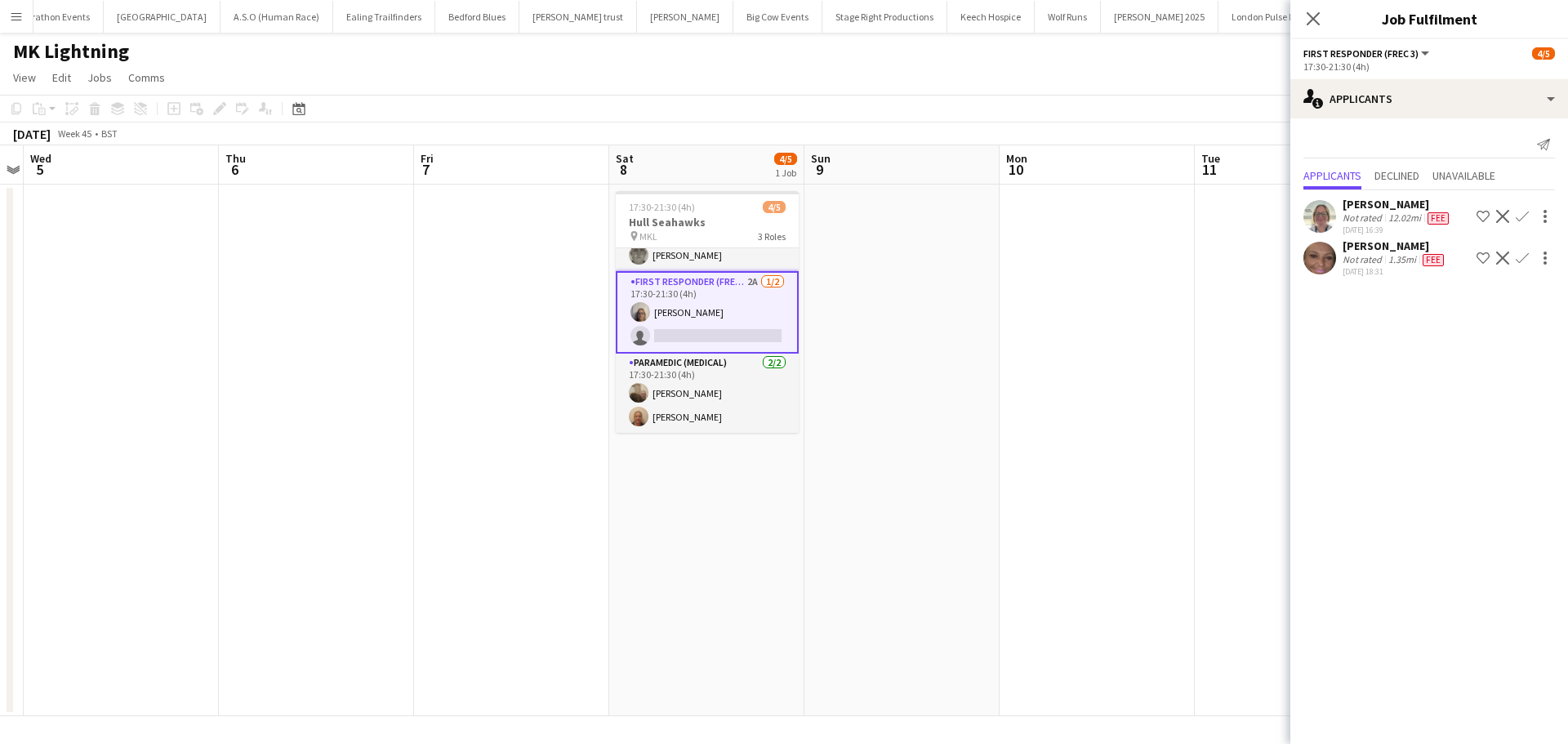
click at [1520, 257] on app-icon "Confirm" at bounding box center [1522, 257] width 13 height 13
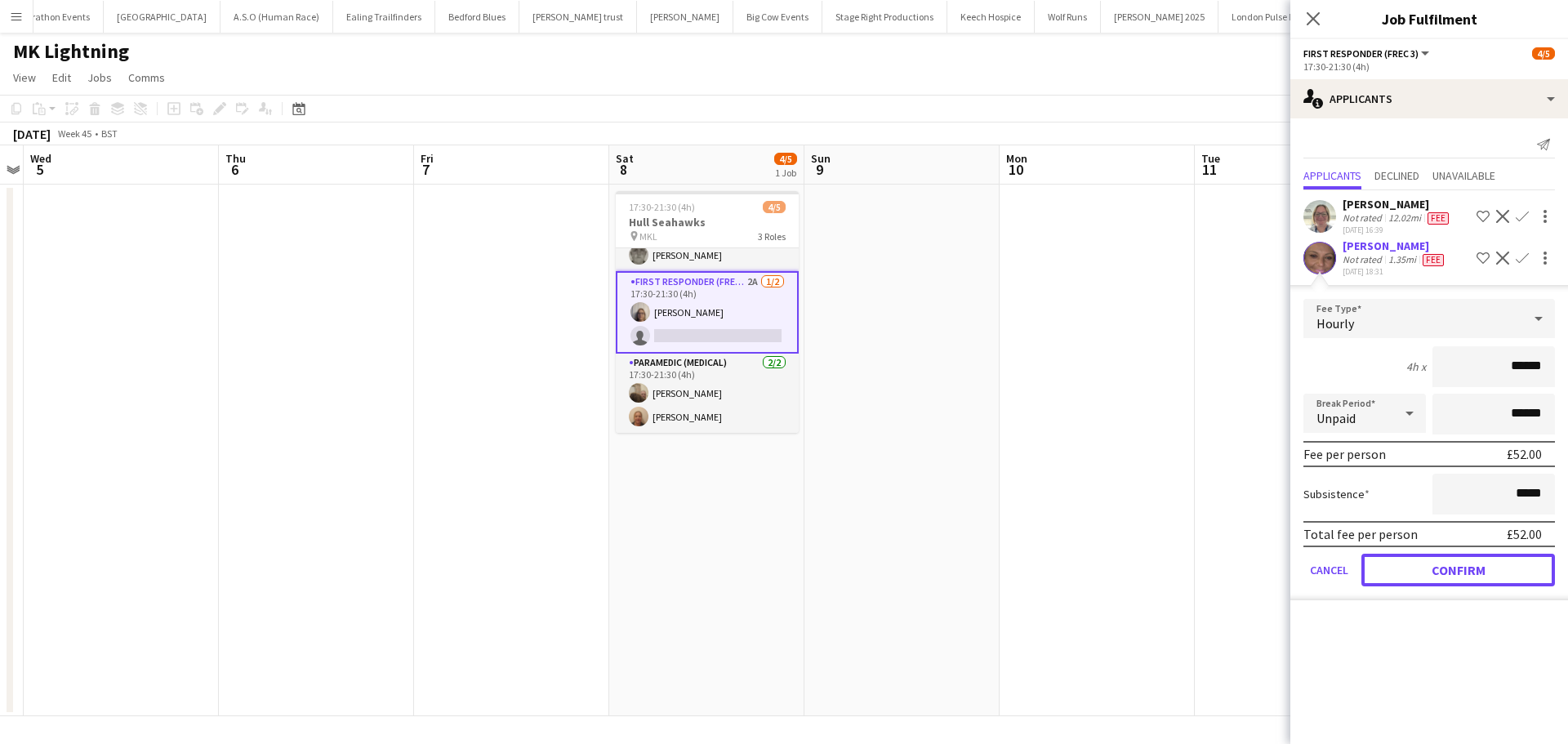
click at [1447, 579] on button "Confirm" at bounding box center [1458, 570] width 193 height 32
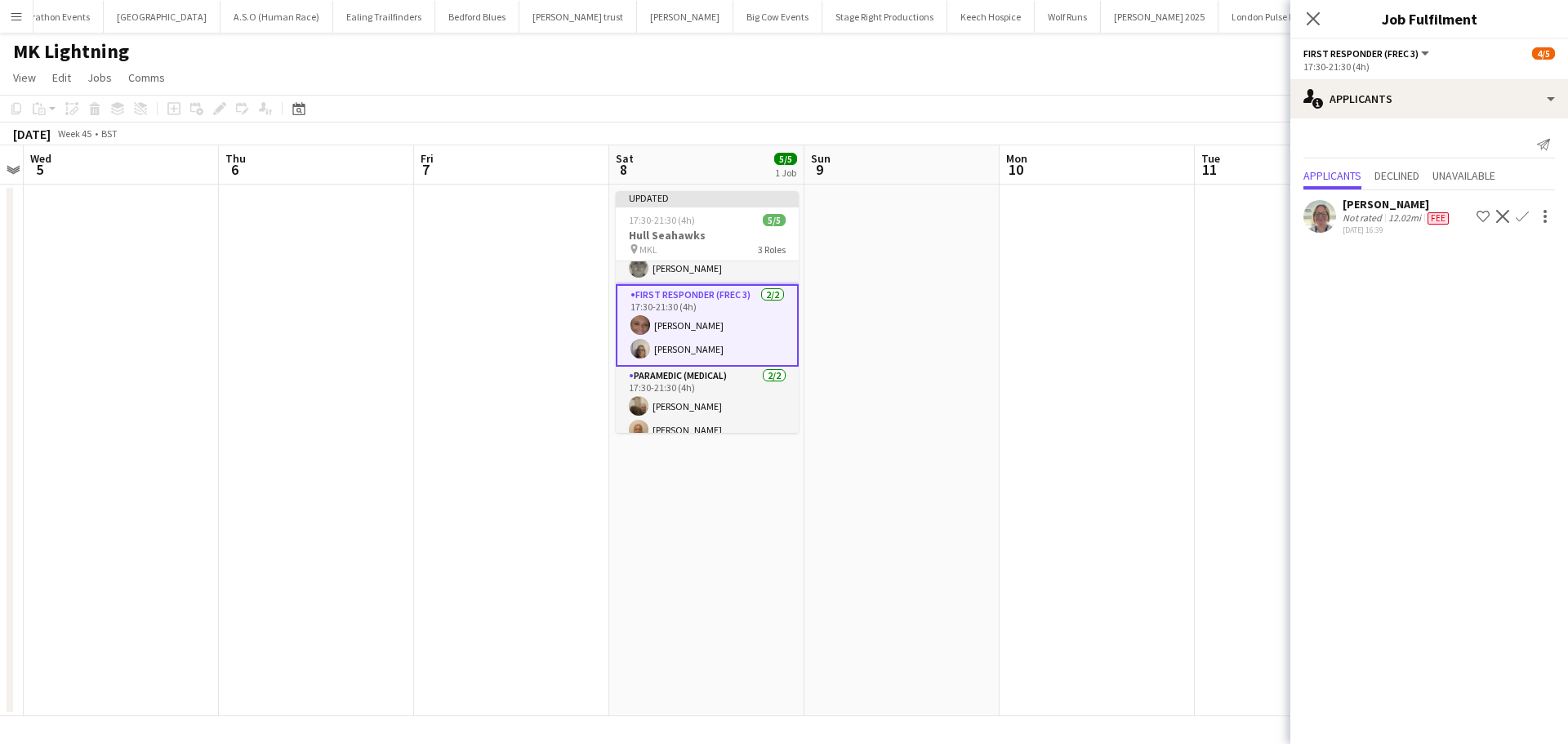
click at [1313, 13] on icon "Close pop-in" at bounding box center [1312, 18] width 13 height 13
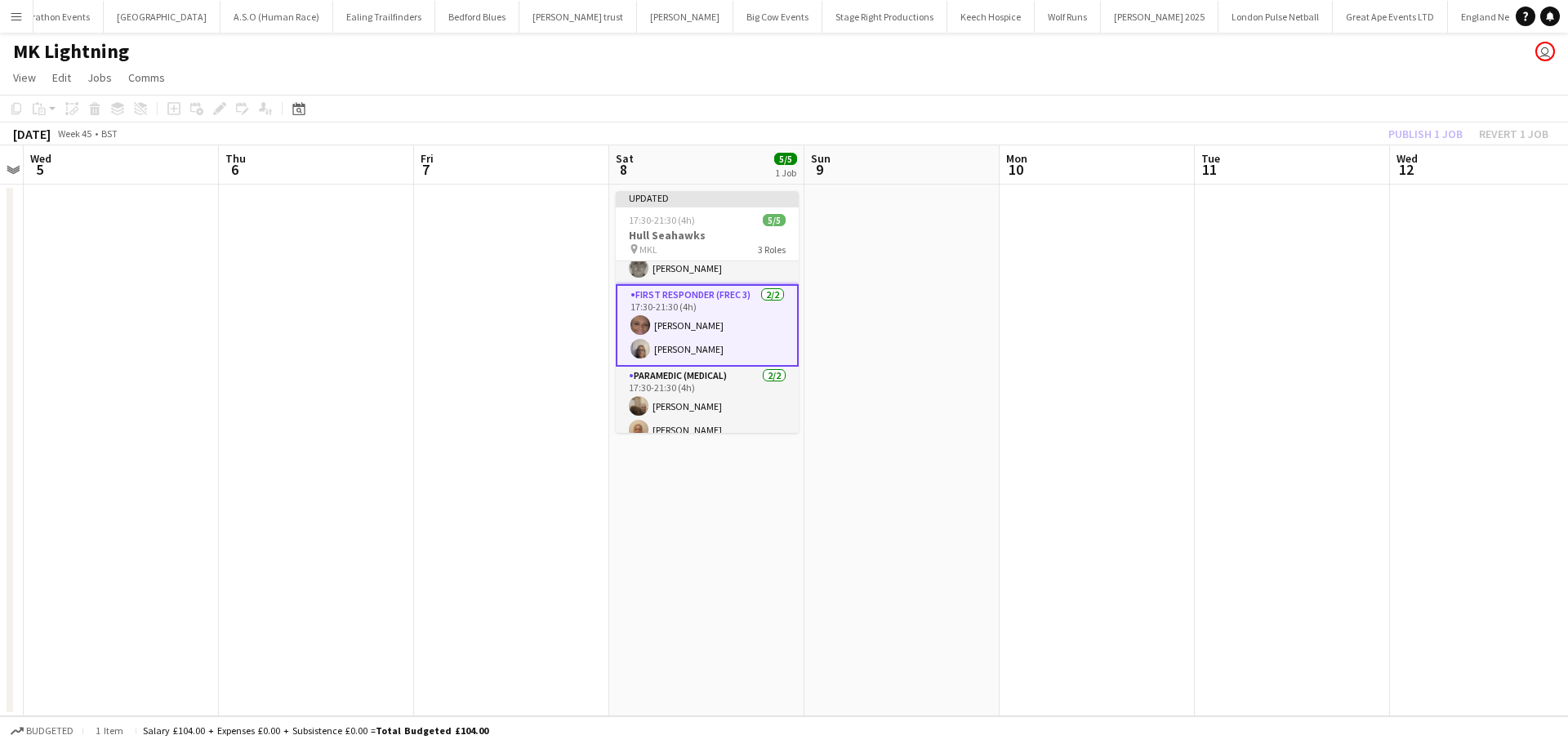
click at [1434, 133] on div "Publish 1 job Revert 1 job" at bounding box center [1468, 134] width 200 height 21
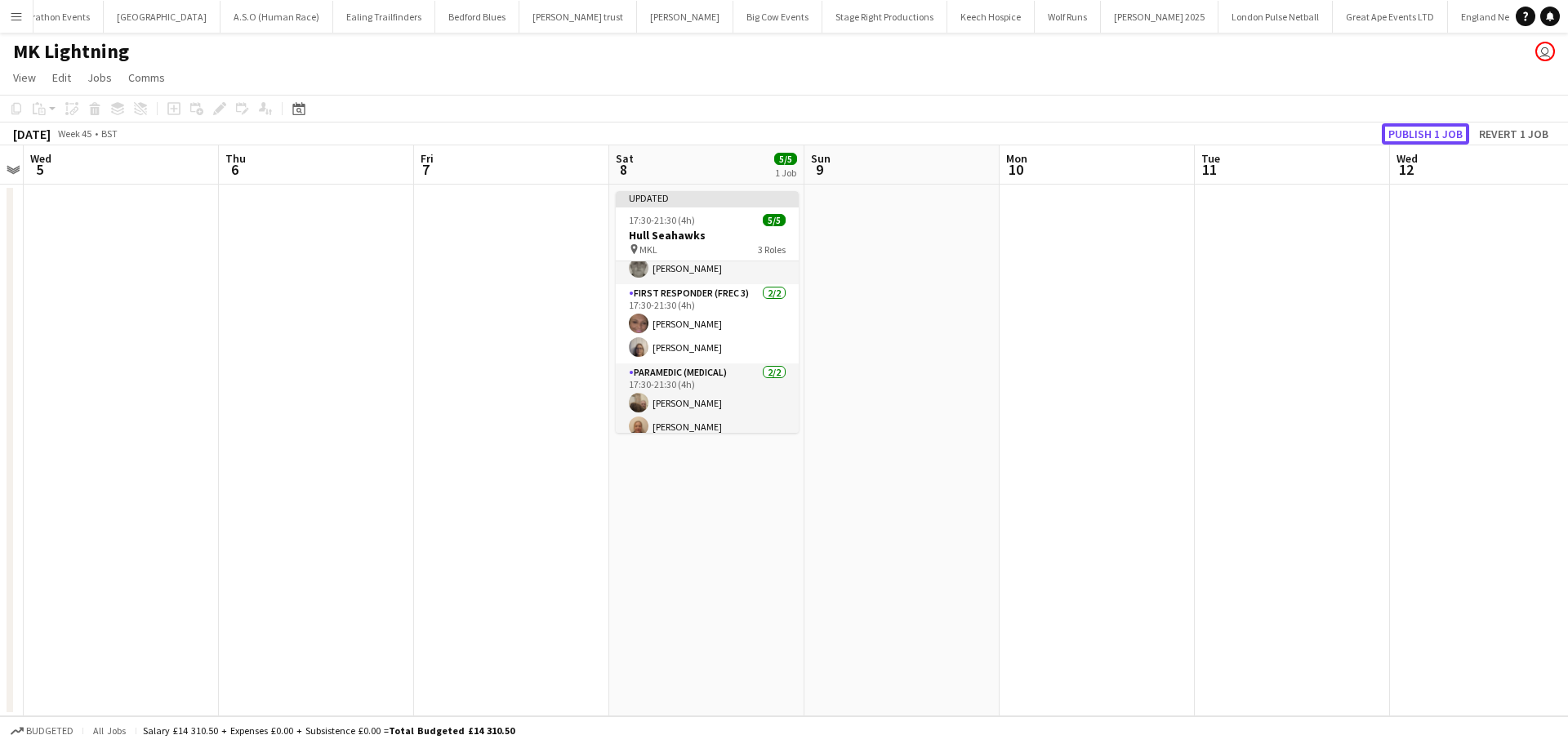
click at [1434, 133] on button "Publish 1 job" at bounding box center [1425, 134] width 88 height 21
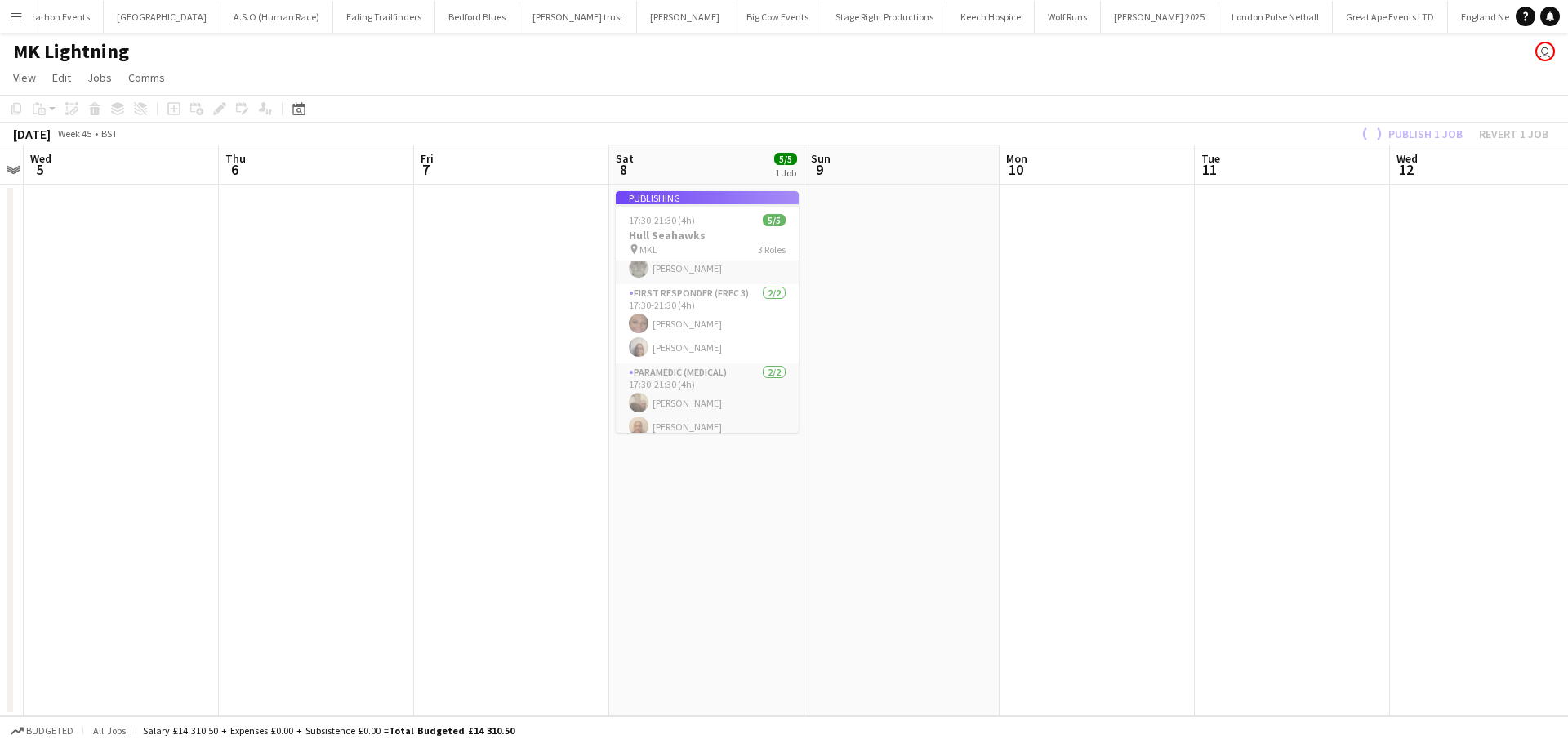
scroll to position [30, 0]
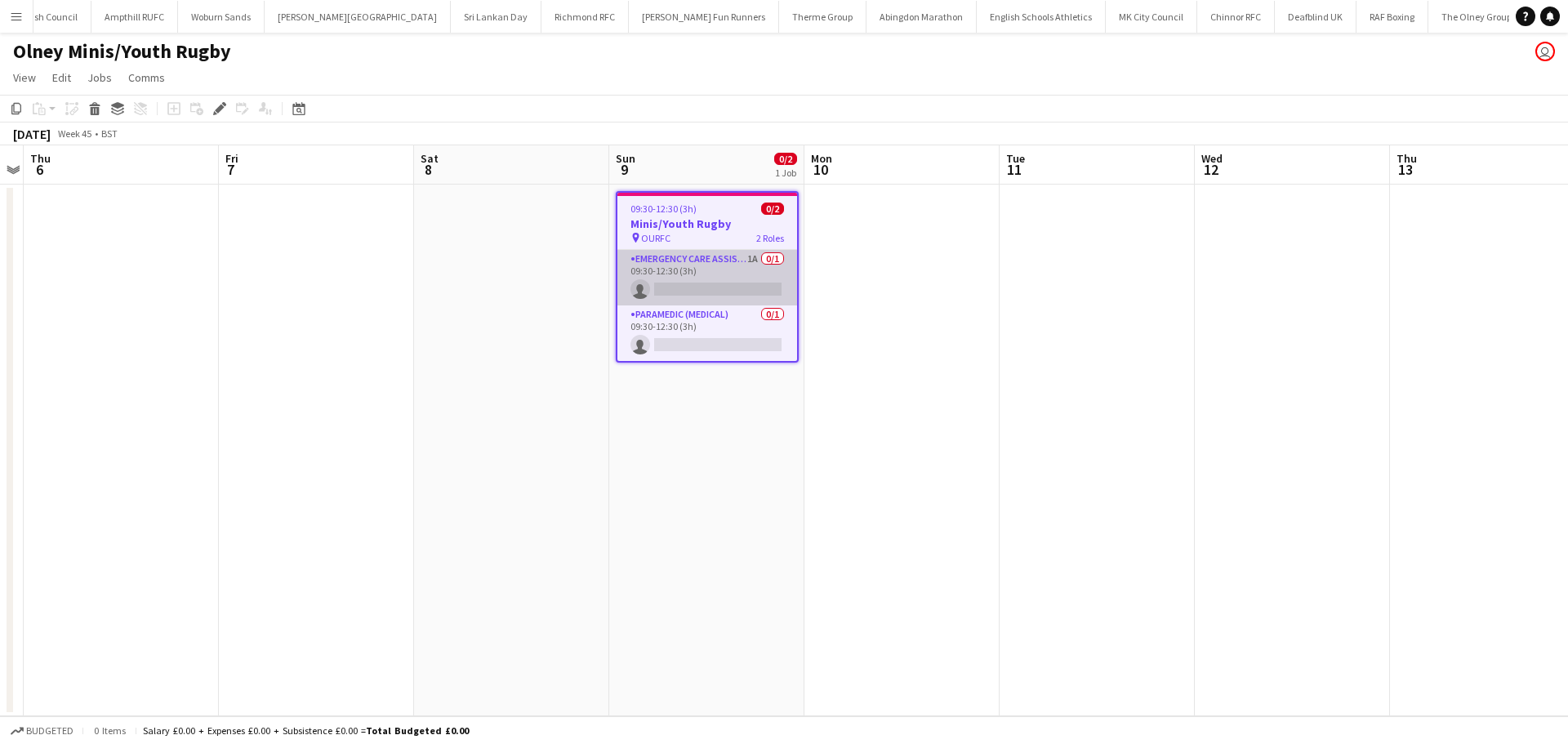
scroll to position [0, 1959]
click at [714, 266] on app-card-role "Emergency Care Assistant (Medical) 1A 0/1 09:30-12:30 (3h) single-neutral-actio…" at bounding box center [707, 277] width 179 height 55
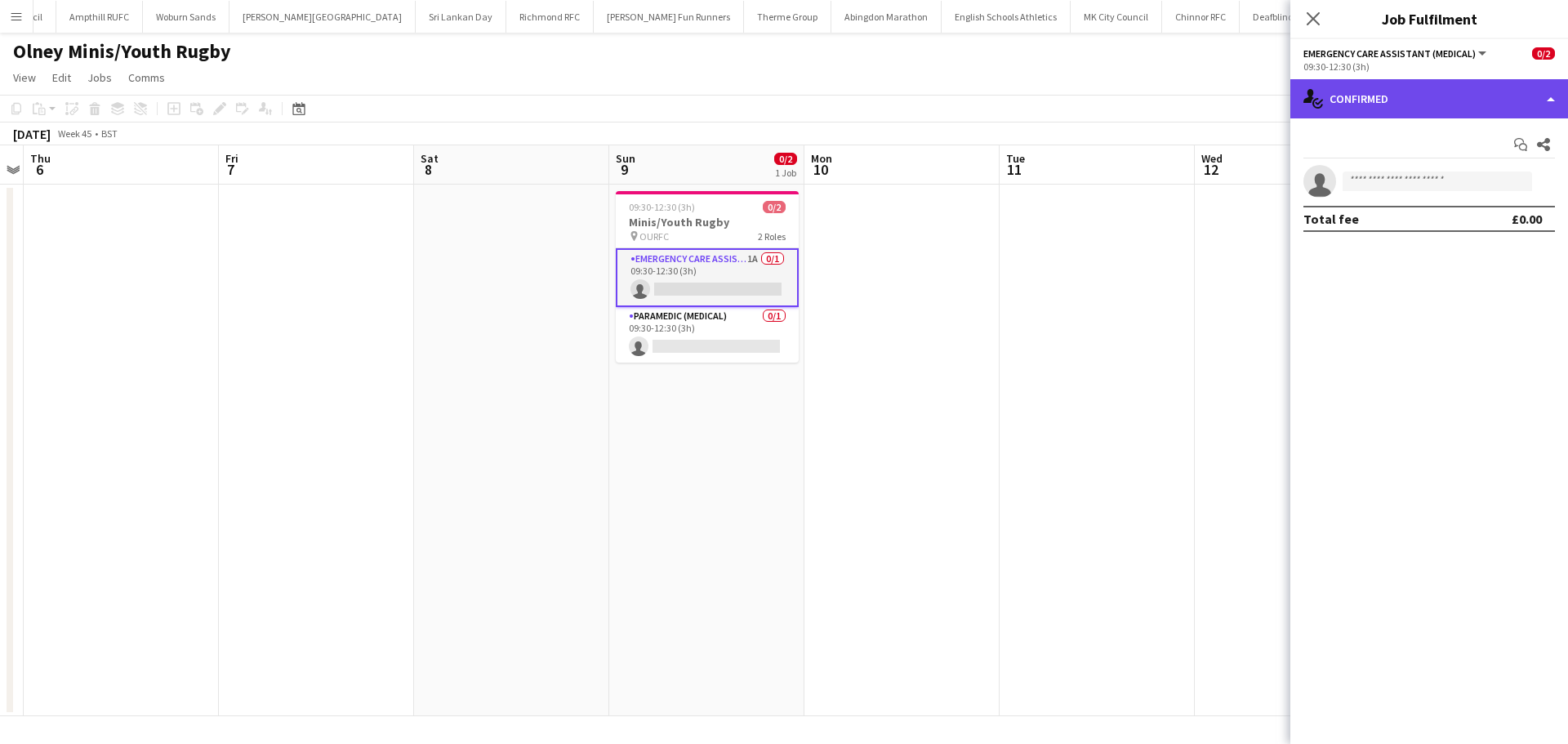
click at [1418, 113] on div "single-neutral-actions-check-2 Confirmed" at bounding box center [1429, 99] width 277 height 39
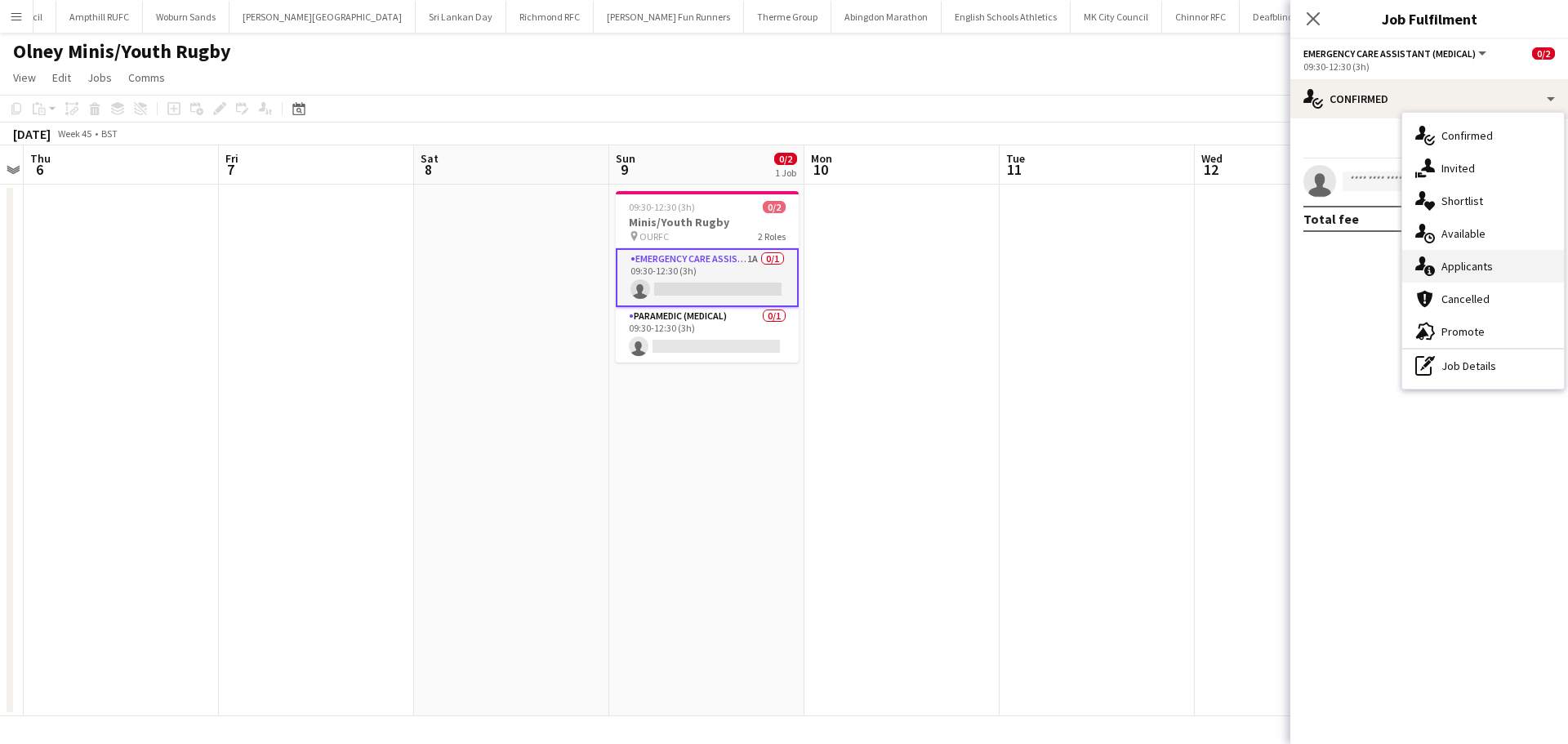
click at [1450, 266] on span "Applicants" at bounding box center [1466, 266] width 52 height 15
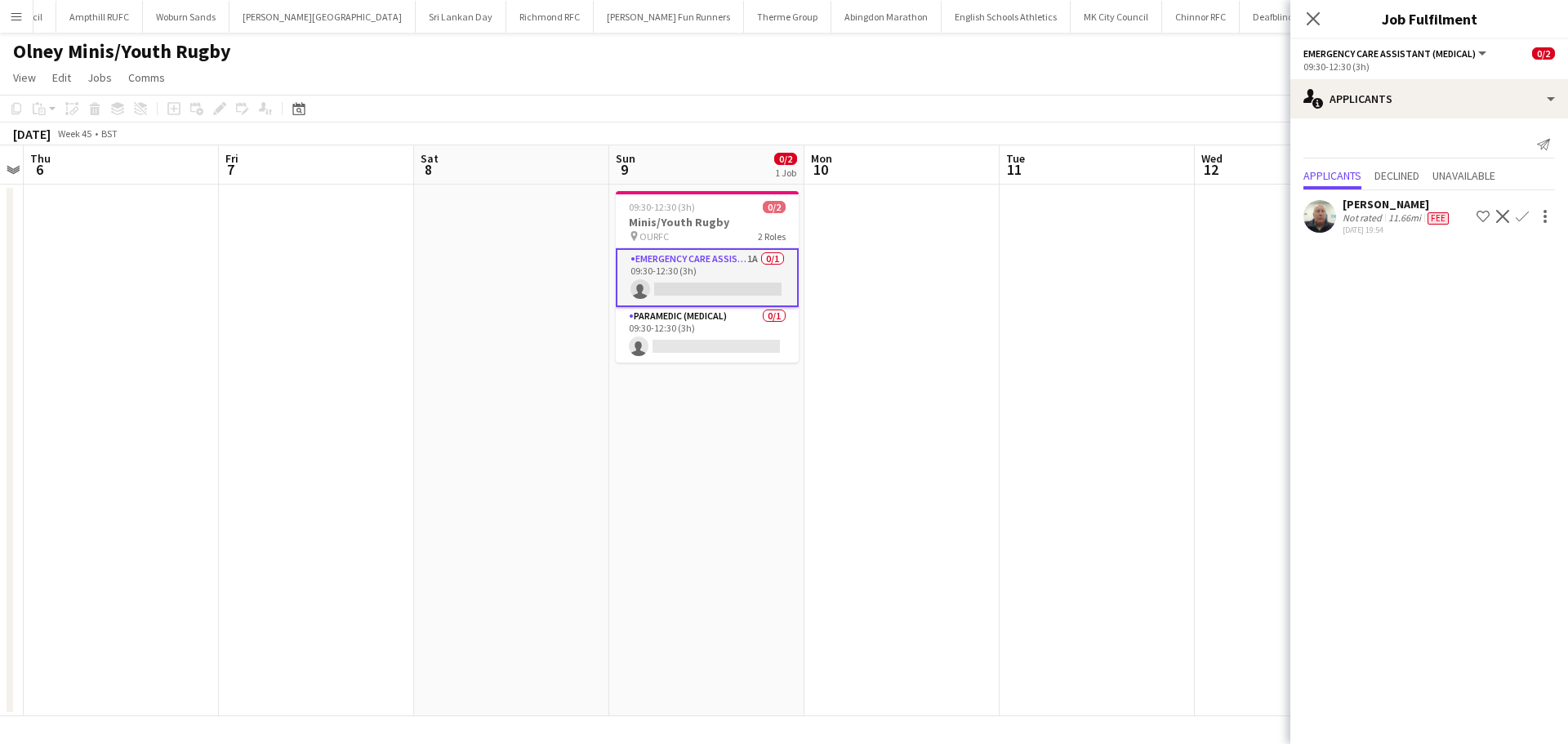
click at [1520, 216] on app-icon "Confirm" at bounding box center [1522, 216] width 13 height 13
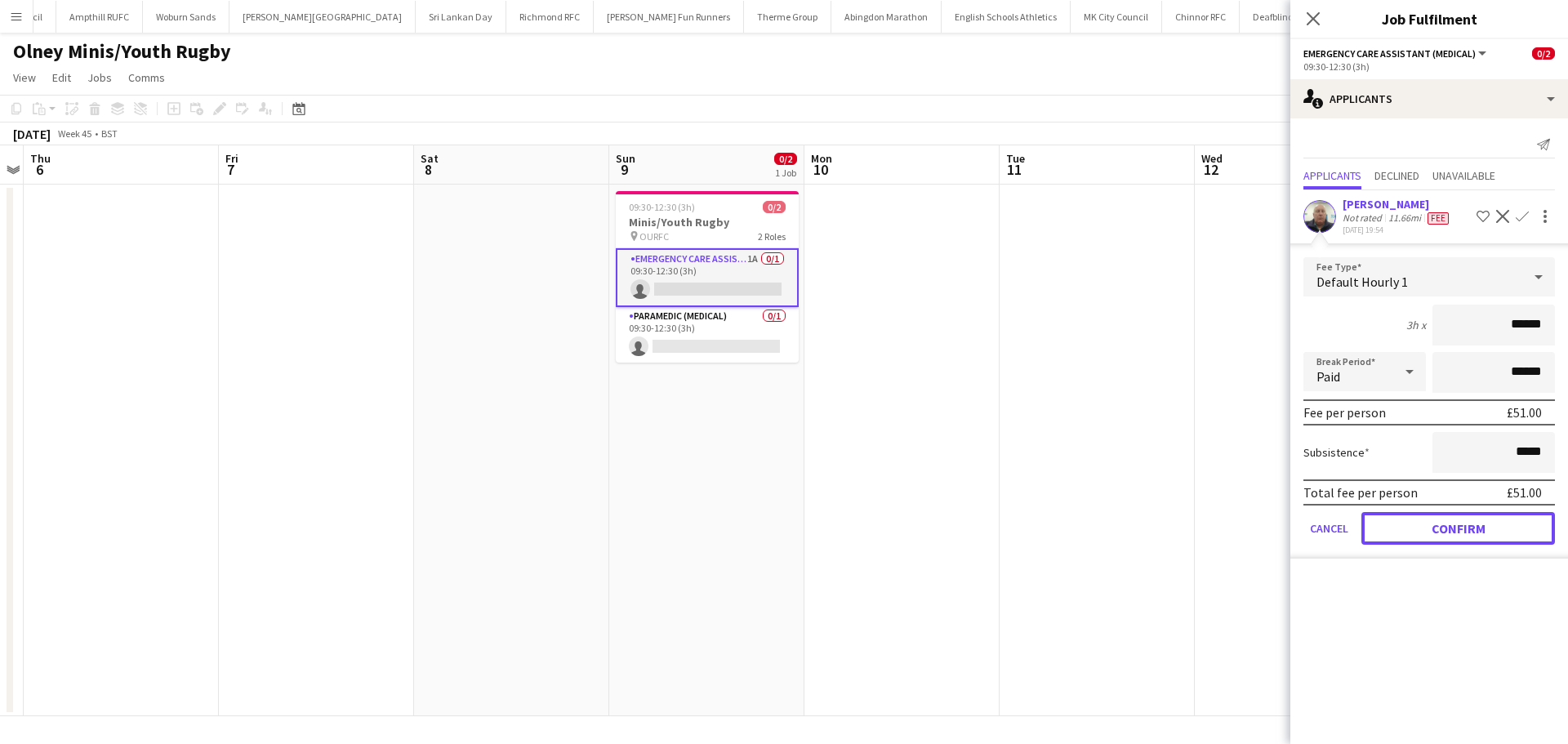
click at [1439, 522] on button "Confirm" at bounding box center [1458, 528] width 193 height 32
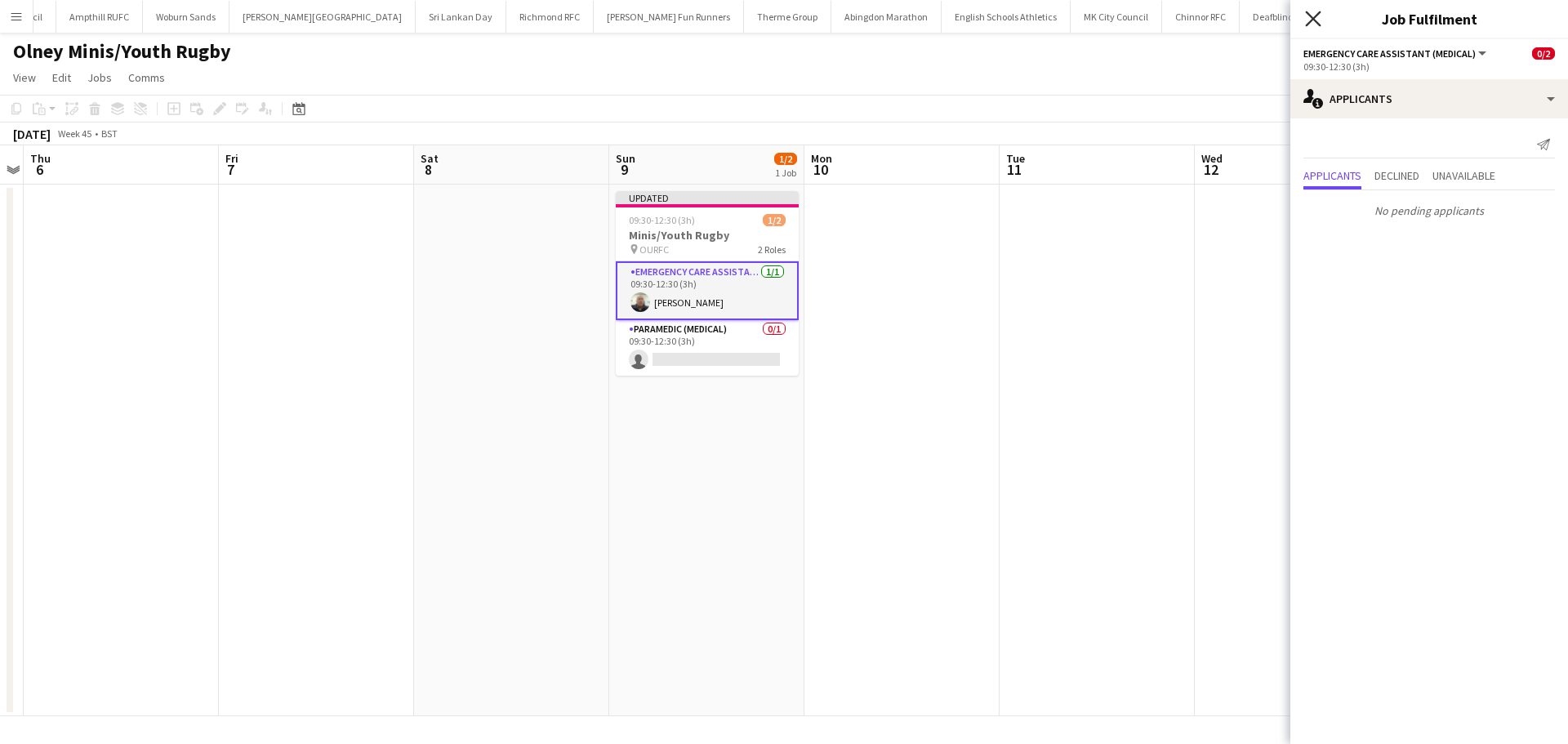
click at [1317, 25] on icon "Close pop-in" at bounding box center [1312, 18] width 16 height 16
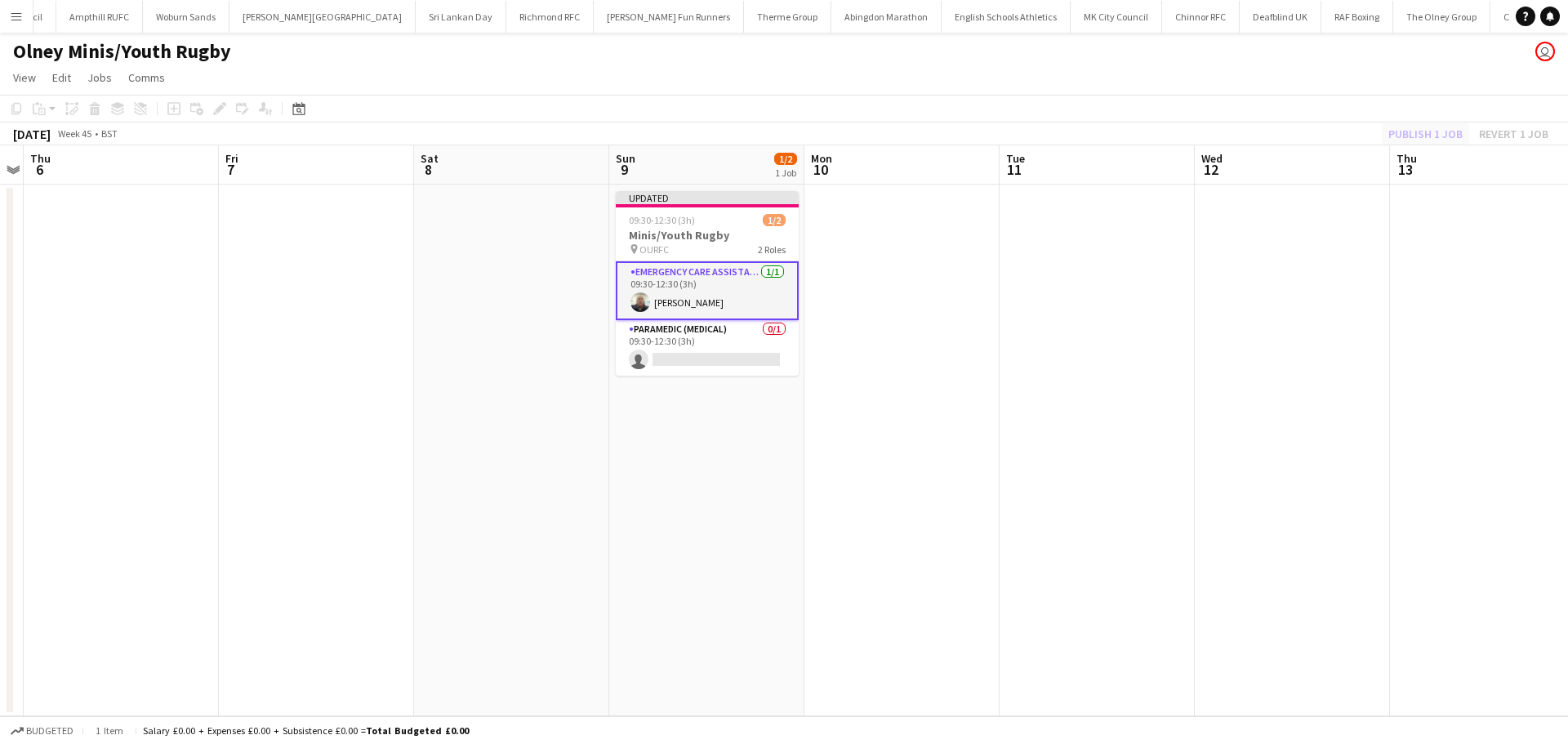
click at [1405, 141] on div "Publish 1 job Revert 1 job" at bounding box center [1468, 134] width 200 height 21
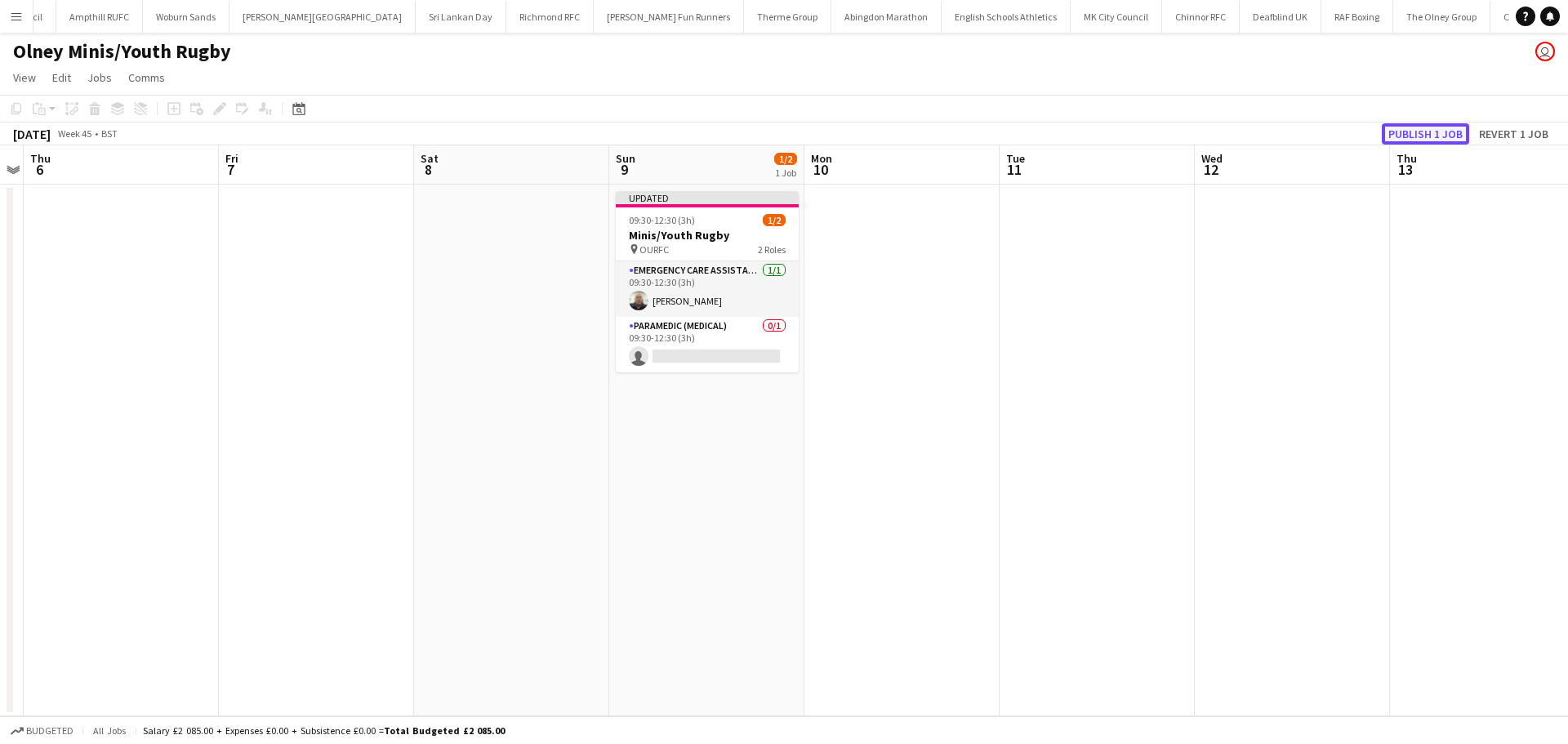
click at [1406, 141] on button "Publish 1 job" at bounding box center [1425, 134] width 88 height 21
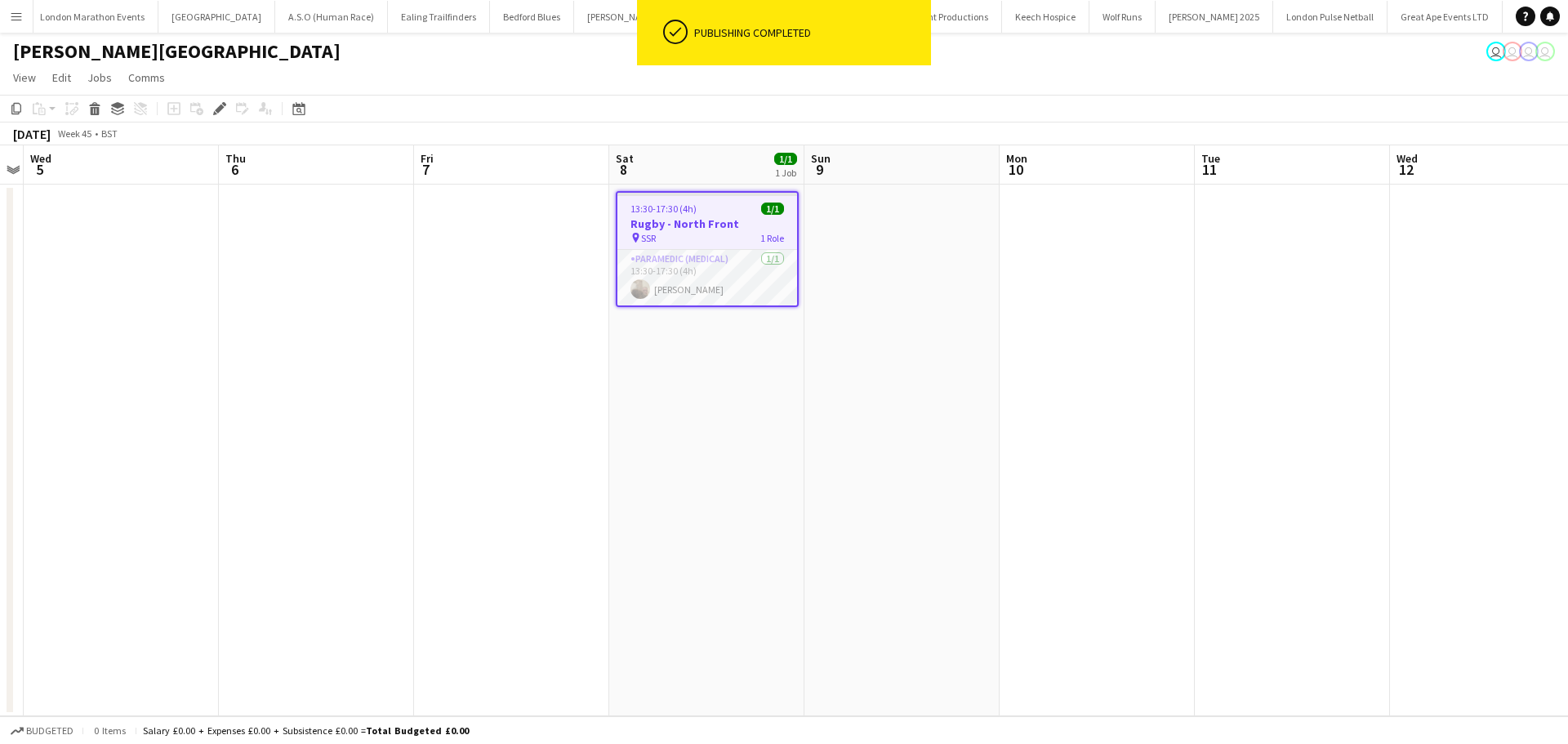
scroll to position [0, 643]
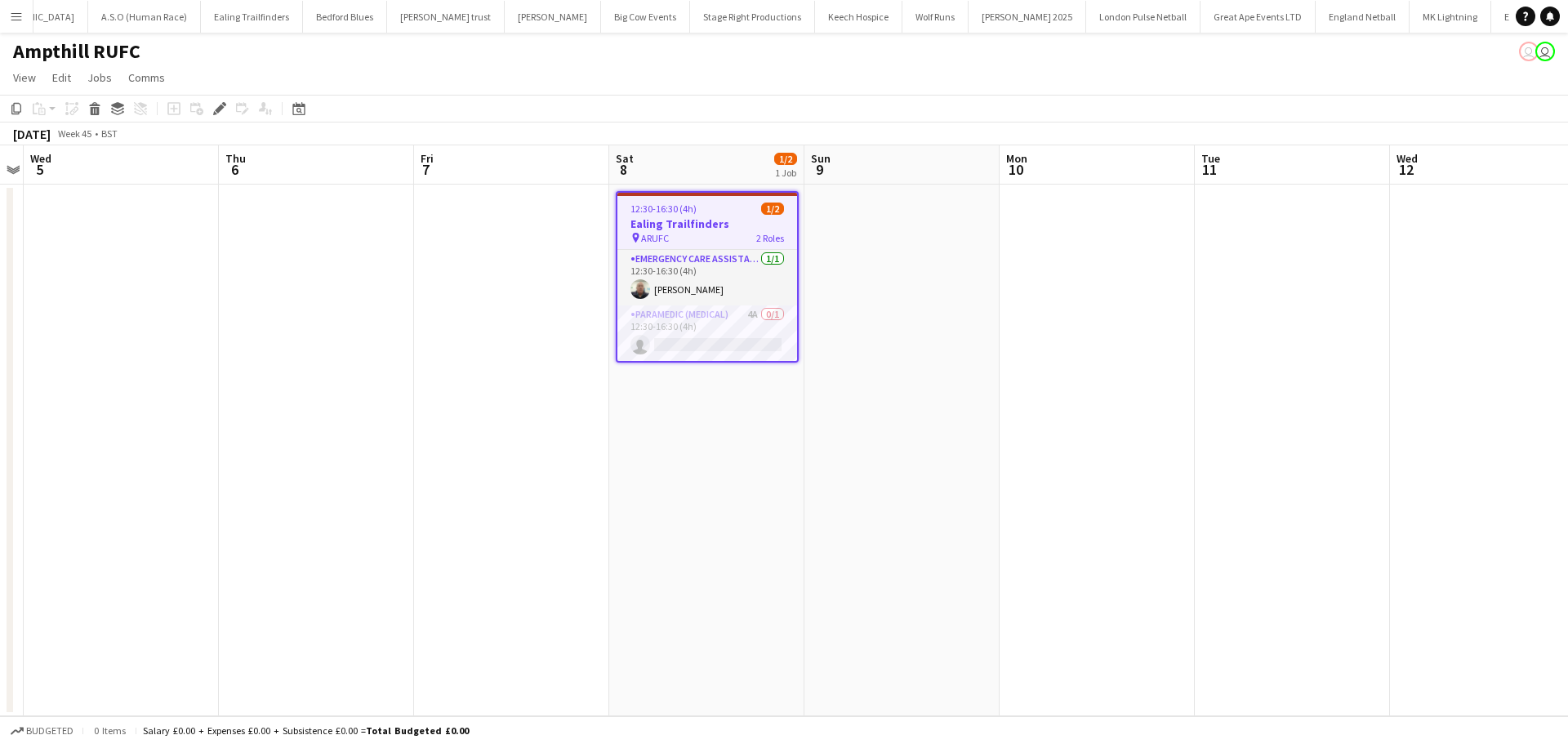
scroll to position [0, 474]
click at [724, 326] on app-card-role "Paramedic (Medical) 4A 0/1 12:30-16:30 (4h) single-neutral-actions" at bounding box center [707, 333] width 179 height 55
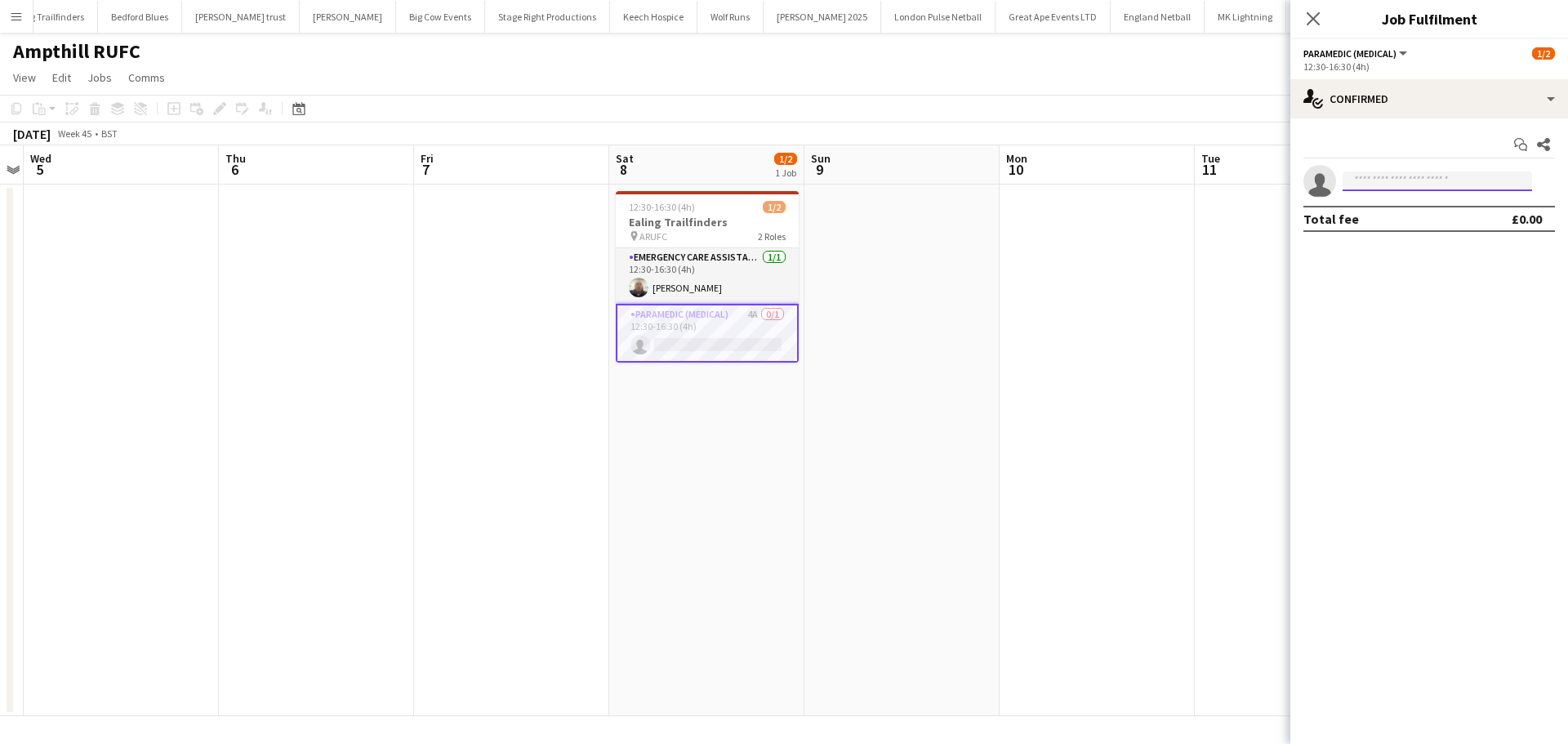
click at [1393, 179] on input at bounding box center [1437, 181] width 190 height 19
type input "*****"
click at [1390, 211] on span "[PERSON_NAME] Active [EMAIL_ADDRESS][DOMAIN_NAME] [PHONE_NUMBER]" at bounding box center [1437, 217] width 164 height 39
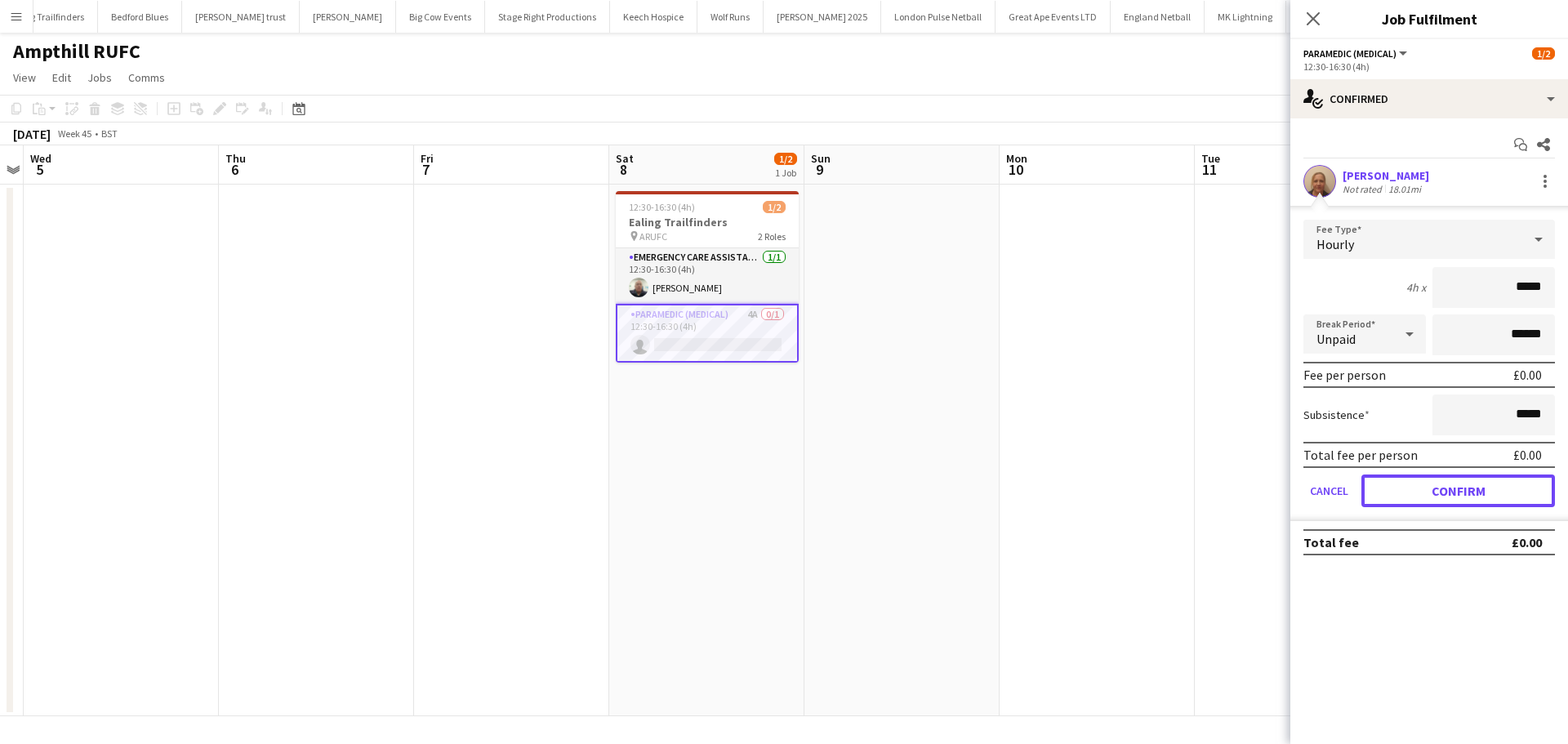
click at [1445, 488] on button "Confirm" at bounding box center [1458, 490] width 193 height 32
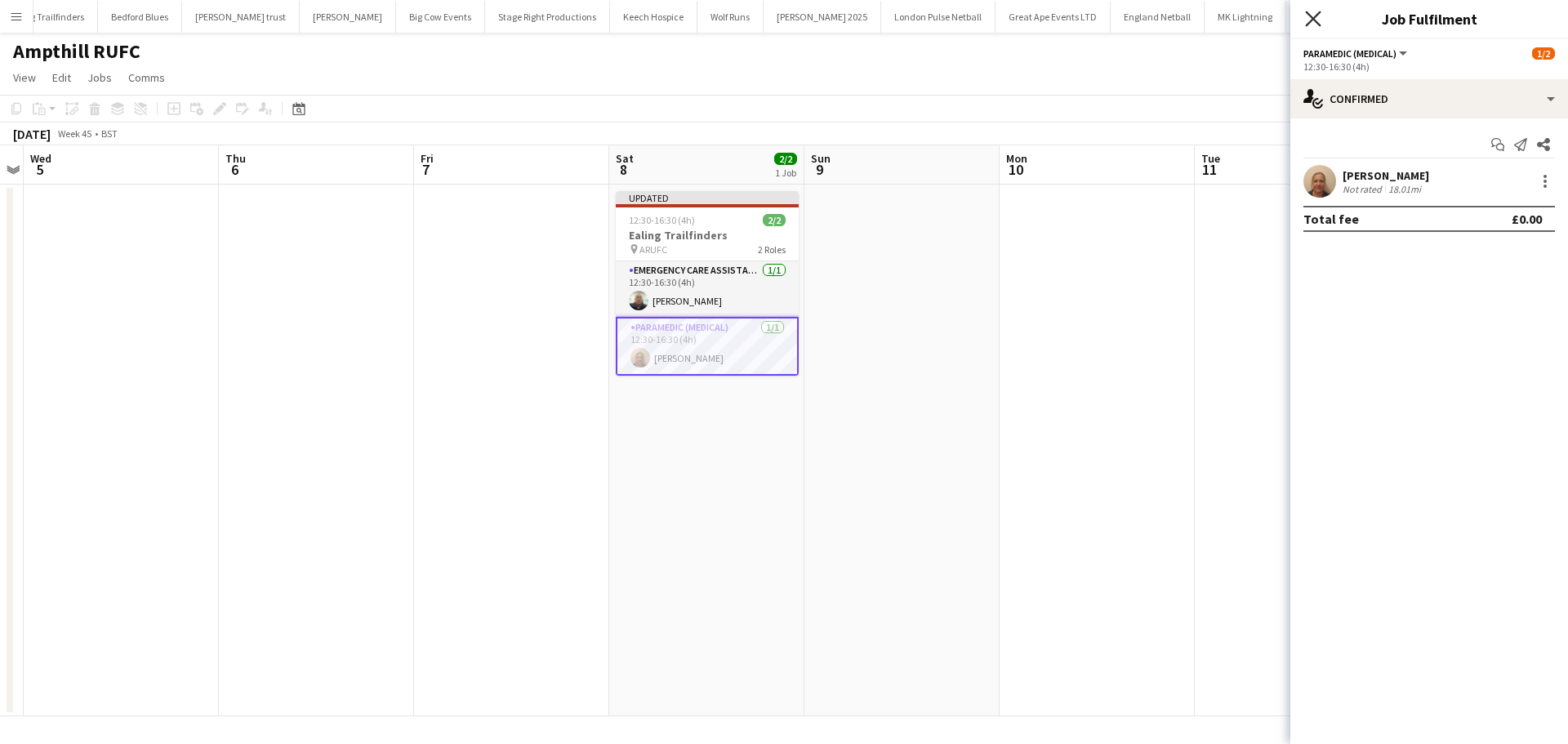
click at [1310, 22] on icon at bounding box center [1312, 18] width 16 height 16
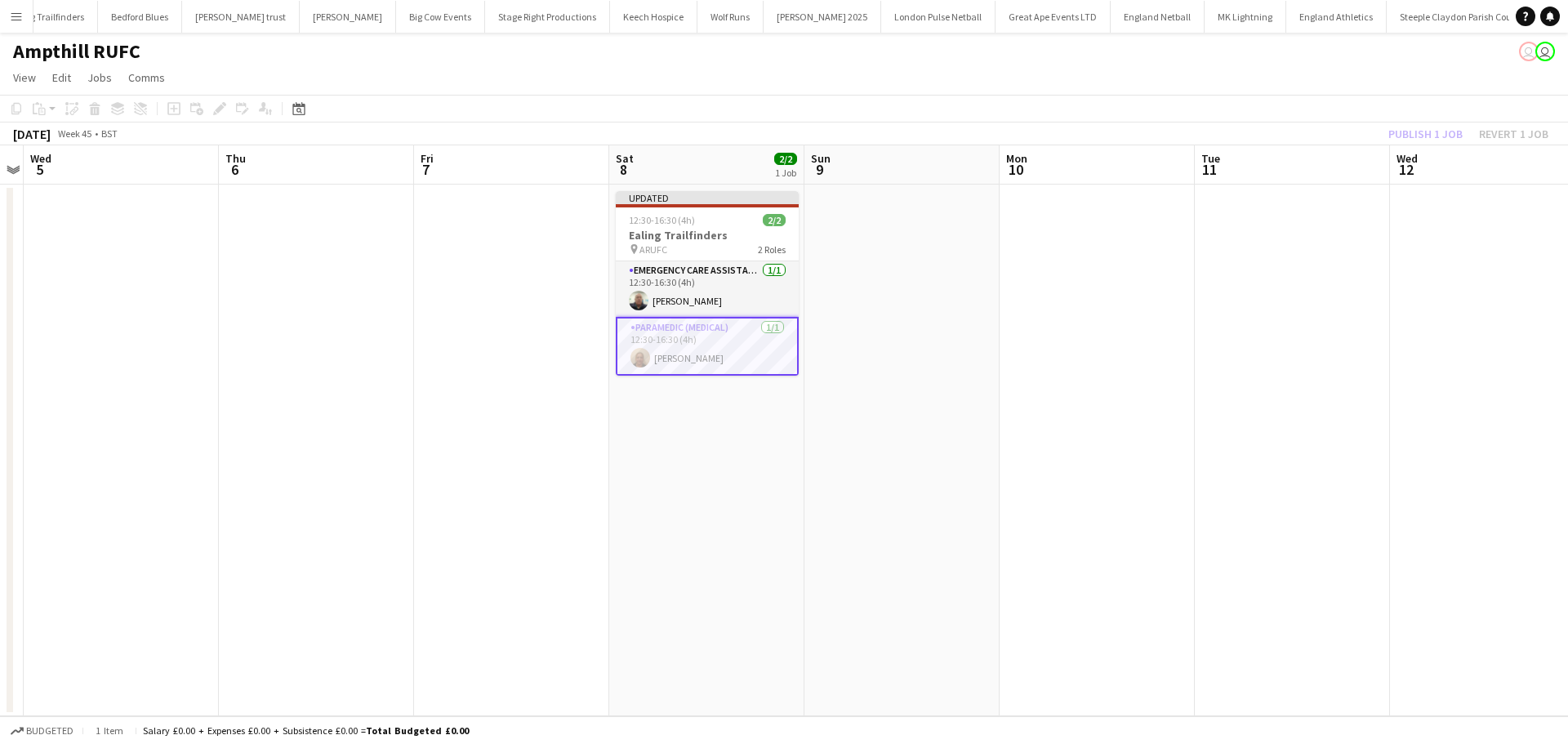
click at [1421, 133] on div "Publish 1 job Revert 1 job" at bounding box center [1468, 134] width 200 height 21
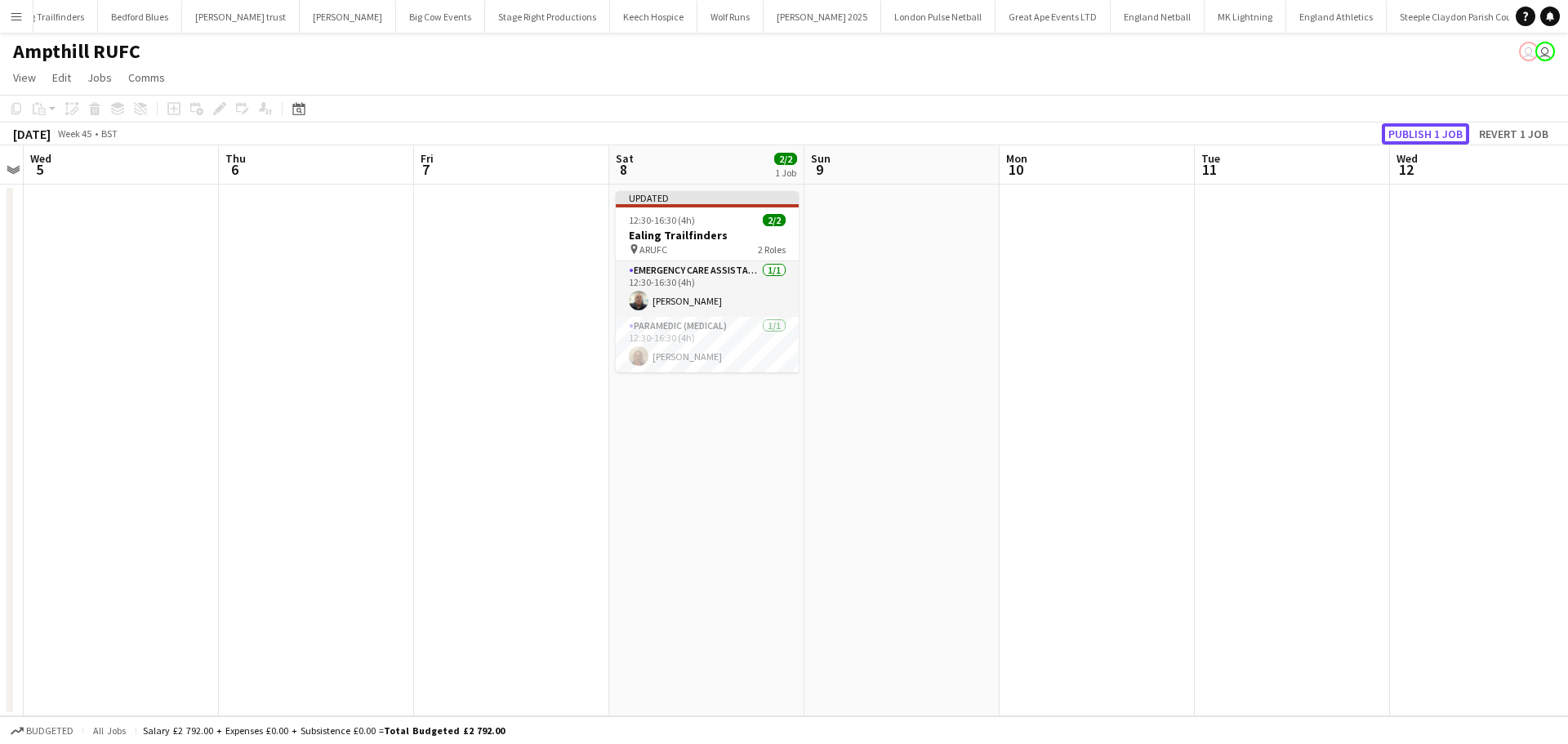
click at [1421, 133] on button "Publish 1 job" at bounding box center [1425, 134] width 88 height 21
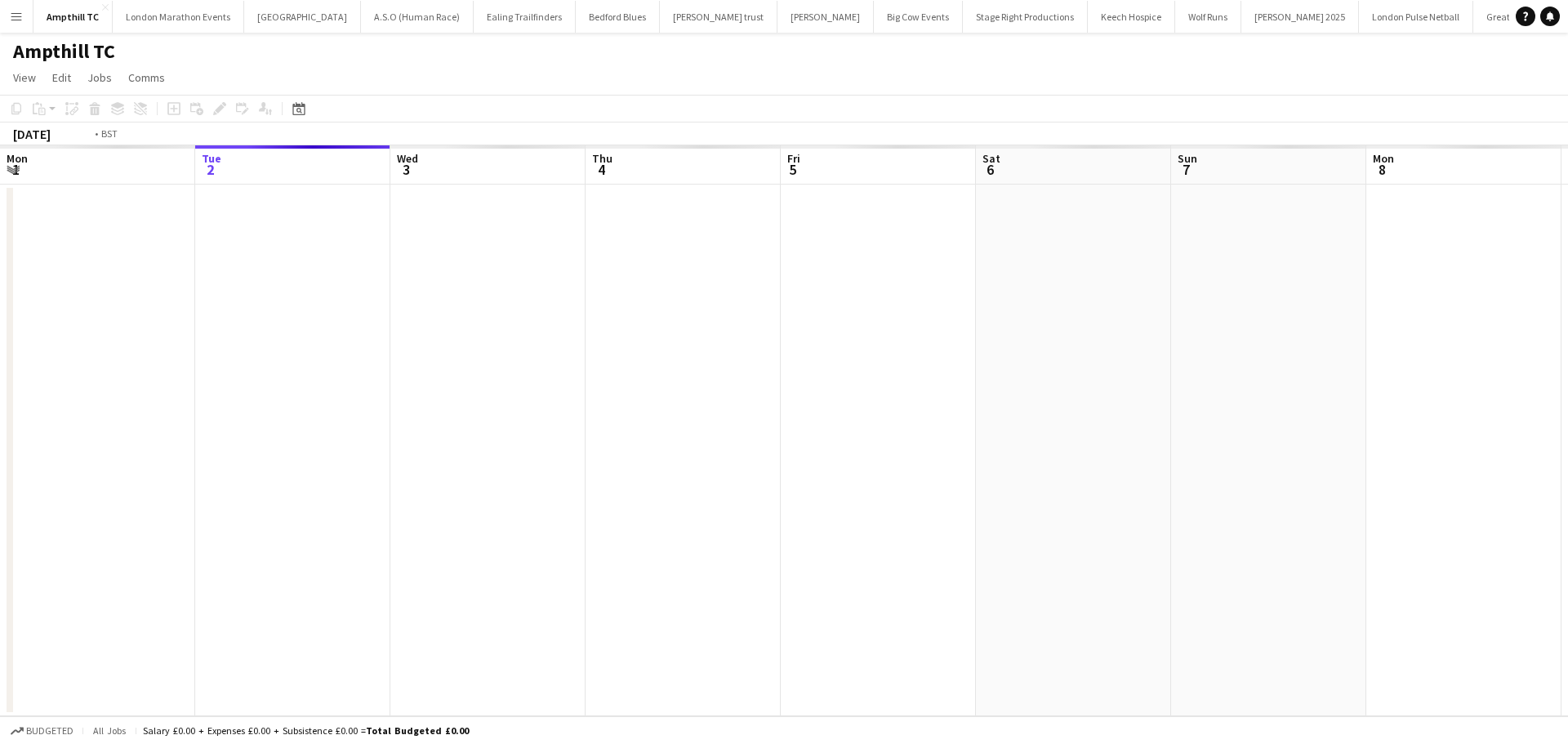
scroll to position [0, 562]
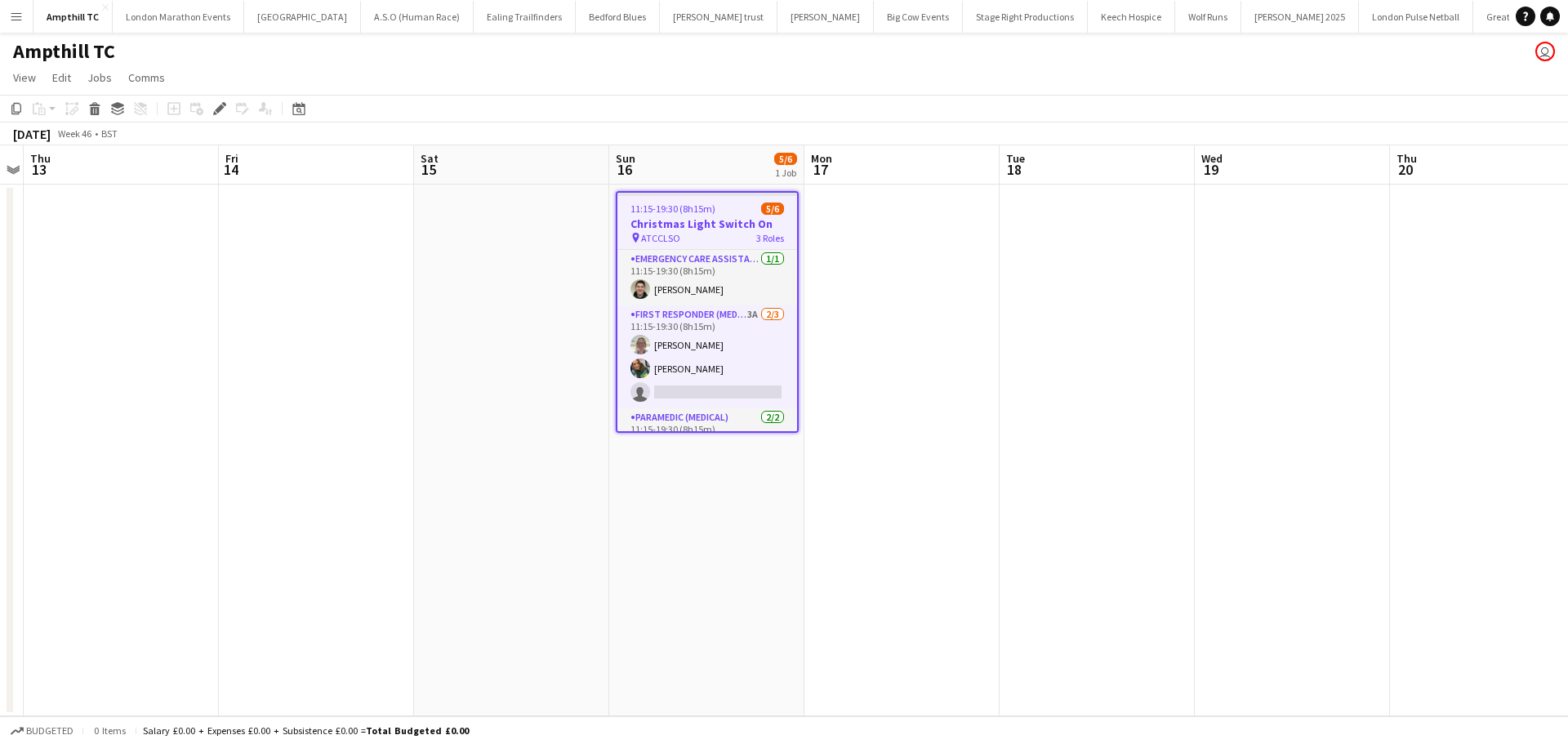
drag, startPoint x: 699, startPoint y: 319, endPoint x: 909, endPoint y: 298, distance: 211.0
click at [699, 319] on app-card-role "First Responder (Medical) 3A 2/3 11:15-19:30 (8h15m) Lorna Millar Regan Beecham…" at bounding box center [707, 357] width 179 height 103
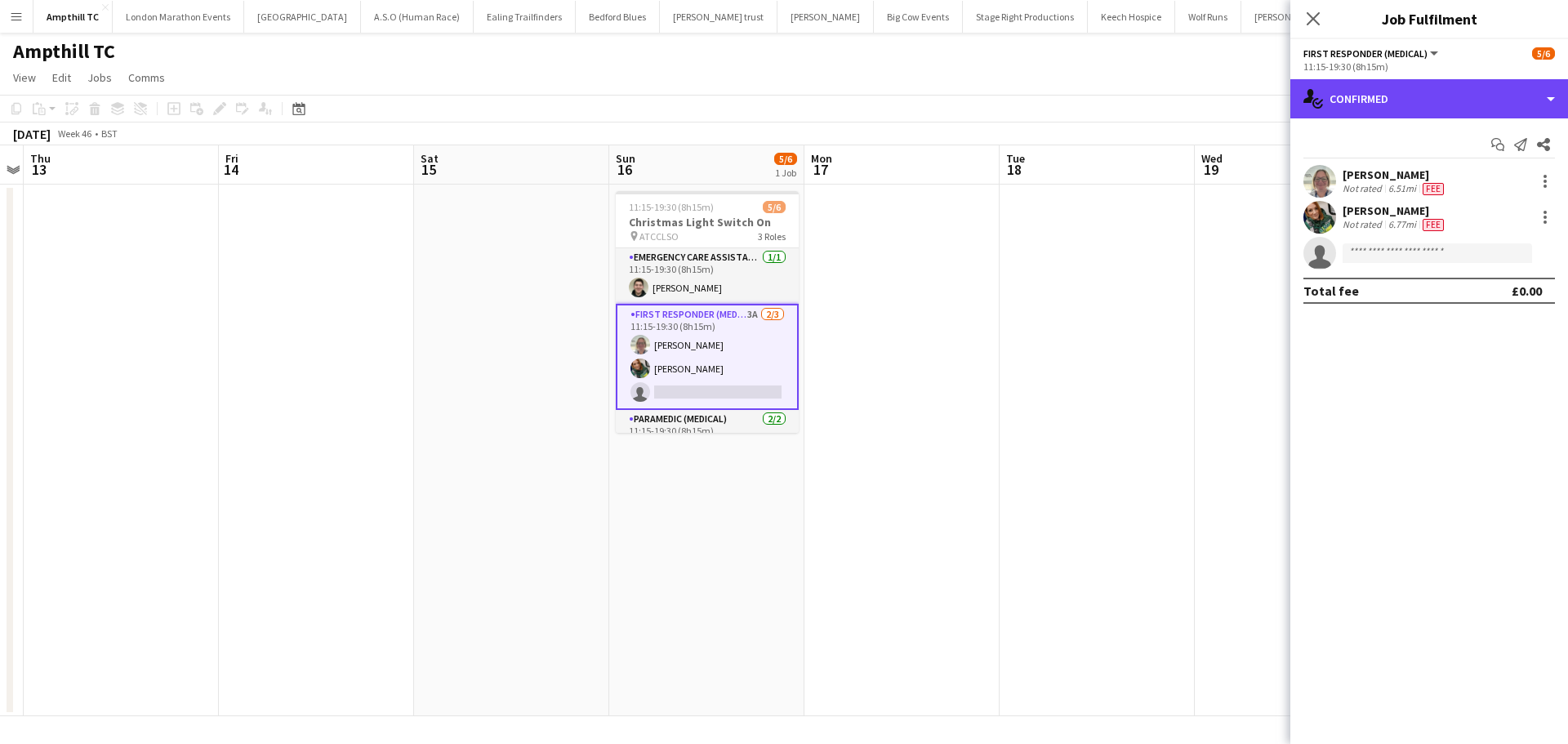
drag, startPoint x: 1410, startPoint y: 109, endPoint x: 1428, endPoint y: 254, distance: 146.1
click at [1412, 108] on div "single-neutral-actions-check-2 Confirmed" at bounding box center [1429, 99] width 277 height 39
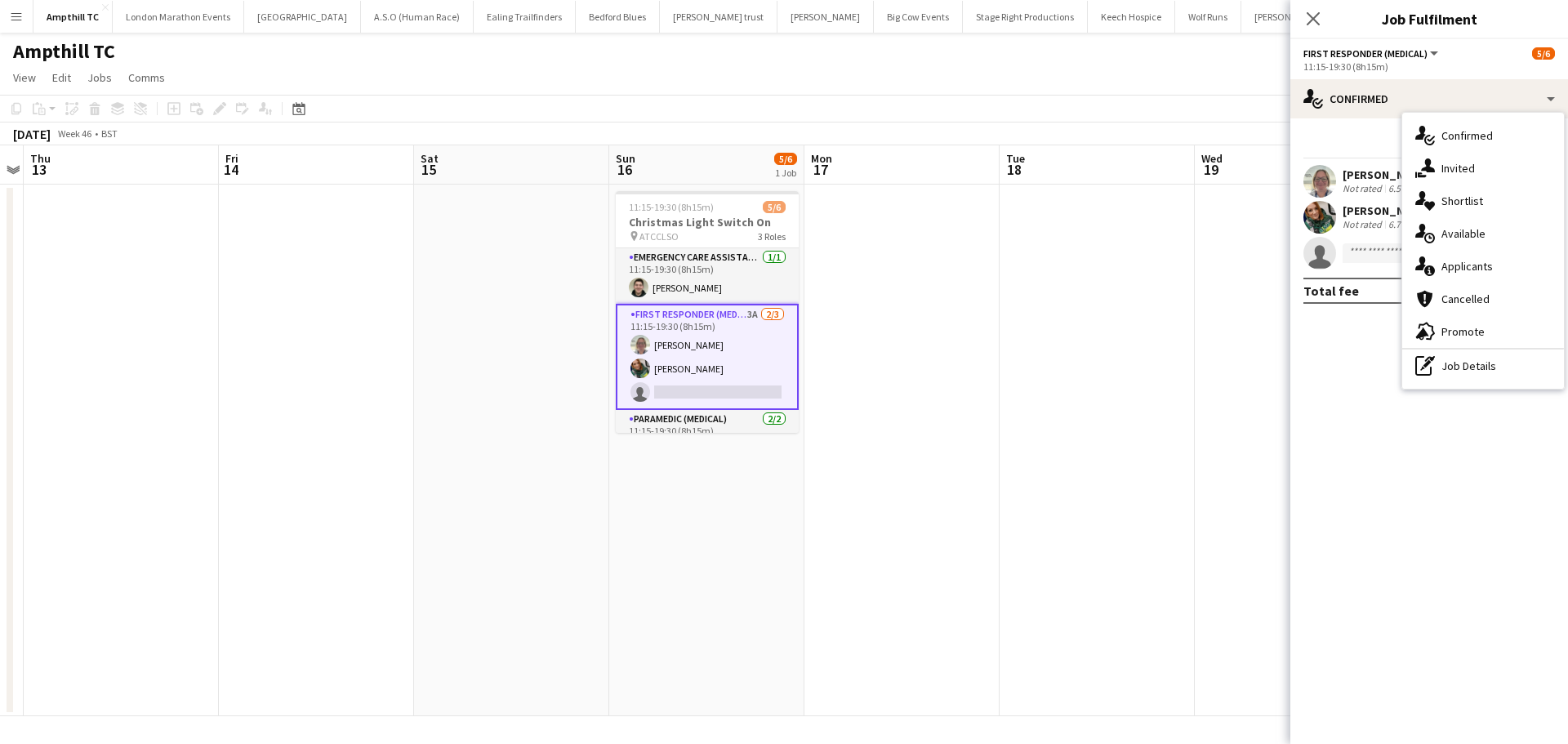
click at [1441, 267] on div "single-neutral-actions-information Applicants" at bounding box center [1483, 266] width 162 height 32
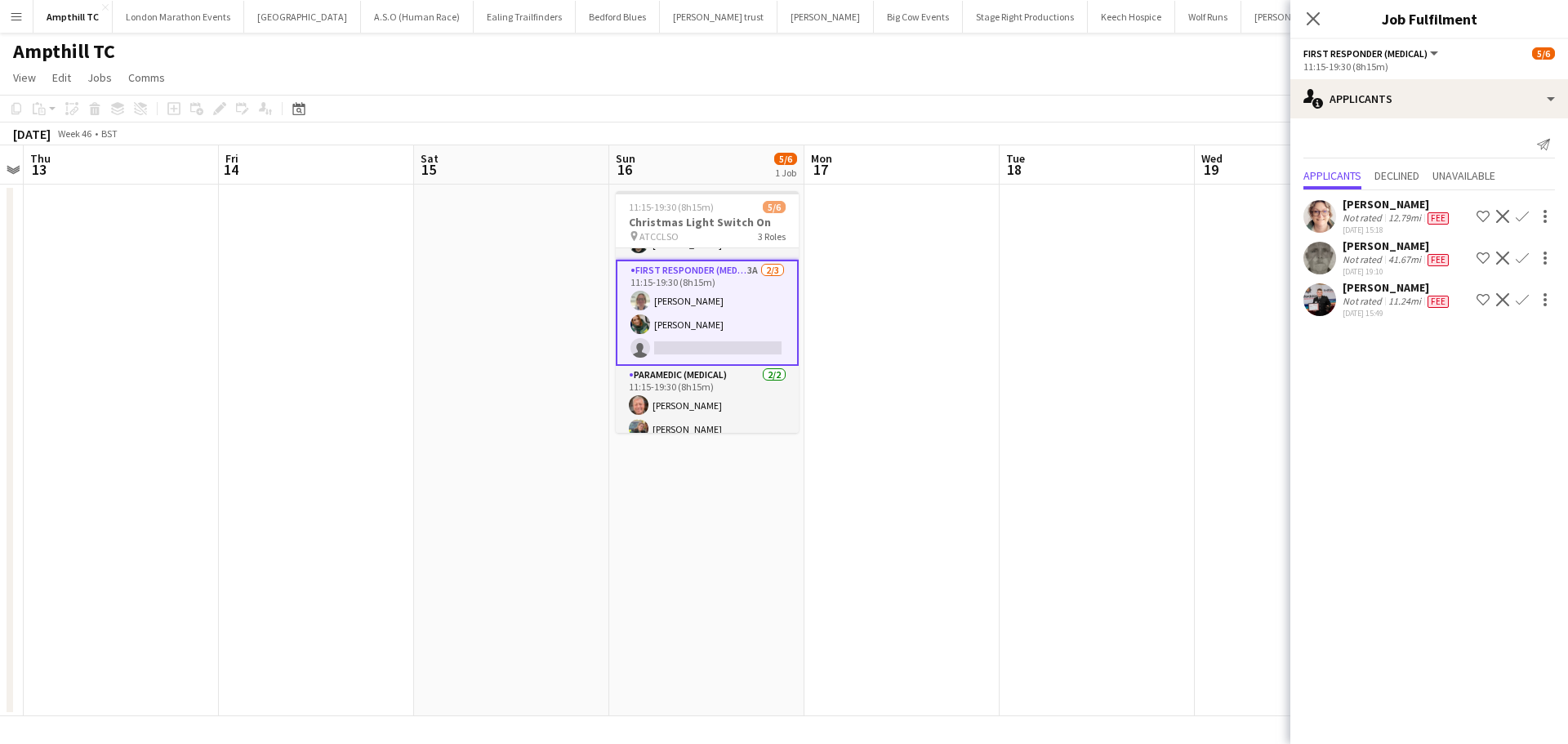
scroll to position [56, 0]
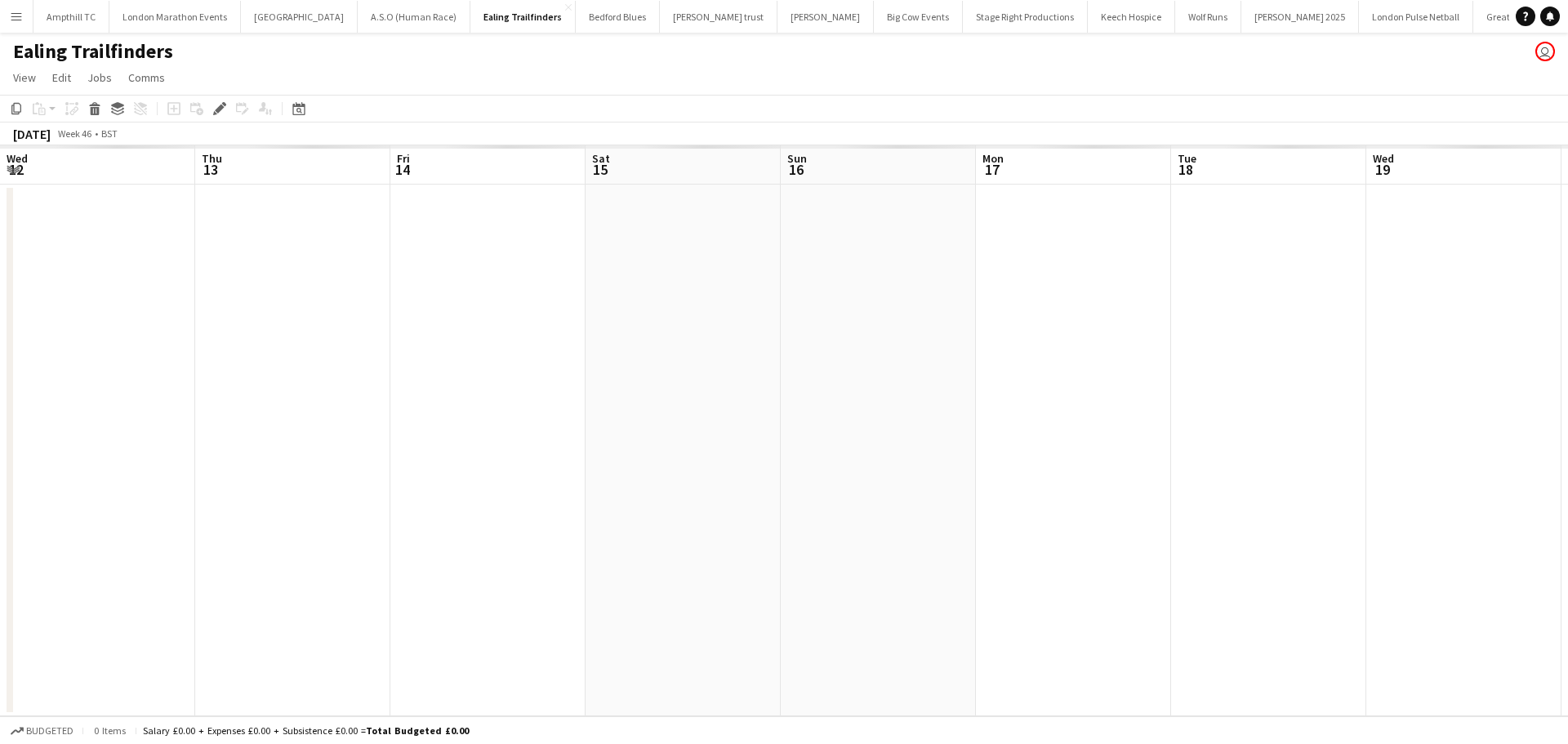
scroll to position [0, 562]
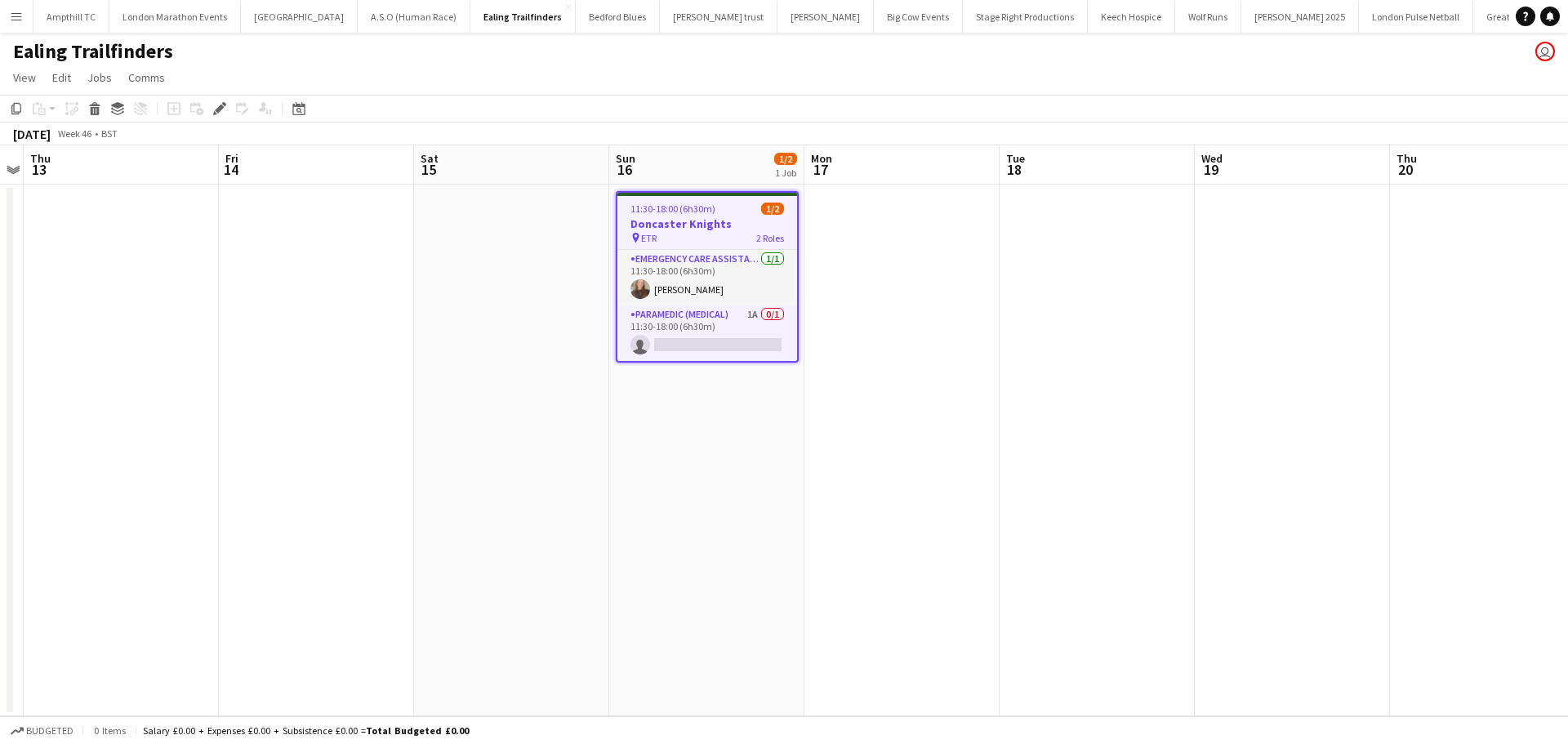
drag, startPoint x: 714, startPoint y: 323, endPoint x: 1009, endPoint y: 262, distance: 301.2
click at [716, 322] on app-card-role "Paramedic (Medical) 1A 0/1 11:30-18:00 (6h30m) single-neutral-actions" at bounding box center [707, 333] width 179 height 55
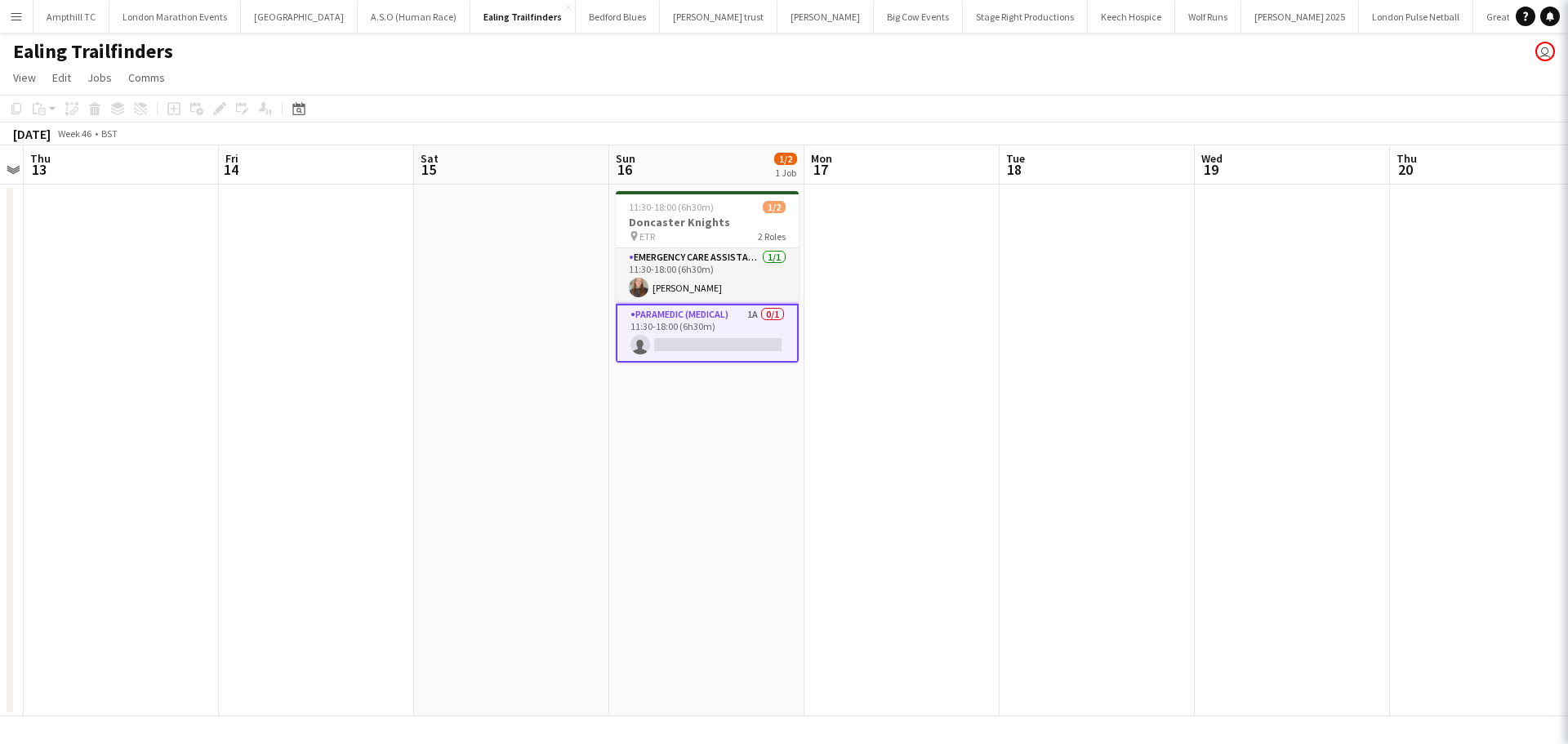
scroll to position [0, 560]
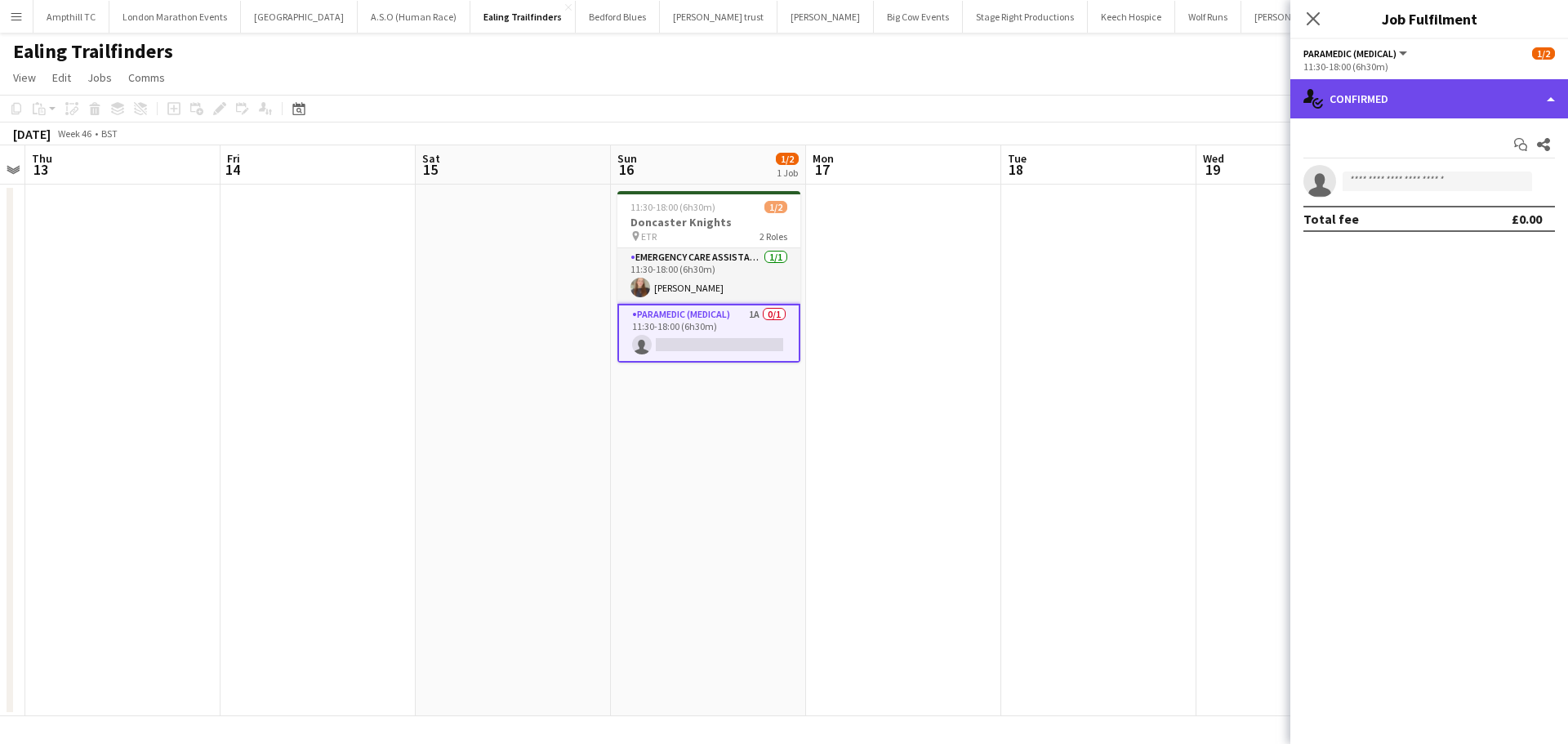
click at [1397, 103] on div "single-neutral-actions-check-2 Confirmed" at bounding box center [1429, 99] width 277 height 39
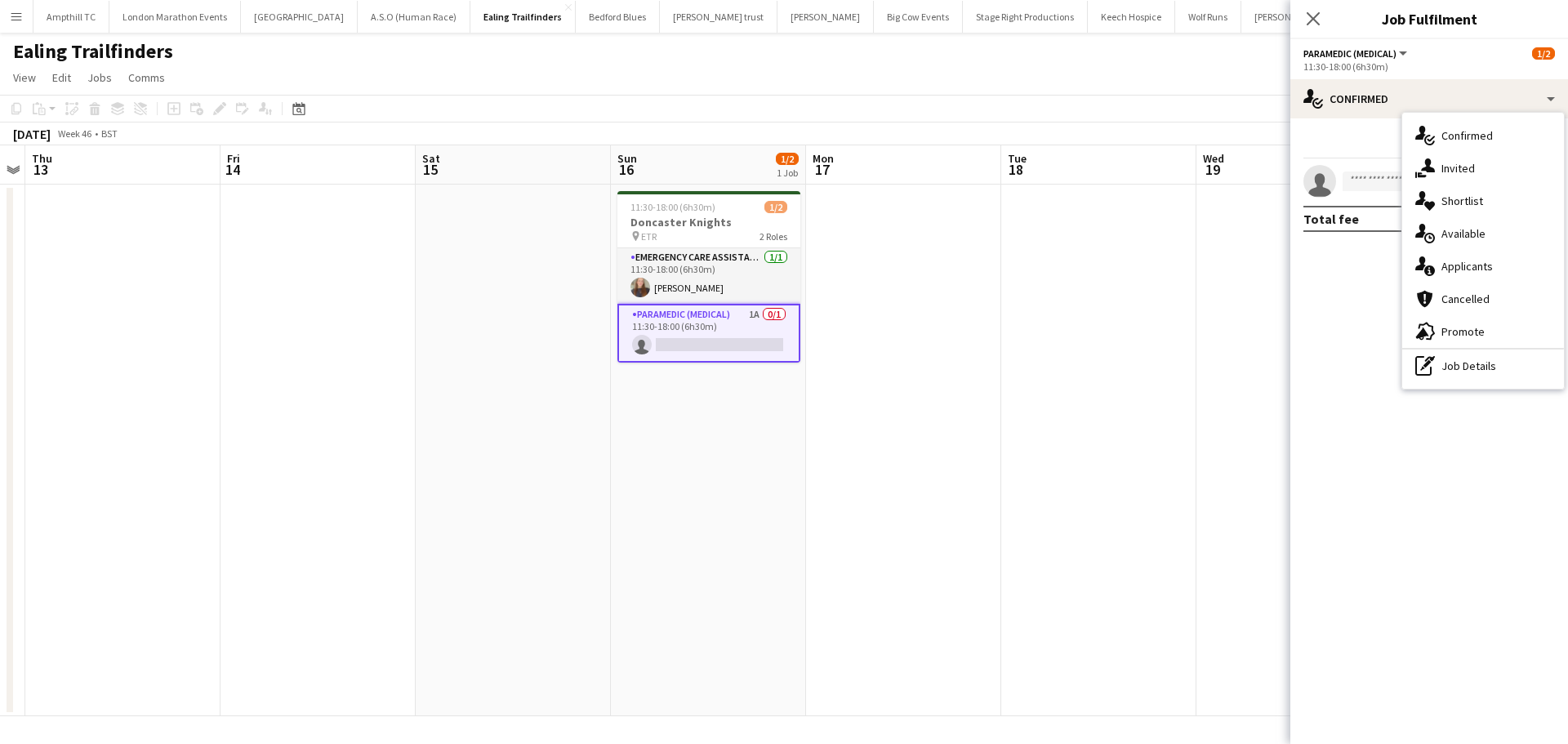
click at [1462, 266] on span "Applicants" at bounding box center [1466, 266] width 52 height 15
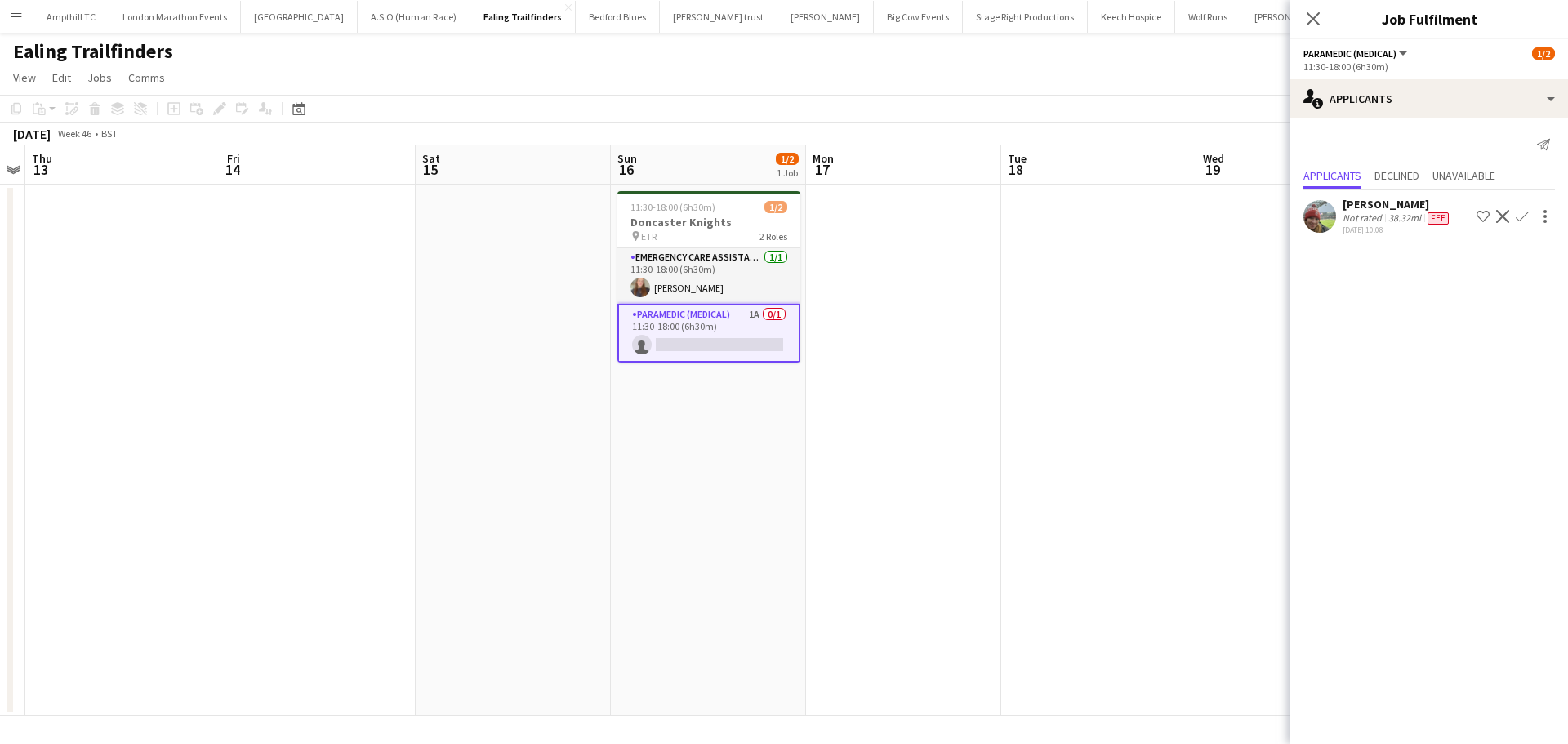
click at [1522, 214] on app-icon "Confirm" at bounding box center [1522, 216] width 13 height 13
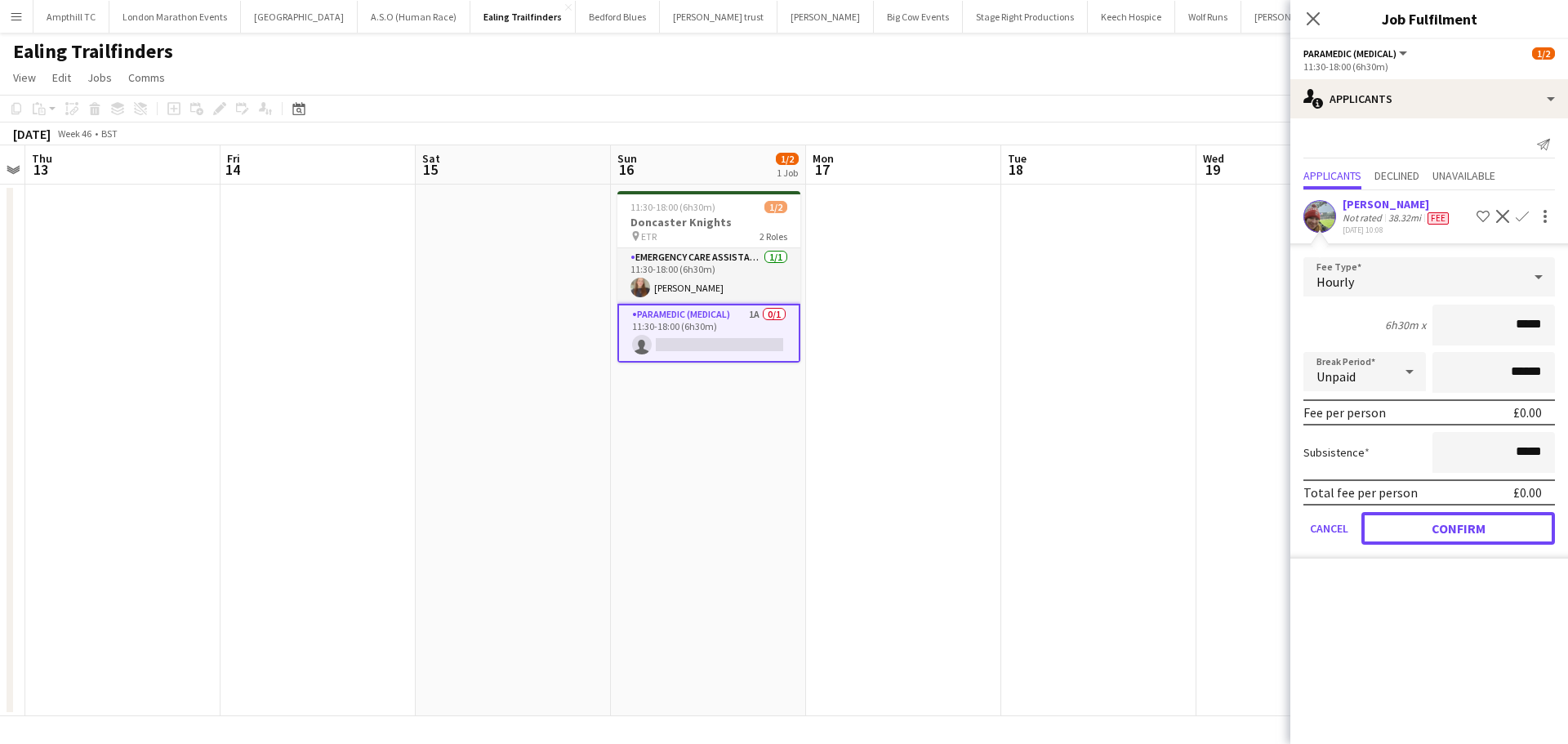
click at [1436, 527] on button "Confirm" at bounding box center [1458, 528] width 193 height 32
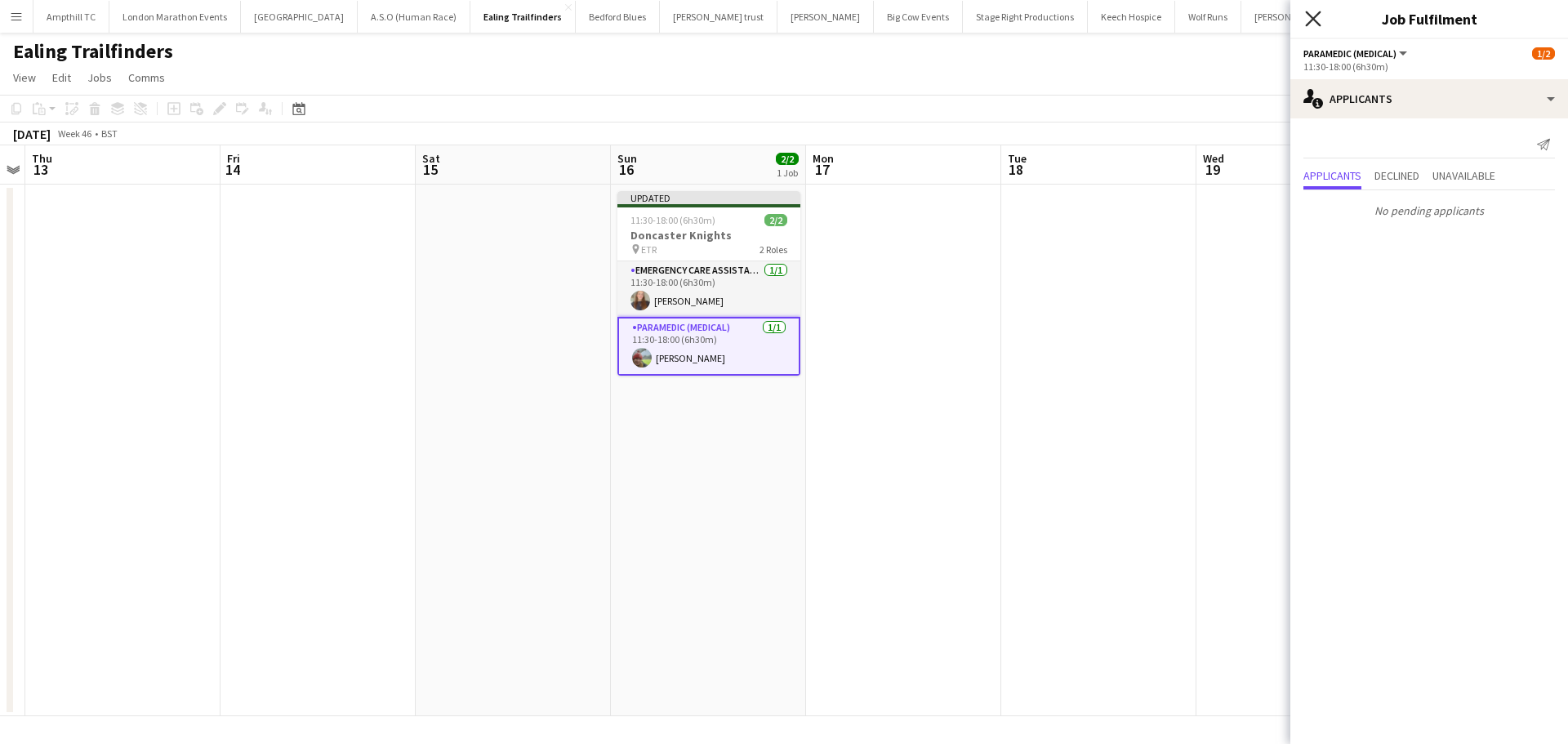
click at [1320, 23] on icon "Close pop-in" at bounding box center [1312, 18] width 16 height 16
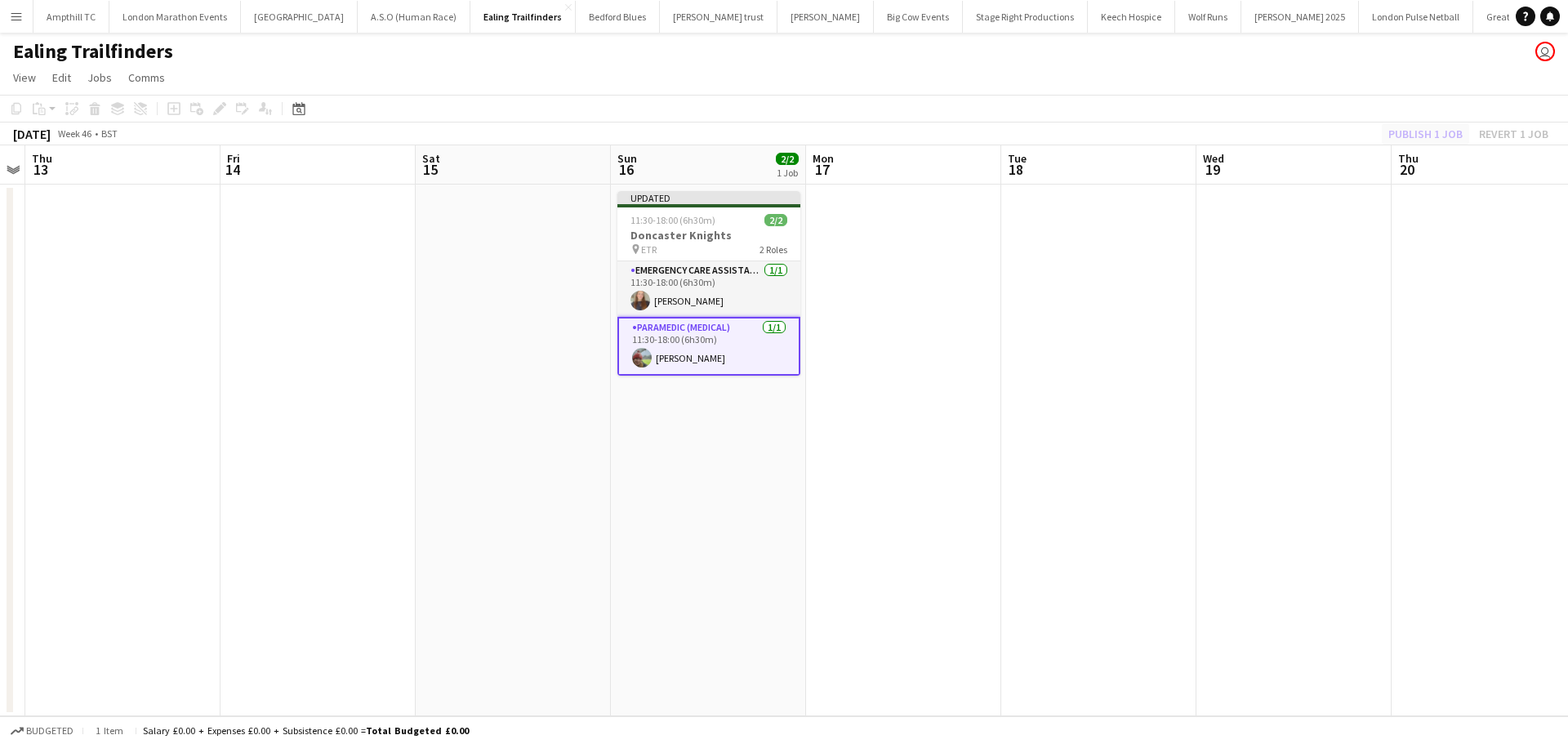
drag, startPoint x: 1396, startPoint y: 154, endPoint x: 1408, endPoint y: 137, distance: 20.8
click at [1396, 154] on app-board-header-date "Thu 20" at bounding box center [1488, 165] width 195 height 39
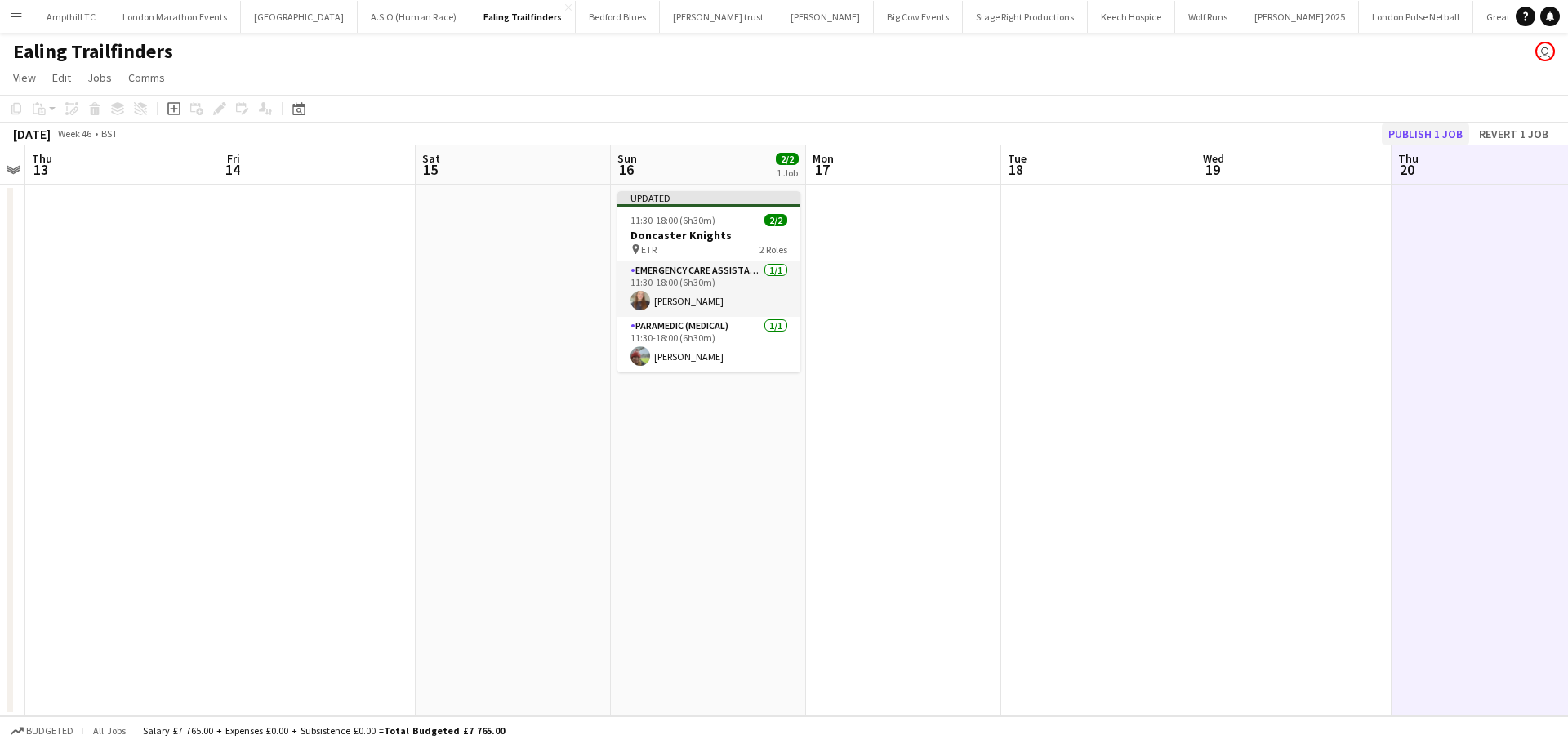
scroll to position [0, 559]
click at [1410, 134] on button "Publish 1 job" at bounding box center [1425, 134] width 88 height 21
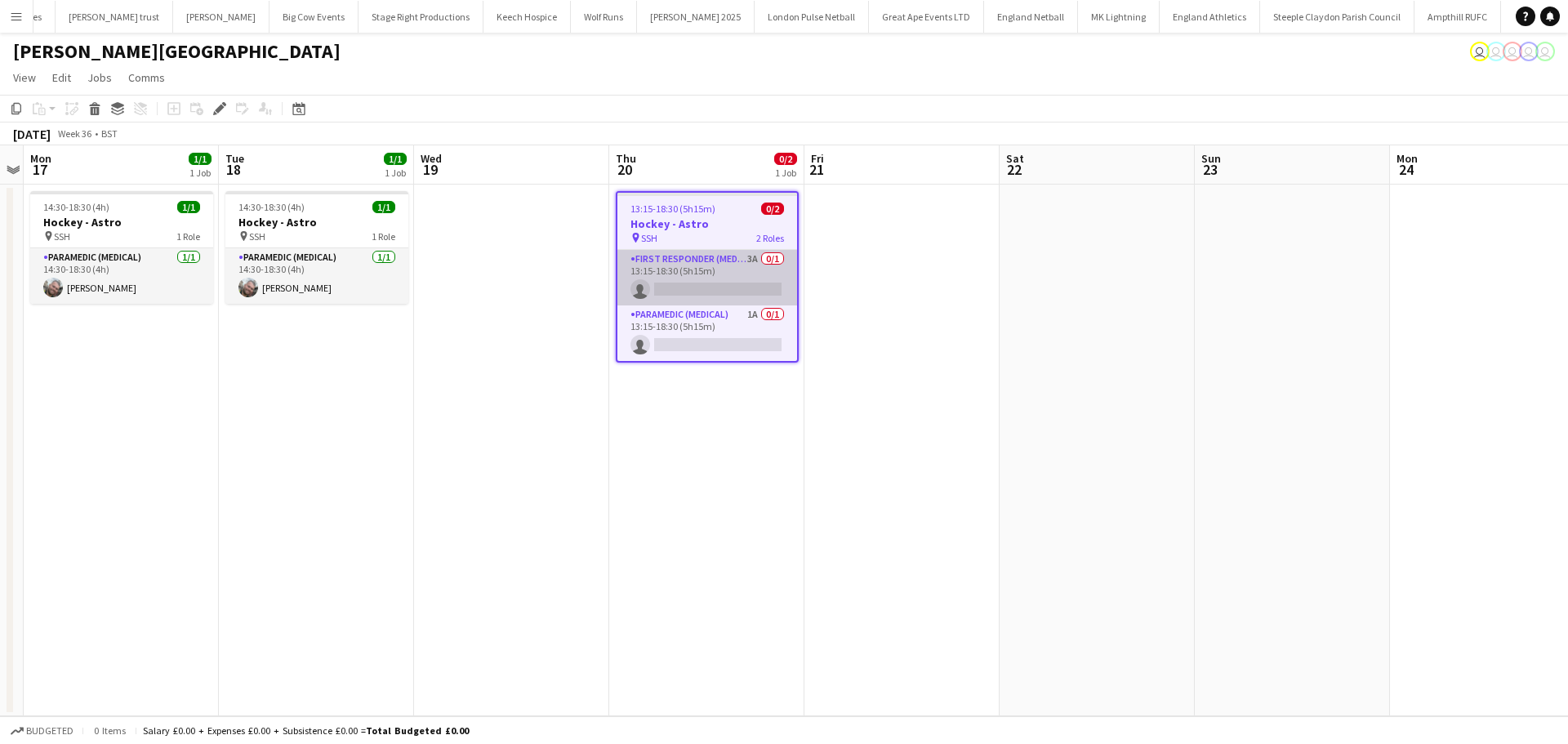
scroll to position [0, 643]
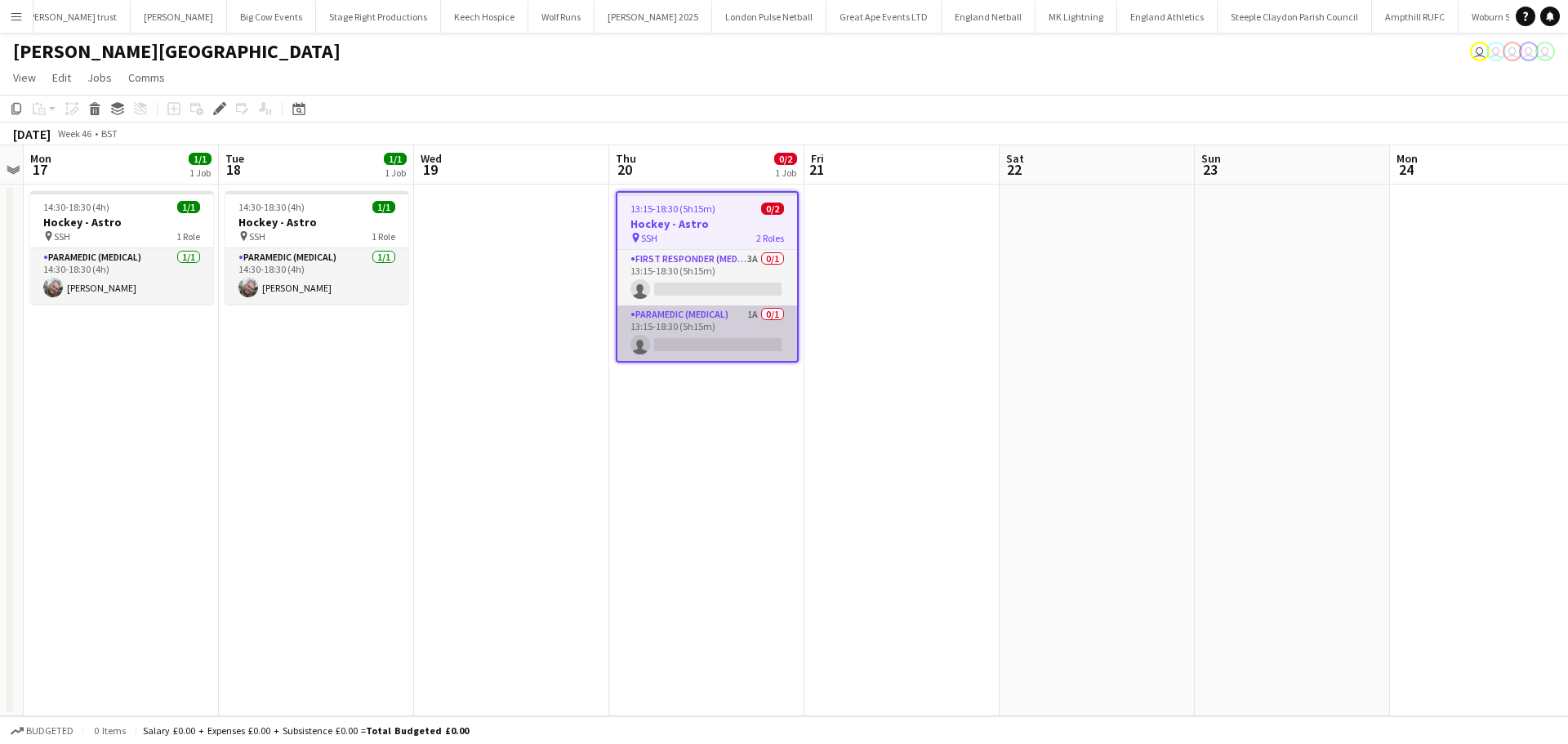
click at [701, 316] on app-card-role "Paramedic (Medical) 1A 0/1 13:15-18:30 (5h15m) single-neutral-actions" at bounding box center [707, 333] width 179 height 55
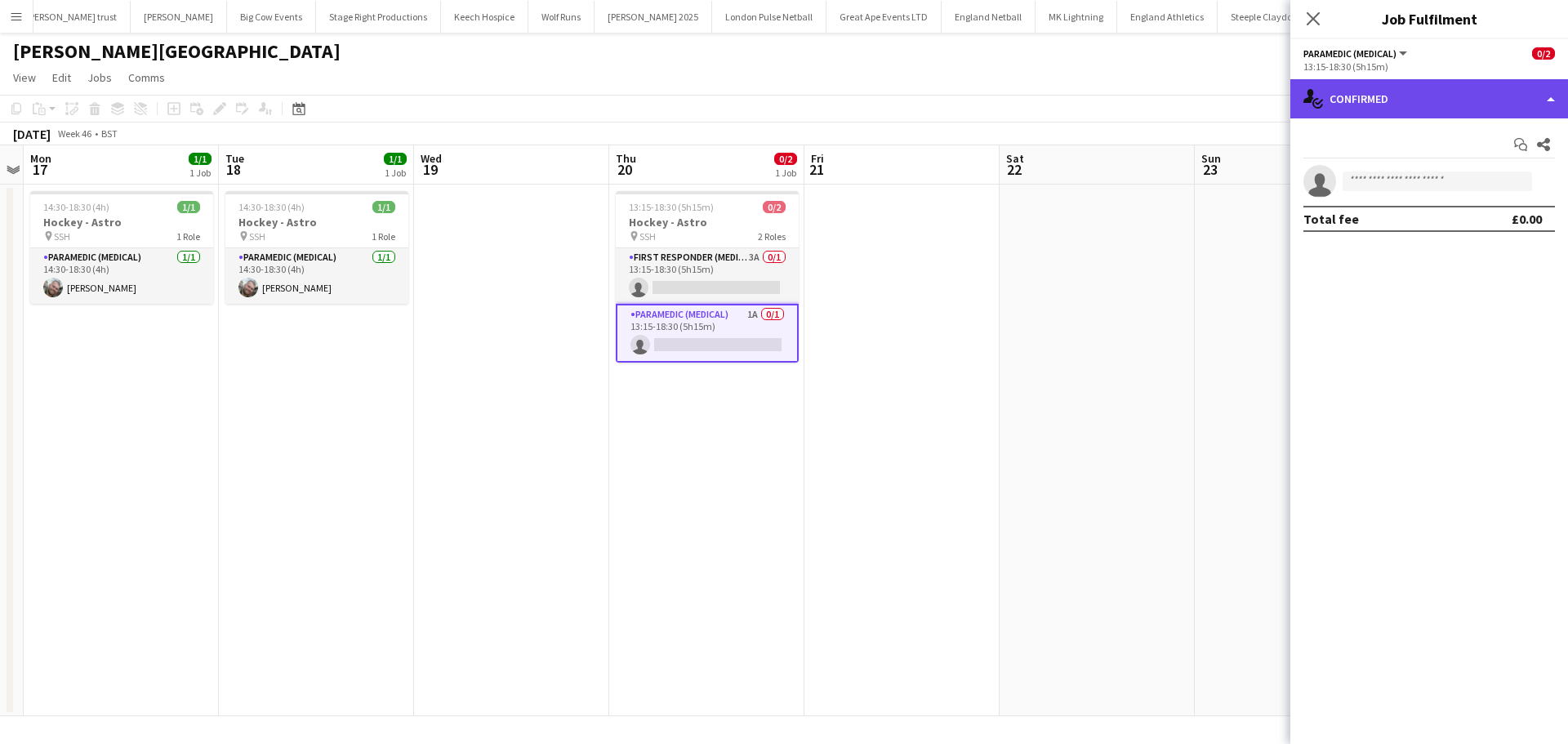
click at [1447, 110] on div "single-neutral-actions-check-2 Confirmed" at bounding box center [1429, 99] width 277 height 39
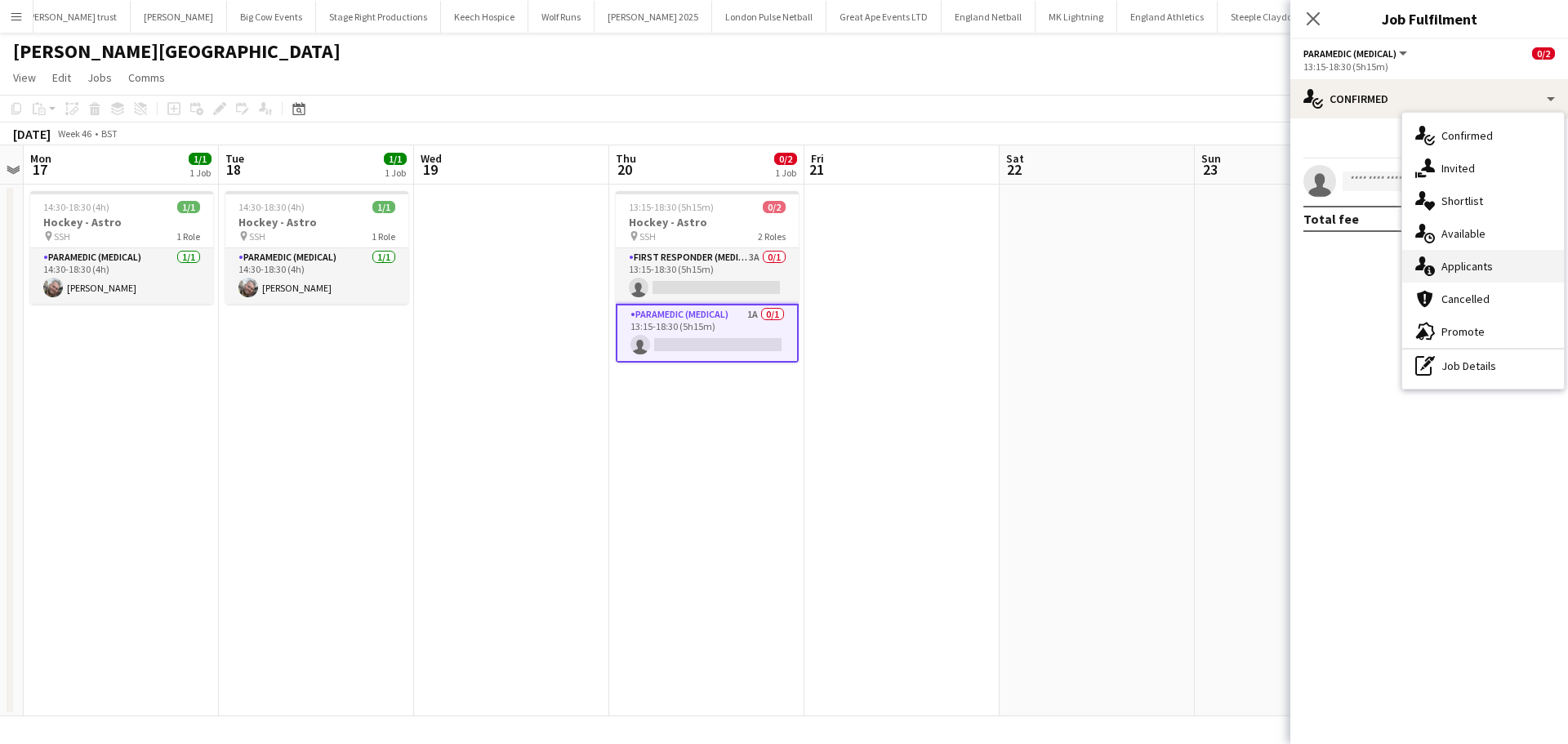
click at [1476, 273] on span "Applicants" at bounding box center [1466, 266] width 52 height 15
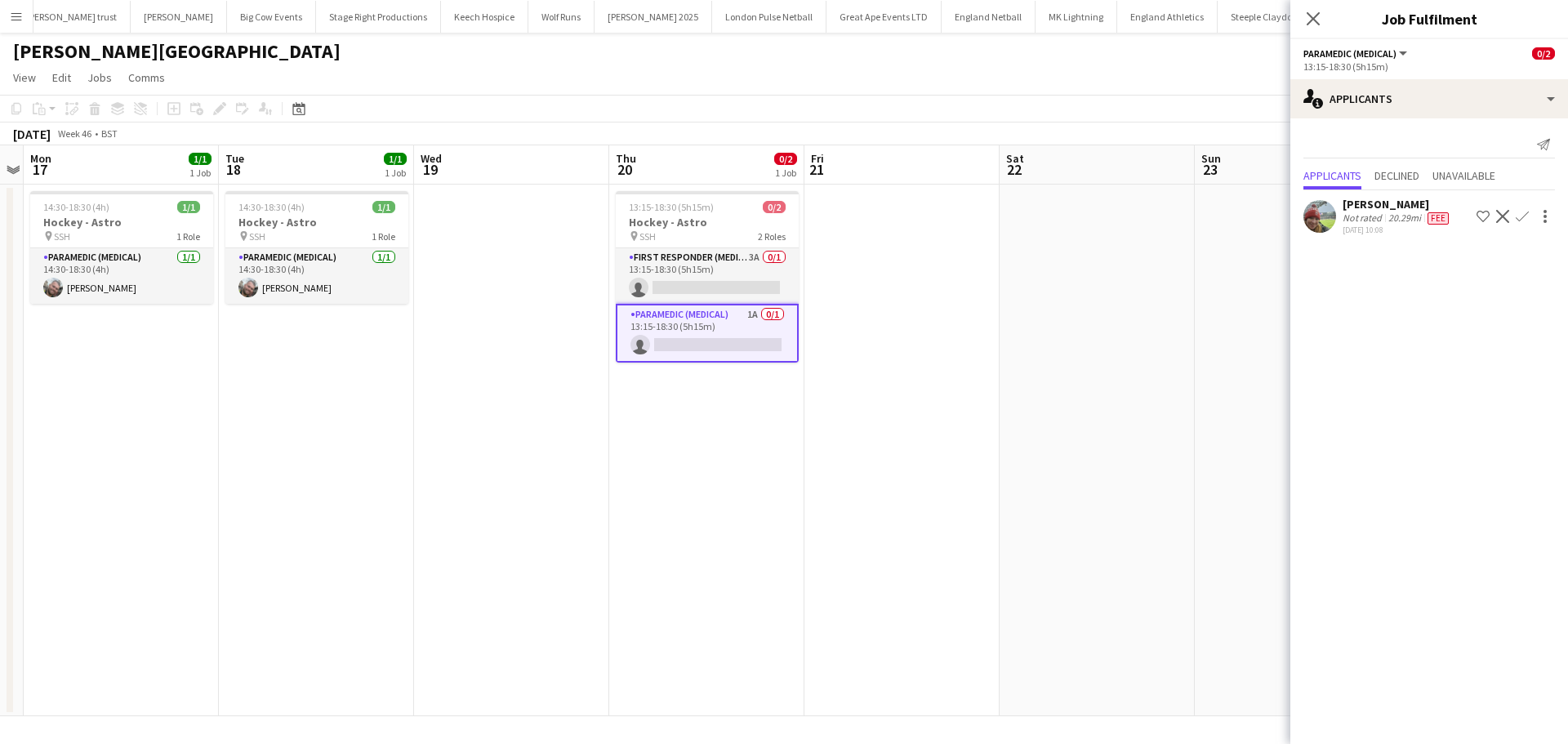
click at [1521, 221] on app-icon "Confirm" at bounding box center [1522, 216] width 13 height 13
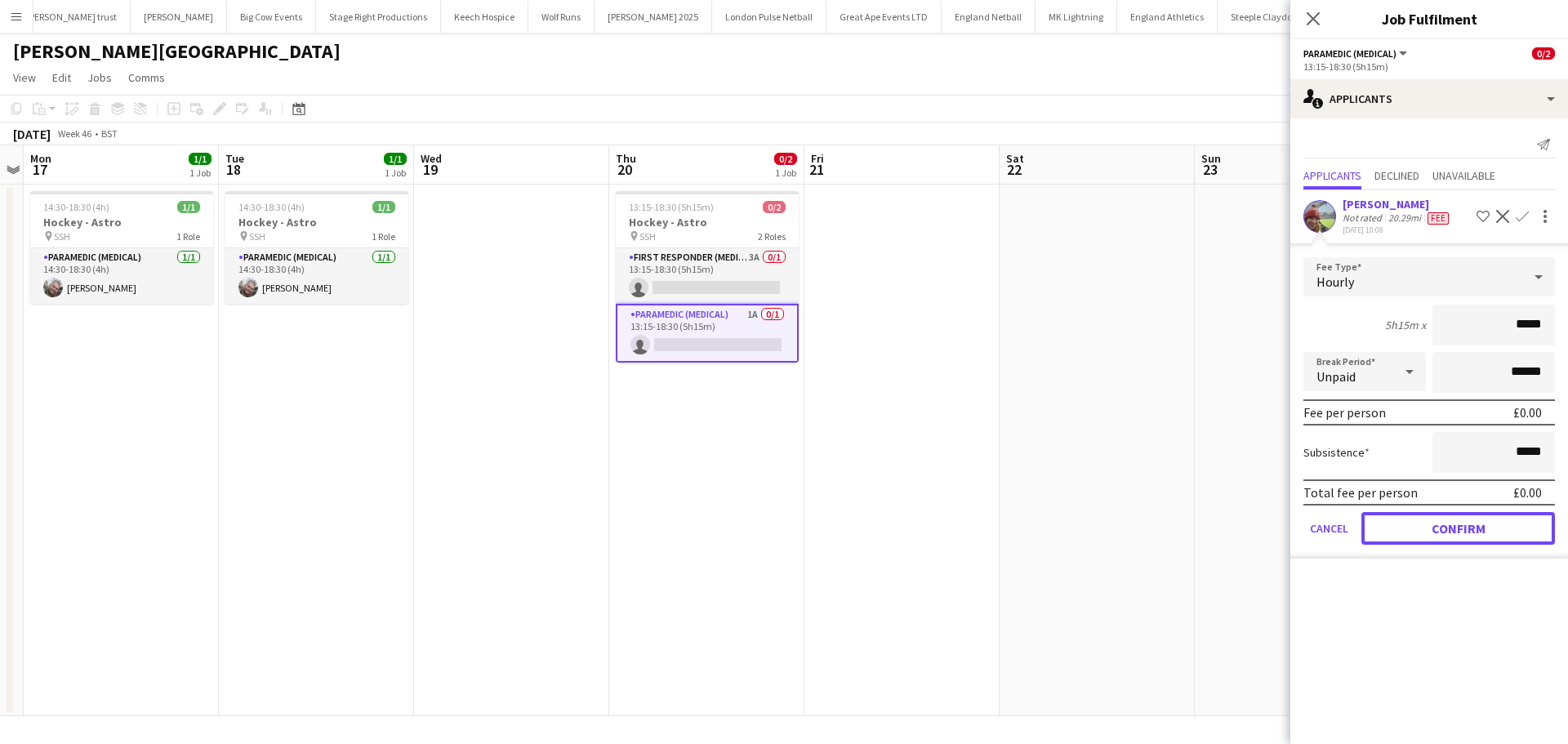
click at [1444, 538] on button "Confirm" at bounding box center [1458, 528] width 193 height 32
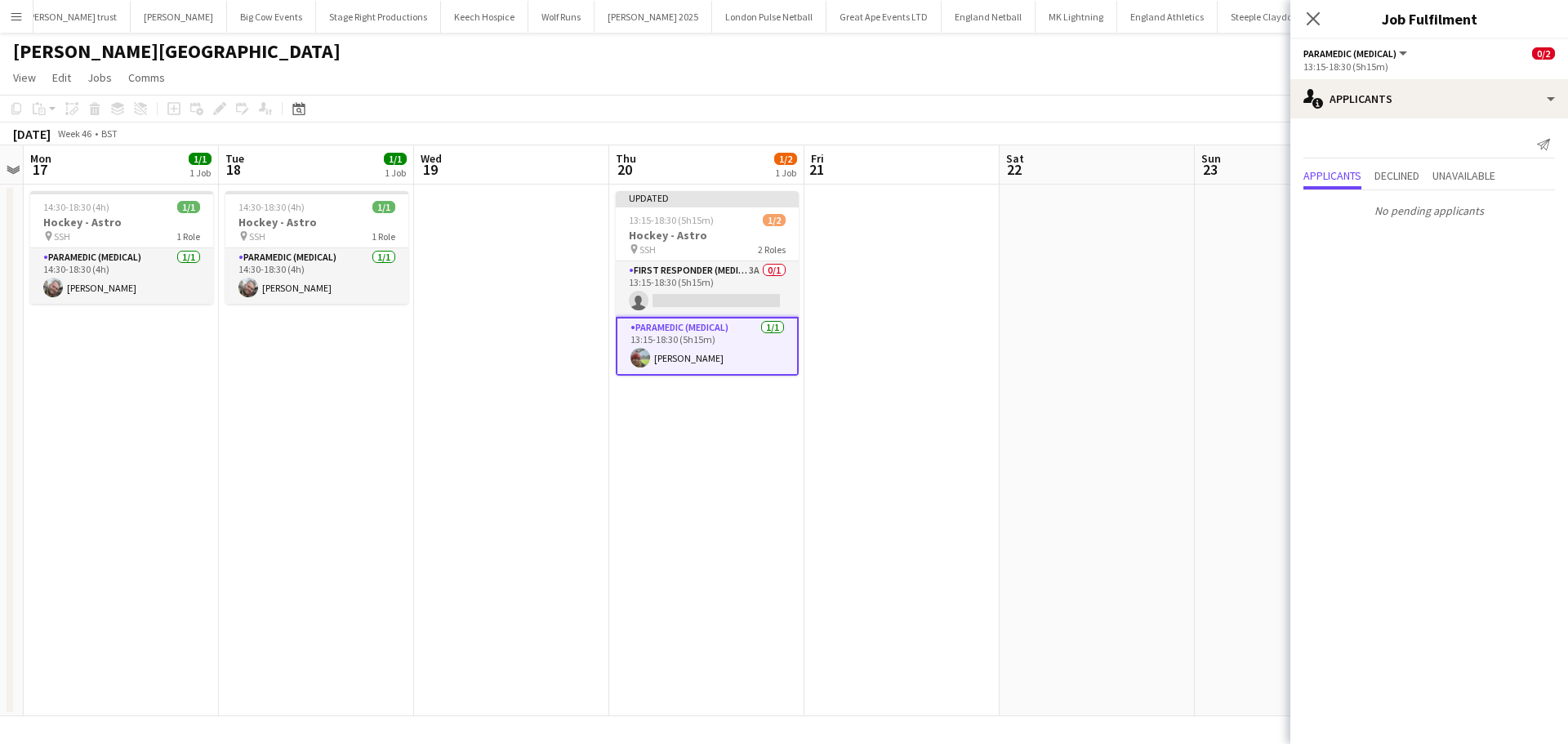
click at [1305, 9] on app-icon "Close pop-in" at bounding box center [1313, 18] width 19 height 19
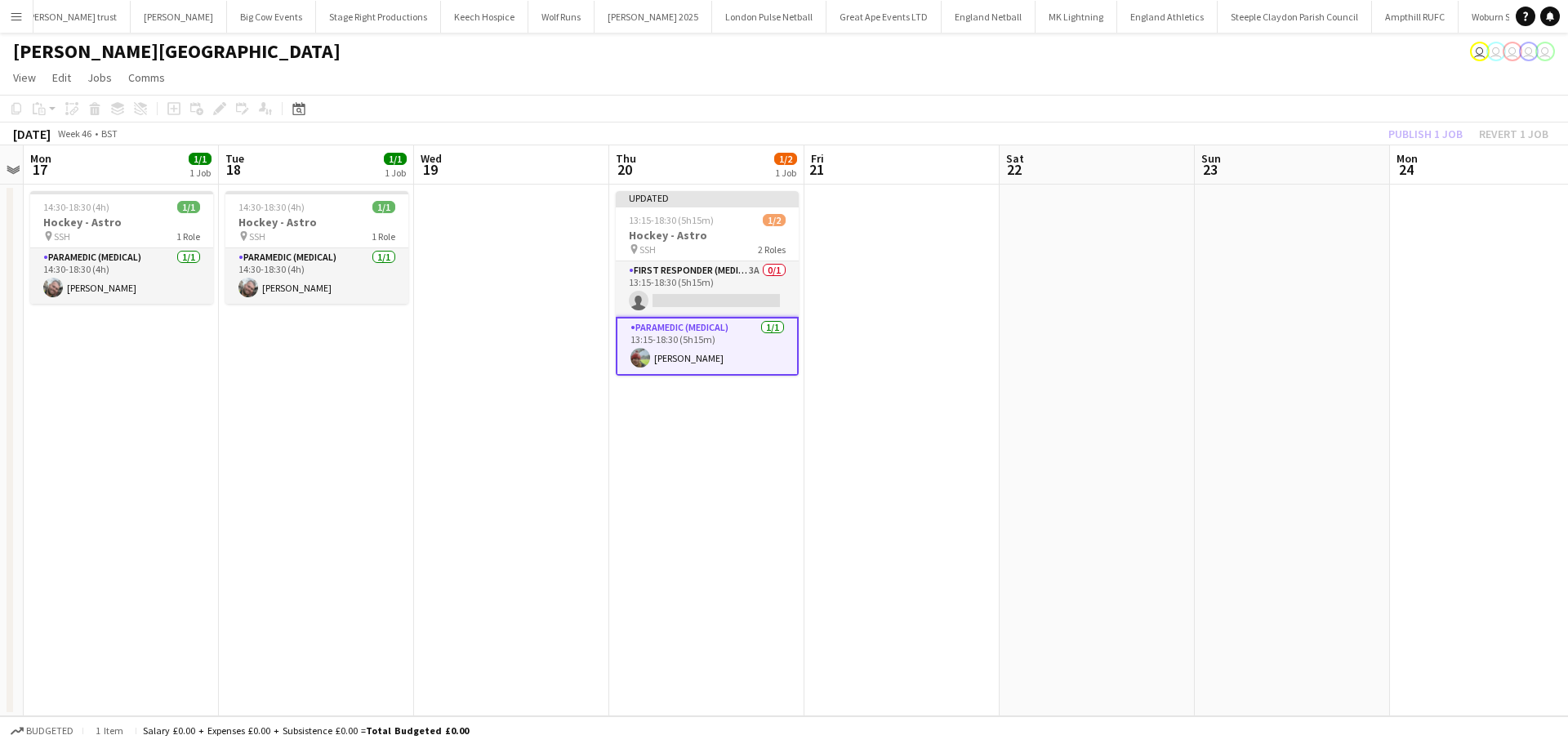
drag, startPoint x: 1219, startPoint y: 245, endPoint x: 1257, endPoint y: 220, distance: 45.5
click at [1219, 243] on app-date-cell at bounding box center [1292, 451] width 195 height 532
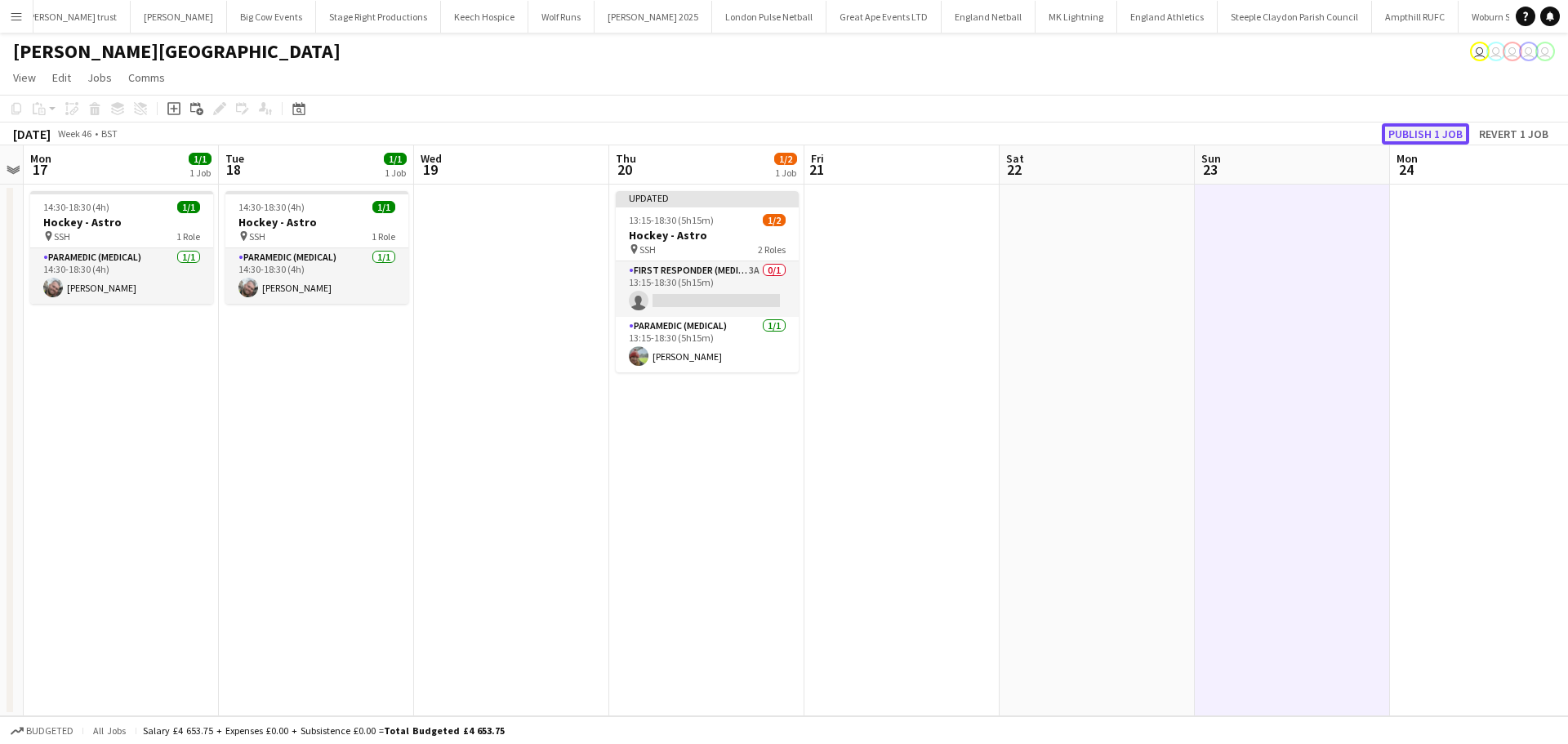
click at [1411, 142] on button "Publish 1 job" at bounding box center [1425, 134] width 88 height 21
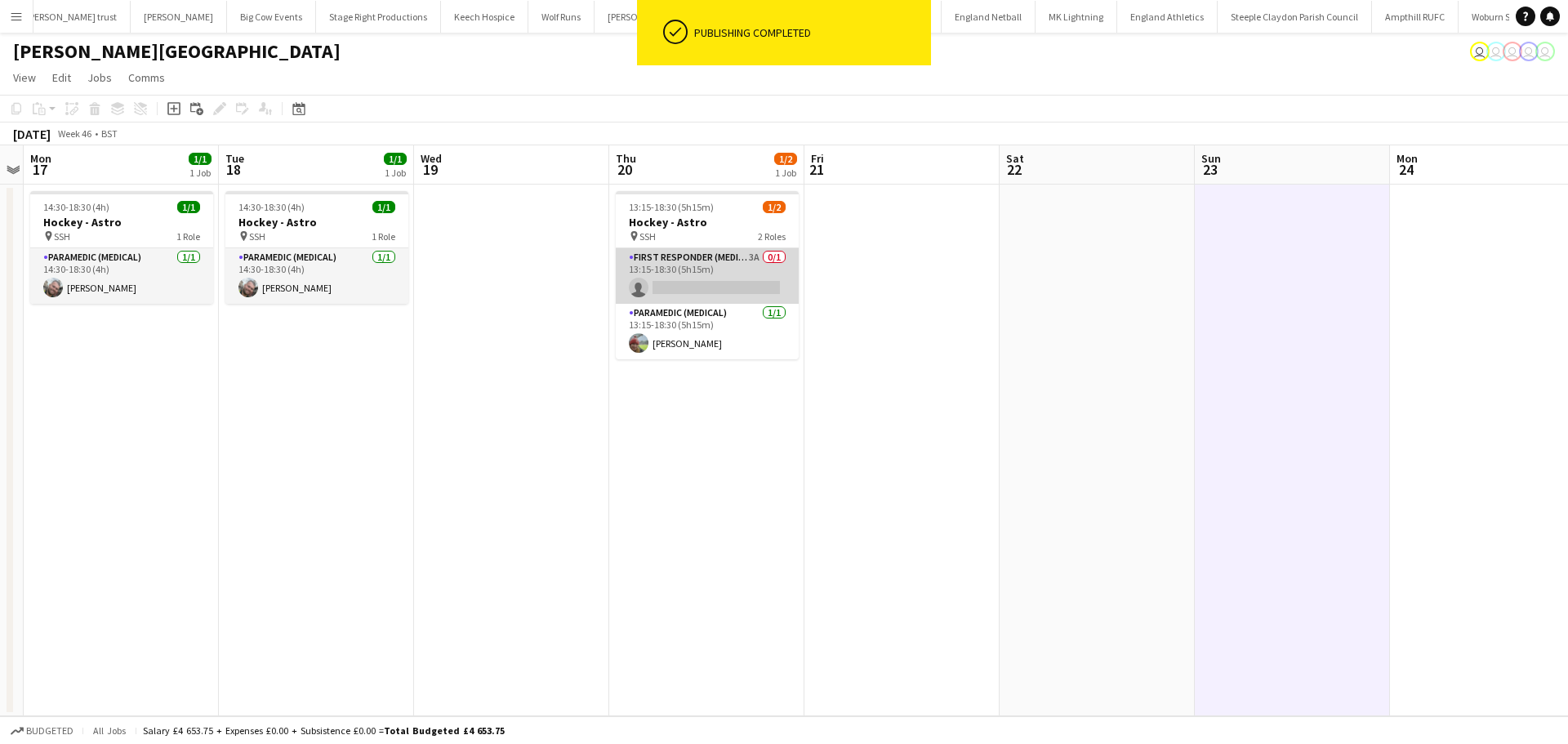
click at [692, 270] on app-card-role "First Responder (Medical) 3A 0/1 13:15-18:30 (5h15m) single-neutral-actions" at bounding box center [707, 276] width 183 height 55
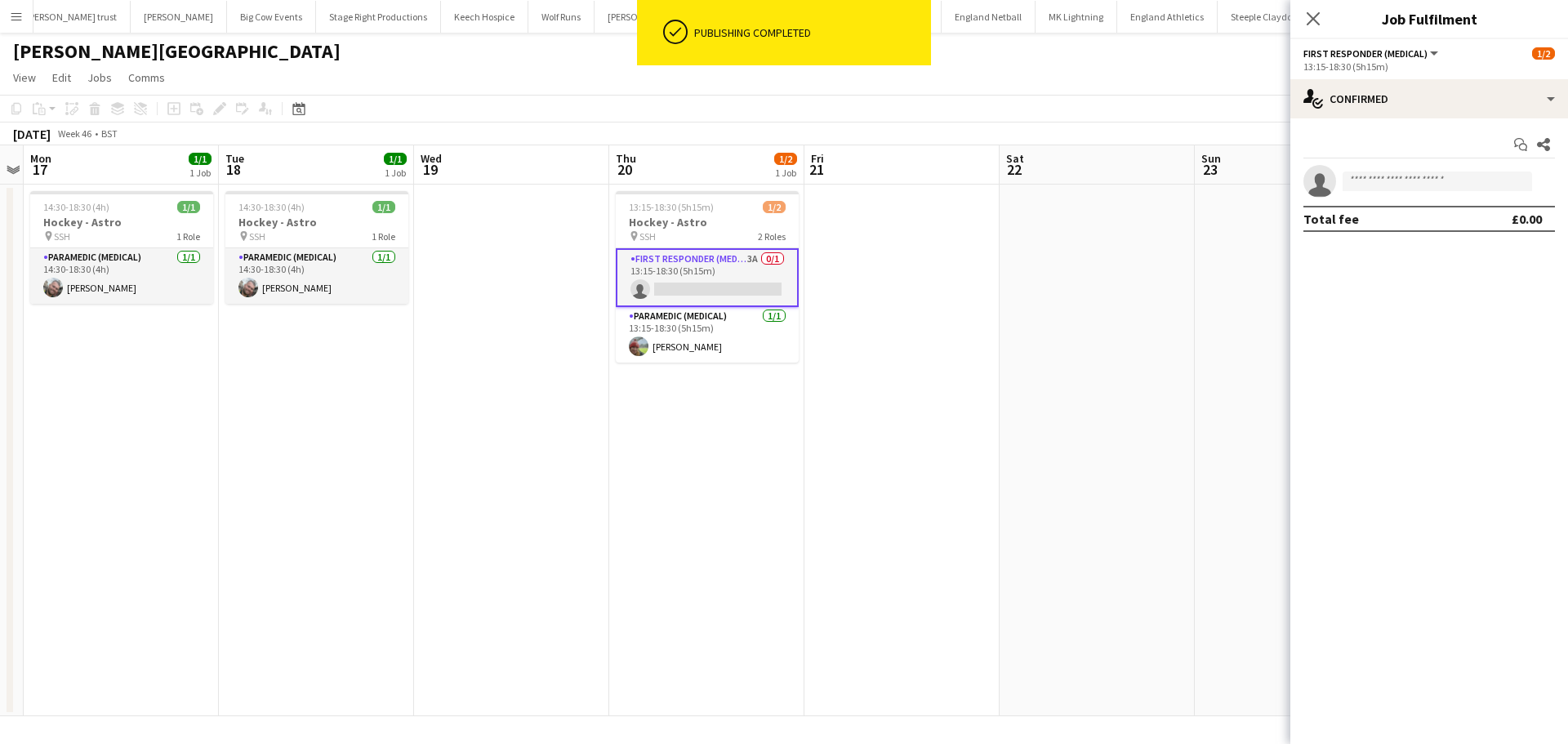
click at [1339, 67] on div "13:15-18:30 (5h15m)" at bounding box center [1429, 67] width 251 height 12
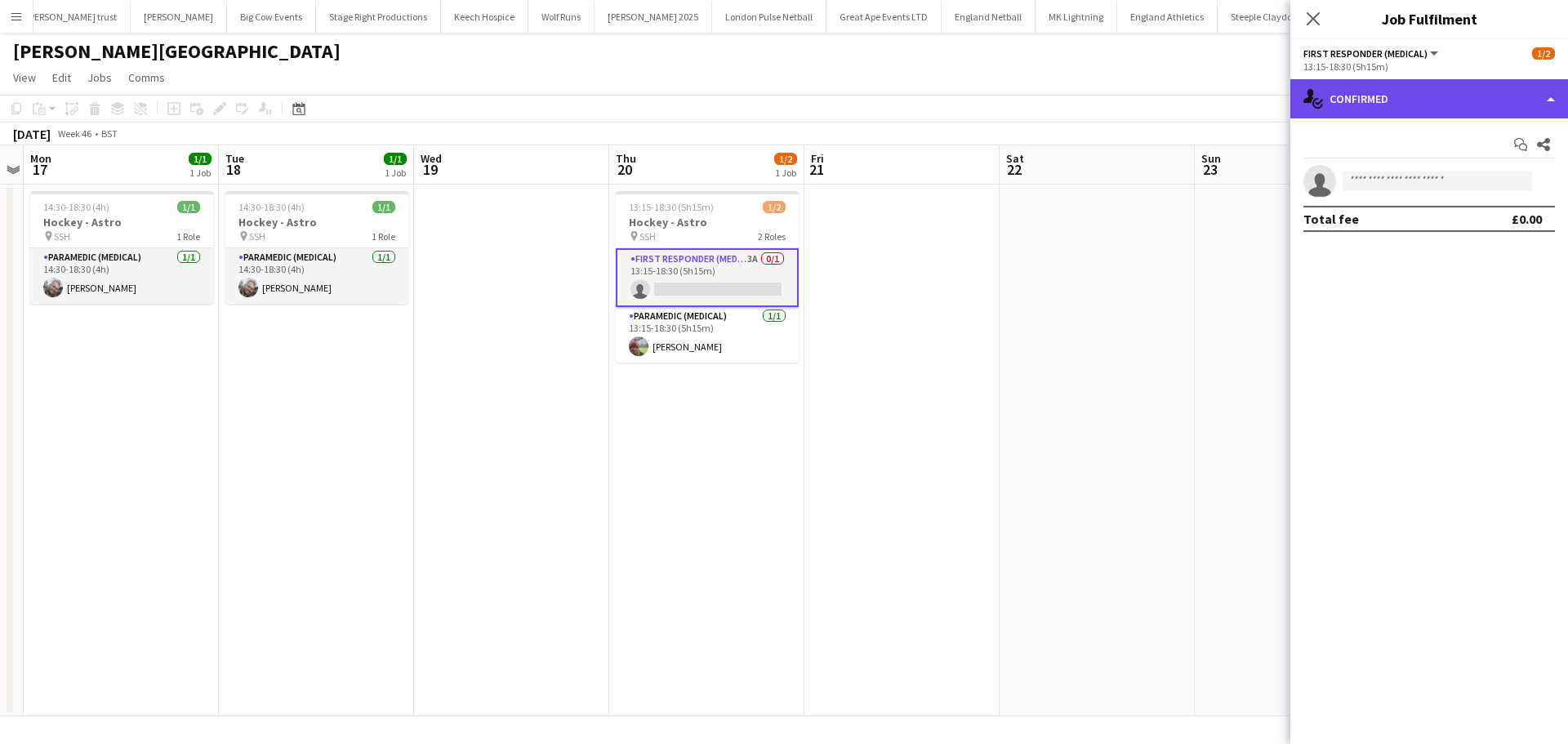
click at [1340, 100] on div "single-neutral-actions-check-2 Confirmed" at bounding box center [1429, 99] width 277 height 39
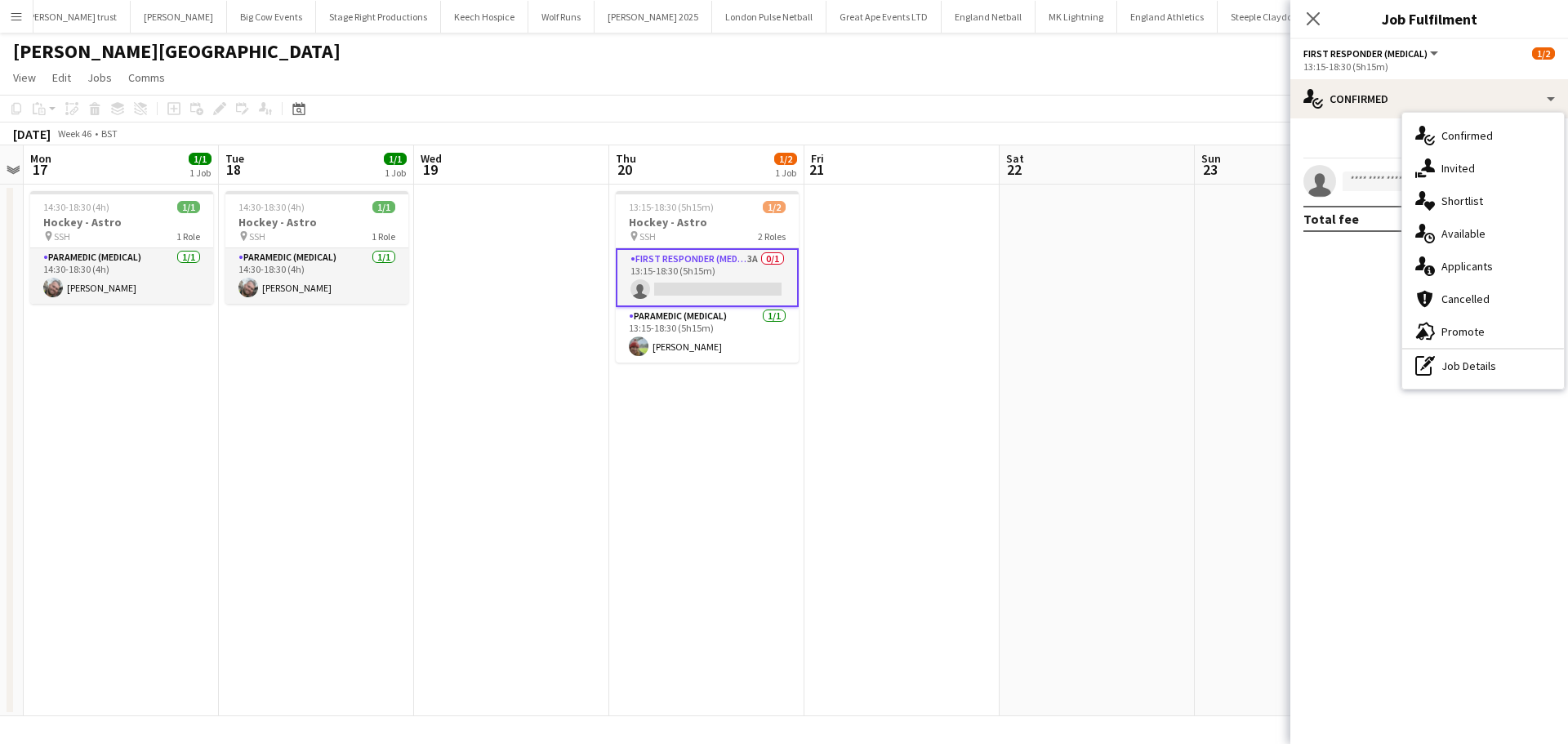
click at [1464, 271] on span "Applicants" at bounding box center [1466, 266] width 52 height 15
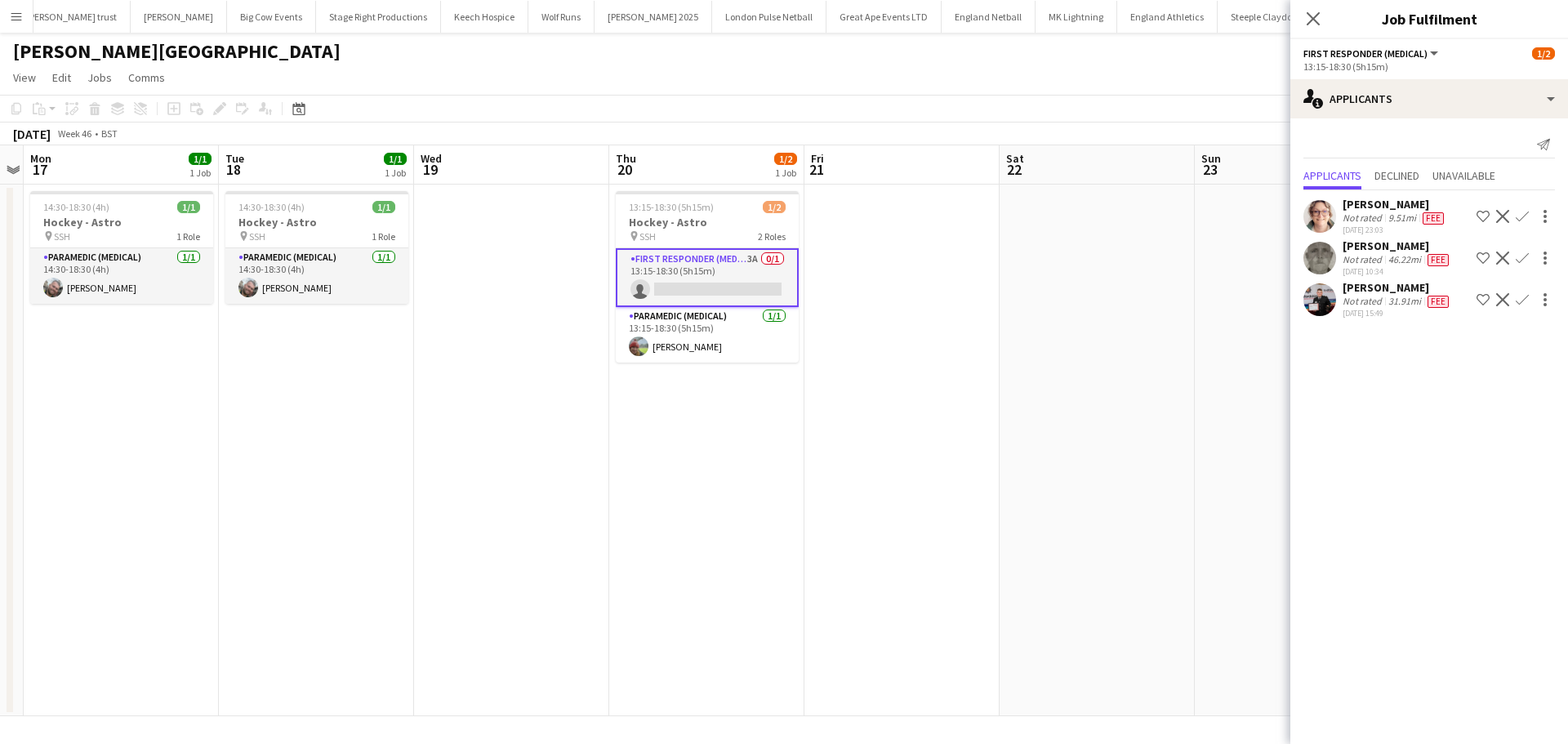
click at [1522, 217] on app-icon "Confirm" at bounding box center [1522, 216] width 13 height 13
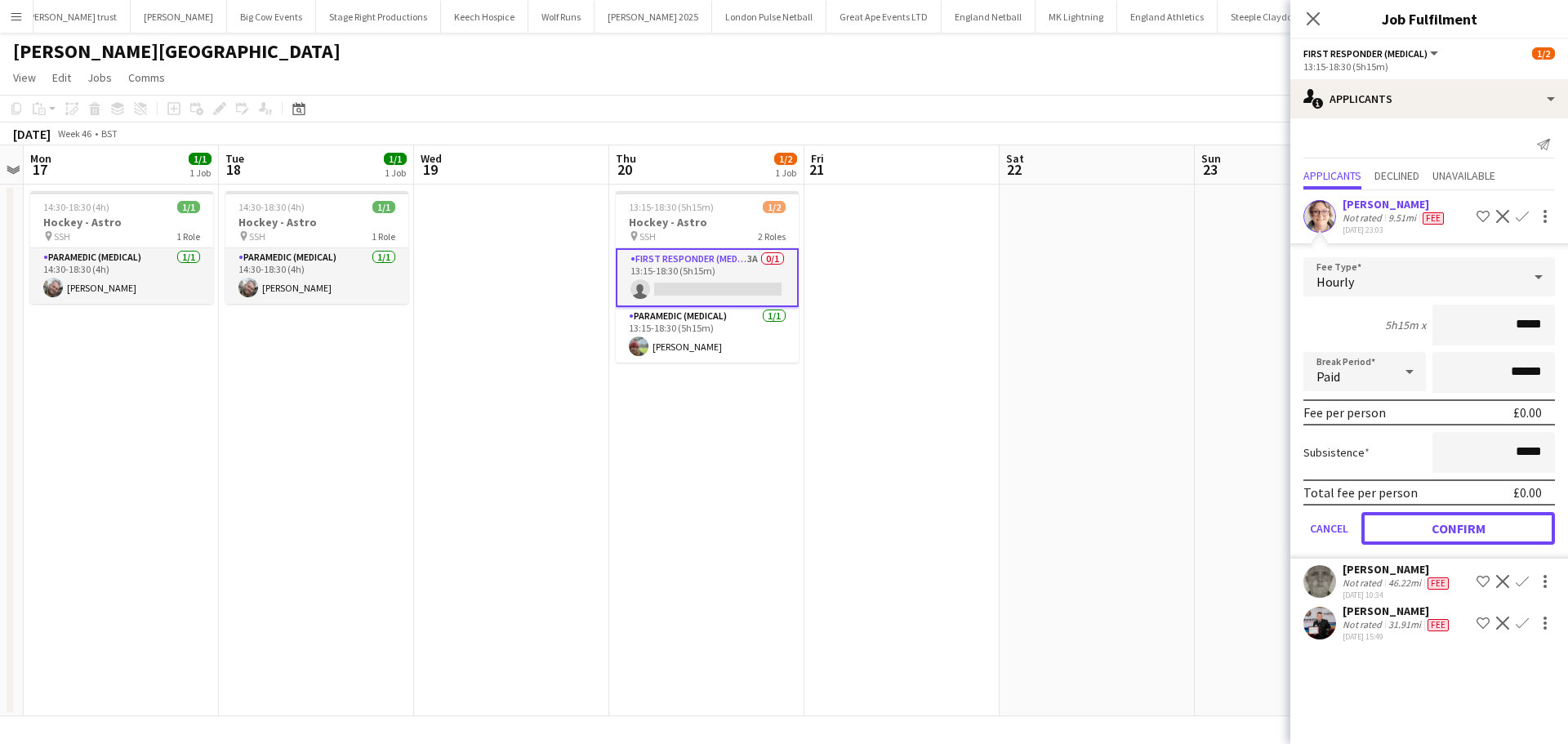
drag, startPoint x: 1452, startPoint y: 522, endPoint x: 1434, endPoint y: 448, distance: 76.2
click at [1452, 519] on button "Confirm" at bounding box center [1458, 528] width 193 height 32
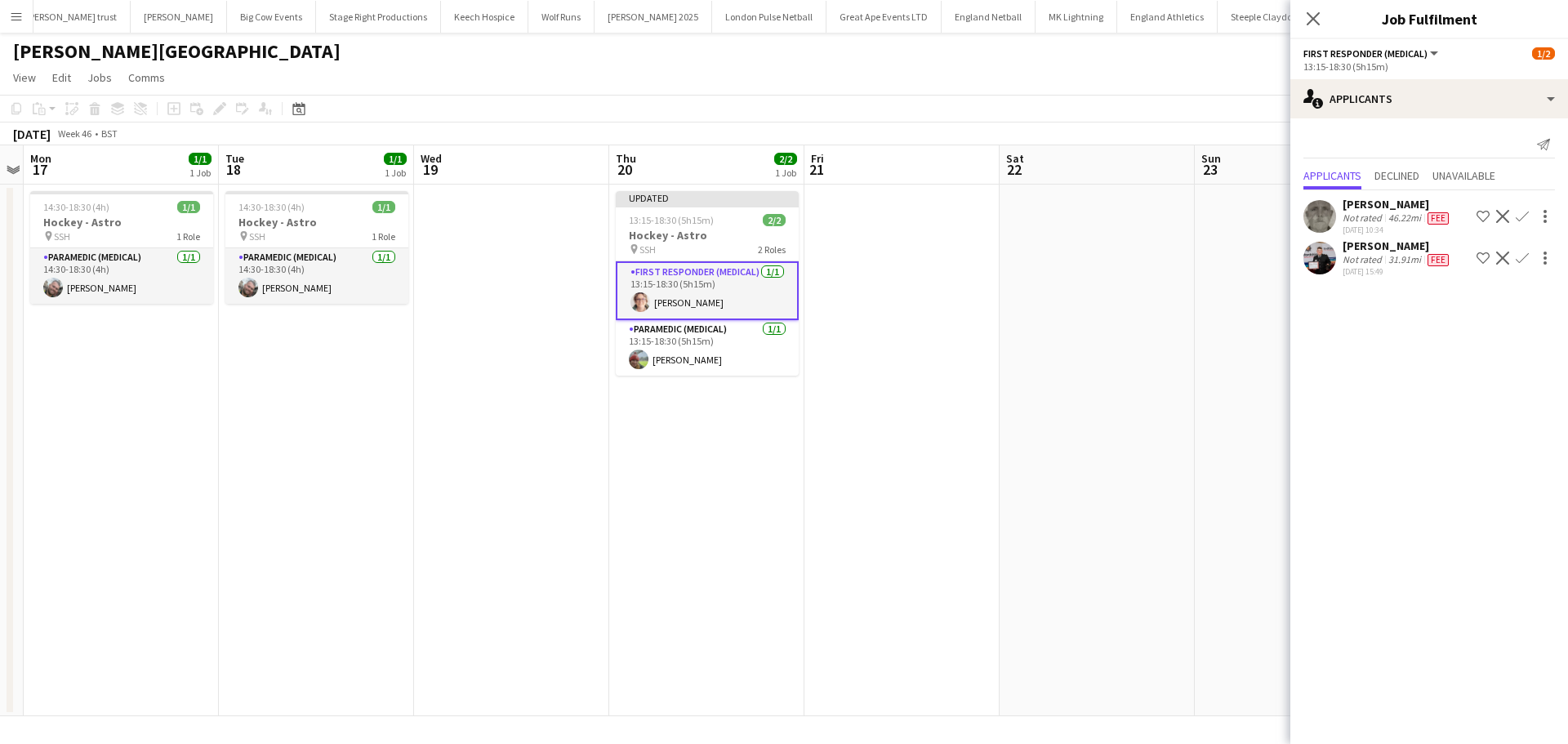
click at [1303, 10] on div "Close pop-in" at bounding box center [1313, 18] width 46 height 38
drag, startPoint x: 1310, startPoint y: 12, endPoint x: 1302, endPoint y: 35, distance: 24.4
click at [1311, 12] on icon "Close pop-in" at bounding box center [1312, 18] width 13 height 13
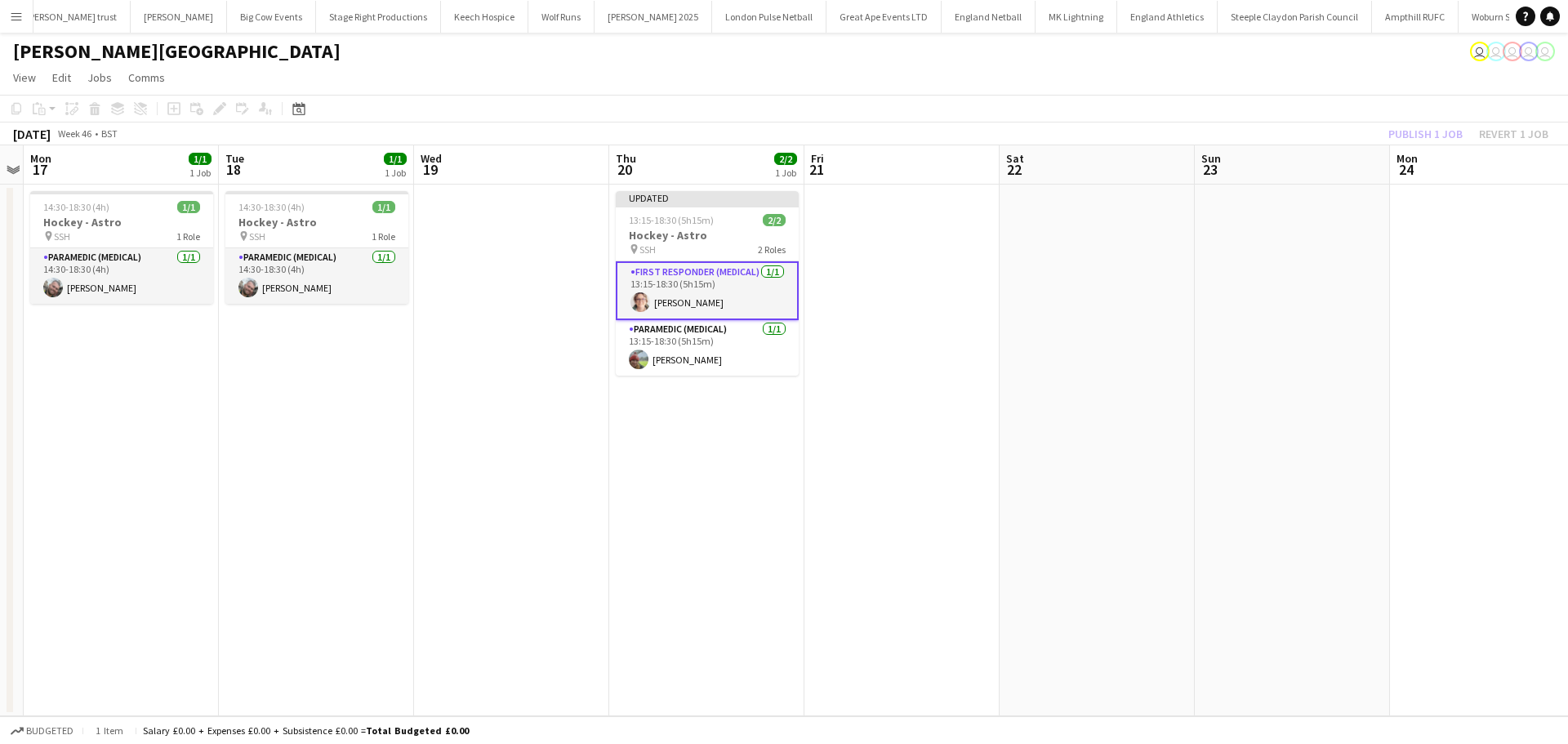
drag, startPoint x: 1087, startPoint y: 242, endPoint x: 1186, endPoint y: 215, distance: 102.6
click at [1088, 242] on app-date-cell at bounding box center [1096, 451] width 195 height 532
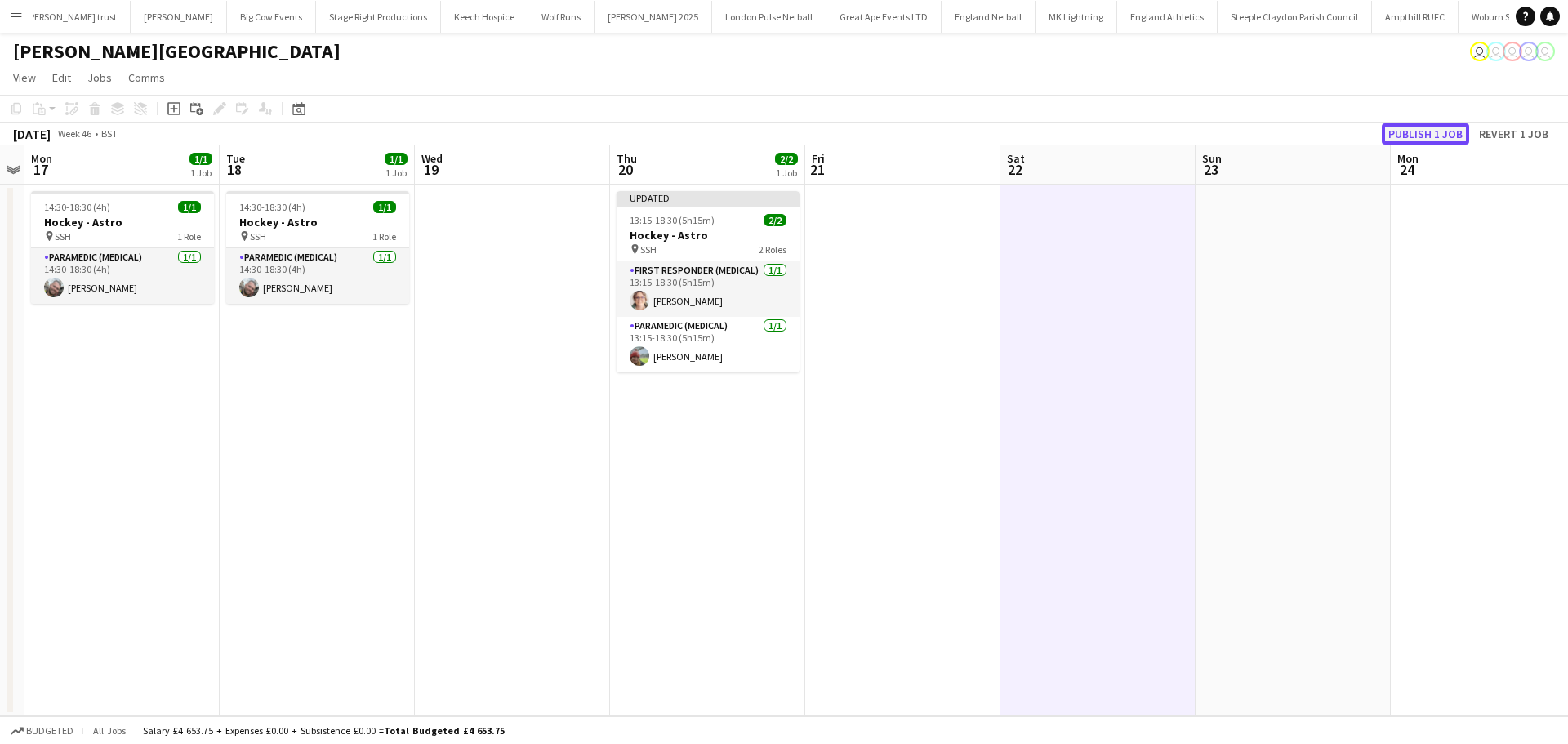
click at [1416, 143] on button "Publish 1 job" at bounding box center [1425, 134] width 88 height 21
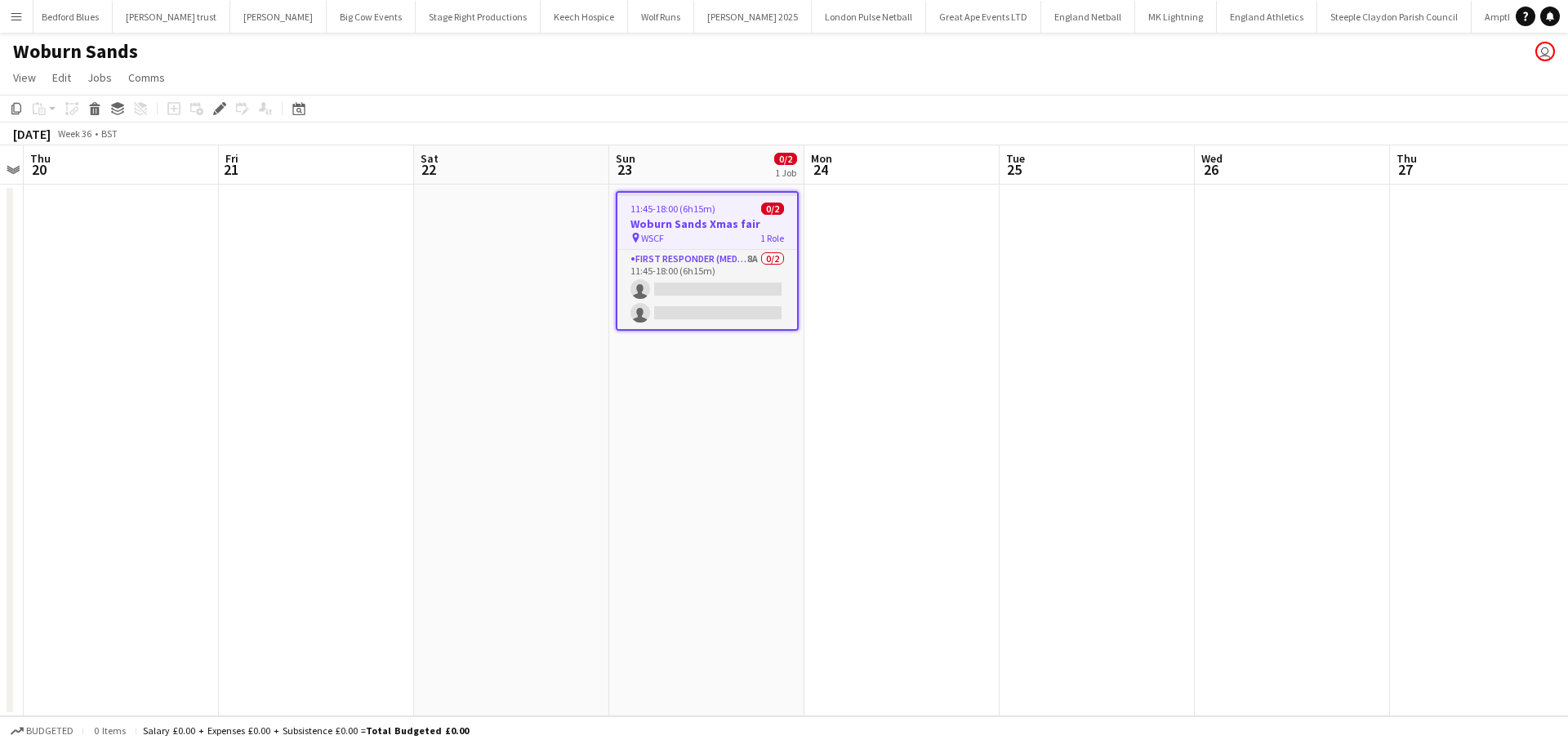
scroll to position [0, 561]
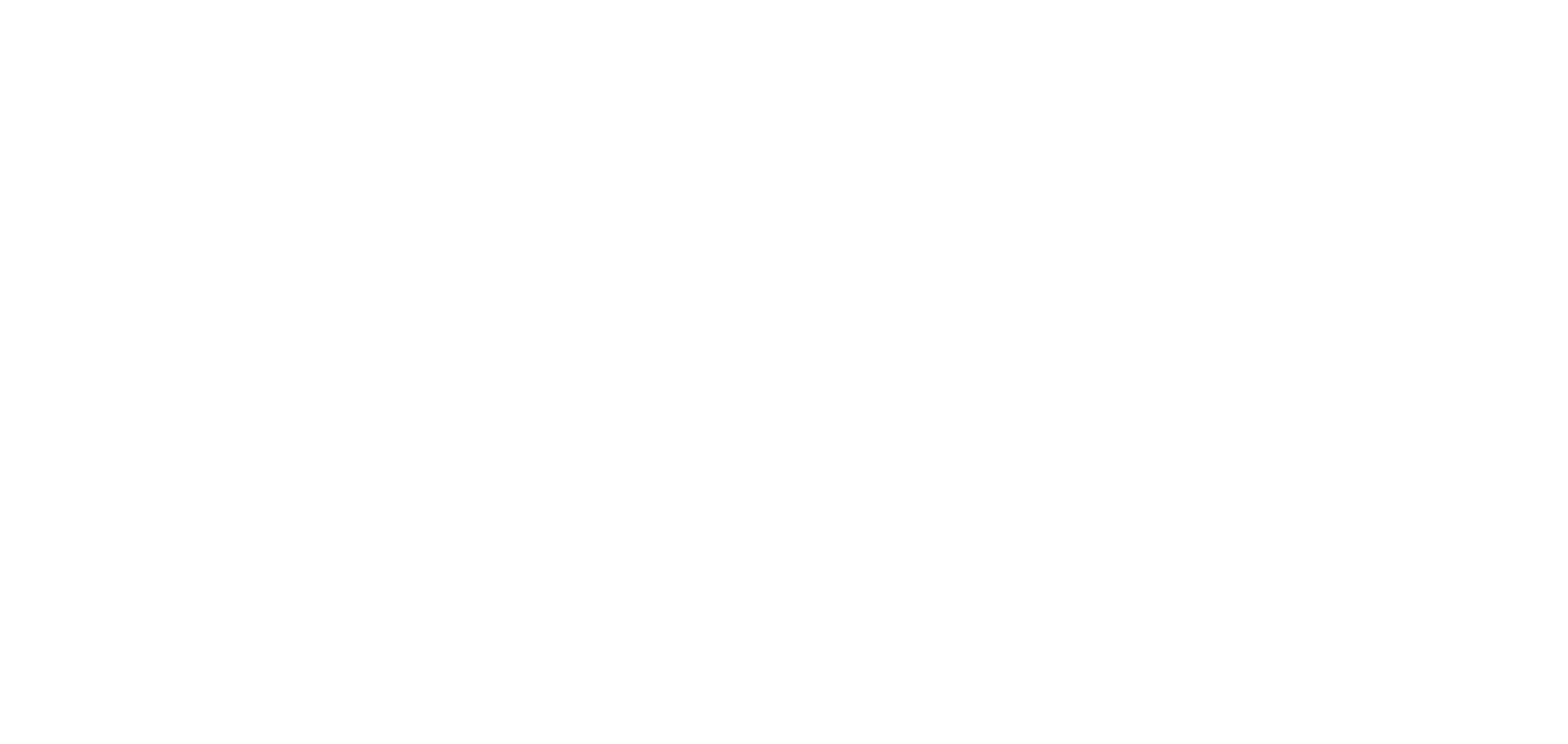
click at [670, 273] on div at bounding box center [784, 372] width 1568 height 744
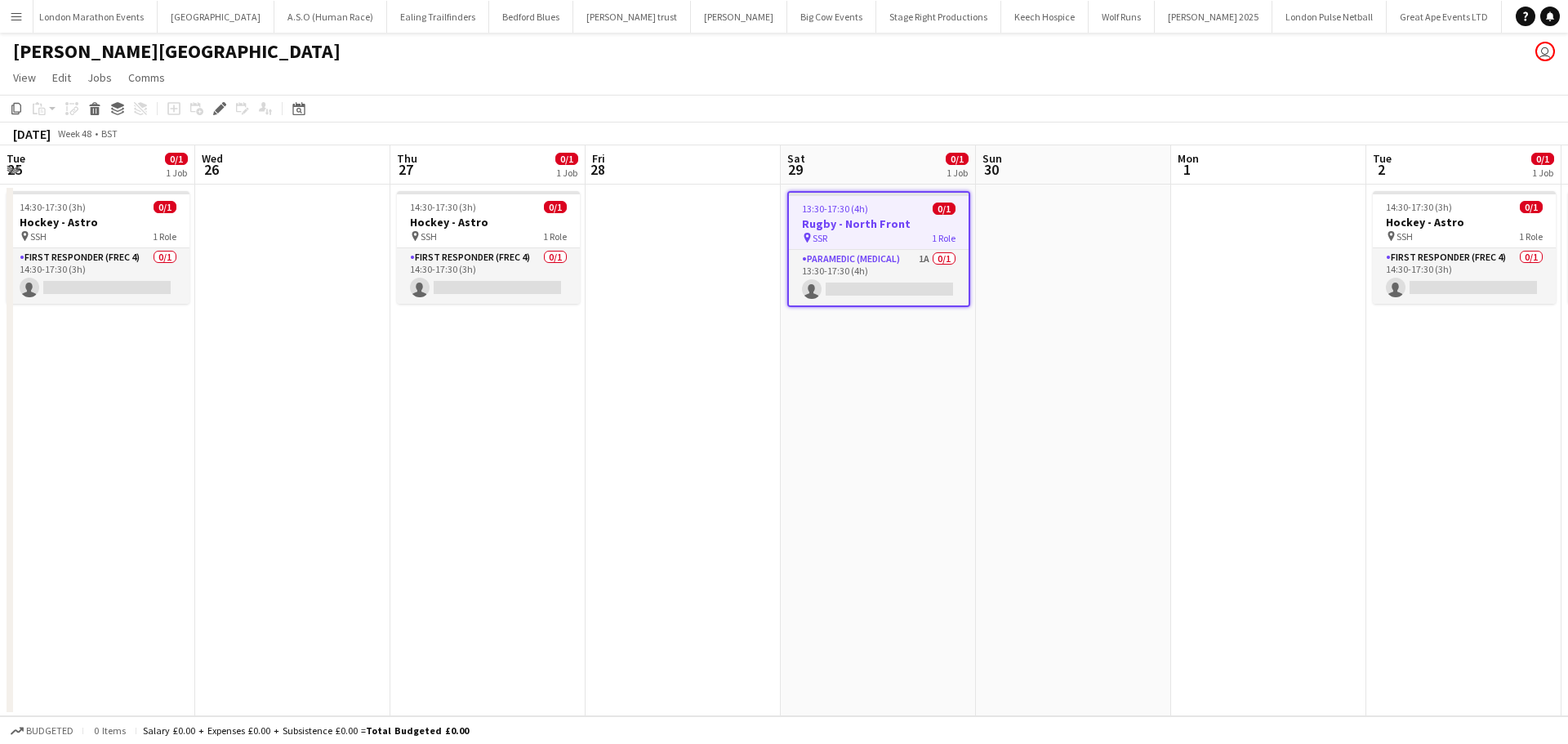
scroll to position [0, 643]
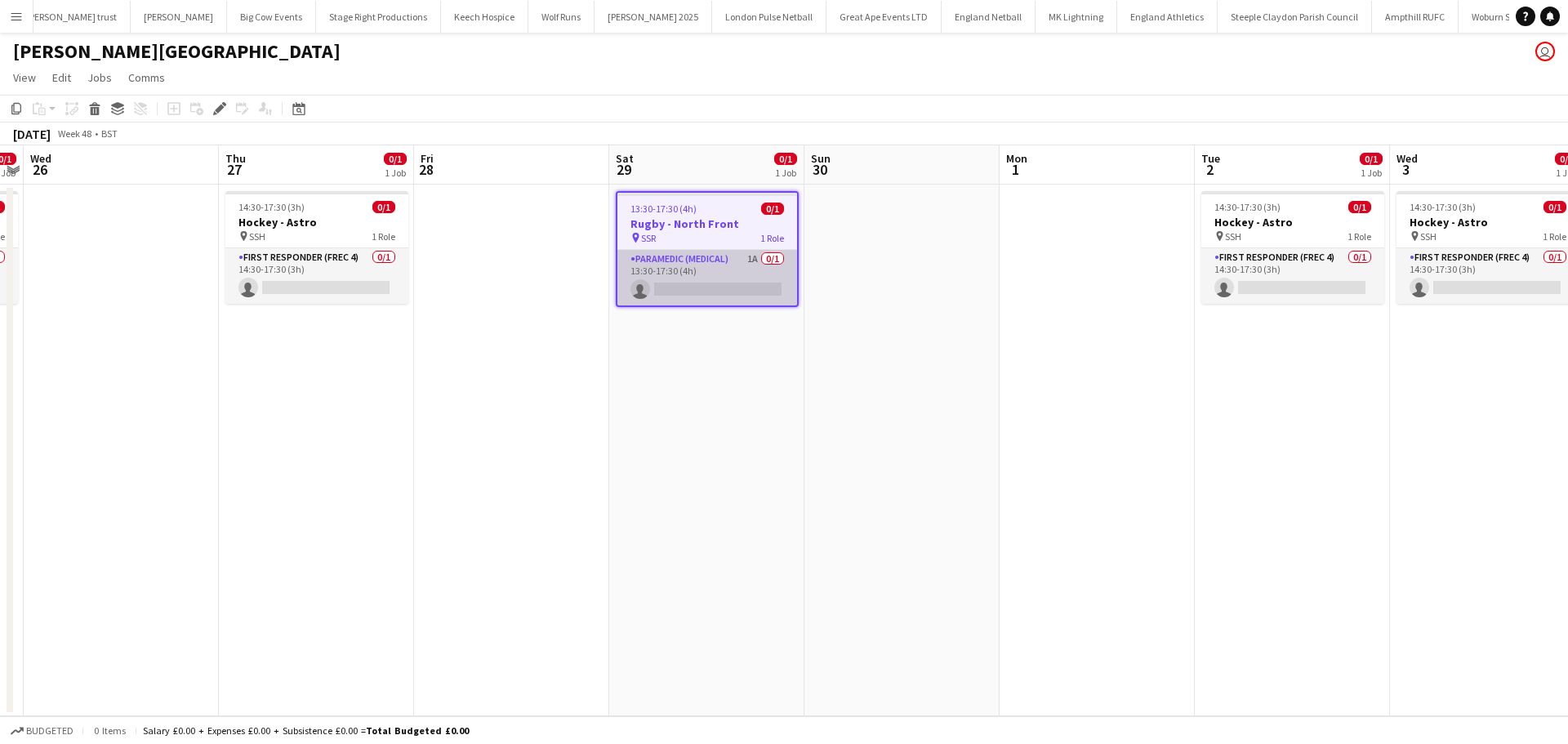
click at [732, 267] on app-card-role "Paramedic (Medical) 1A 0/1 13:30-17:30 (4h) single-neutral-actions" at bounding box center [707, 277] width 179 height 55
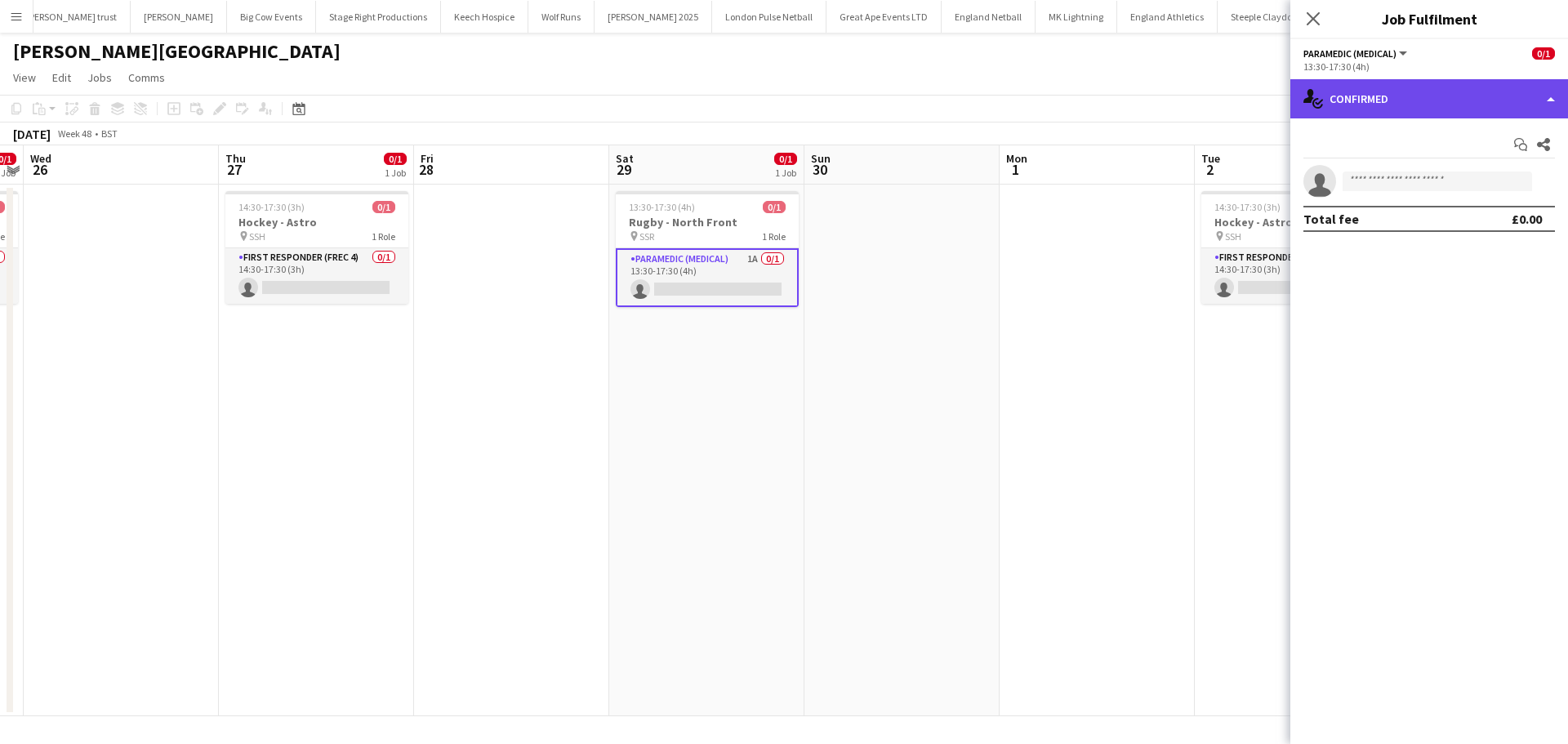
click at [1387, 114] on div "single-neutral-actions-check-2 Confirmed" at bounding box center [1429, 99] width 277 height 39
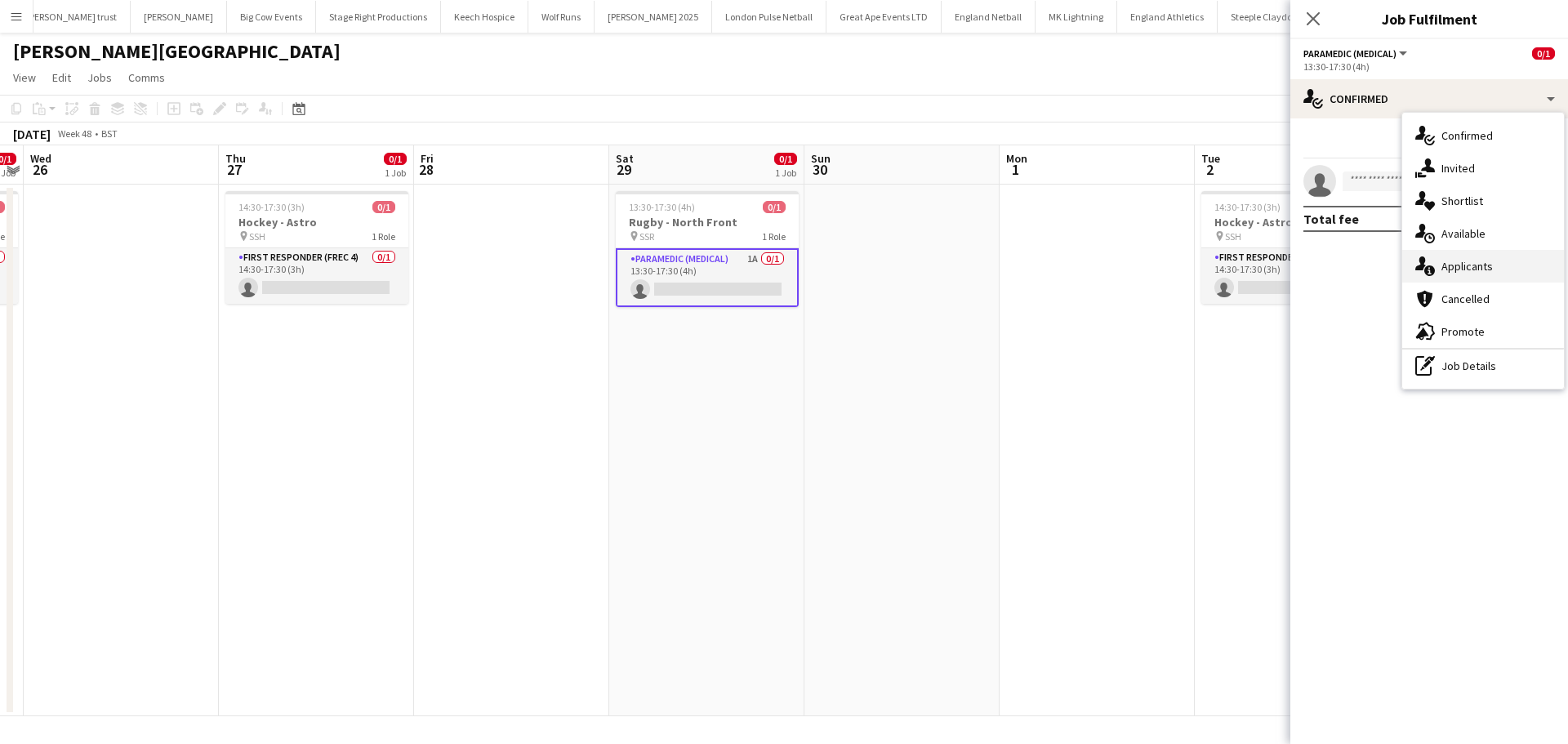
click at [1422, 270] on icon "single-neutral-actions-information" at bounding box center [1424, 266] width 19 height 19
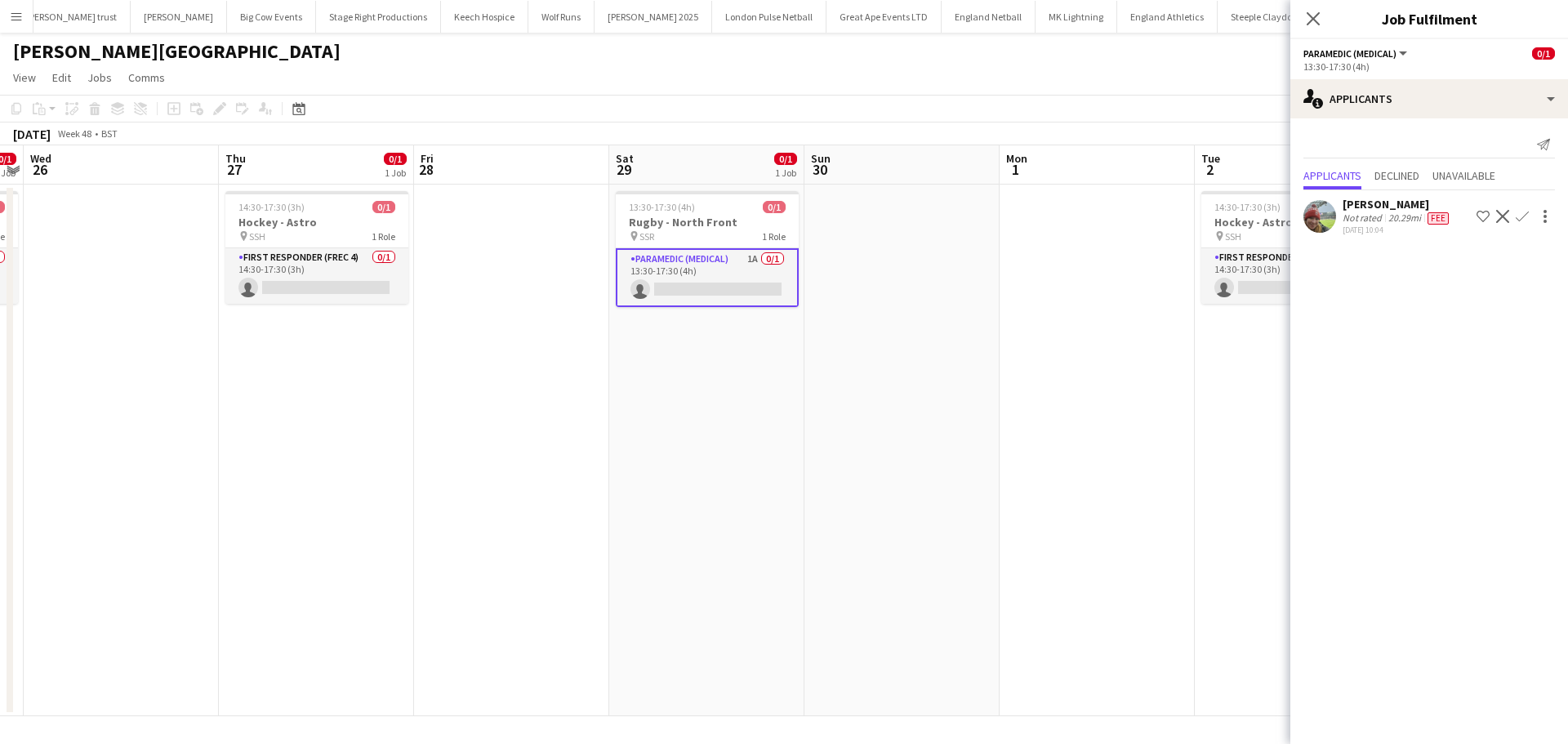
click at [1518, 214] on app-icon "Confirm" at bounding box center [1522, 216] width 13 height 13
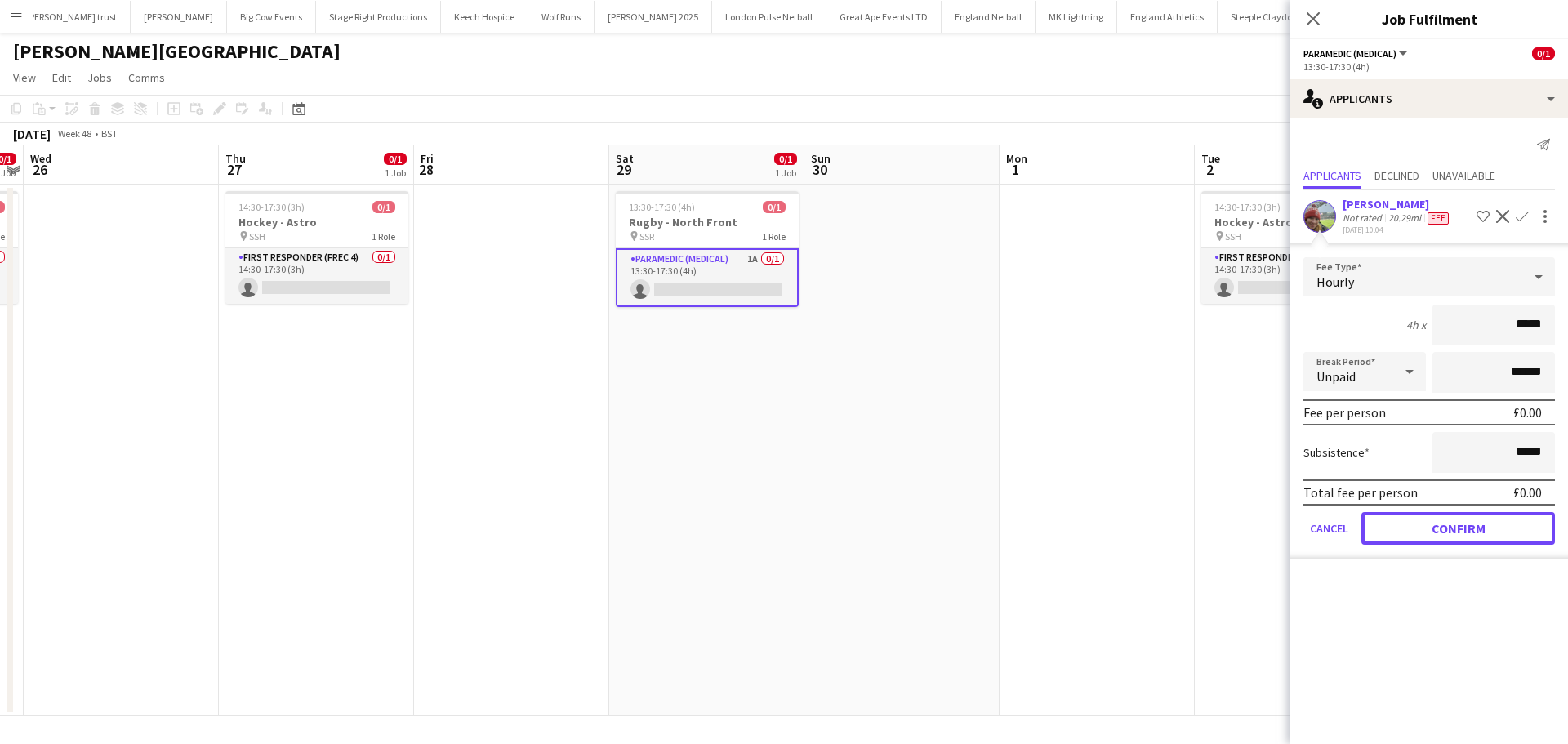
click at [1435, 541] on button "Confirm" at bounding box center [1458, 528] width 193 height 32
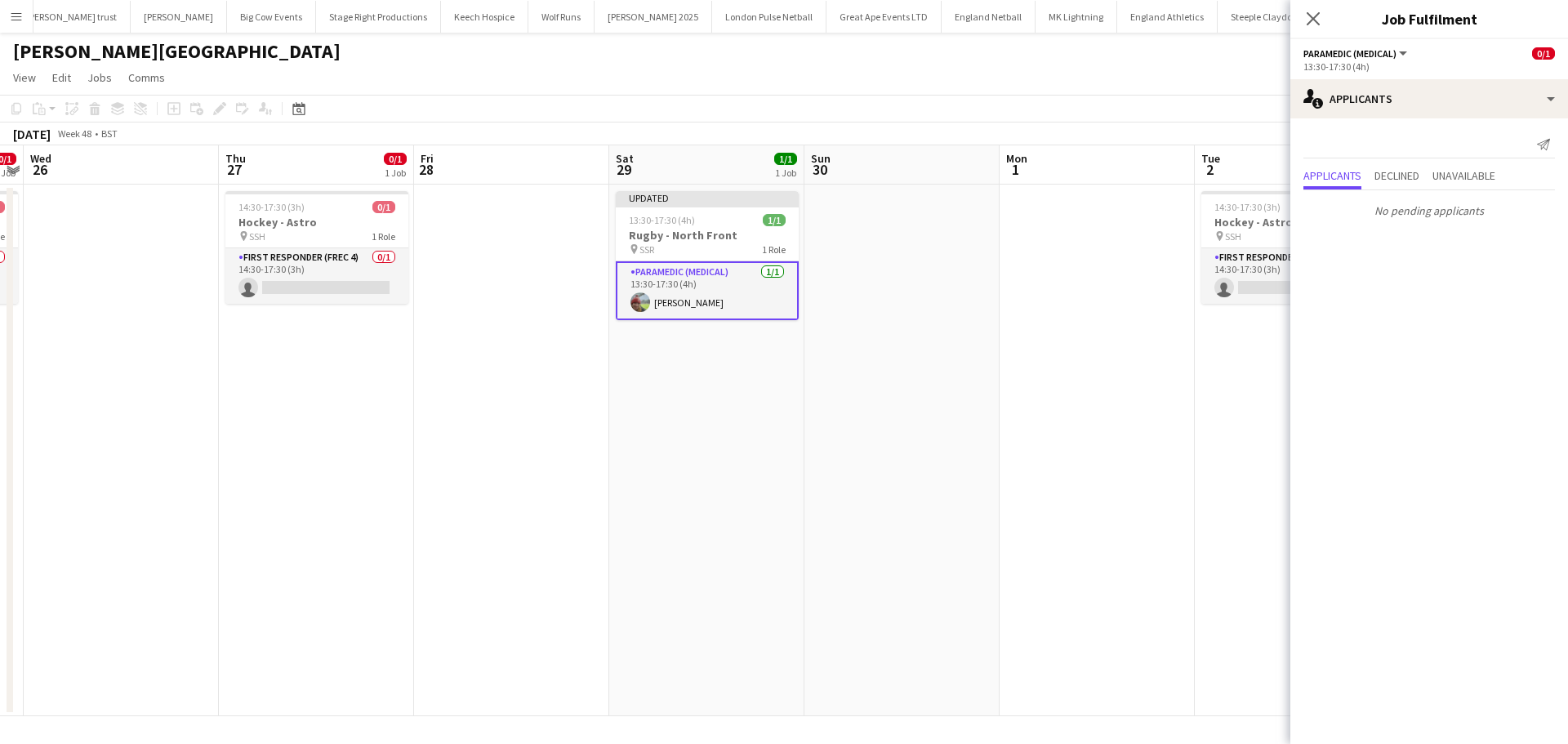
drag, startPoint x: 1309, startPoint y: 16, endPoint x: 1286, endPoint y: 40, distance: 33.2
click at [1308, 16] on icon "Close pop-in" at bounding box center [1312, 18] width 13 height 13
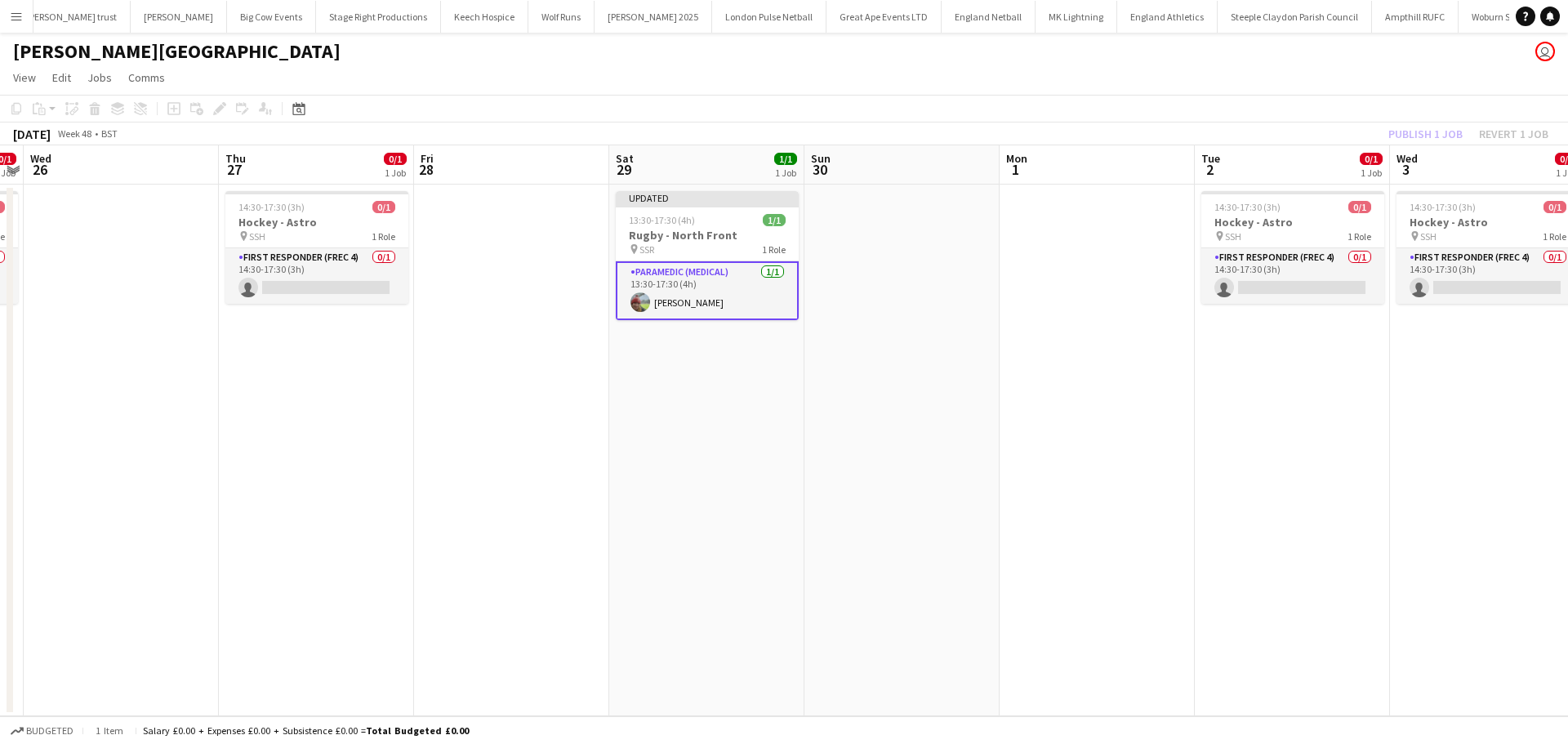
click at [1396, 95] on app-toolbar "Copy Paste Paste Ctrl+V Paste with crew Ctrl+Shift+V Paste linked Job Delete Gr…" at bounding box center [784, 109] width 1568 height 28
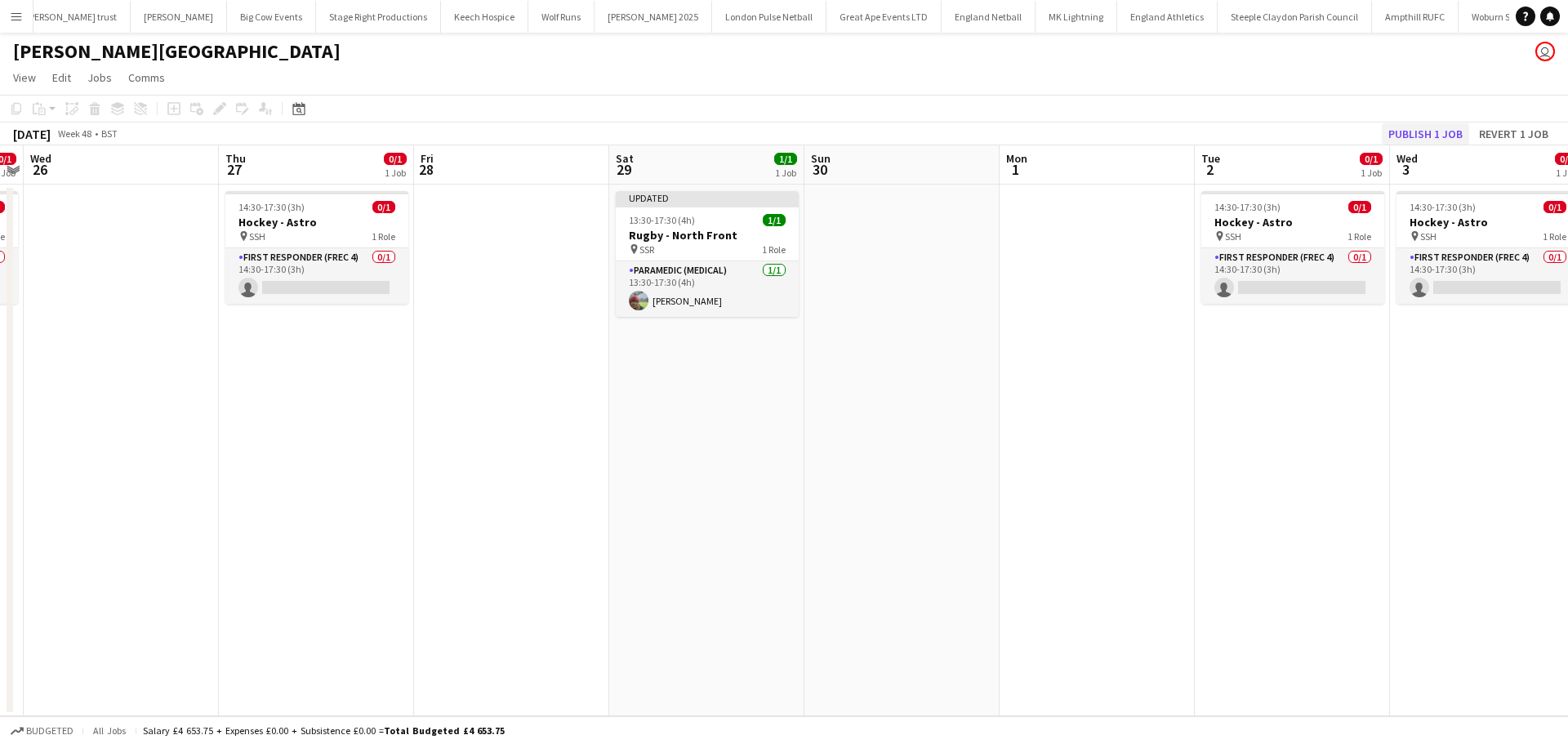
click at [1410, 123] on div "Copy Paste Paste Ctrl+V Paste with crew Ctrl+Shift+V Paste linked Job Delete Gr…" at bounding box center [784, 120] width 1568 height 51
click at [1411, 130] on button "Publish 1 job" at bounding box center [1425, 134] width 88 height 21
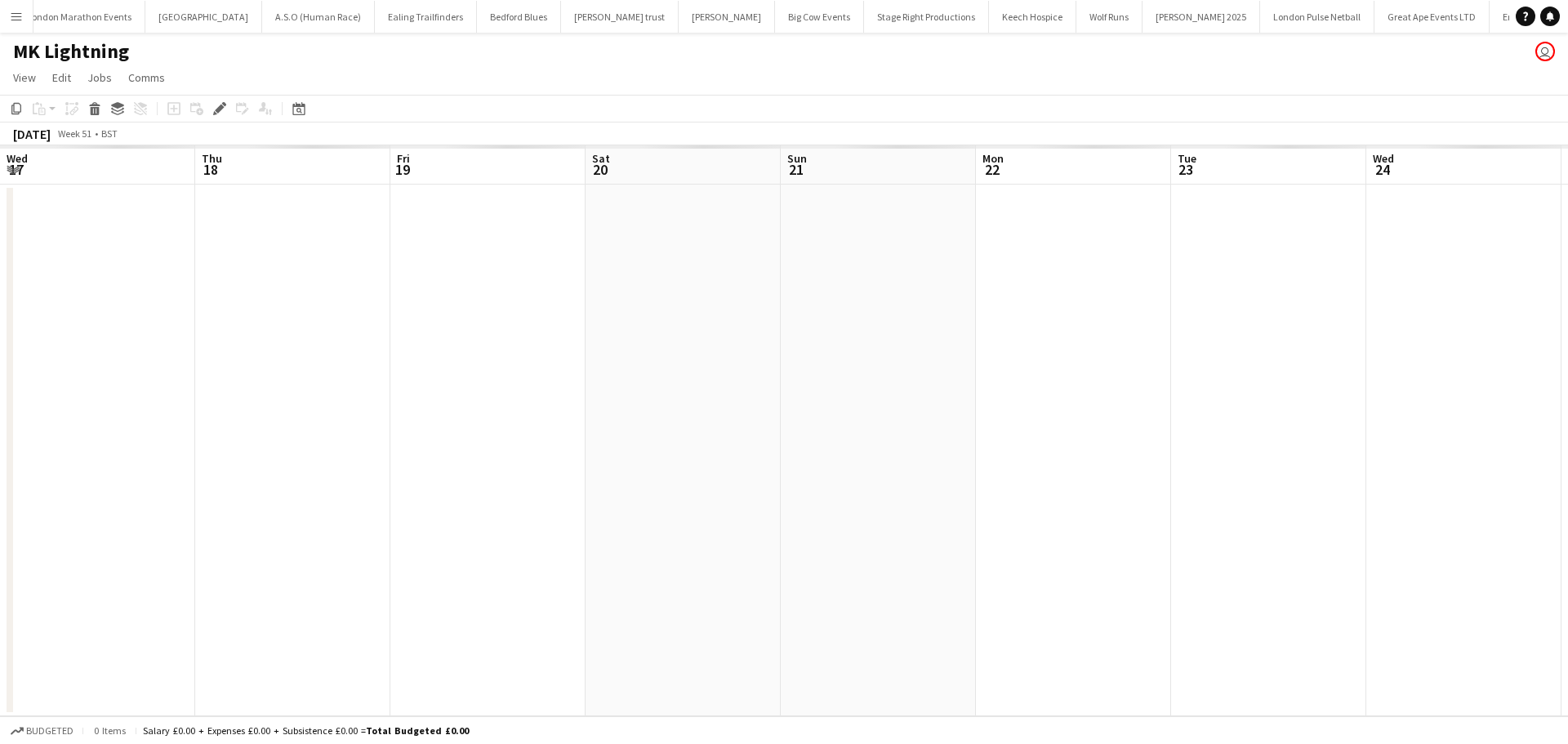
scroll to position [0, 137]
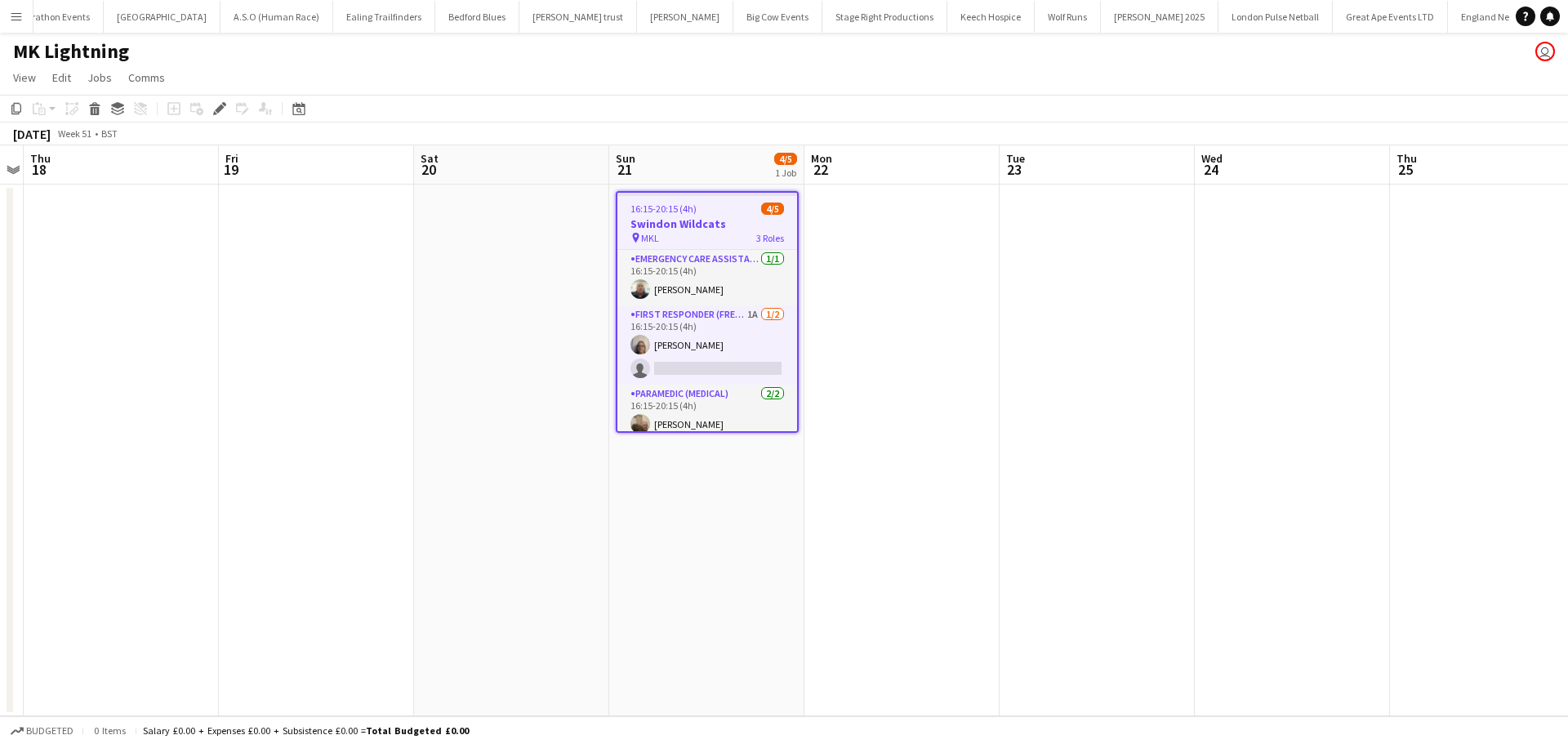
click at [719, 312] on app-card-role "First Responder (FREC 3) 1A [DATE] 16:15-20:15 (4h) [PERSON_NAME] single-neutra…" at bounding box center [707, 345] width 179 height 80
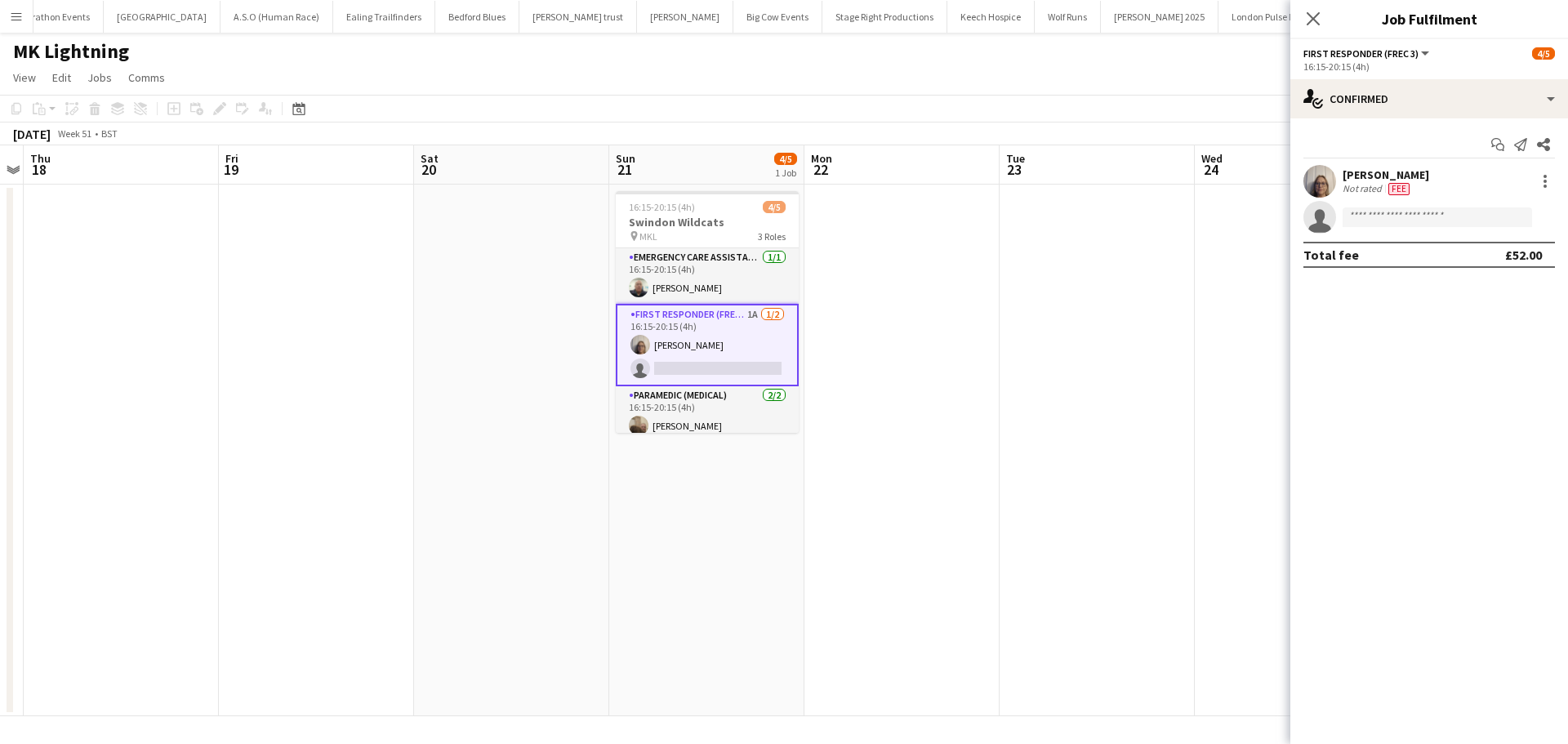
scroll to position [0, 561]
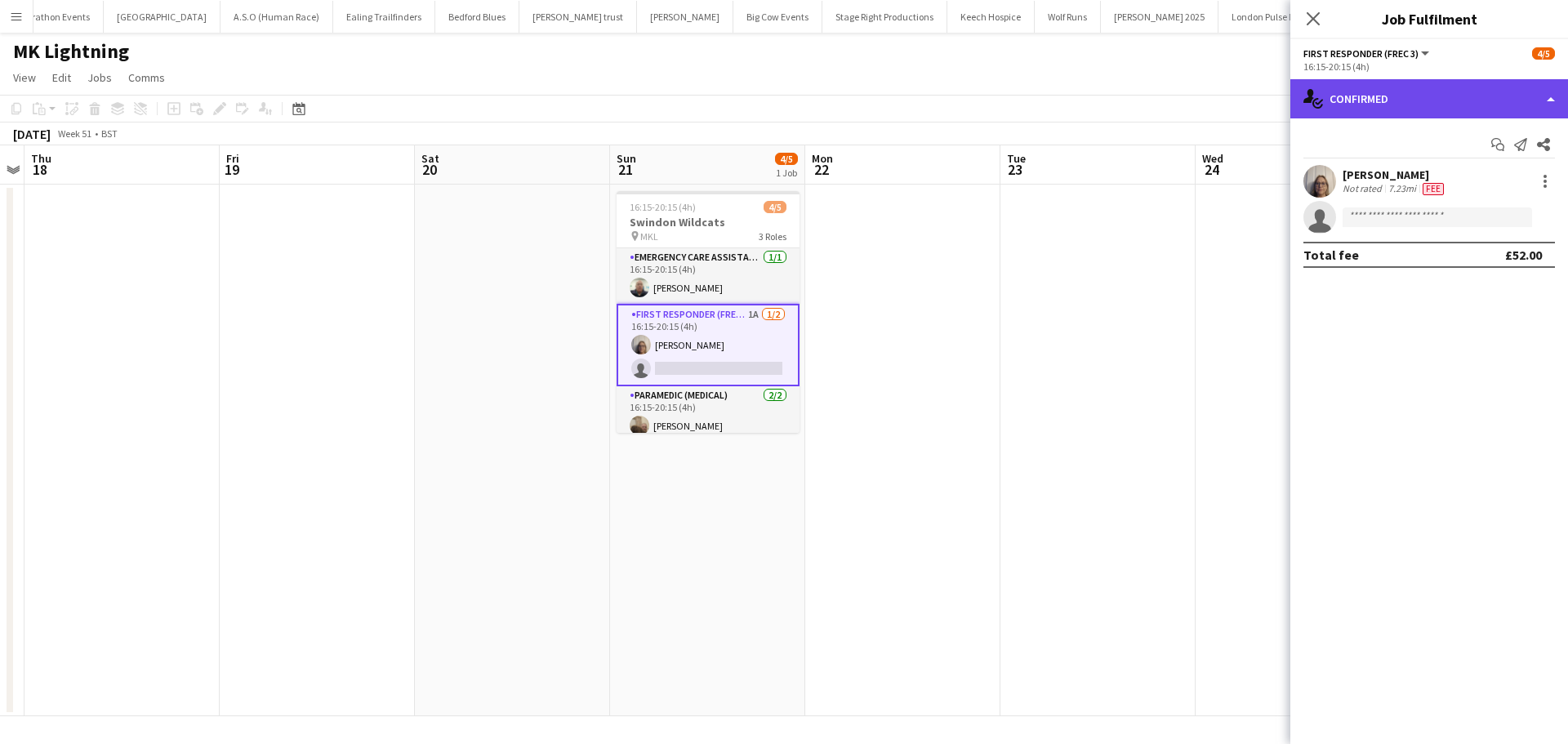
click at [1482, 113] on div "single-neutral-actions-check-2 Confirmed" at bounding box center [1429, 99] width 277 height 39
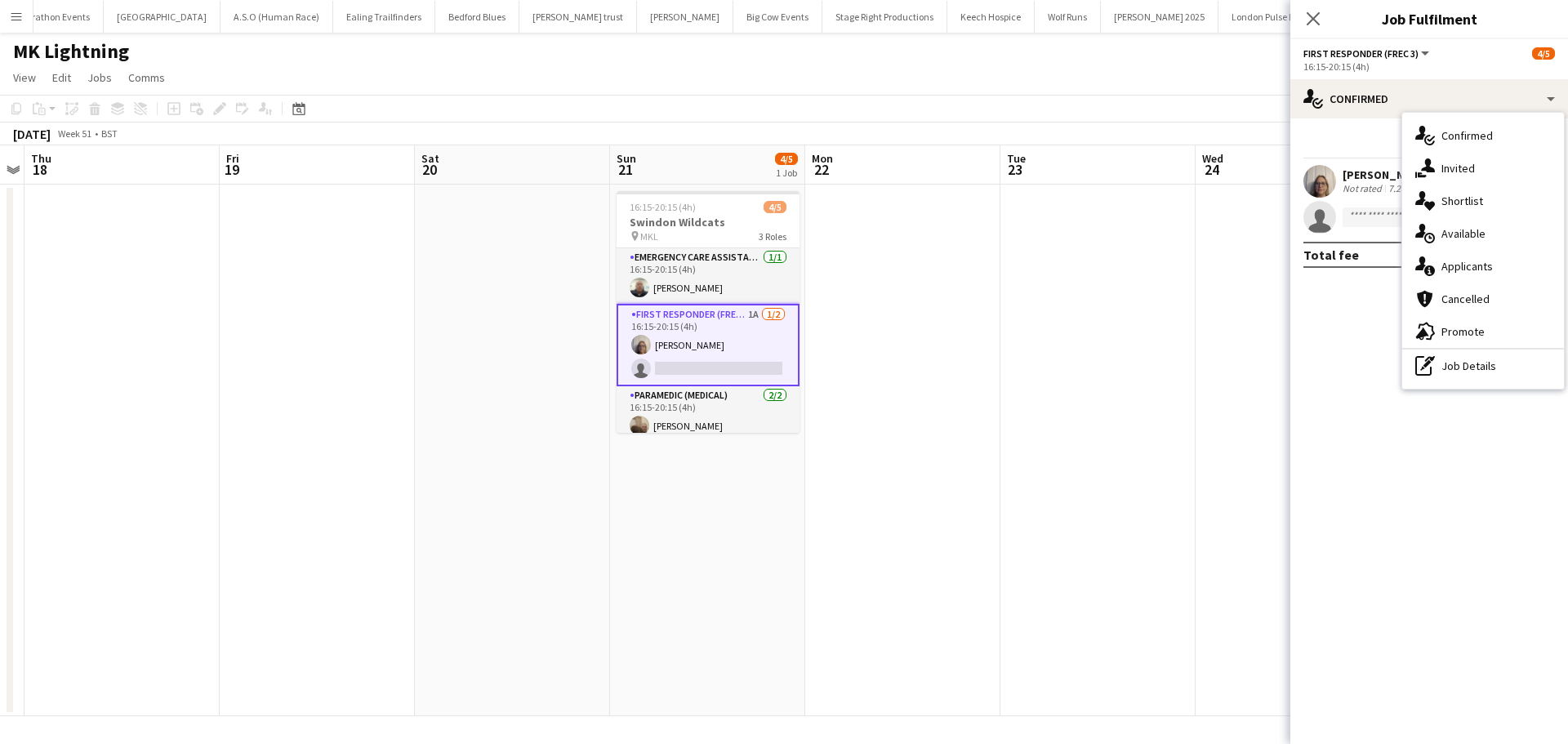
click at [1496, 263] on div "single-neutral-actions-information Applicants" at bounding box center [1483, 266] width 162 height 32
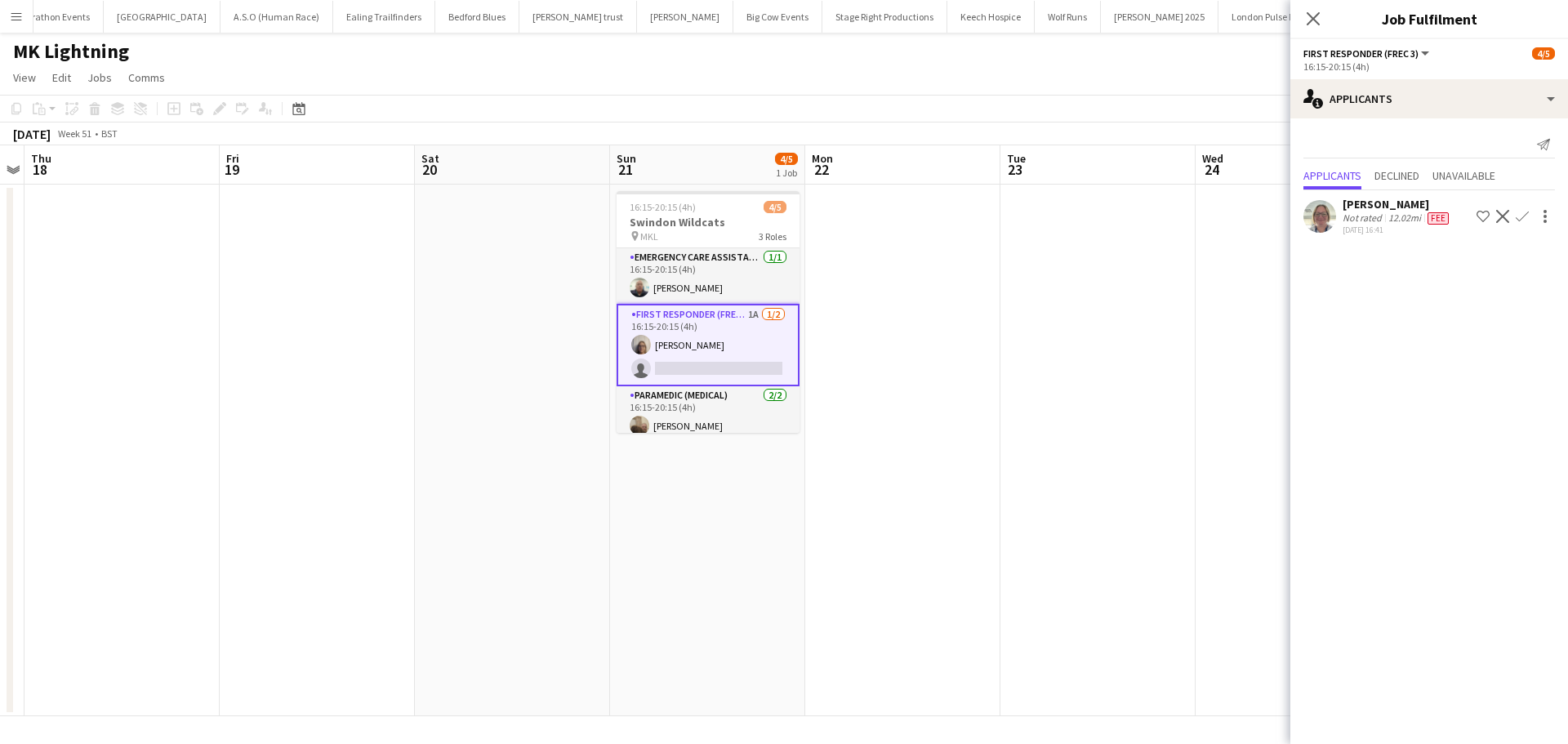
scroll to position [32, 0]
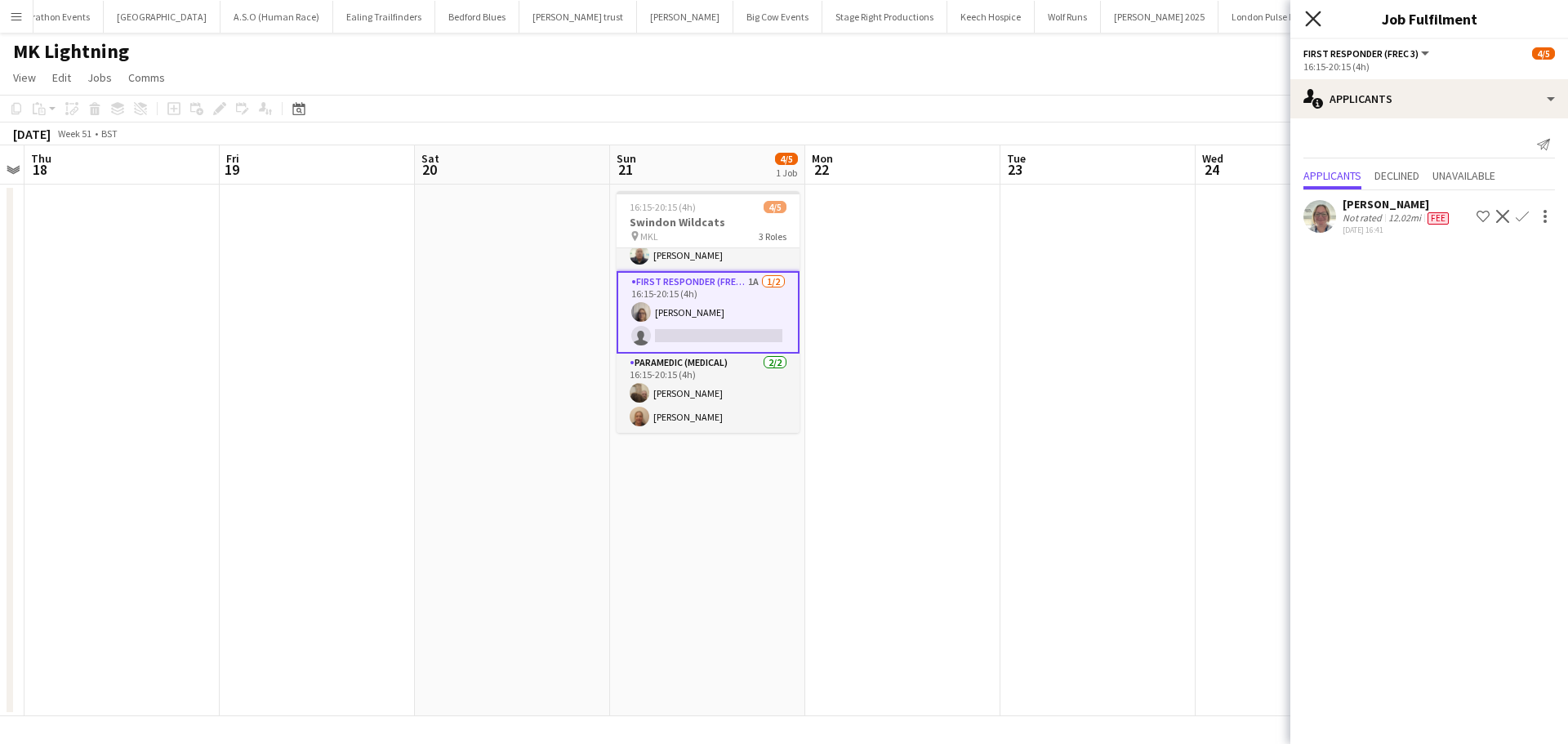
click at [1305, 13] on icon "Close pop-in" at bounding box center [1312, 18] width 16 height 16
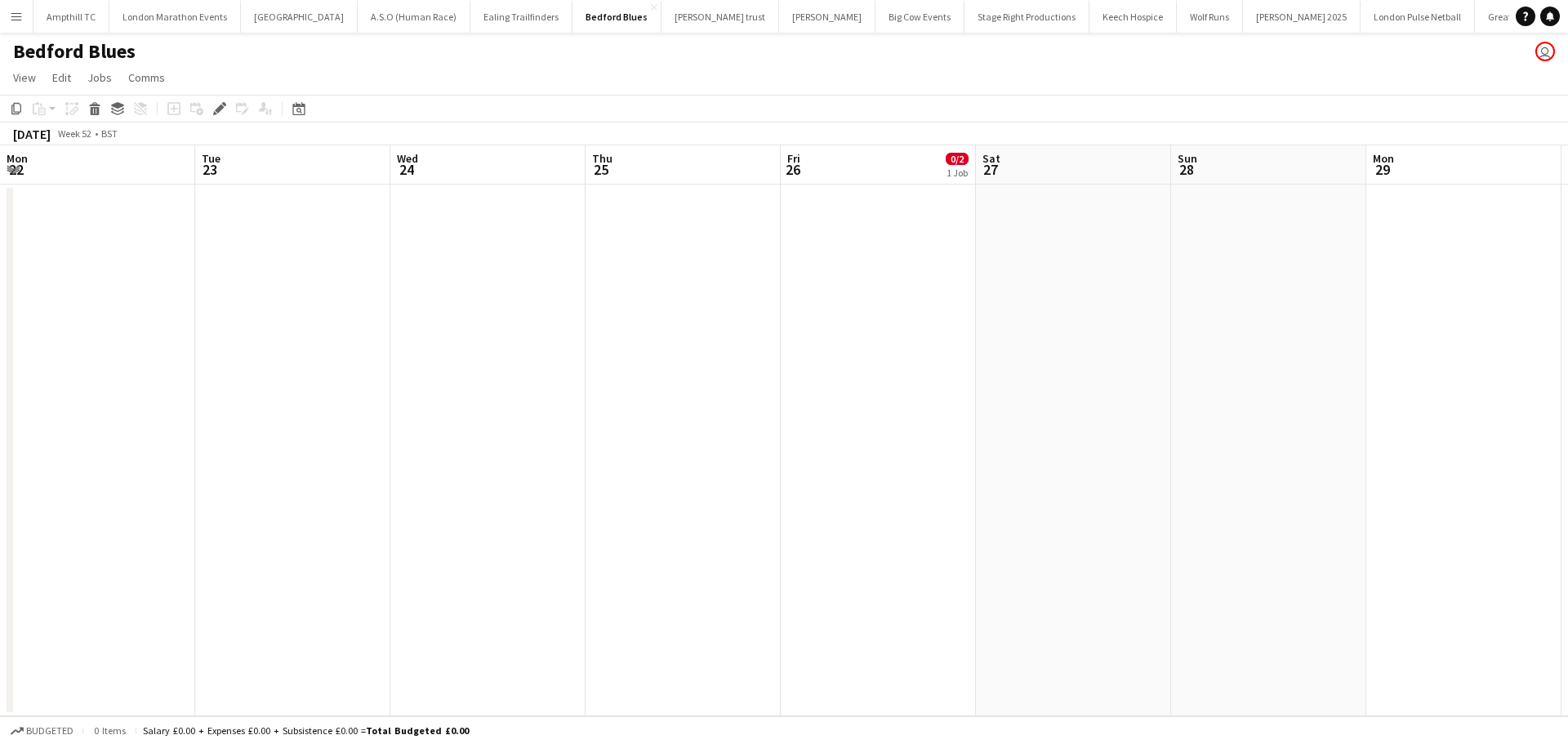
scroll to position [0, 562]
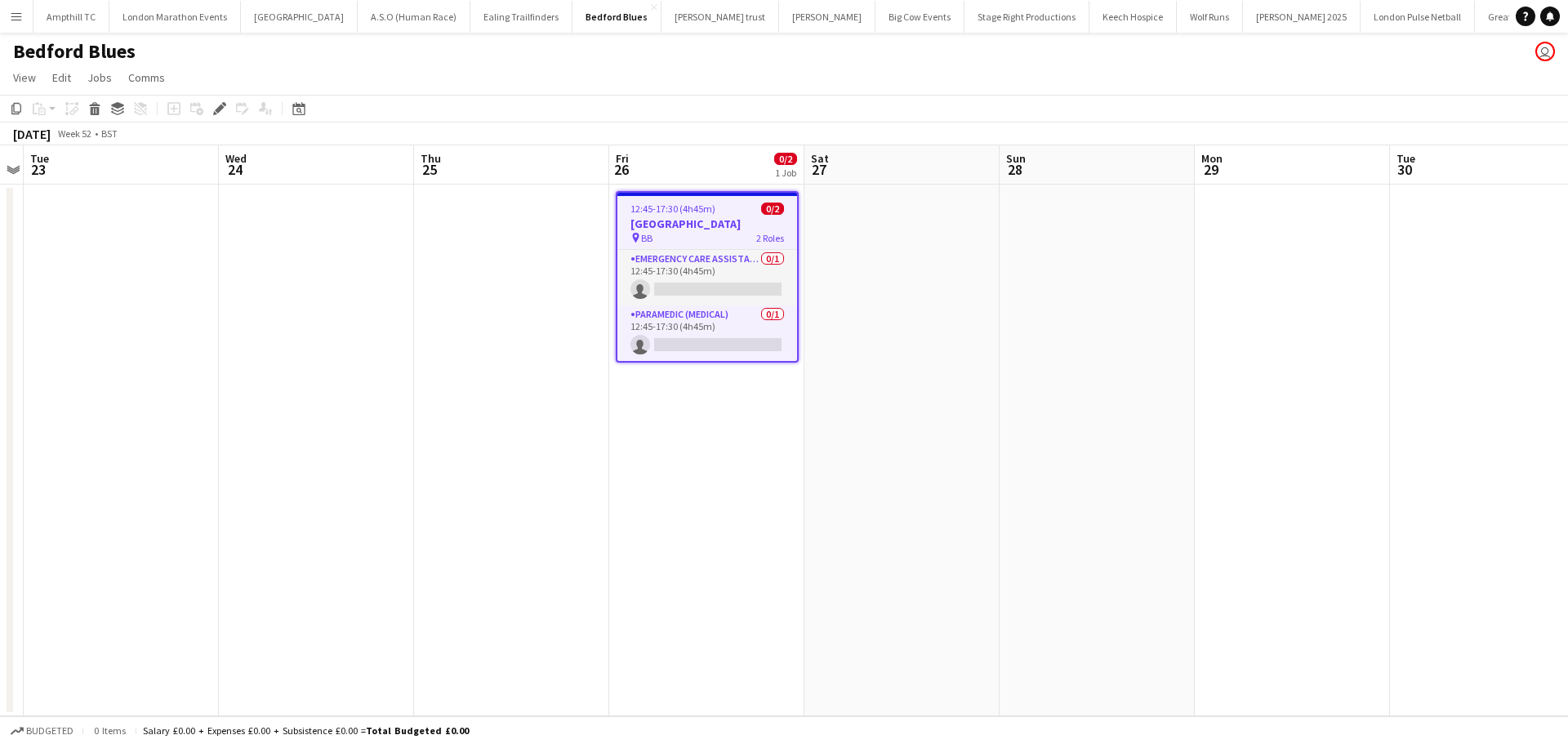
click at [19, 18] on app-icon "Menu" at bounding box center [16, 16] width 13 height 13
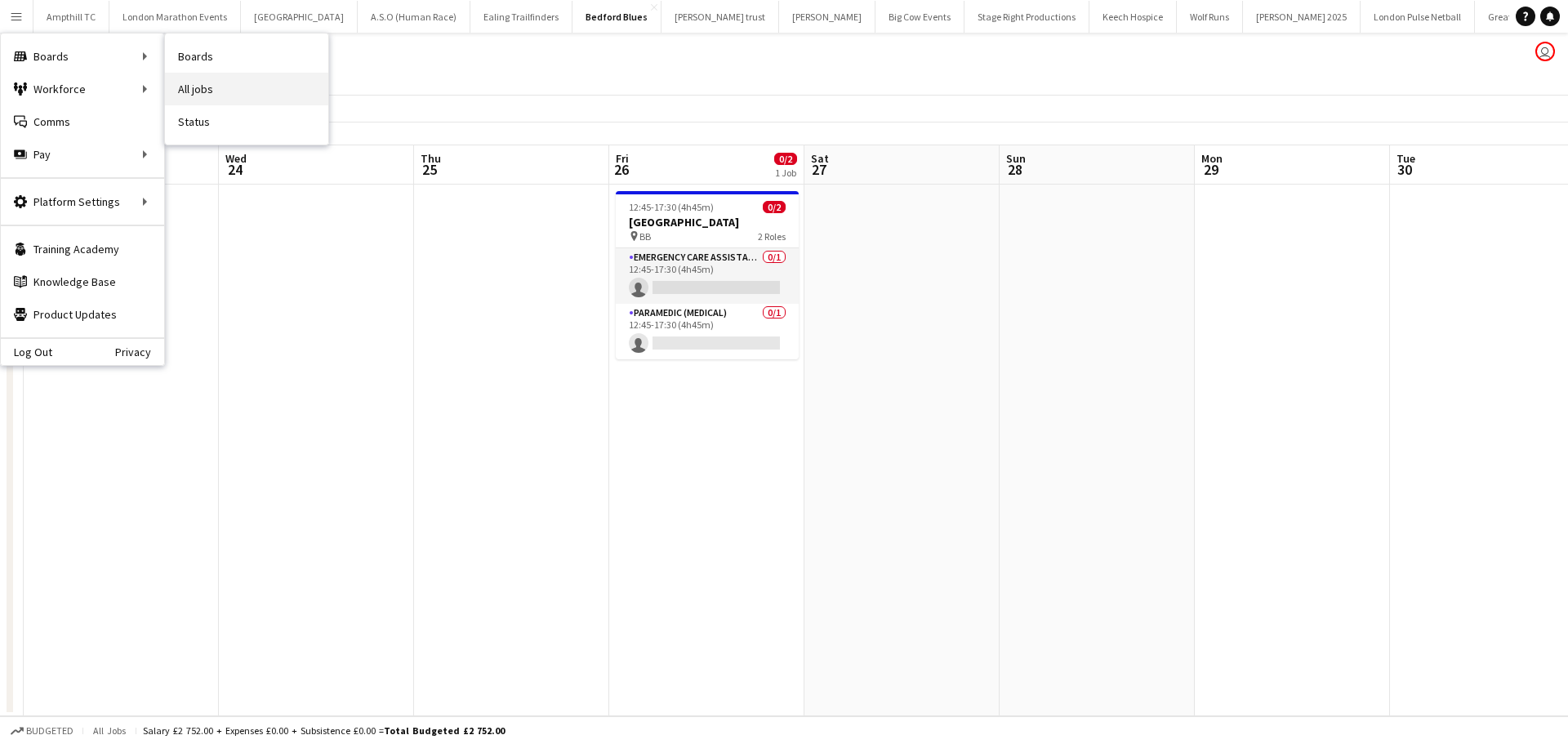
click at [222, 79] on link "All jobs" at bounding box center [247, 88] width 164 height 32
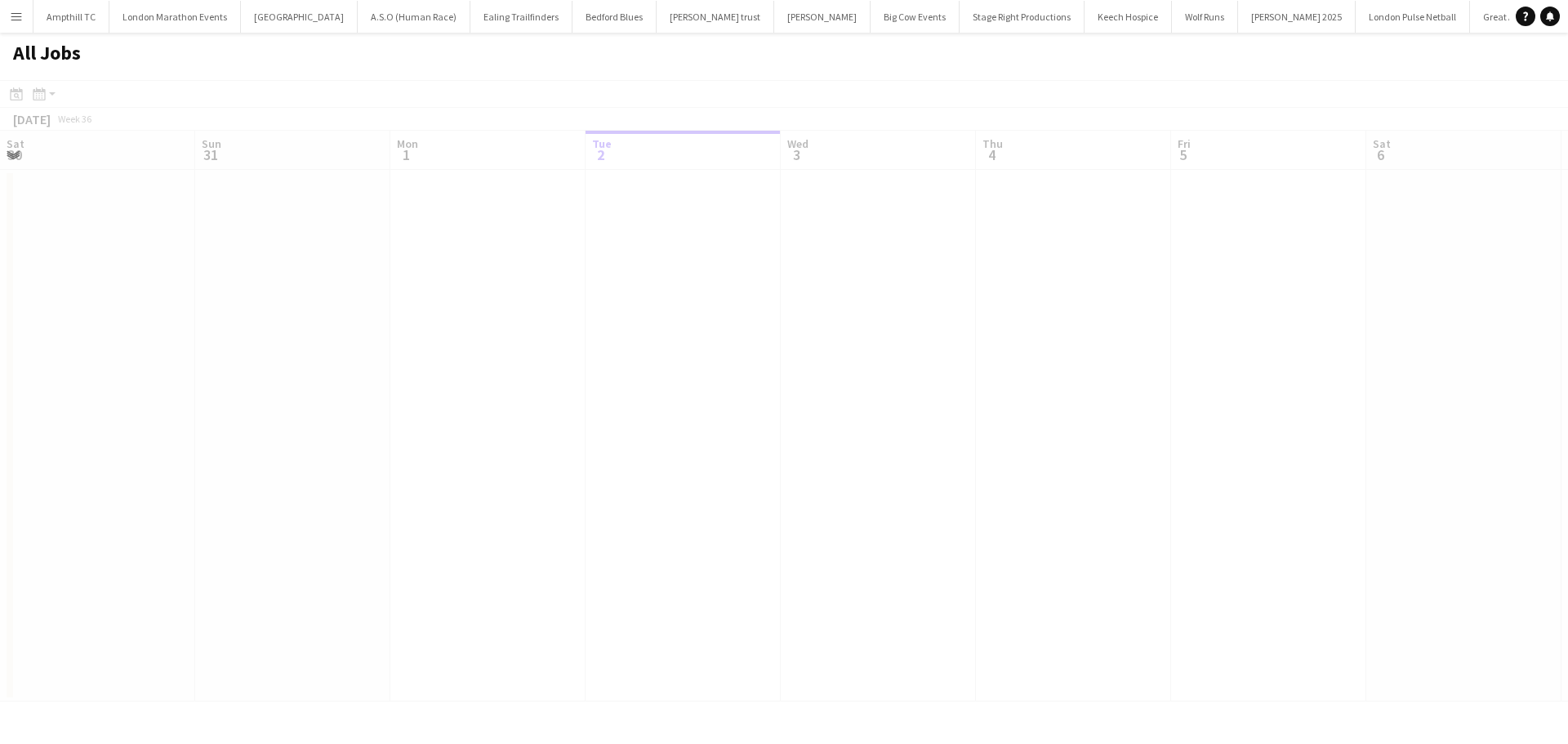
scroll to position [0, 390]
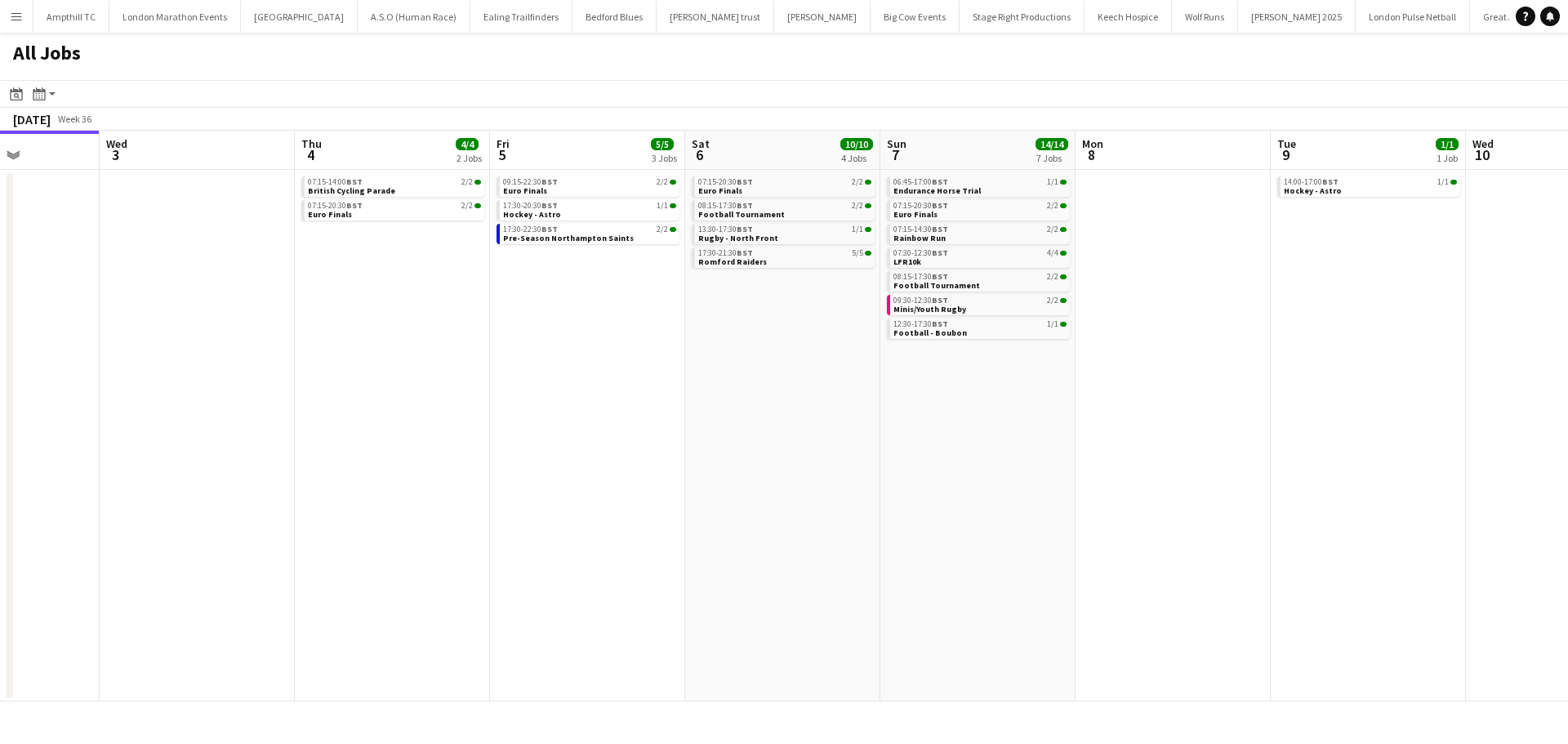
drag, startPoint x: 1144, startPoint y: 392, endPoint x: 852, endPoint y: 392, distance: 292.0
click at [852, 392] on app-calendar-viewport "Sat 30 14/14 3 Jobs Sun 31 2/2 1 Job Mon 1 Tue 2 Wed 3 Thu 4 4/4 2 Jobs Fri 5 5…" at bounding box center [784, 416] width 1568 height 571
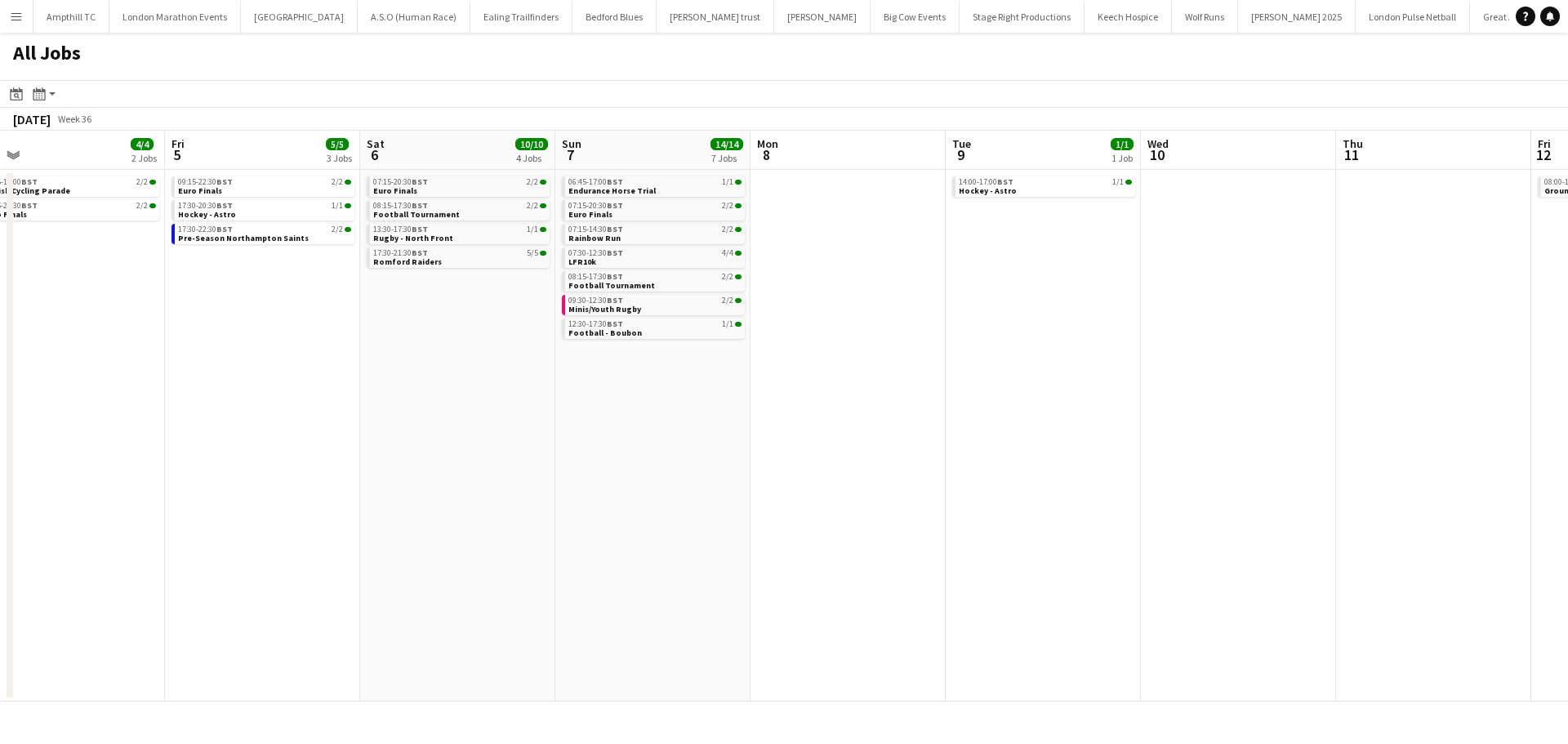
scroll to position [0, 628]
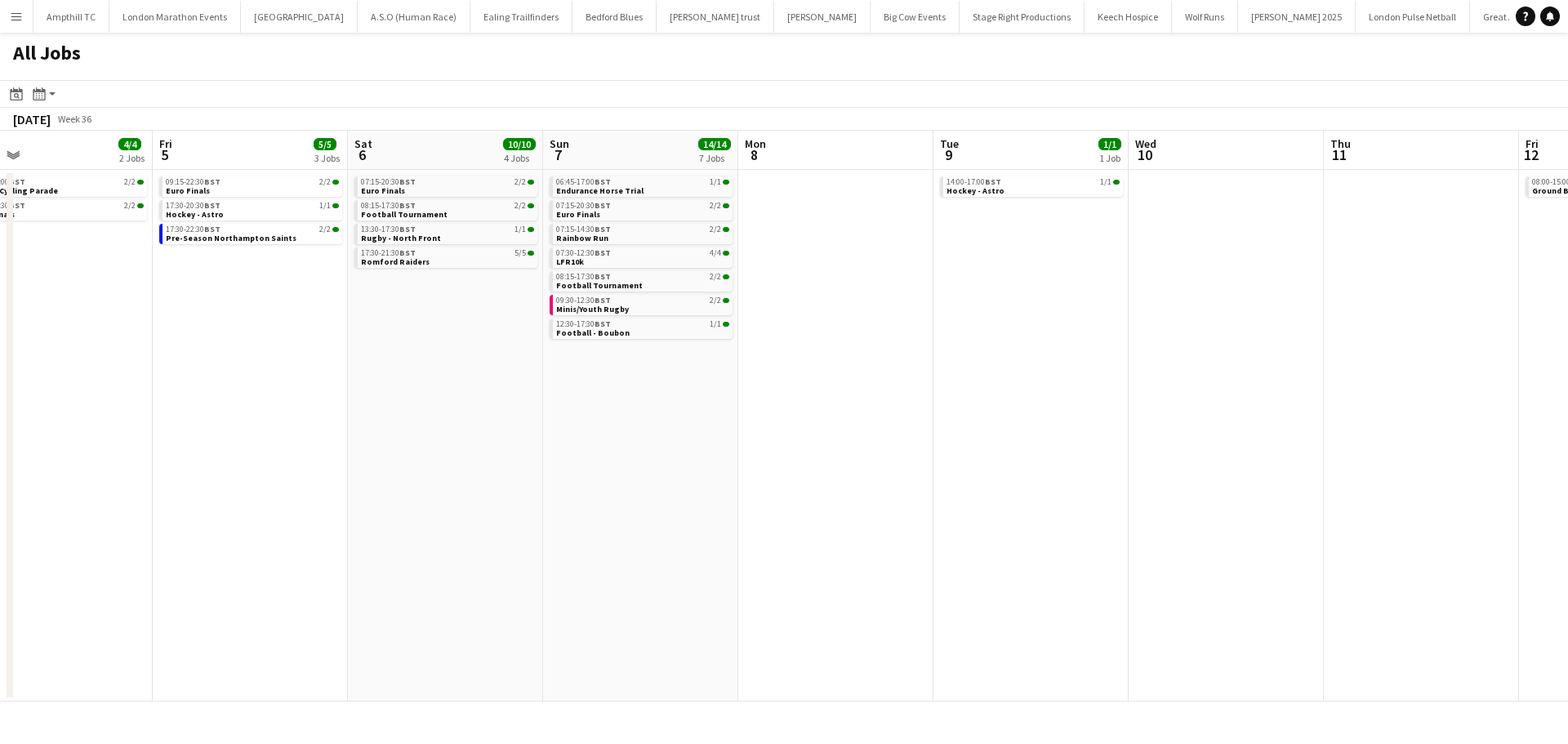
drag, startPoint x: 1166, startPoint y: 377, endPoint x: 828, endPoint y: 423, distance: 341.1
click at [828, 423] on app-calendar-viewport "Mon 1 Tue 2 Wed 3 Thu 4 4/4 2 Jobs Fri 5 5/5 3 Jobs Sat 6 10/10 4 Jobs Sun 7 14…" at bounding box center [784, 416] width 1568 height 571
click at [634, 188] on span "Endurance Horse Trial" at bounding box center [600, 191] width 88 height 11
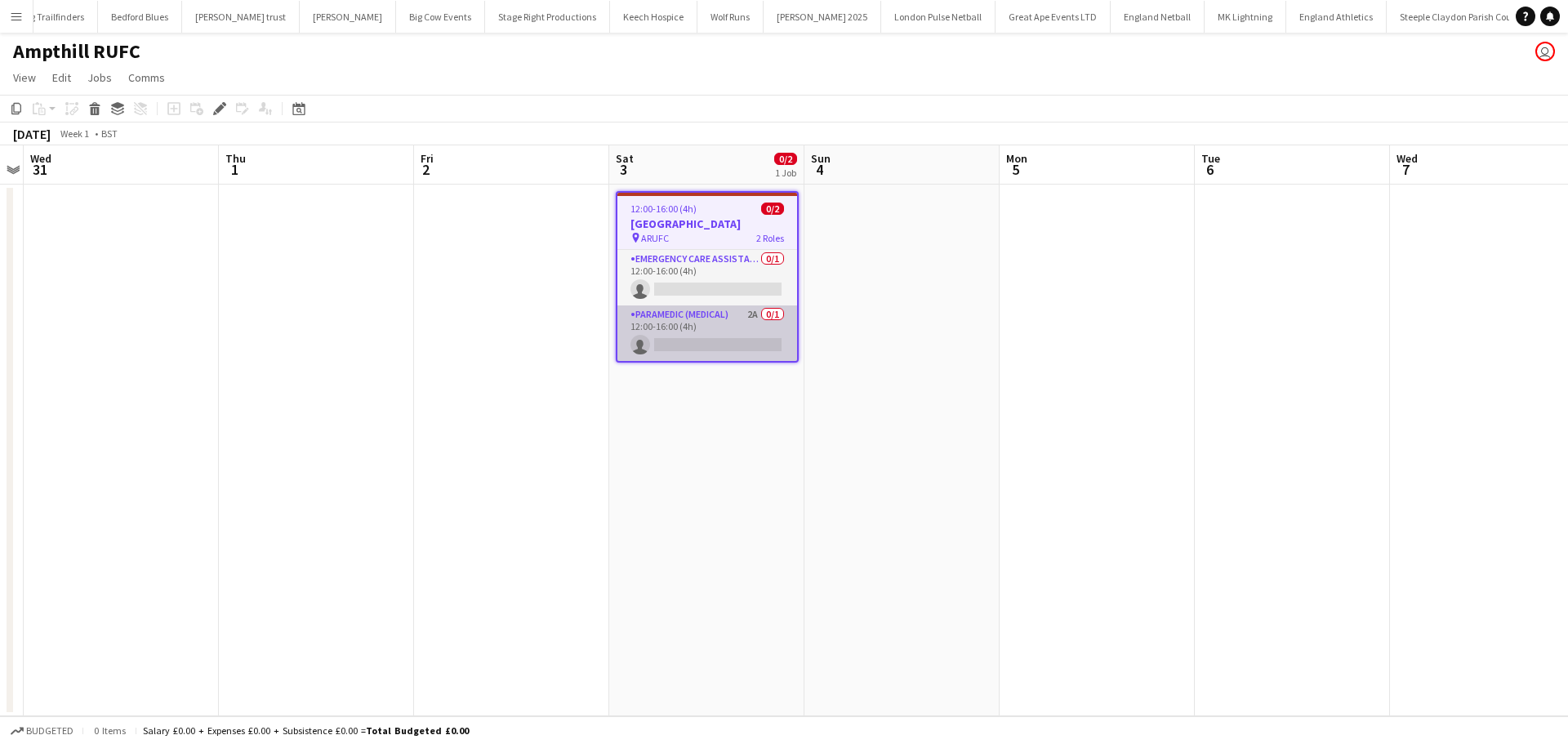
click at [718, 310] on app-card-role "Paramedic (Medical) 2A 0/1 12:00-16:00 (4h) single-neutral-actions" at bounding box center [707, 333] width 179 height 55
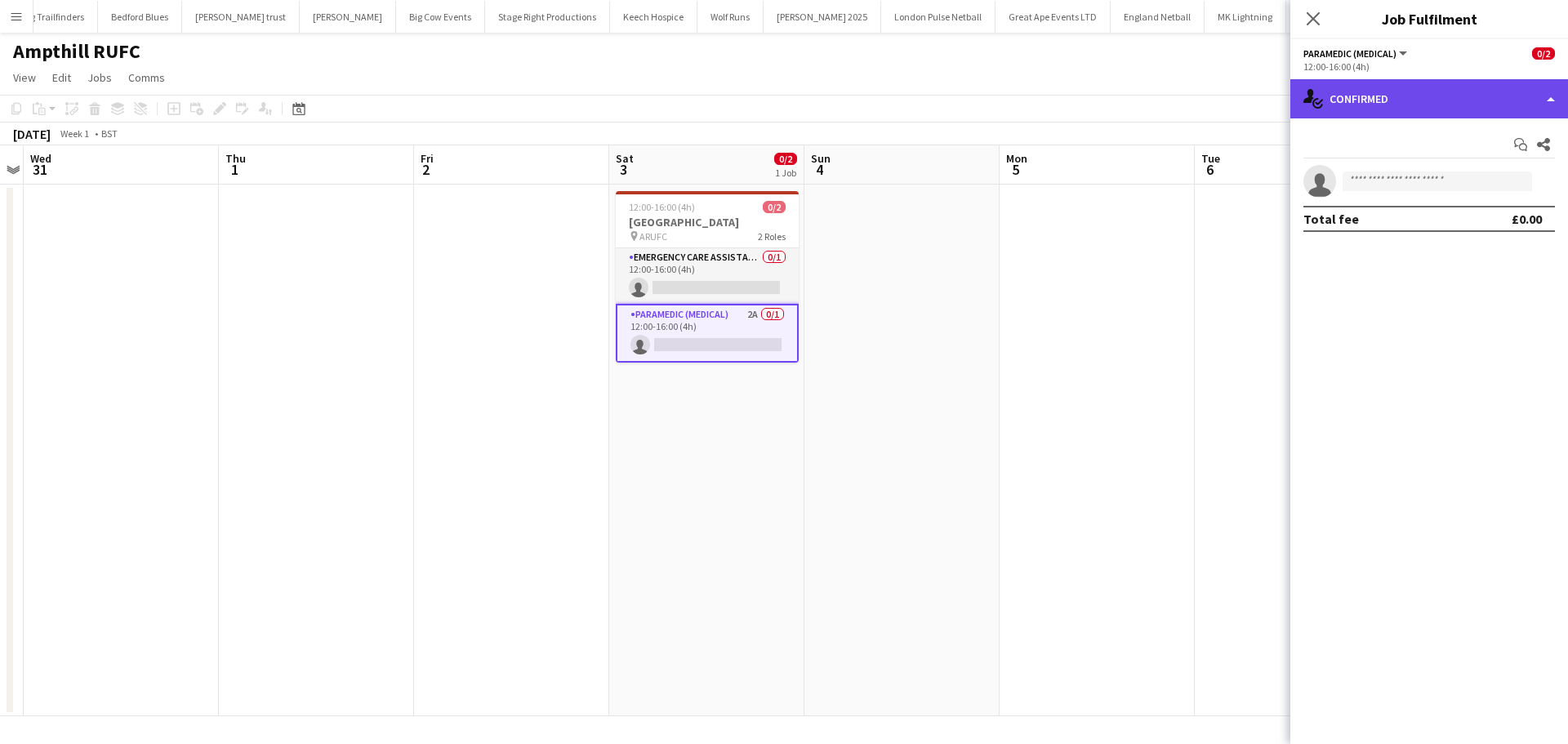
click at [1357, 105] on div "single-neutral-actions-check-2 Confirmed" at bounding box center [1429, 99] width 277 height 39
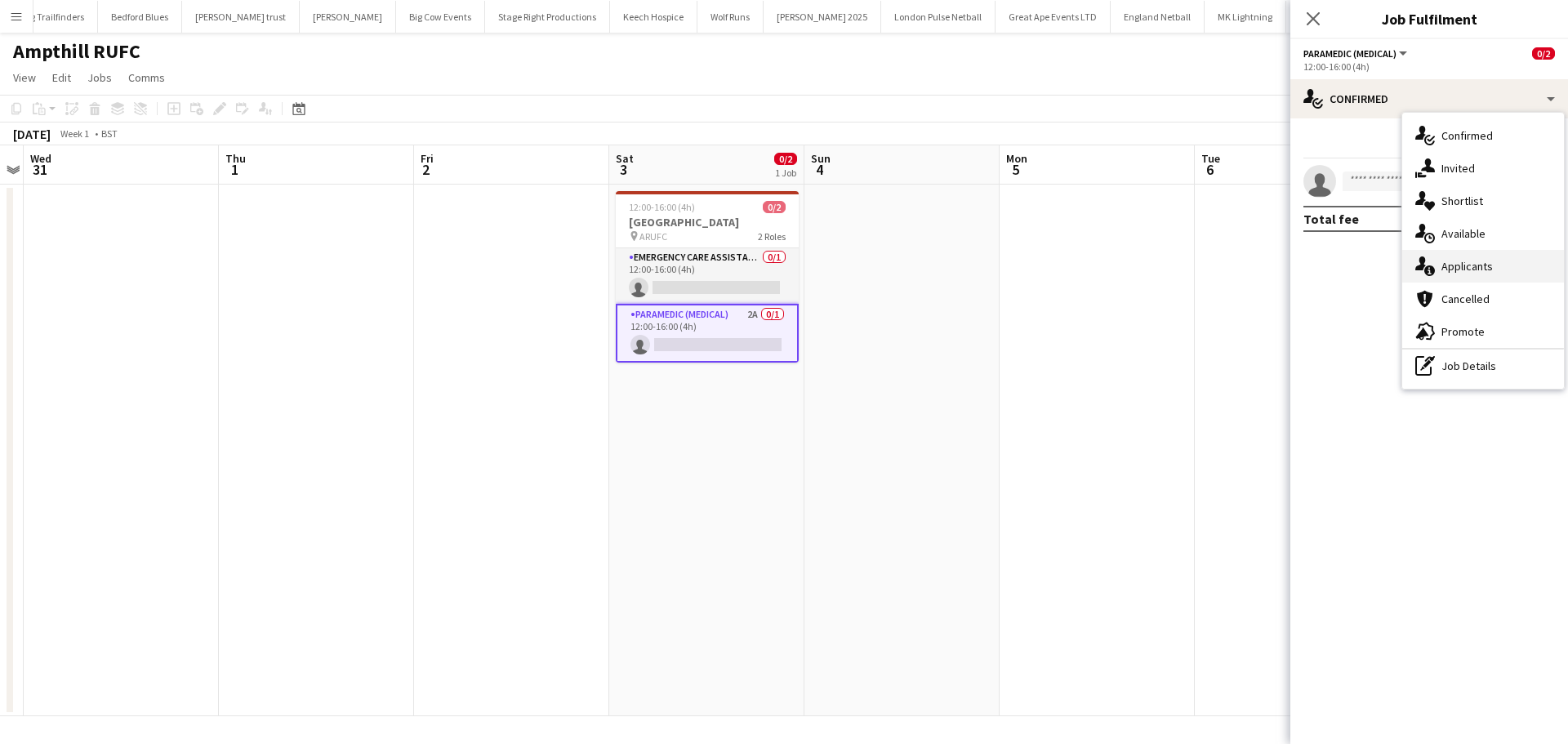
click at [1484, 265] on span "Applicants" at bounding box center [1466, 266] width 52 height 15
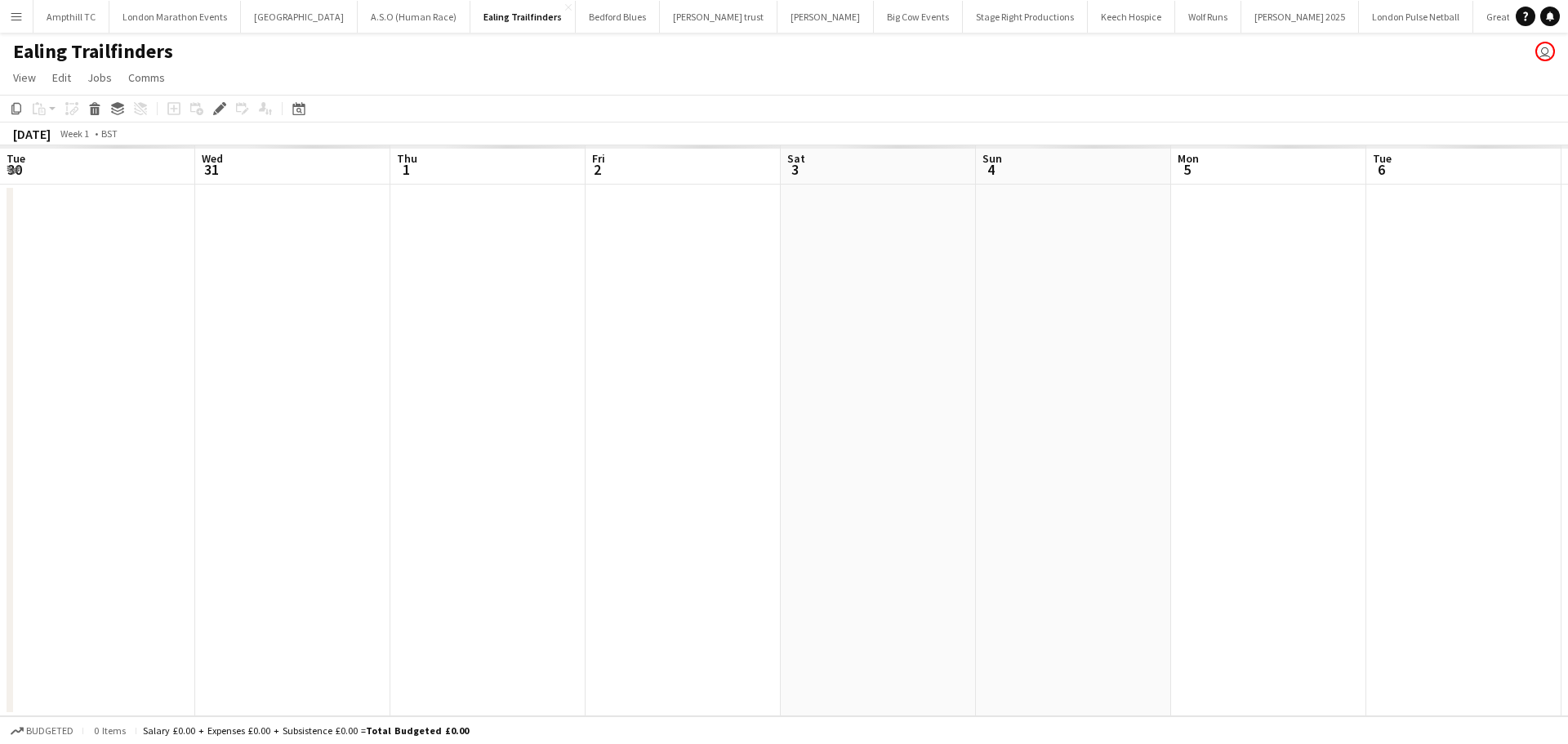
scroll to position [0, 562]
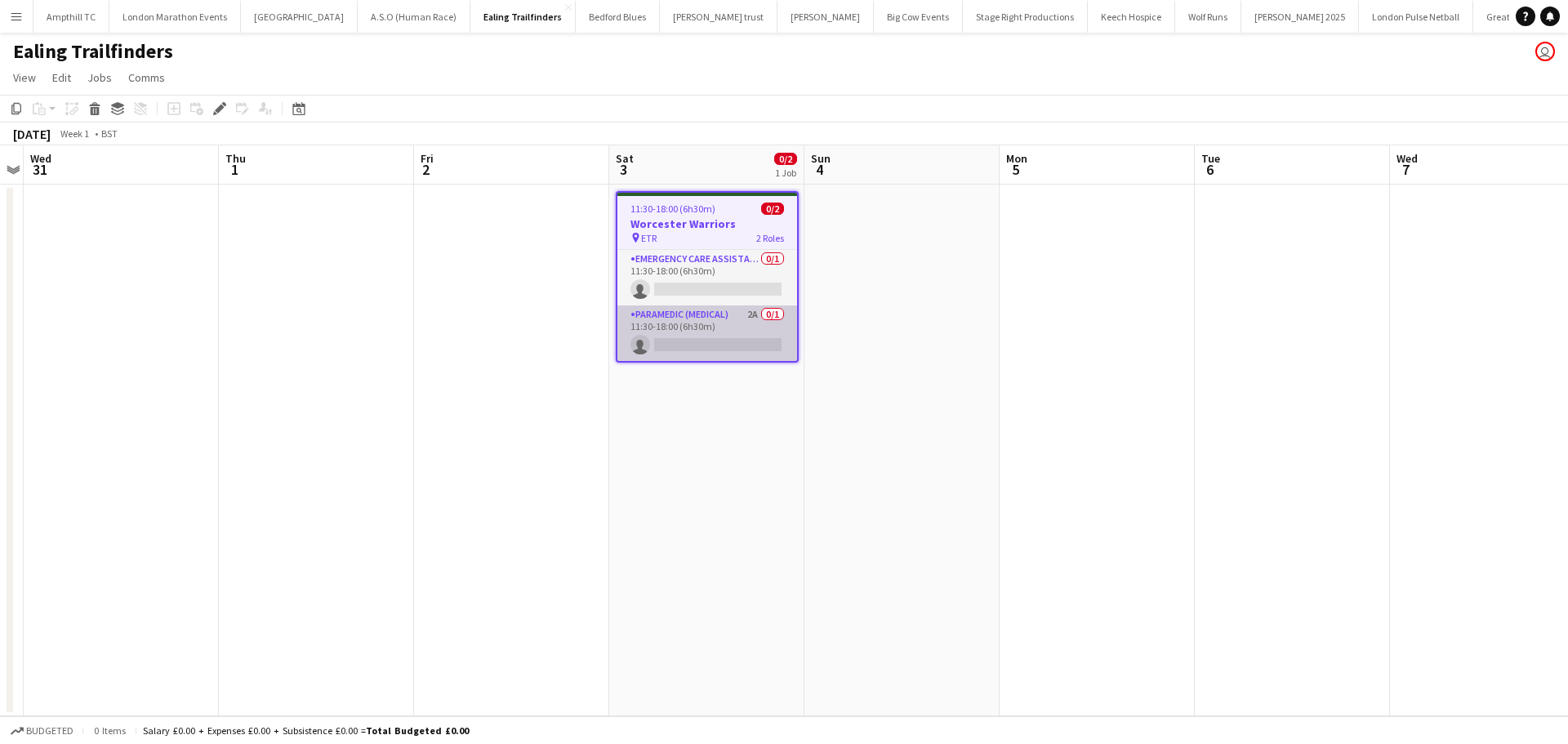
click at [736, 309] on app-card-role "Paramedic (Medical) 2A 0/1 11:30-18:00 (6h30m) single-neutral-actions" at bounding box center [707, 333] width 179 height 55
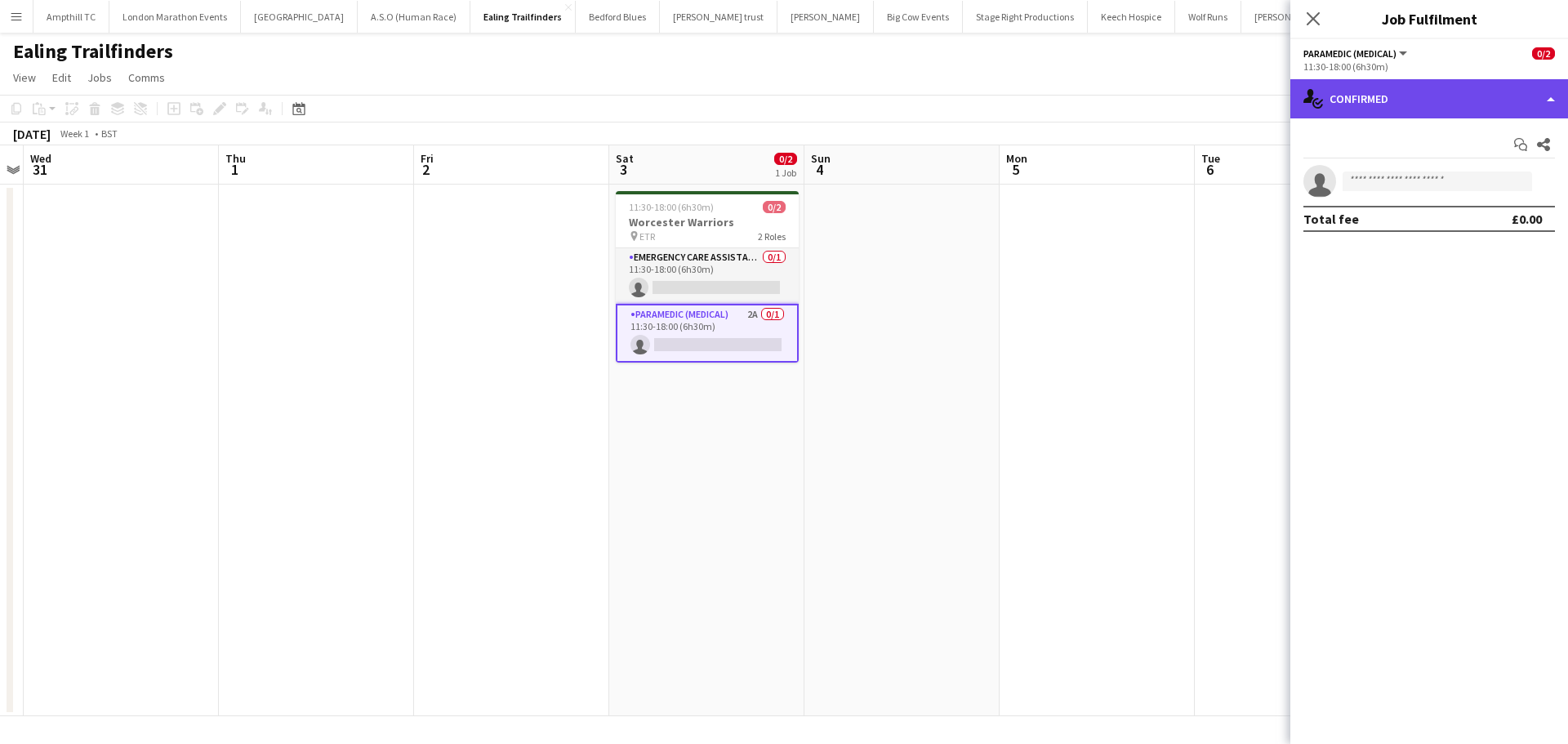
drag, startPoint x: 1500, startPoint y: 95, endPoint x: 1501, endPoint y: 153, distance: 58.0
click at [1499, 95] on div "single-neutral-actions-check-2 Confirmed" at bounding box center [1429, 99] width 277 height 39
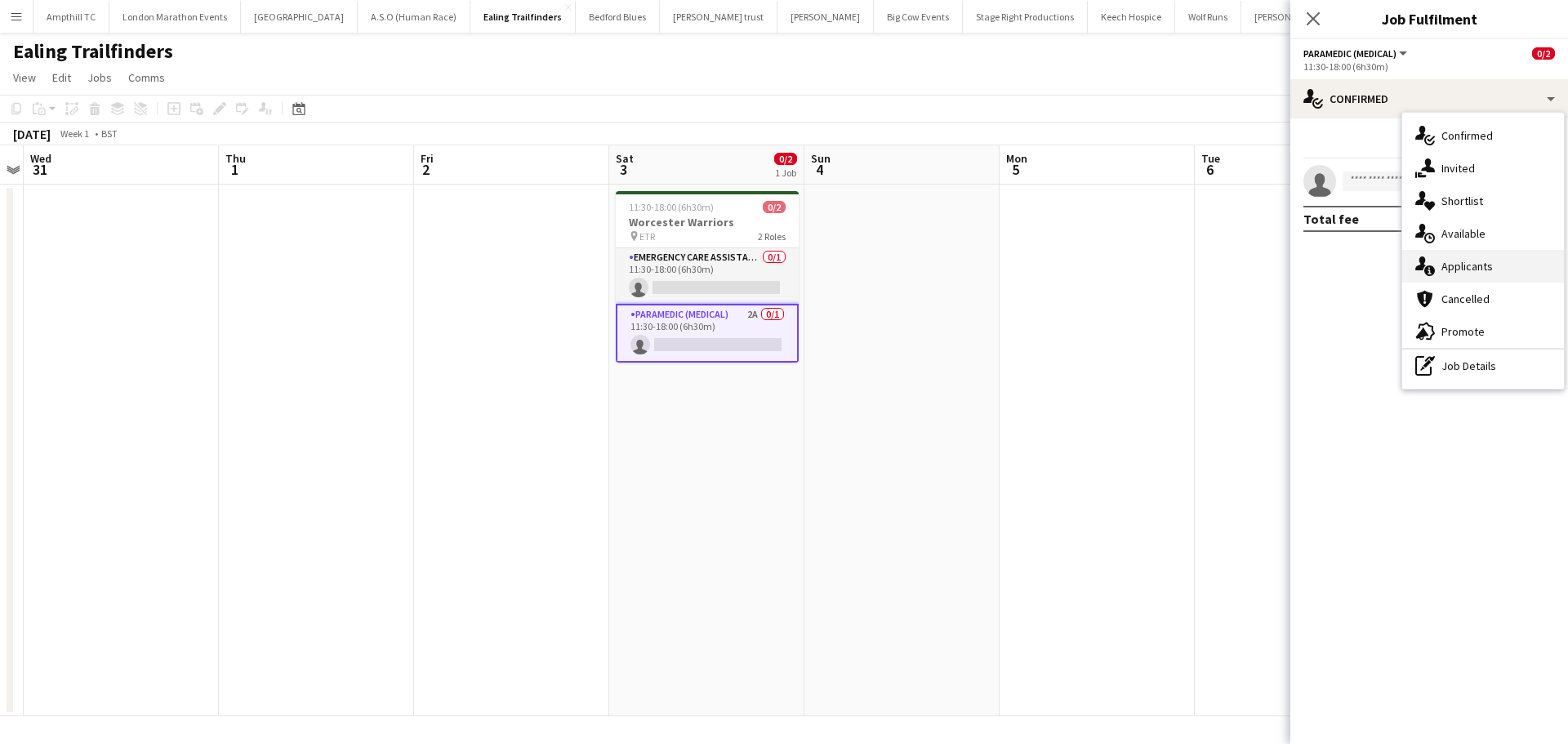
click at [1513, 264] on div "single-neutral-actions-information Applicants" at bounding box center [1483, 266] width 162 height 32
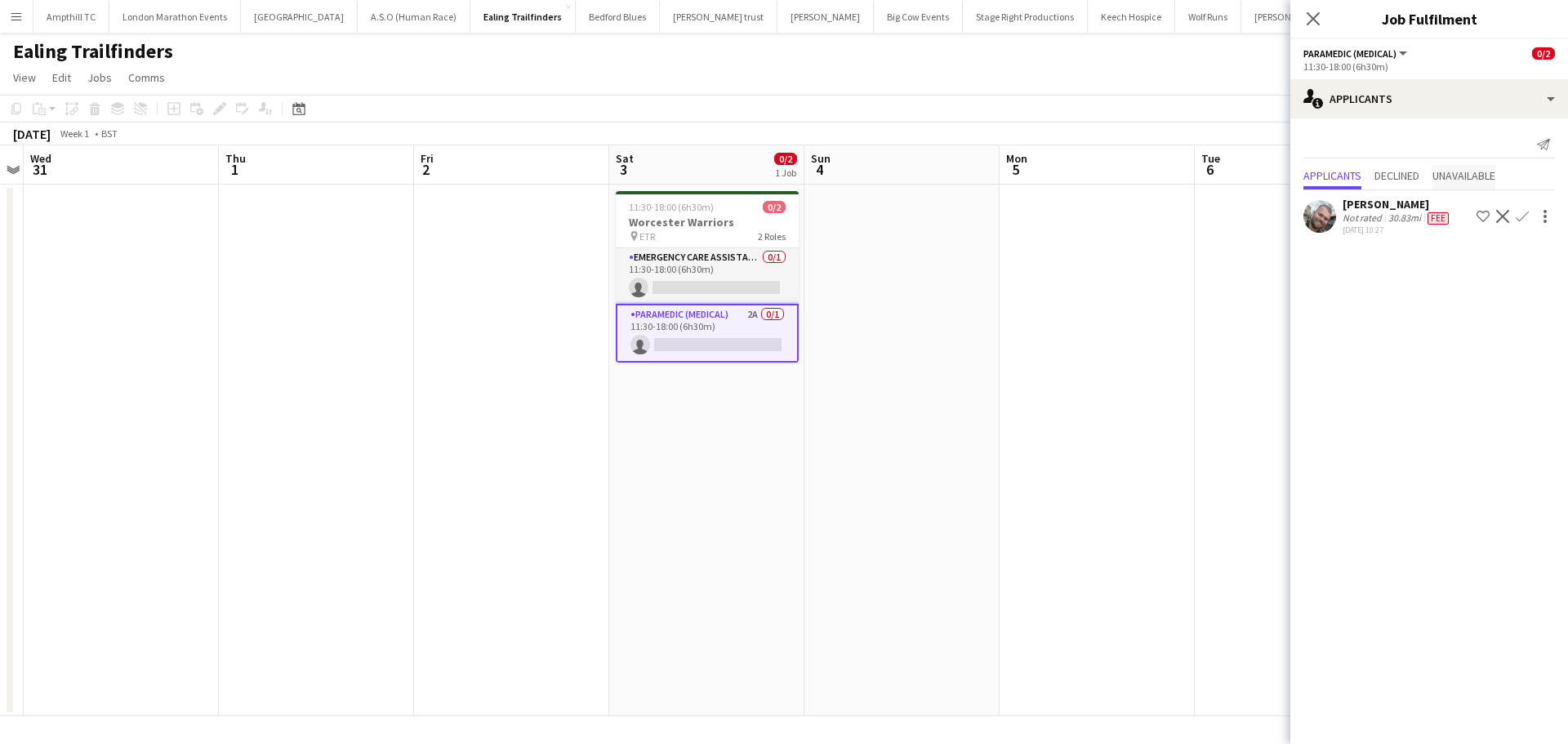
drag, startPoint x: 1457, startPoint y: 177, endPoint x: 1448, endPoint y: 177, distance: 9.0
click at [1448, 177] on span "Unavailable" at bounding box center [1464, 175] width 63 height 11
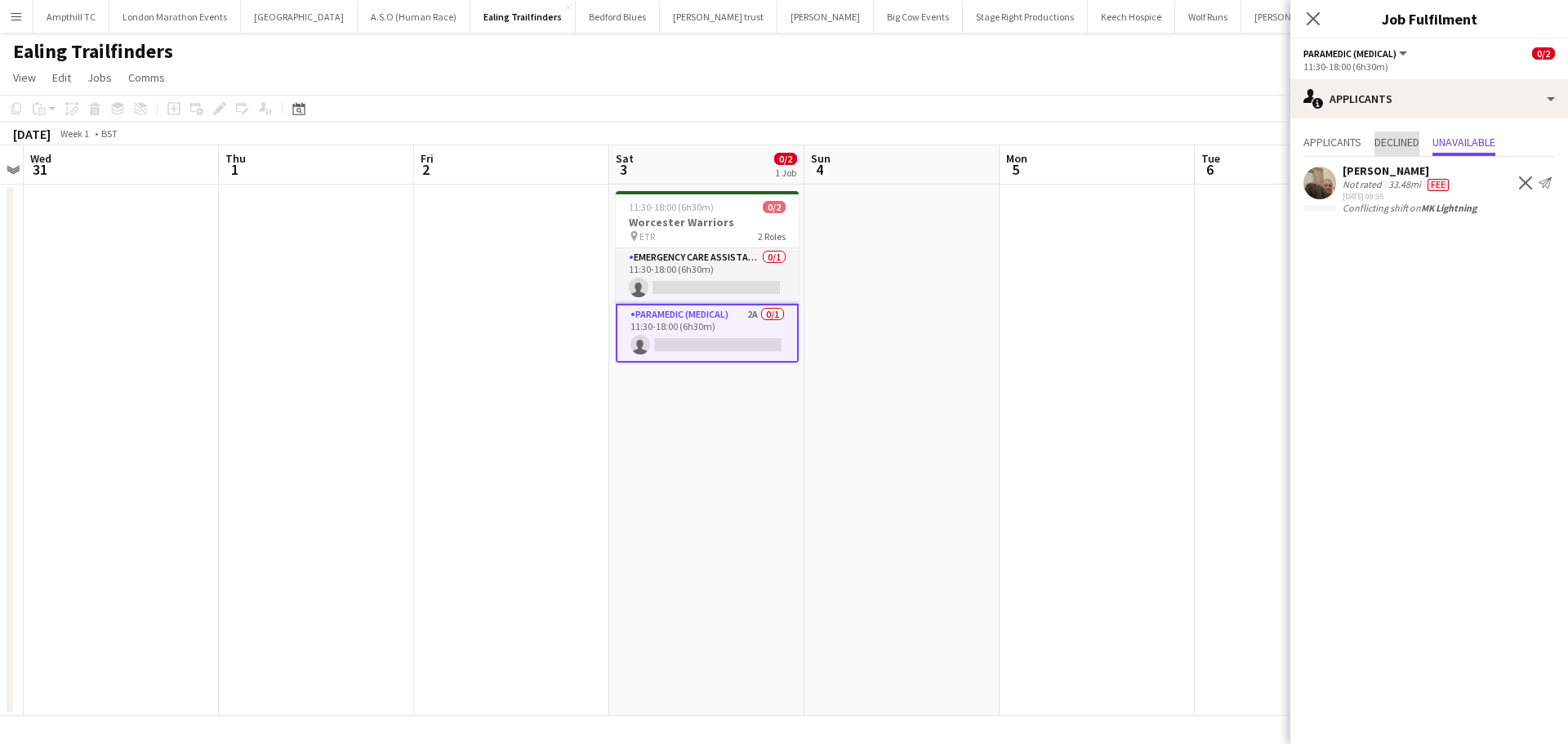
click at [1406, 151] on span "Declined" at bounding box center [1396, 144] width 45 height 25
click at [1336, 151] on span "Applicants" at bounding box center [1333, 144] width 58 height 25
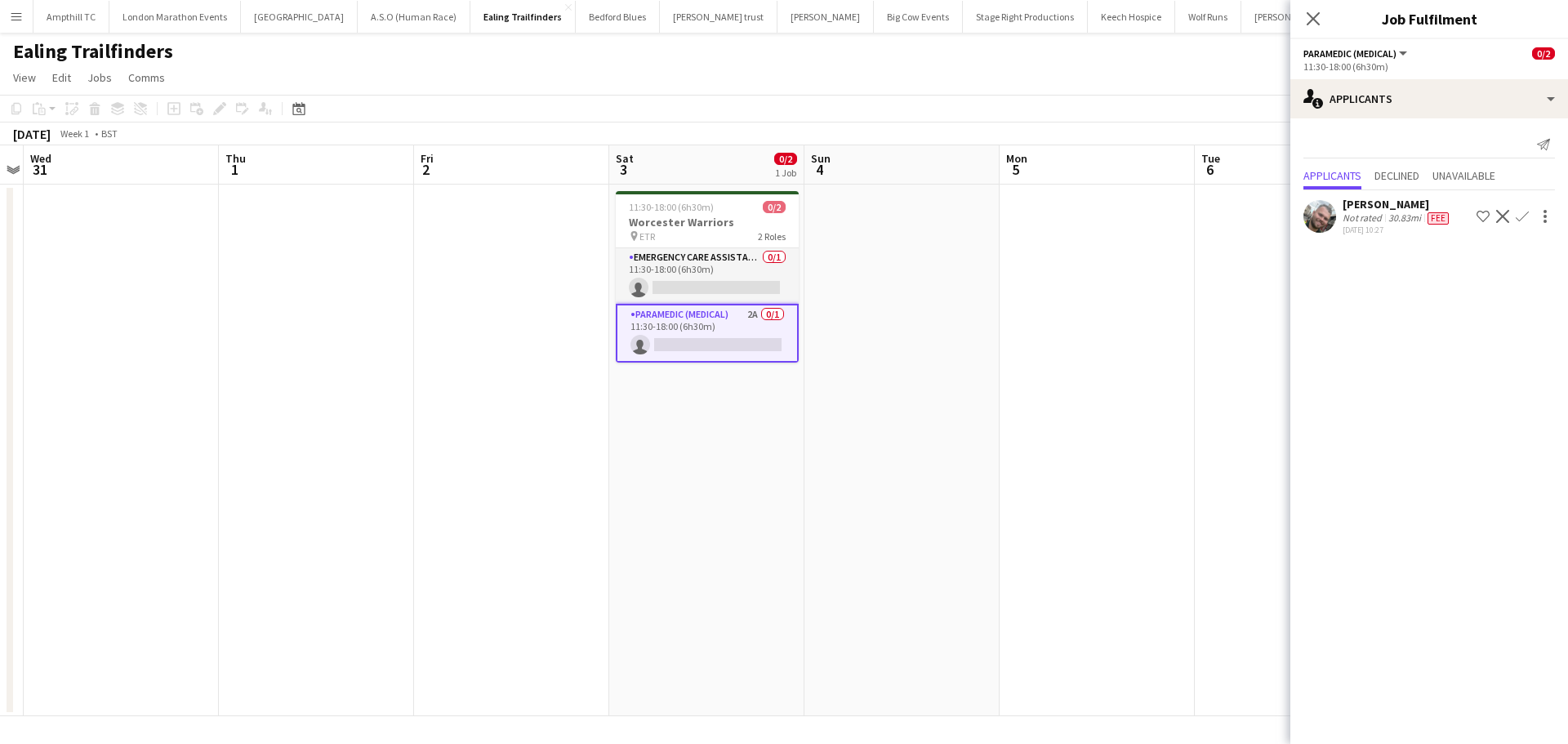
click at [678, 347] on app-card-role "Paramedic (Medical) 2A 0/1 11:30-18:00 (6h30m) single-neutral-actions" at bounding box center [707, 333] width 183 height 59
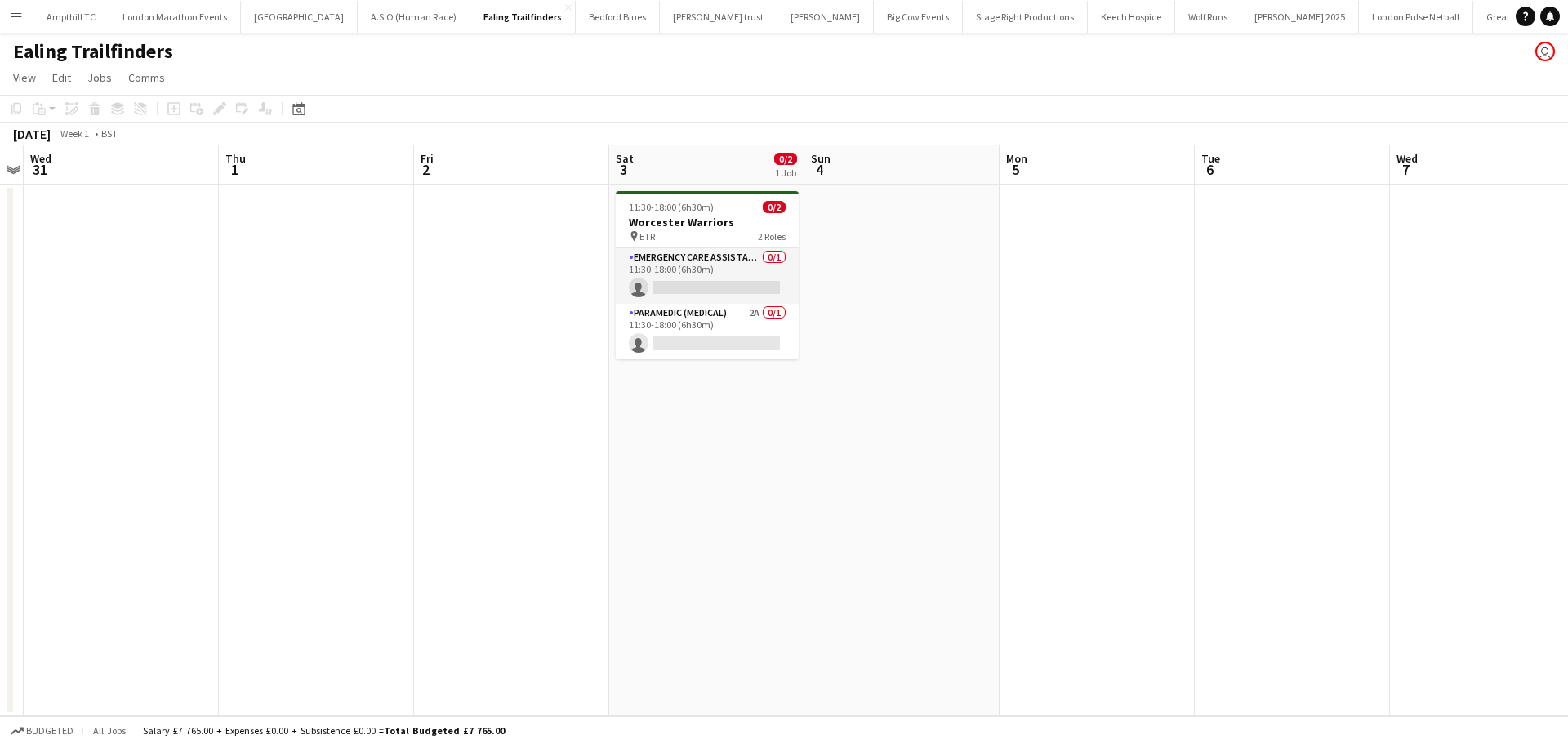
scroll to position [0, 560]
click at [715, 337] on app-card-role "Paramedic (Medical) 2A 0/1 11:30-18:00 (6h30m) single-neutral-actions" at bounding box center [709, 331] width 183 height 55
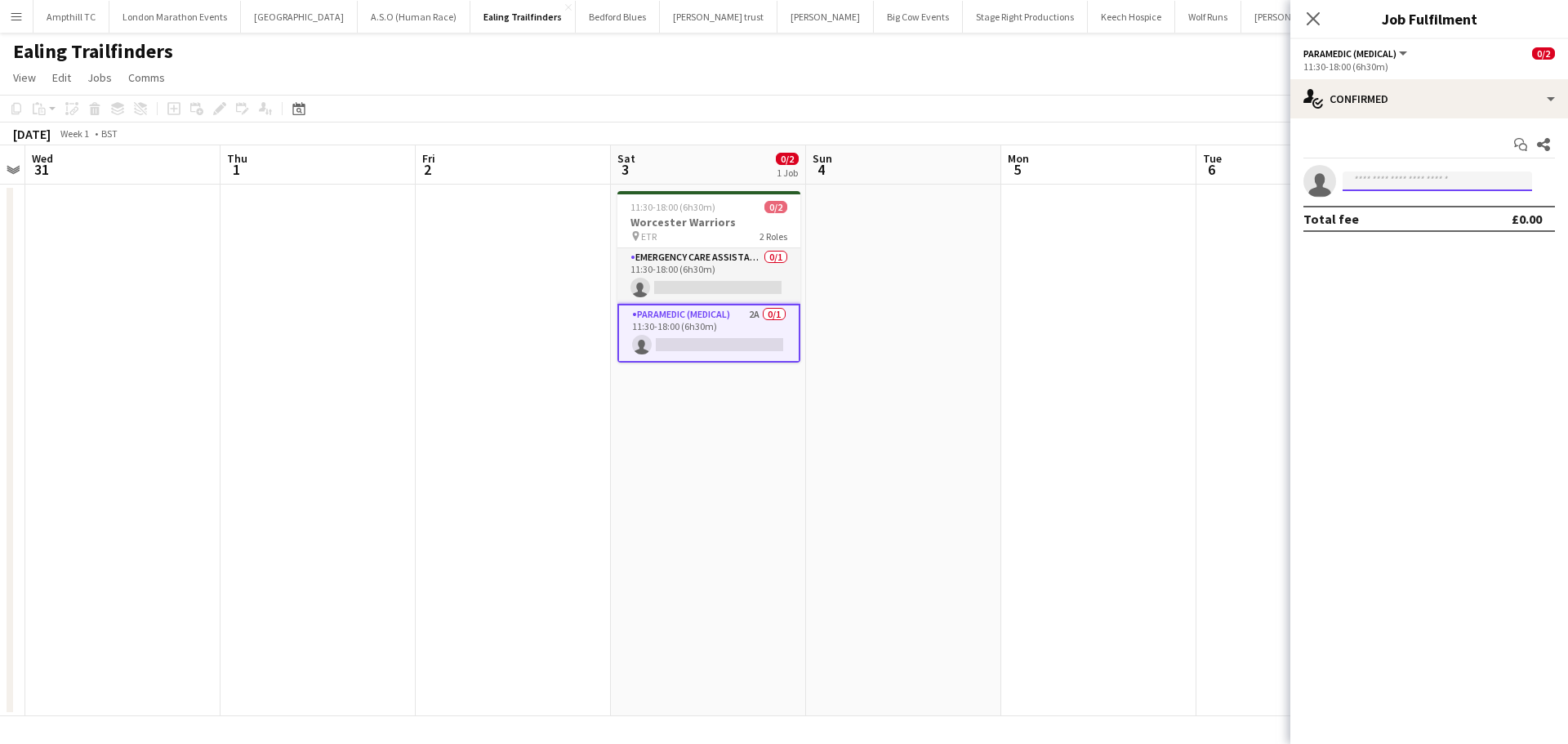
click at [1362, 172] on input at bounding box center [1437, 181] width 190 height 19
click at [696, 342] on app-card-role "Paramedic (Medical) 2A 0/1 11:30-18:00 (6h30m) single-neutral-actions" at bounding box center [709, 333] width 183 height 59
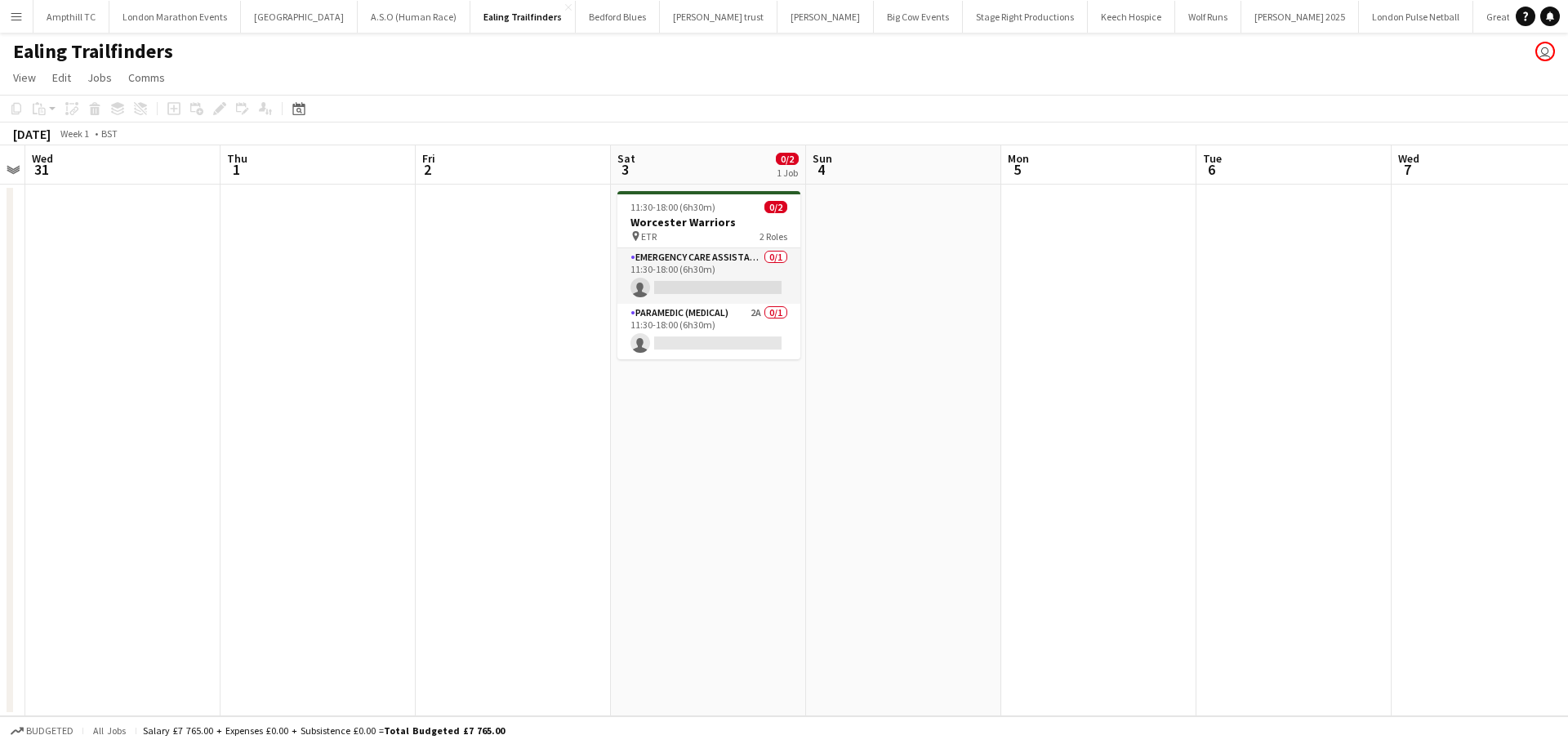
scroll to position [0, 561]
drag, startPoint x: 675, startPoint y: 320, endPoint x: 759, endPoint y: 298, distance: 86.8
click at [677, 319] on app-card-role "Paramedic (Medical) 2A 0/1 11:30-18:00 (6h30m) single-neutral-actions" at bounding box center [708, 331] width 183 height 55
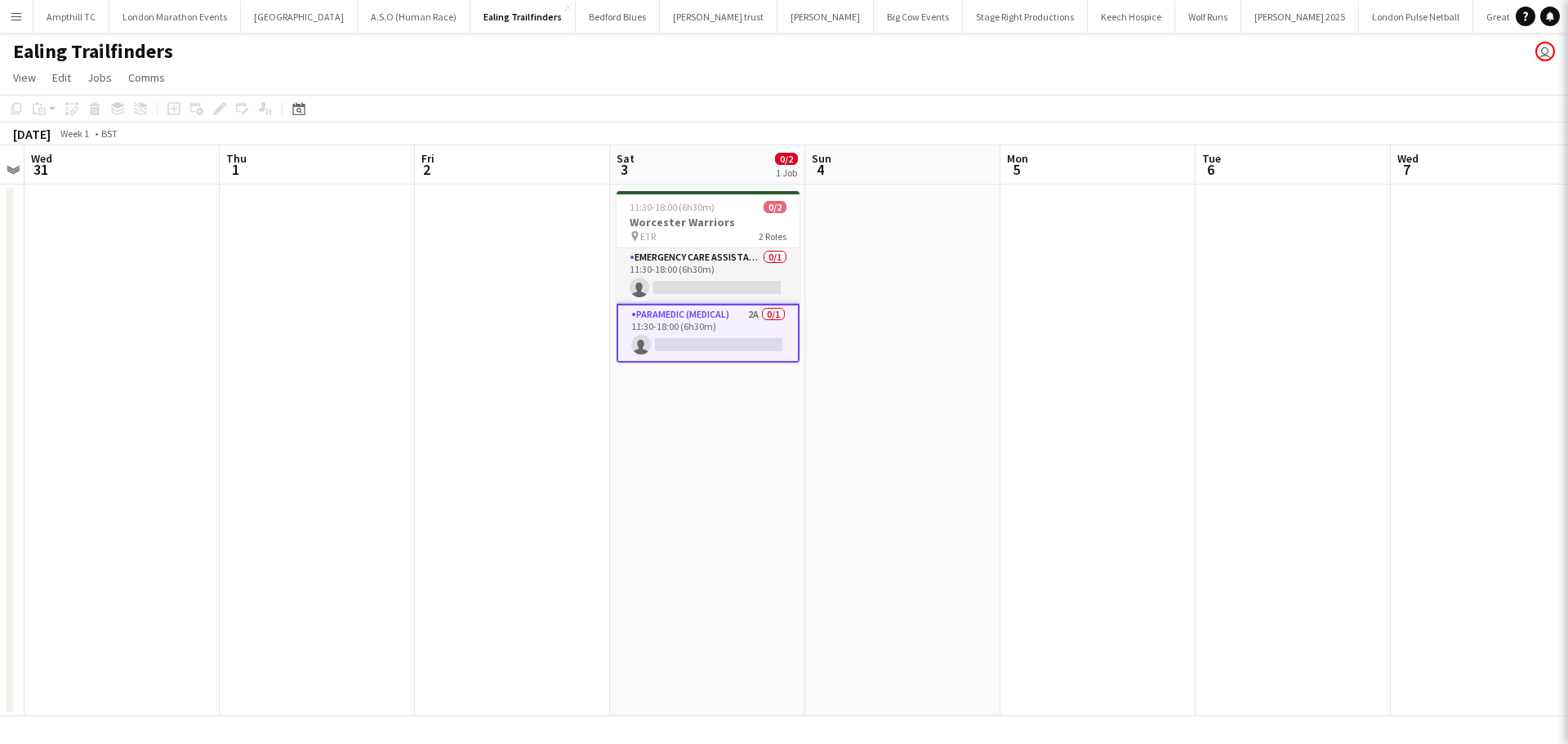
scroll to position [0, 558]
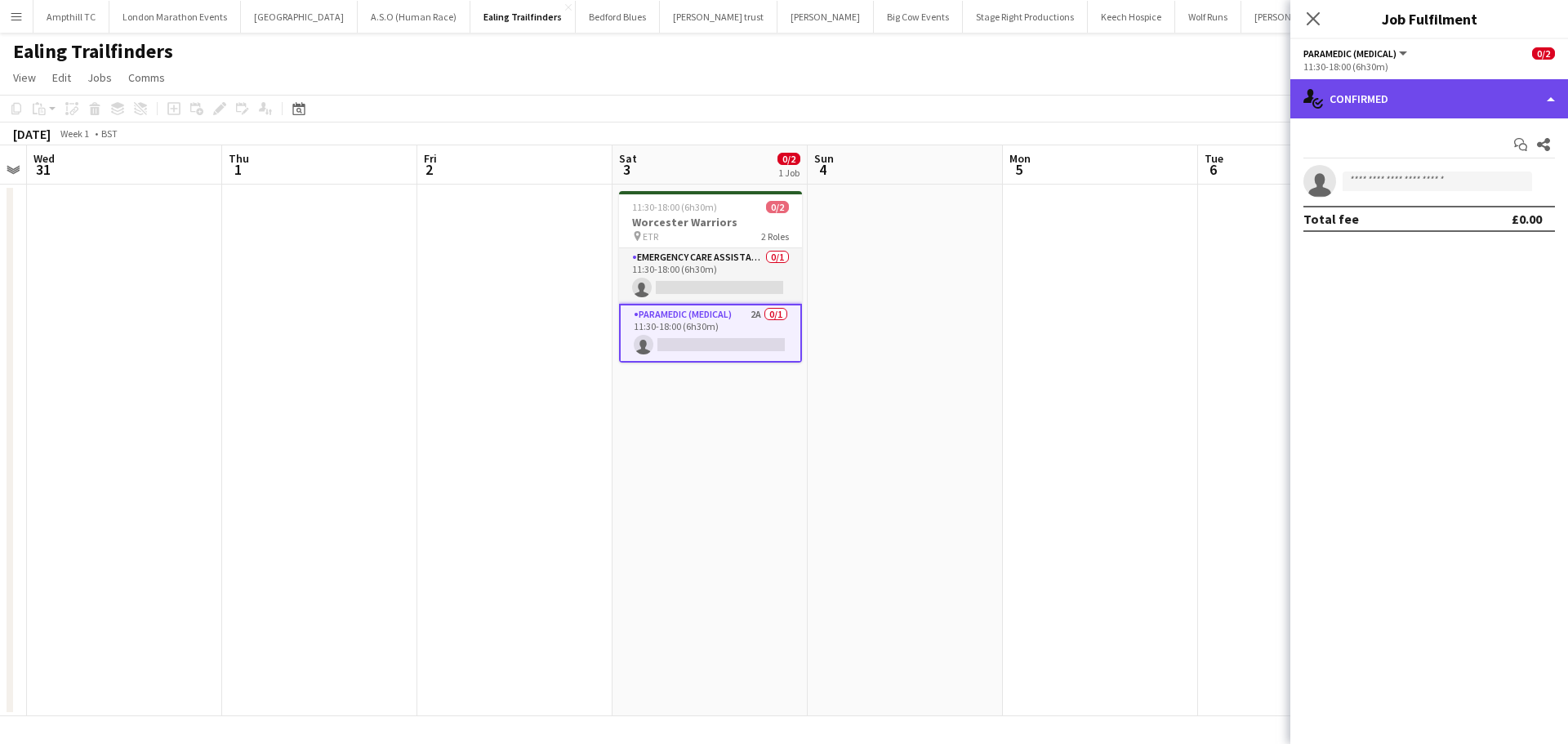
click at [1398, 108] on div "single-neutral-actions-check-2 Confirmed" at bounding box center [1429, 99] width 277 height 39
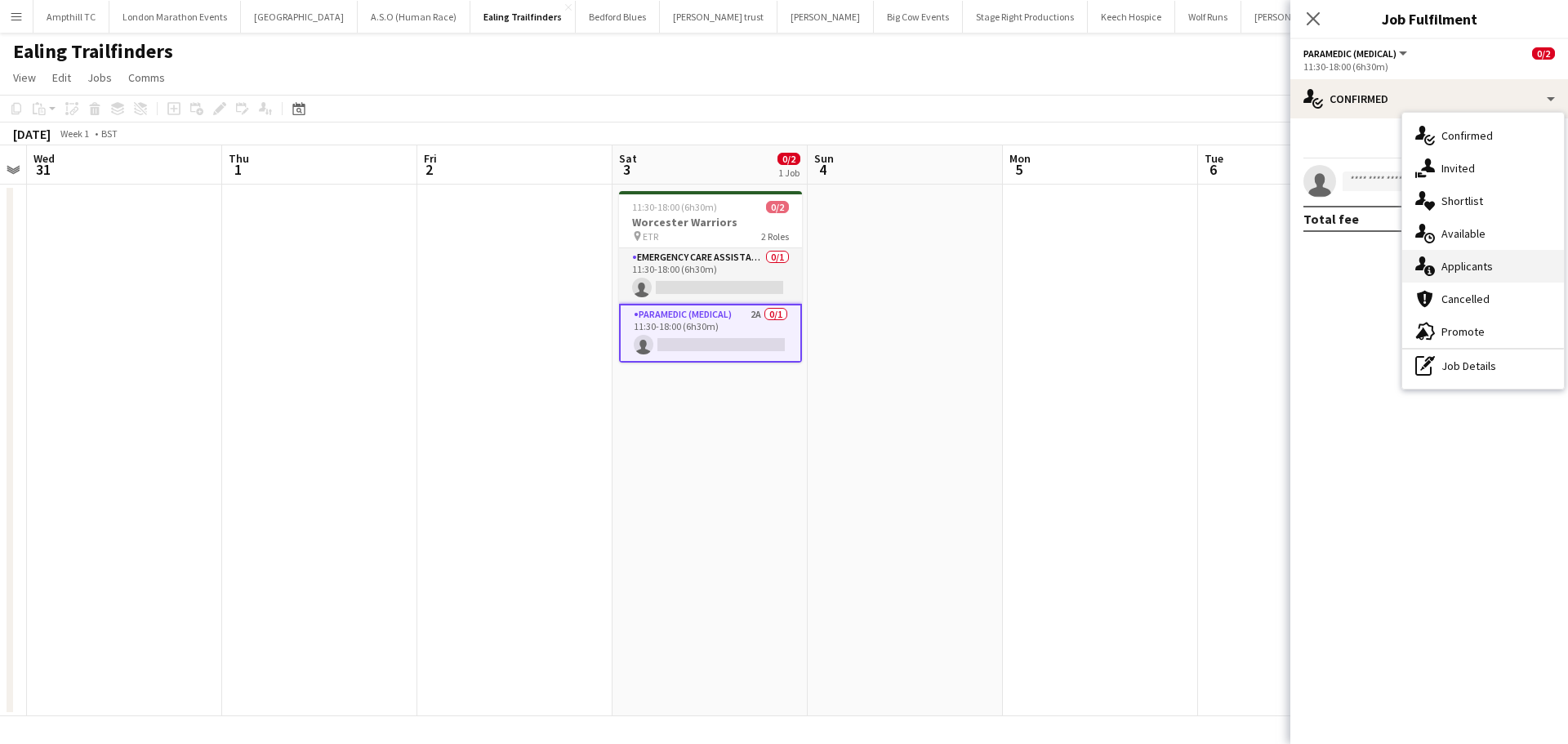
click at [1479, 270] on span "Applicants" at bounding box center [1466, 266] width 52 height 15
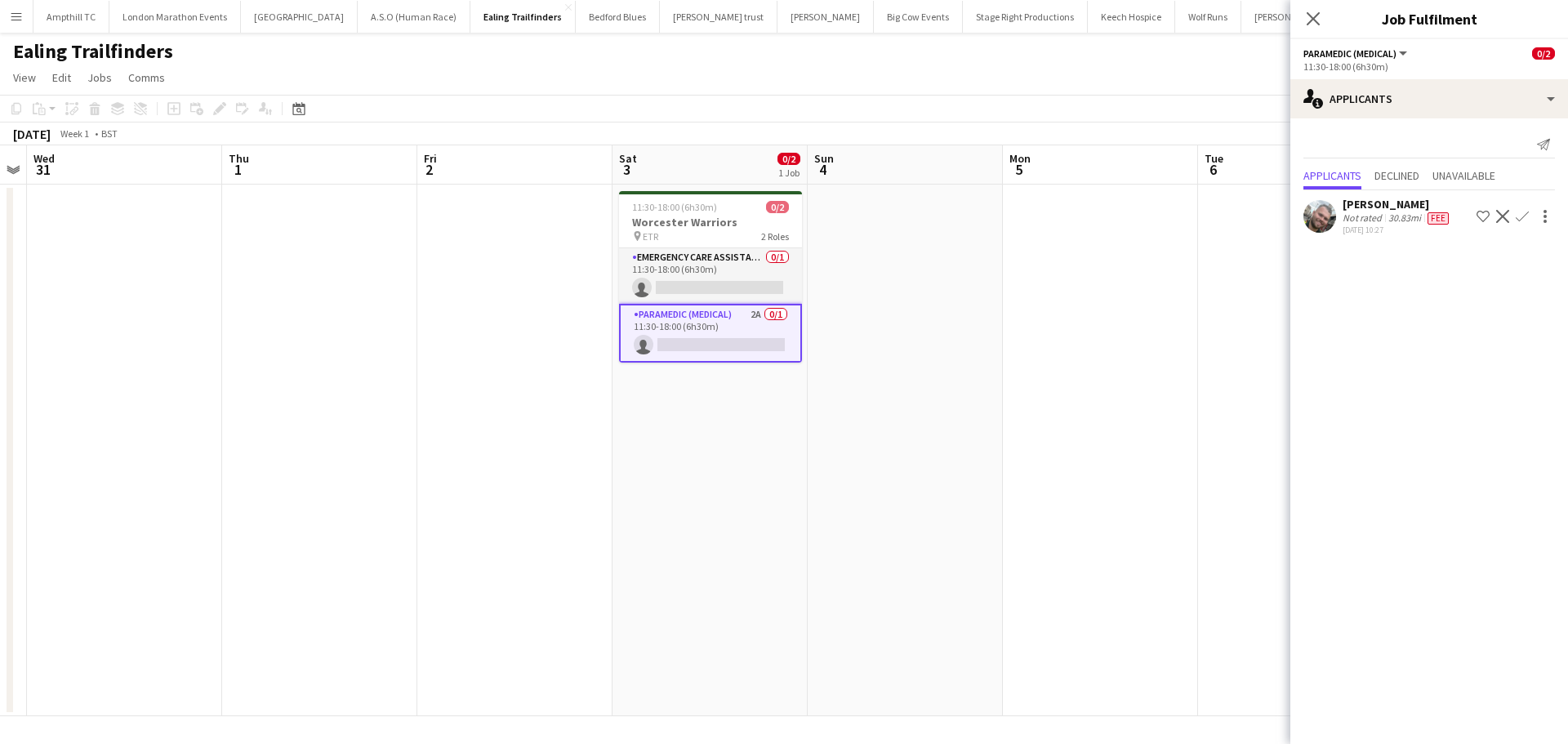
click at [1519, 218] on app-icon "Confirm" at bounding box center [1522, 216] width 13 height 13
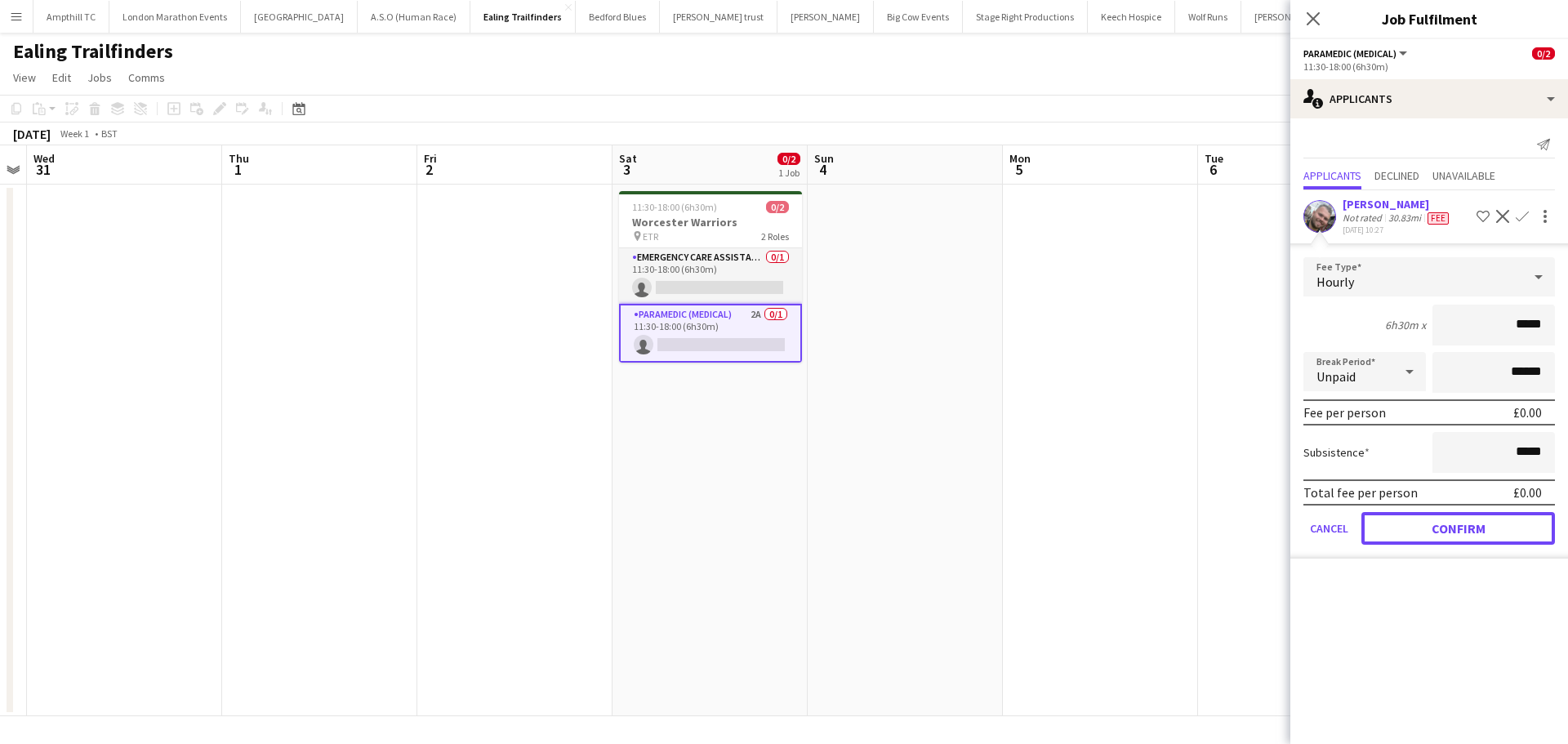
click at [1407, 534] on button "Confirm" at bounding box center [1458, 528] width 193 height 32
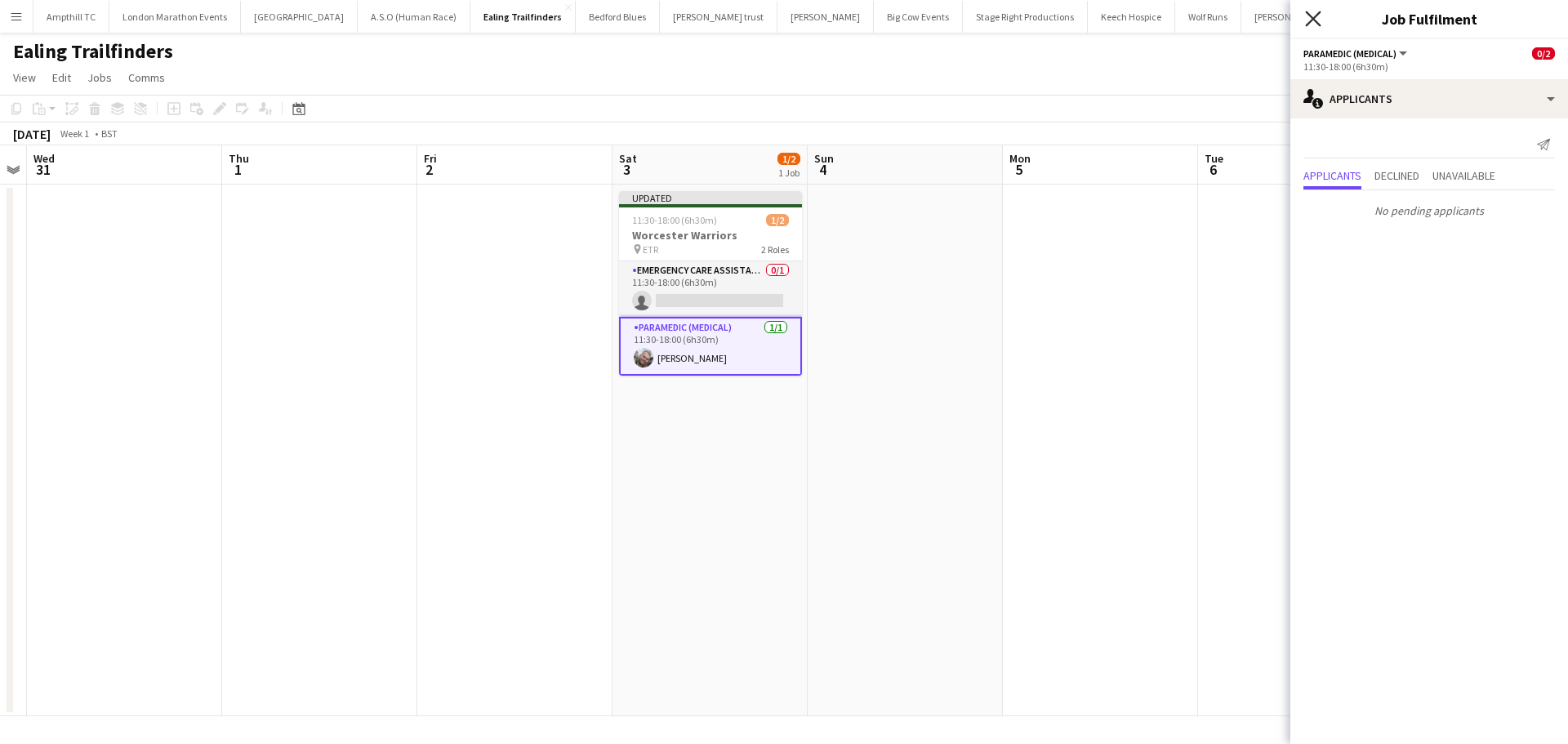
click at [1311, 24] on icon "Close pop-in" at bounding box center [1312, 18] width 16 height 16
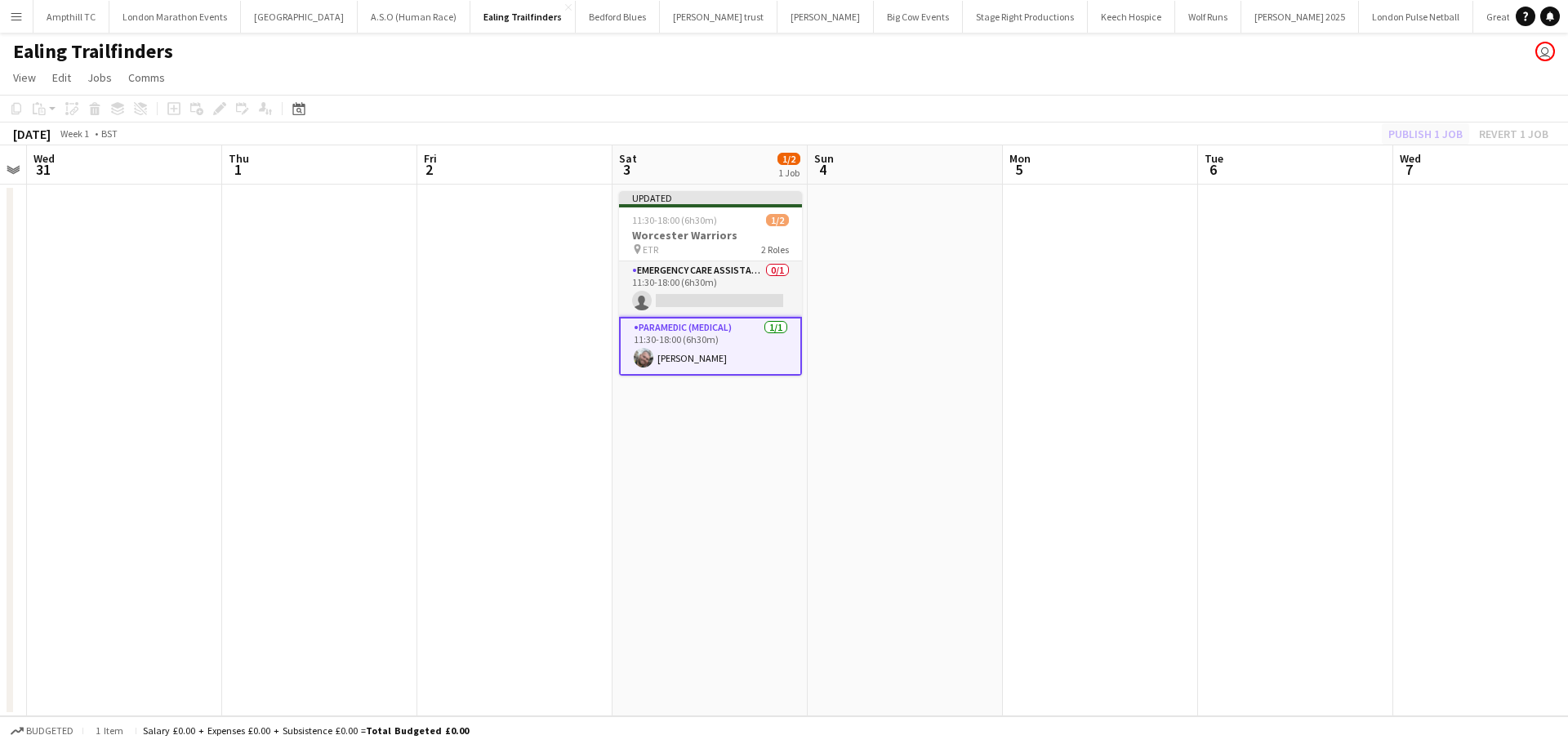
click at [1455, 133] on div "Publish 1 job Revert 1 job" at bounding box center [1468, 134] width 200 height 21
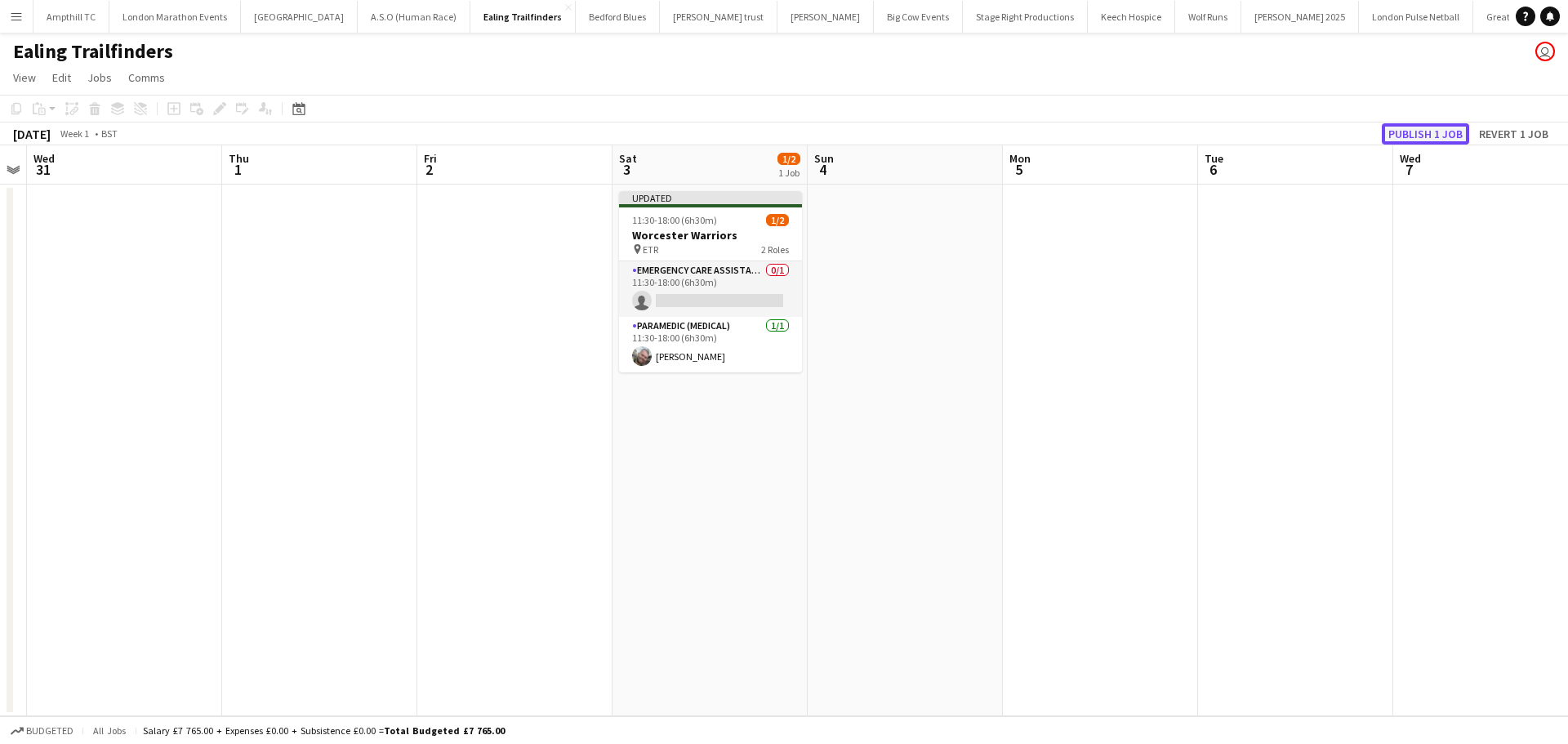
click at [1455, 132] on button "Publish 1 job" at bounding box center [1425, 134] width 88 height 21
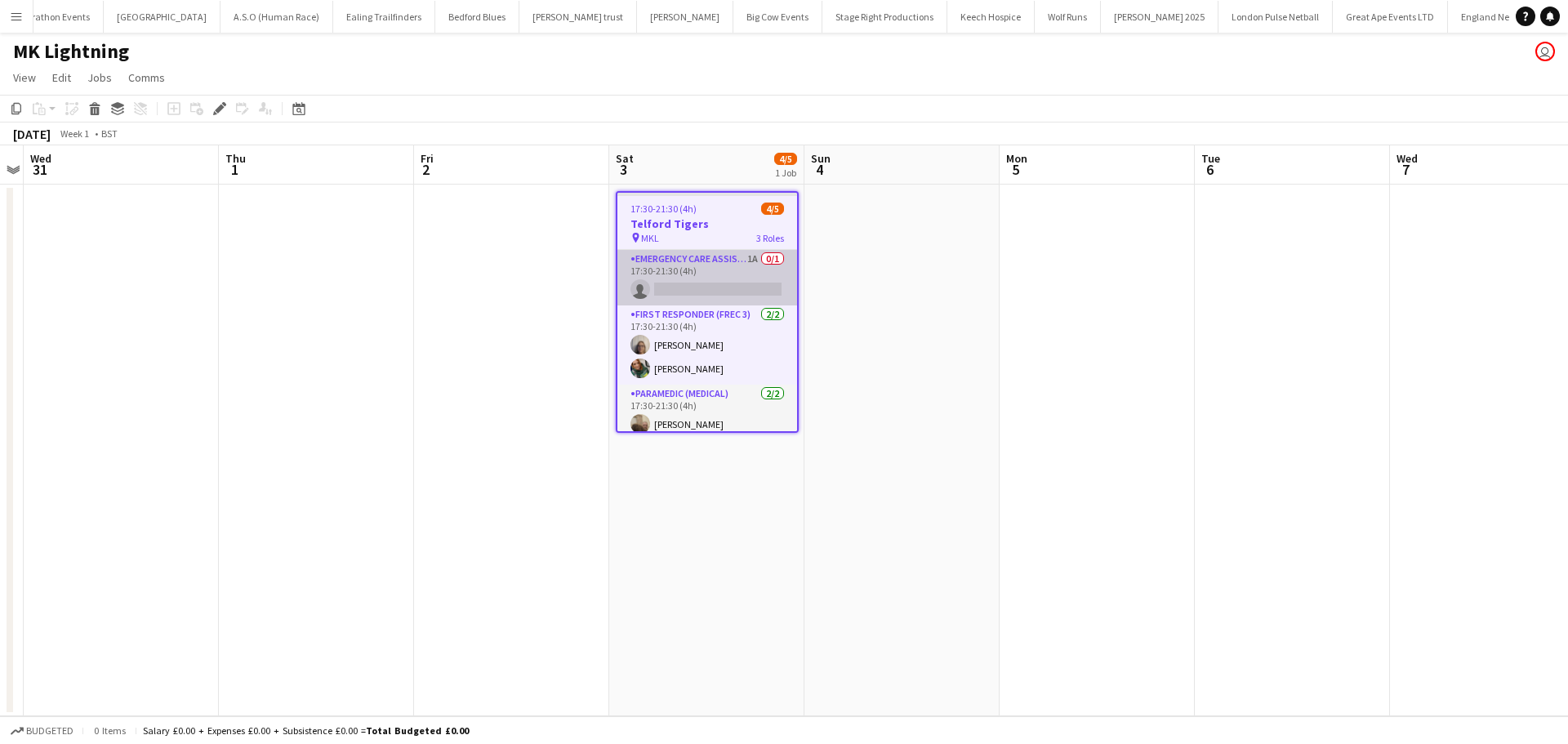
click at [692, 256] on app-card-role "Emergency Care Assistant (Medical) 1A 0/1 17:30-21:30 (4h) single-neutral-actio…" at bounding box center [707, 277] width 179 height 55
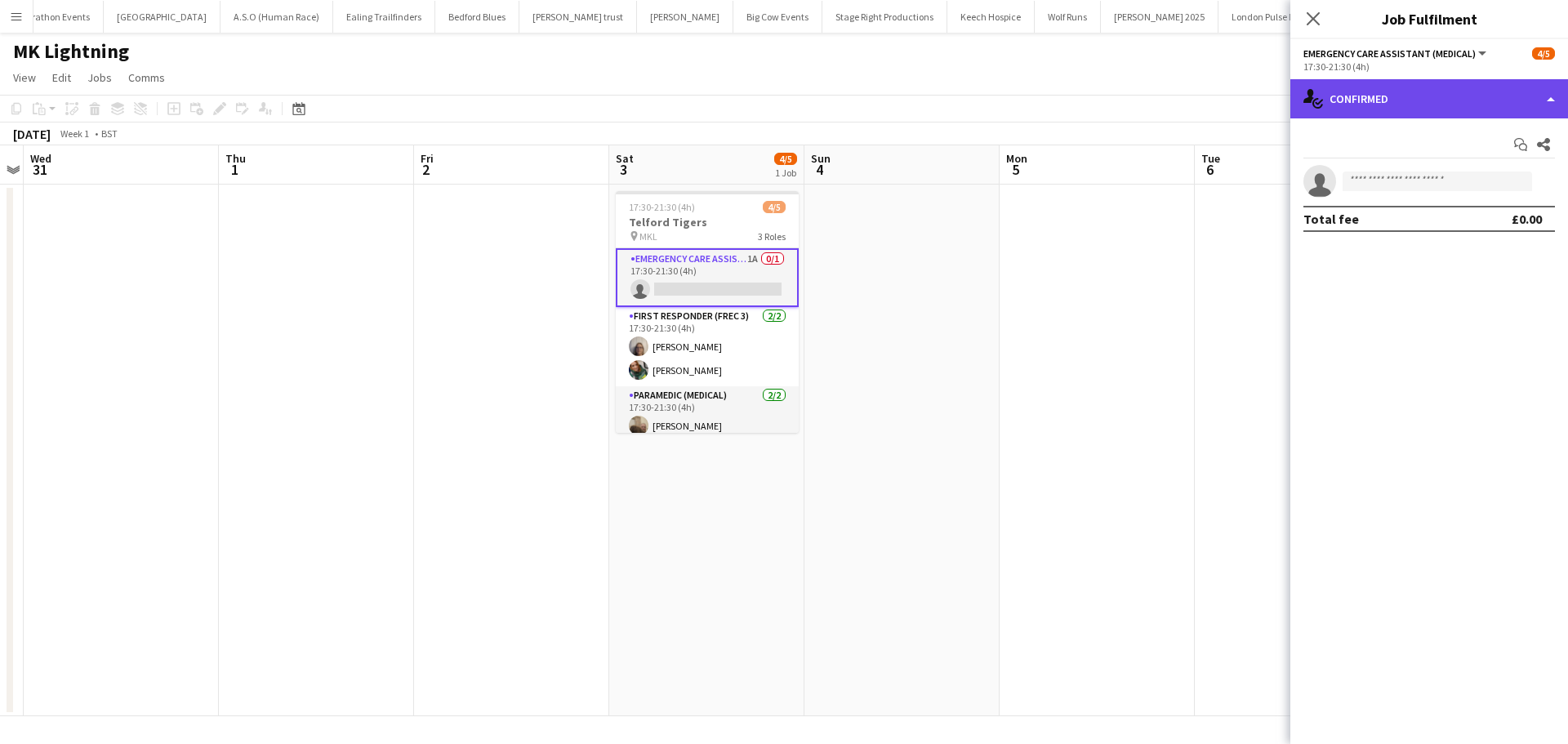
click at [1468, 101] on div "single-neutral-actions-check-2 Confirmed" at bounding box center [1429, 99] width 277 height 39
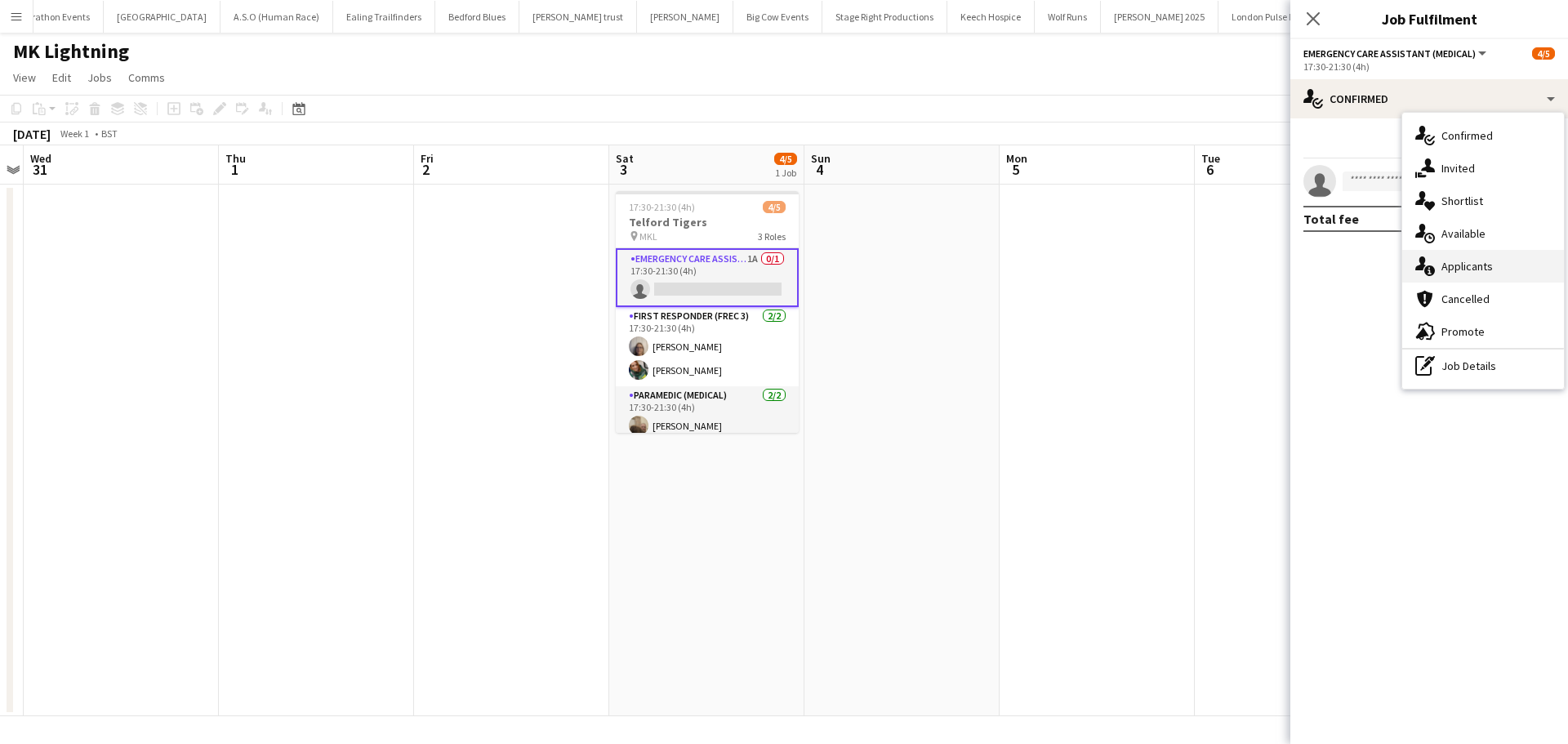
click at [1479, 264] on span "Applicants" at bounding box center [1466, 266] width 52 height 15
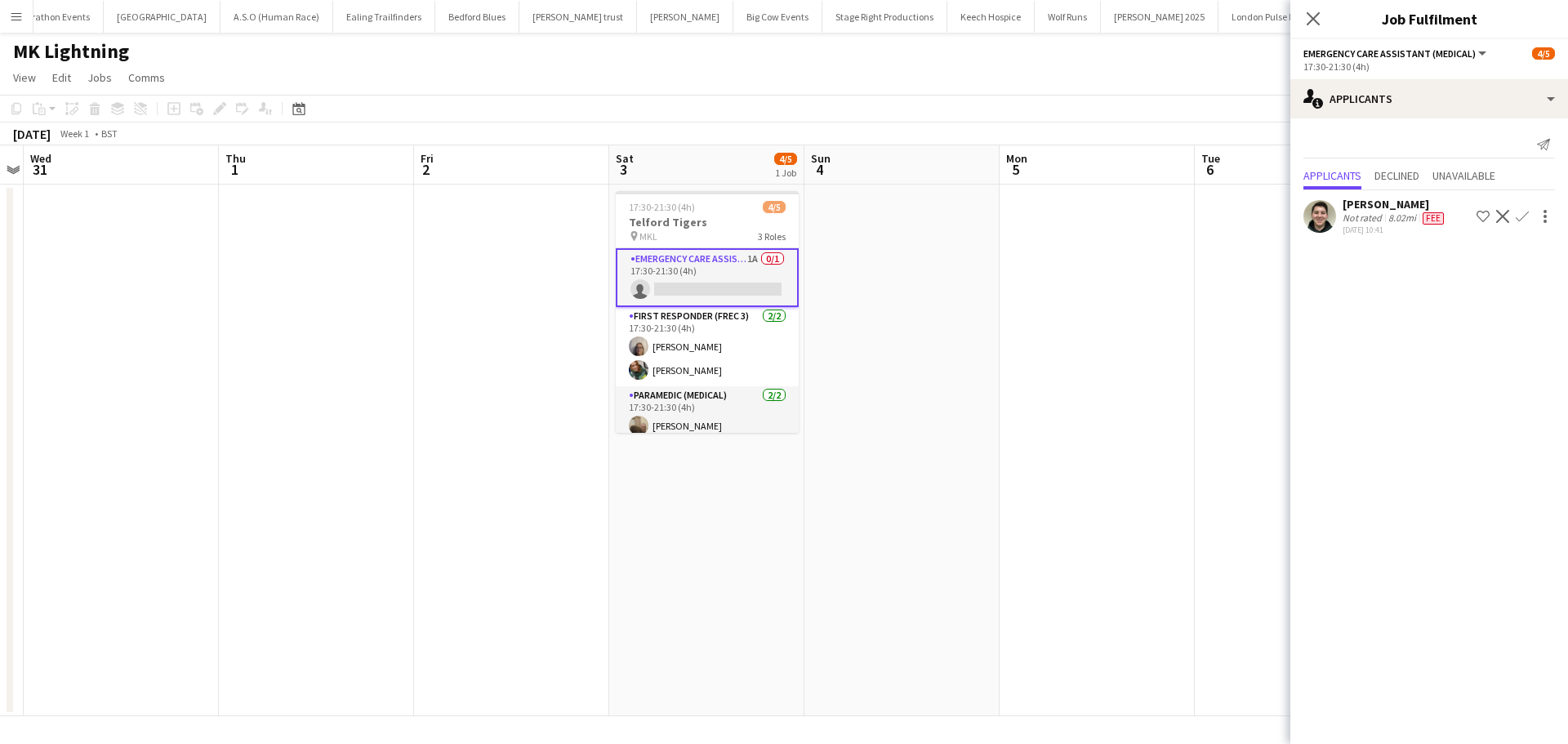
click at [1317, 22] on icon "Close pop-in" at bounding box center [1312, 18] width 13 height 13
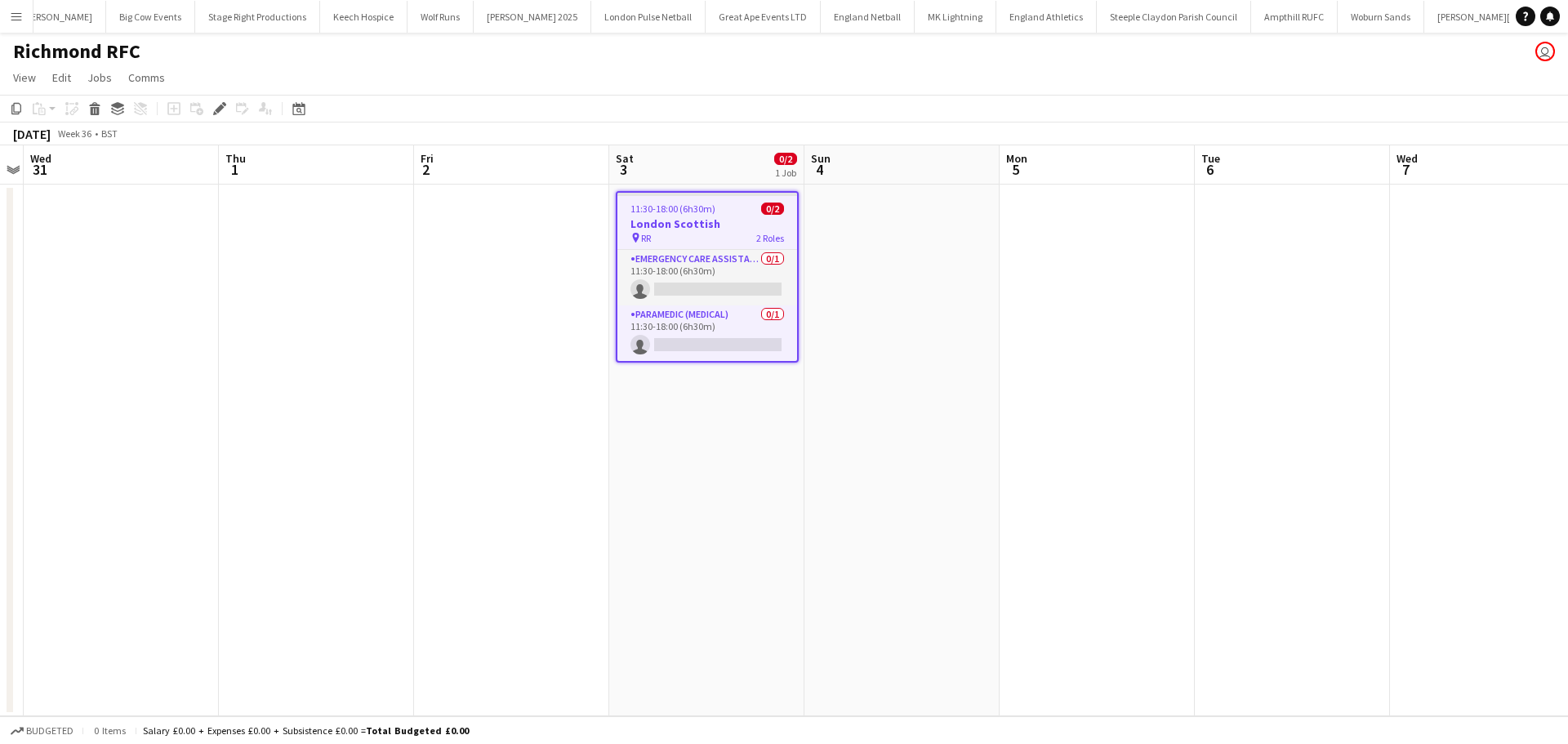
scroll to position [0, 817]
drag, startPoint x: 725, startPoint y: 338, endPoint x: 773, endPoint y: 341, distance: 48.1
click at [725, 337] on app-card-role "Paramedic (Medical) 0/1 11:30-18:00 (6h30m) single-neutral-actions" at bounding box center [707, 333] width 179 height 55
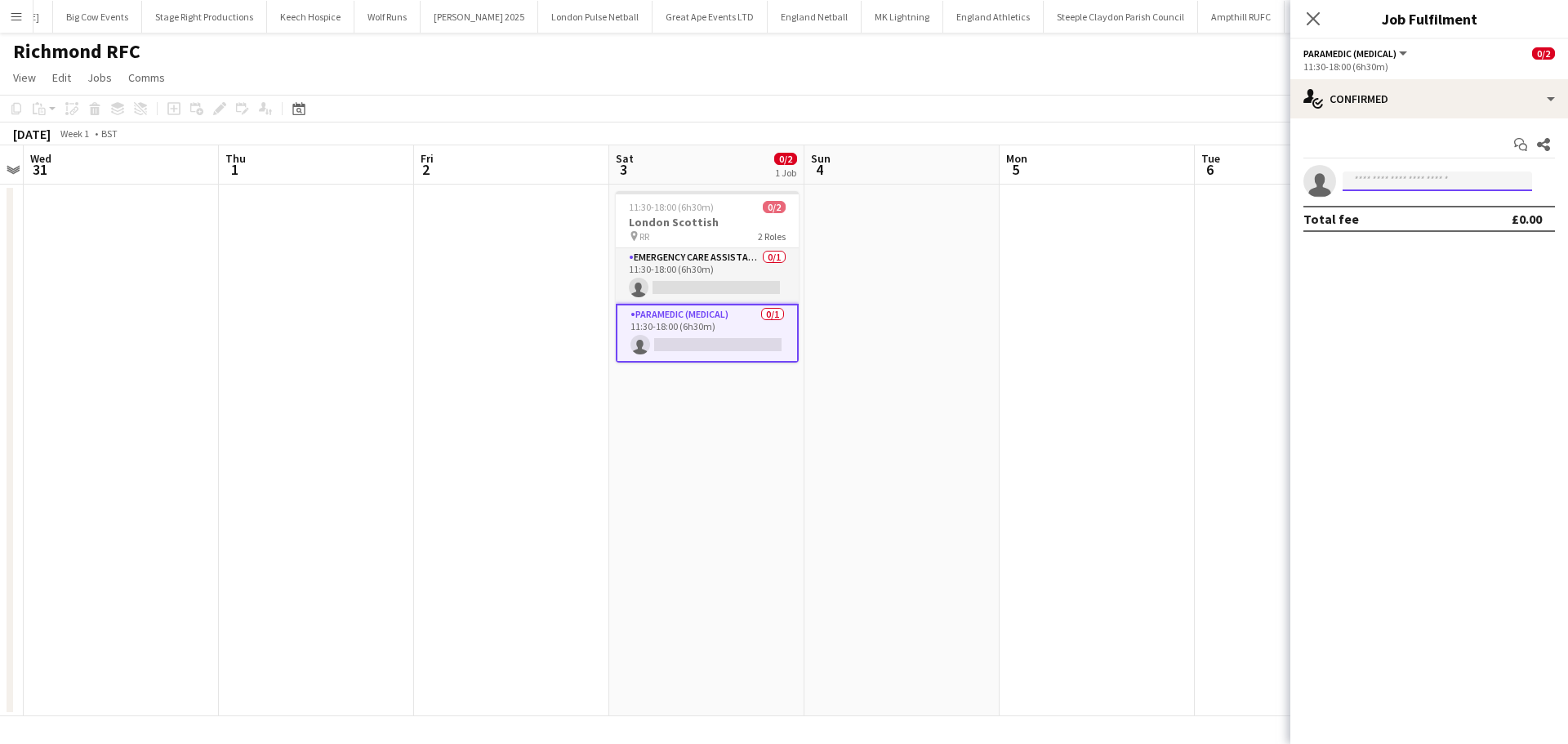
click at [1402, 182] on input at bounding box center [1437, 181] width 190 height 19
type input "****"
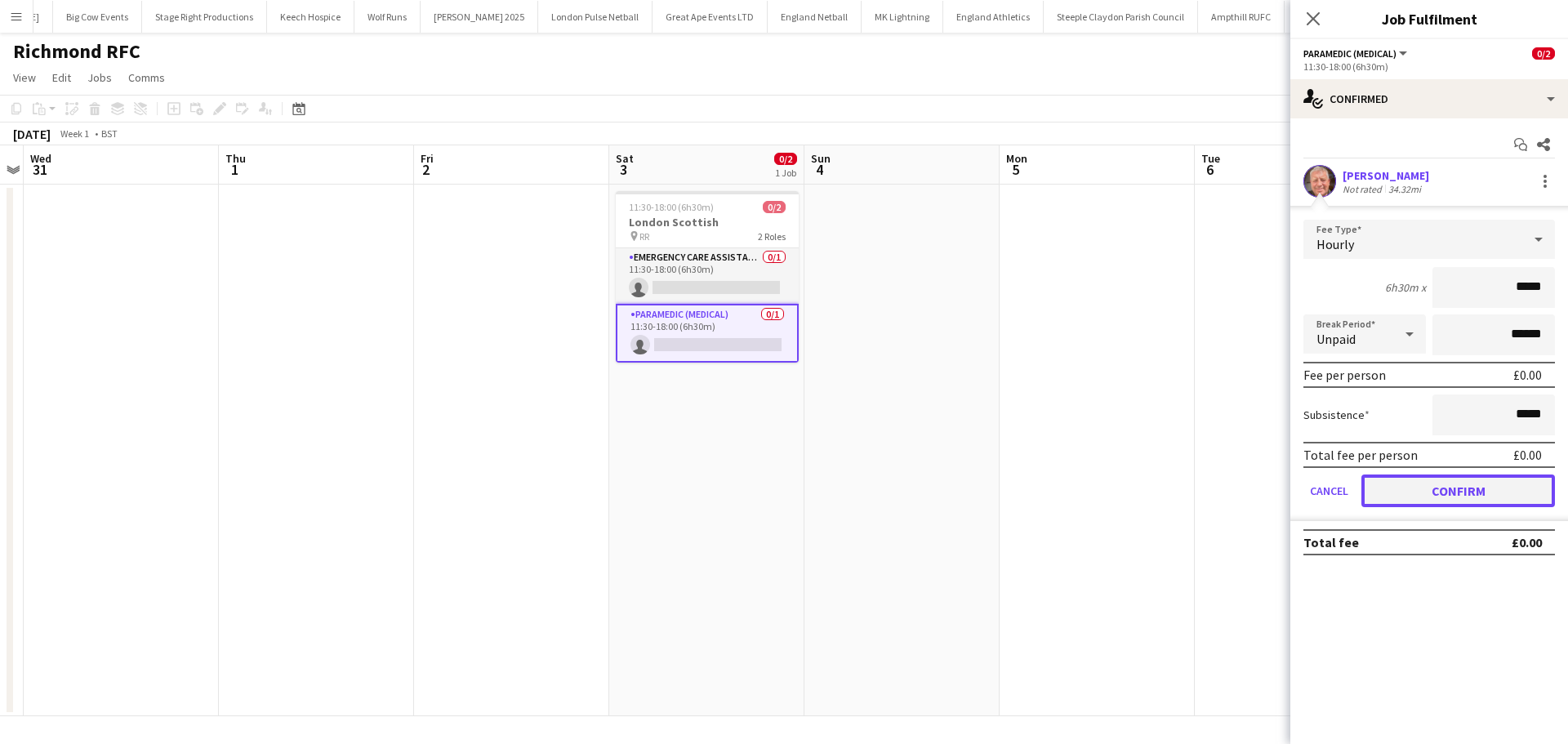
drag, startPoint x: 1461, startPoint y: 484, endPoint x: 1445, endPoint y: 450, distance: 37.6
click at [1461, 484] on button "Confirm" at bounding box center [1458, 490] width 193 height 32
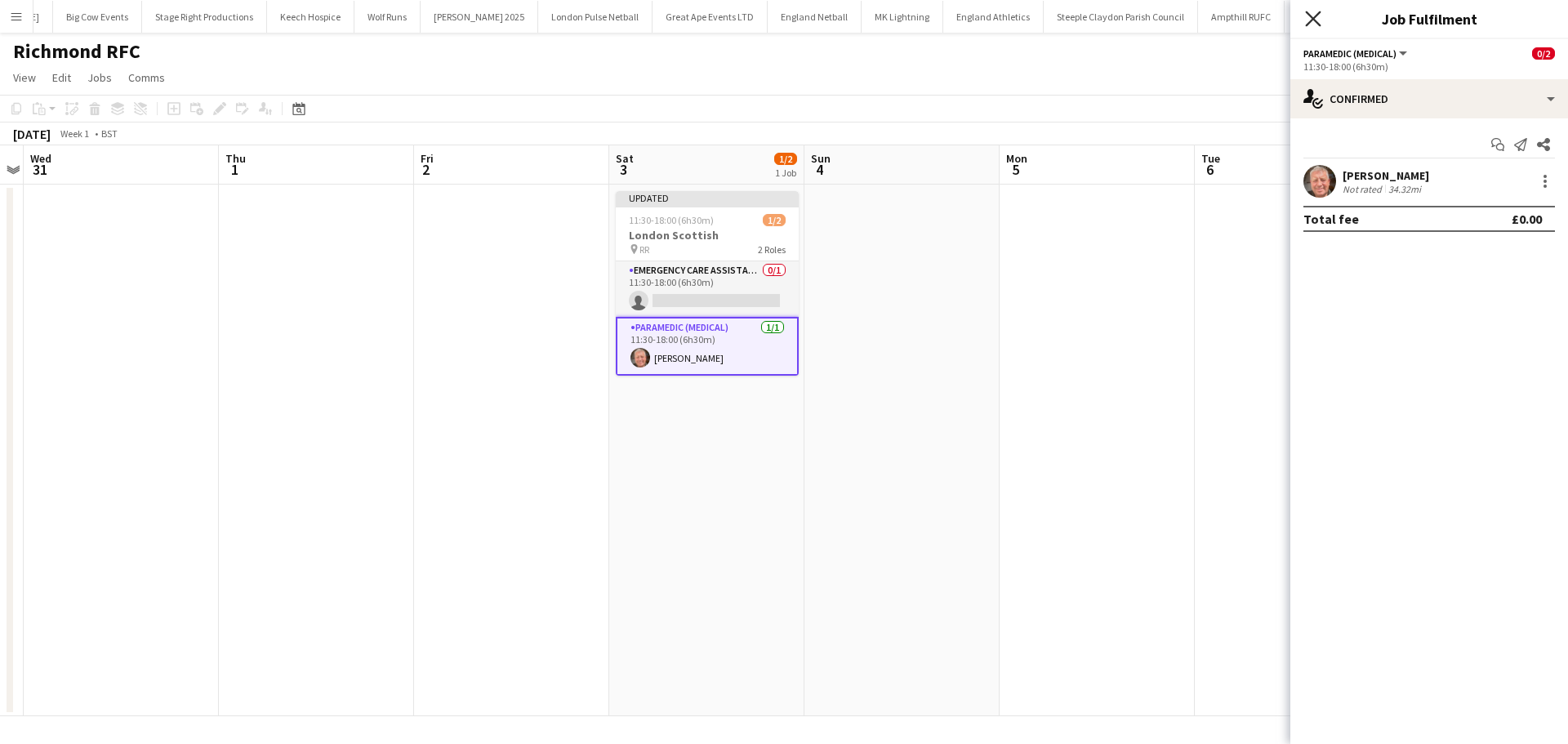
click at [1316, 19] on icon "Close pop-in" at bounding box center [1312, 18] width 16 height 16
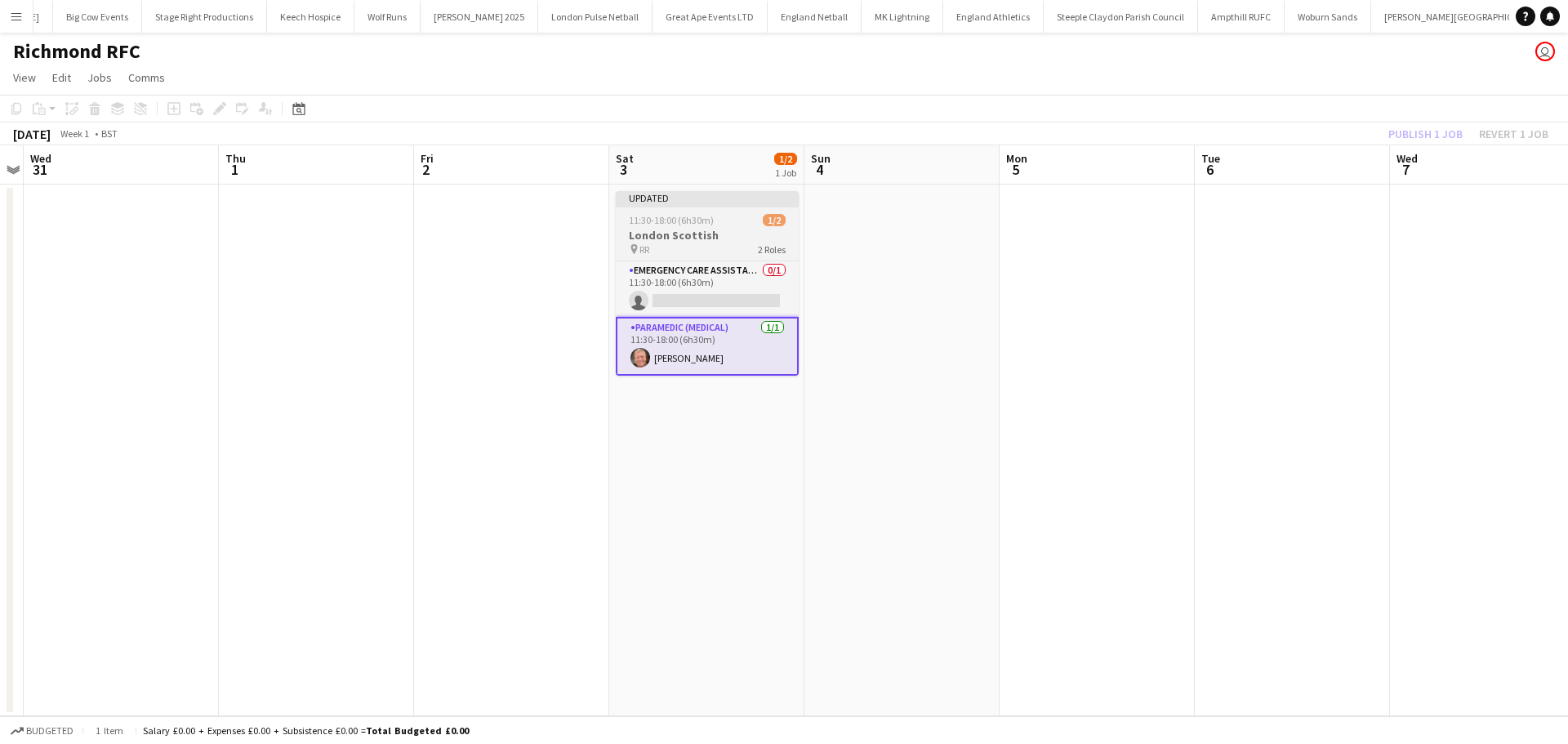
click at [724, 232] on h3 "London Scottish" at bounding box center [707, 235] width 183 height 15
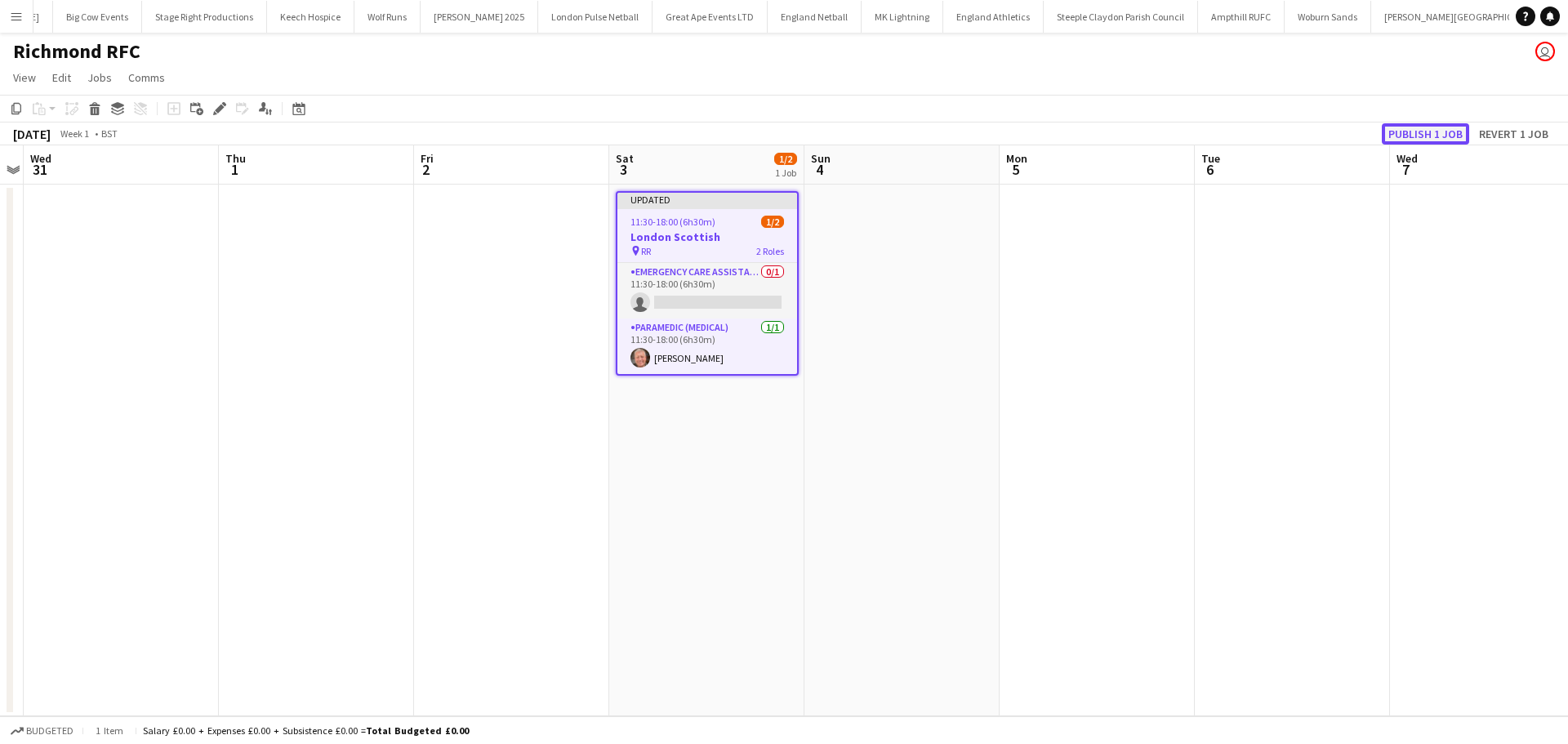
click at [1425, 137] on button "Publish 1 job" at bounding box center [1425, 134] width 88 height 21
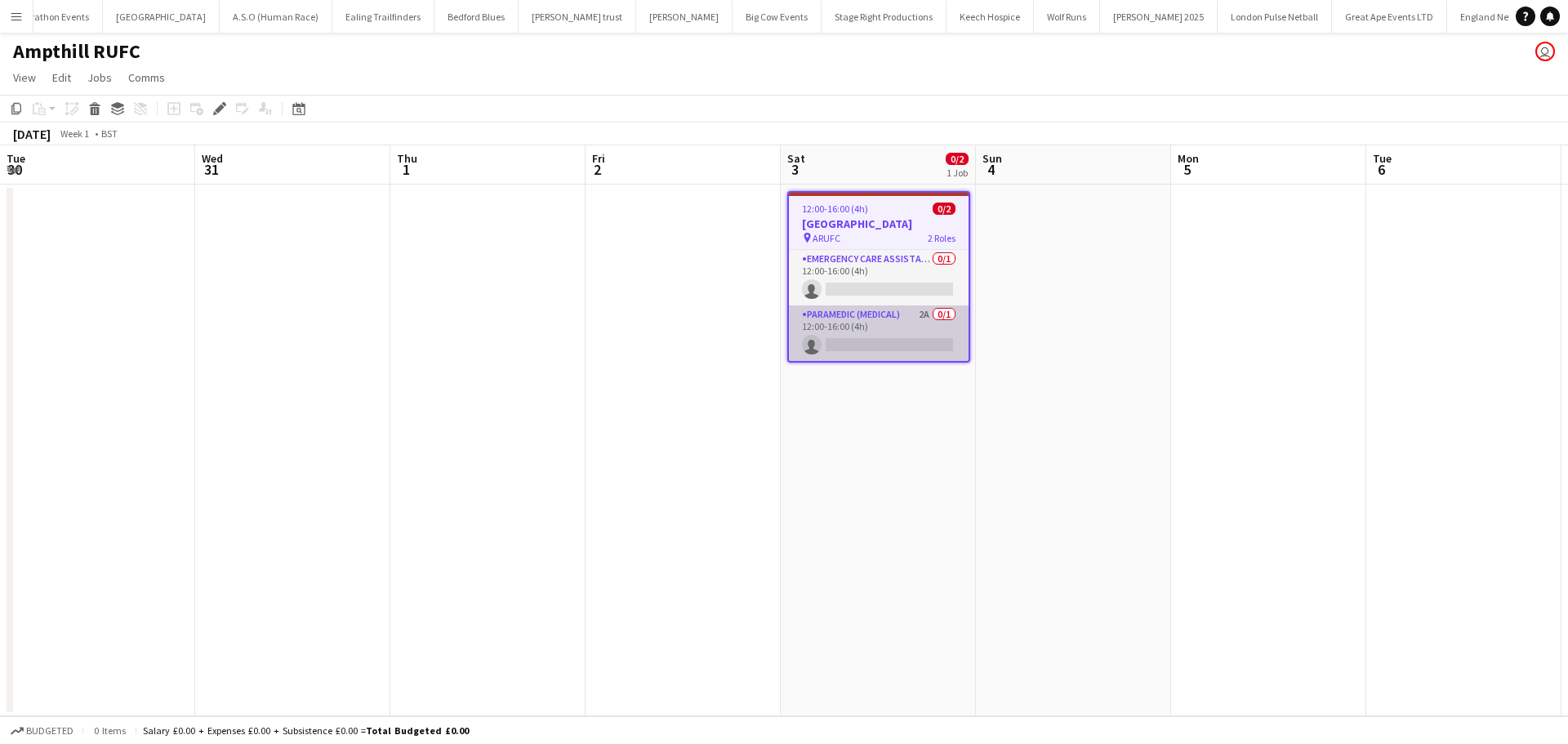
scroll to position [0, 474]
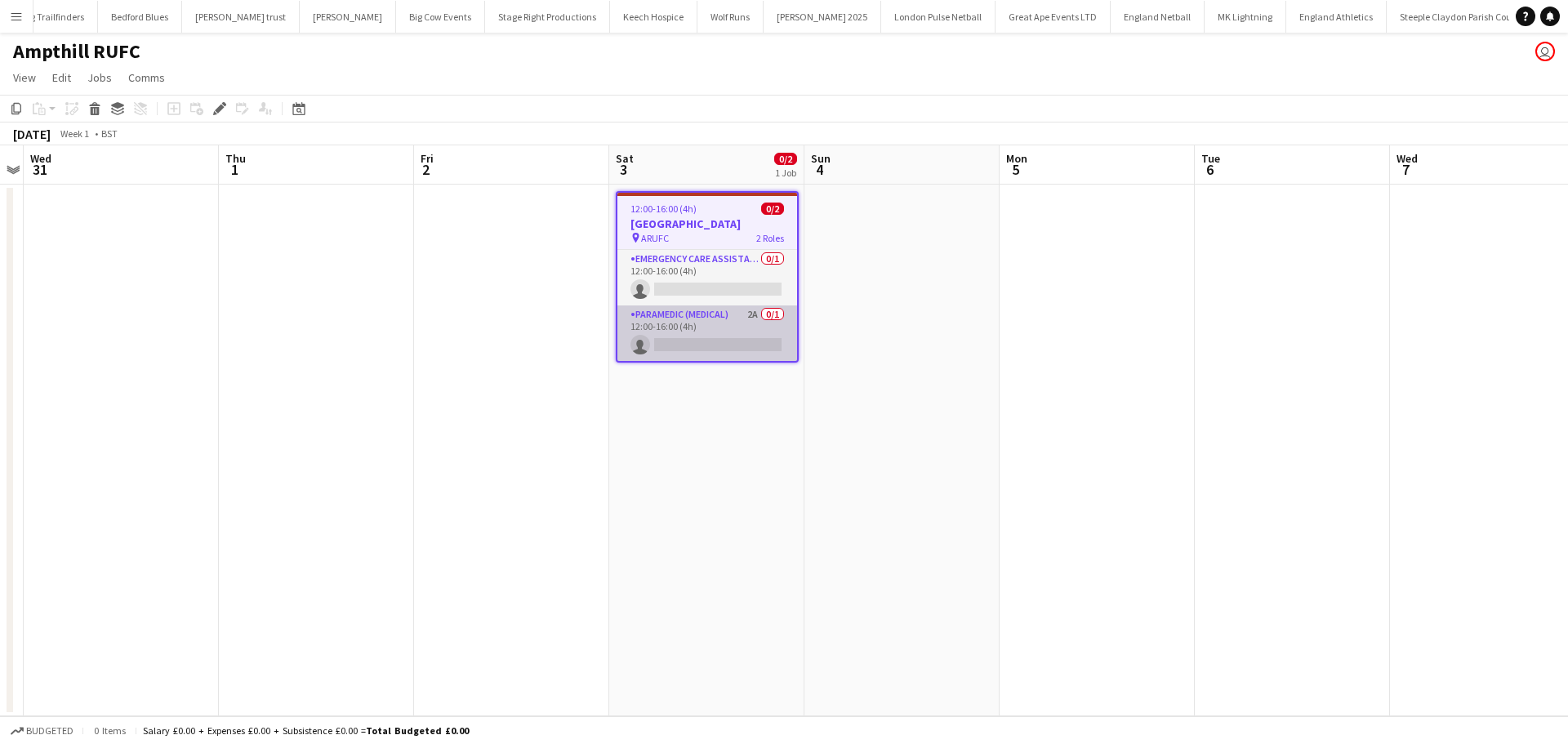
click at [748, 346] on app-card-role "Paramedic (Medical) 2A 0/1 12:00-16:00 (4h) single-neutral-actions" at bounding box center [707, 333] width 179 height 55
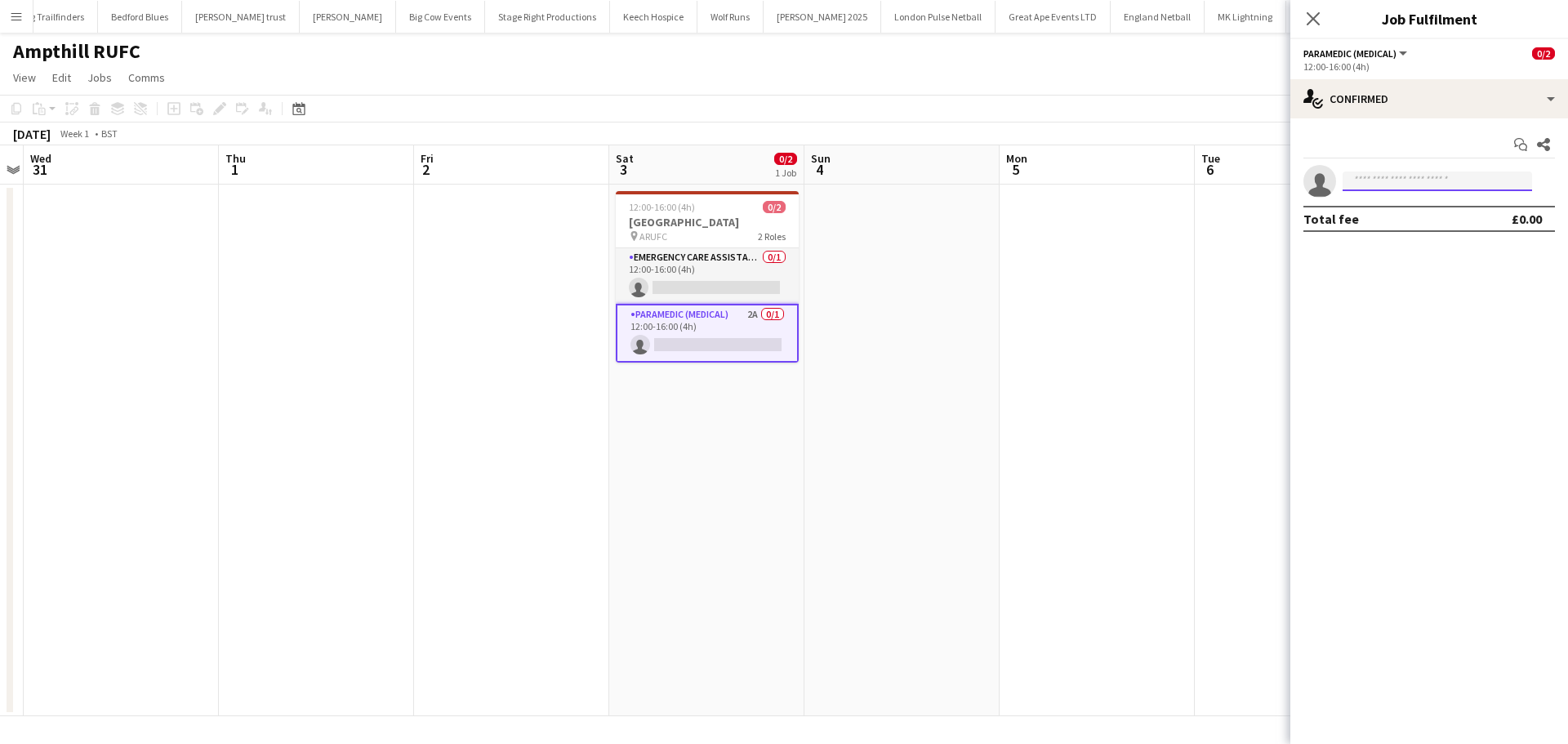
click at [1366, 187] on input at bounding box center [1437, 181] width 190 height 19
type input "*****"
click at [1379, 212] on span "simball82@gmail.com" at bounding box center [1437, 218] width 164 height 13
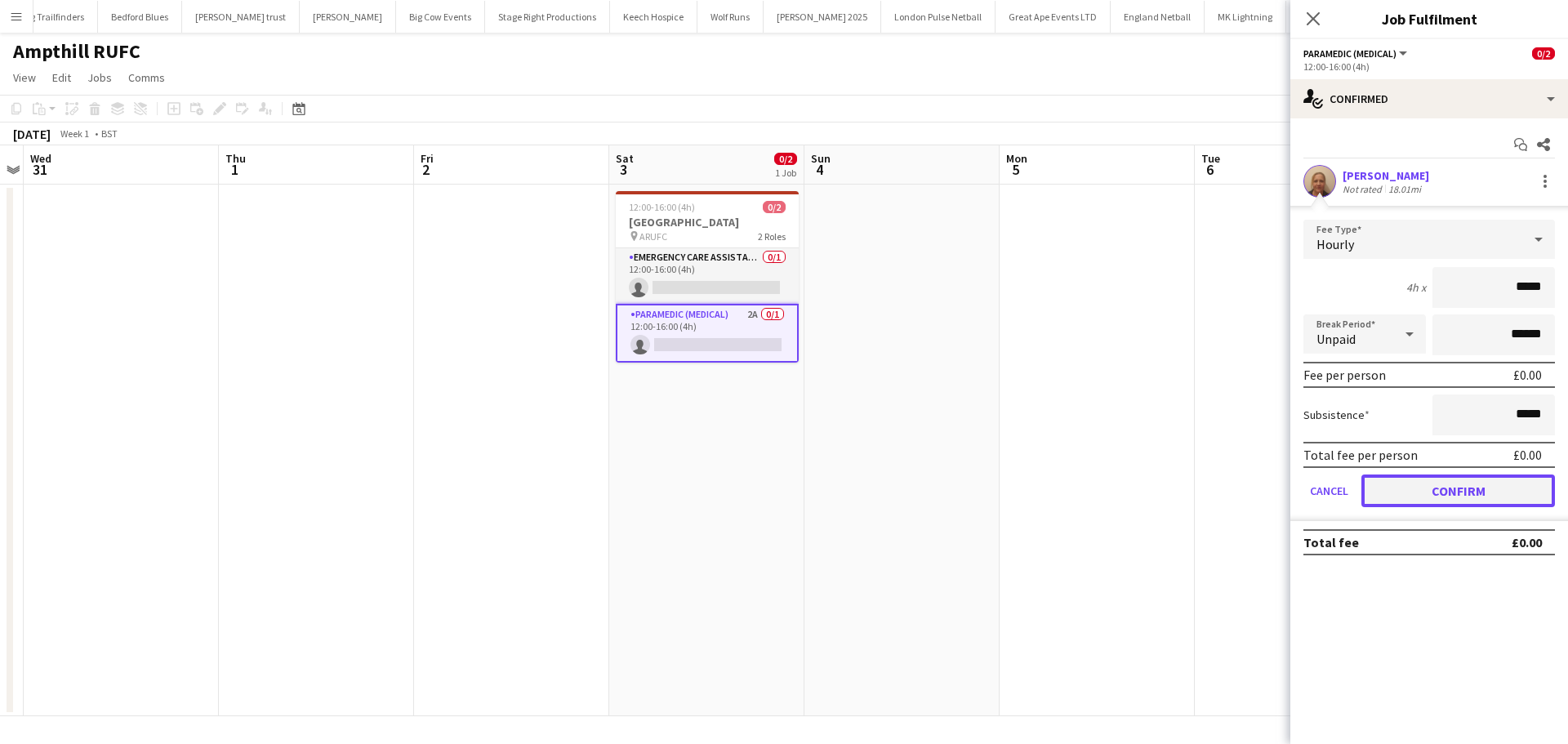
click at [1362, 485] on button "Confirm" at bounding box center [1458, 490] width 193 height 32
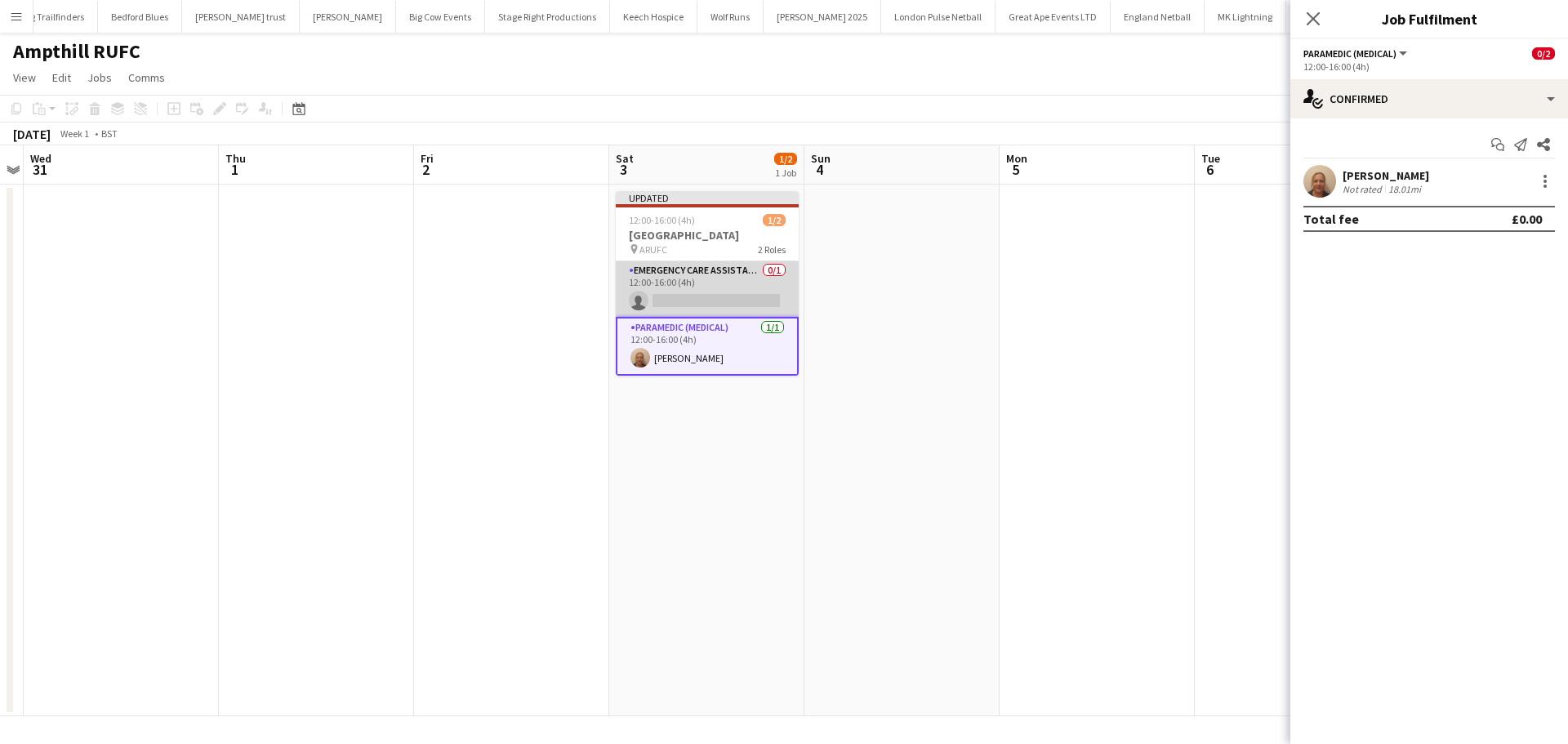
click at [662, 295] on app-card-role "Emergency Care Assistant (Medical) 0/1 12:00-16:00 (4h) single-neutral-actions" at bounding box center [707, 289] width 183 height 55
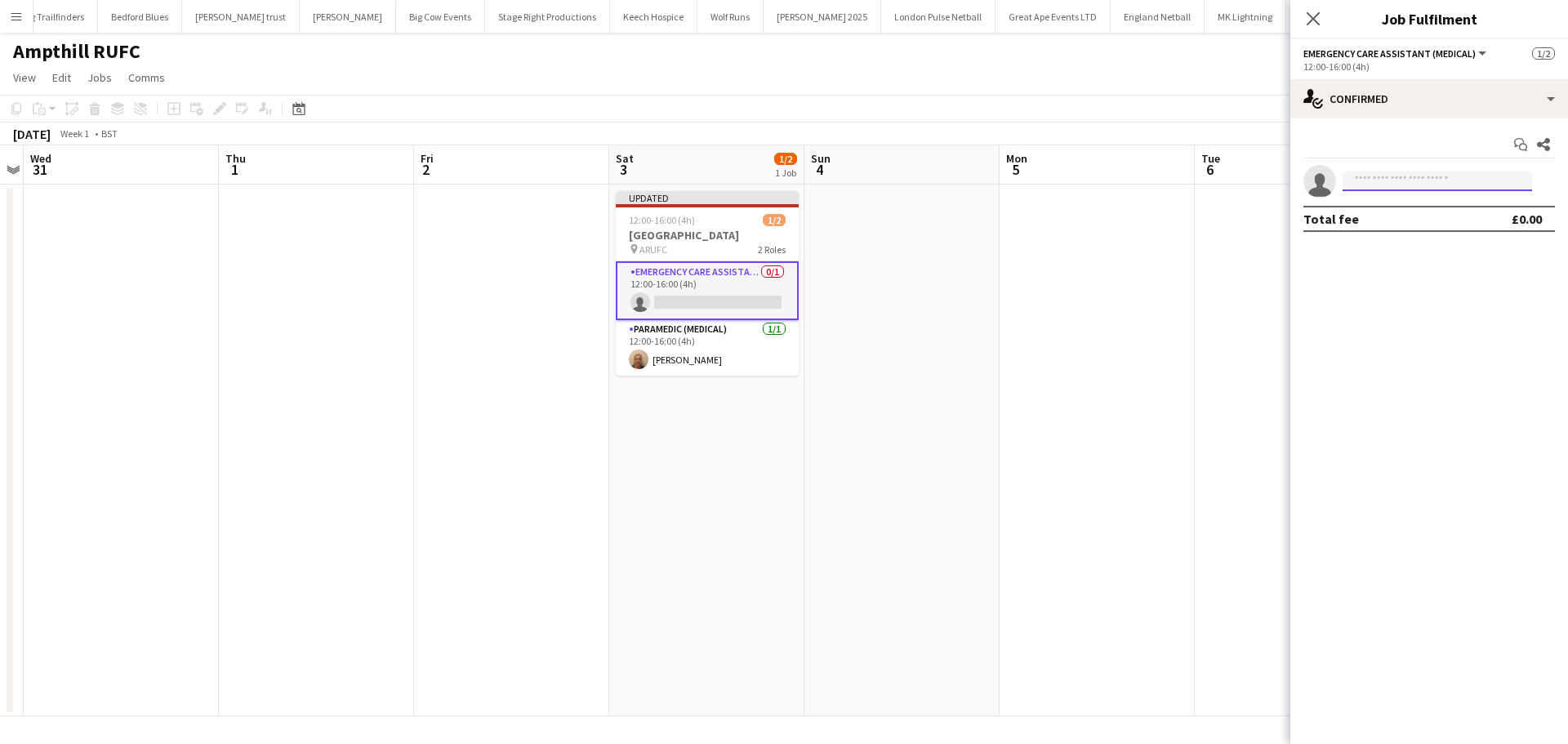
click at [1423, 175] on input at bounding box center [1437, 181] width 190 height 19
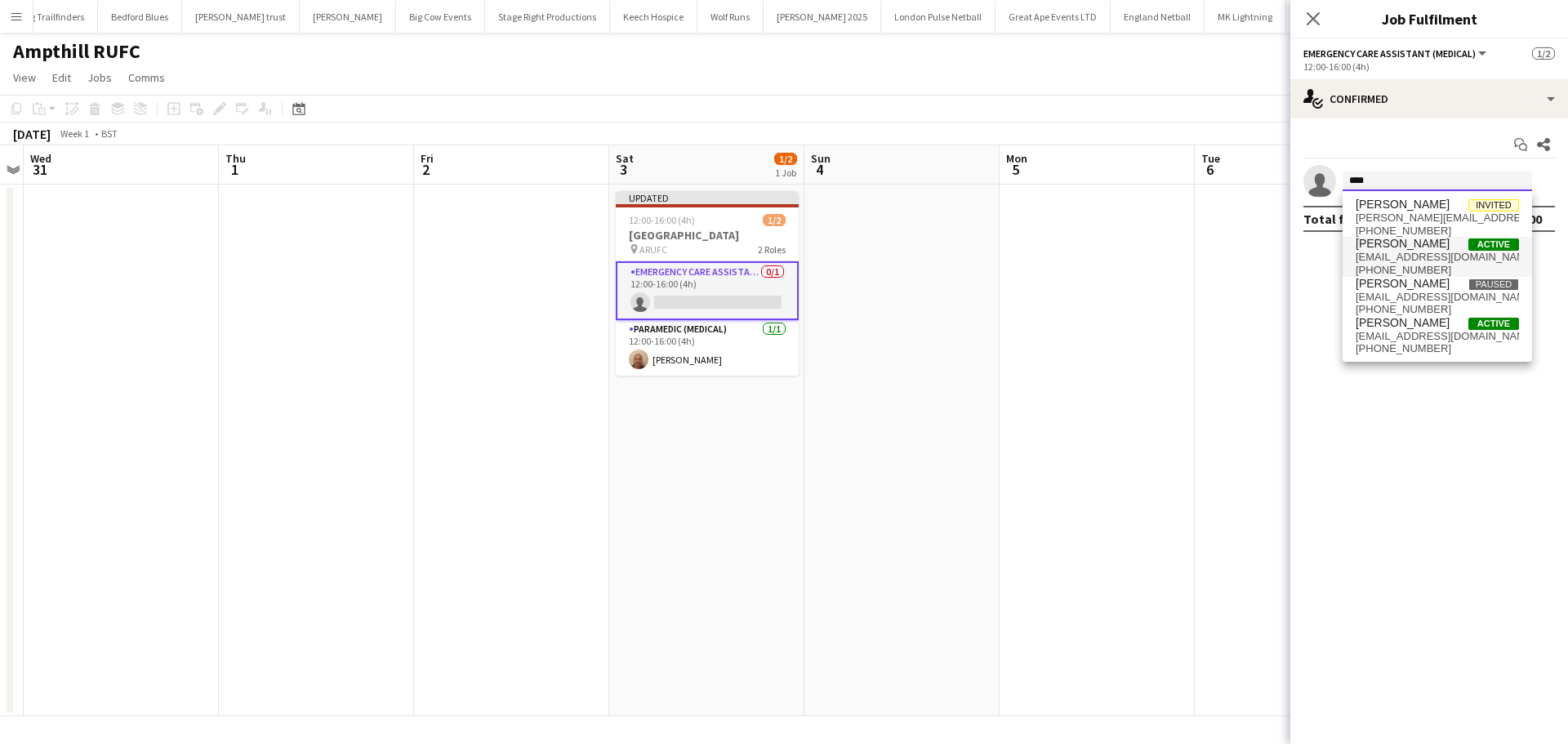
type input "****"
click at [1415, 247] on span "[PERSON_NAME]" at bounding box center [1402, 244] width 94 height 14
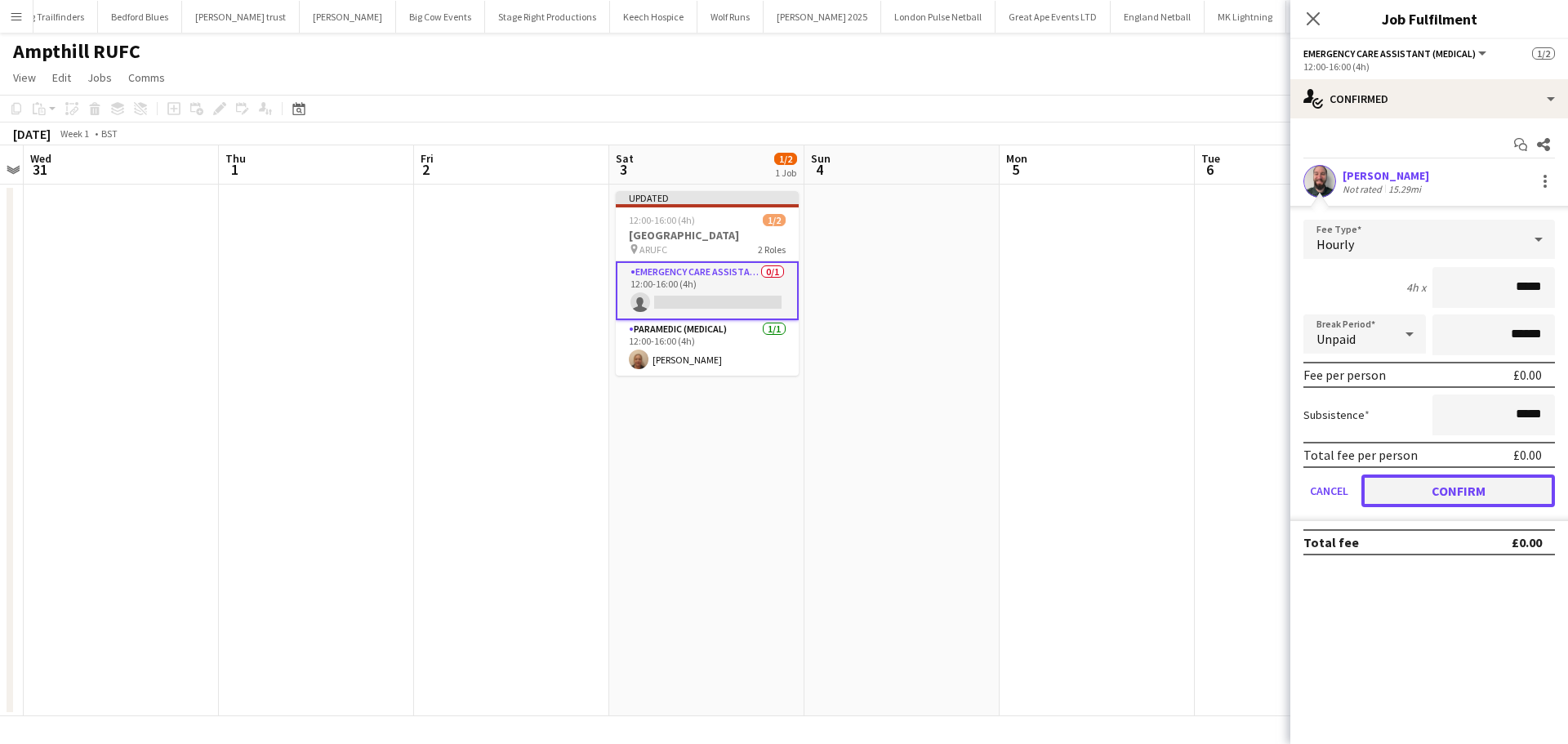
click at [1438, 502] on button "Confirm" at bounding box center [1458, 490] width 193 height 32
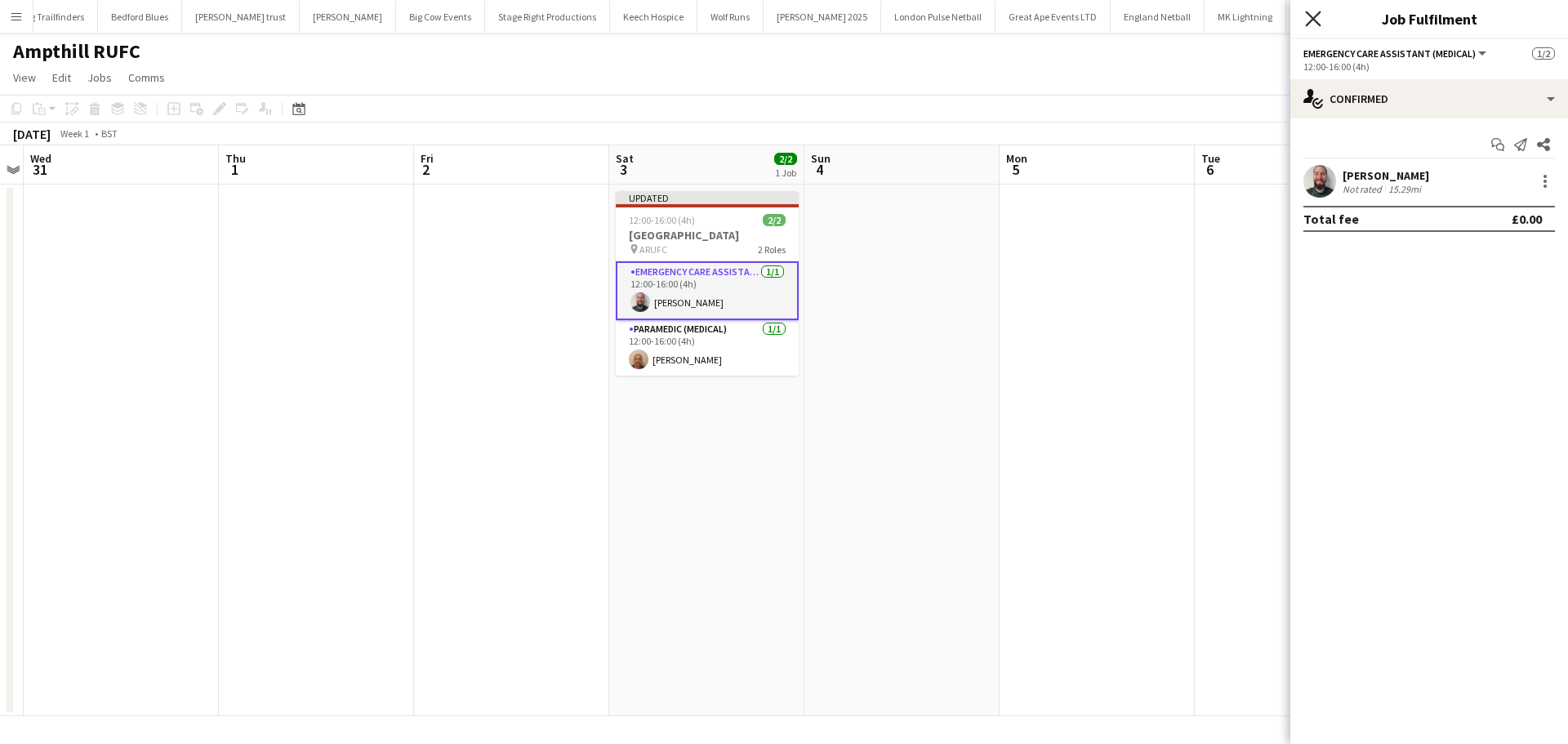
click at [1312, 25] on icon "Close pop-in" at bounding box center [1312, 18] width 16 height 16
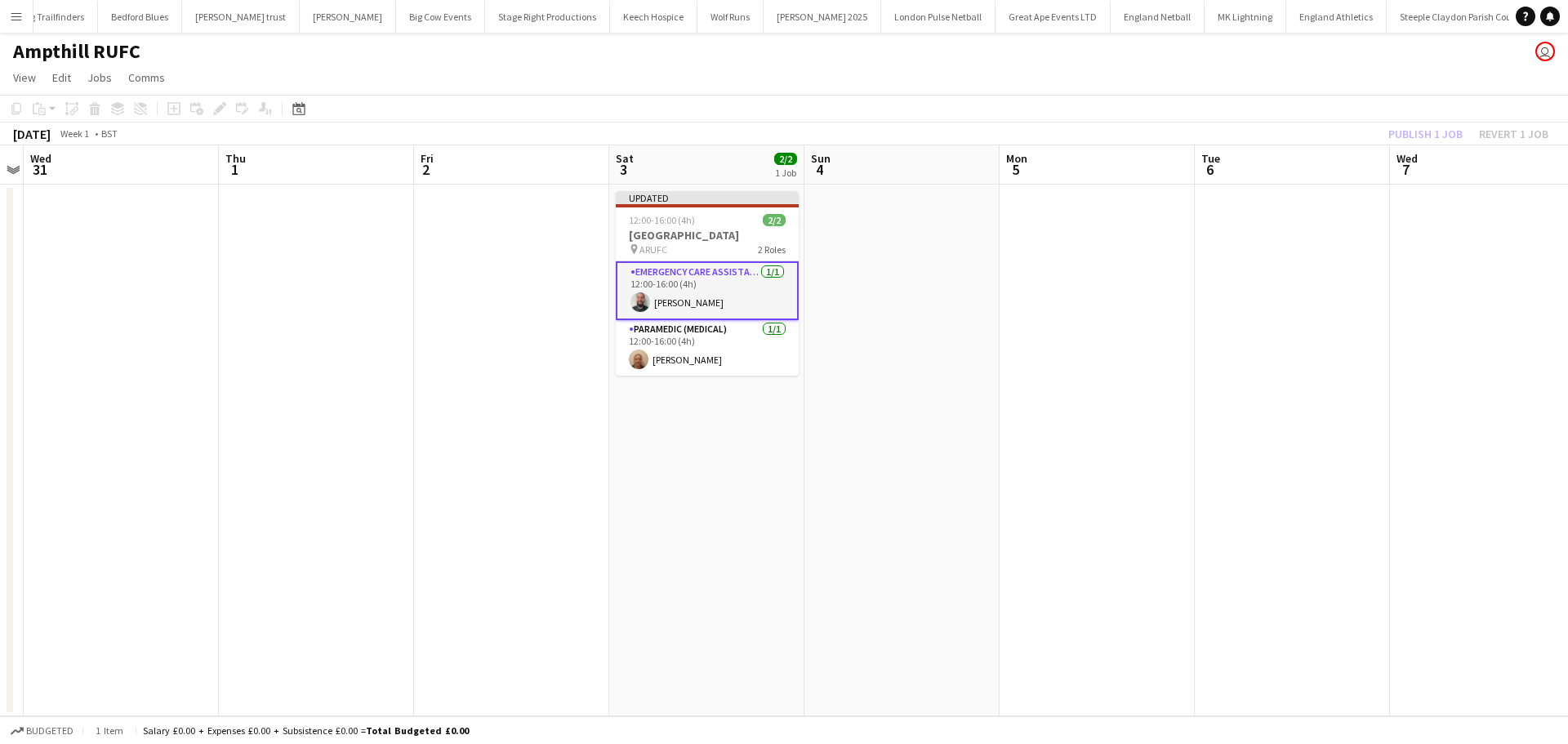
drag, startPoint x: 1331, startPoint y: 163, endPoint x: 1361, endPoint y: 137, distance: 39.7
click at [1334, 161] on app-calendar-viewport "Sun 28 Mon 29 Tue 30 Wed 31 Thu 1 Fri 2 Sat 3 2/2 1 Job Sun 4 Mon 5 Tue 6 Wed 7…" at bounding box center [784, 431] width 1568 height 571
click at [1409, 138] on div "Publish 1 job Revert 1 job" at bounding box center [1468, 134] width 200 height 21
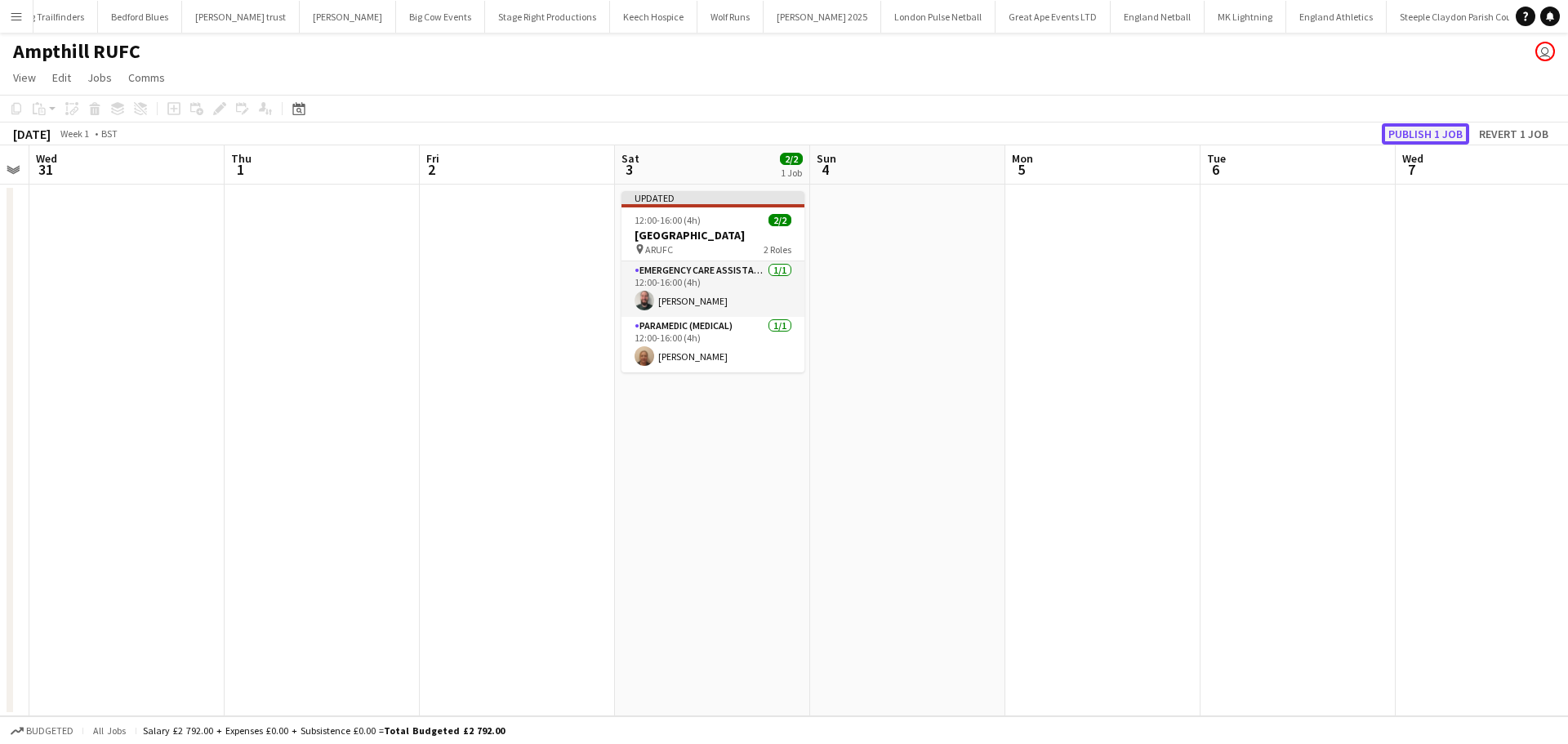
click at [1418, 137] on button "Publish 1 job" at bounding box center [1425, 134] width 88 height 21
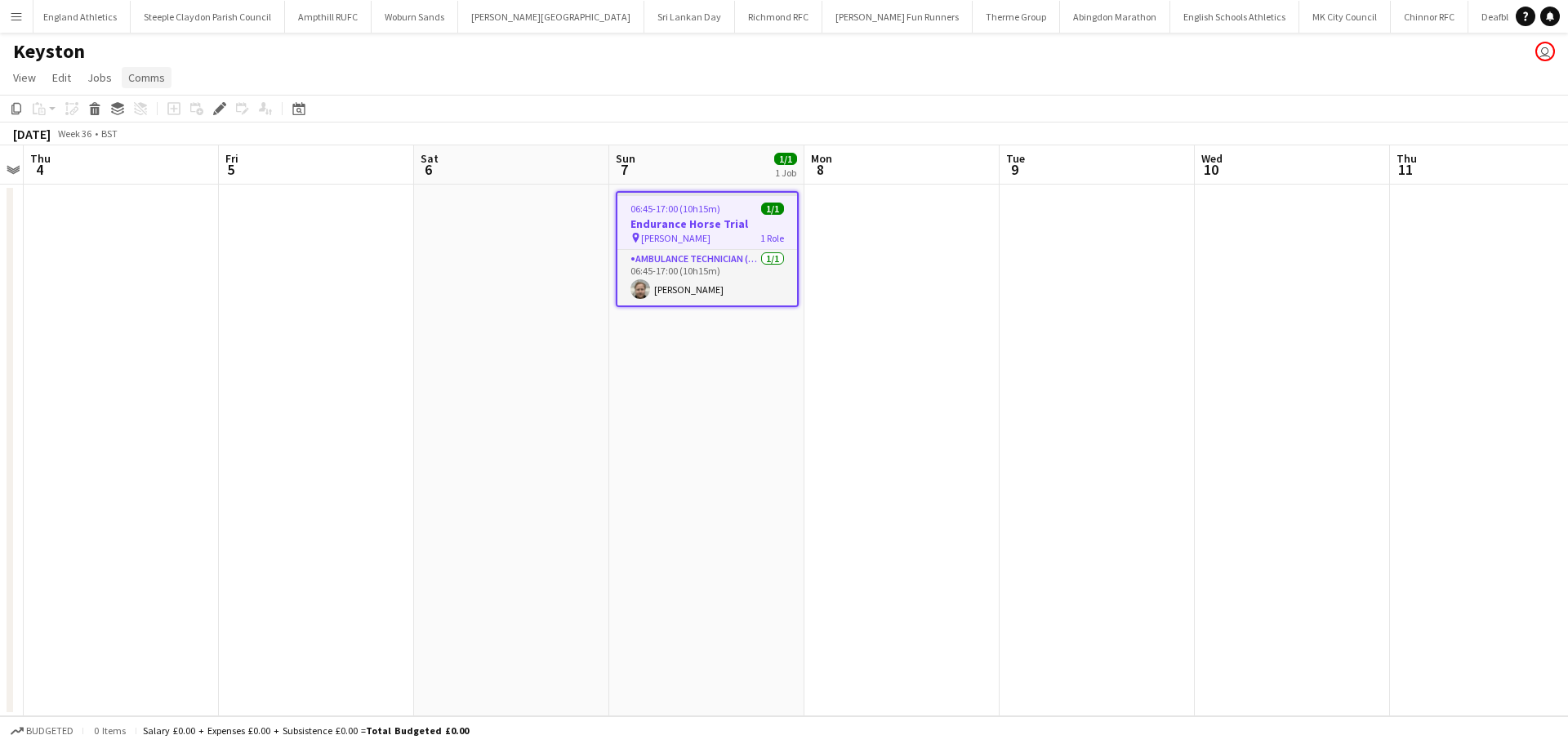
scroll to position [0, 2017]
click at [146, 76] on span "Comms" at bounding box center [147, 77] width 37 height 15
click at [164, 145] on span "Create chat" at bounding box center [162, 147] width 57 height 15
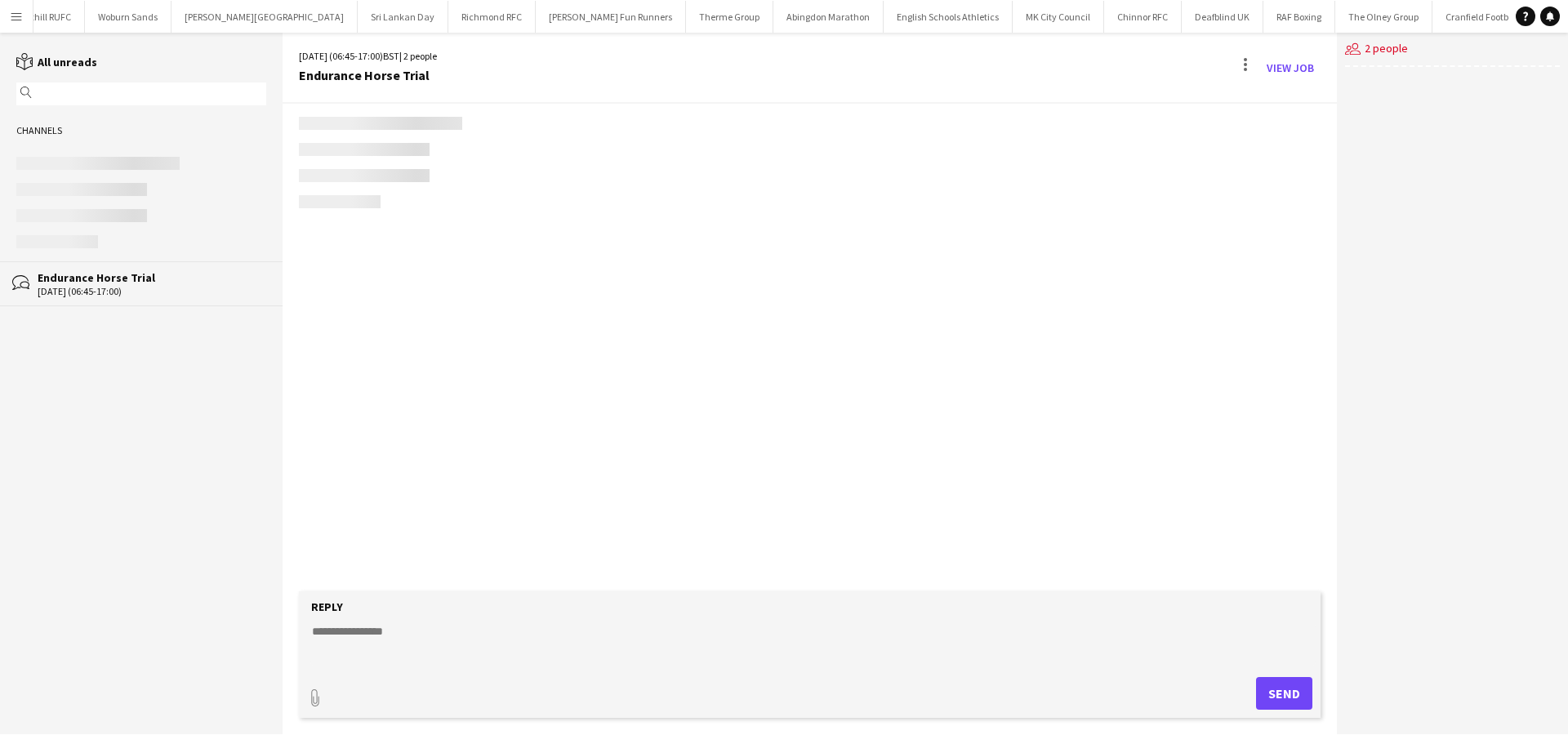
click at [406, 650] on textarea at bounding box center [813, 644] width 1005 height 43
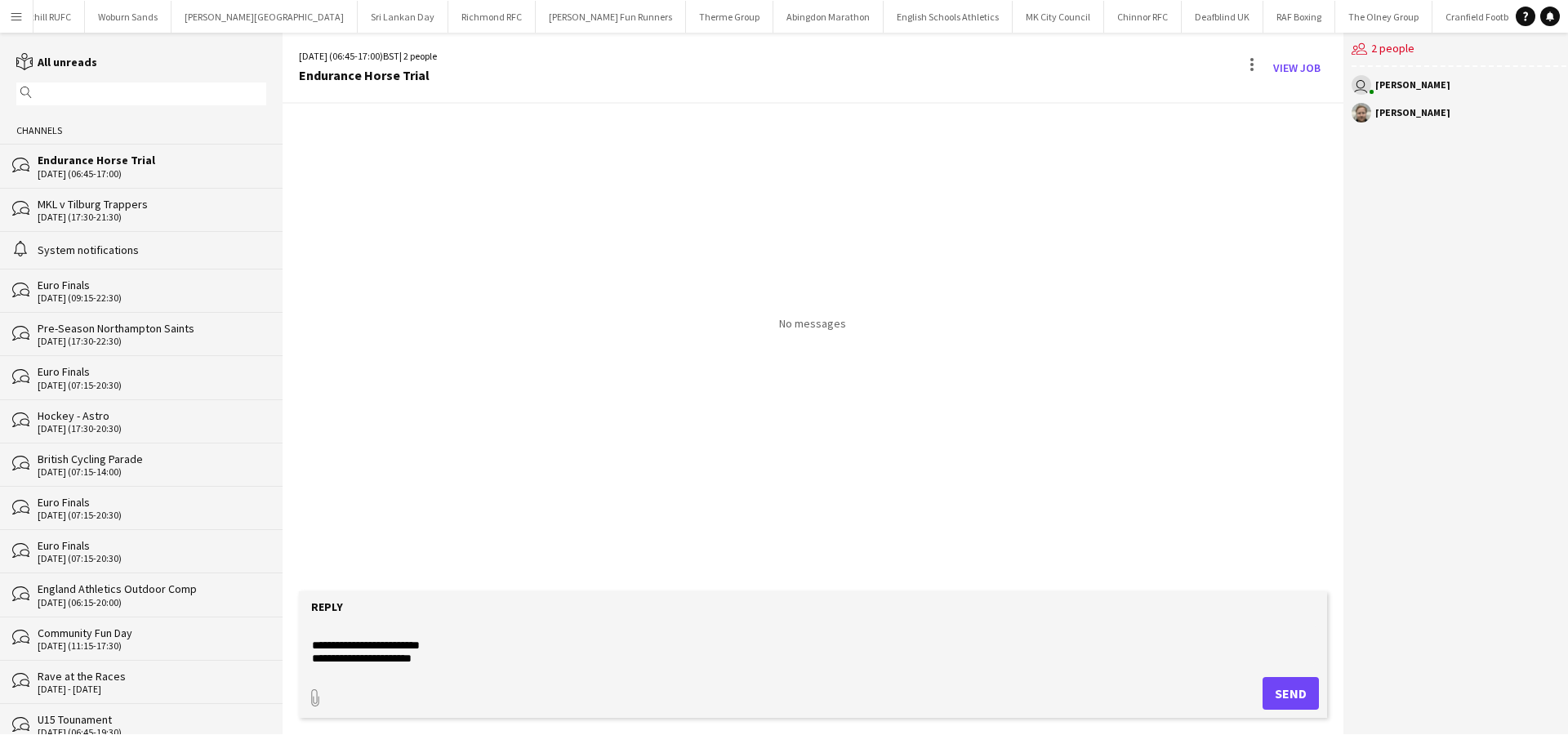
scroll to position [25, 0]
paste textarea "**********"
type textarea "**********"
click at [1312, 693] on form "**********" at bounding box center [813, 655] width 1028 height 127
click at [1286, 694] on button "Send" at bounding box center [1291, 693] width 56 height 32
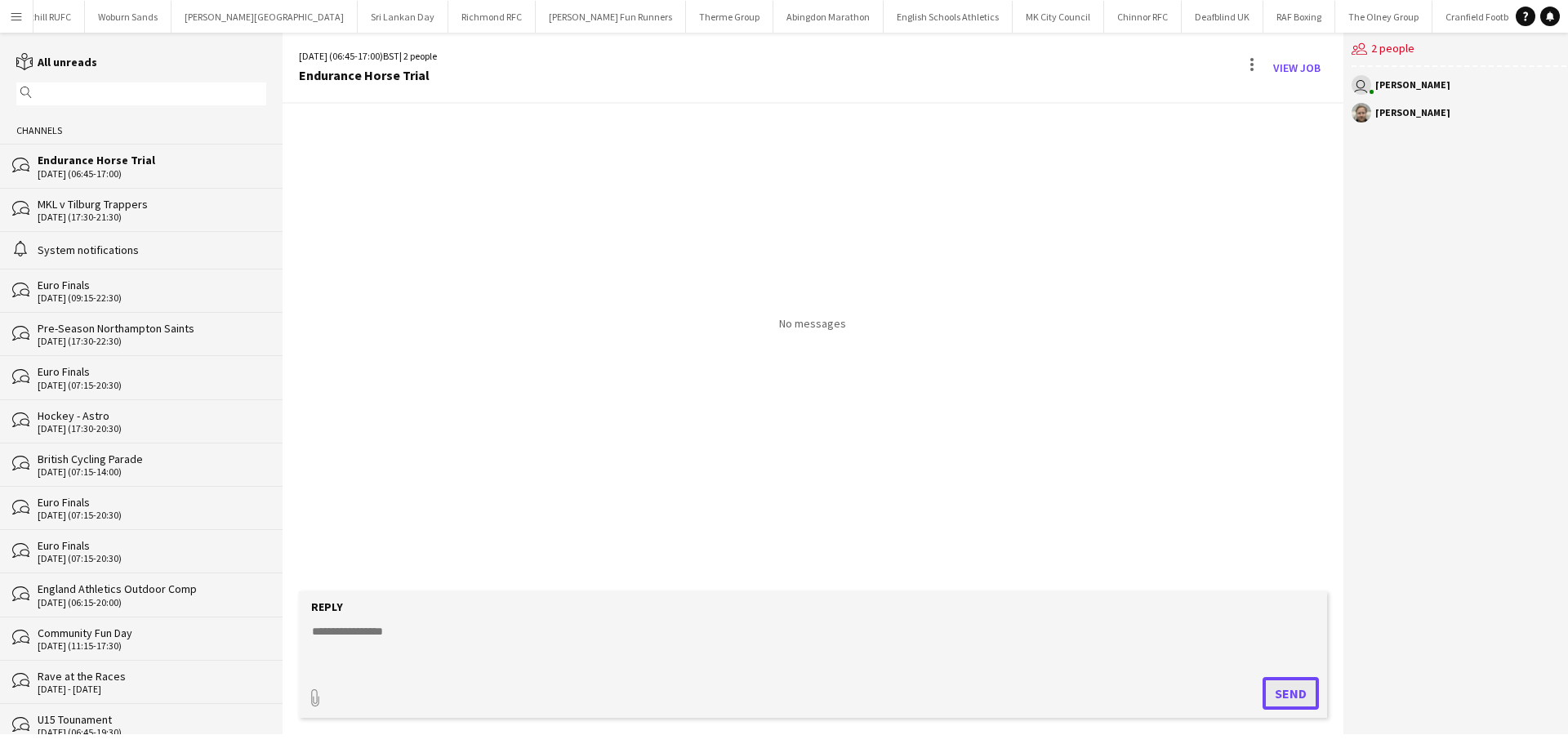
scroll to position [0, 0]
